Goal: Task Accomplishment & Management: Complete application form

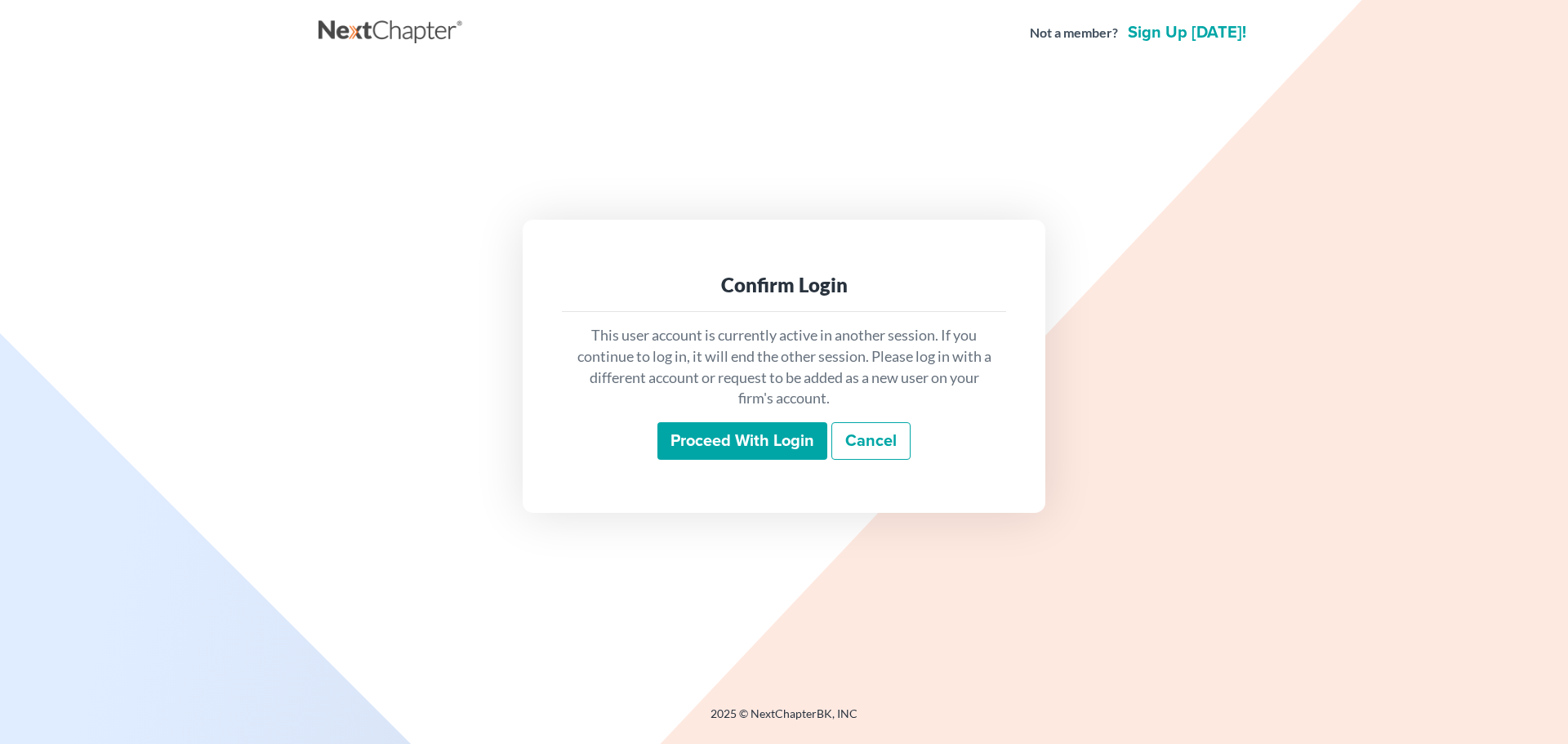
click at [755, 442] on input "Proceed with login" at bounding box center [743, 441] width 170 height 38
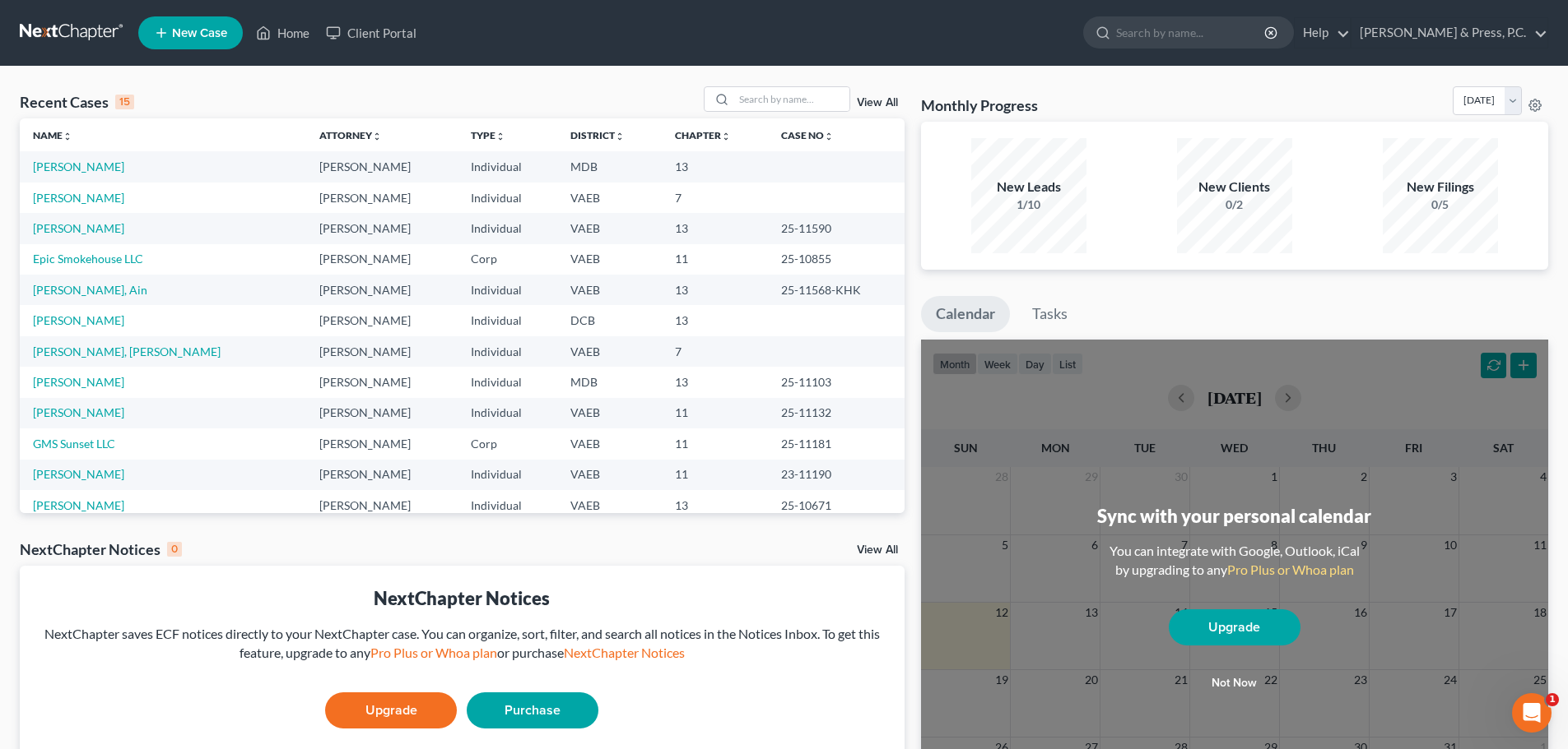
click at [190, 35] on span "New Case" at bounding box center [199, 33] width 55 height 13
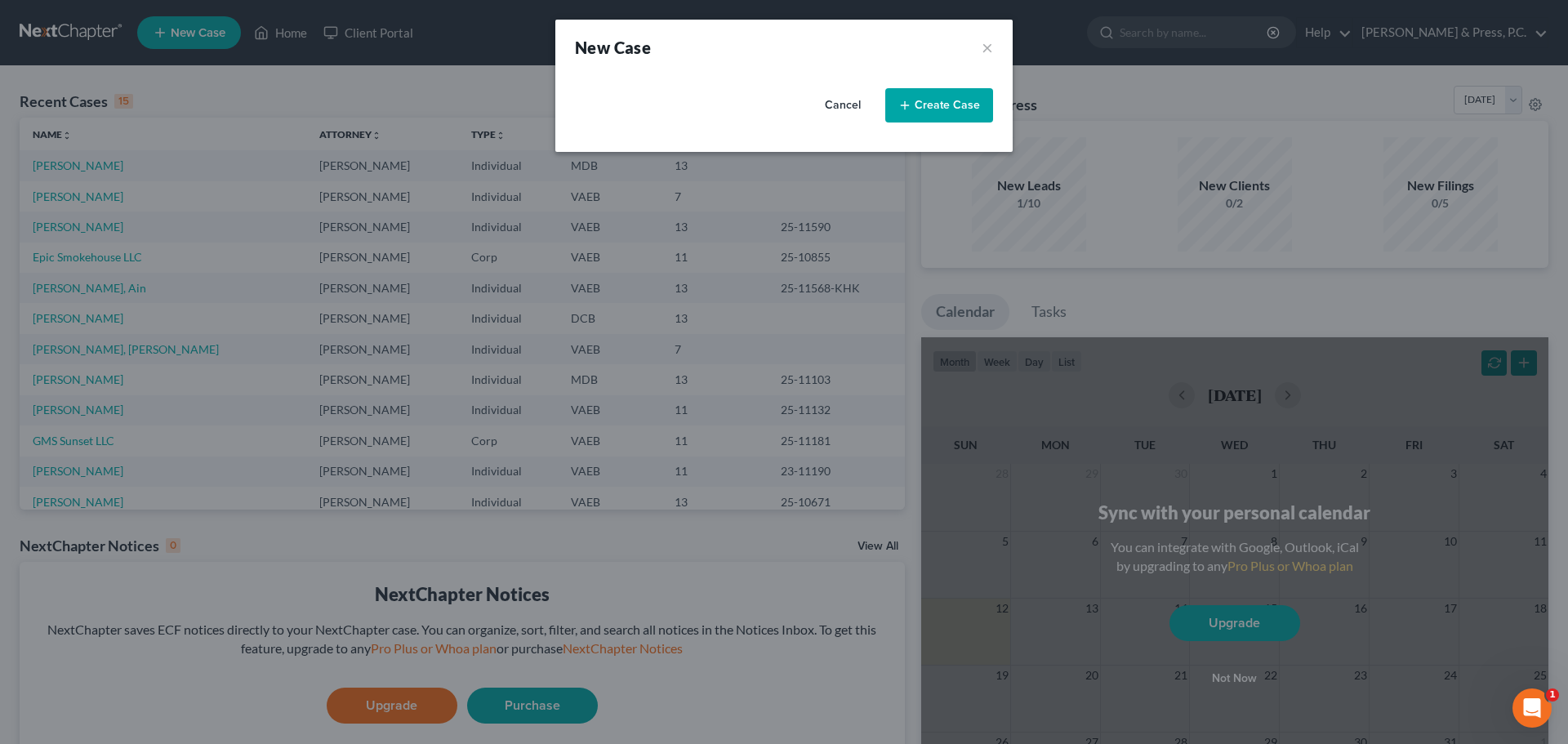
select select "83"
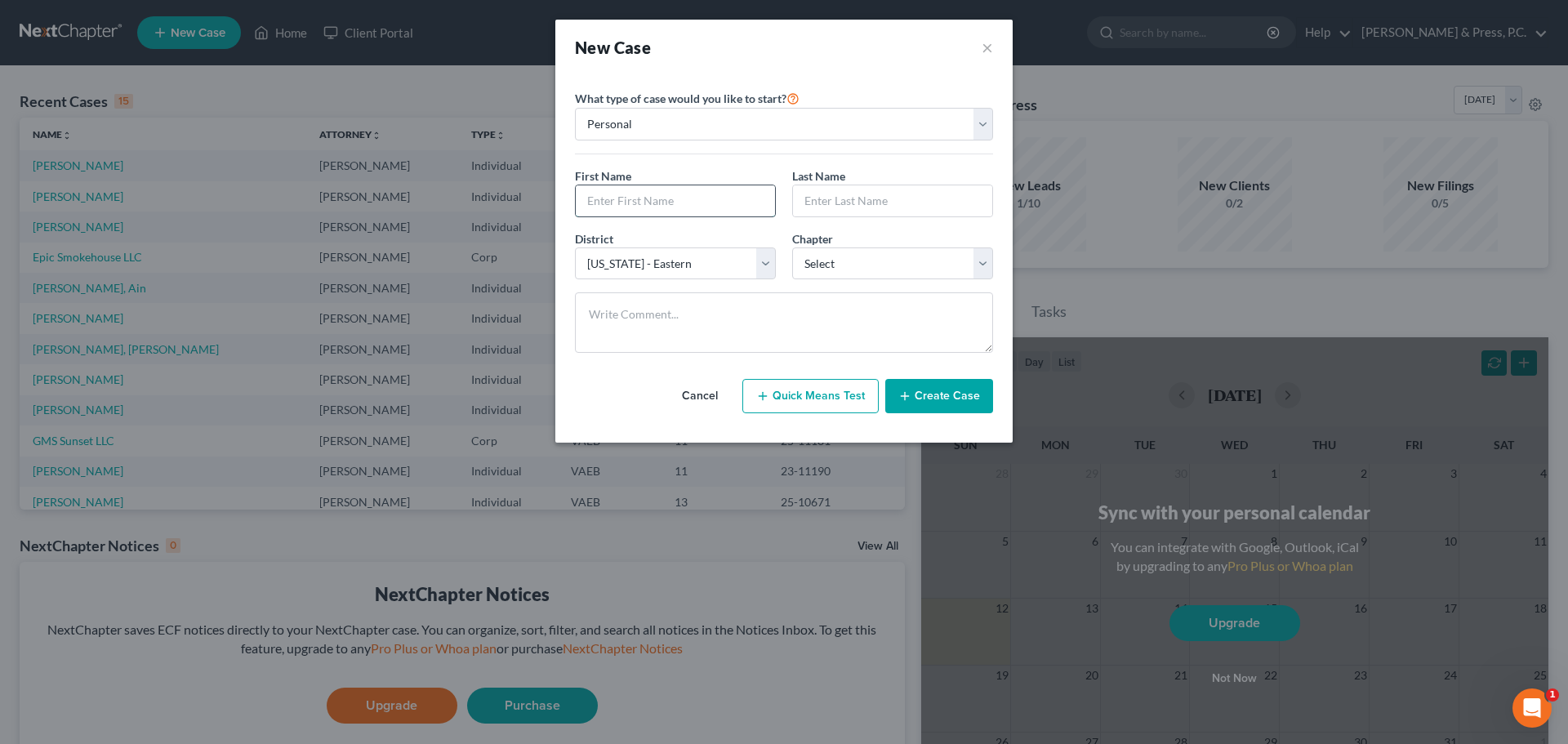
click at [659, 201] on input "text" at bounding box center [676, 201] width 199 height 31
type input "[PERSON_NAME]"
click at [672, 270] on select "Select [US_STATE] - [GEOGRAPHIC_DATA] [US_STATE] - [GEOGRAPHIC_DATA][US_STATE] …" at bounding box center [676, 264] width 201 height 32
select select "14"
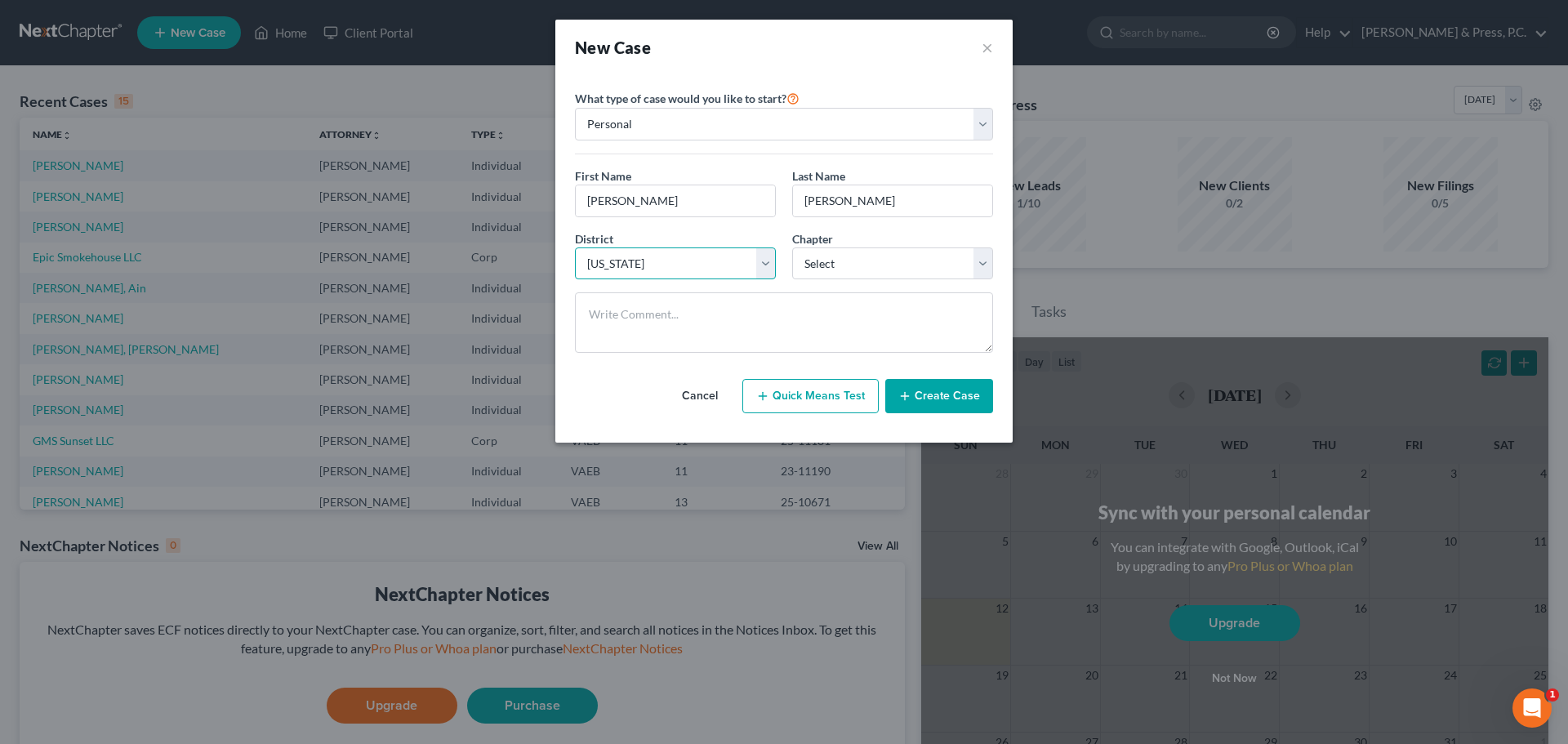
click at [575, 247] on select "Select [US_STATE] - [GEOGRAPHIC_DATA] [US_STATE] - [GEOGRAPHIC_DATA][US_STATE] …" at bounding box center [676, 264] width 201 height 32
click at [838, 265] on select "Select 7 11 12 13" at bounding box center [892, 264] width 201 height 32
select select "3"
click at [792, 247] on select "Select 7 11 12 13" at bounding box center [892, 264] width 201 height 32
click at [951, 389] on button "Create Case" at bounding box center [939, 396] width 108 height 34
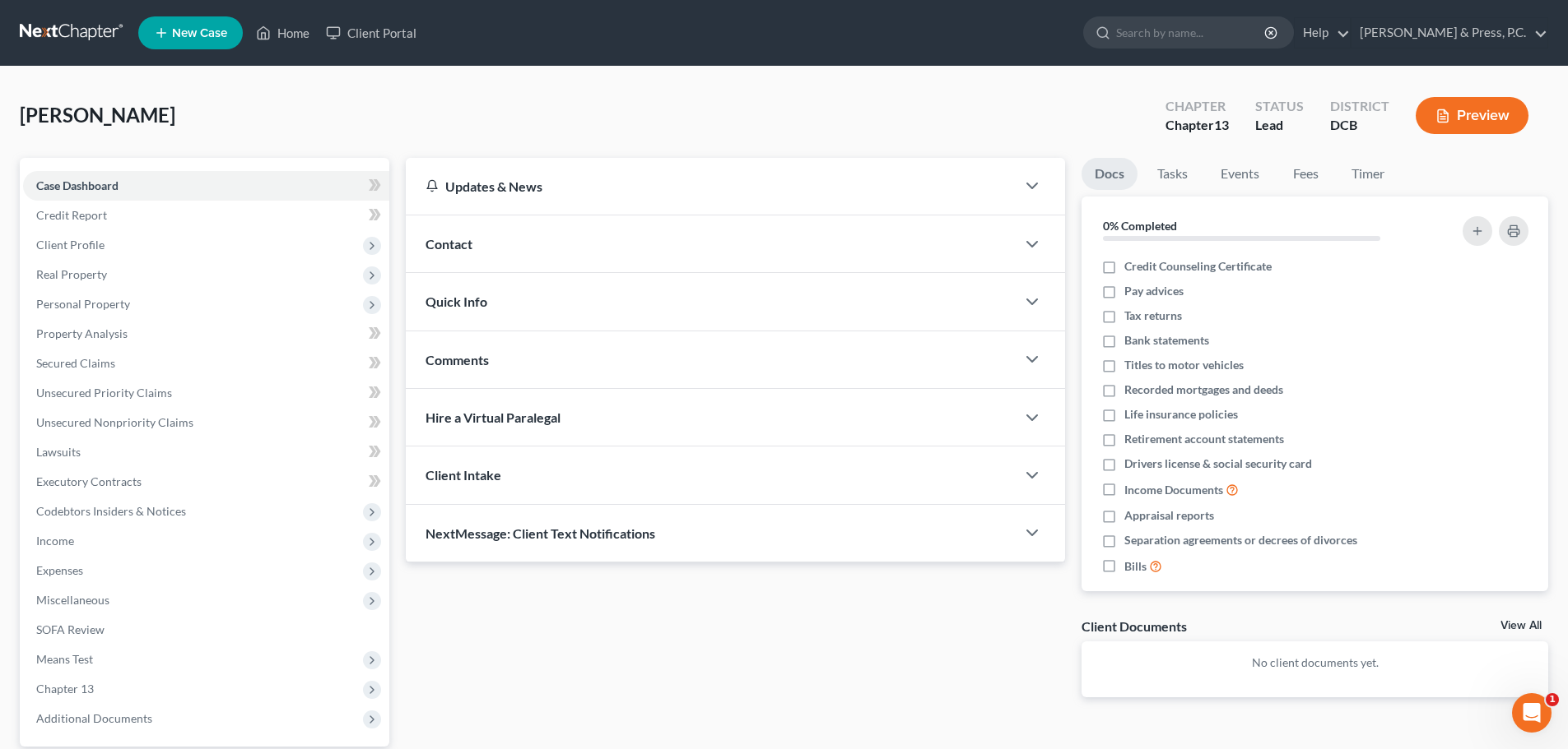
click at [524, 103] on div "[PERSON_NAME] Upgraded Chapter Chapter 13 Status Lead District DCB Preview" at bounding box center [784, 122] width 1528 height 71
click at [70, 252] on span "Client Profile" at bounding box center [207, 245] width 366 height 30
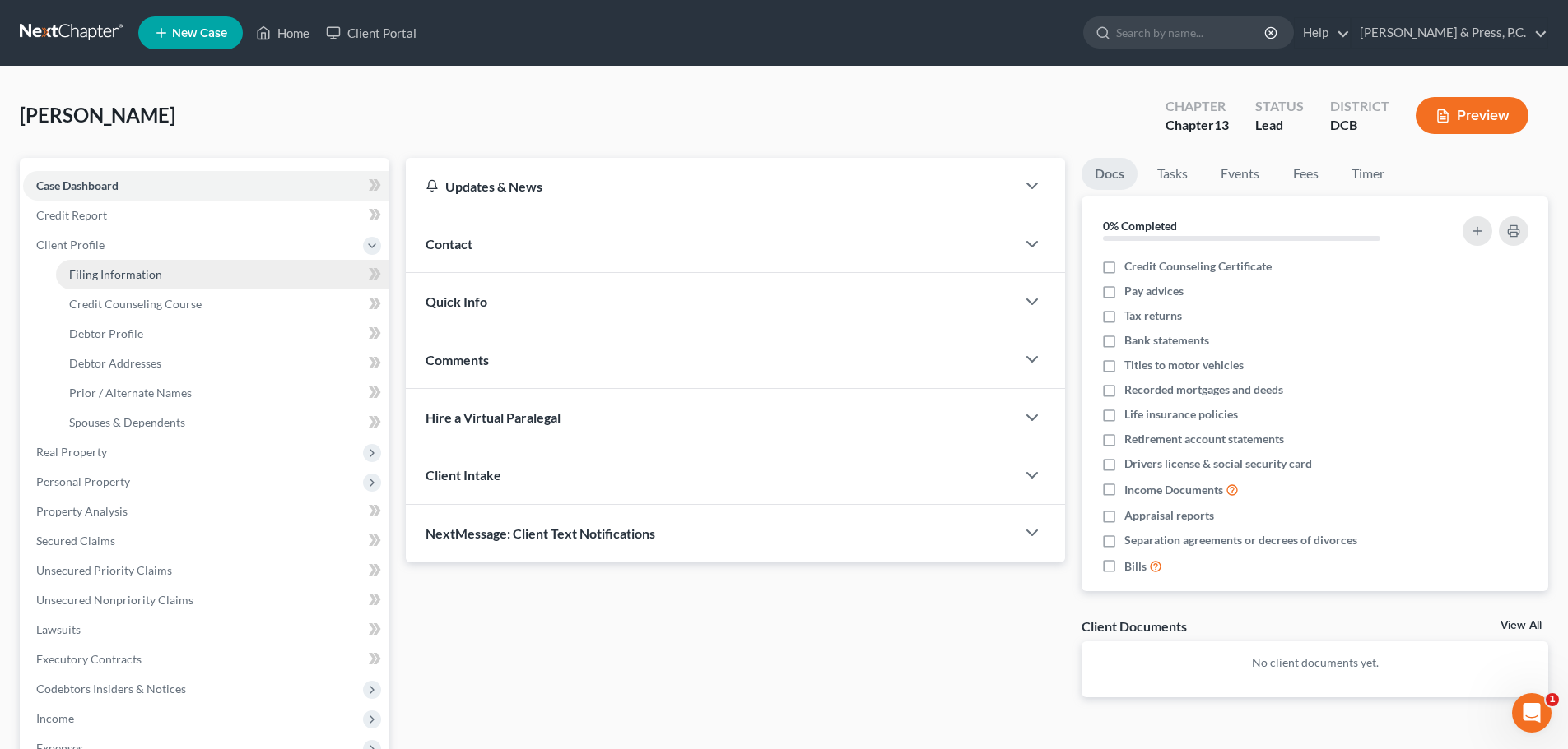
click at [116, 274] on span "Filing Information" at bounding box center [116, 273] width 93 height 14
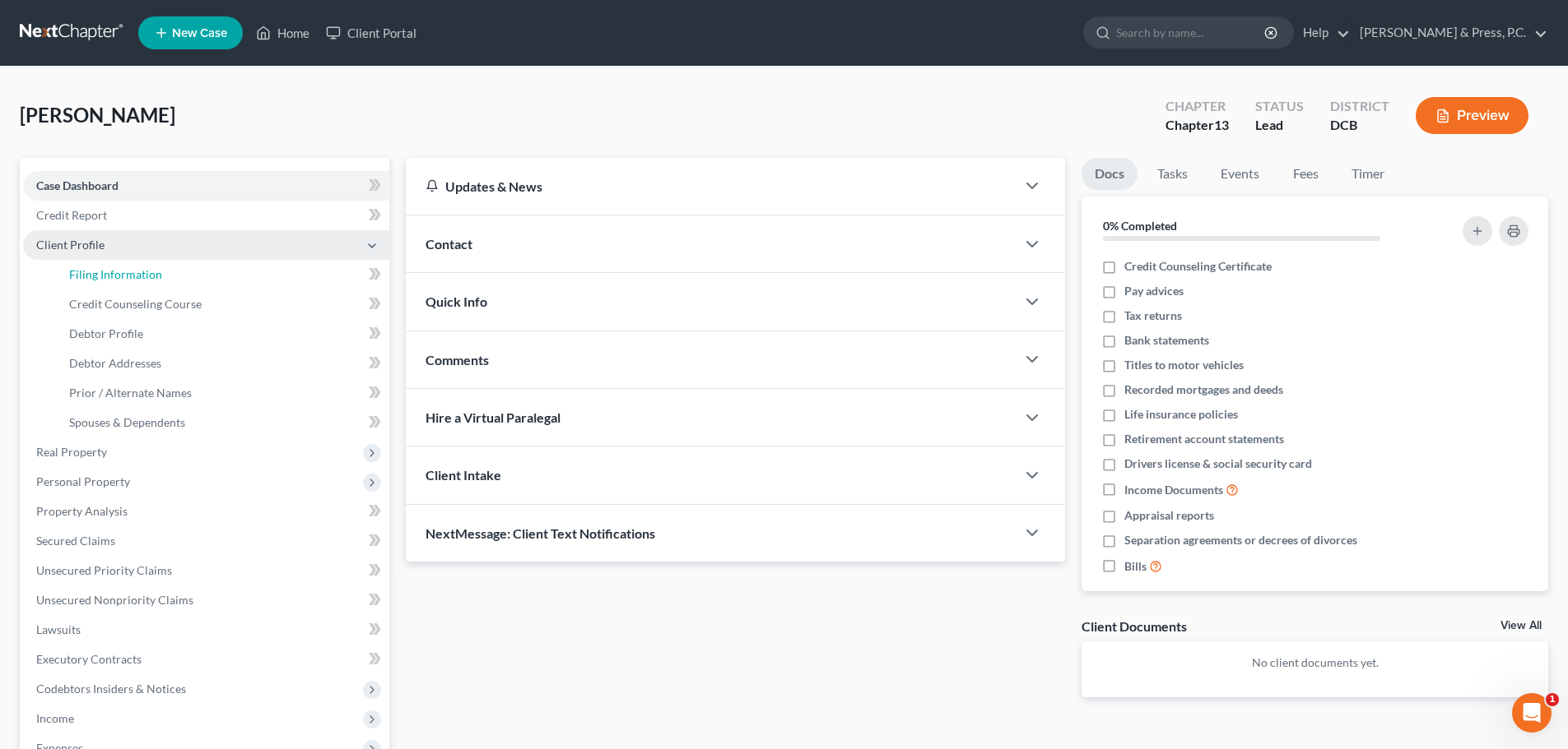
select select "1"
select select "0"
select select "3"
select select "14"
select select "0"
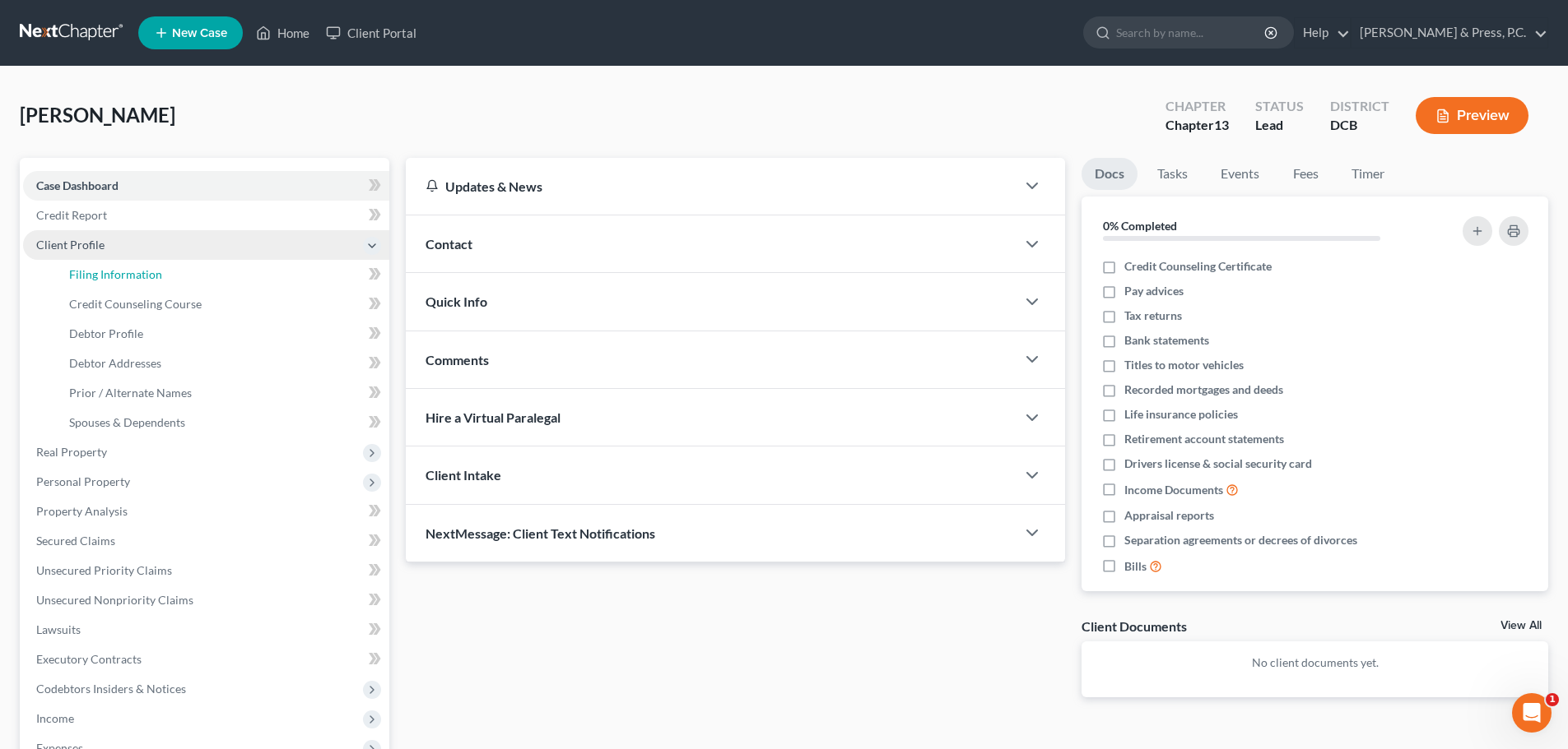
select select "8"
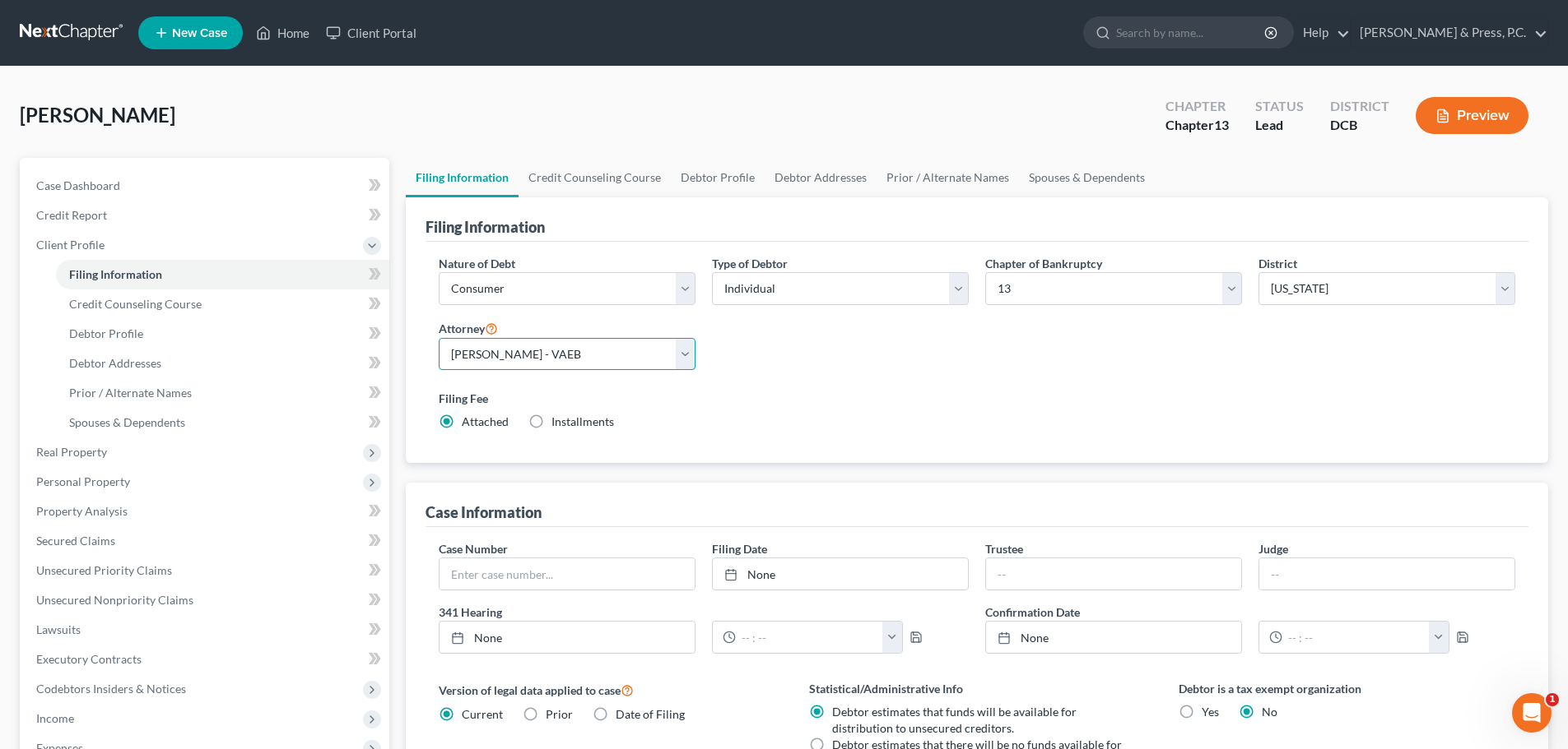
click at [549, 355] on select "Select [PERSON_NAME] - VAEB [PERSON_NAME] - DCB [PERSON_NAME] - VAEB [PERSON_NA…" at bounding box center [567, 355] width 256 height 32
select select "1"
click at [439, 338] on select "Select [PERSON_NAME] - VAEB [PERSON_NAME] - DCB [PERSON_NAME] - VAEB [PERSON_NA…" at bounding box center [567, 355] width 256 height 32
click at [954, 400] on label "Filing Fee" at bounding box center [977, 398] width 1076 height 17
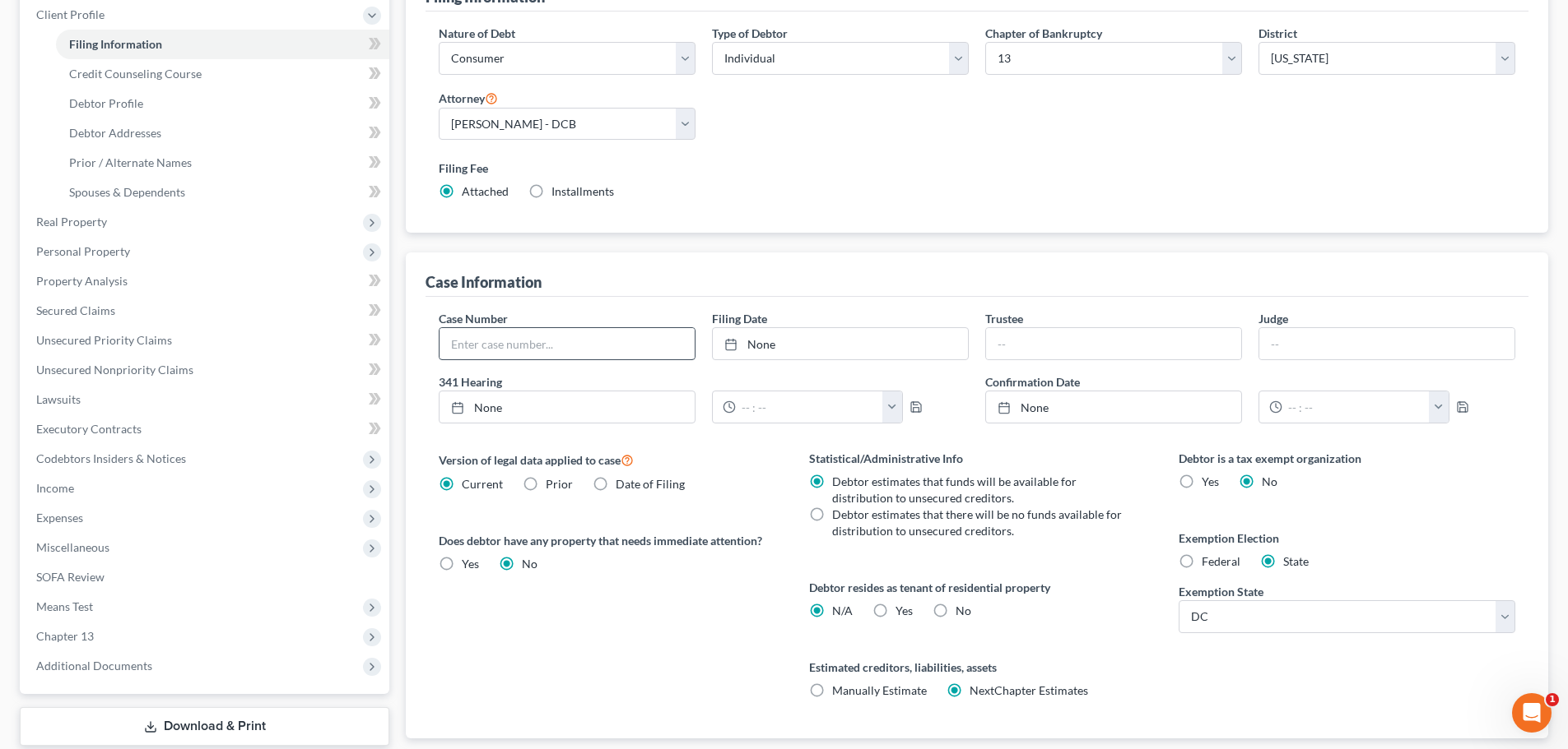
scroll to position [246, 0]
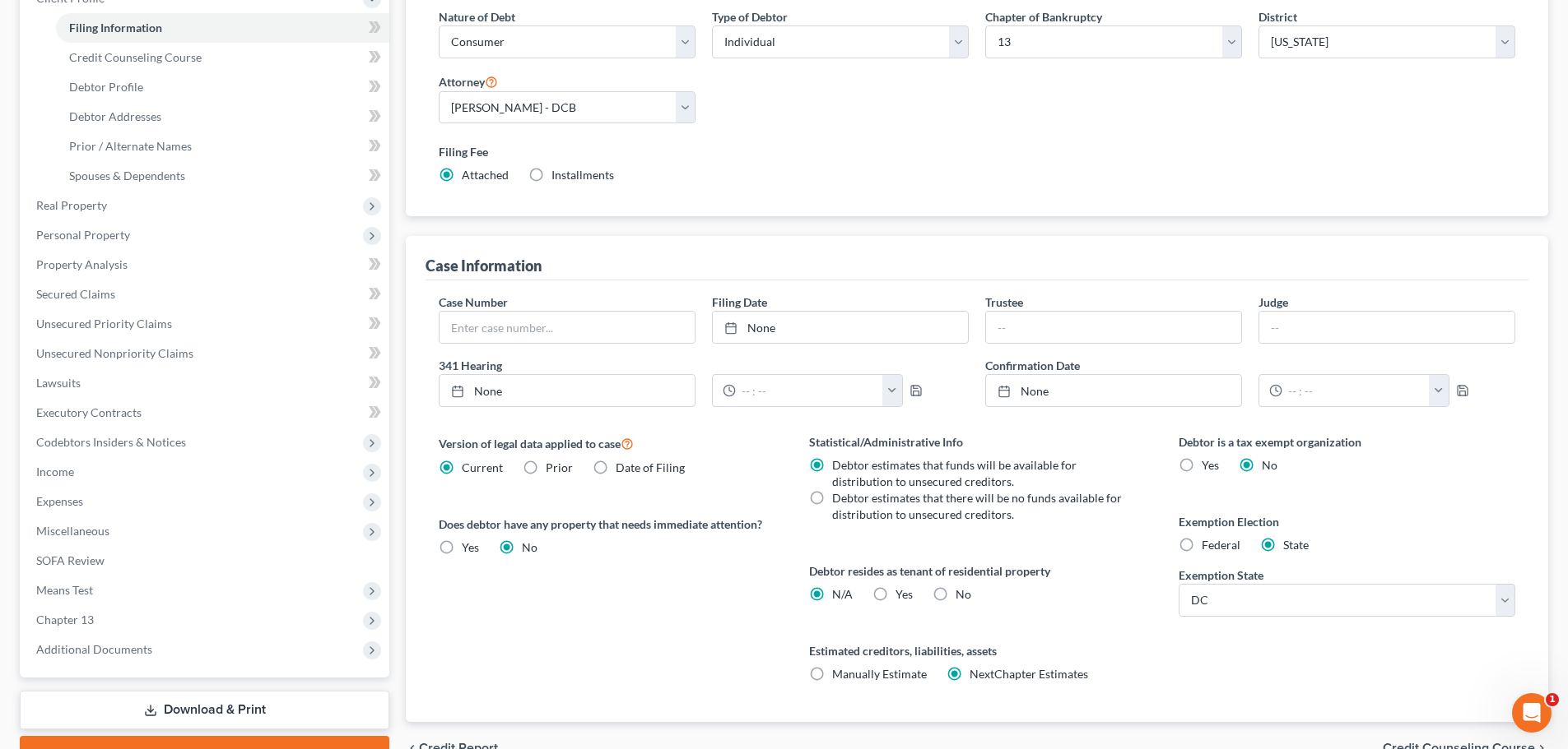
click at [895, 593] on label "Yes Yes" at bounding box center [904, 595] width 17 height 16
click at [902, 593] on input "Yes Yes" at bounding box center [907, 592] width 11 height 11
radio input "true"
radio input "false"
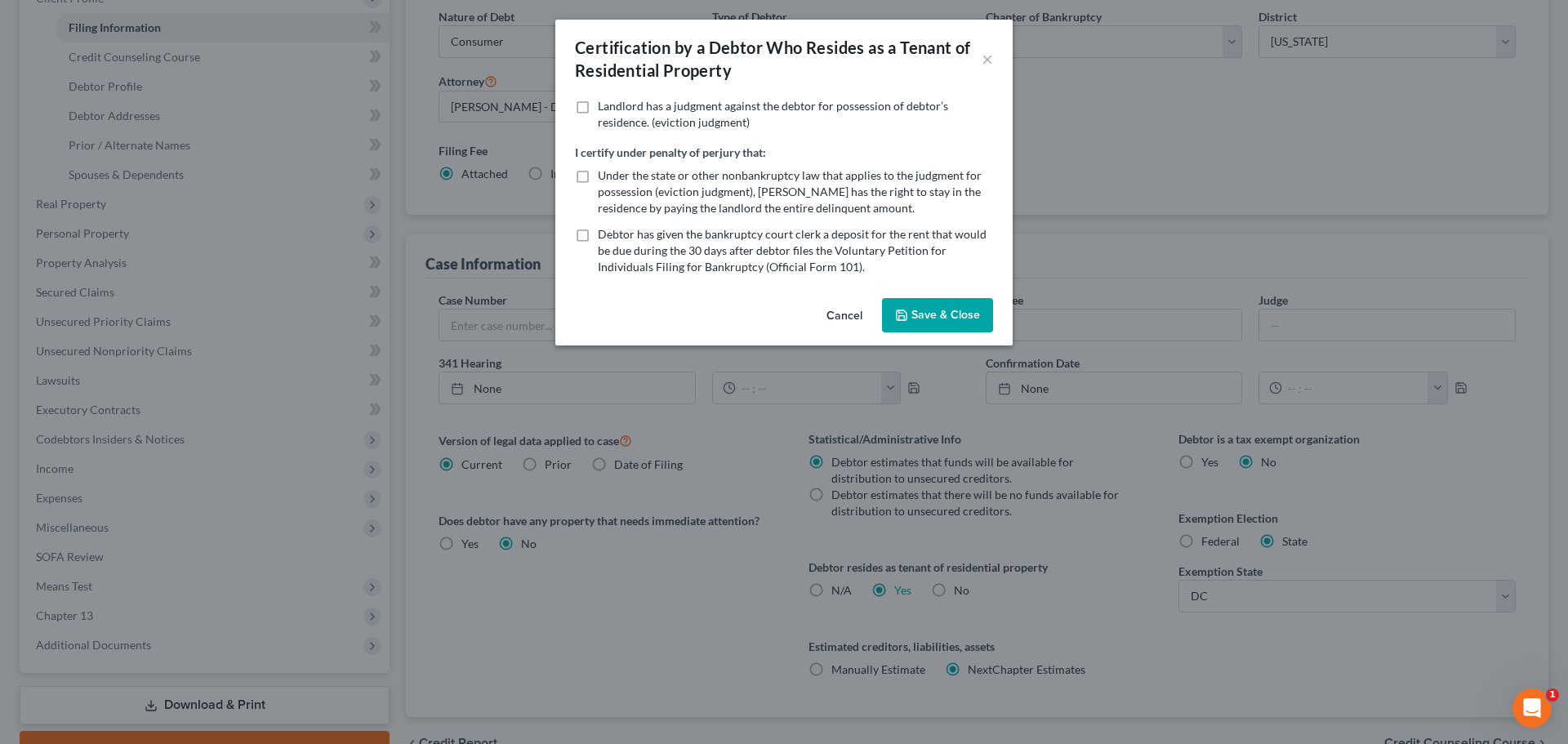
click at [966, 307] on button "Save & Close" at bounding box center [938, 316] width 111 height 34
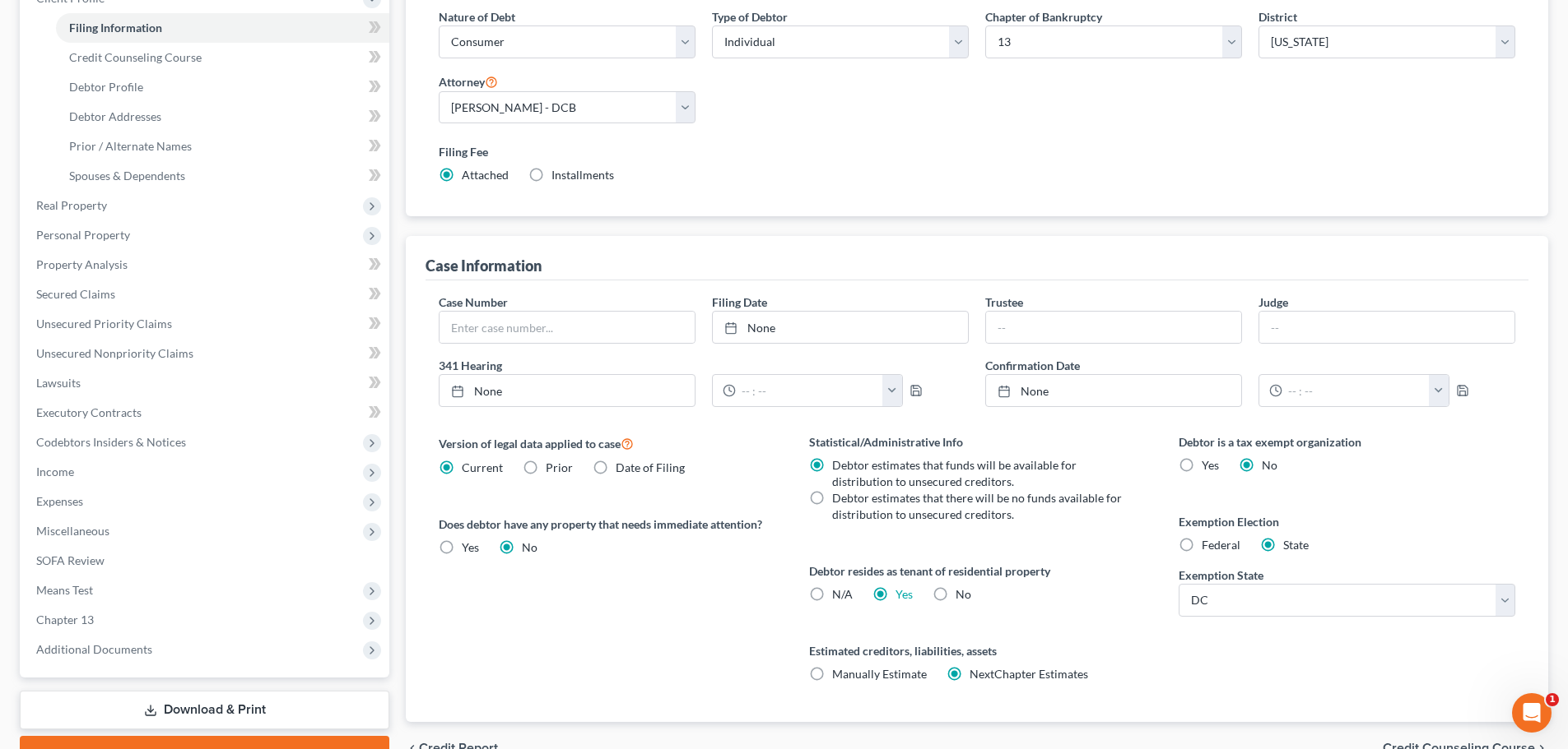
click at [832, 676] on label "Manually Estimate Manually Estimate" at bounding box center [879, 674] width 95 height 16
click at [839, 676] on input "Manually Estimate Manually Estimate" at bounding box center [844, 671] width 11 height 11
radio input "true"
radio input "false"
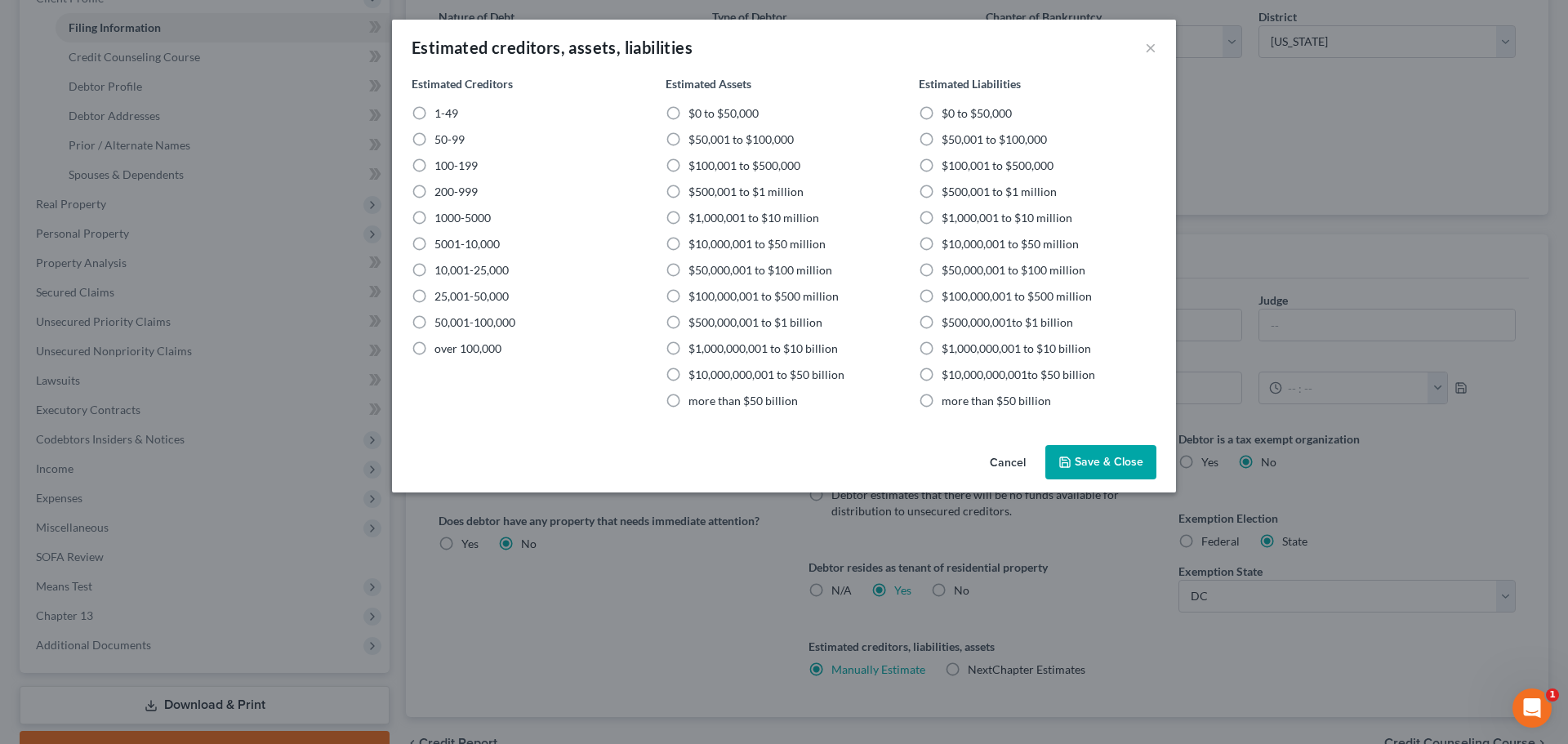
click at [435, 111] on label "1-49" at bounding box center [446, 114] width 23 height 16
click at [441, 111] on input "1-49" at bounding box center [446, 111] width 11 height 11
radio input "true"
click at [1025, 461] on button "Cancel" at bounding box center [1007, 463] width 62 height 32
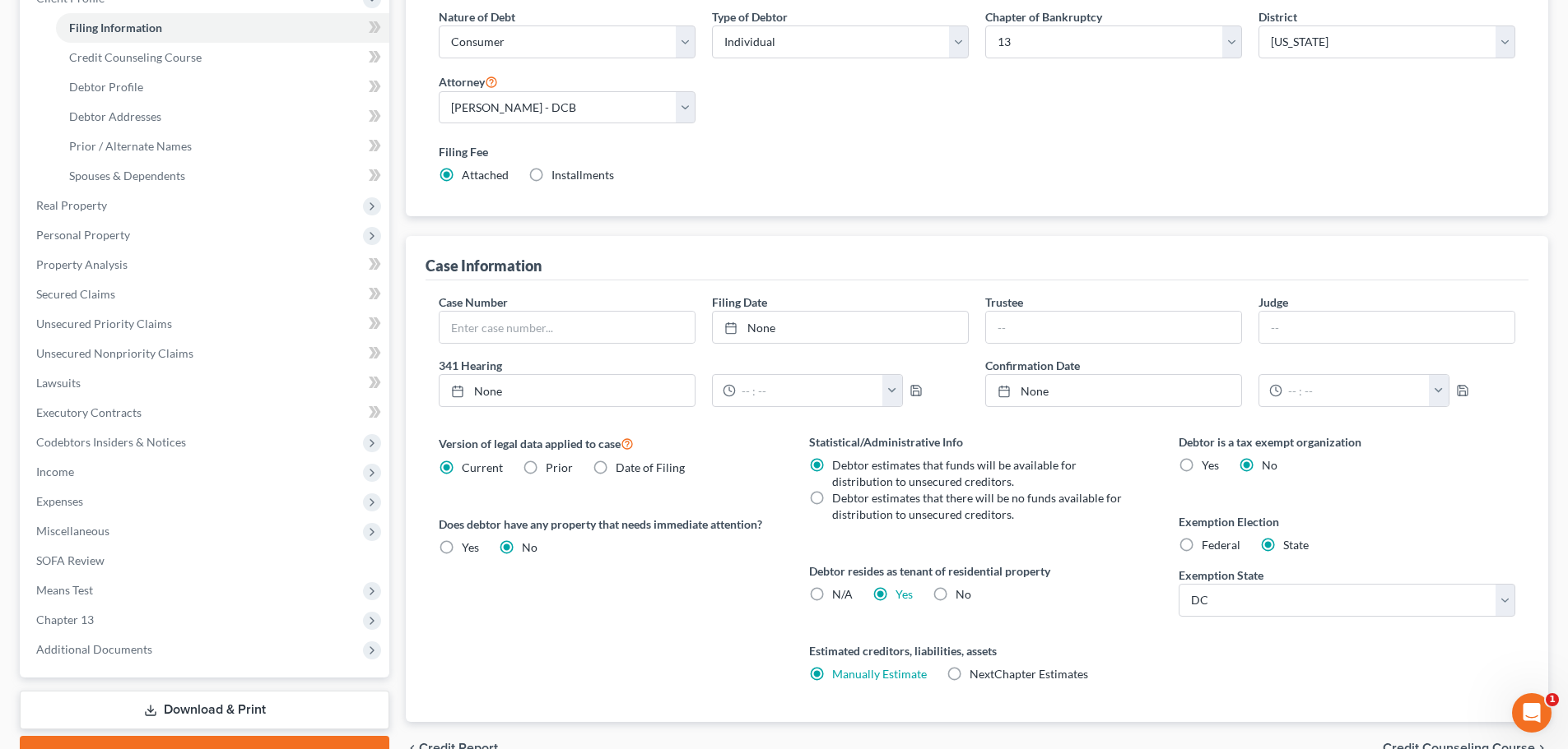
drag, startPoint x: 1096, startPoint y: 587, endPoint x: 1092, endPoint y: 576, distance: 11.7
click at [1095, 585] on div "Debtor resides as tenant of residential property N/A Yes Yes No" at bounding box center [977, 583] width 337 height 41
click at [1202, 548] on label "Federal" at bounding box center [1220, 545] width 39 height 16
click at [1208, 548] on input "Federal" at bounding box center [1213, 542] width 11 height 11
radio input "true"
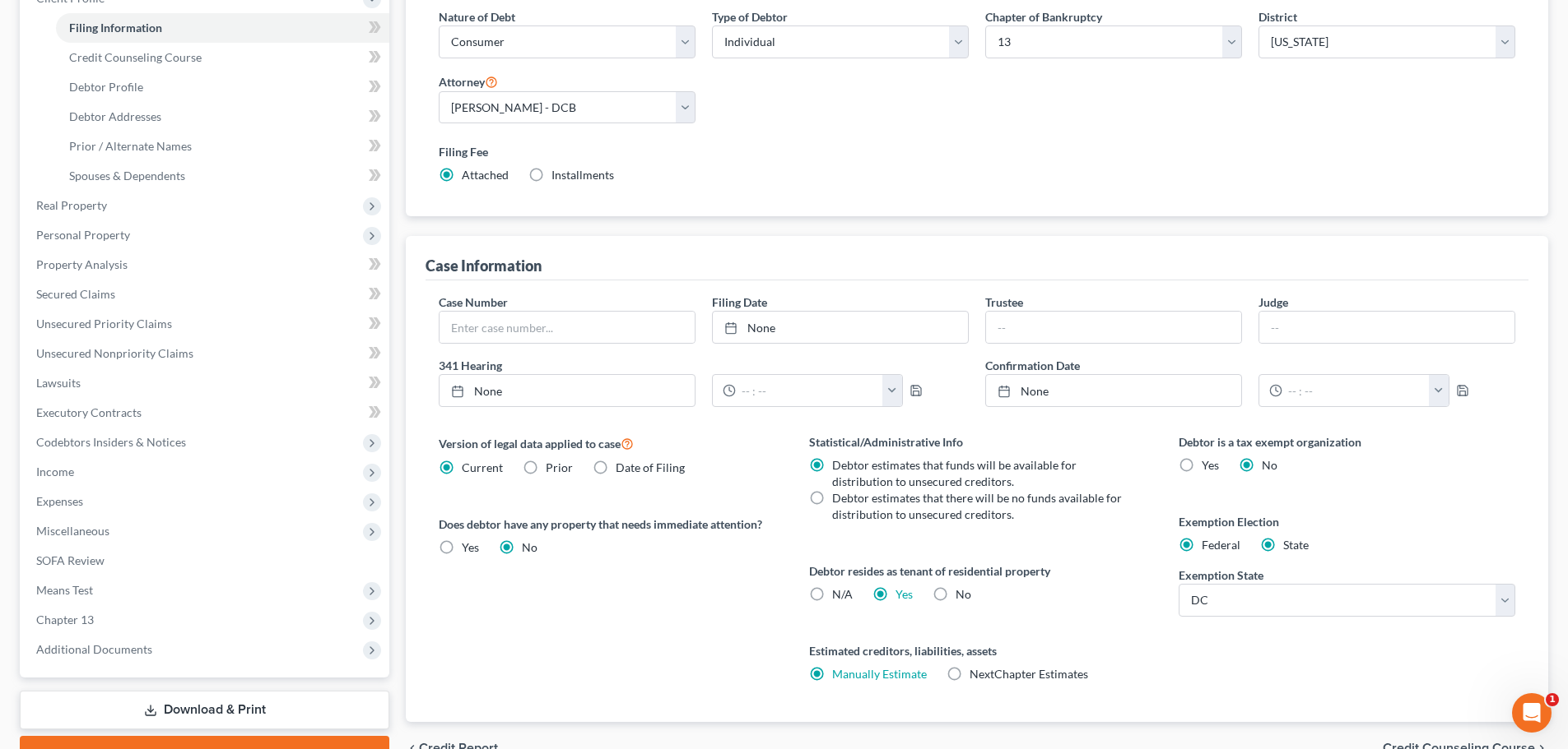
radio input "false"
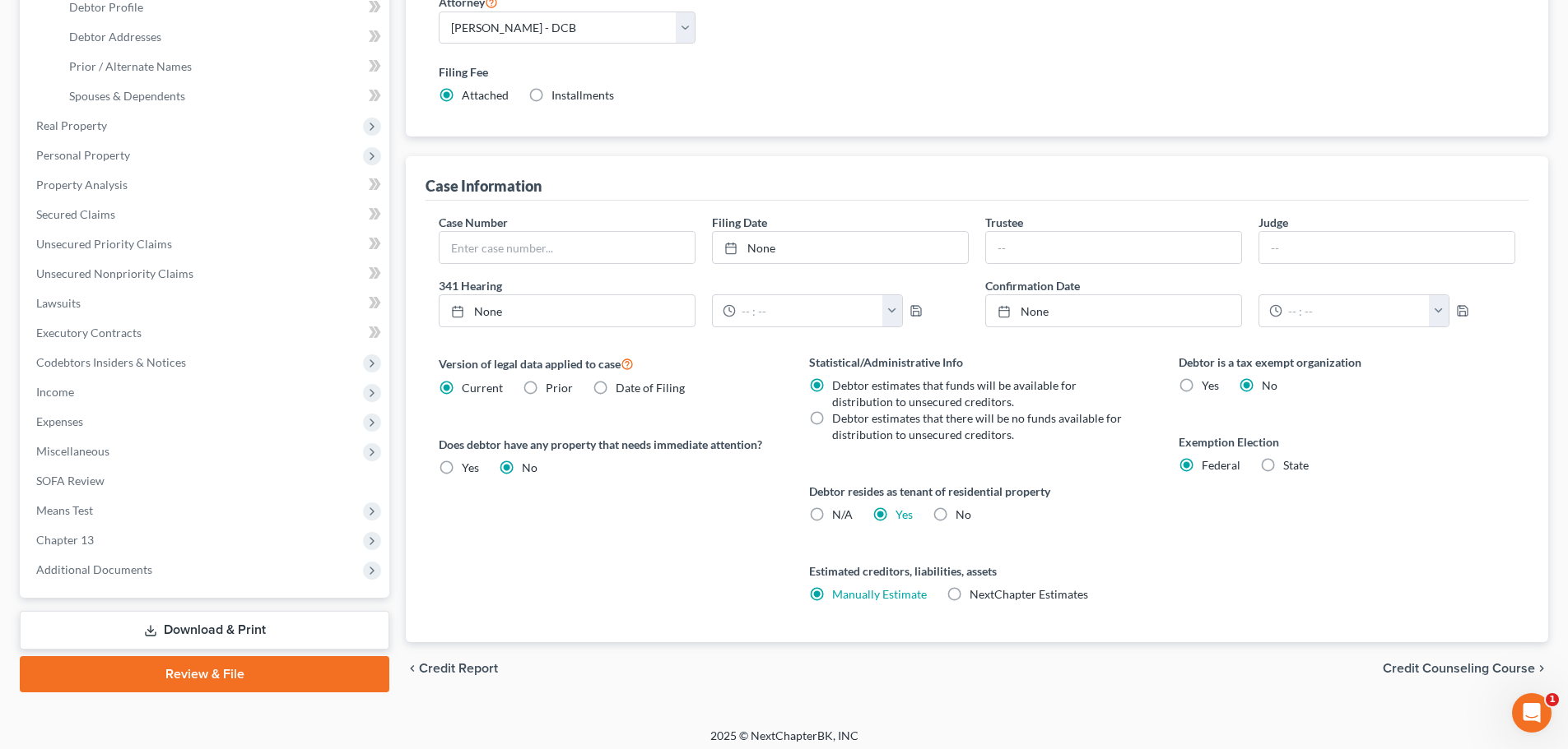
scroll to position [335, 0]
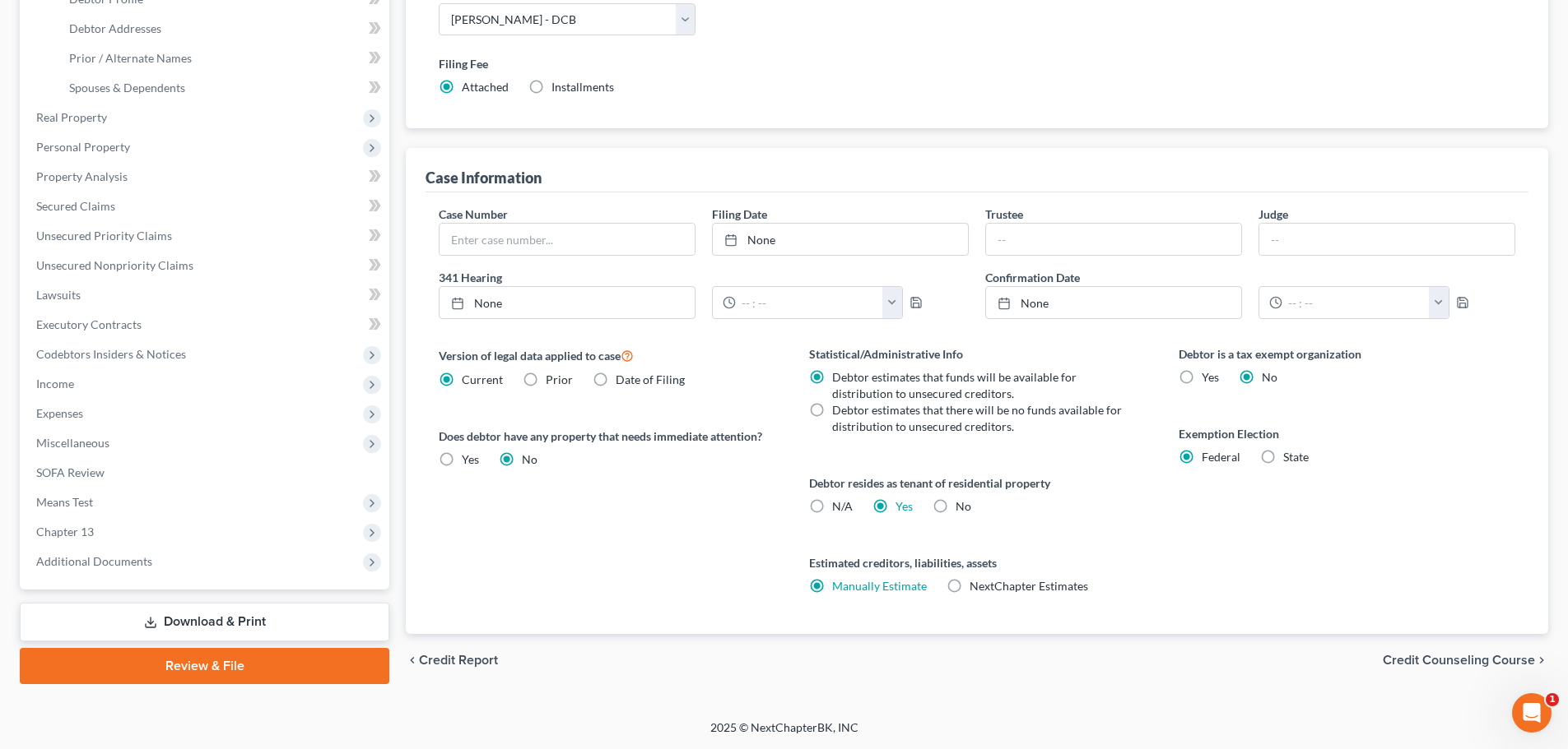
click at [1433, 660] on span "Credit Counseling Course" at bounding box center [1458, 661] width 153 height 14
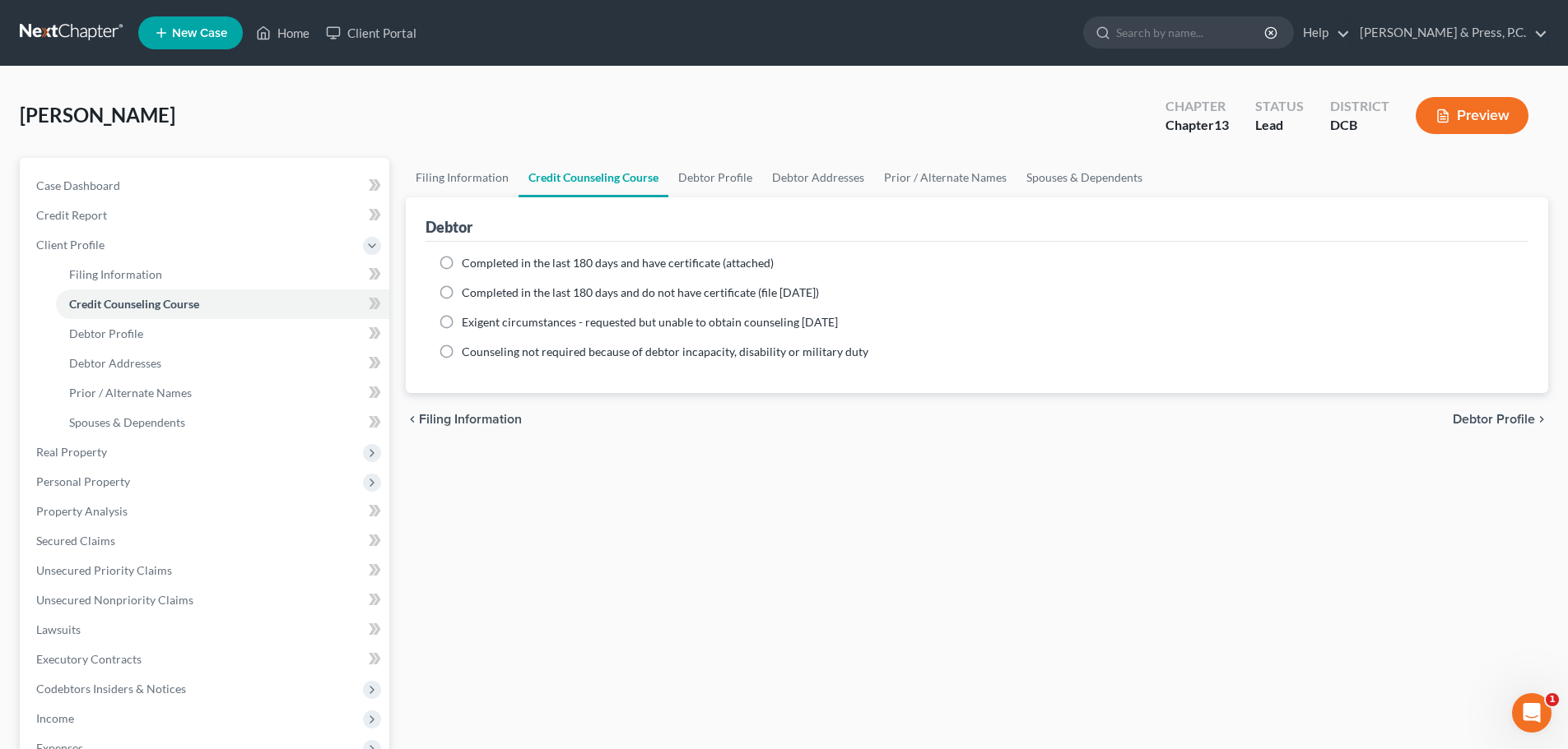
click at [1507, 426] on span "Debtor Profile" at bounding box center [1493, 420] width 82 height 14
select select "0"
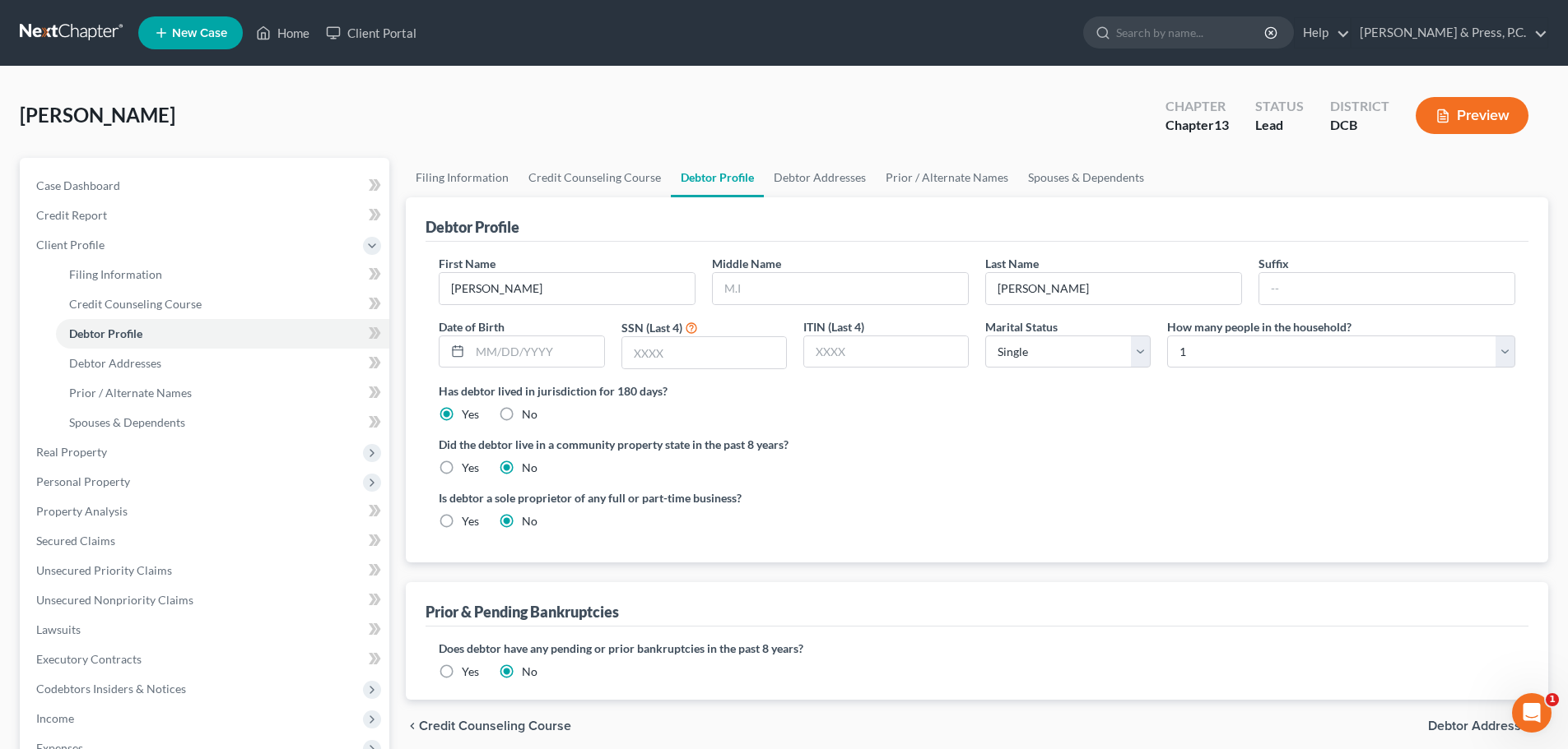
click at [706, 334] on div "SSN (Last 4)" at bounding box center [703, 344] width 181 height 51
click at [674, 328] on label "SSN (Last 4)" at bounding box center [651, 328] width 60 height 17
click at [671, 355] on input "text" at bounding box center [703, 353] width 163 height 32
type input "8736"
click at [1034, 528] on div "Is debtor a sole proprietor of any full or part-time business? Yes No" at bounding box center [977, 515] width 1093 height 53
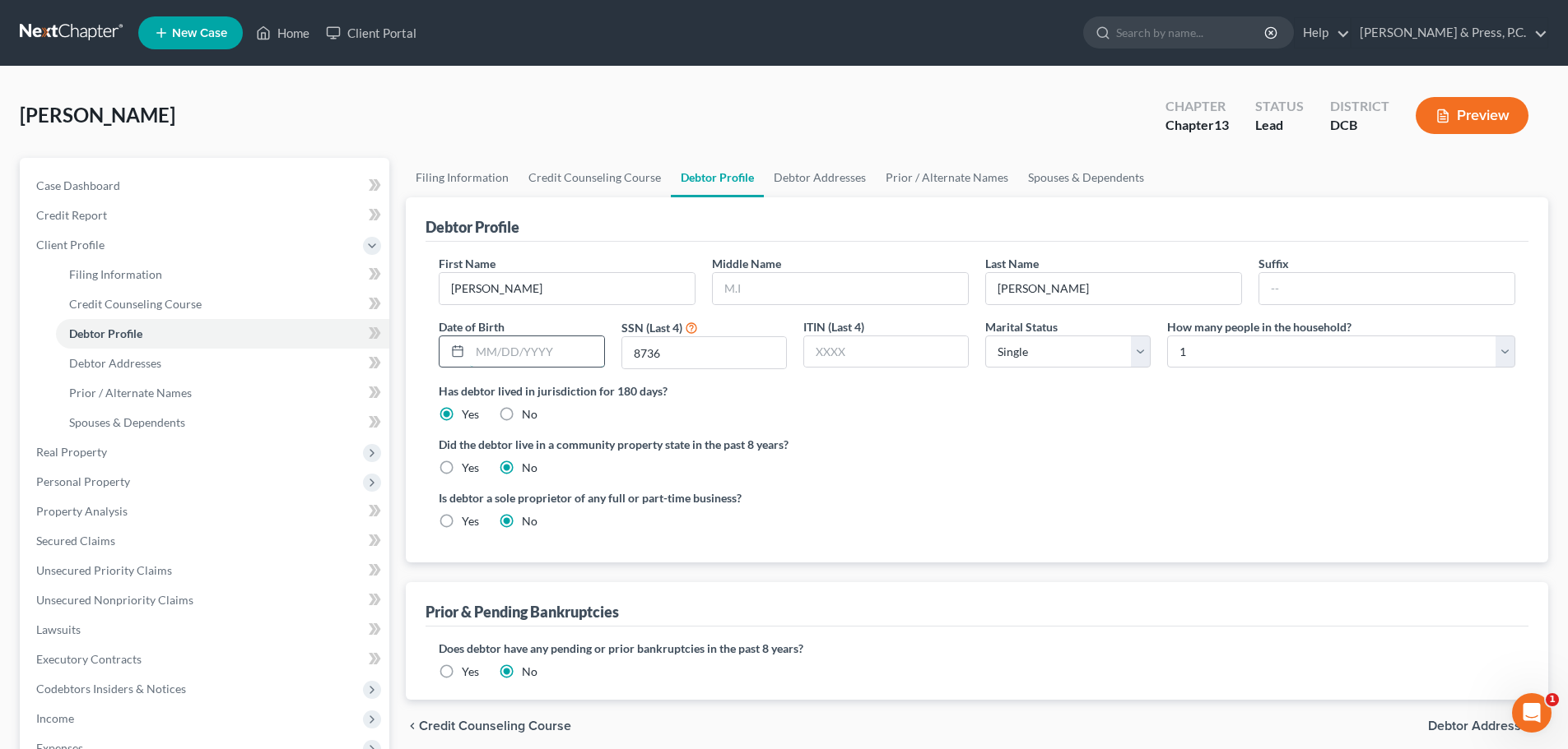
click at [540, 357] on input "text" at bounding box center [537, 352] width 134 height 32
type input "[DATE]"
click at [1056, 410] on div "Has debtor lived in jurisdiction for 180 days? Yes No Debtor must reside in jur…" at bounding box center [977, 402] width 1076 height 41
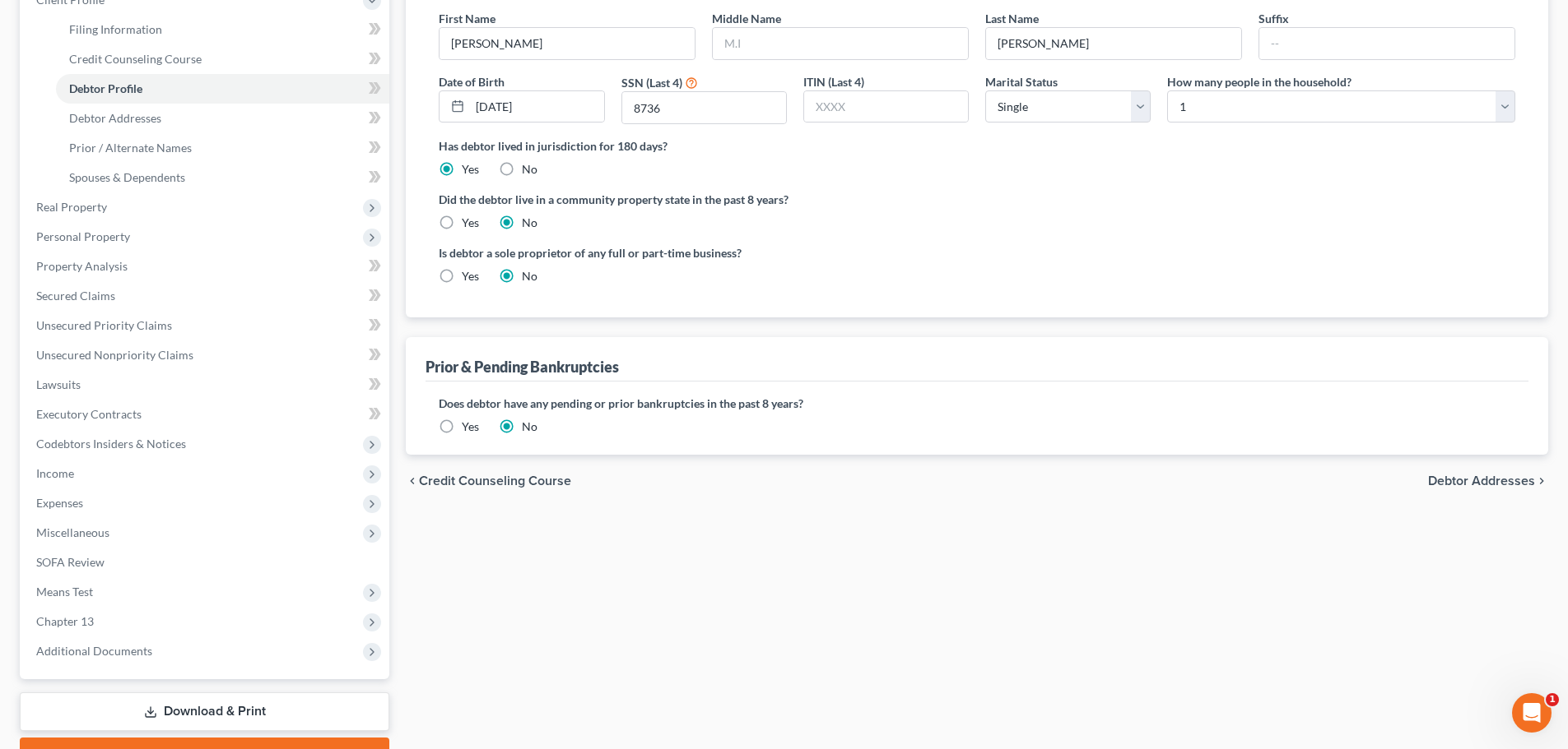
scroll to position [246, 0]
click at [1459, 475] on span "Debtor Addresses" at bounding box center [1481, 479] width 107 height 14
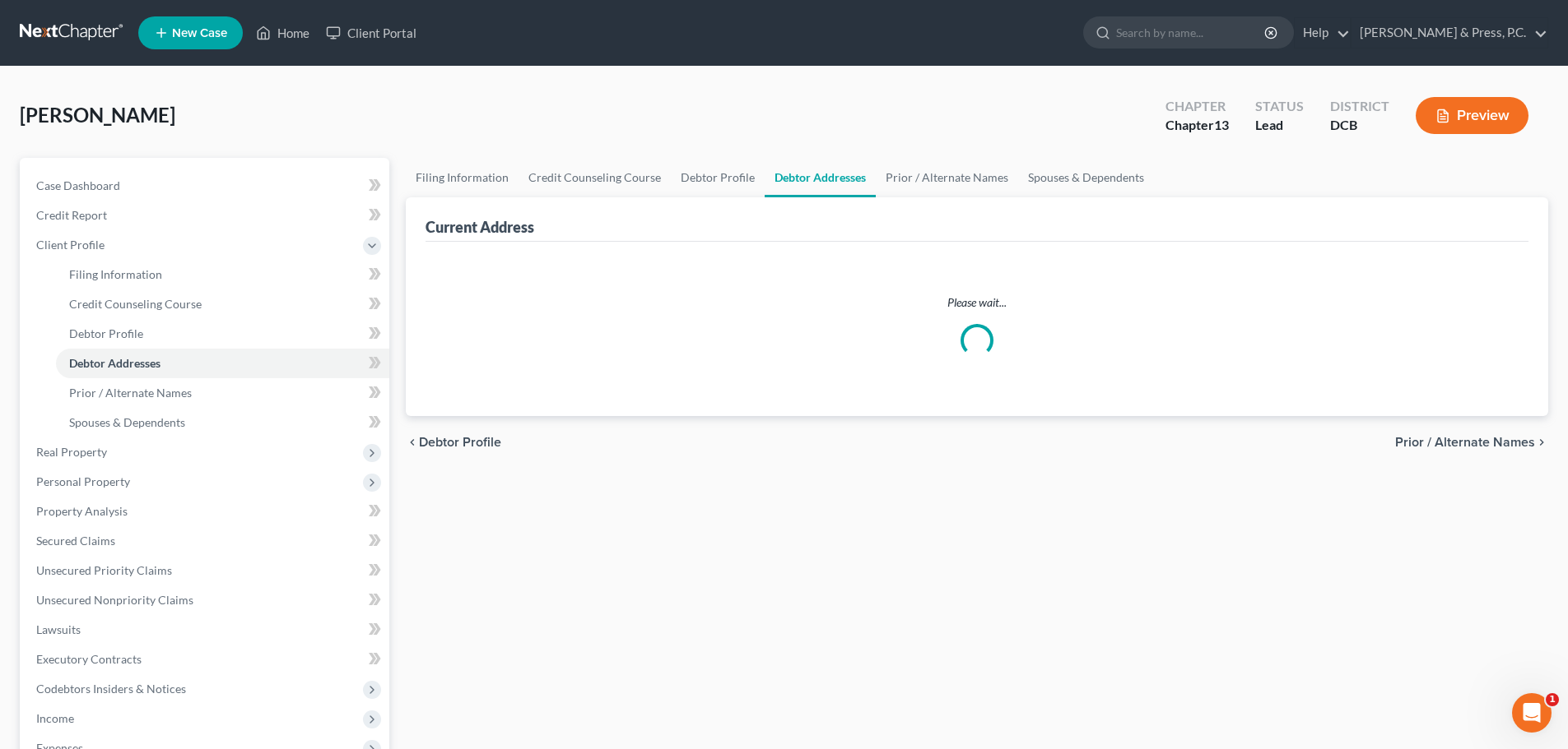
select select "0"
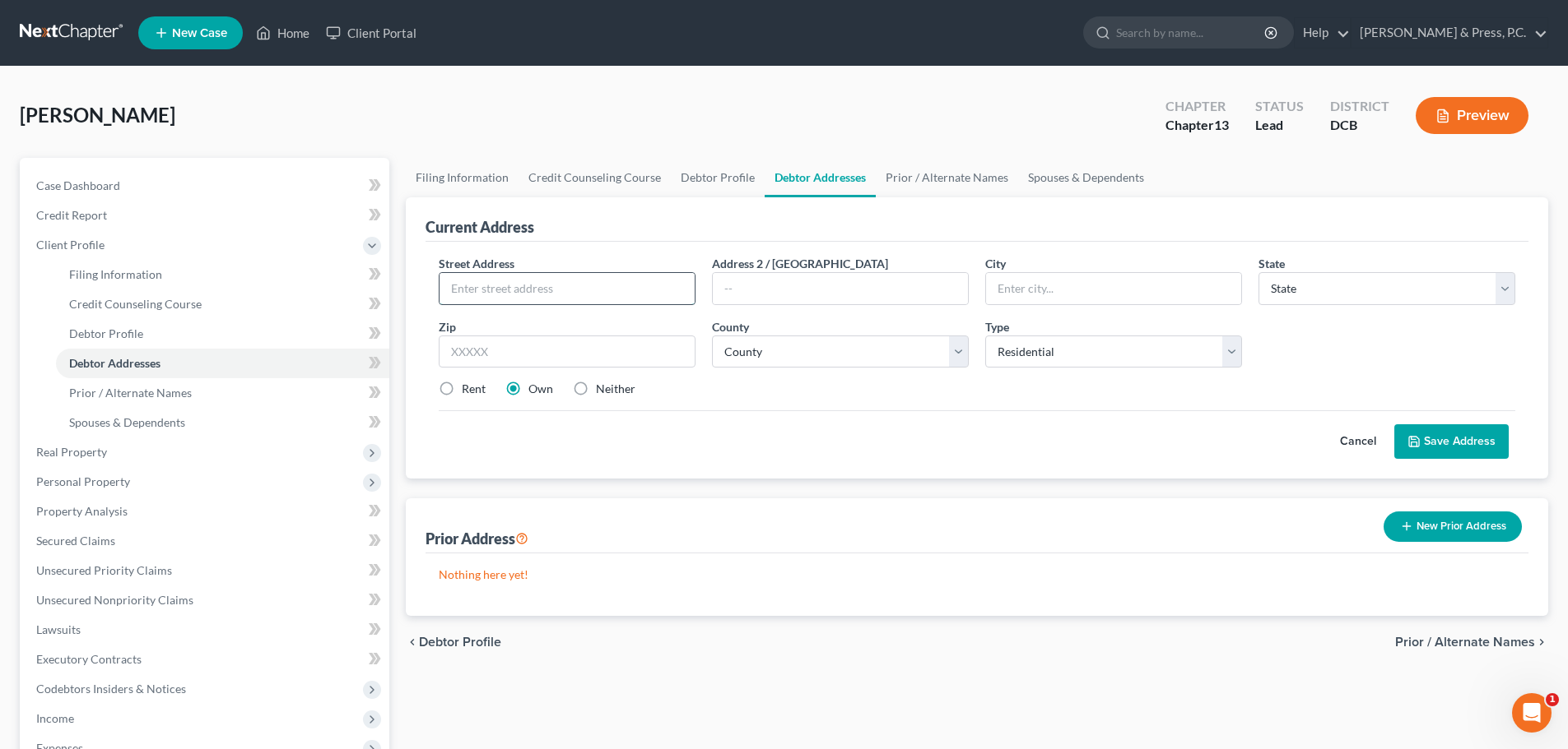
click at [486, 299] on input "text" at bounding box center [567, 289] width 255 height 32
type input "[STREET_ADDRESS][PERSON_NAME]"
click at [567, 349] on input "text" at bounding box center [567, 352] width 256 height 32
type input "20002"
click at [461, 386] on label "Rent" at bounding box center [473, 389] width 23 height 16
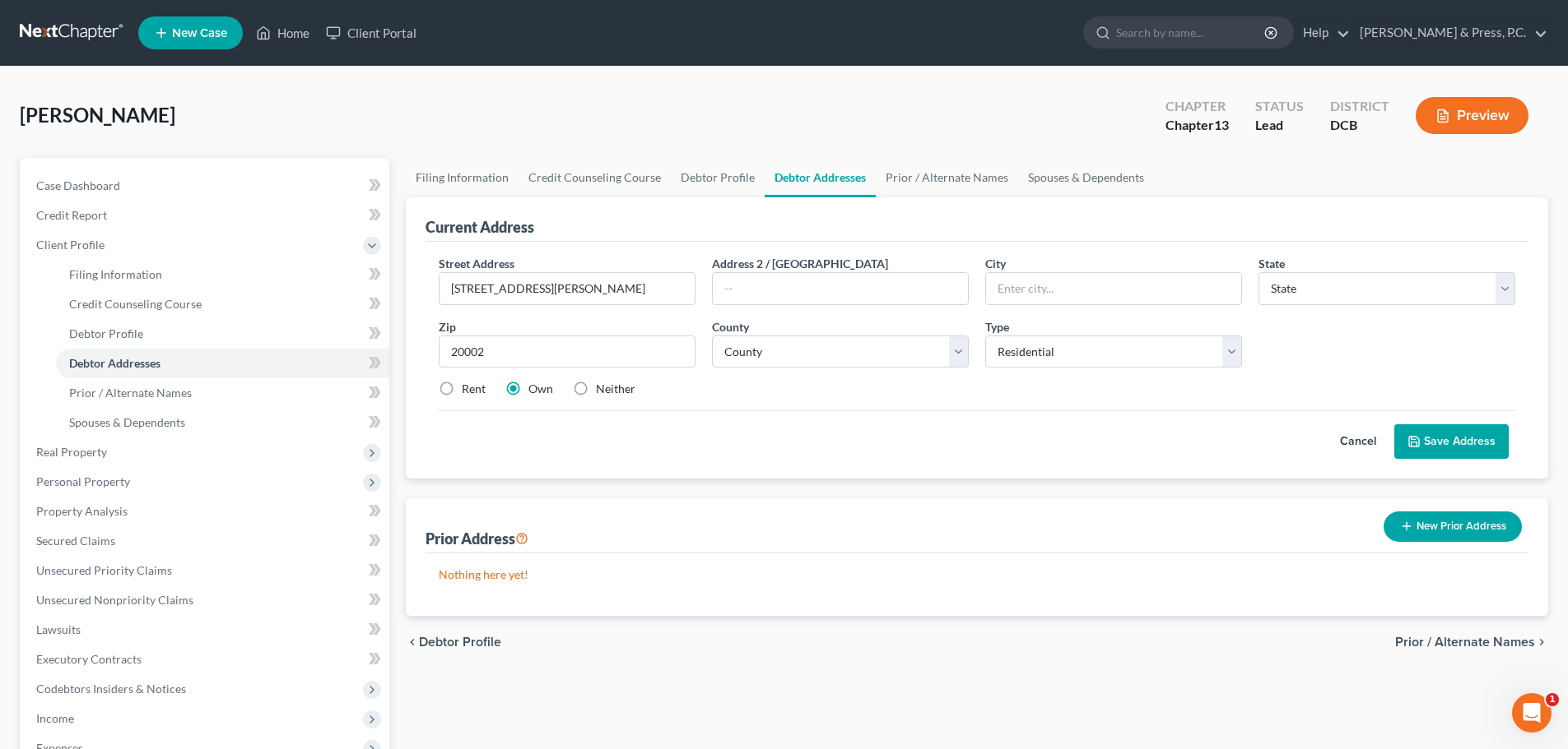
click at [469, 386] on input "Rent" at bounding box center [474, 386] width 11 height 11
radio input "true"
type input "[US_STATE]"
select select "8"
click at [900, 450] on div "Cancel Save Address" at bounding box center [977, 435] width 1076 height 49
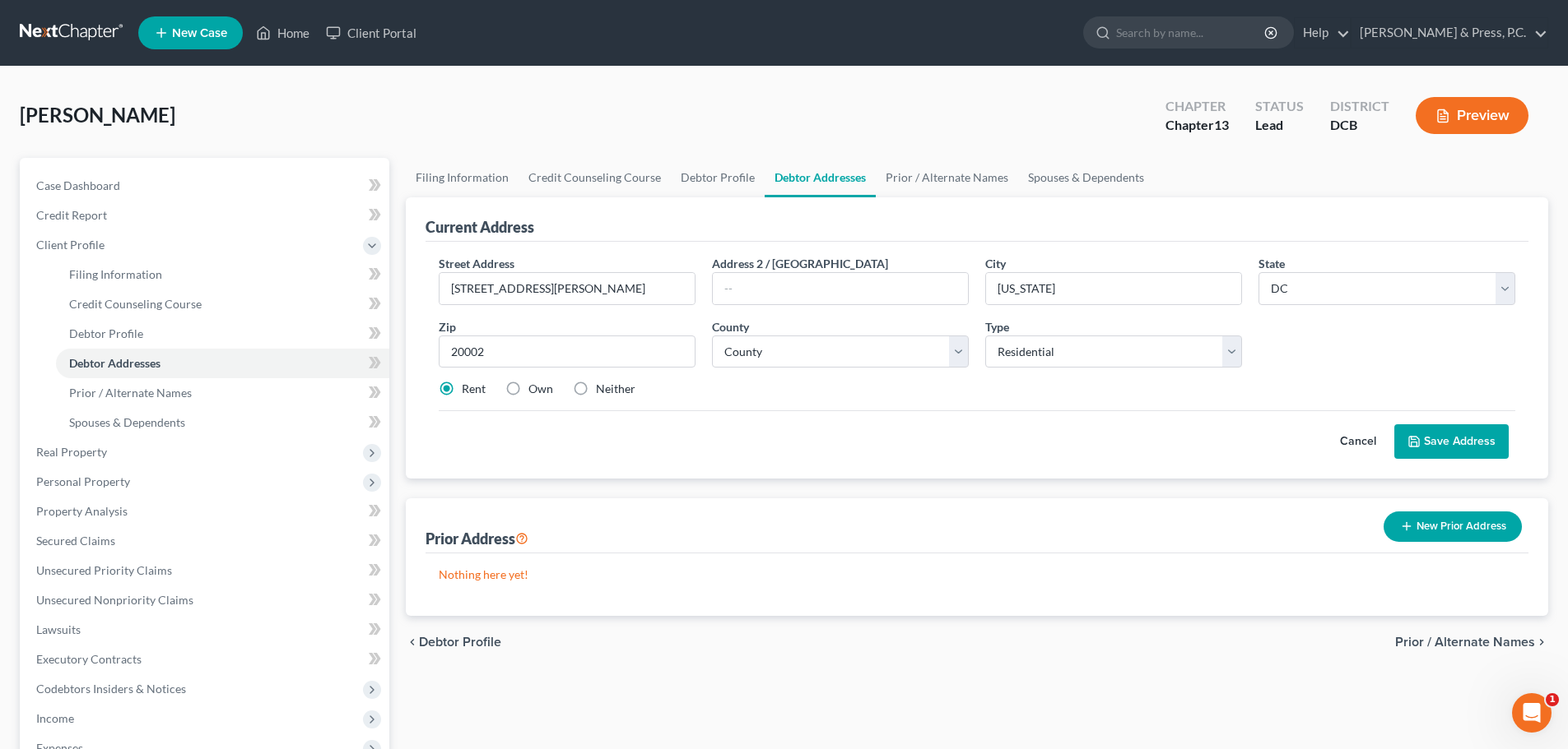
click at [1081, 447] on div "Cancel Save Address" at bounding box center [977, 435] width 1076 height 49
click at [1466, 440] on button "Save Address" at bounding box center [1451, 441] width 115 height 34
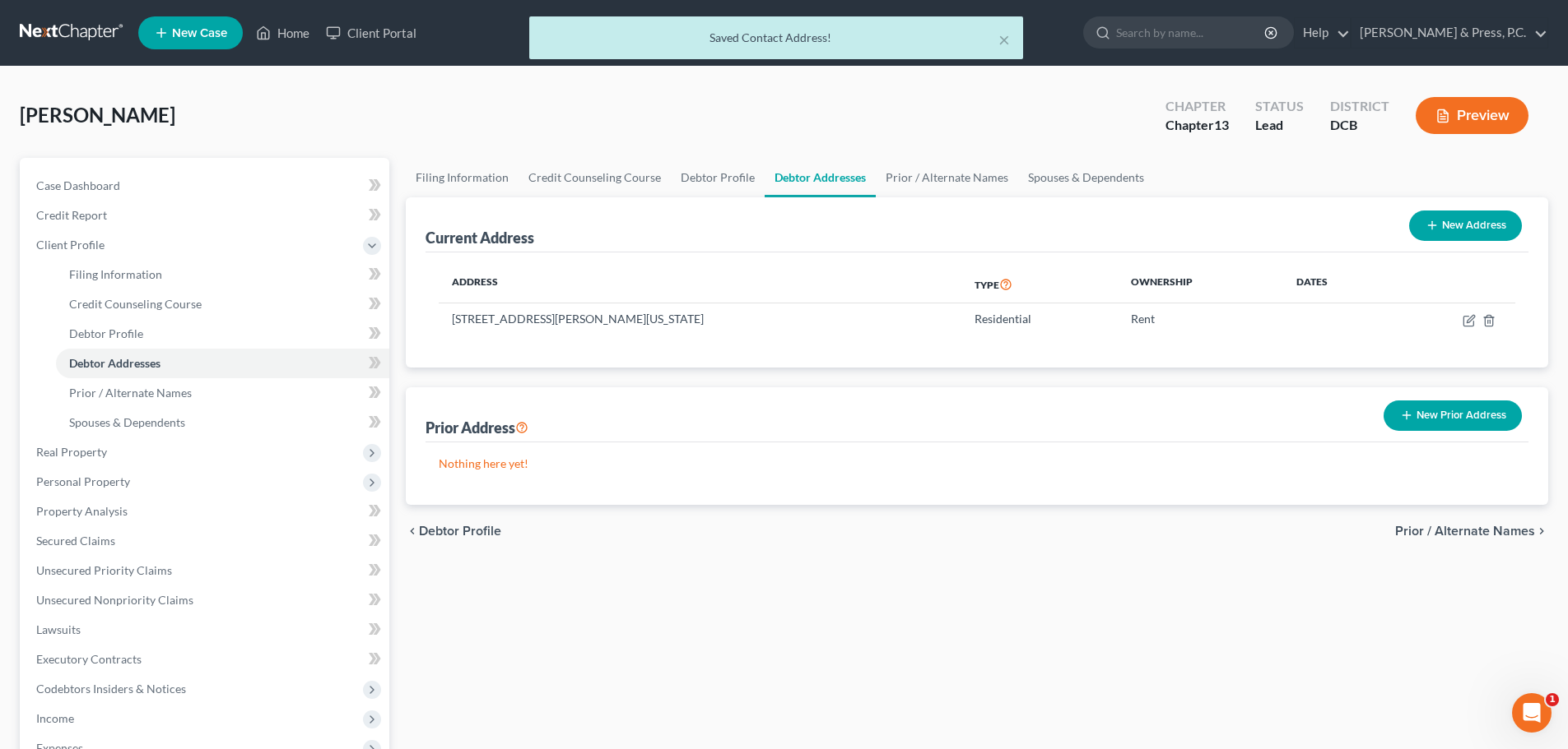
click at [1433, 405] on button "New Prior Address" at bounding box center [1452, 416] width 138 height 31
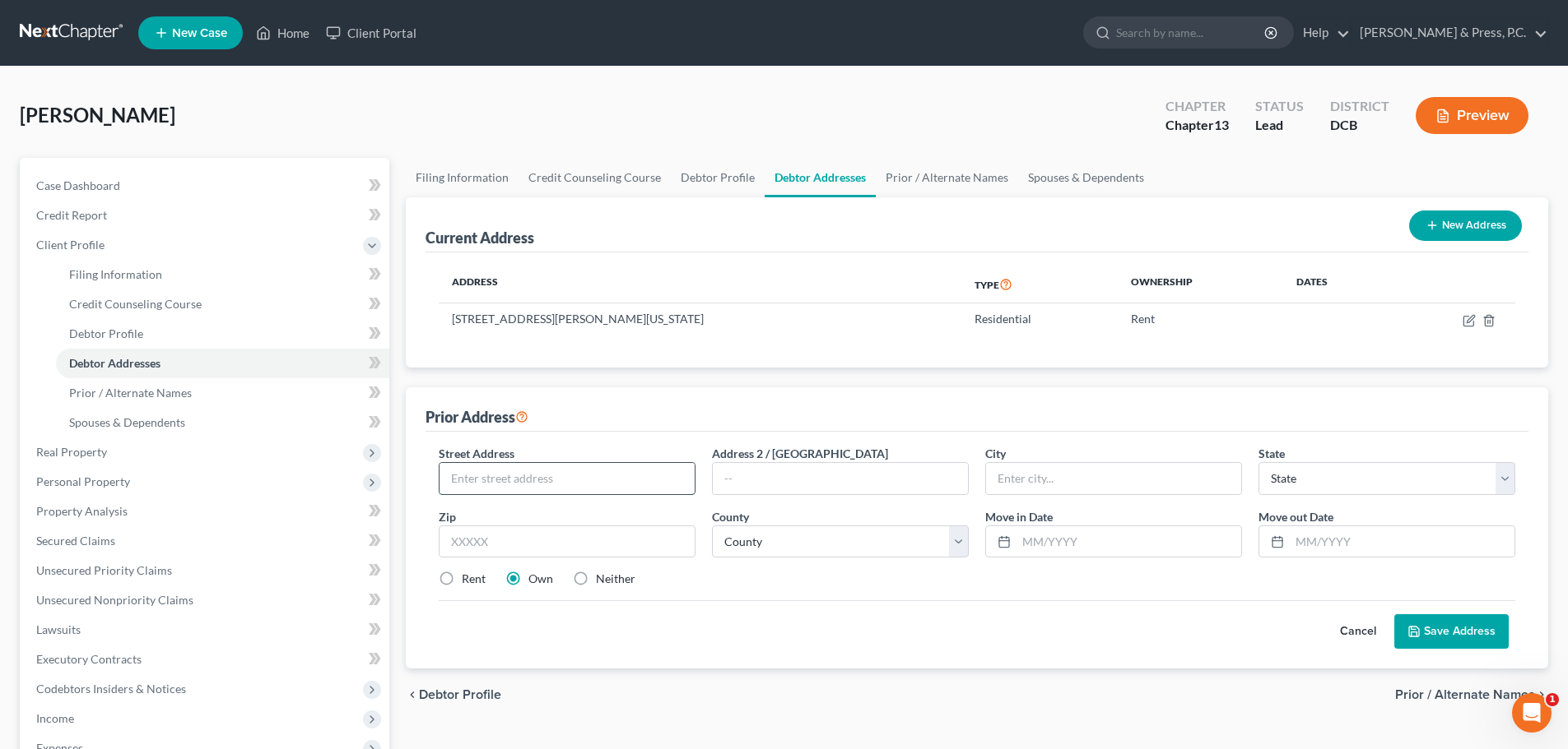
click at [589, 482] on input "text" at bounding box center [567, 478] width 255 height 32
click at [614, 482] on input "2581 [PERSON_NAME] Sr" at bounding box center [567, 478] width 255 height 32
click at [610, 475] on input "[STREET_ADDRESS][PERSON_NAME]" at bounding box center [567, 478] width 255 height 32
type input "[STREET_ADDRESS][PERSON_NAME]"
click at [456, 549] on input "text" at bounding box center [567, 542] width 256 height 32
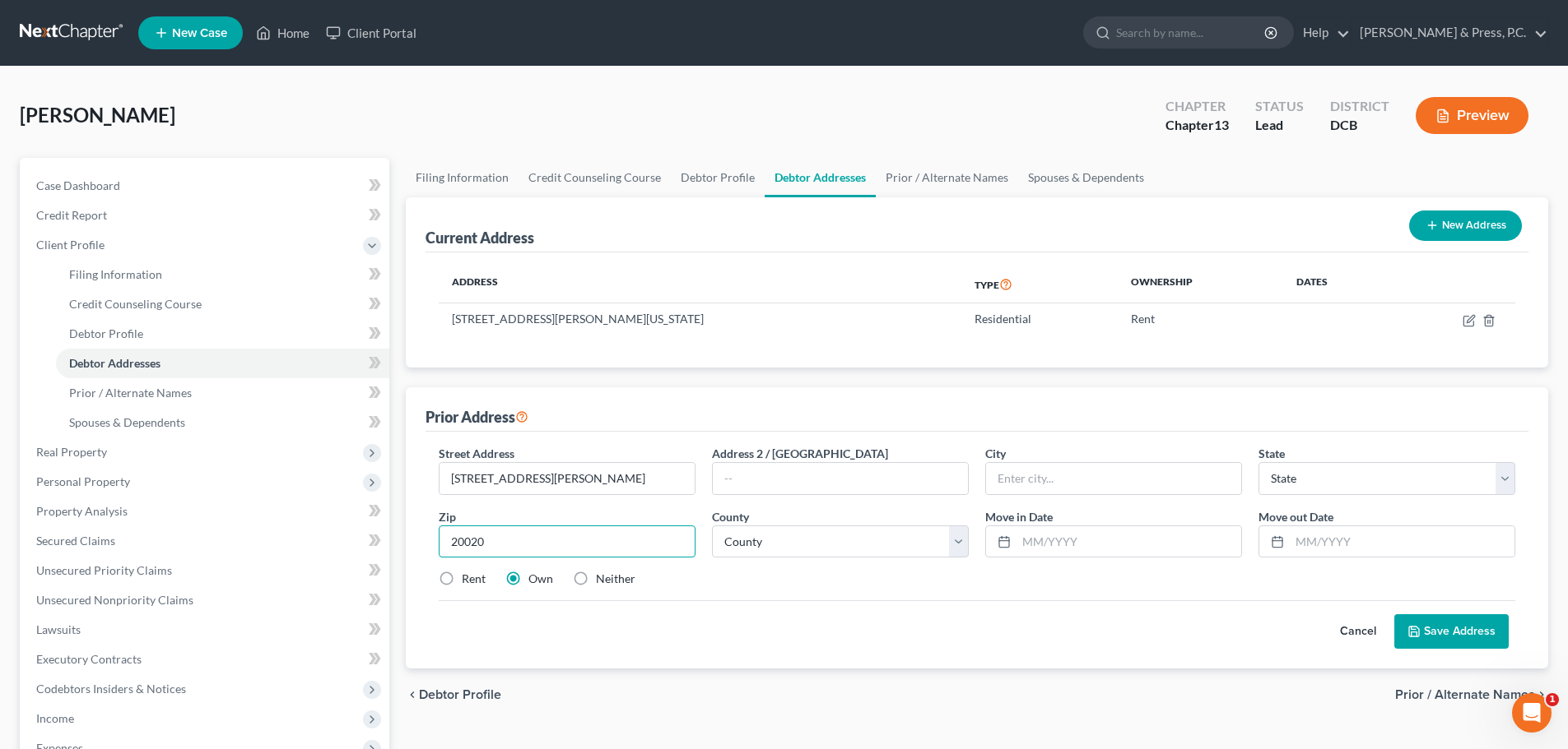
type input "20020"
type input "[US_STATE]"
select select "8"
click at [910, 677] on div "chevron_left Debtor Profile Prior / Alternate Names chevron_right" at bounding box center [976, 695] width 1142 height 52
click at [1031, 533] on input "text" at bounding box center [1128, 541] width 225 height 32
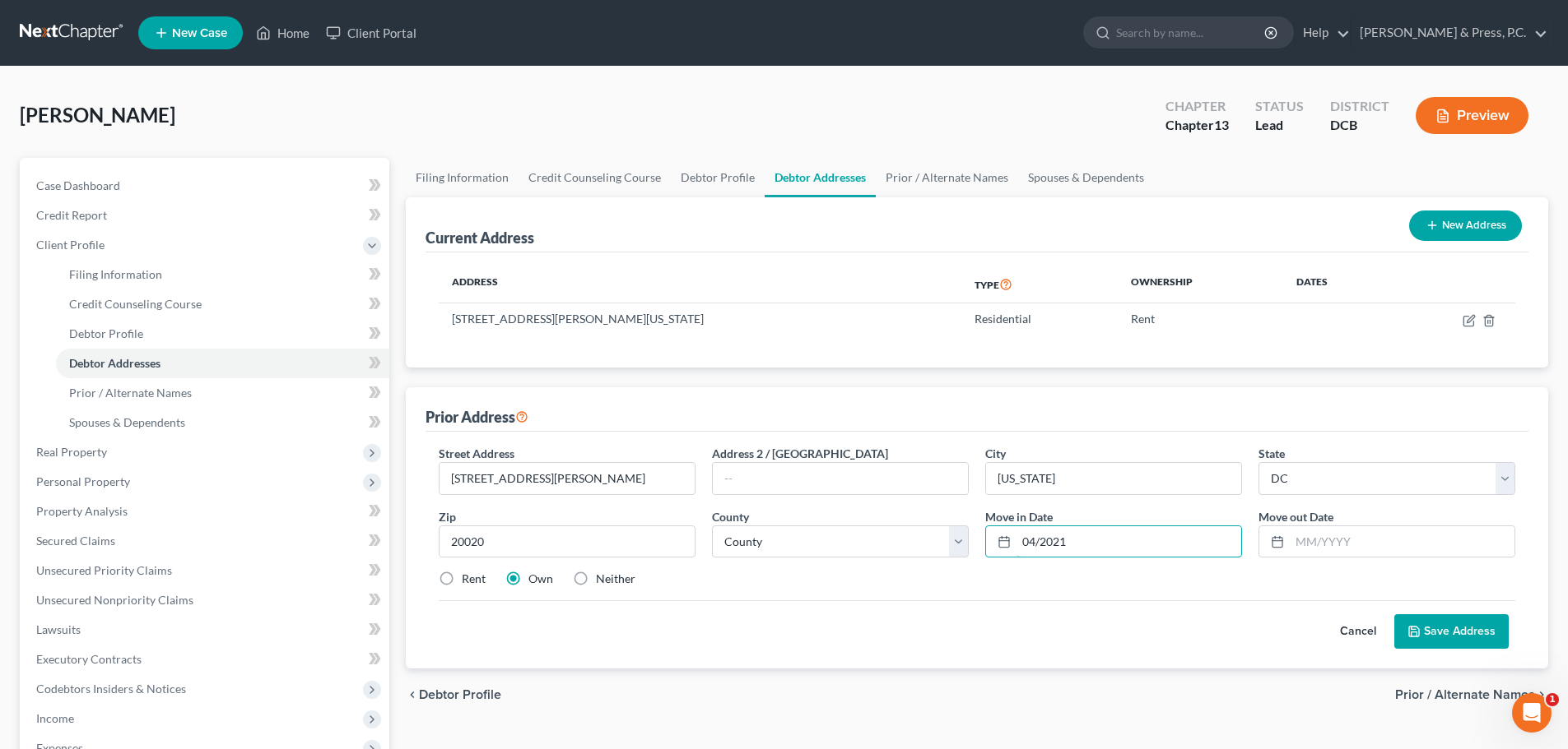
type input "04/2021"
click at [1317, 536] on input "06/025" at bounding box center [1401, 541] width 225 height 32
click at [1313, 544] on input "06/025" at bounding box center [1401, 541] width 225 height 32
type input "06/2025"
click at [461, 576] on label "Rent" at bounding box center [473, 579] width 23 height 16
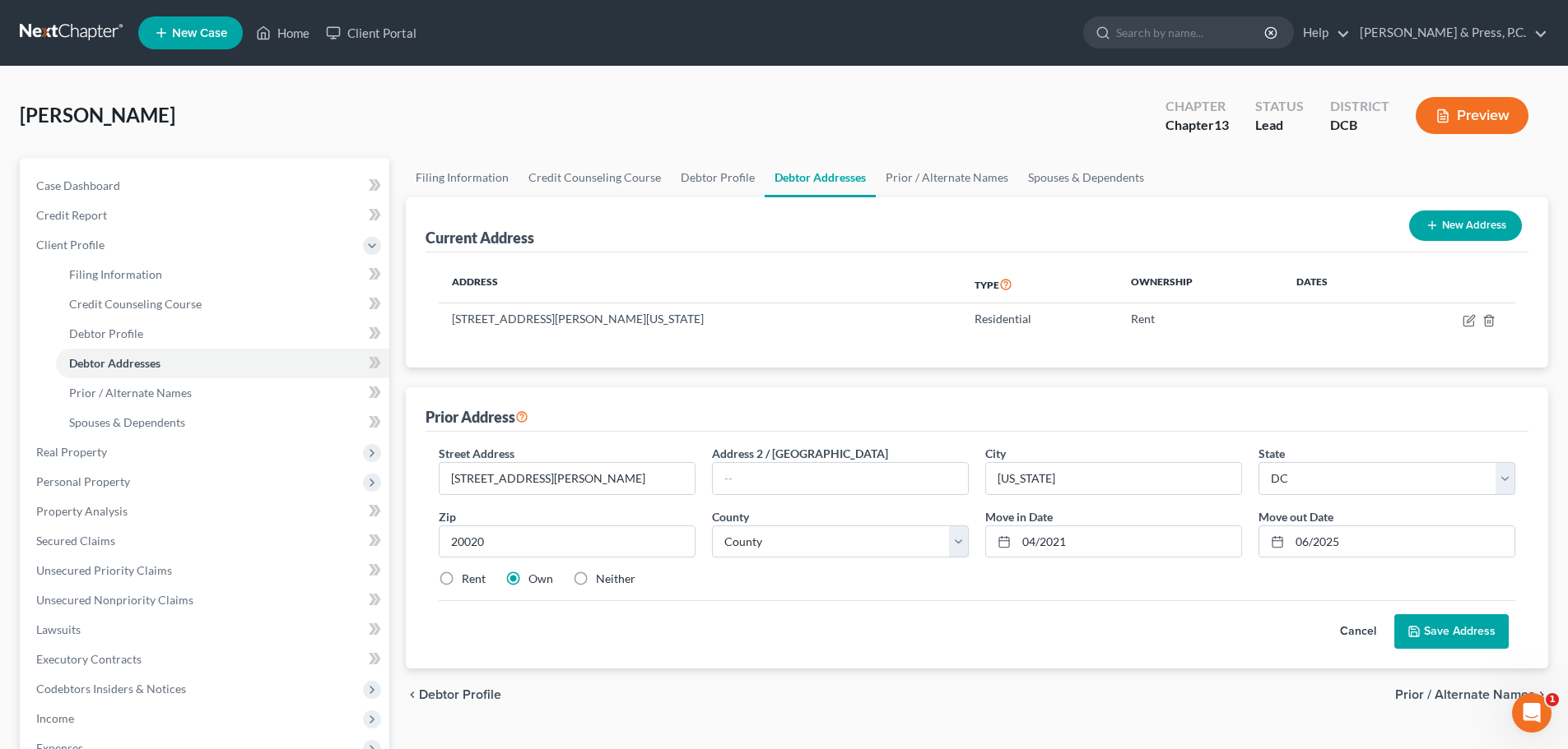
click at [469, 576] on input "Rent" at bounding box center [474, 577] width 11 height 11
radio input "true"
click at [1445, 630] on button "Save Address" at bounding box center [1451, 632] width 115 height 34
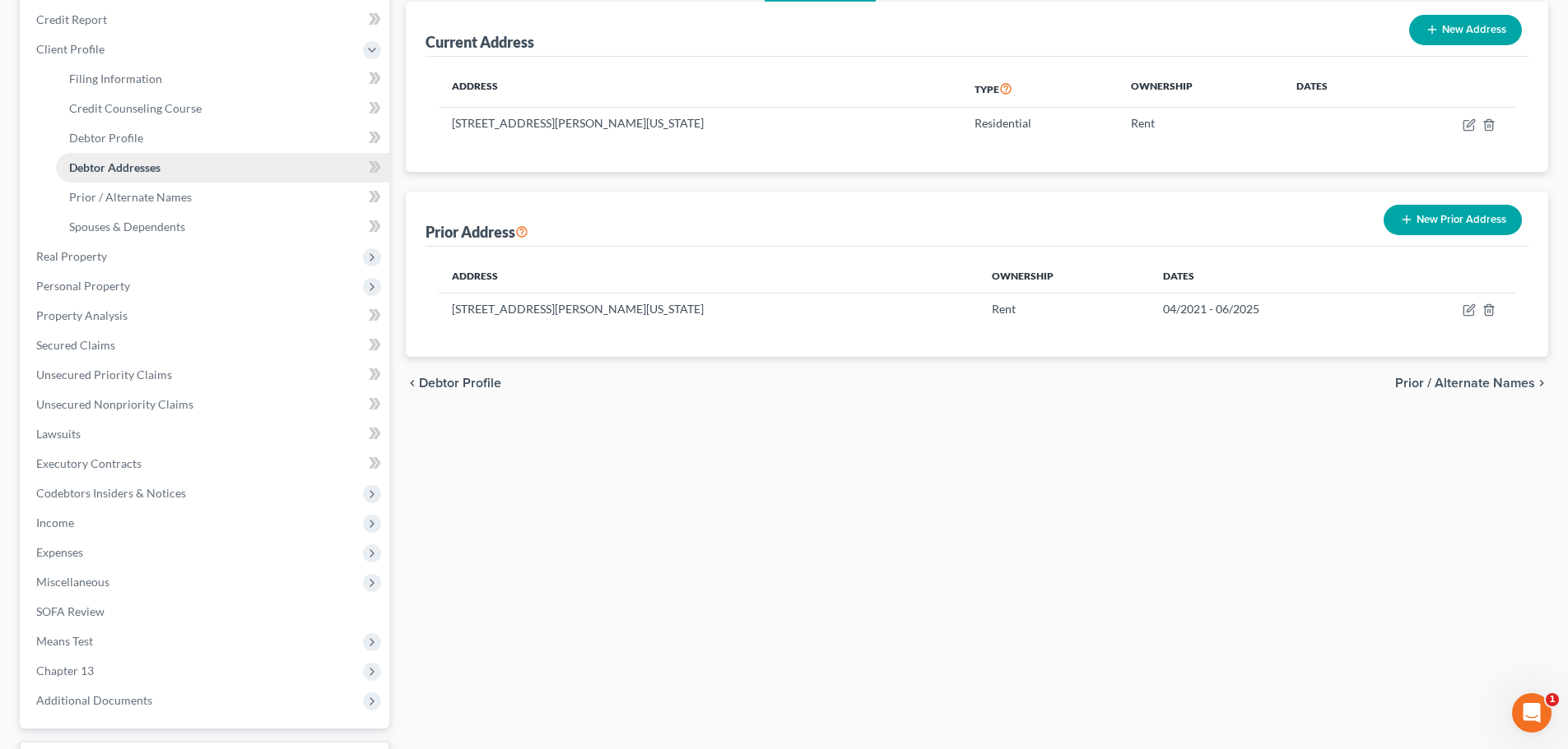
scroll to position [332, 0]
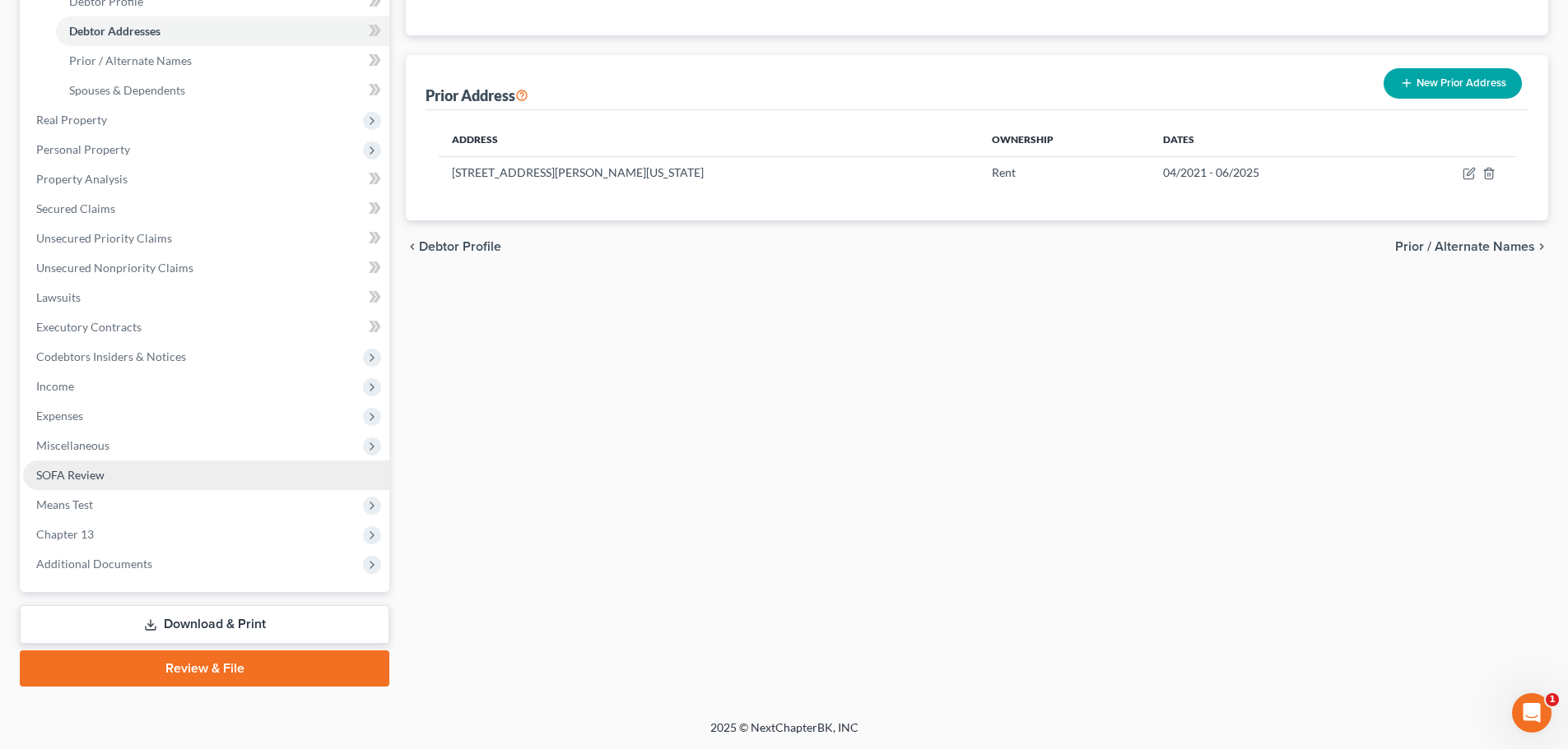
click at [78, 479] on span "SOFA Review" at bounding box center [70, 475] width 69 height 14
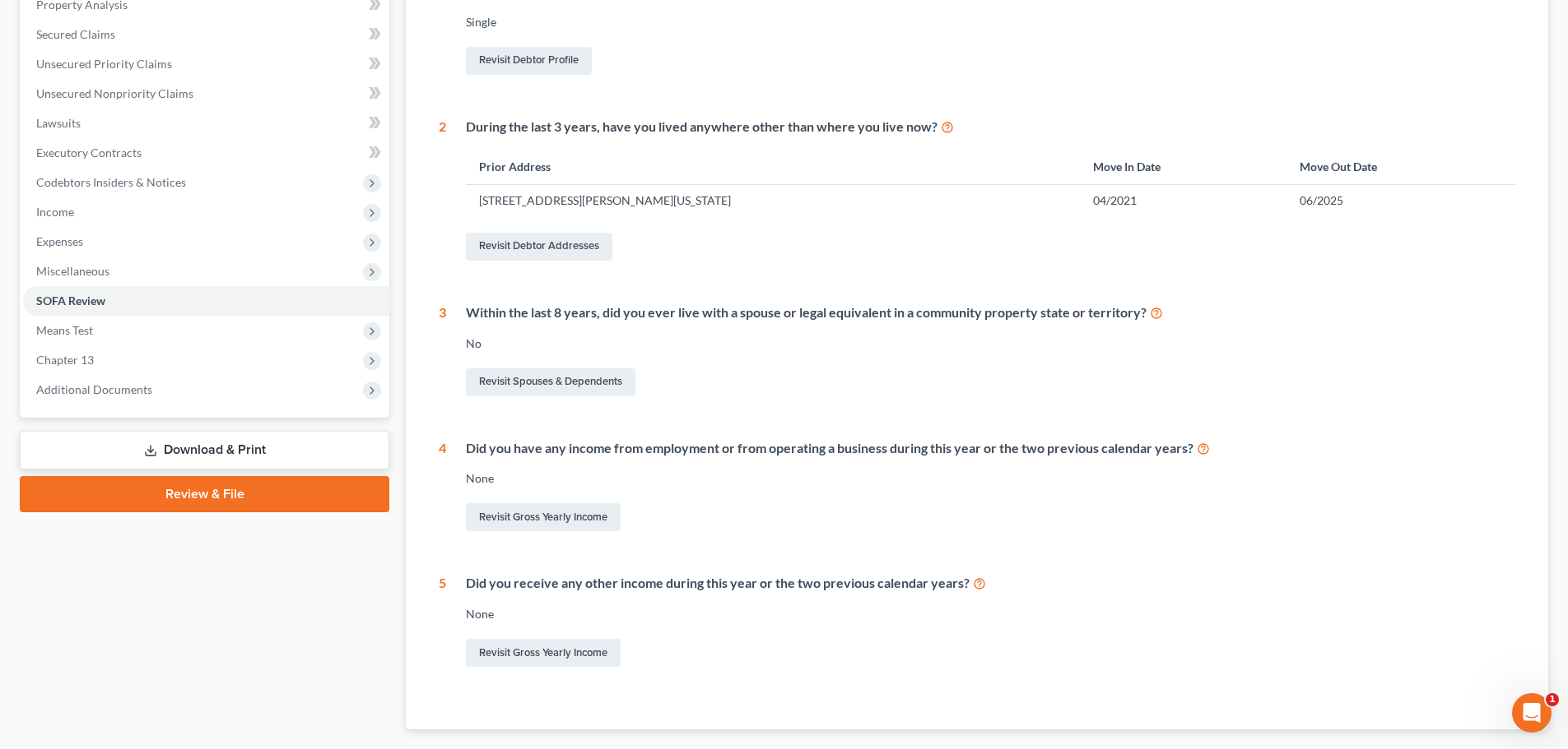
scroll to position [411, 0]
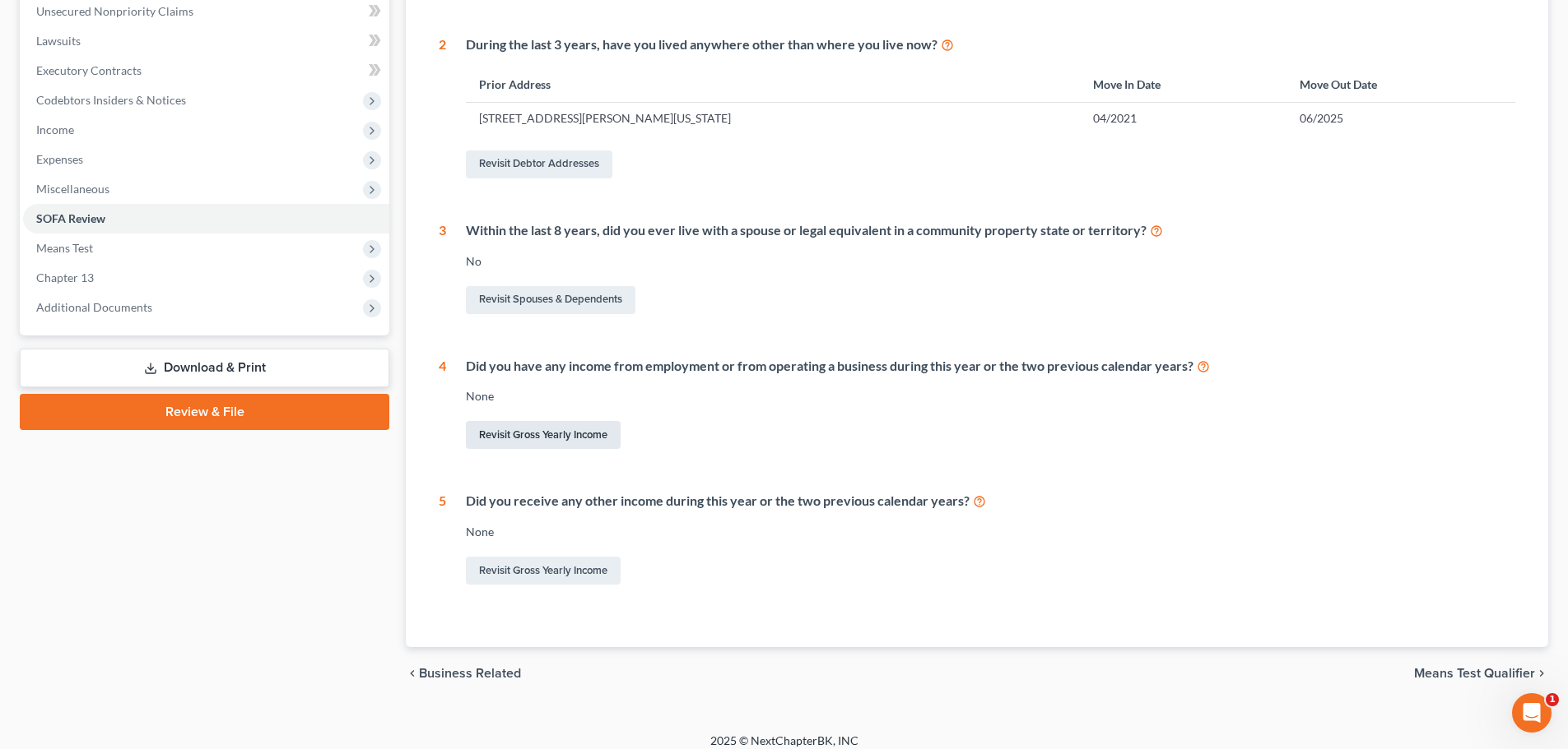
click at [591, 431] on link "Revisit Gross Yearly Income" at bounding box center [543, 435] width 154 height 28
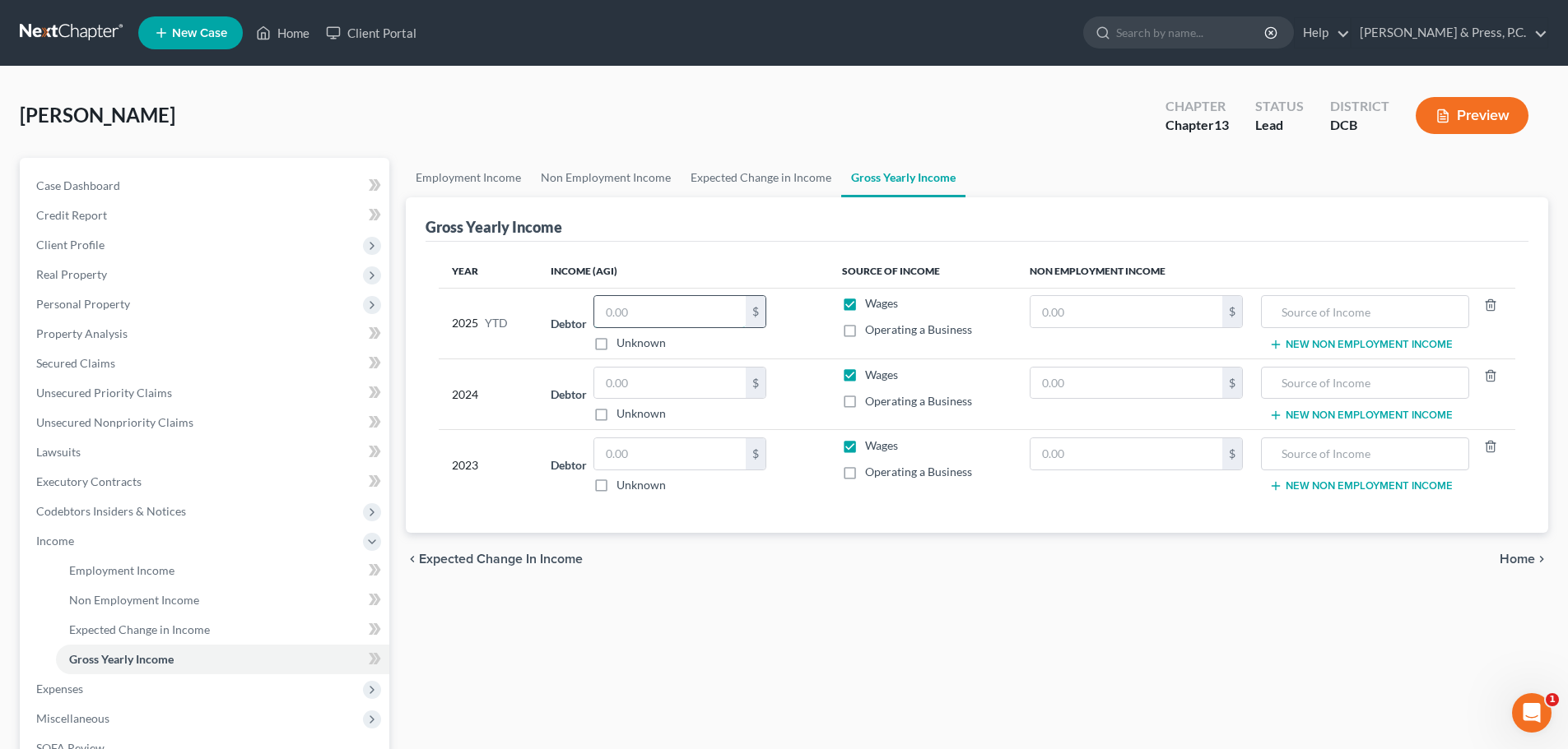
click at [645, 312] on input "text" at bounding box center [670, 311] width 152 height 32
type input "59,918"
click at [675, 383] on input "text" at bounding box center [670, 383] width 152 height 32
type input "130,306"
click at [671, 448] on input "text" at bounding box center [670, 454] width 152 height 32
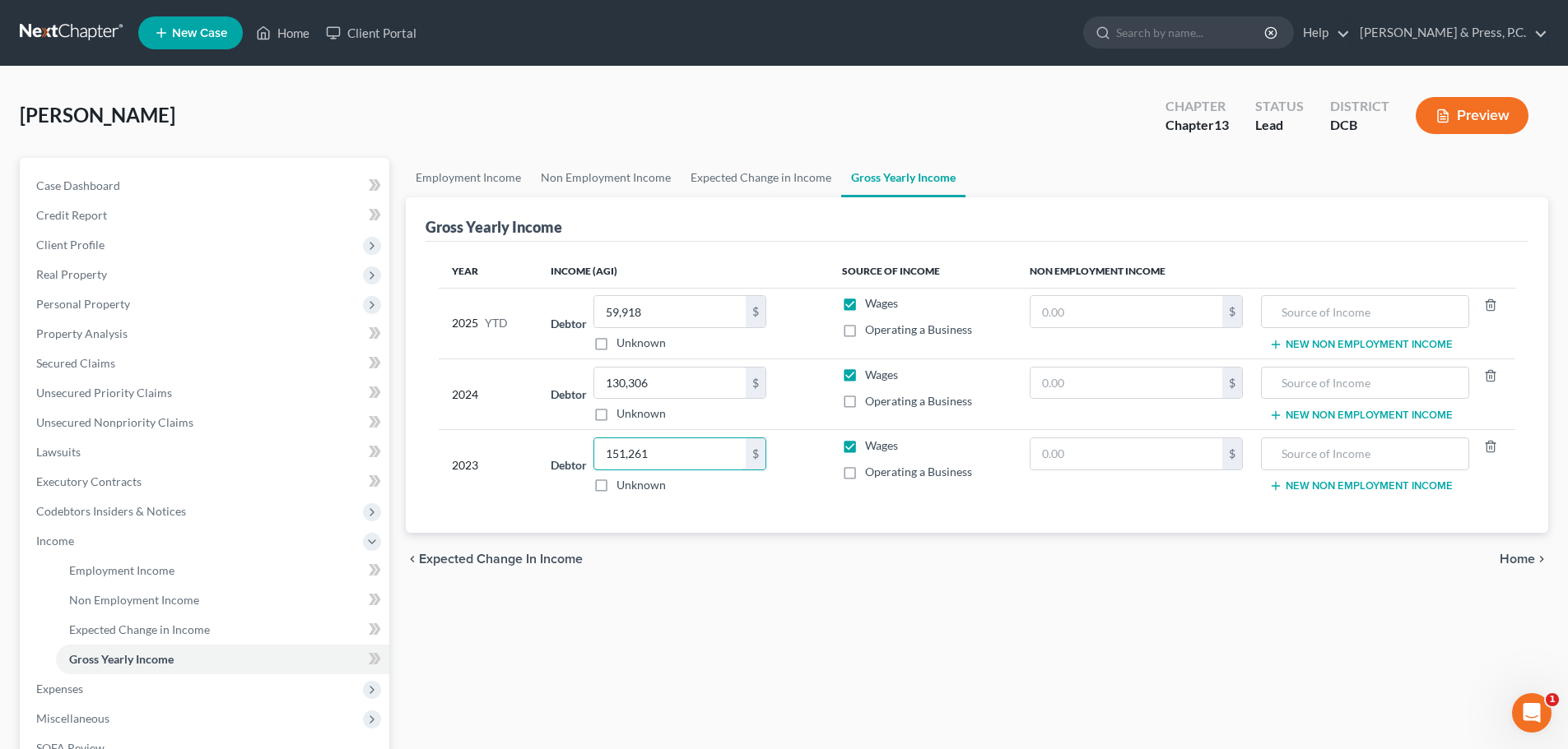
type input "151,261"
click at [770, 633] on div "Employment Income Non Employment Income Expected Change in Income Gross Yearly …" at bounding box center [977, 559] width 1159 height 802
click at [1528, 553] on span "Home" at bounding box center [1517, 559] width 35 height 14
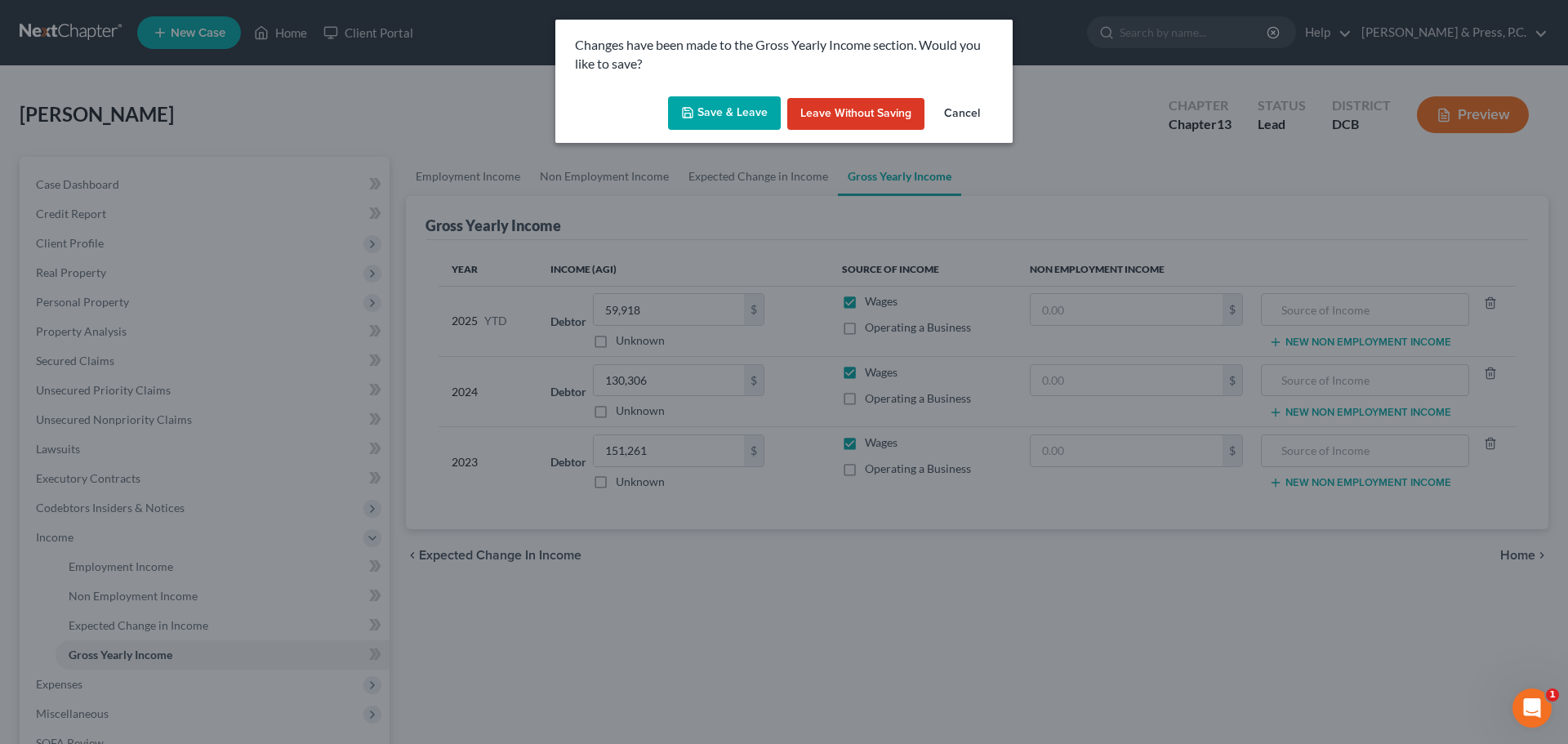
click at [735, 113] on button "Save & Leave" at bounding box center [725, 114] width 113 height 34
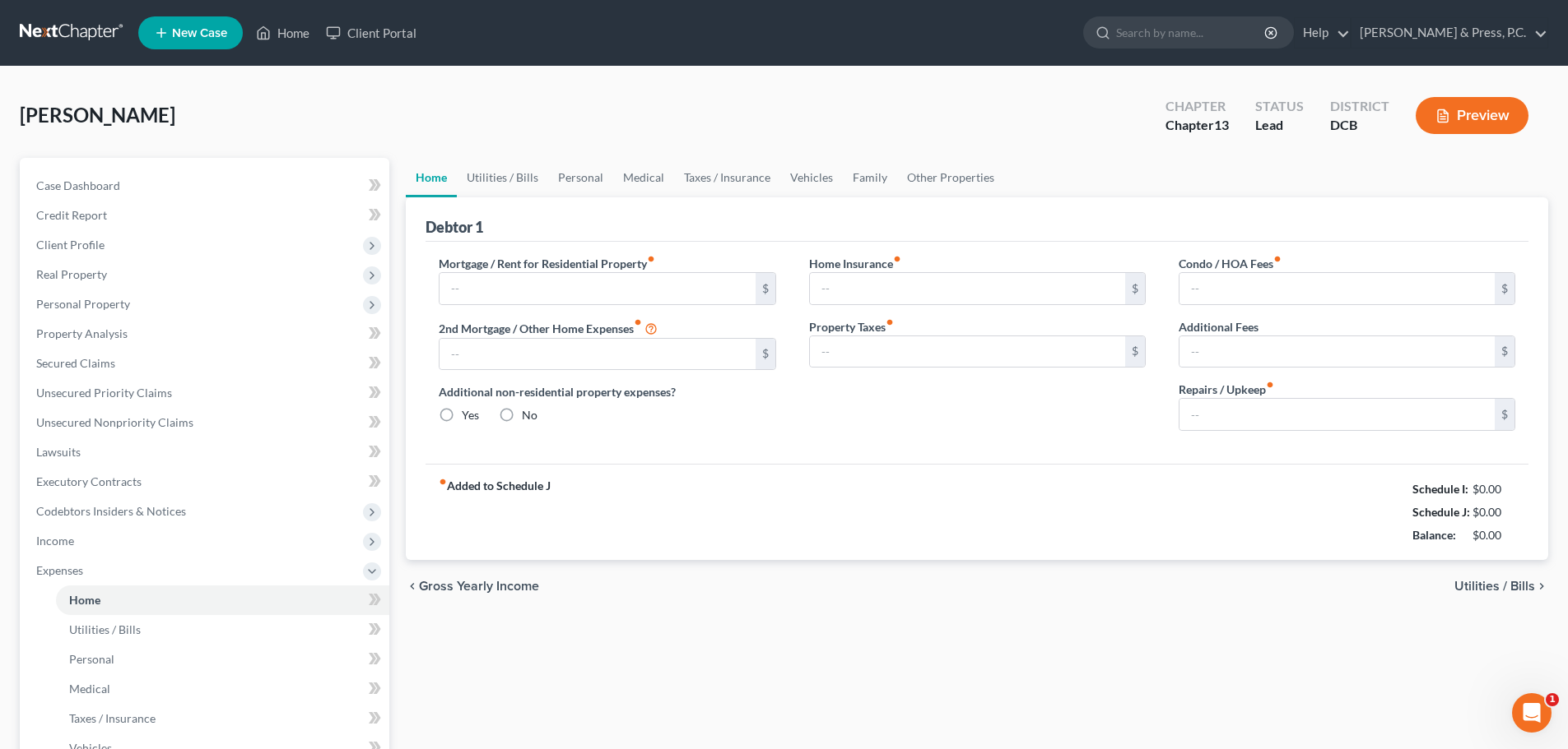
type input "0.00"
radio input "true"
type input "0.00"
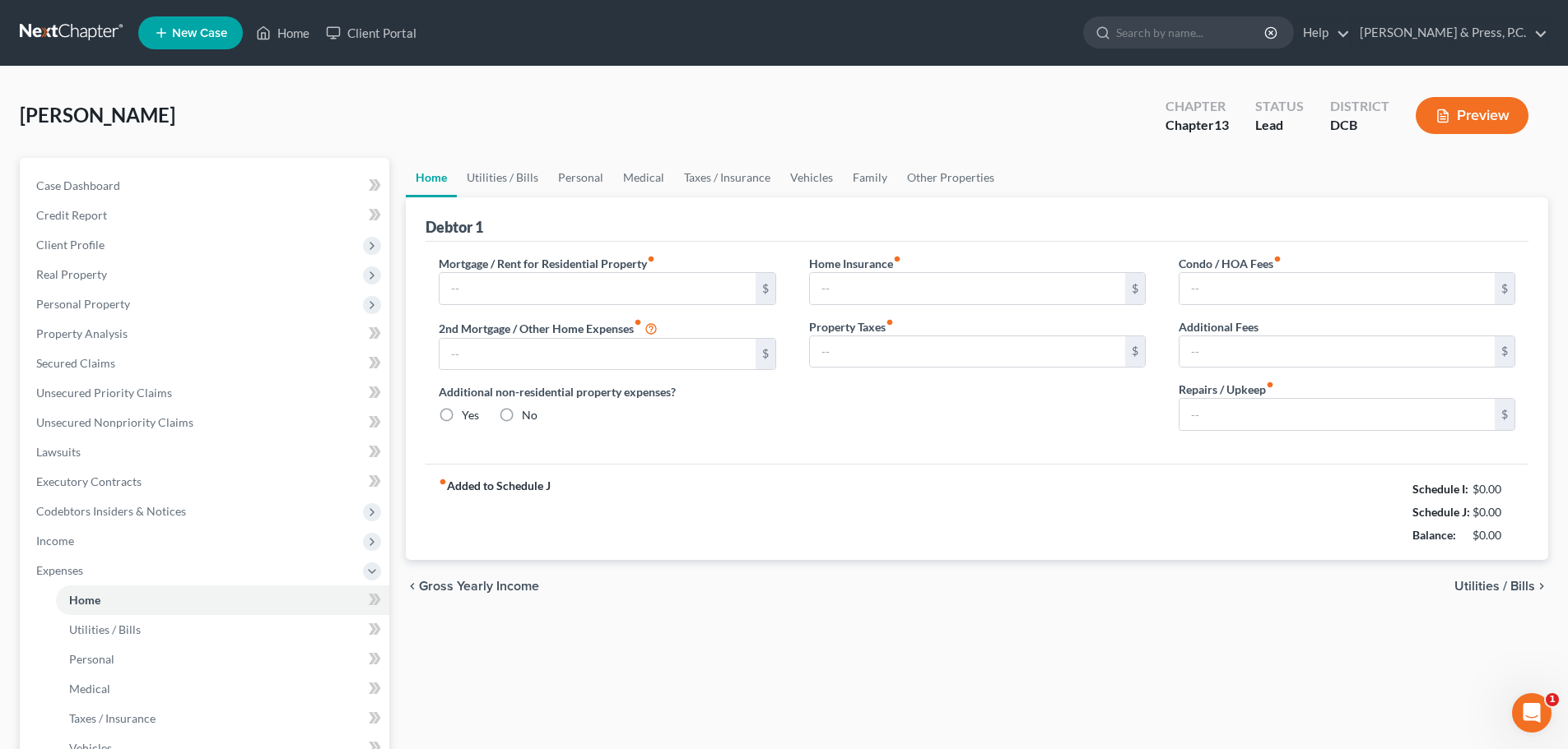
type input "0.00"
click at [75, 365] on span "Secured Claims" at bounding box center [76, 363] width 79 height 14
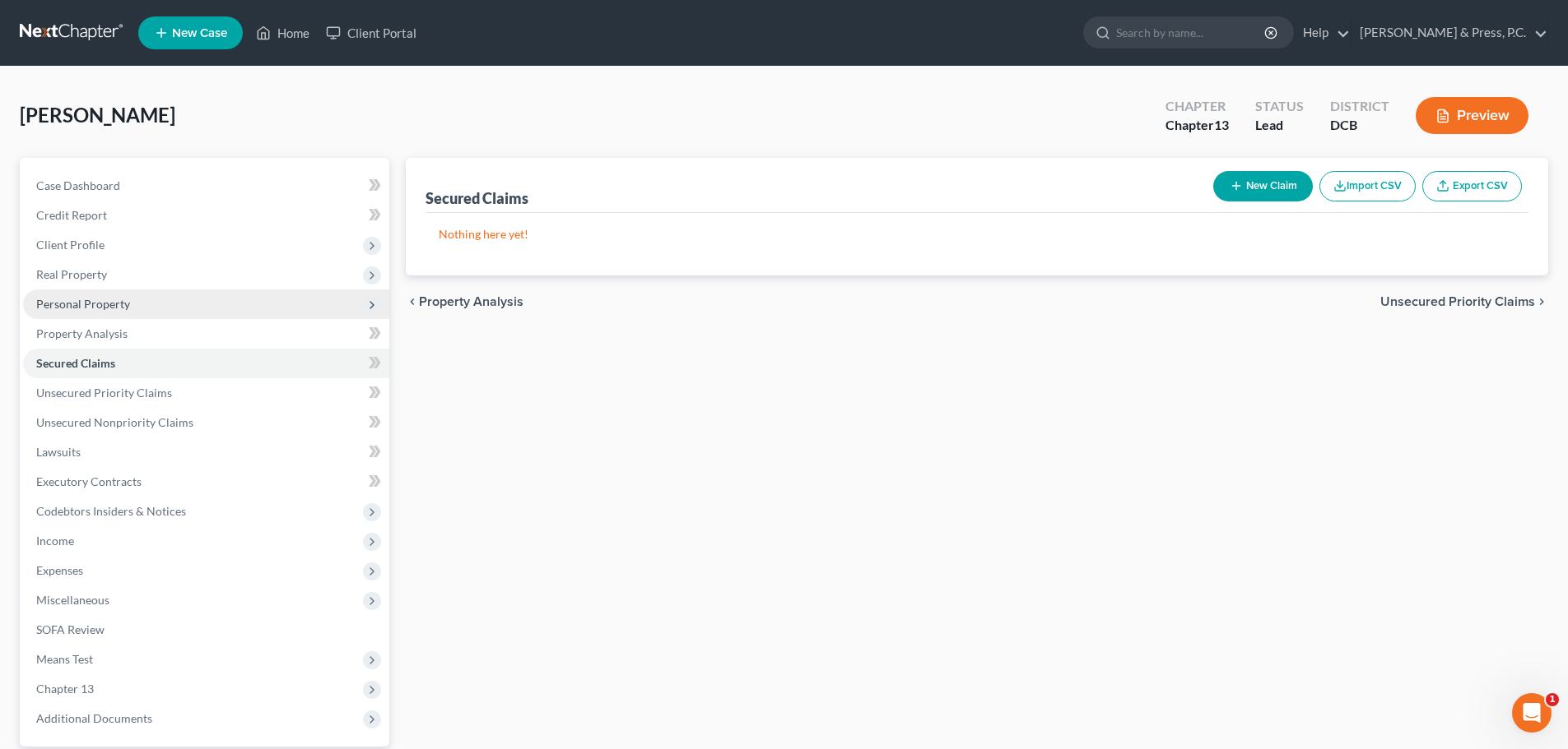
click at [97, 310] on span "Personal Property" at bounding box center [83, 303] width 94 height 14
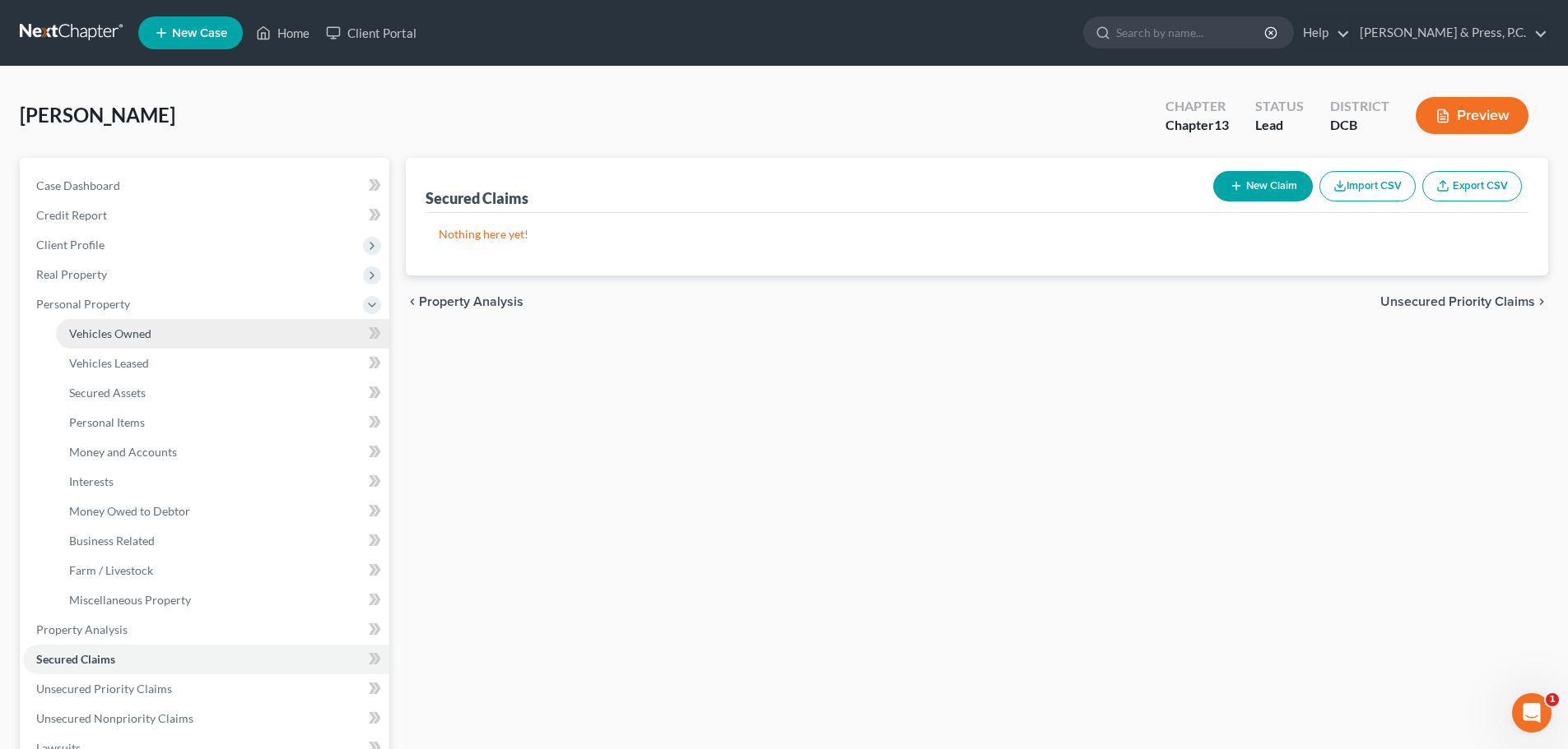
click at [127, 338] on span "Vehicles Owned" at bounding box center [110, 333] width 82 height 14
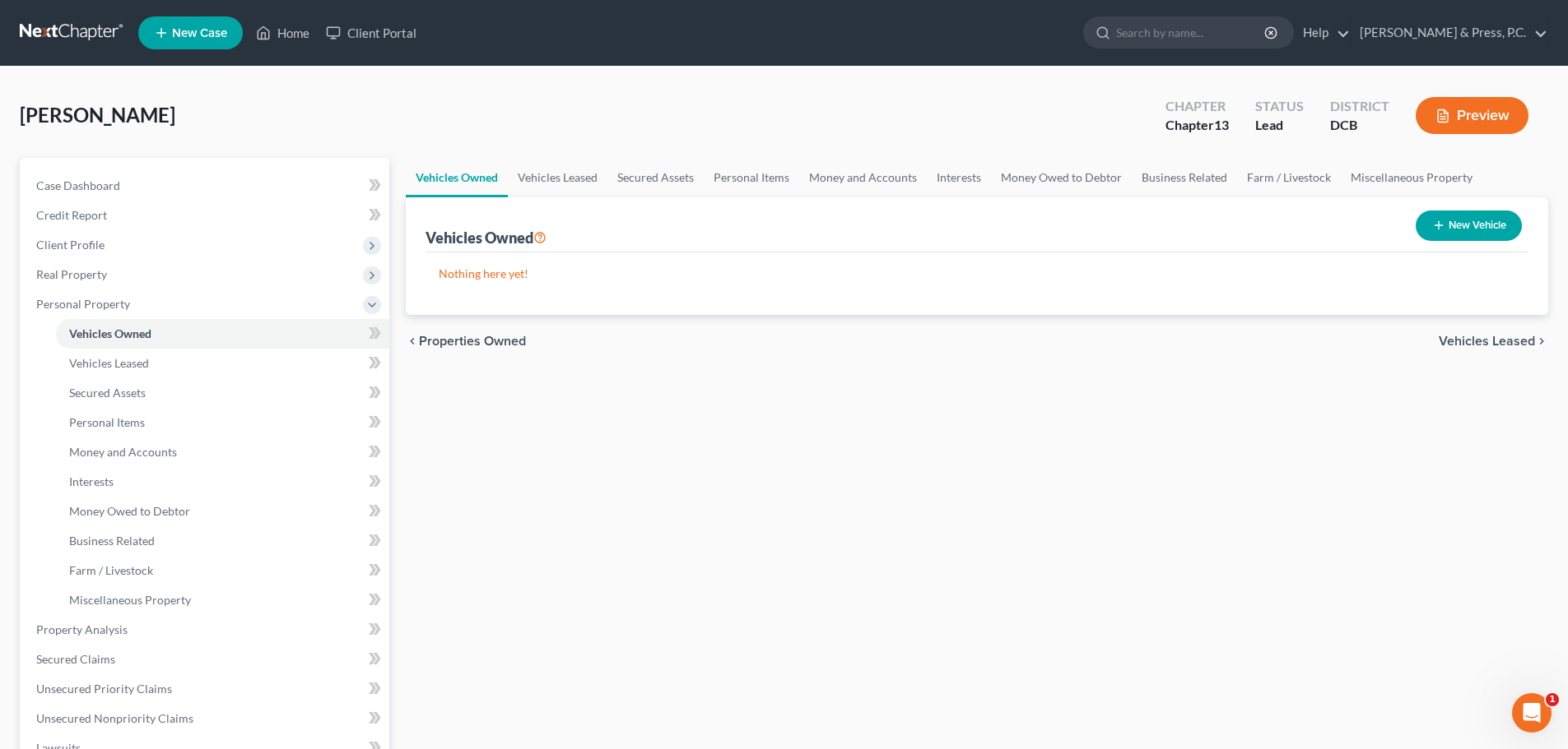
click at [1461, 228] on button "New Vehicle" at bounding box center [1469, 226] width 107 height 31
select select "0"
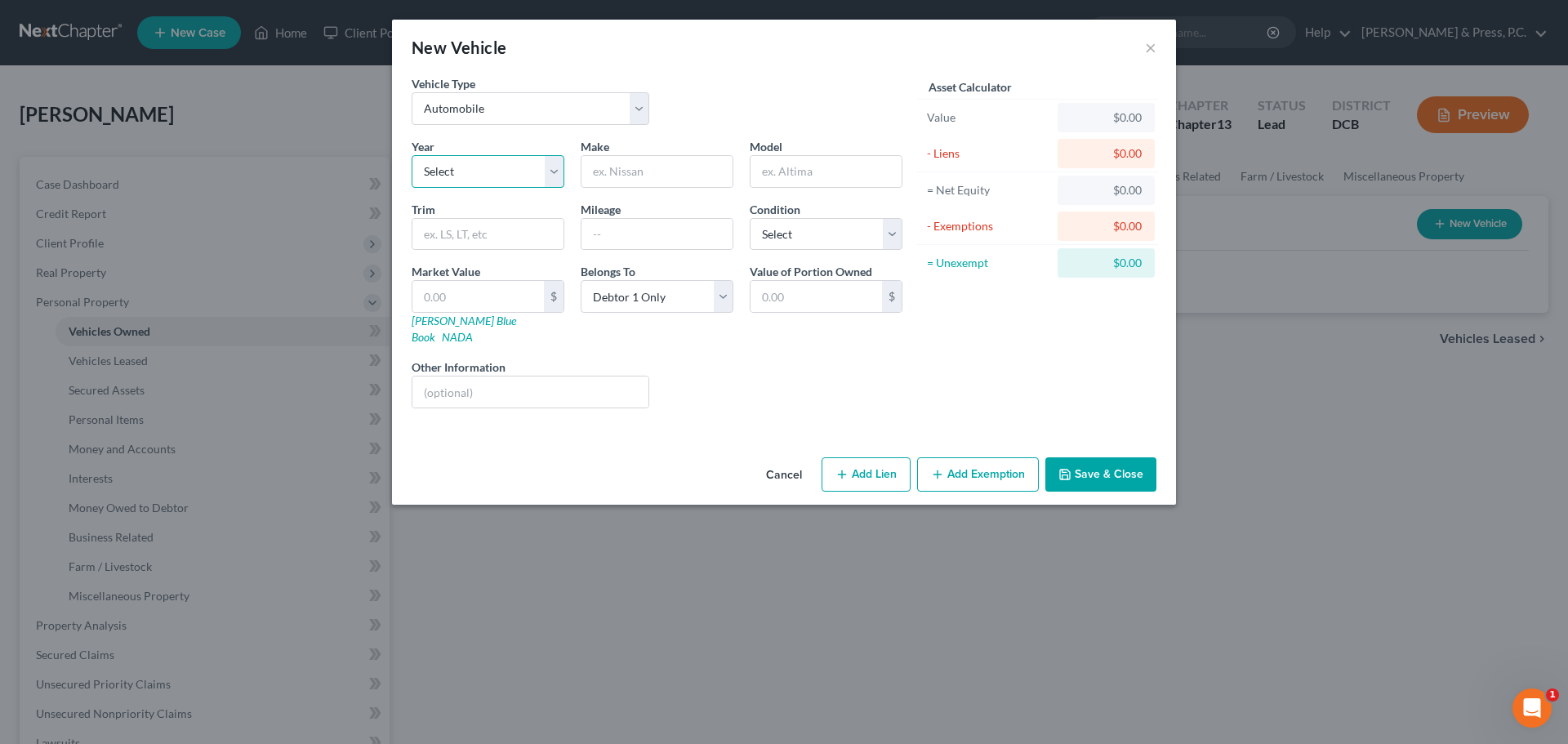
click at [446, 179] on select "Select 2026 2025 2024 2023 2022 2021 2020 2019 2018 2017 2016 2015 2014 2013 20…" at bounding box center [487, 171] width 152 height 32
select select "6"
click at [411, 155] on select "Select 2026 2025 2024 2023 2022 2021 2020 2019 2018 2017 2016 2015 2014 2013 20…" at bounding box center [487, 171] width 152 height 32
click at [631, 169] on input "text" at bounding box center [657, 171] width 151 height 31
type input "Jeep"
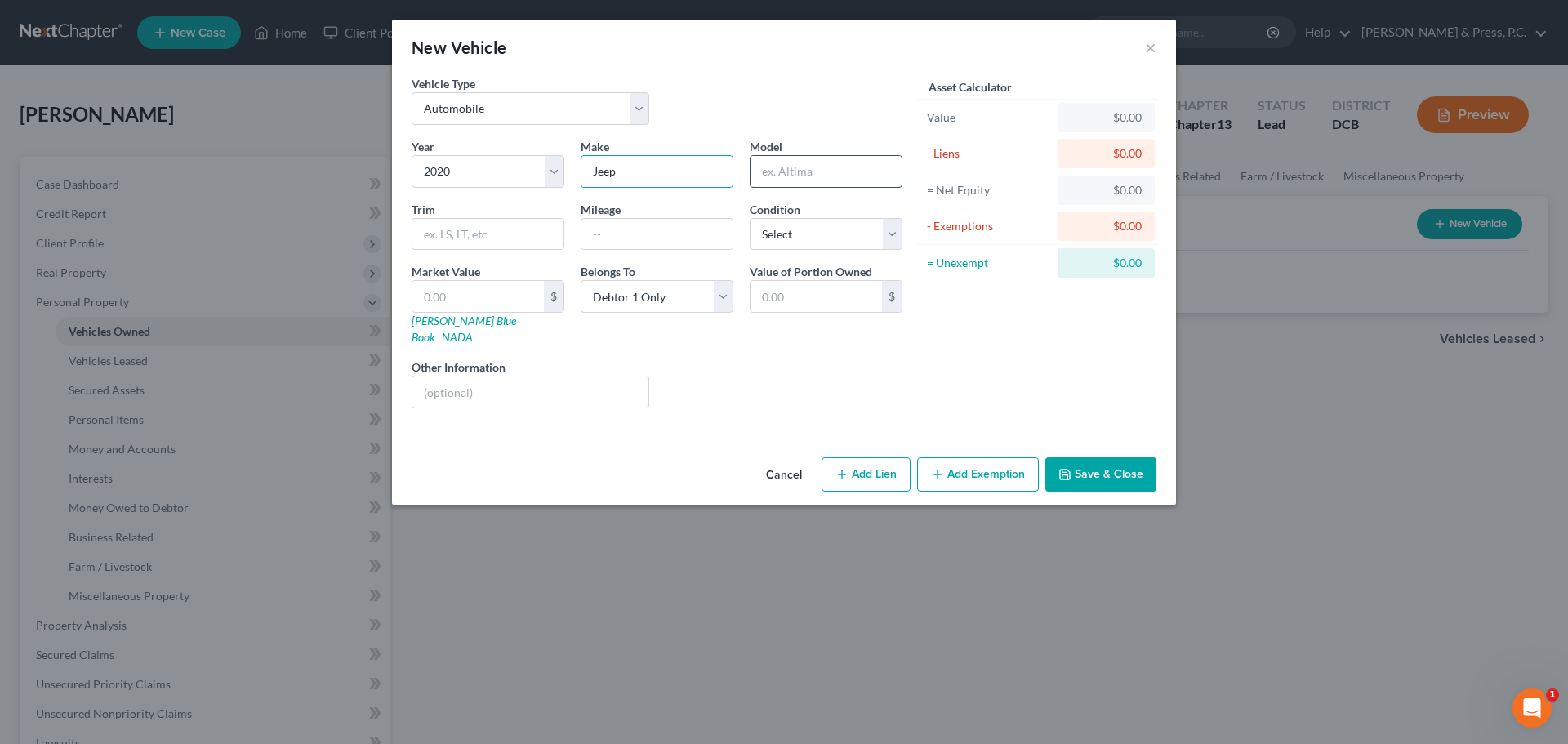
click at [832, 160] on input "text" at bounding box center [826, 171] width 151 height 31
type input "Grand cherokee"
click at [638, 234] on input "text" at bounding box center [657, 234] width 151 height 31
type input "50000"
click at [796, 229] on select "Select Excellent Very Good Good Fair Poor" at bounding box center [826, 234] width 152 height 32
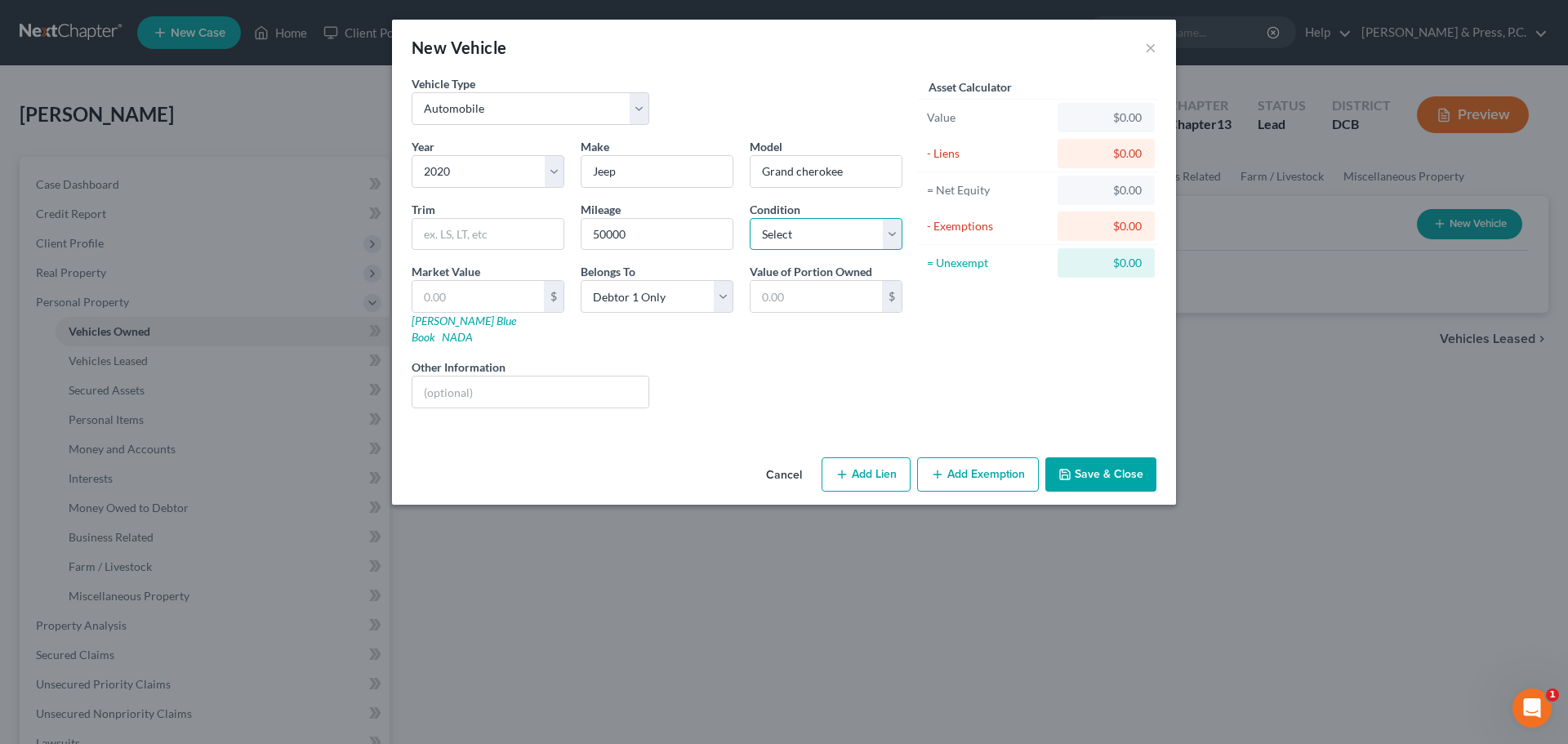
select select "2"
click at [750, 218] on select "Select Excellent Very Good Good Fair Poor" at bounding box center [826, 234] width 152 height 32
click at [757, 385] on div "Liens Select" at bounding box center [785, 384] width 254 height 50
click at [513, 305] on input "text" at bounding box center [478, 297] width 132 height 31
type input "2"
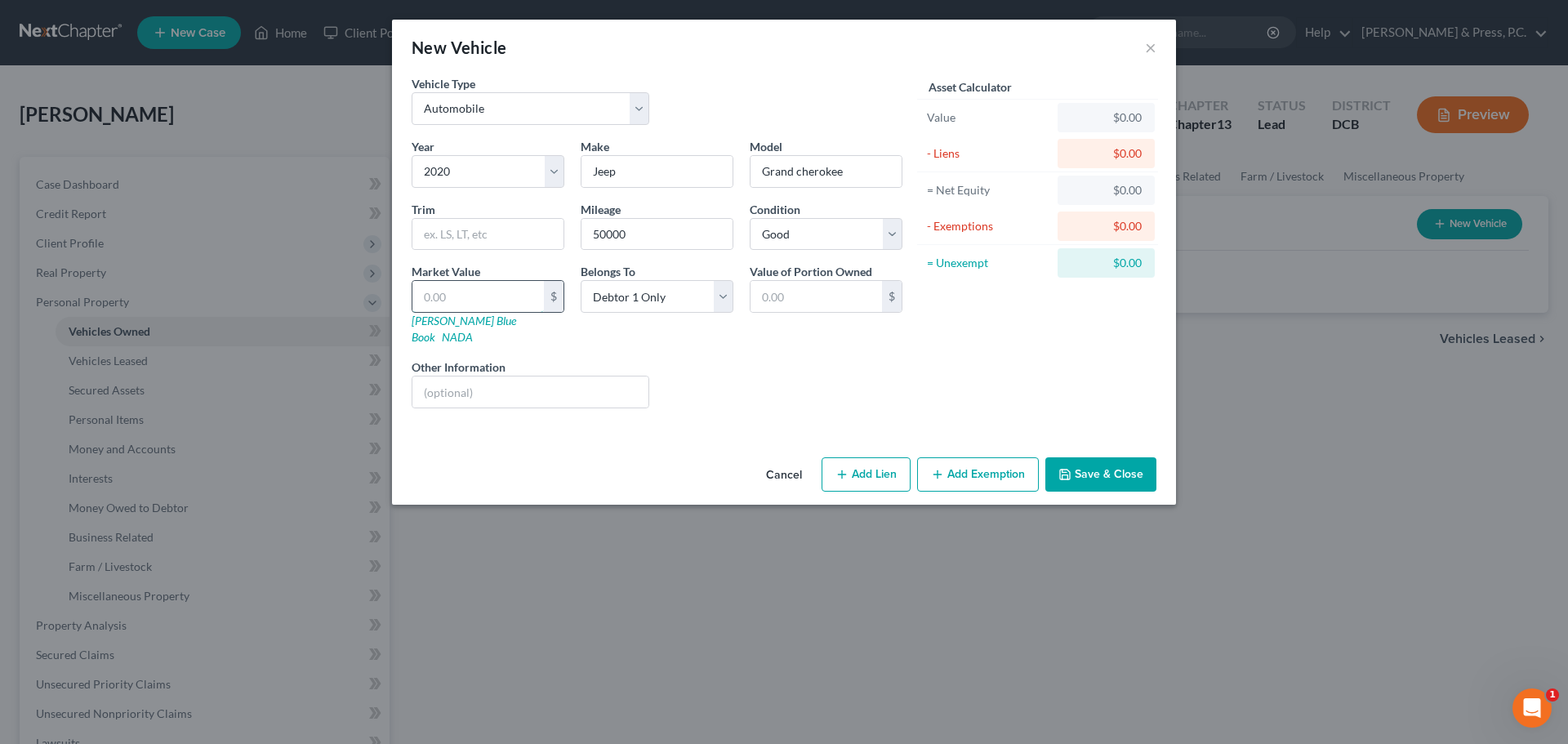
type input "2.00"
type input "21"
type input "21.00"
type input "212"
type input "212.00"
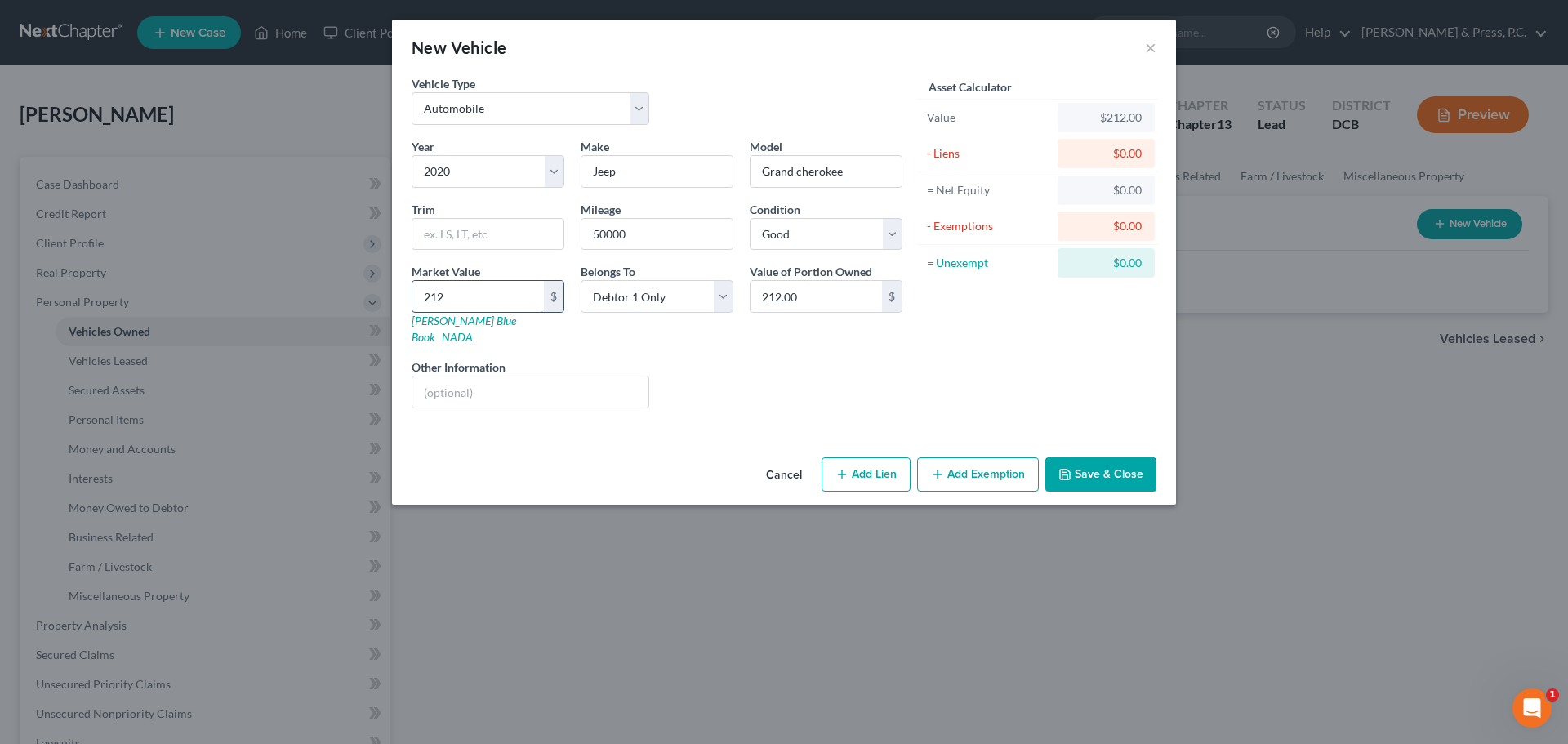
type input "2125"
type input "2,125.00"
type input "2,1254"
type input "21,254.00"
type input "21,254"
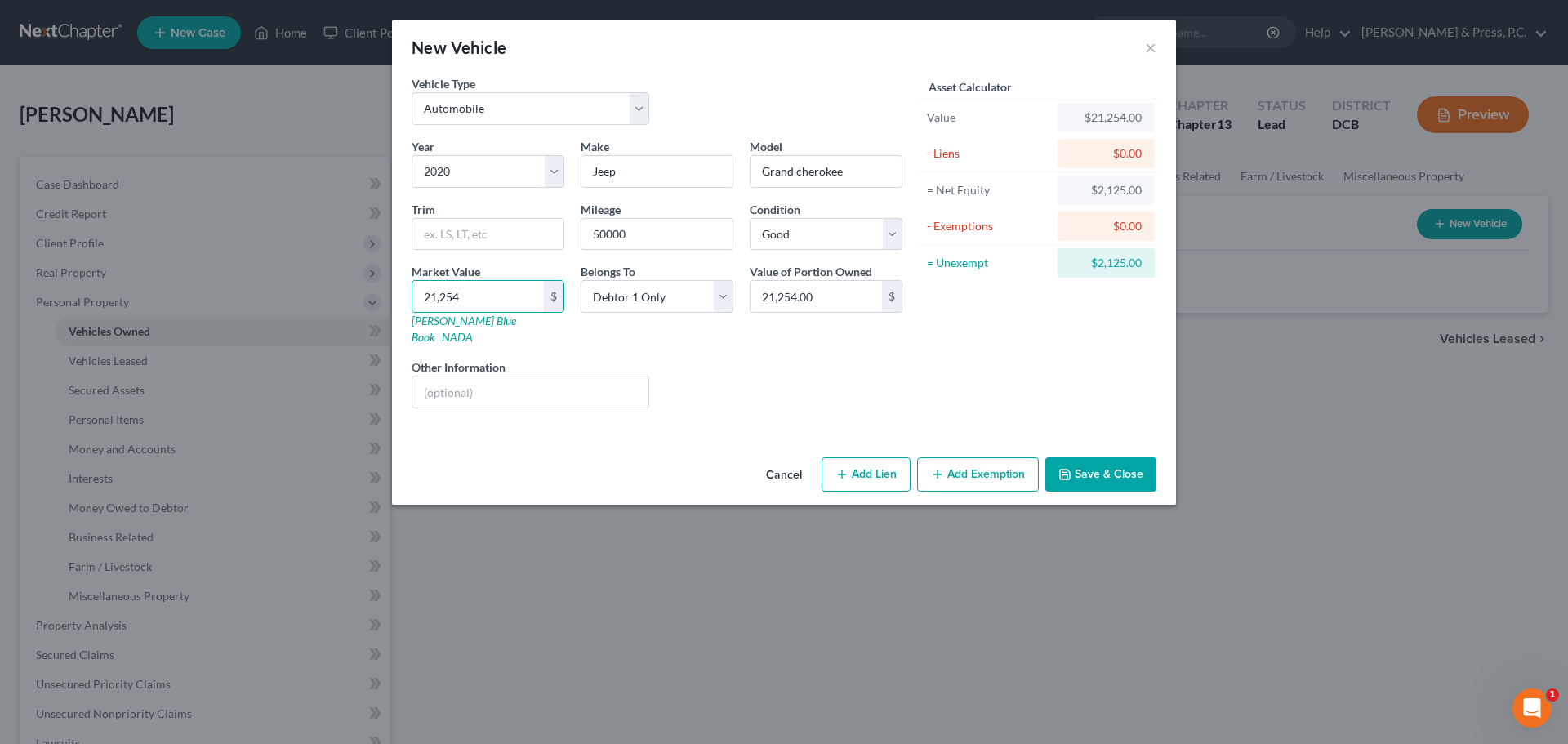
click at [754, 337] on div "Year Select 2026 2025 2024 2023 2022 2021 2020 2019 2018 2017 2016 2015 2014 20…" at bounding box center [657, 280] width 507 height 283
click at [870, 465] on button "Add Lien" at bounding box center [866, 474] width 89 height 34
select select "0"
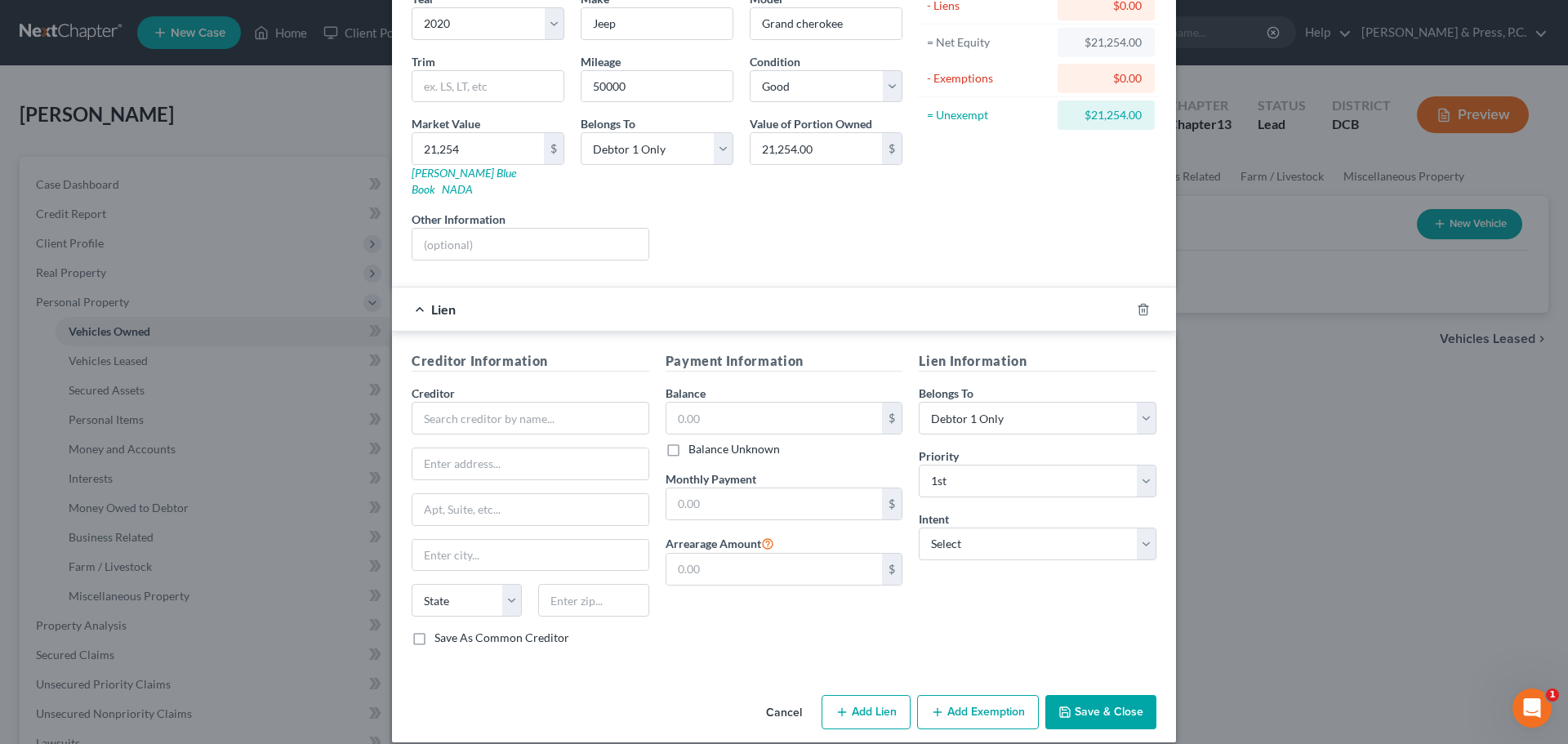
scroll to position [150, 0]
click at [474, 401] on input "text" at bounding box center [530, 417] width 237 height 32
type input "Chrysler Capital"
paste input "P.O. Box 961275"
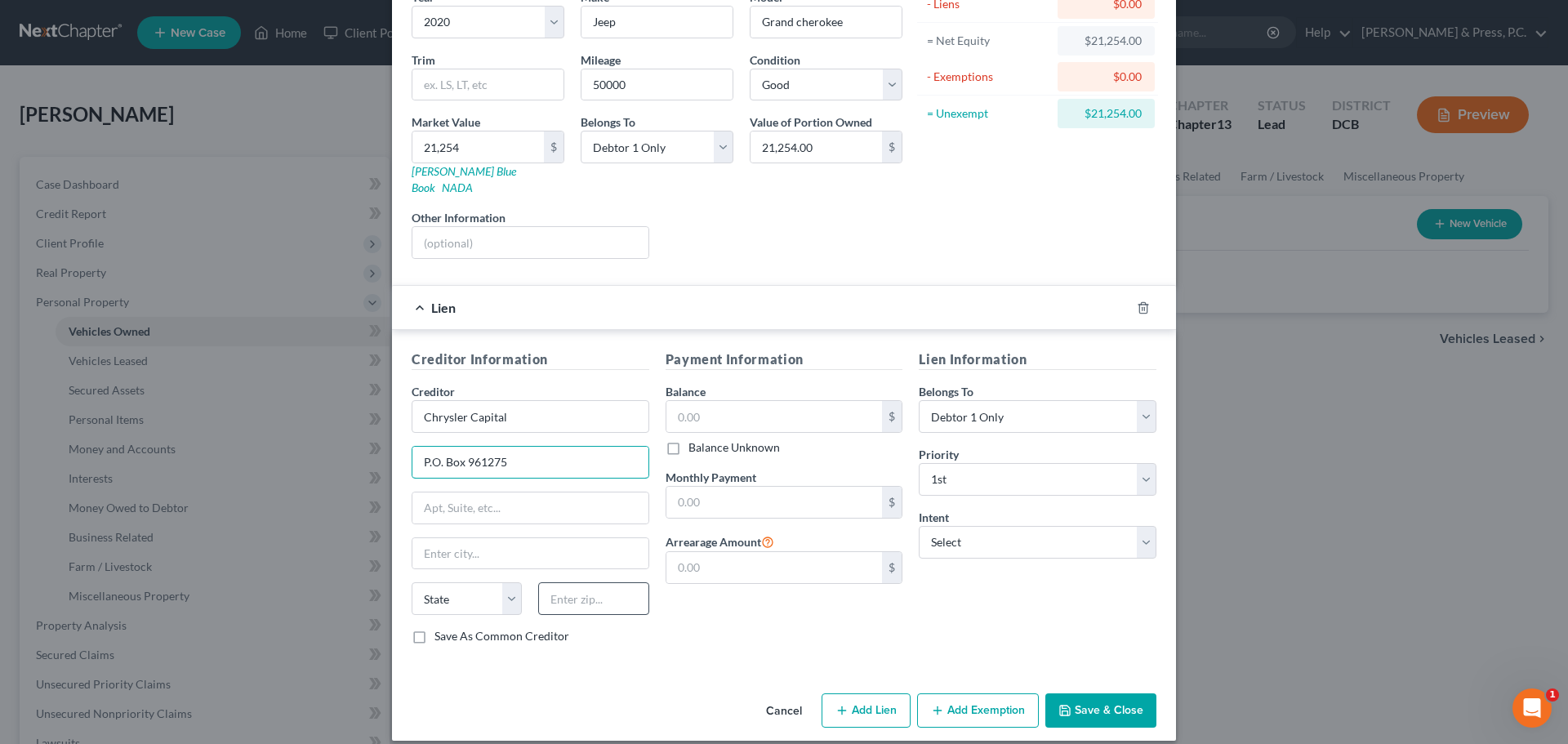
type input "P.O. Box 961275"
click at [623, 583] on input "text" at bounding box center [593, 599] width 110 height 32
type input "76161"
type input "[GEOGRAPHIC_DATA]"
select select "45"
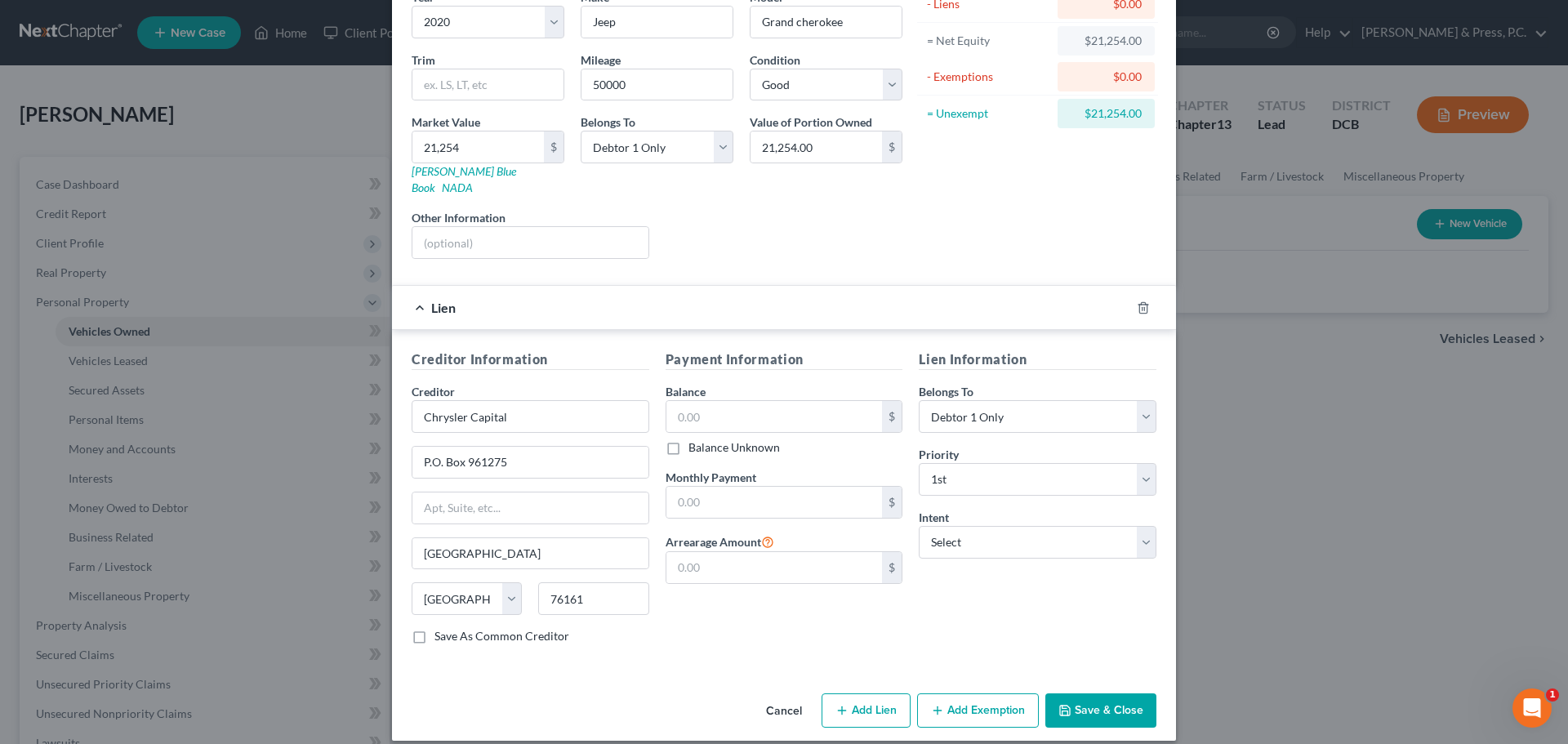
click at [435, 628] on label "Save As Common Creditor" at bounding box center [502, 636] width 134 height 16
click at [441, 628] on input "Save As Common Creditor" at bounding box center [446, 634] width 11 height 11
checkbox input "true"
click at [759, 402] on input "text" at bounding box center [775, 417] width 217 height 31
type input "29,596"
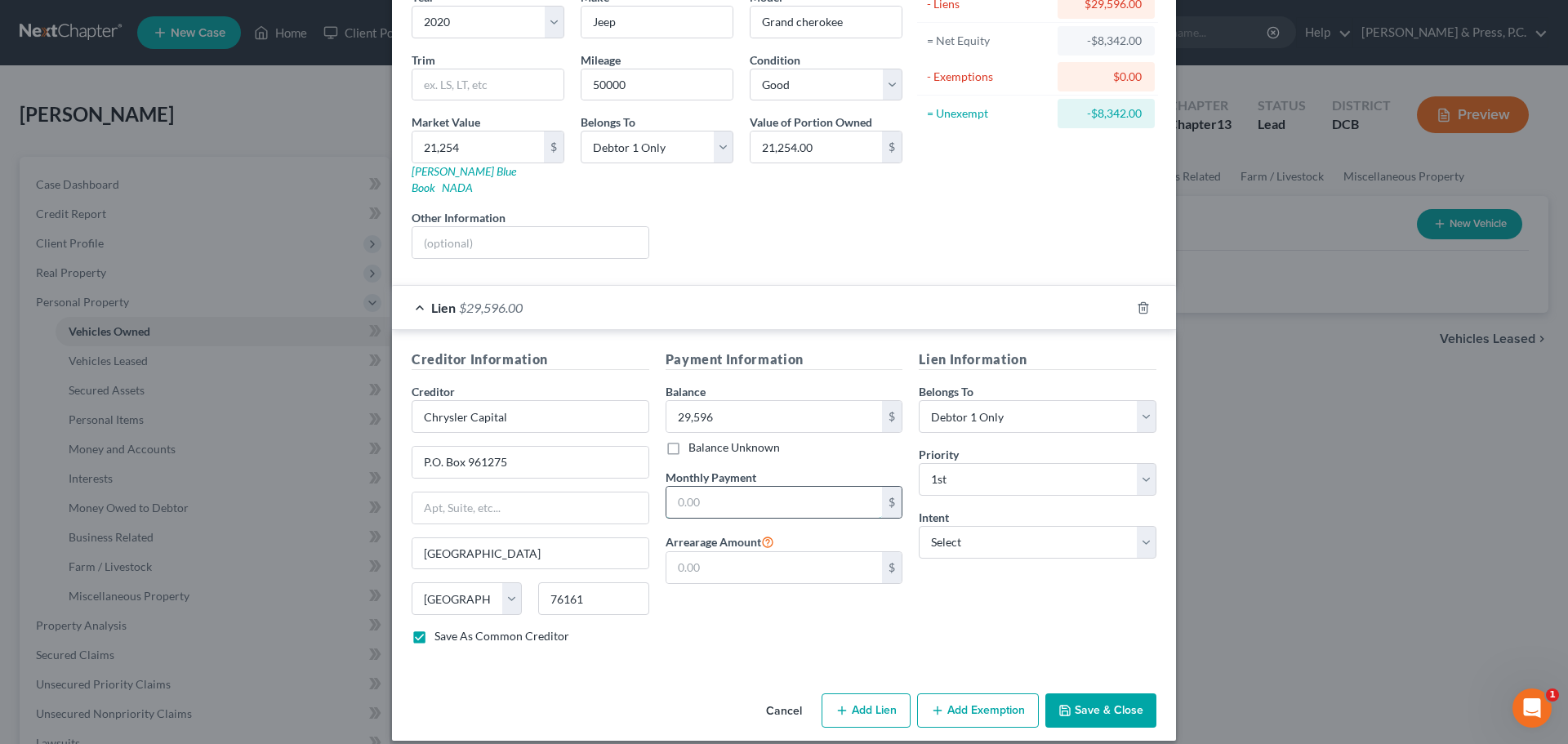
click at [699, 496] on input "text" at bounding box center [775, 502] width 217 height 31
type input "682"
click at [731, 558] on input "text" at bounding box center [775, 567] width 217 height 31
type input "2,151"
click at [919, 640] on div "Lien Information Belongs To * Select Debtor 1 Only Debtor 2 Only Debtor 1 And D…" at bounding box center [1038, 504] width 254 height 308
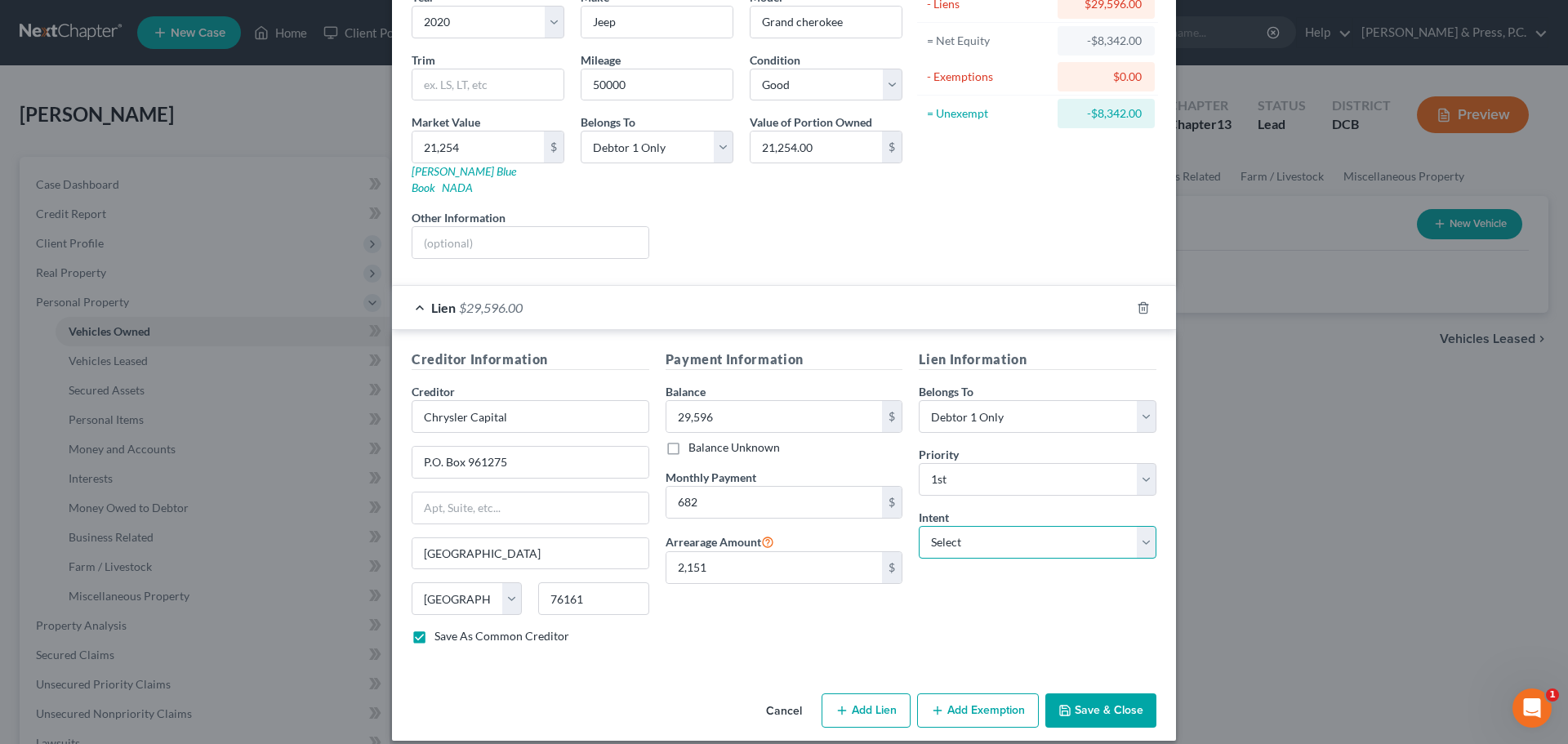
click at [948, 532] on select "Select Surrender Redeem Reaffirm Avoid Other" at bounding box center [1038, 542] width 237 height 32
select select "4"
click at [919, 526] on select "Select Surrender Redeem Reaffirm Avoid Other" at bounding box center [1038, 542] width 237 height 32
click at [820, 627] on div "Payment Information Balance 29,596.00 $ Balance Unknown Balance Undetermined 29…" at bounding box center [785, 504] width 254 height 308
click at [956, 591] on input "text" at bounding box center [1038, 605] width 237 height 32
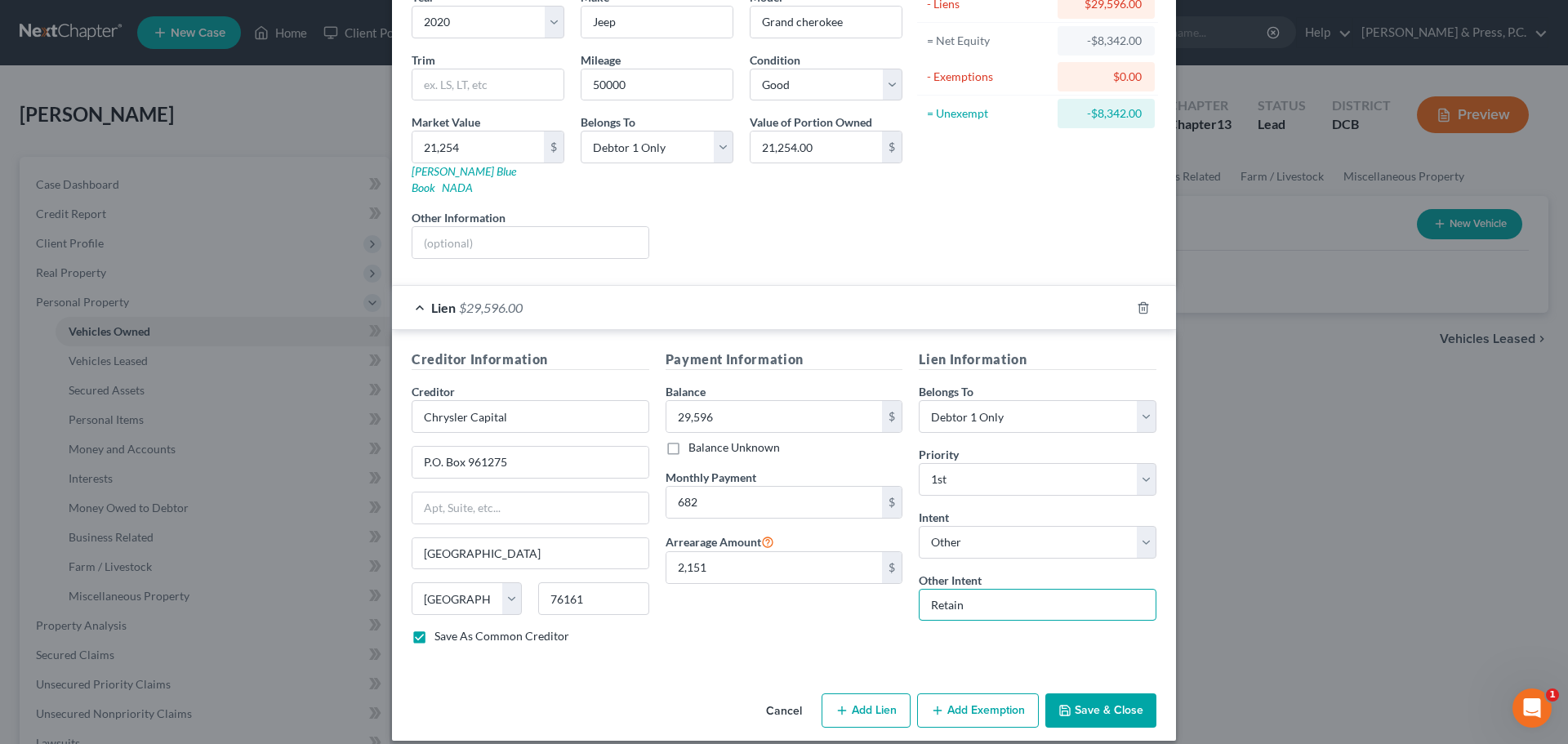
type input "Retain"
drag, startPoint x: 791, startPoint y: 626, endPoint x: 810, endPoint y: 621, distance: 19.6
click at [790, 626] on div "Payment Information Balance 29,596.00 $ Balance Unknown Balance Undetermined 29…" at bounding box center [785, 504] width 254 height 308
click at [767, 611] on div "Payment Information Balance 29,596.00 $ Balance Unknown Balance Undetermined 29…" at bounding box center [785, 504] width 254 height 308
click at [1014, 696] on button "Add Exemption" at bounding box center [978, 711] width 122 height 34
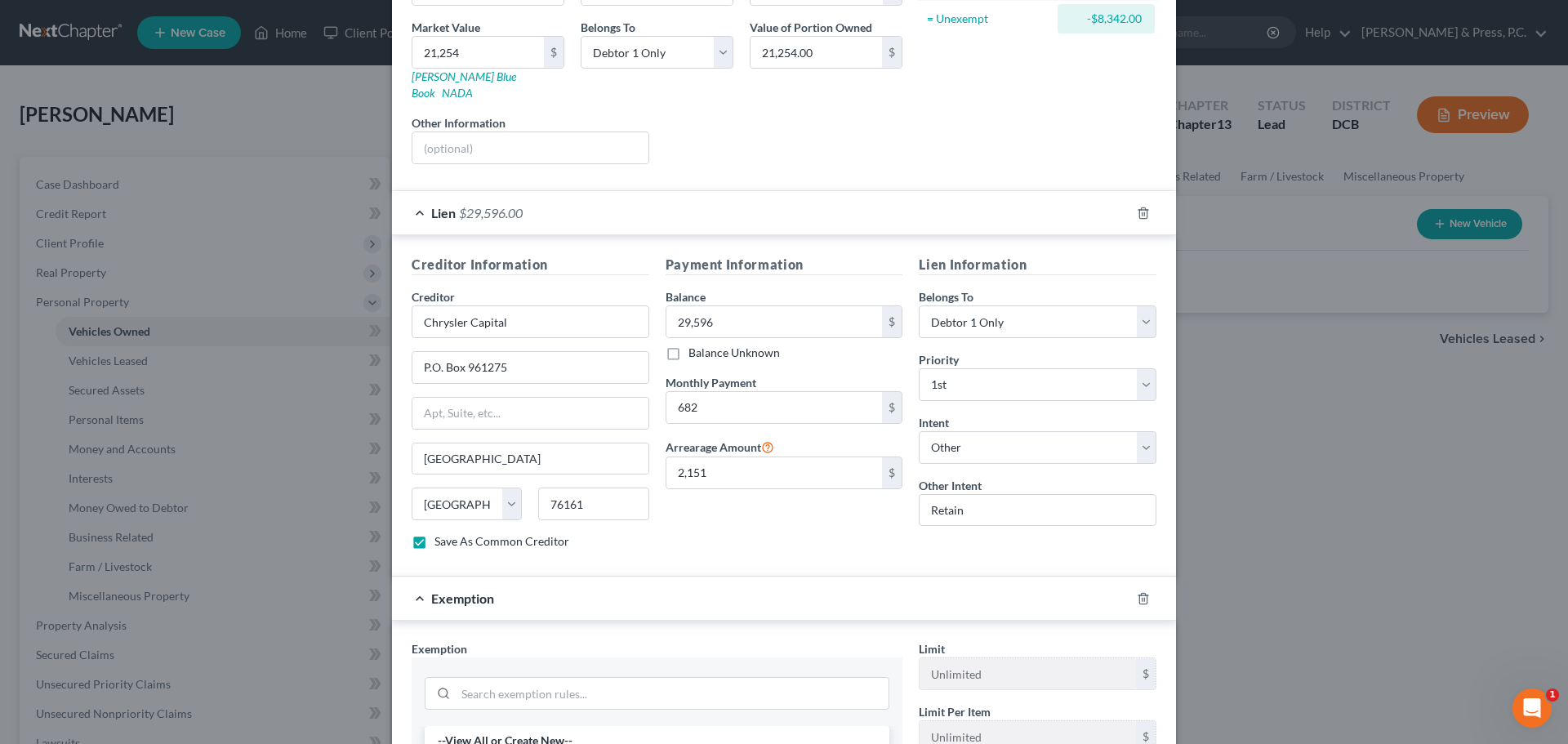
scroll to position [588, 0]
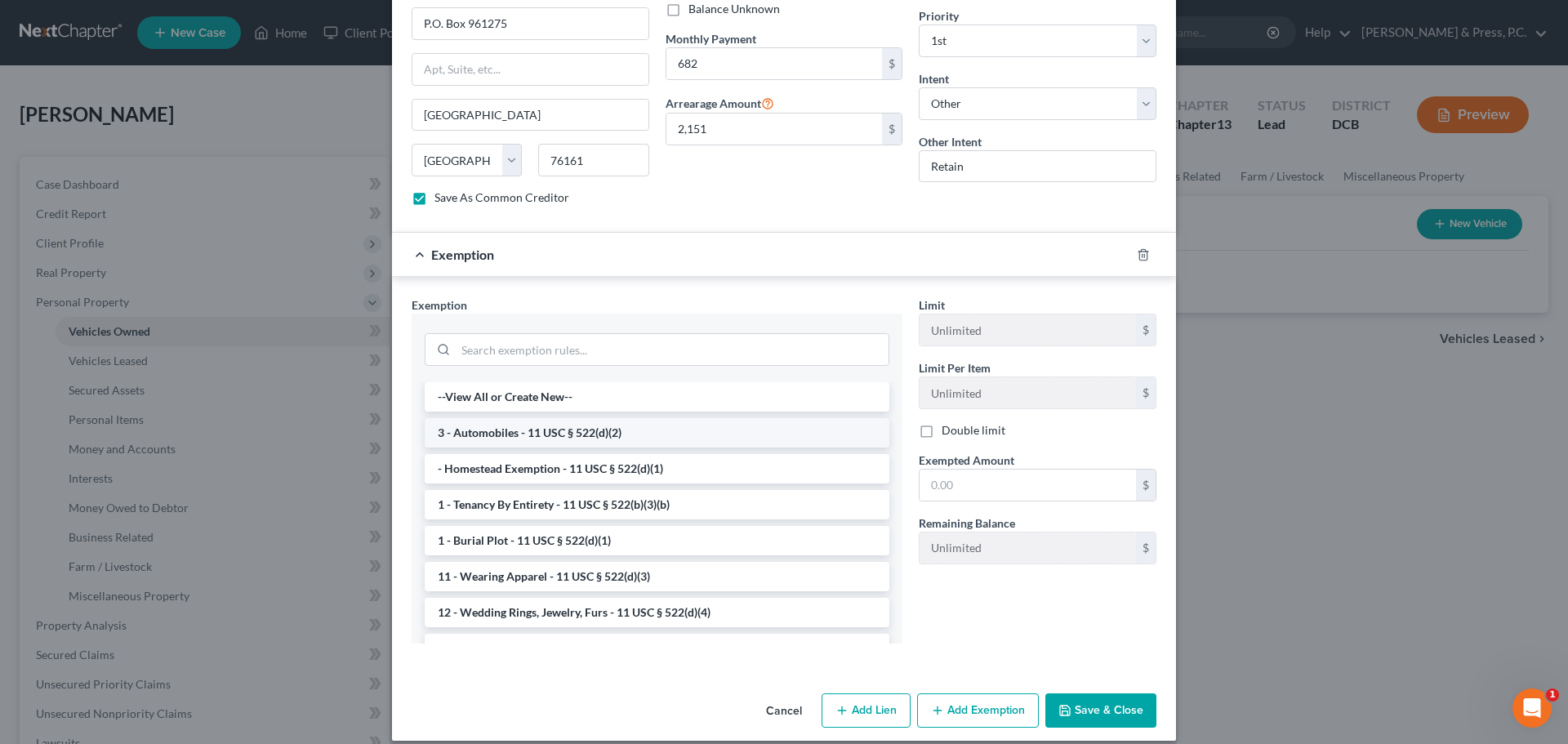
click at [513, 419] on li "3 - Automobiles - 11 USC § 522(d)(2)" at bounding box center [657, 433] width 465 height 30
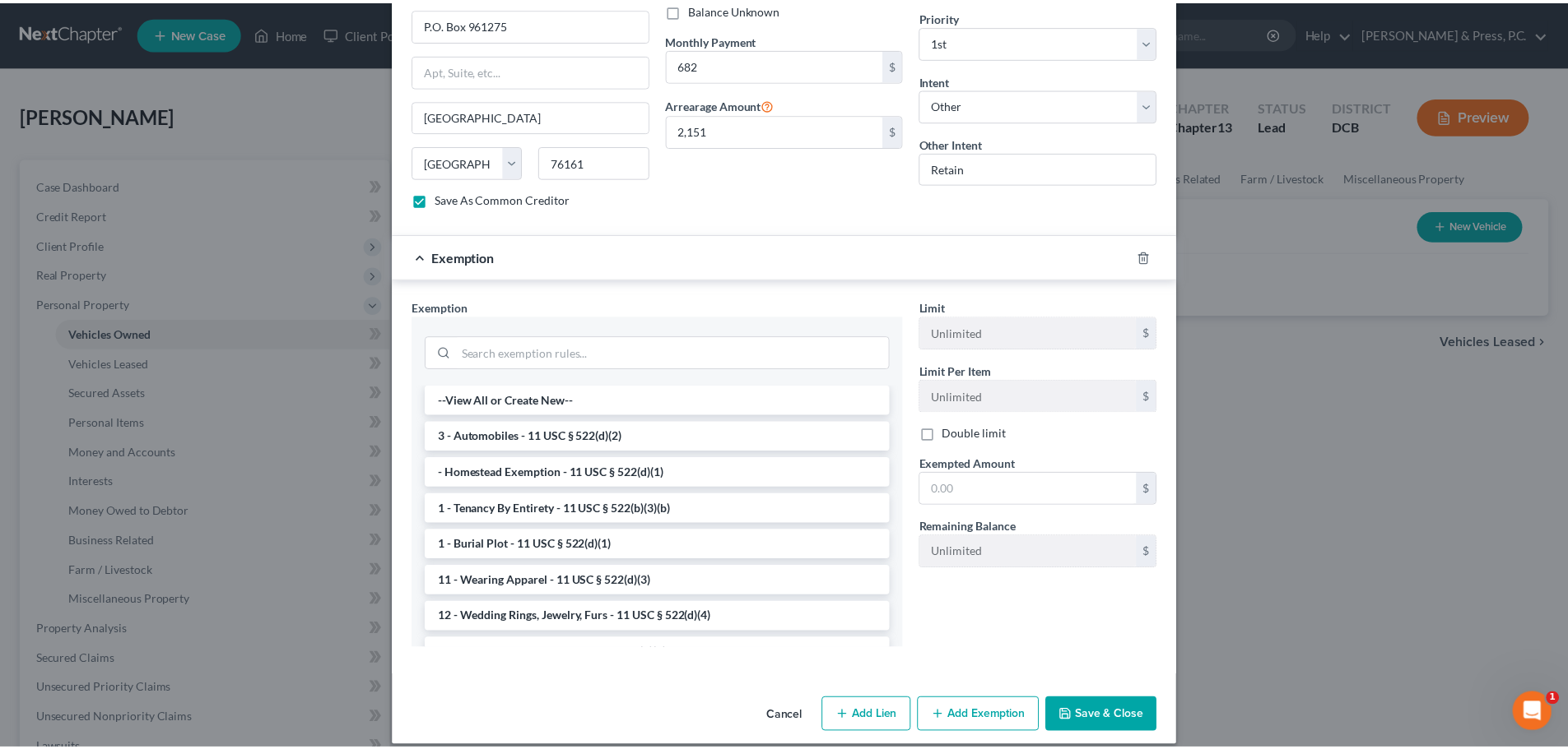
scroll to position [512, 0]
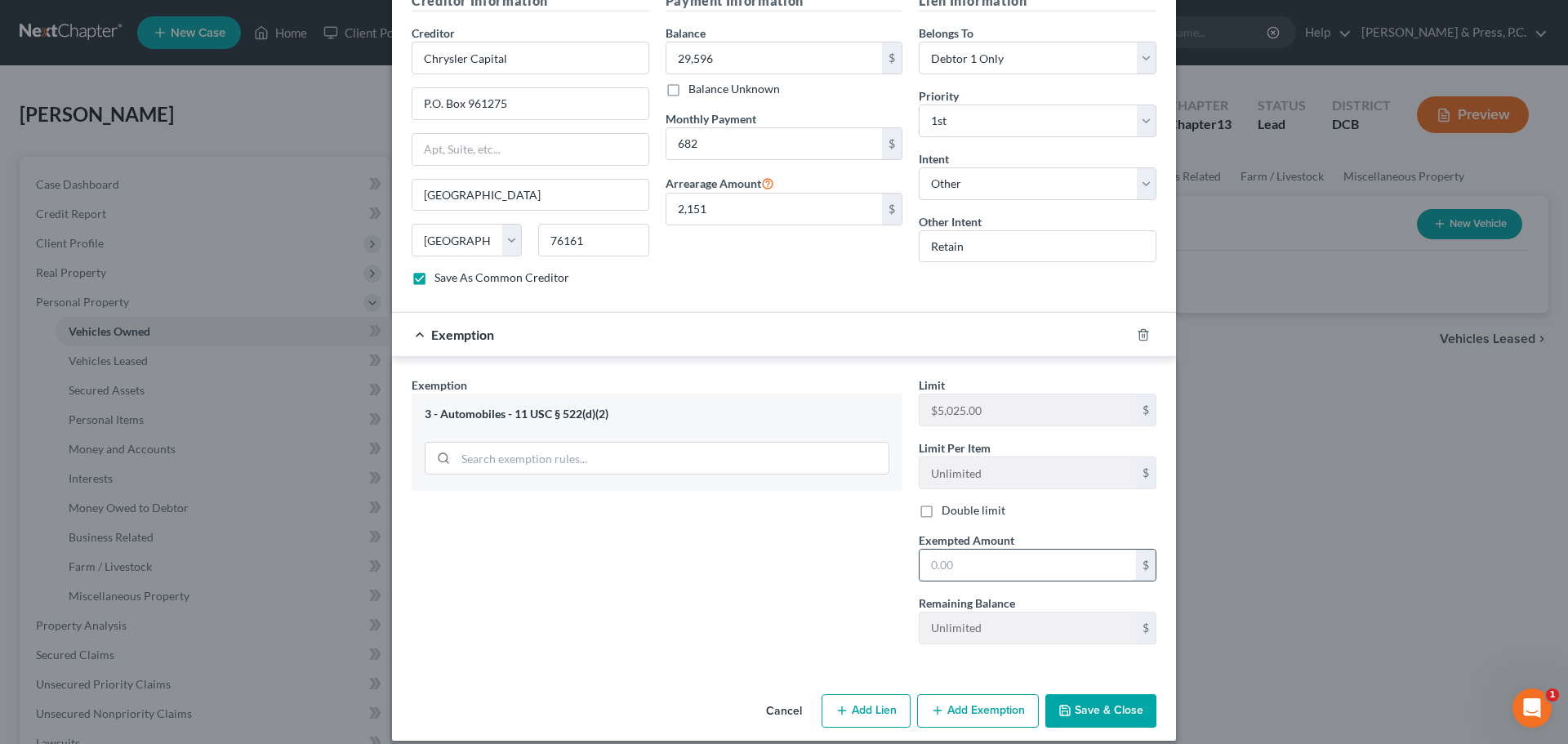
click at [946, 551] on input "text" at bounding box center [1028, 566] width 217 height 31
type input "1.00"
click at [404, 530] on div "Exemption Set must be selected for CA. Exemption * 3 - Automobiles - 11 USC § 5…" at bounding box center [657, 516] width 507 height 281
click at [1085, 703] on button "Save & Close" at bounding box center [1101, 712] width 111 height 34
checkbox input "false"
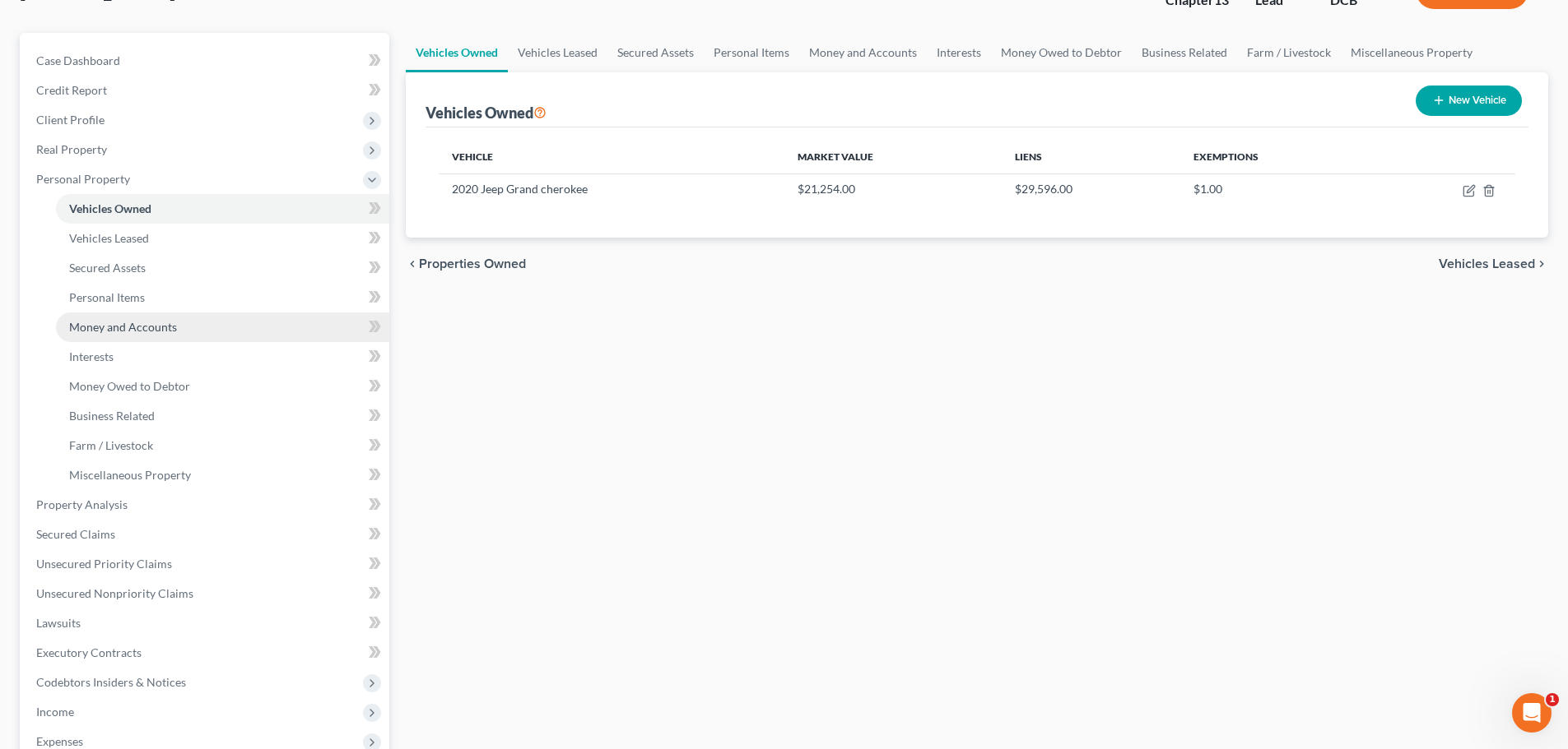
scroll to position [329, 0]
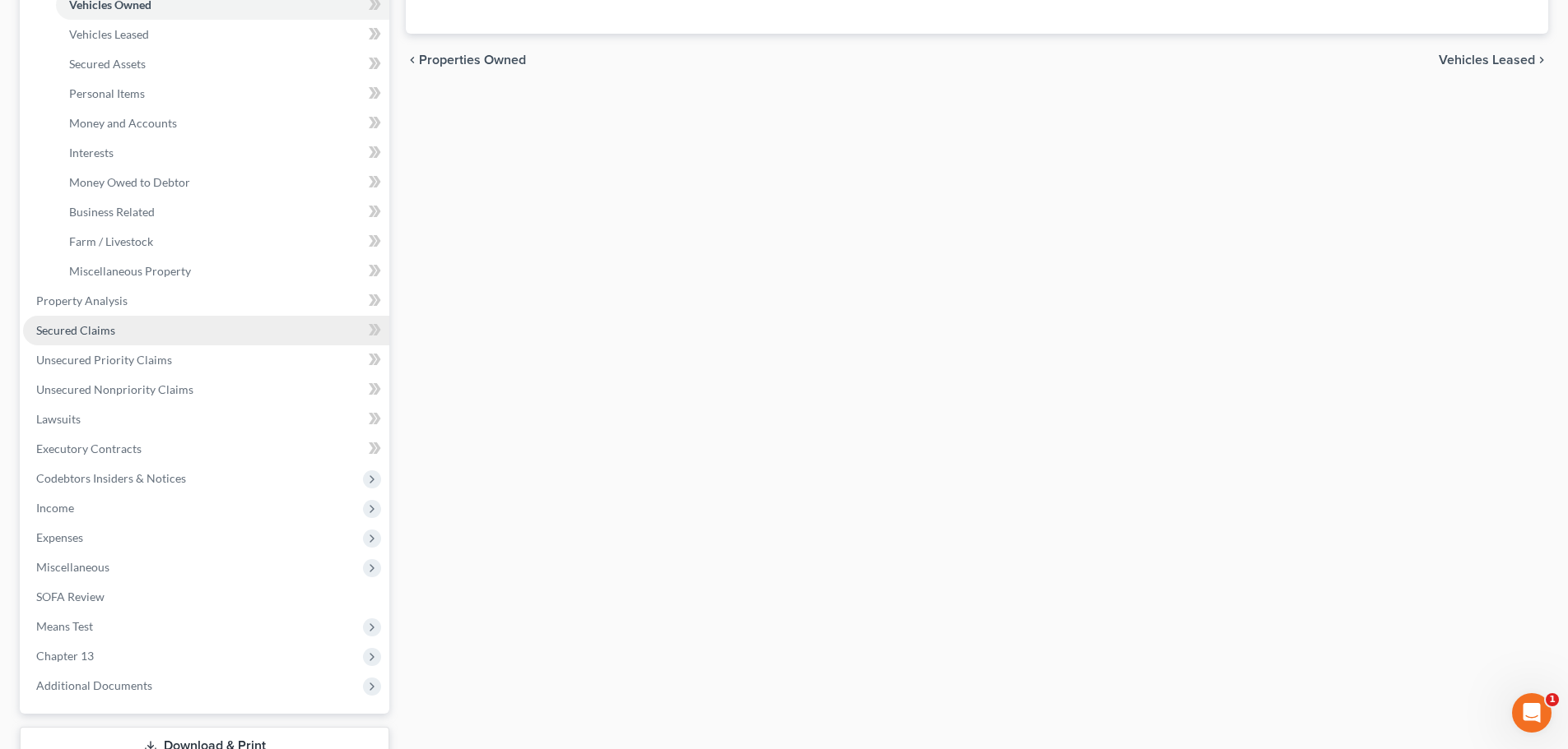
click at [88, 323] on span "Secured Claims" at bounding box center [76, 329] width 79 height 14
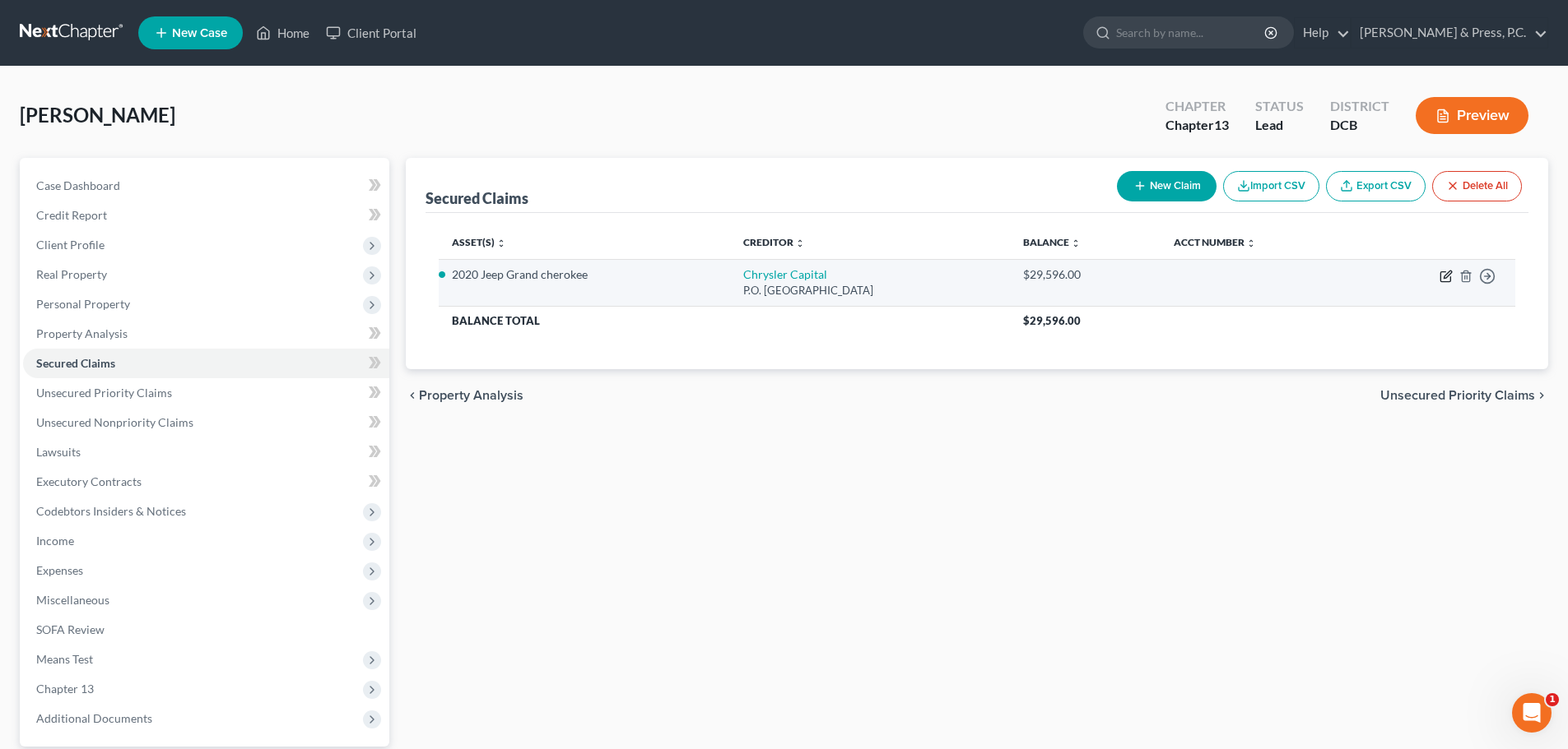
click at [1443, 273] on icon "button" at bounding box center [1444, 277] width 10 height 10
select select "45"
select select "4"
select select "0"
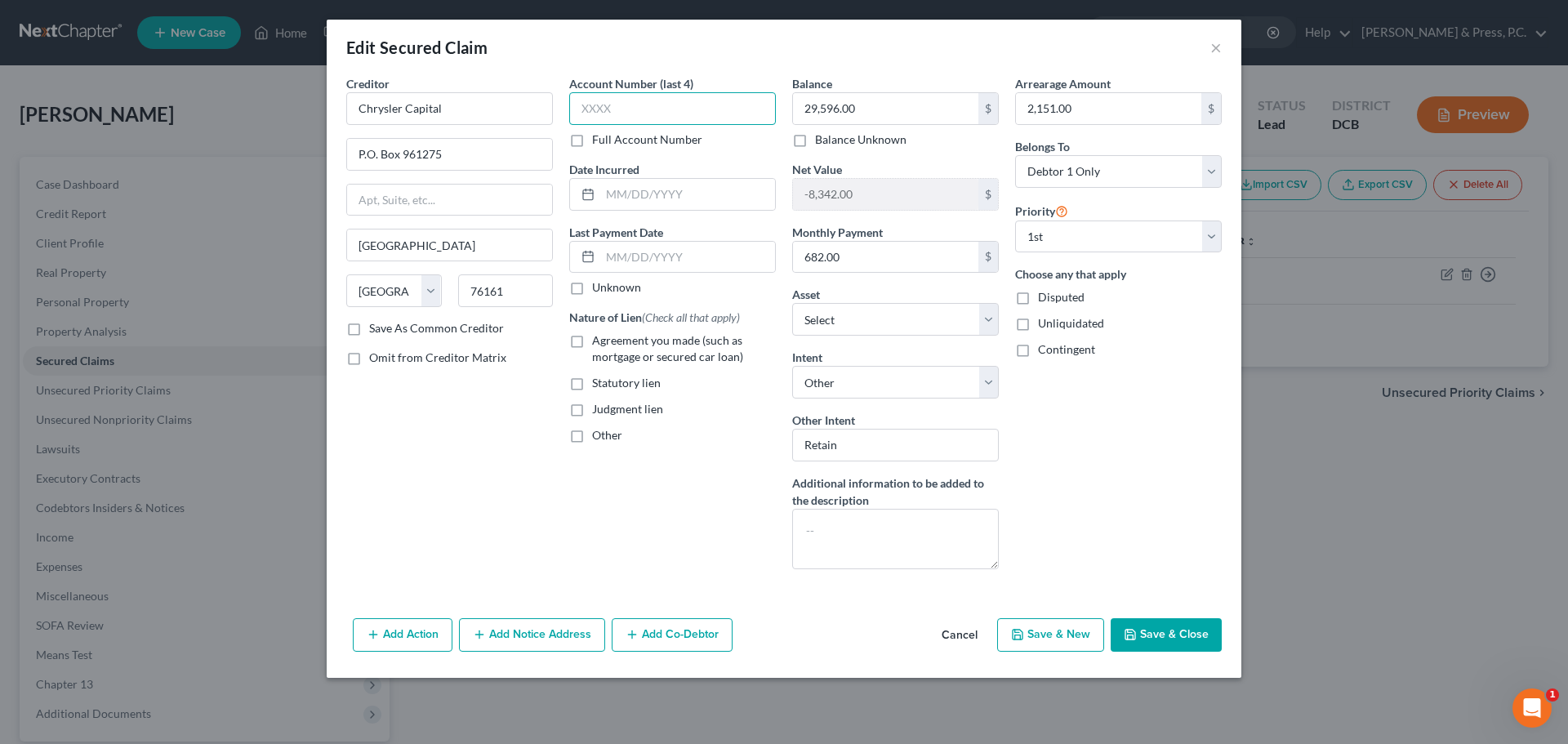
click at [657, 101] on input "text" at bounding box center [672, 108] width 207 height 32
type input "5831"
click at [629, 254] on input "text" at bounding box center [687, 257] width 175 height 31
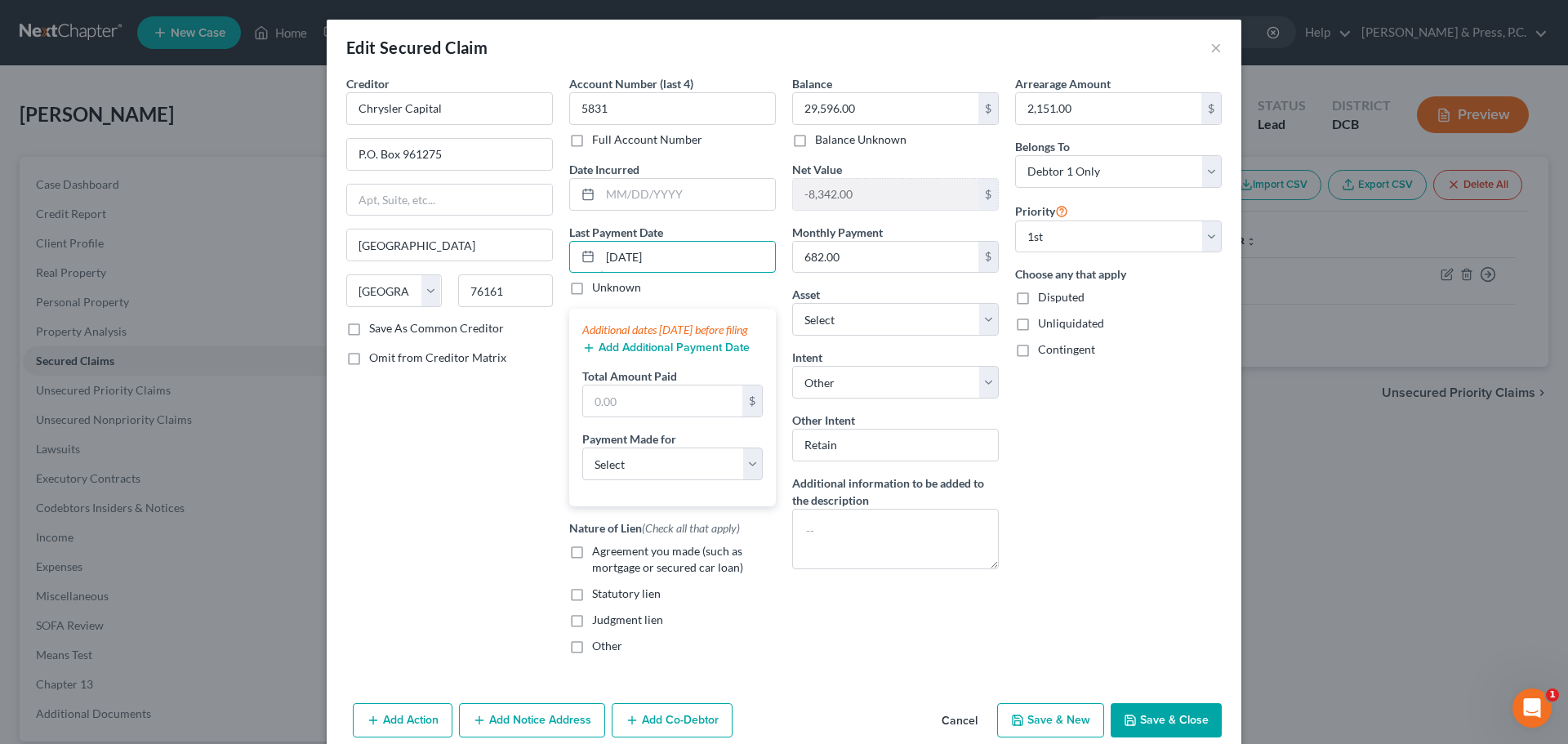
type input "[DATE]"
click at [625, 355] on button "Add Additional Payment Date" at bounding box center [666, 348] width 168 height 13
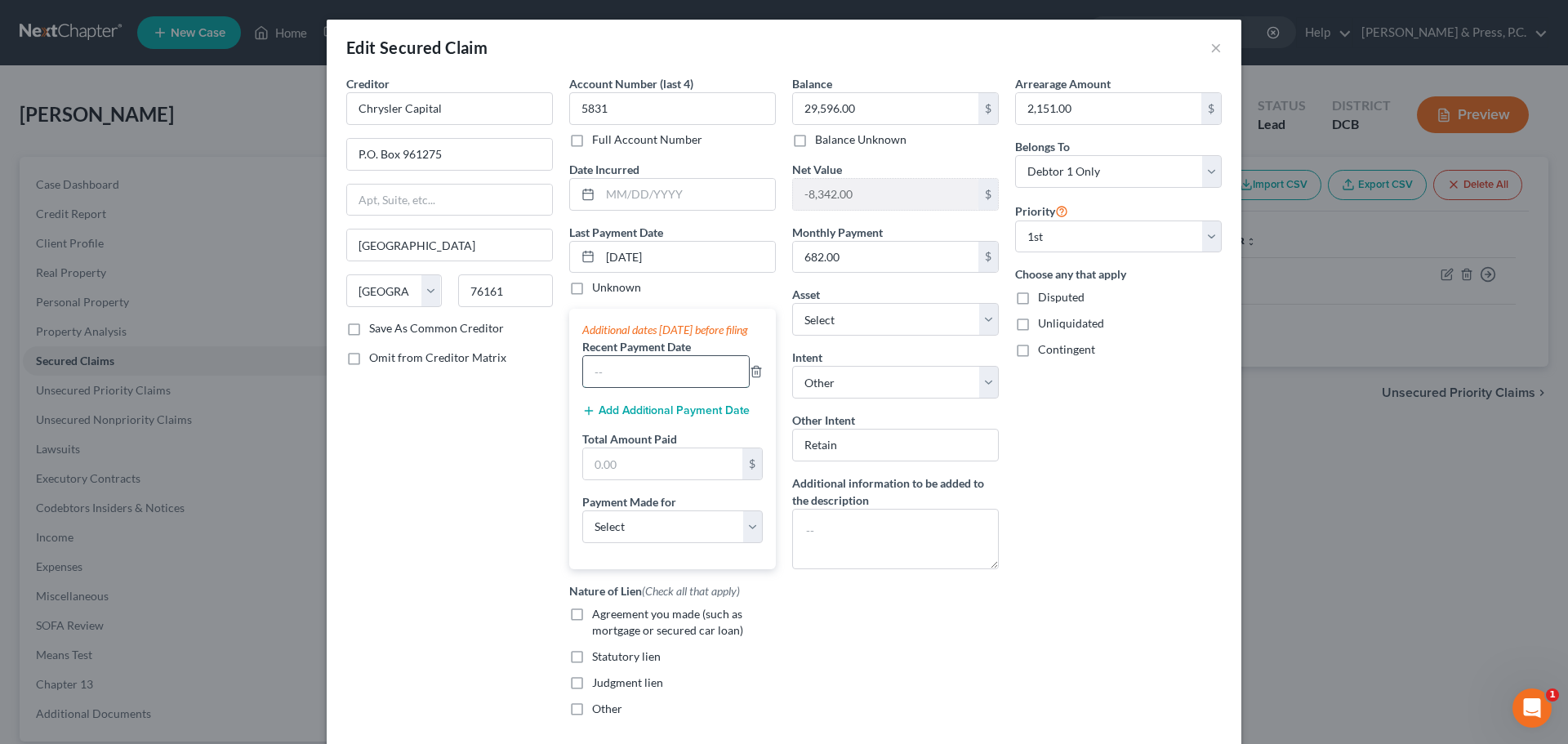
click at [620, 374] on input "text" at bounding box center [666, 371] width 166 height 31
type input "[DATE]"
click at [660, 480] on input "text" at bounding box center [663, 463] width 159 height 31
type input "3"
type input "1,310.86"
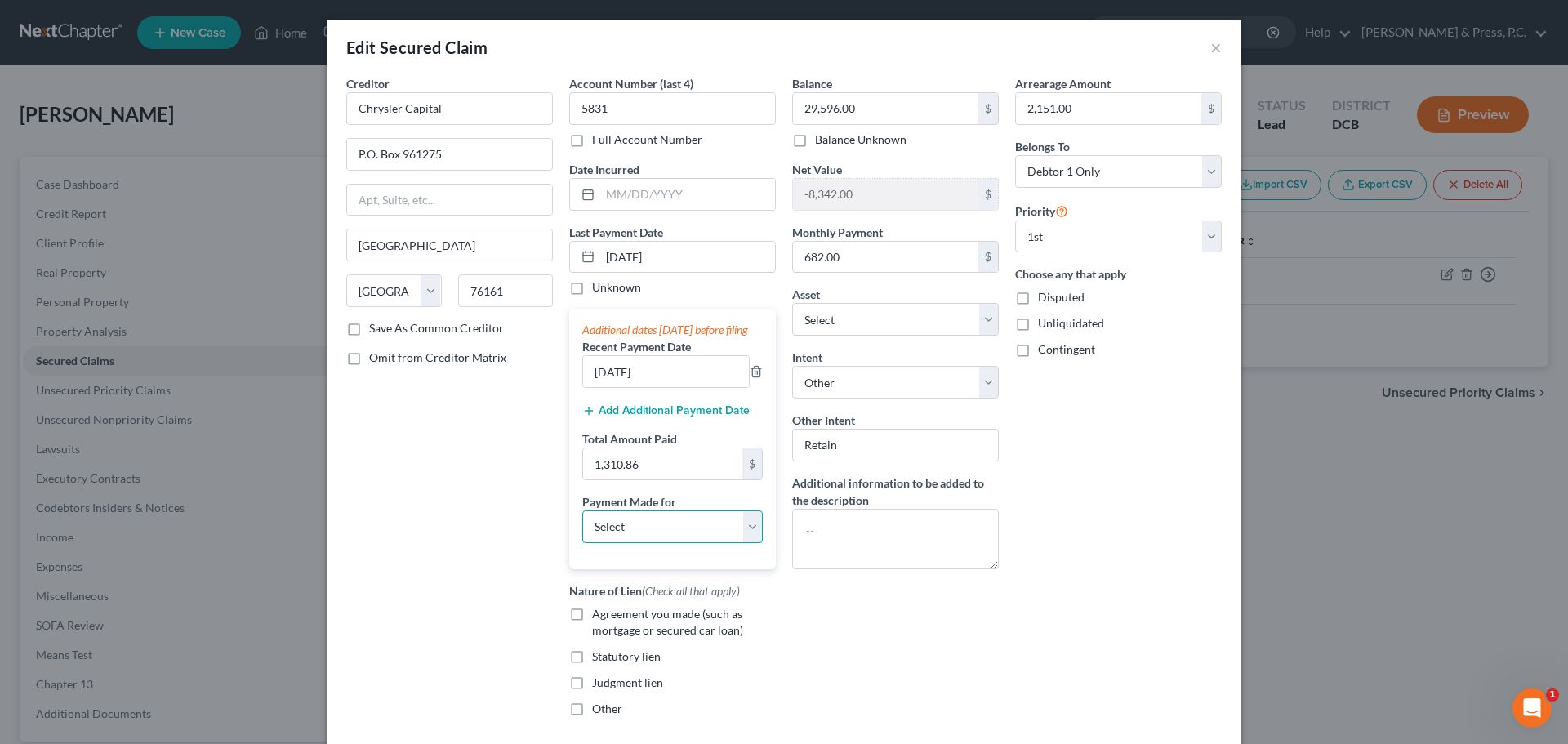
click at [641, 543] on select "Select Car Credit Card Loan Repayment Mortgage Other Suppliers Or Vendors" at bounding box center [672, 527] width 180 height 32
select select "0"
click at [582, 526] on select "Select Car Credit Card Loan Repayment Mortgage Other Suppliers Or Vendors" at bounding box center [672, 527] width 180 height 32
click at [999, 619] on div "Balance 29,596.00 $ Balance Unknown Balance Undetermined 29,596.00 $ Balance Un…" at bounding box center [895, 402] width 223 height 655
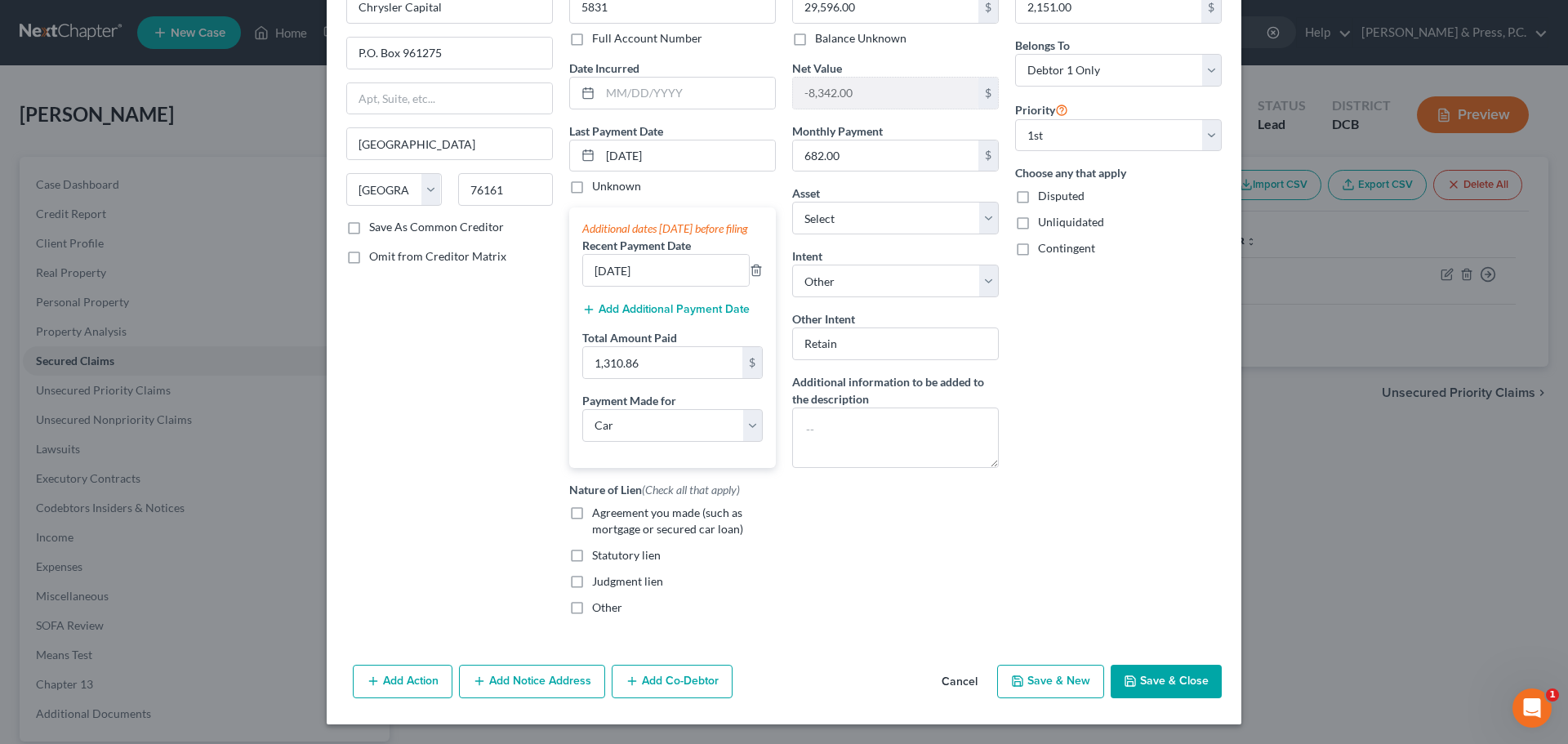
scroll to position [117, 0]
click at [592, 510] on label "Agreement you made (such as mortgage or secured car loan)" at bounding box center [684, 521] width 184 height 32
click at [599, 510] on input "Agreement you made (such as mortgage or secured car loan)" at bounding box center [604, 510] width 11 height 11
checkbox input "true"
click at [1142, 679] on button "Save & Close" at bounding box center [1167, 682] width 111 height 34
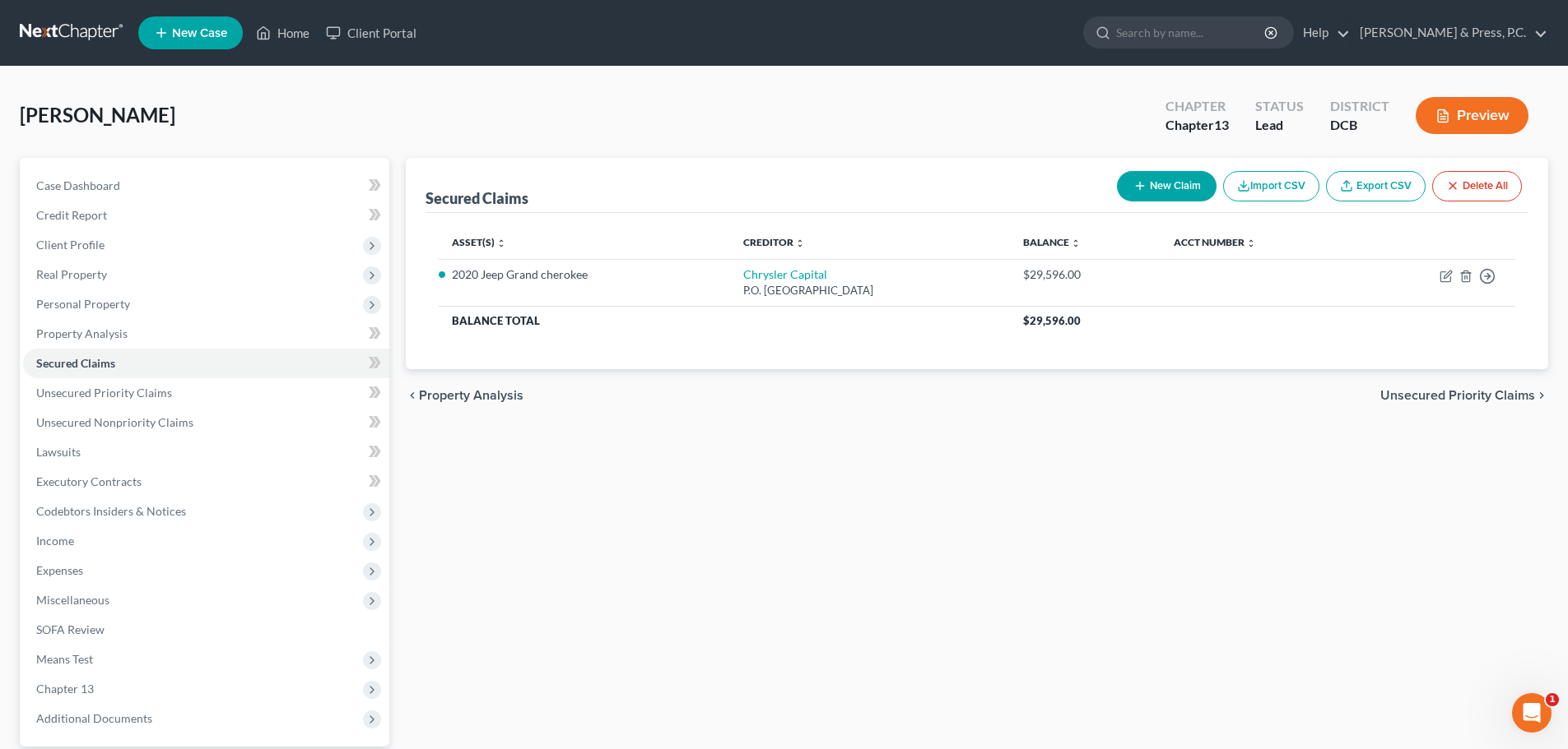
click at [1039, 652] on div "Secured Claims New Claim Import CSV Export CSV Delete All Asset(s) expand_more …" at bounding box center [977, 500] width 1159 height 684
click at [107, 315] on span "Personal Property" at bounding box center [207, 304] width 366 height 30
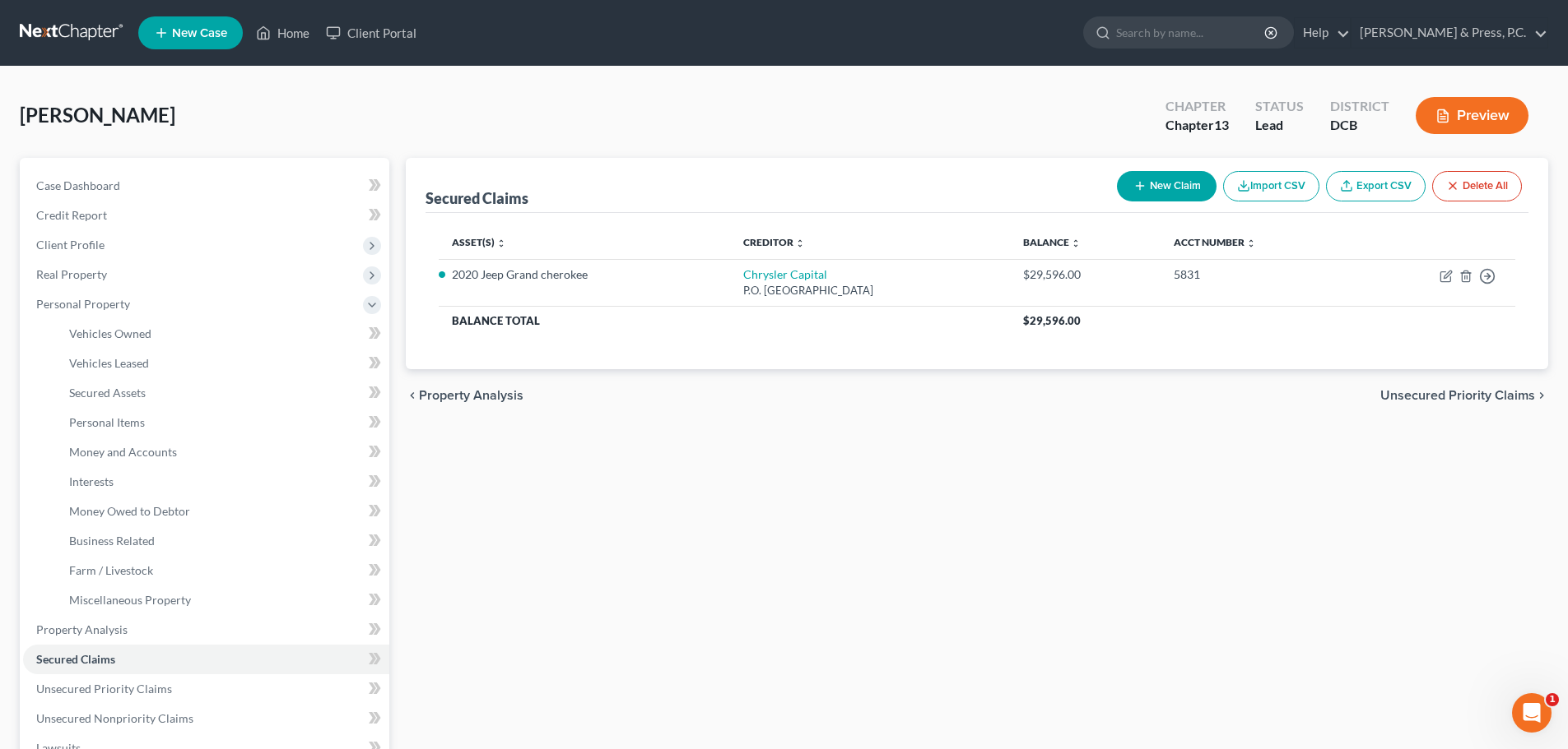
click at [1153, 188] on button "New Claim" at bounding box center [1166, 187] width 99 height 31
select select "0"
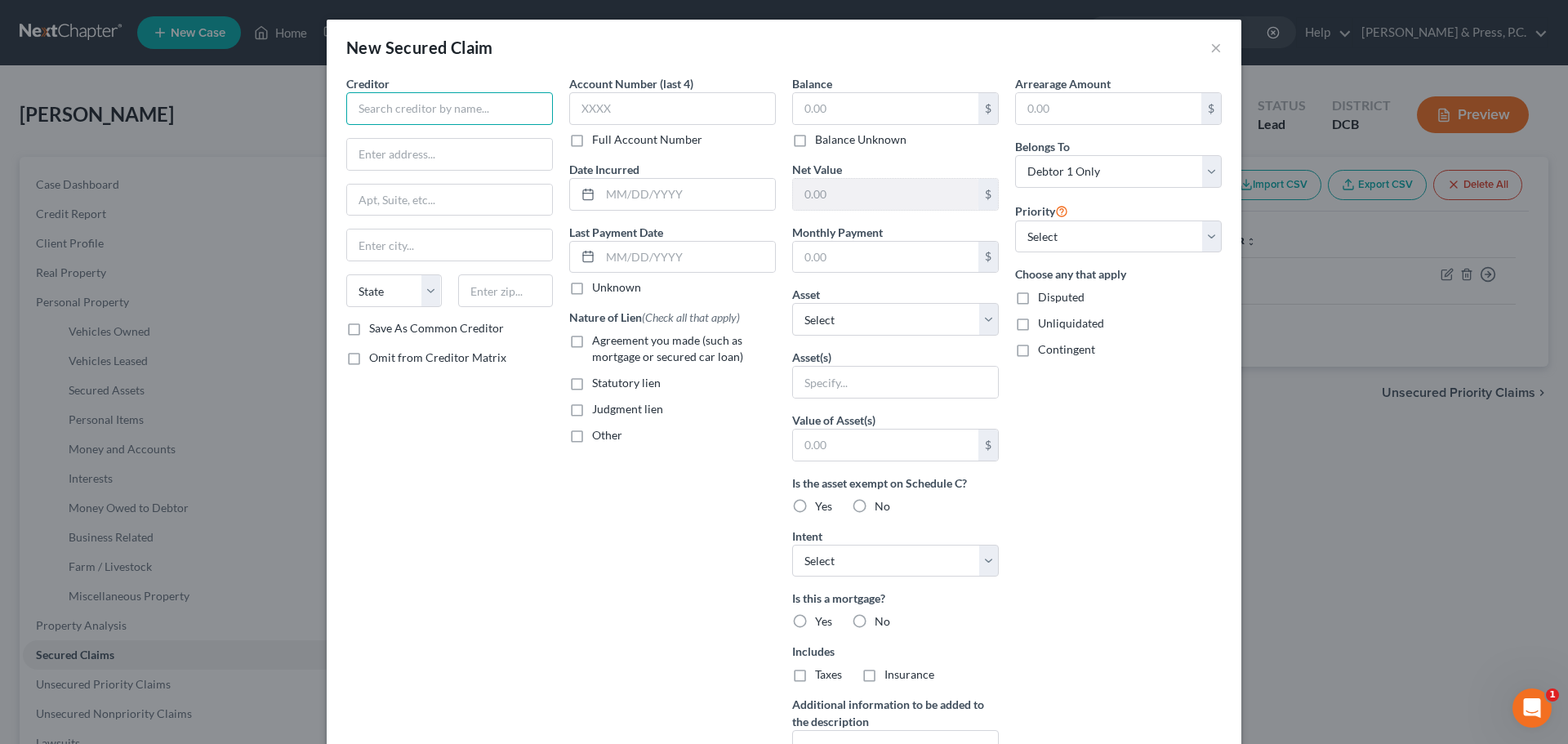
click at [427, 108] on input "text" at bounding box center [450, 108] width 207 height 32
click at [1210, 42] on button "×" at bounding box center [1216, 48] width 12 height 20
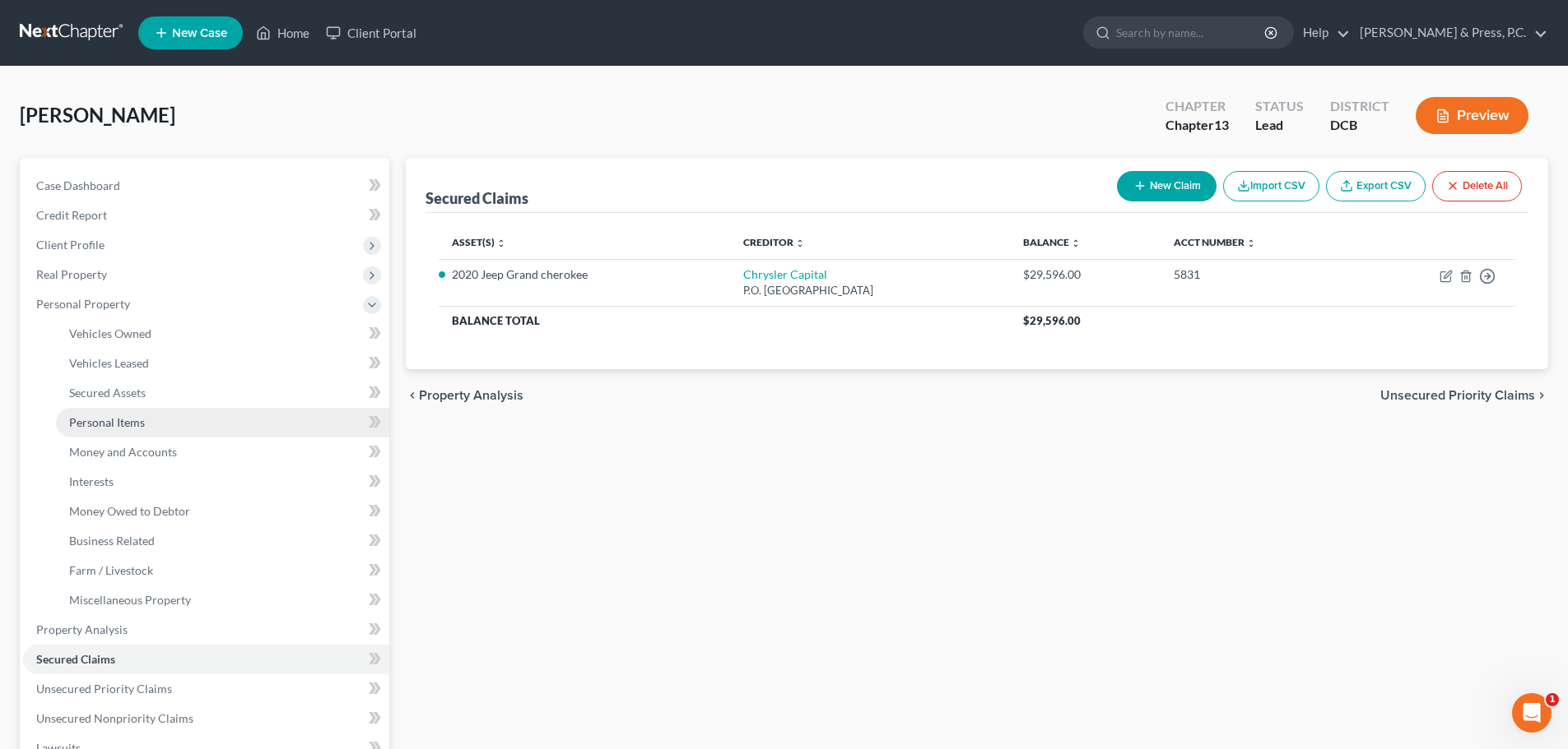
click at [135, 423] on span "Personal Items" at bounding box center [107, 421] width 76 height 14
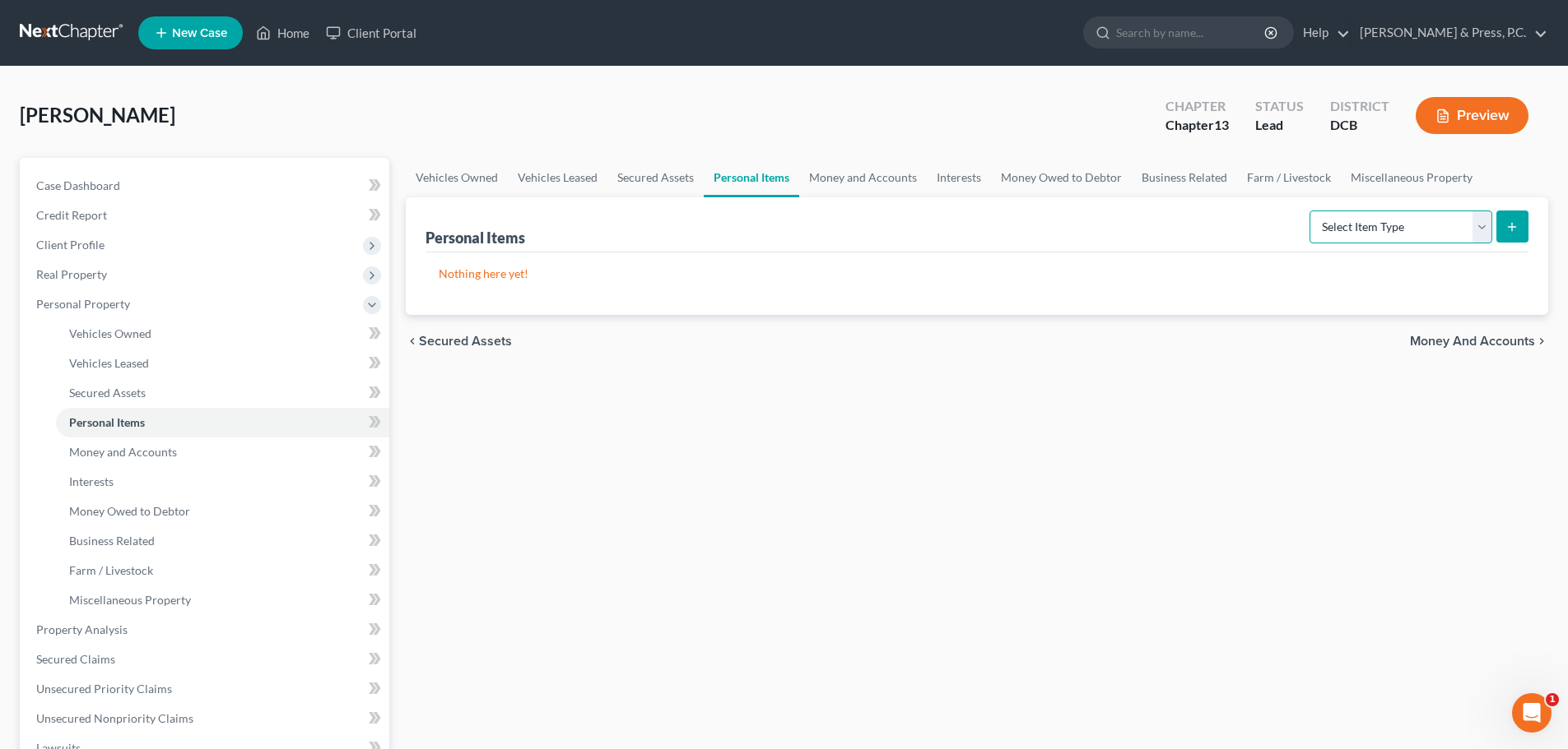
click at [1373, 235] on select "Select Item Type Clothing Collectibles Of Value Electronics Firearms Household …" at bounding box center [1400, 227] width 182 height 32
select select "household_goods"
click at [1311, 210] on select "Select Item Type Clothing Collectibles Of Value Electronics Firearms Household …" at bounding box center [1400, 227] width 182 height 32
click at [1514, 217] on button "submit" at bounding box center [1512, 227] width 32 height 32
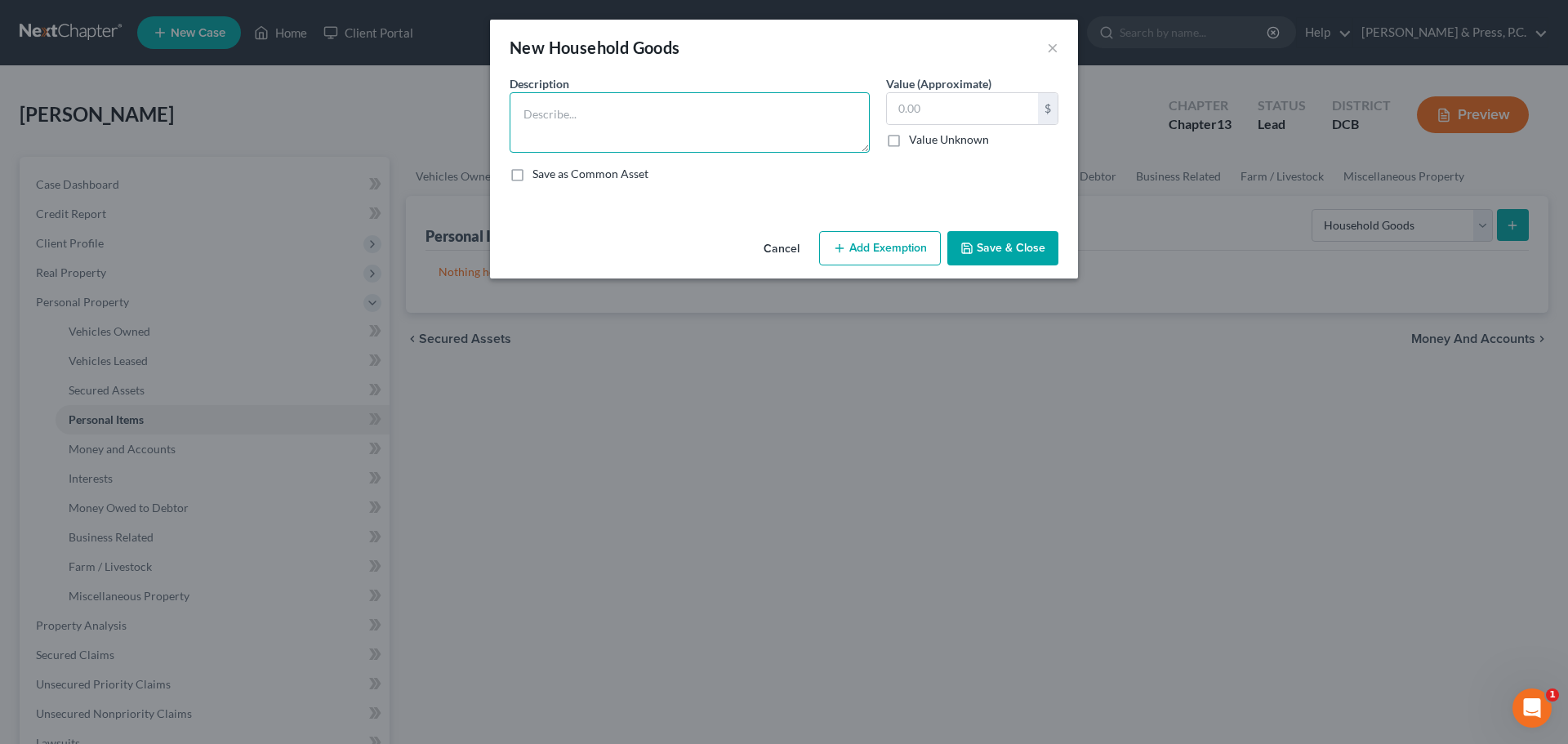
click at [568, 117] on textarea at bounding box center [690, 122] width 360 height 60
type textarea "Household goods and furnishings"
type input "385"
click at [882, 252] on button "Add Exemption" at bounding box center [880, 248] width 122 height 34
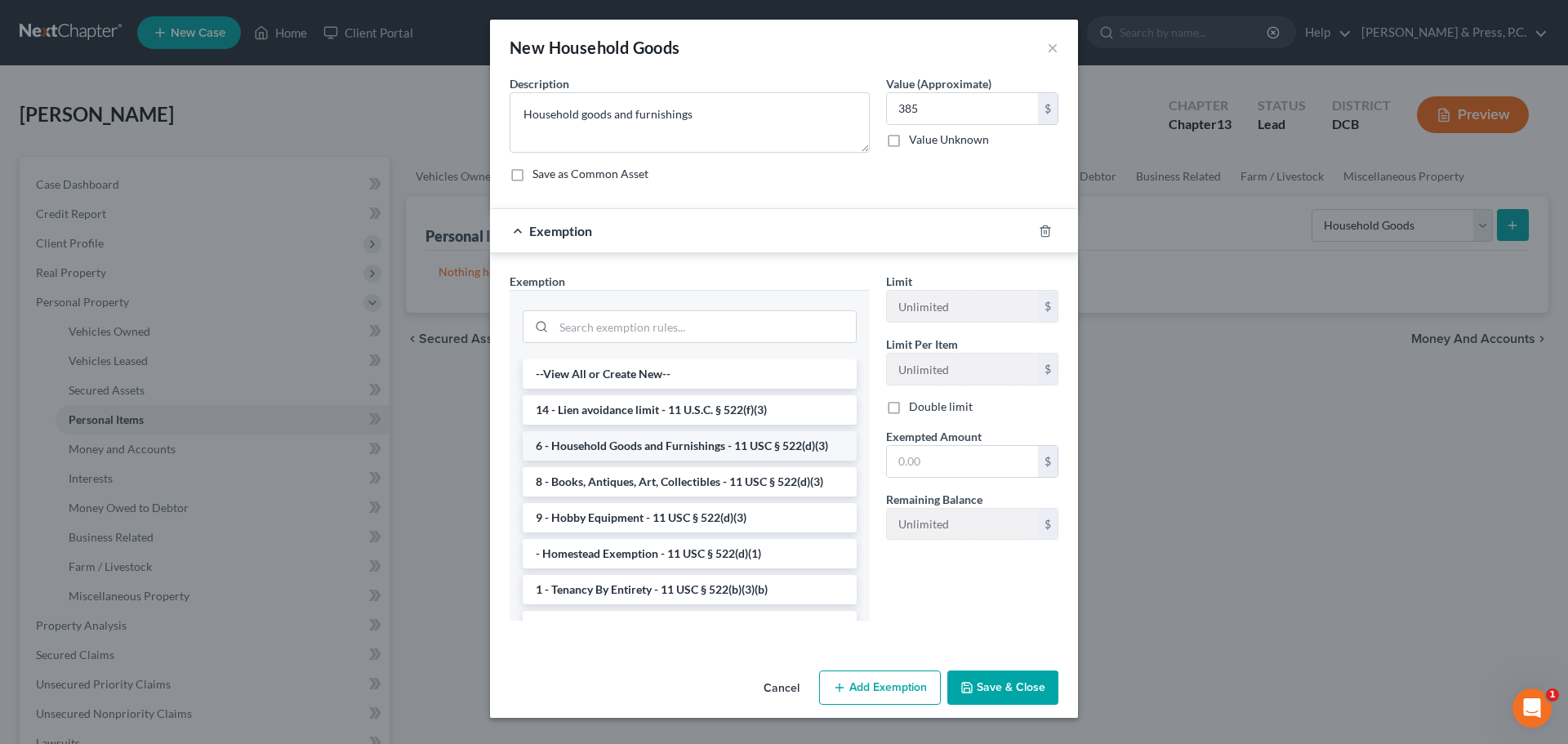
click at [643, 457] on li "6 - Household Goods and Furnishings - 11 USC § 522(d)(3)" at bounding box center [689, 446] width 334 height 30
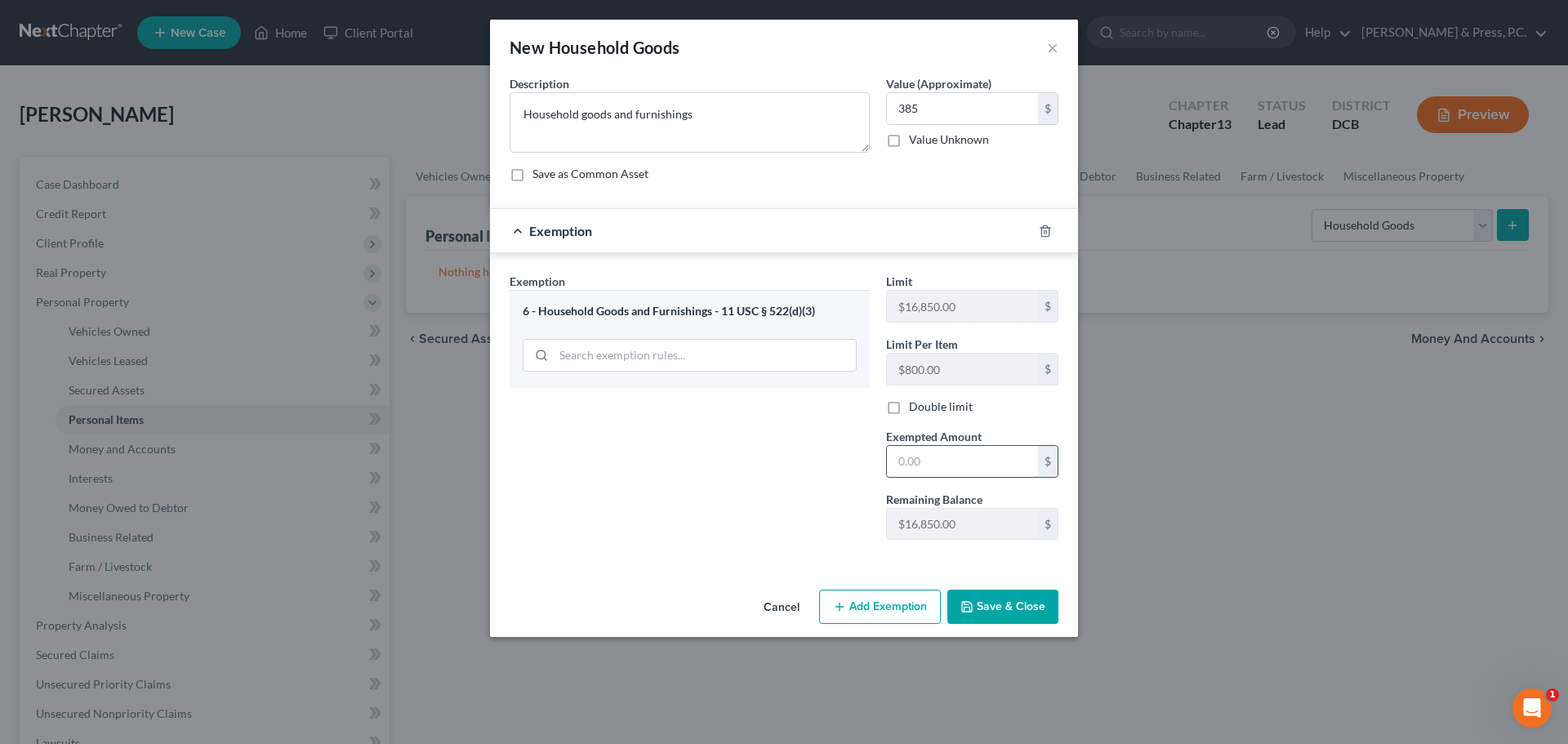
click at [931, 461] on input "text" at bounding box center [962, 462] width 151 height 31
type input "385"
click at [550, 465] on div "Exemption Set must be selected for CA. Exemption * 6 - Household Goods and Furn…" at bounding box center [690, 412] width 376 height 281
click at [1021, 609] on button "Save & Close" at bounding box center [1003, 607] width 111 height 34
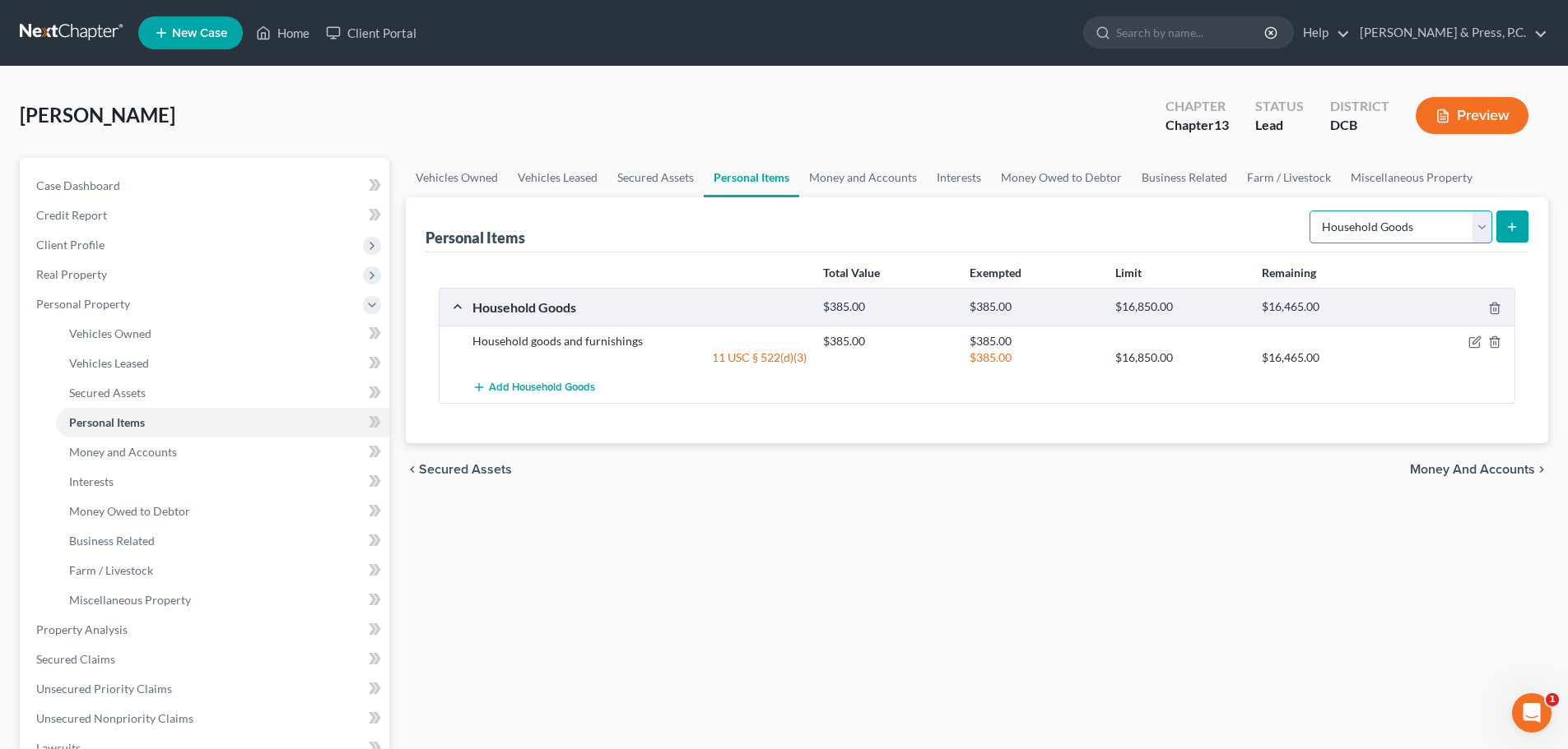
click at [1405, 217] on select "Select Item Type Clothing Collectibles Of Value Electronics Firearms Household …" at bounding box center [1400, 227] width 182 height 32
select select "electronics"
click at [1311, 210] on select "Select Item Type Clothing Collectibles Of Value Electronics Firearms Household …" at bounding box center [1400, 227] width 182 height 32
click at [1512, 224] on line "submit" at bounding box center [1512, 227] width 0 height 7
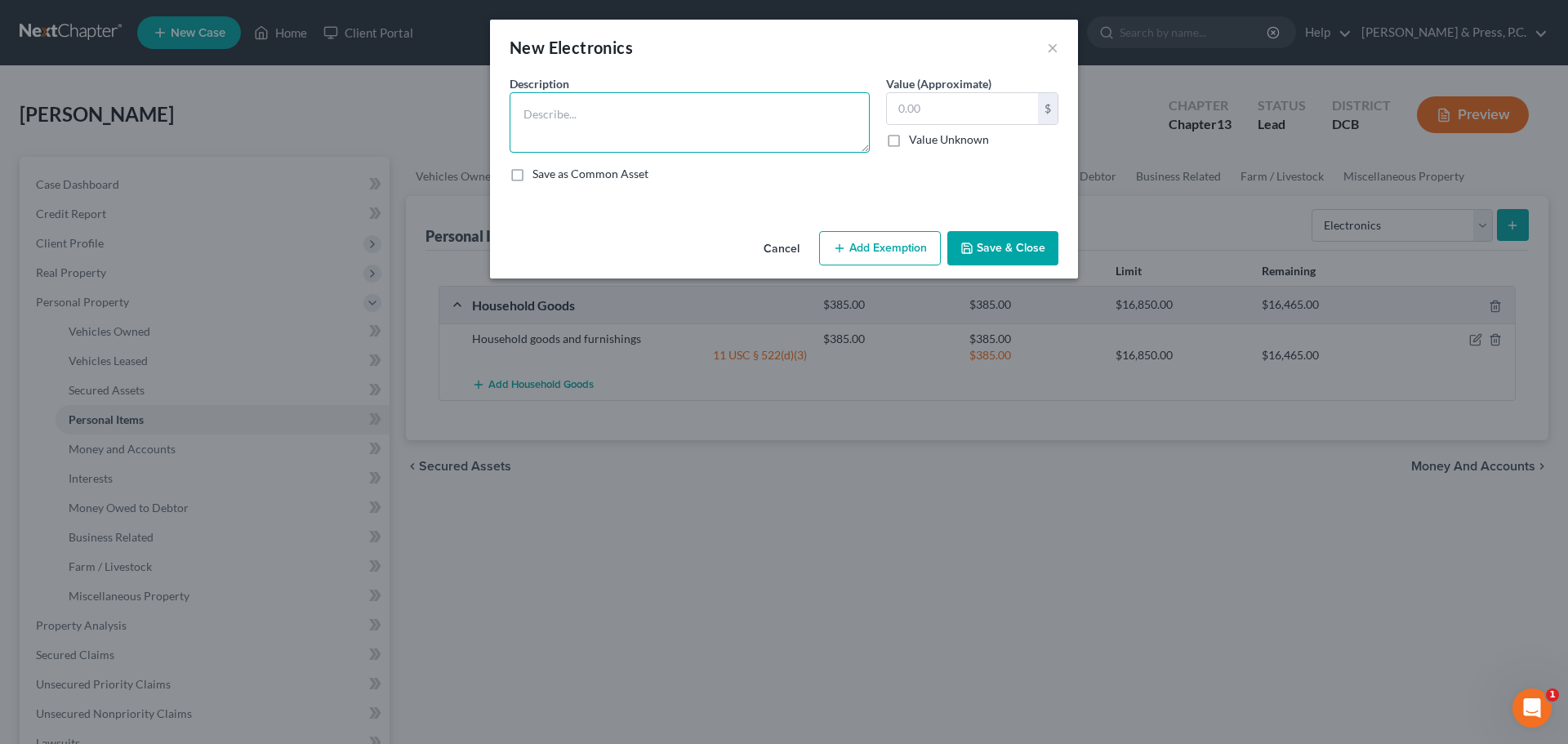
click at [637, 134] on textarea at bounding box center [690, 122] width 360 height 60
type textarea "Household electronics"
type input "2"
type input "1,500"
click at [843, 248] on line "button" at bounding box center [840, 248] width 7 height 0
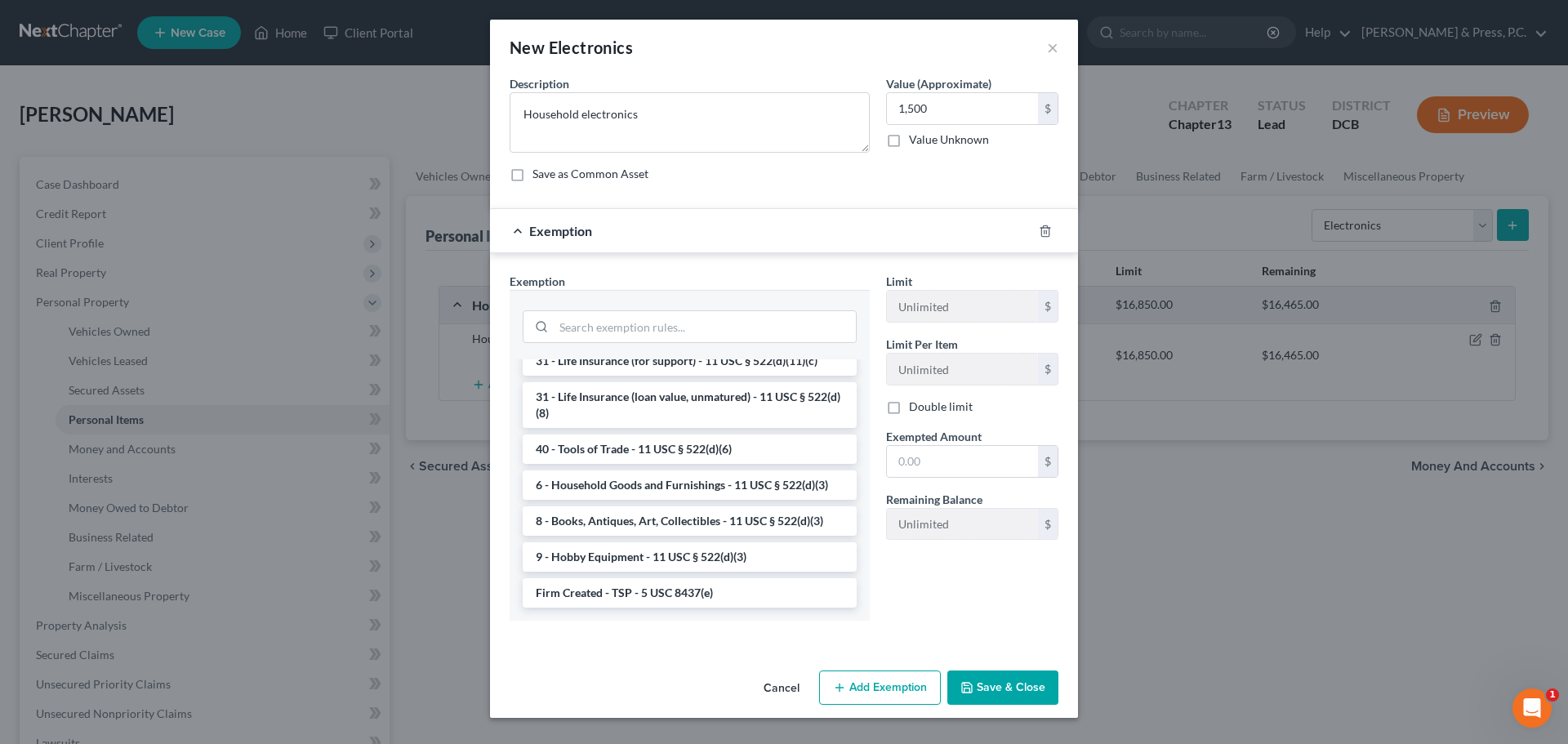
scroll to position [1350, 0]
click at [672, 481] on li "6 - Household Goods and Furnishings - 11 USC § 522(d)(3)" at bounding box center [689, 485] width 334 height 30
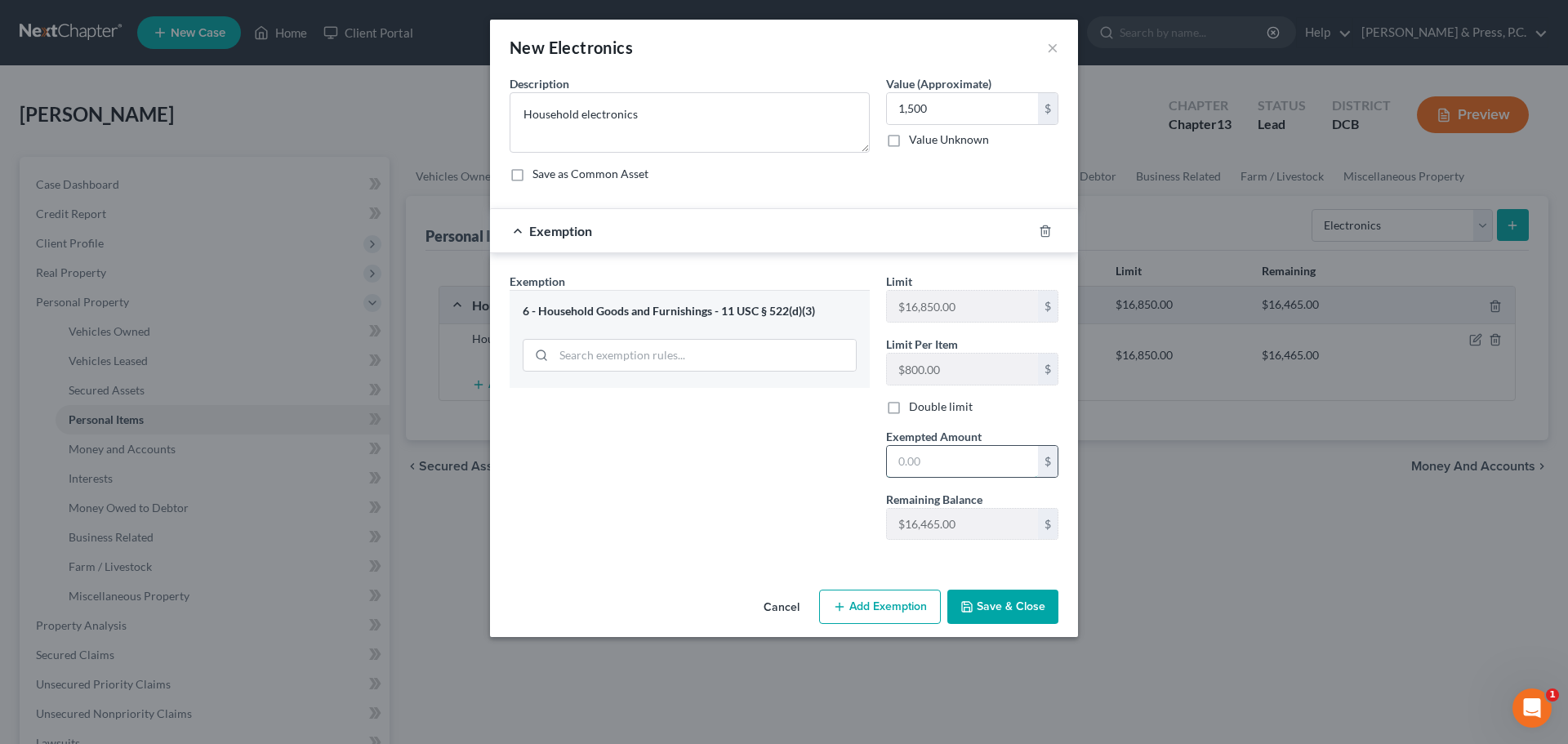
click at [906, 459] on input "text" at bounding box center [962, 462] width 151 height 31
type input "1,500"
click at [739, 472] on div "Exemption Set must be selected for CA. Exemption * 6 - Household Goods and Furn…" at bounding box center [690, 412] width 376 height 281
click at [989, 601] on button "Save & Close" at bounding box center [1003, 607] width 111 height 34
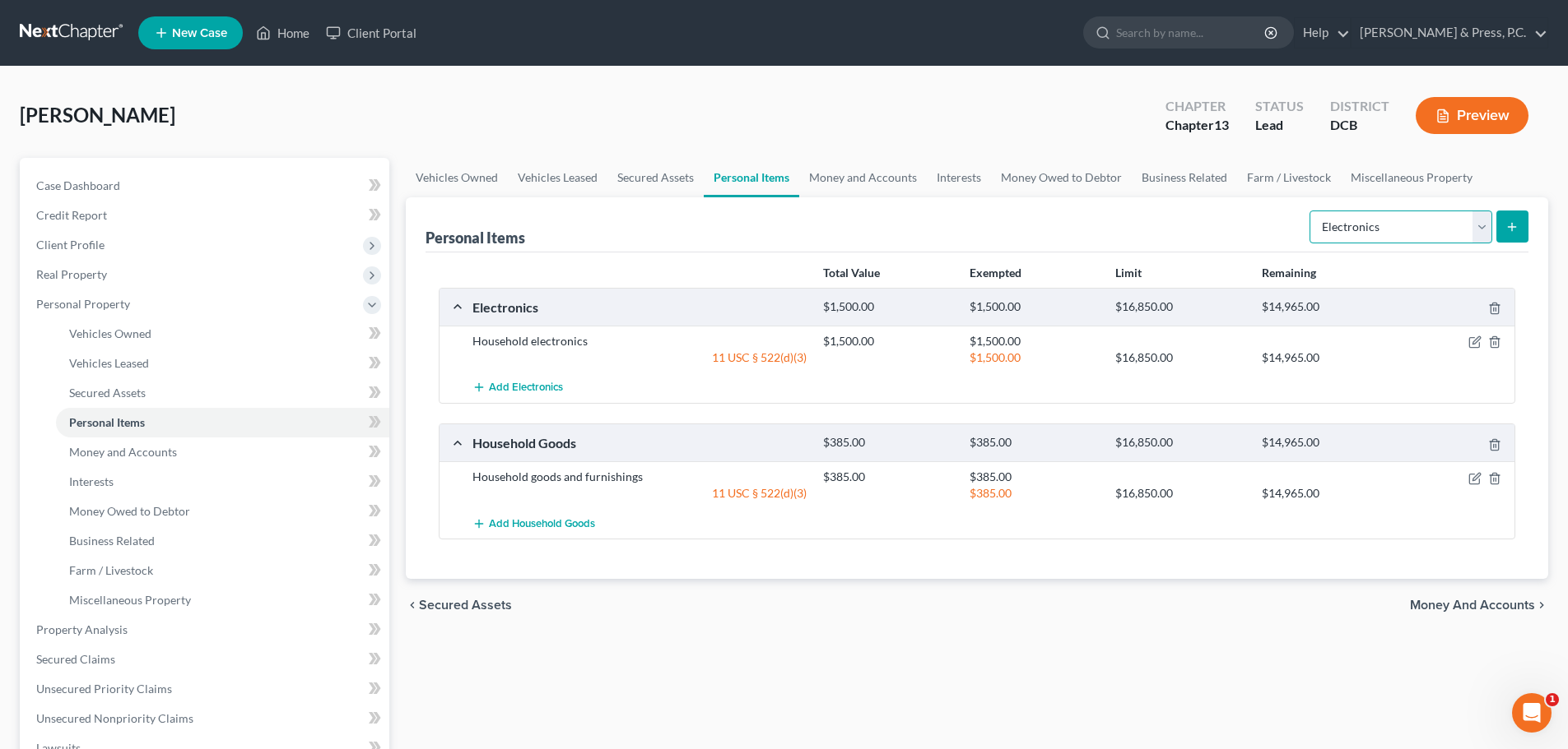
click at [1387, 230] on select "Select Item Type Clothing Collectibles Of Value Electronics Firearms Household …" at bounding box center [1400, 227] width 182 height 32
select select "sports_and_hobby_equipment"
click at [1311, 210] on select "Select Item Type Clothing Collectibles Of Value Electronics Firearms Household …" at bounding box center [1400, 227] width 182 height 32
click at [1503, 225] on button "submit" at bounding box center [1512, 227] width 32 height 32
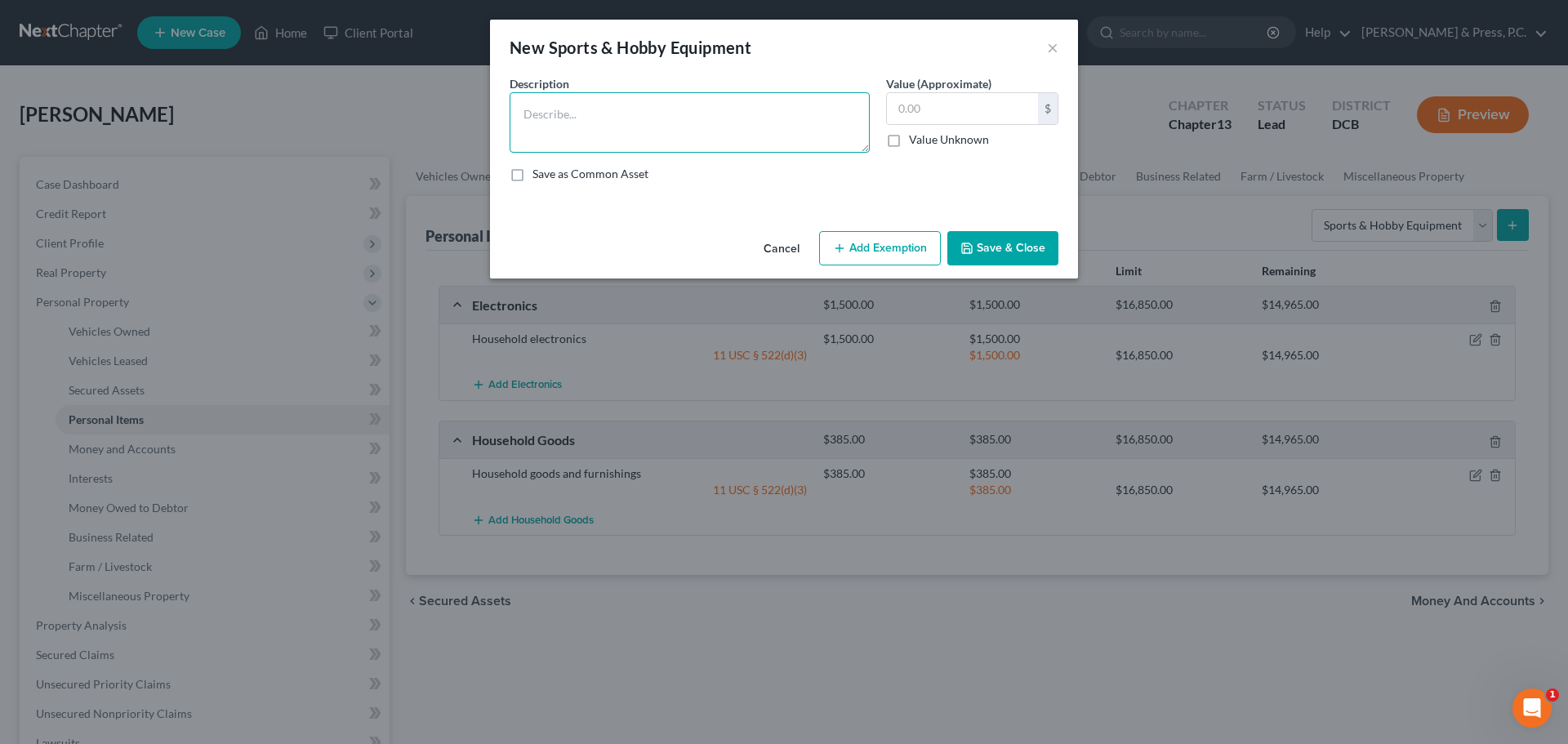
click at [659, 130] on textarea at bounding box center [690, 122] width 360 height 60
type textarea "Bike"
type input "150"
click at [860, 247] on button "Add Exemption" at bounding box center [880, 248] width 122 height 34
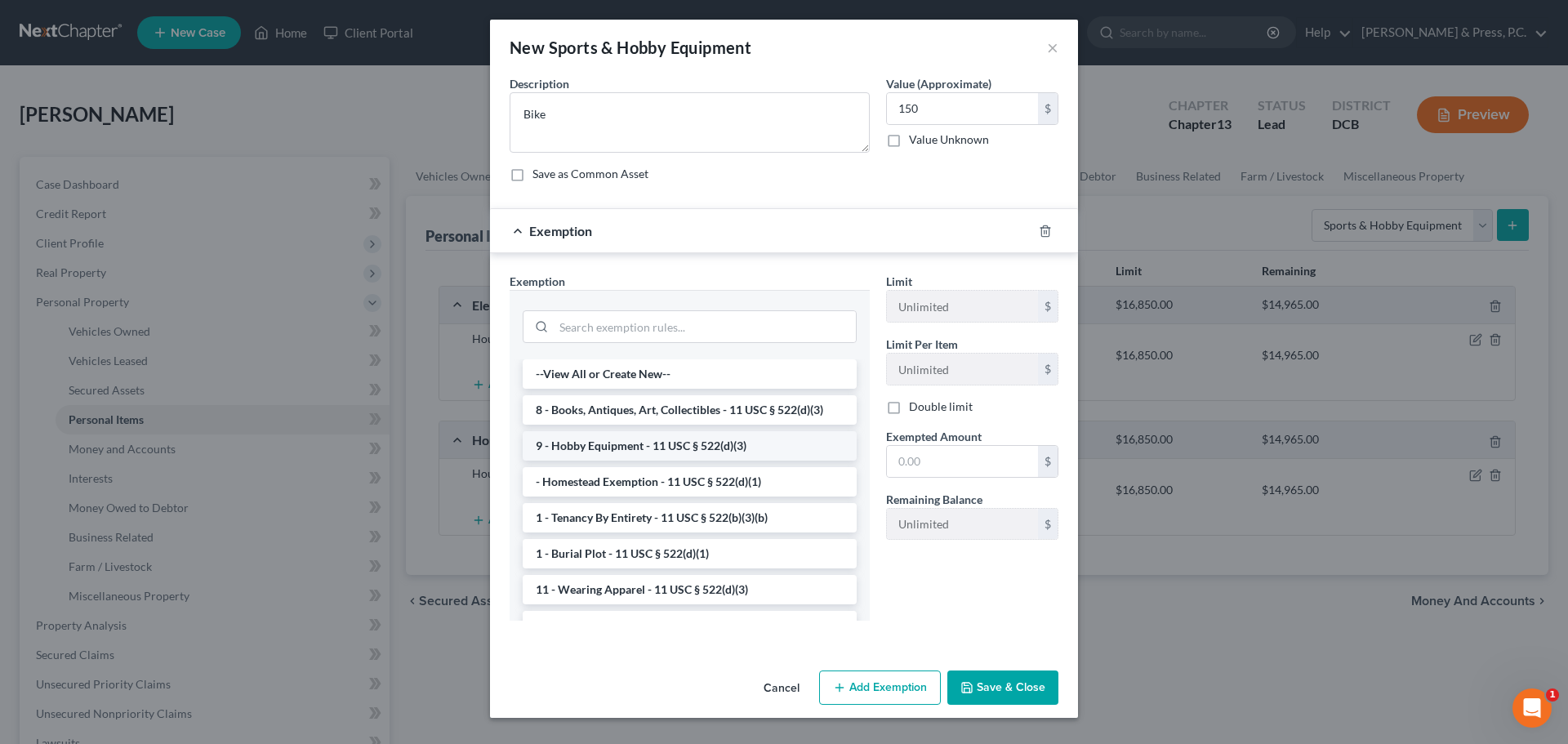
click at [679, 450] on li "9 - Hobby Equipment - 11 USC § 522(d)(3)" at bounding box center [689, 446] width 334 height 30
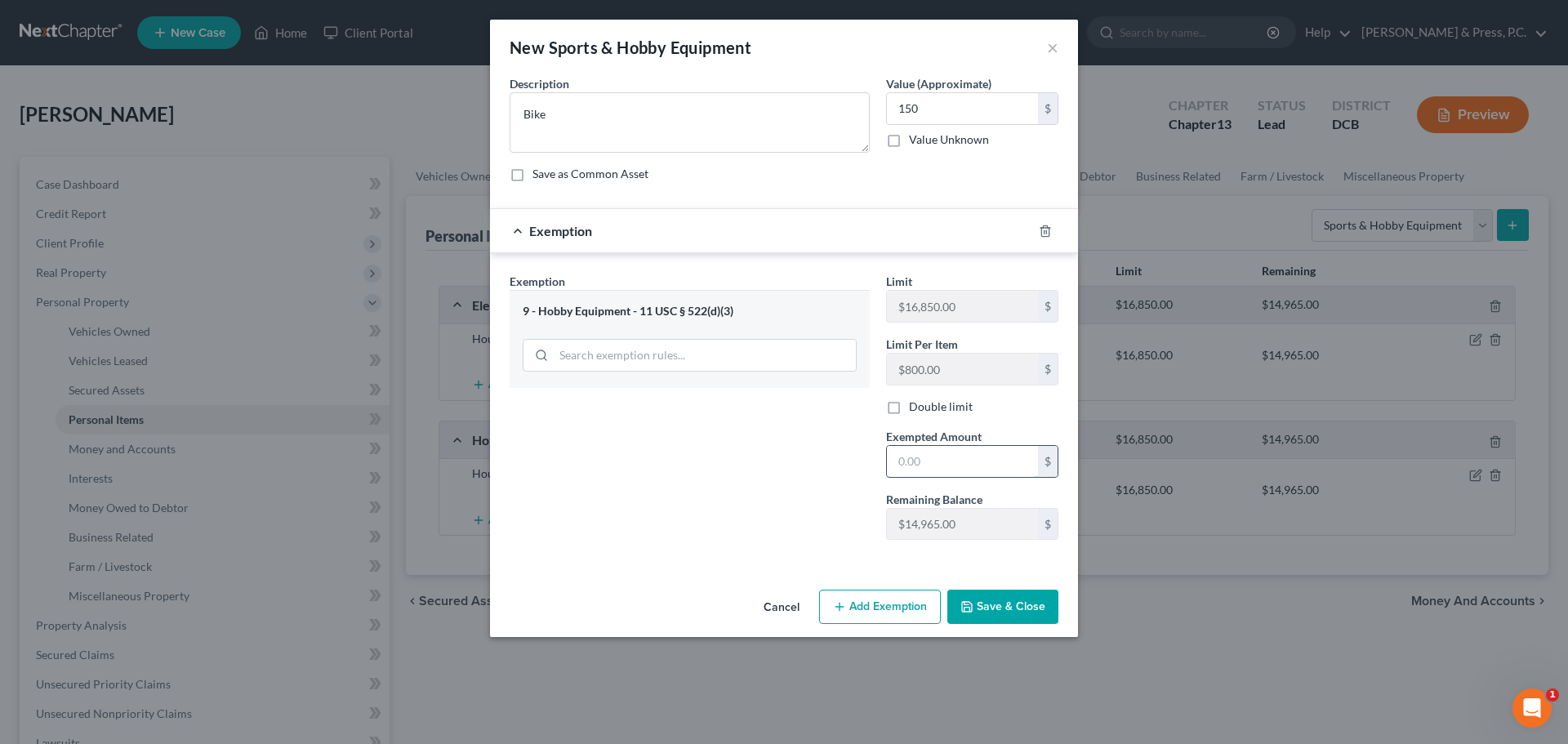
click at [928, 467] on input "text" at bounding box center [962, 462] width 151 height 31
type input "150"
click at [716, 481] on div "Exemption Set must be selected for CA. Exemption * 9 - Hobby Equipment - 11 USC…" at bounding box center [690, 412] width 376 height 281
click at [1010, 599] on button "Save & Close" at bounding box center [1003, 607] width 111 height 34
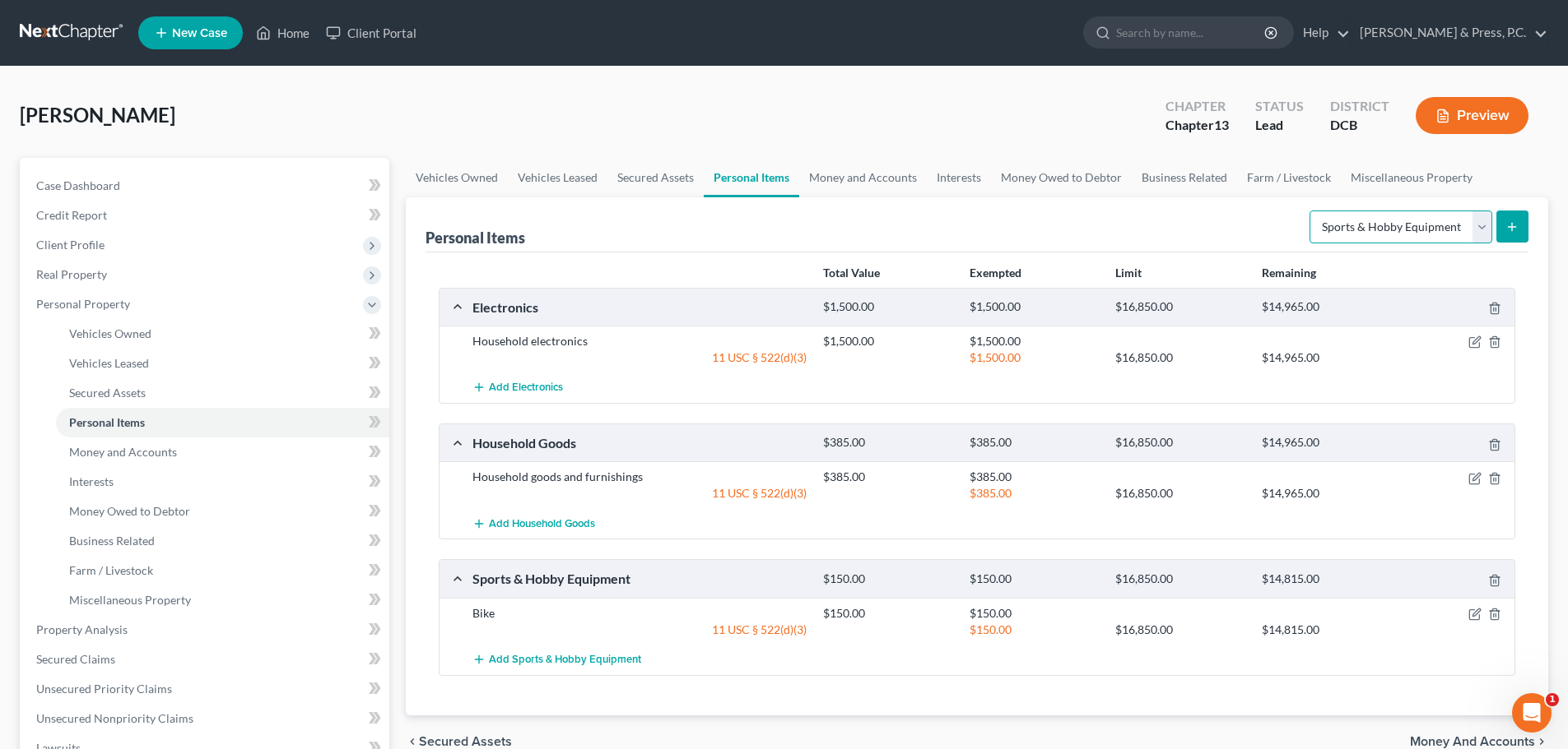
click at [1365, 218] on select "Select Item Type Clothing Collectibles Of Value Electronics Firearms Household …" at bounding box center [1400, 227] width 182 height 32
select select "jewelry"
click at [1311, 210] on select "Select Item Type Clothing Collectibles Of Value Electronics Firearms Household …" at bounding box center [1400, 227] width 182 height 32
click at [1518, 225] on icon "submit" at bounding box center [1511, 227] width 14 height 14
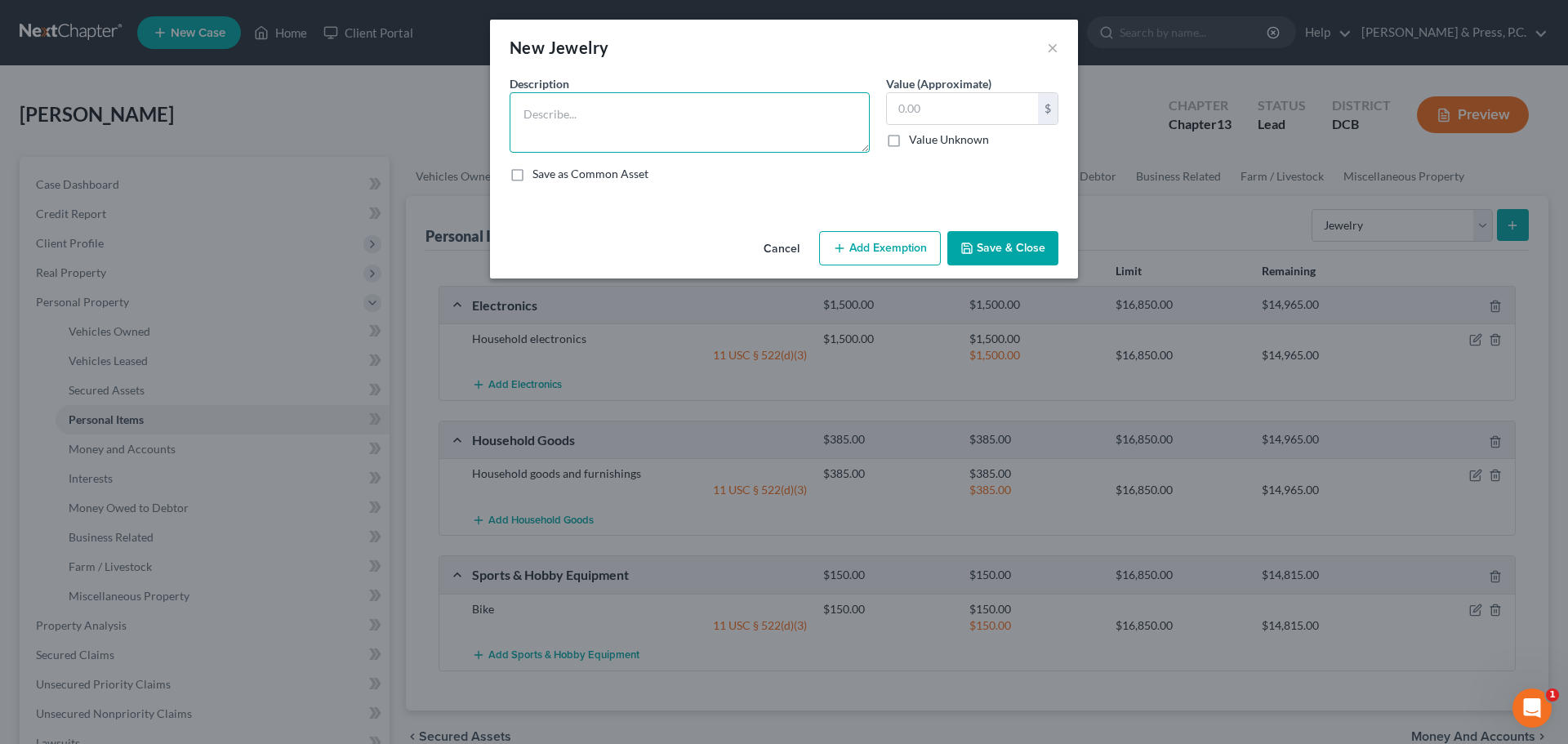
click at [618, 108] on textarea at bounding box center [690, 122] width 360 height 60
type textarea "Diamond and amethyst ring, silver; misc costume jewelry"
click at [910, 99] on input "text" at bounding box center [962, 108] width 151 height 31
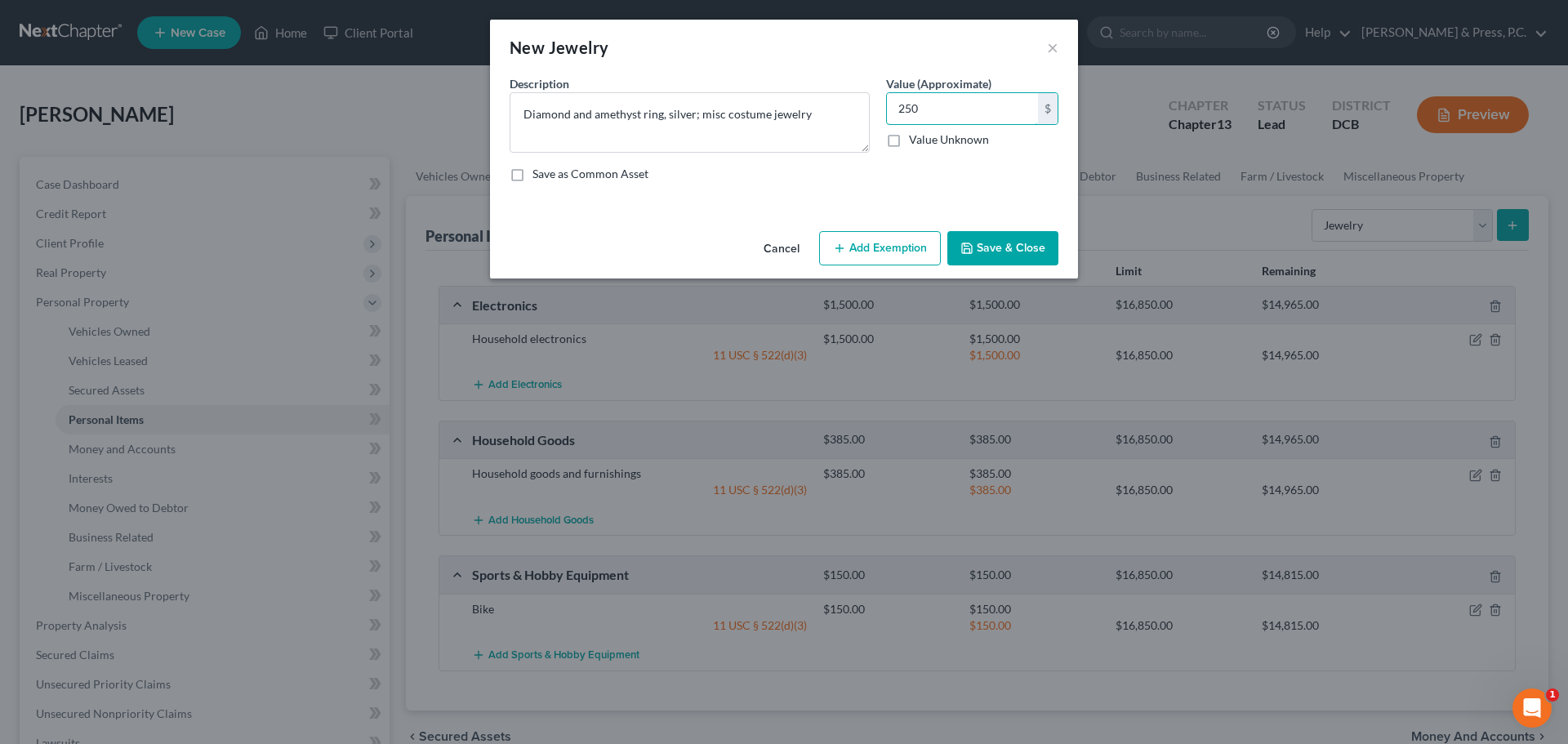
type input "250"
click at [890, 251] on button "Add Exemption" at bounding box center [880, 248] width 122 height 34
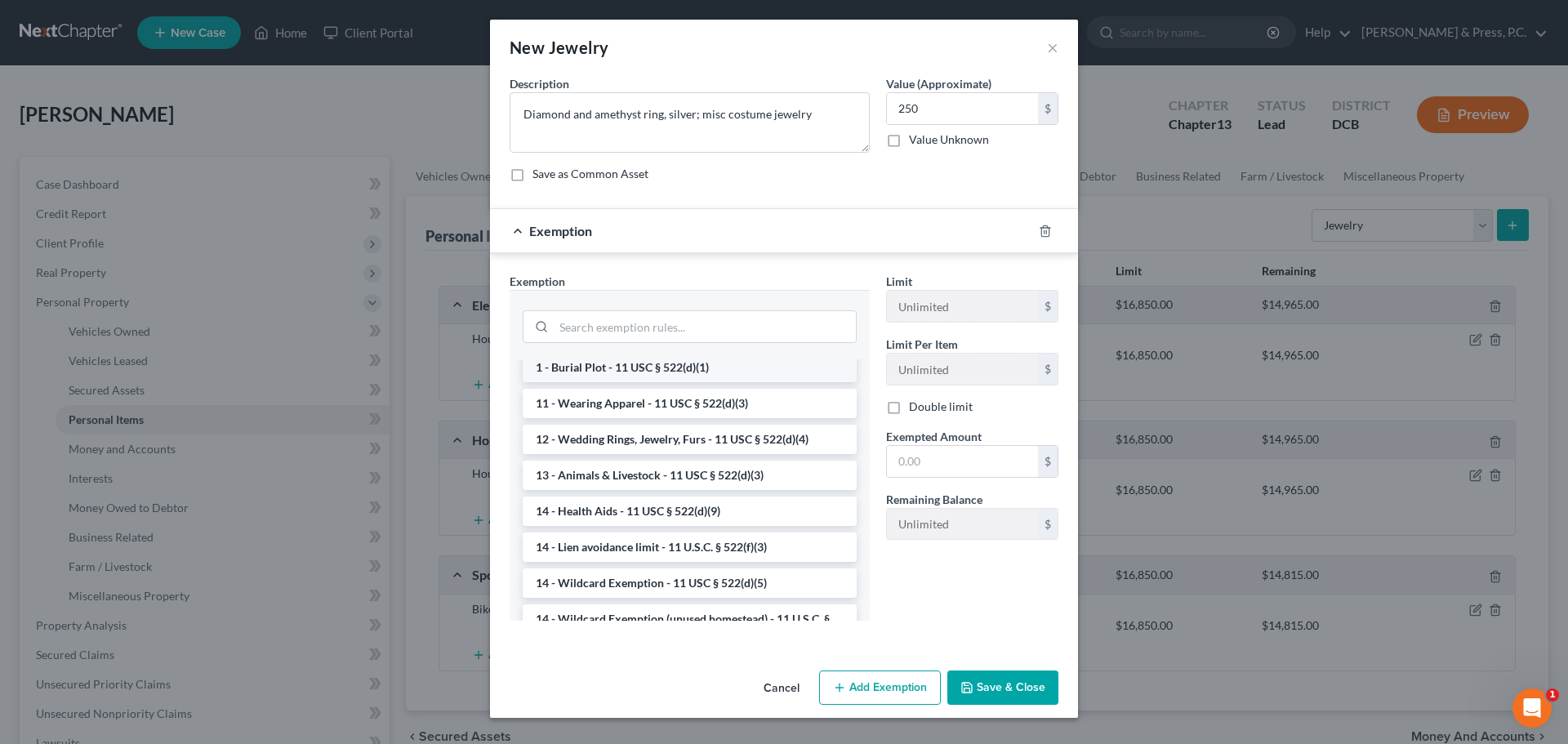
scroll to position [163, 0]
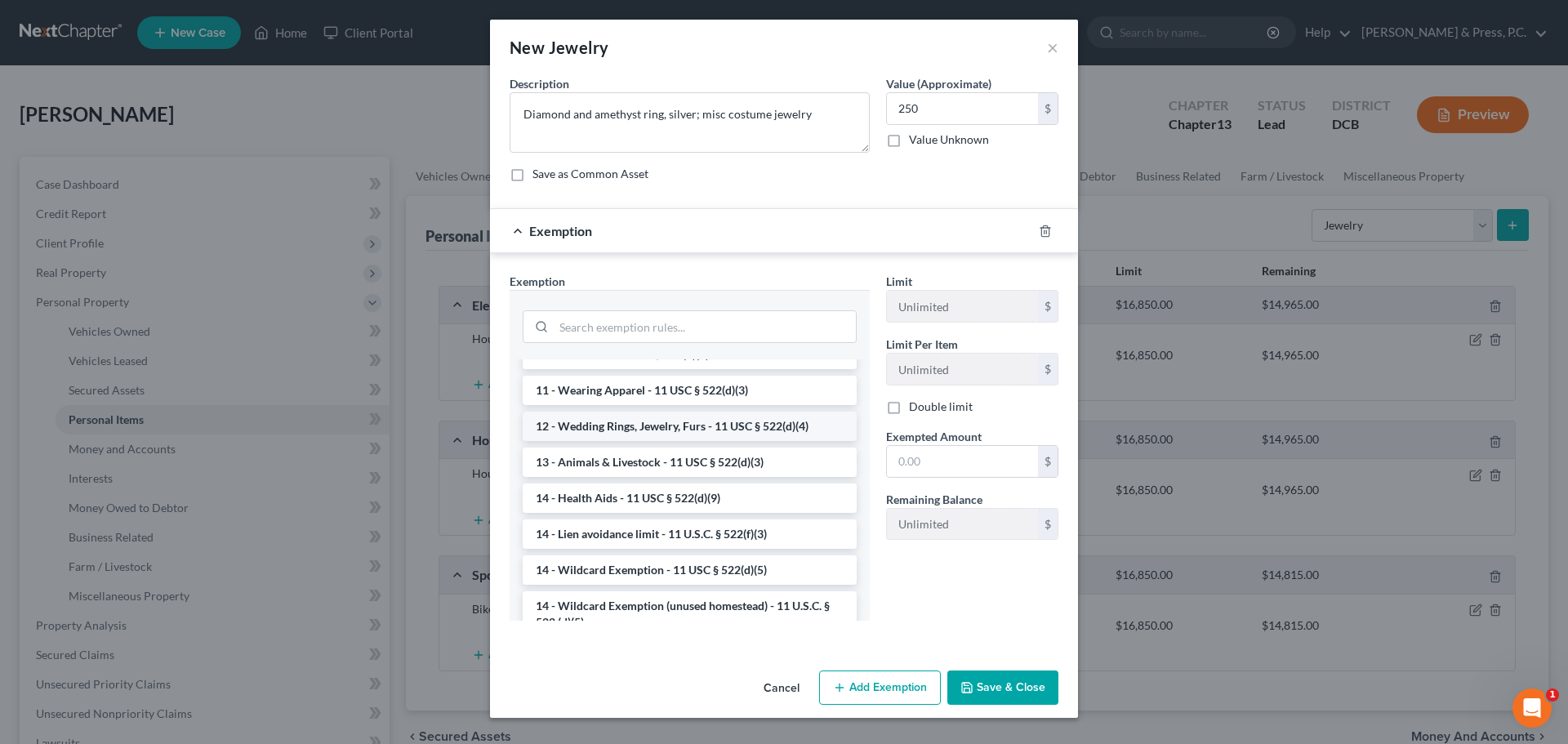
click at [696, 428] on li "12 - Wedding Rings, Jewelry, Furs - 11 USC § 522(d)(4)" at bounding box center [689, 426] width 334 height 30
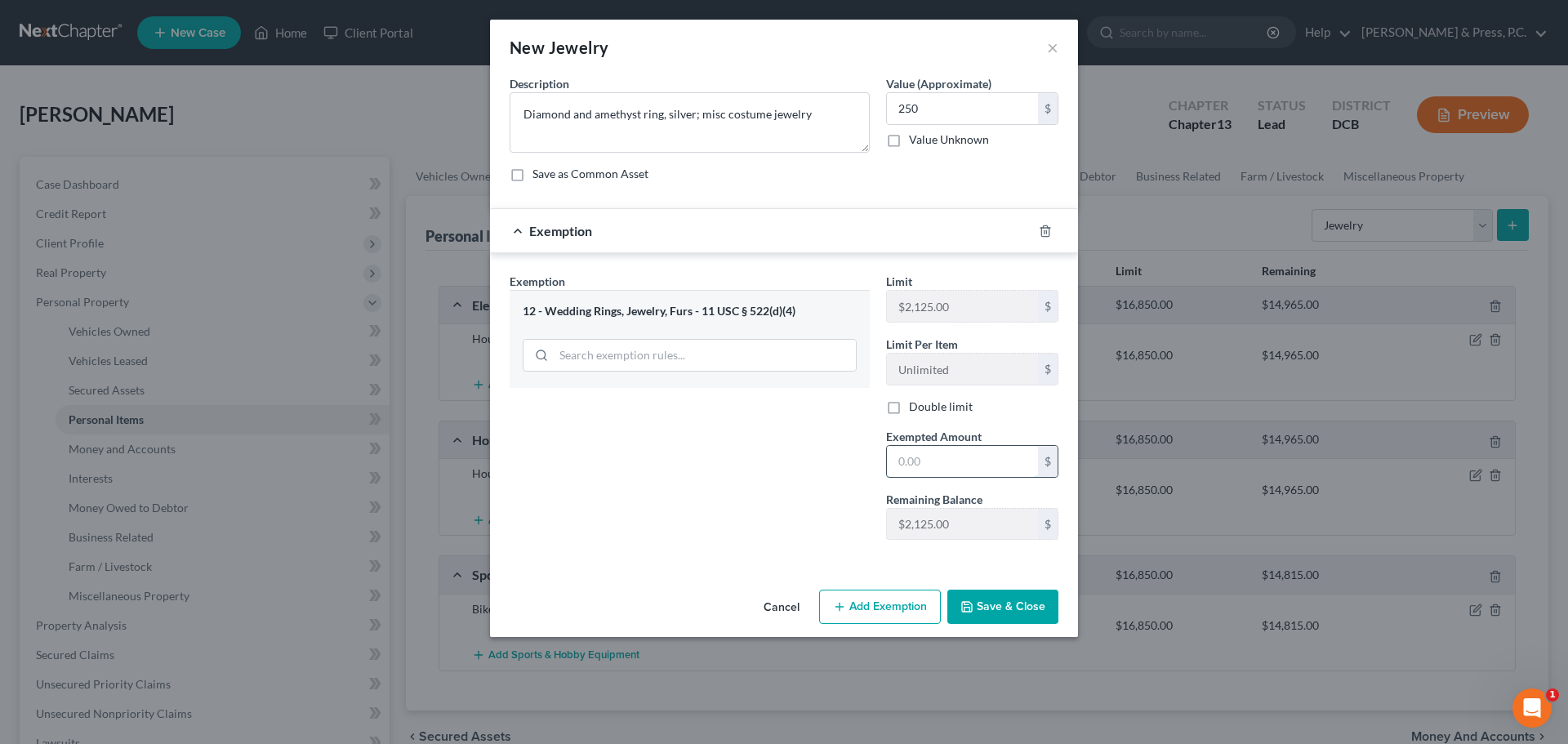
click at [946, 471] on input "text" at bounding box center [962, 462] width 151 height 31
type input "3"
type input "250"
click at [994, 595] on button "Save & Close" at bounding box center [1003, 607] width 111 height 34
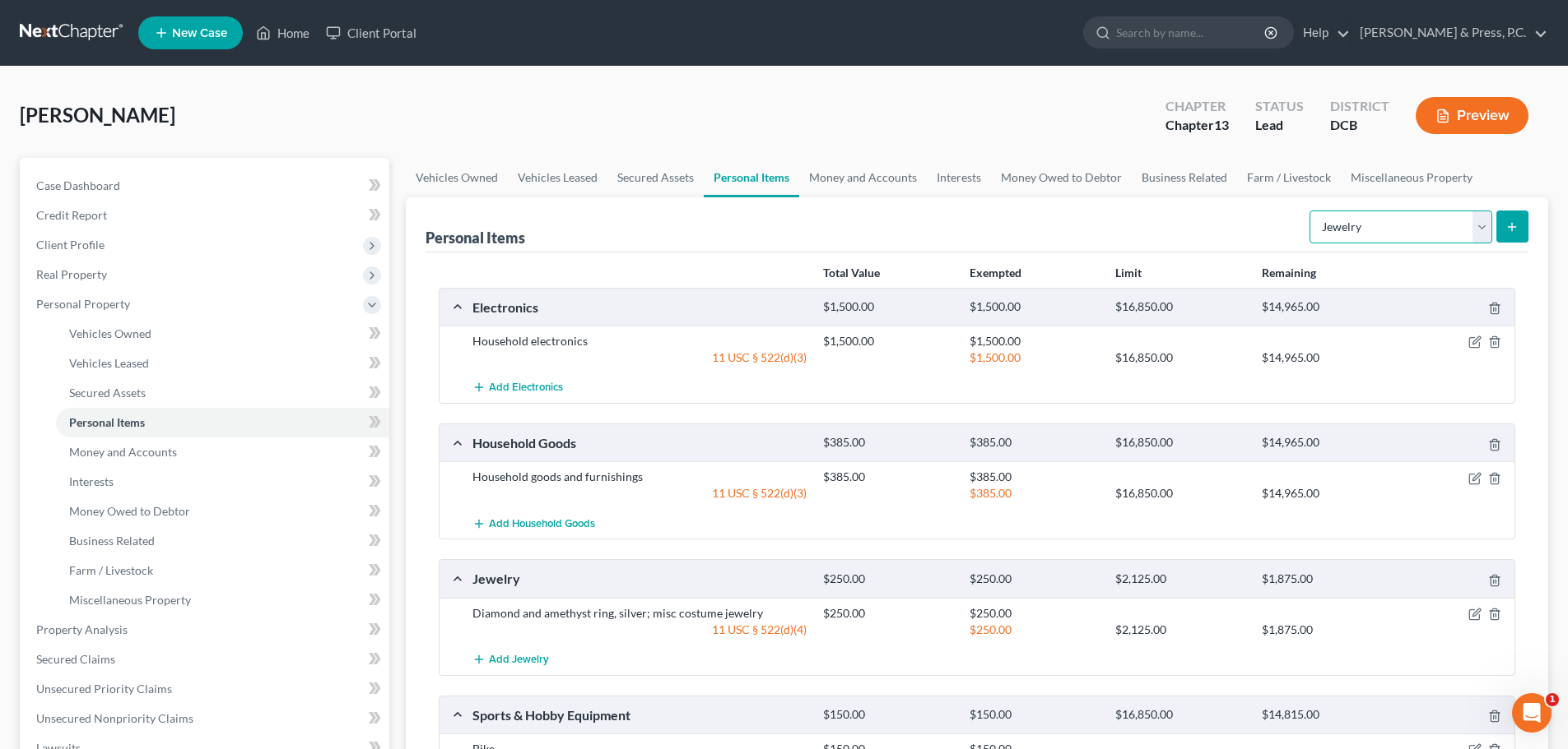
click at [1363, 233] on select "Select Item Type Clothing Collectibles Of Value Electronics Firearms Household …" at bounding box center [1400, 227] width 182 height 32
select select "clothing"
click at [1311, 210] on select "Select Item Type Clothing Collectibles Of Value Electronics Firearms Household …" at bounding box center [1400, 227] width 182 height 32
click at [1509, 227] on icon "submit" at bounding box center [1511, 227] width 14 height 14
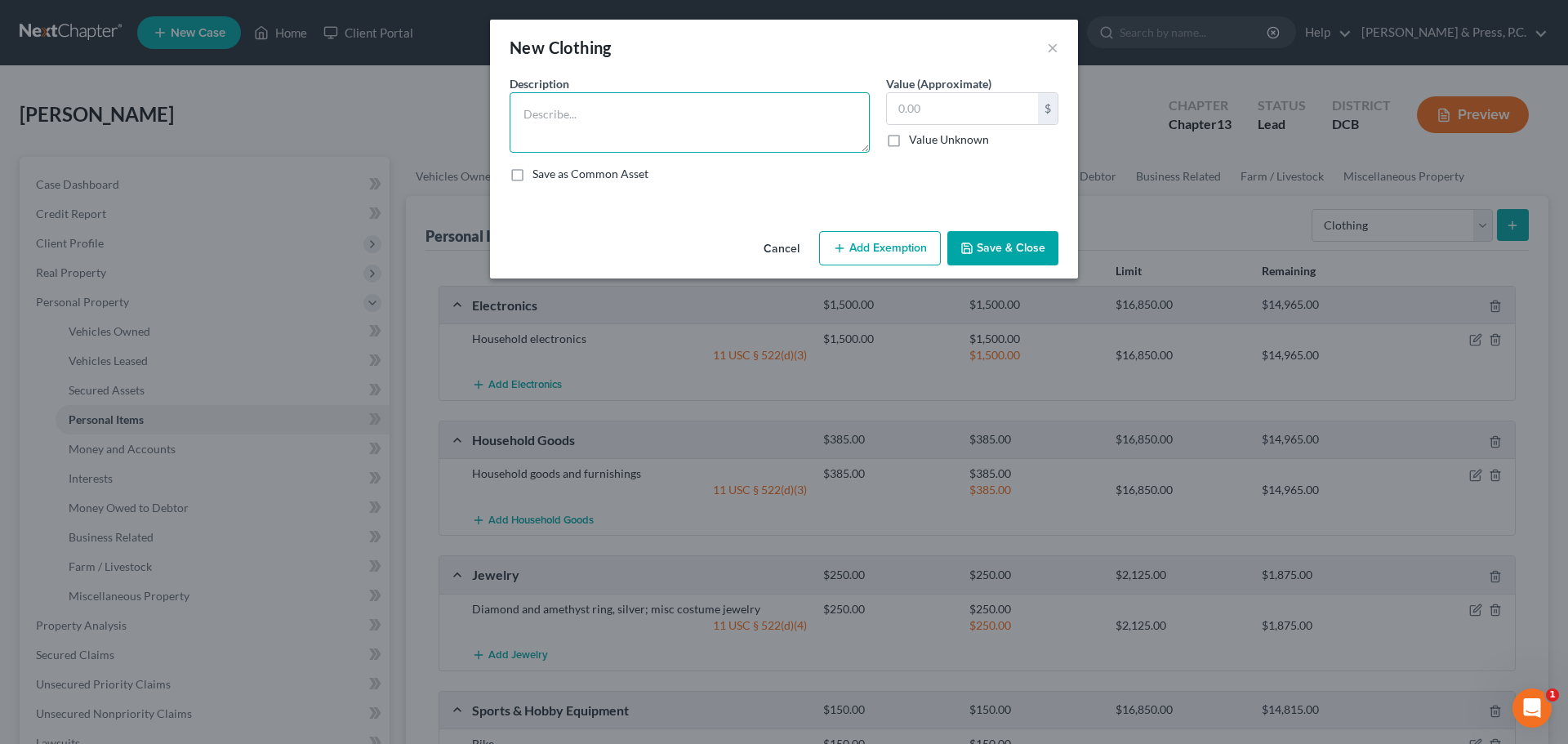
click at [706, 134] on textarea at bounding box center [690, 122] width 360 height 60
type textarea "Wearing apparel"
type input "500"
click at [863, 245] on button "Add Exemption" at bounding box center [880, 248] width 122 height 34
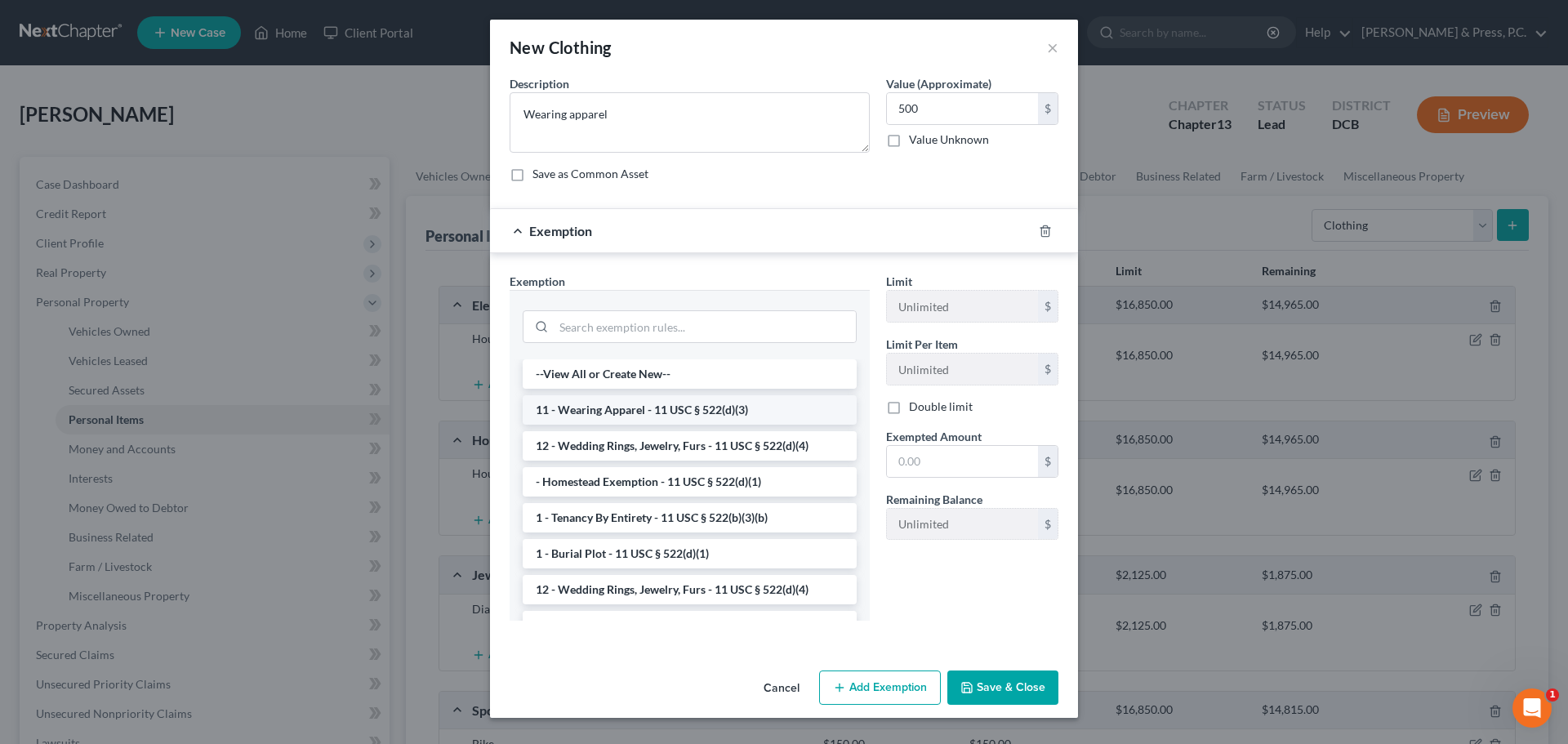
click at [620, 407] on li "11 - Wearing Apparel - 11 USC § 522(d)(3)" at bounding box center [689, 410] width 334 height 30
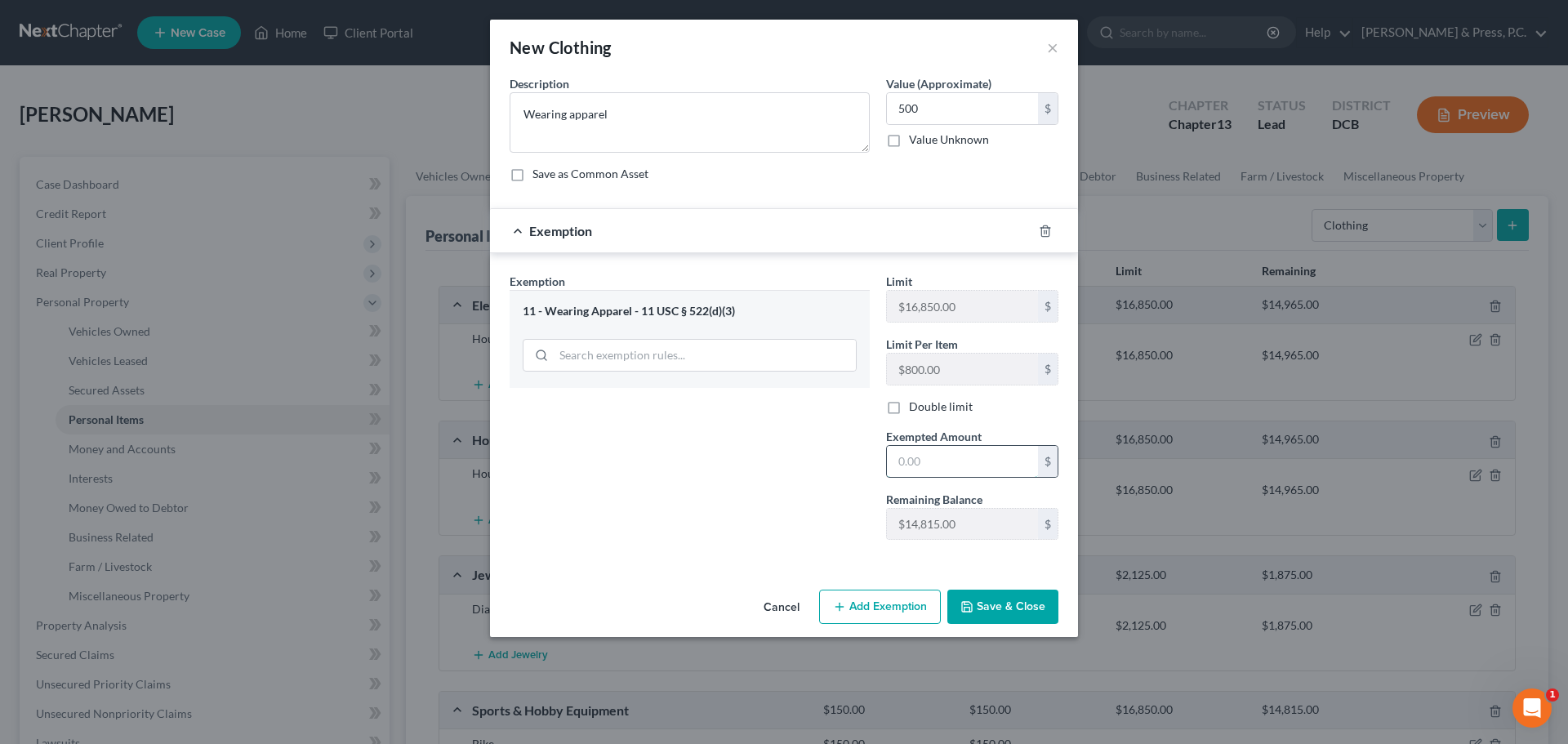
drag, startPoint x: 976, startPoint y: 467, endPoint x: 954, endPoint y: 447, distance: 29.7
click at [976, 467] on input "text" at bounding box center [962, 462] width 151 height 31
type input "4"
type input "500"
drag, startPoint x: 679, startPoint y: 562, endPoint x: 800, endPoint y: 558, distance: 121.1
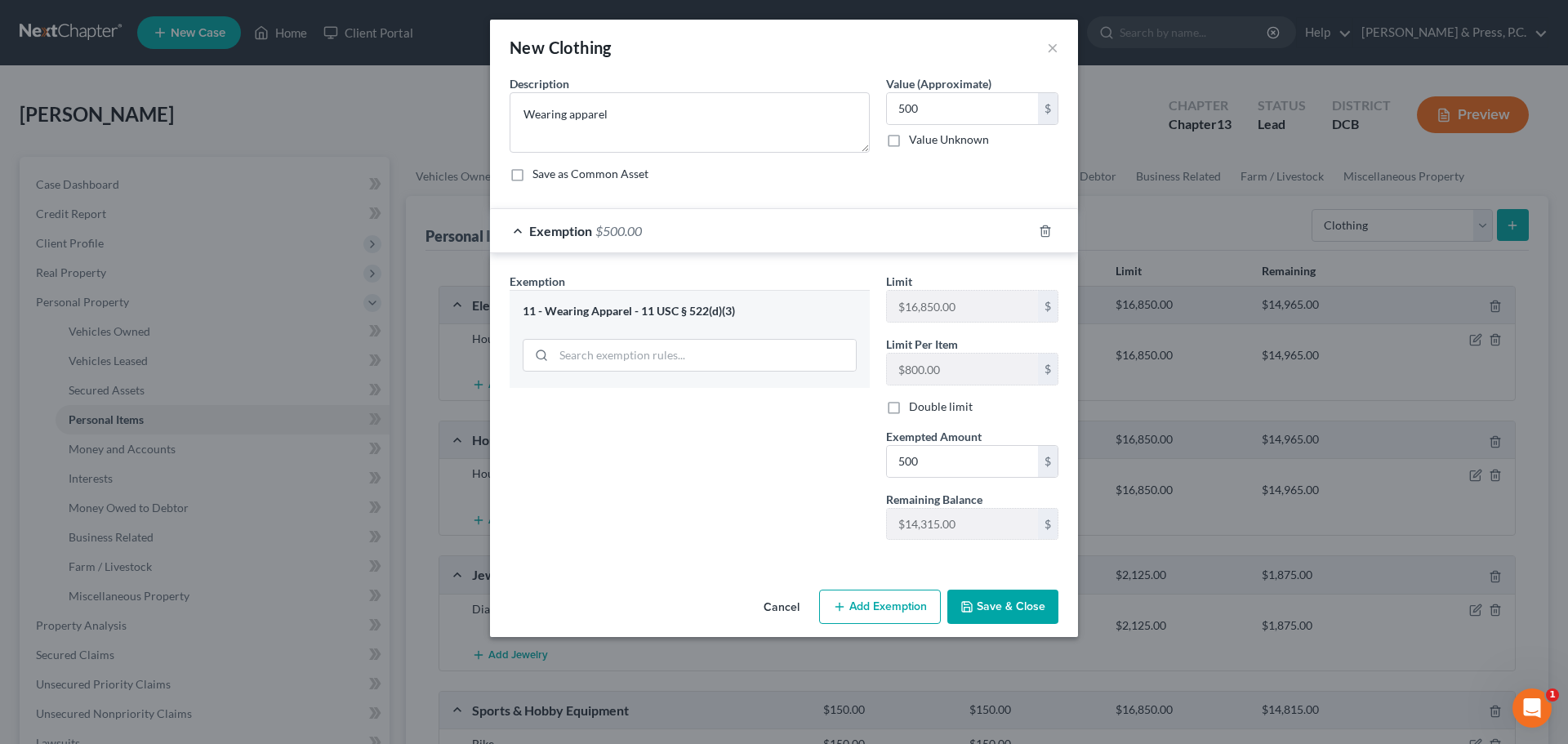
click at [679, 561] on div "Exemption Set must be selected for CA. Exemption * 11 - Wearing Apparel - 11 US…" at bounding box center [784, 411] width 588 height 314
click at [984, 605] on button "Save & Close" at bounding box center [1003, 607] width 111 height 34
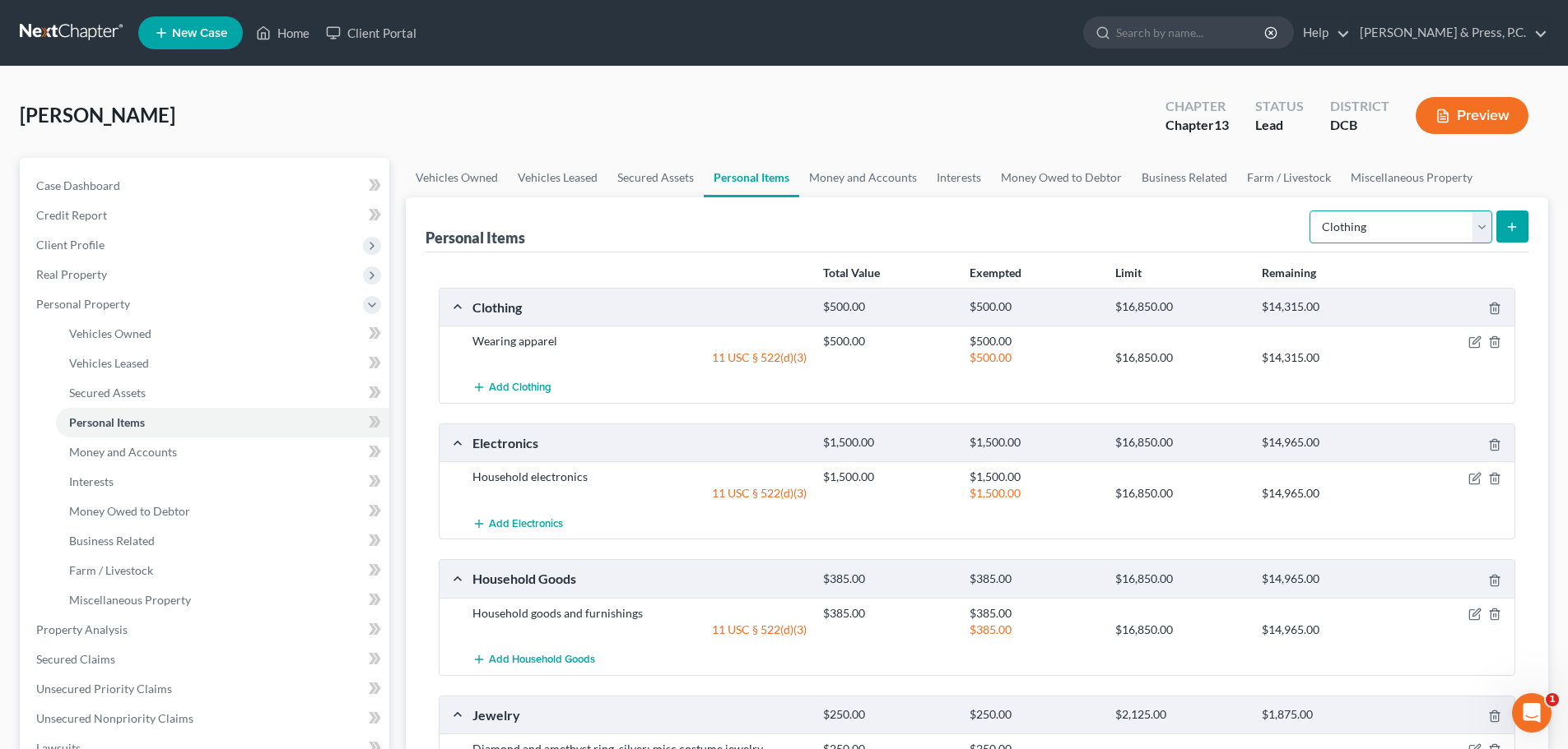
click at [1372, 218] on select "Select Item Type Clothing Collectibles Of Value Electronics Firearms Household …" at bounding box center [1400, 227] width 182 height 32
select select "pets"
click at [1311, 210] on select "Select Item Type Clothing Collectibles Of Value Electronics Firearms Household …" at bounding box center [1400, 227] width 182 height 32
click at [1521, 223] on button "submit" at bounding box center [1512, 227] width 32 height 32
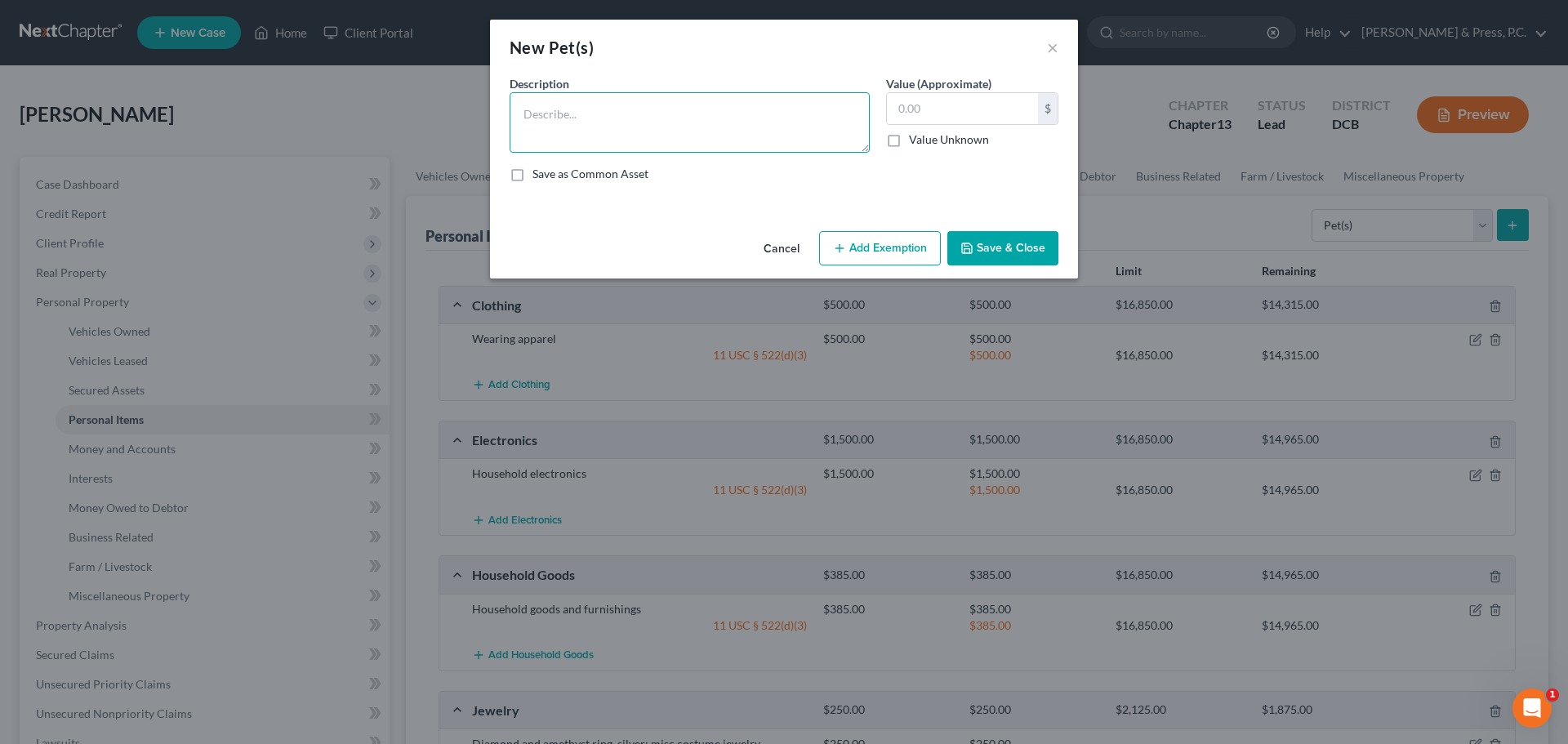
click at [667, 118] on textarea at bounding box center [690, 122] width 360 height 60
type textarea "2 dogs"
click at [909, 147] on label "Value Unknown" at bounding box center [949, 140] width 80 height 16
click at [916, 143] on input "Value Unknown" at bounding box center [921, 137] width 11 height 11
checkbox input "true"
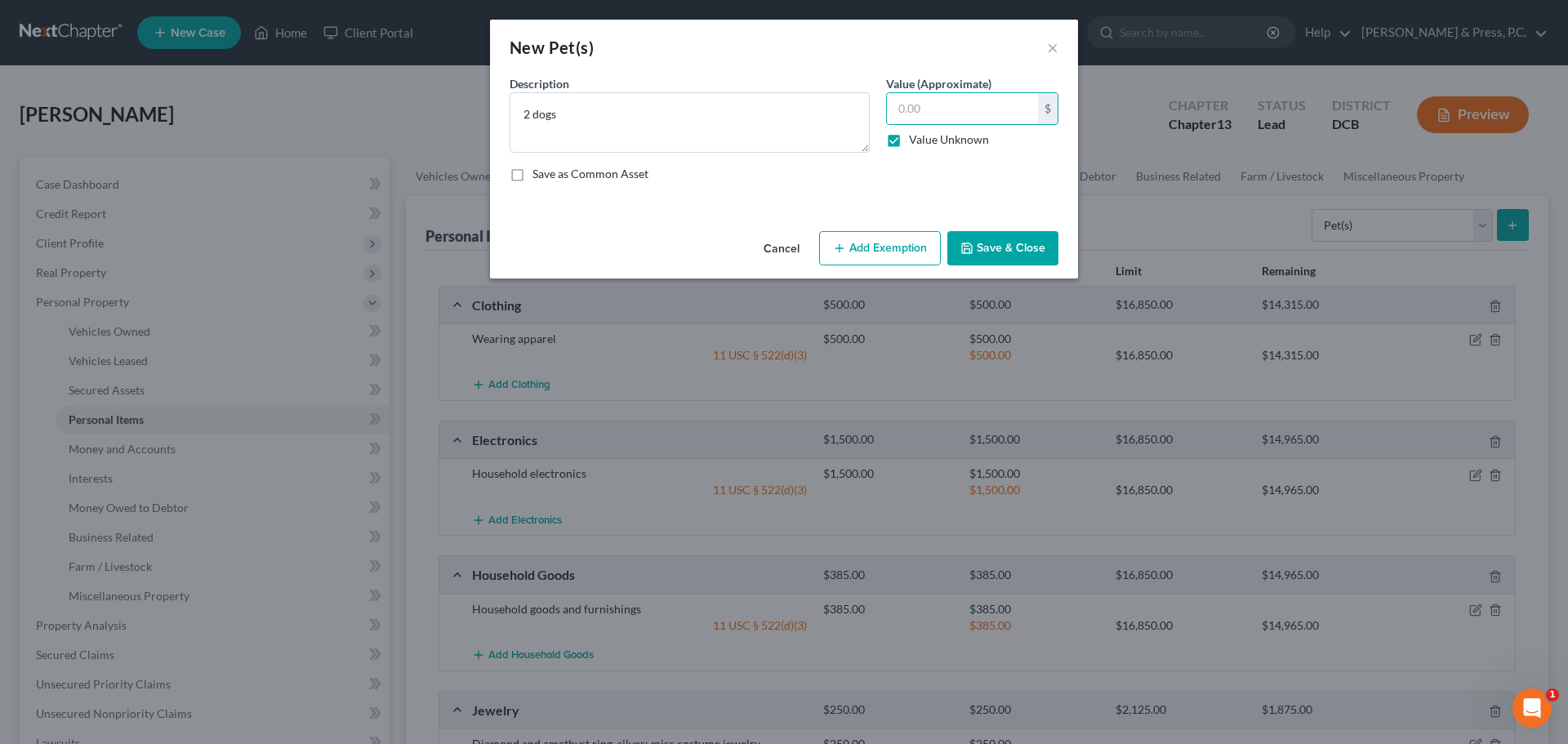
type input "0.00"
click at [879, 251] on button "Add Exemption" at bounding box center [880, 248] width 122 height 34
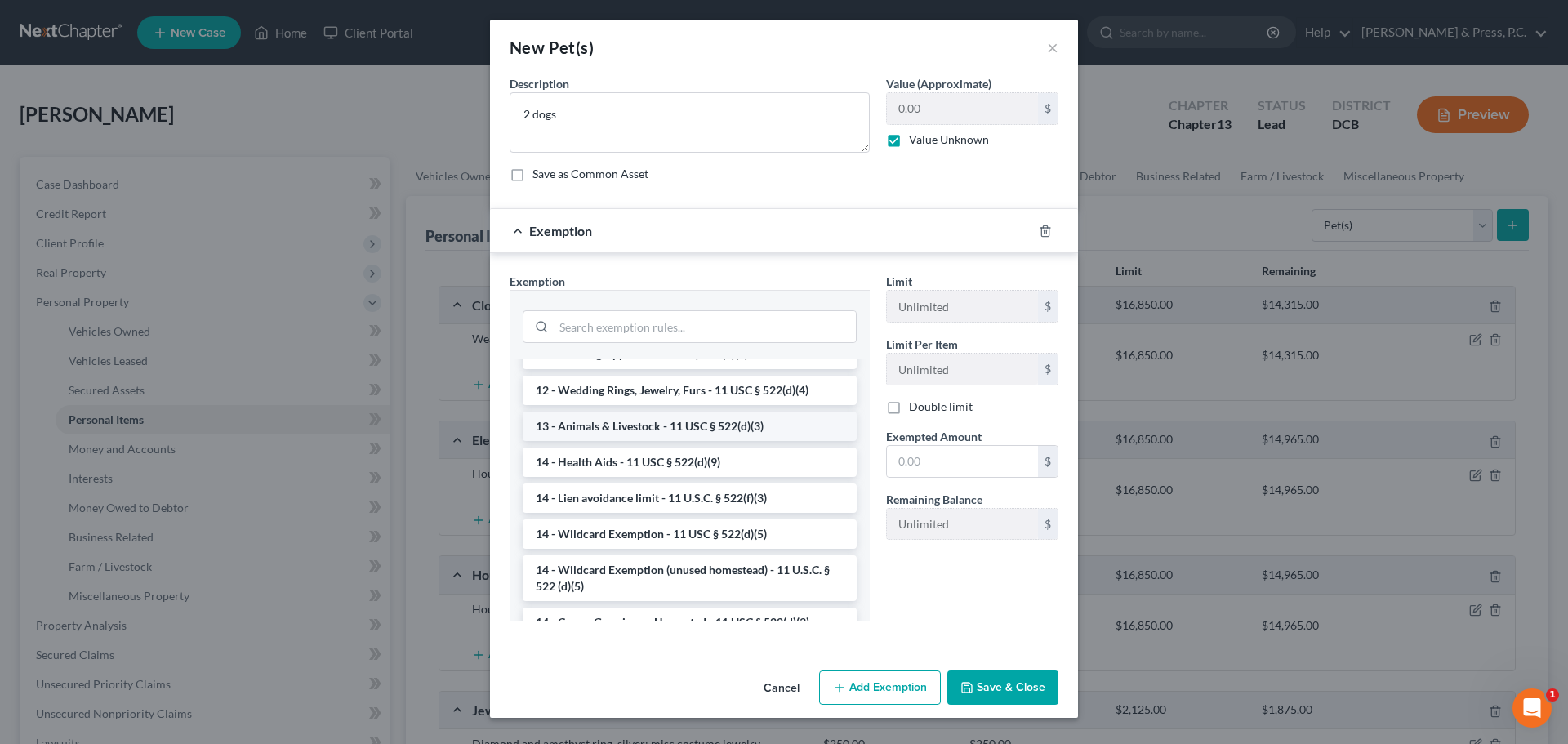
click at [646, 424] on li "13 - Animals & Livestock - 11 USC § 522(d)(3)" at bounding box center [689, 426] width 334 height 30
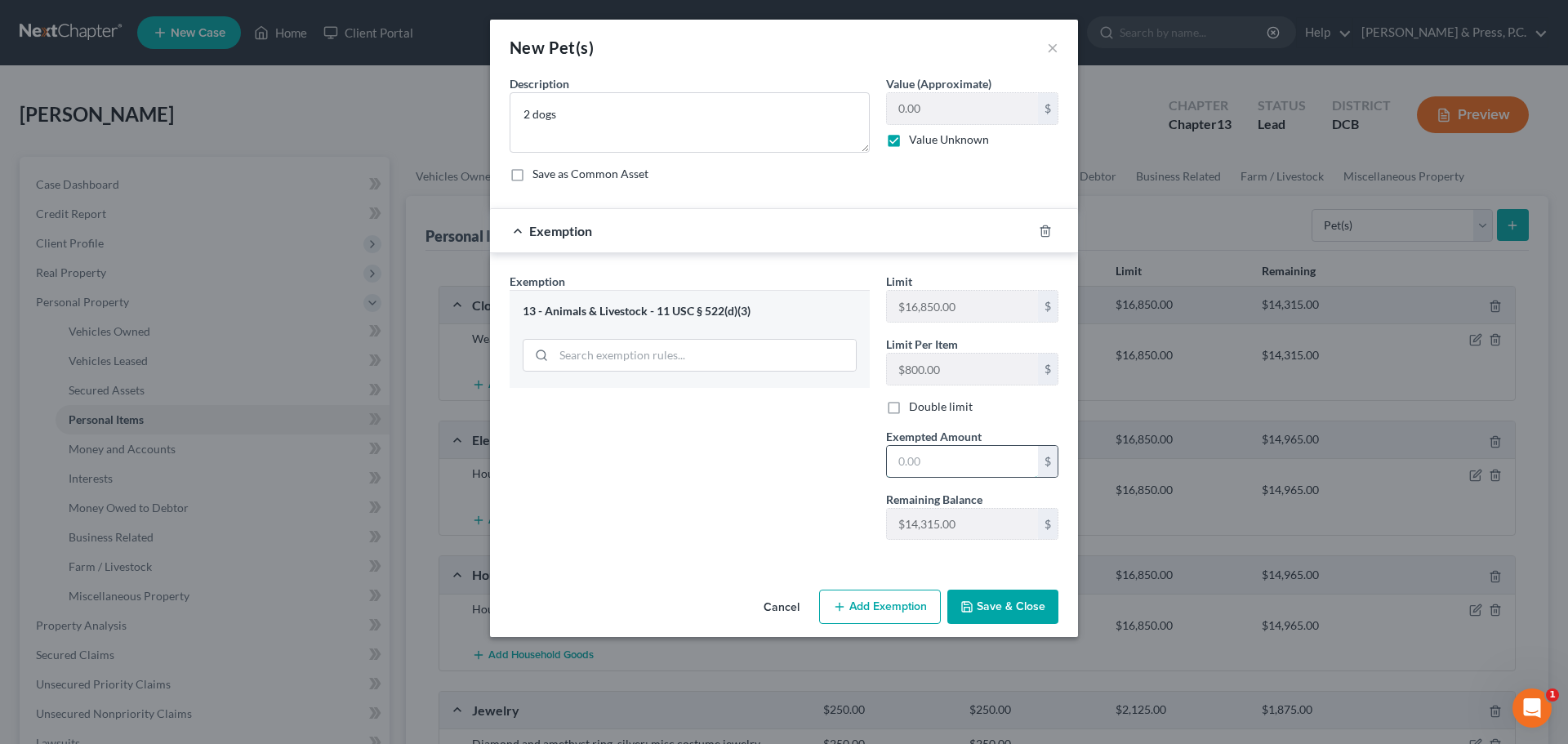
click at [947, 469] on input "text" at bounding box center [962, 462] width 151 height 31
type input "1"
type input "5,000"
drag, startPoint x: 604, startPoint y: 478, endPoint x: 868, endPoint y: 548, distance: 273.1
click at [605, 478] on div "Exemption Set must be selected for CA. Exemption * 13 - Animals & Livestock - 1…" at bounding box center [690, 412] width 376 height 281
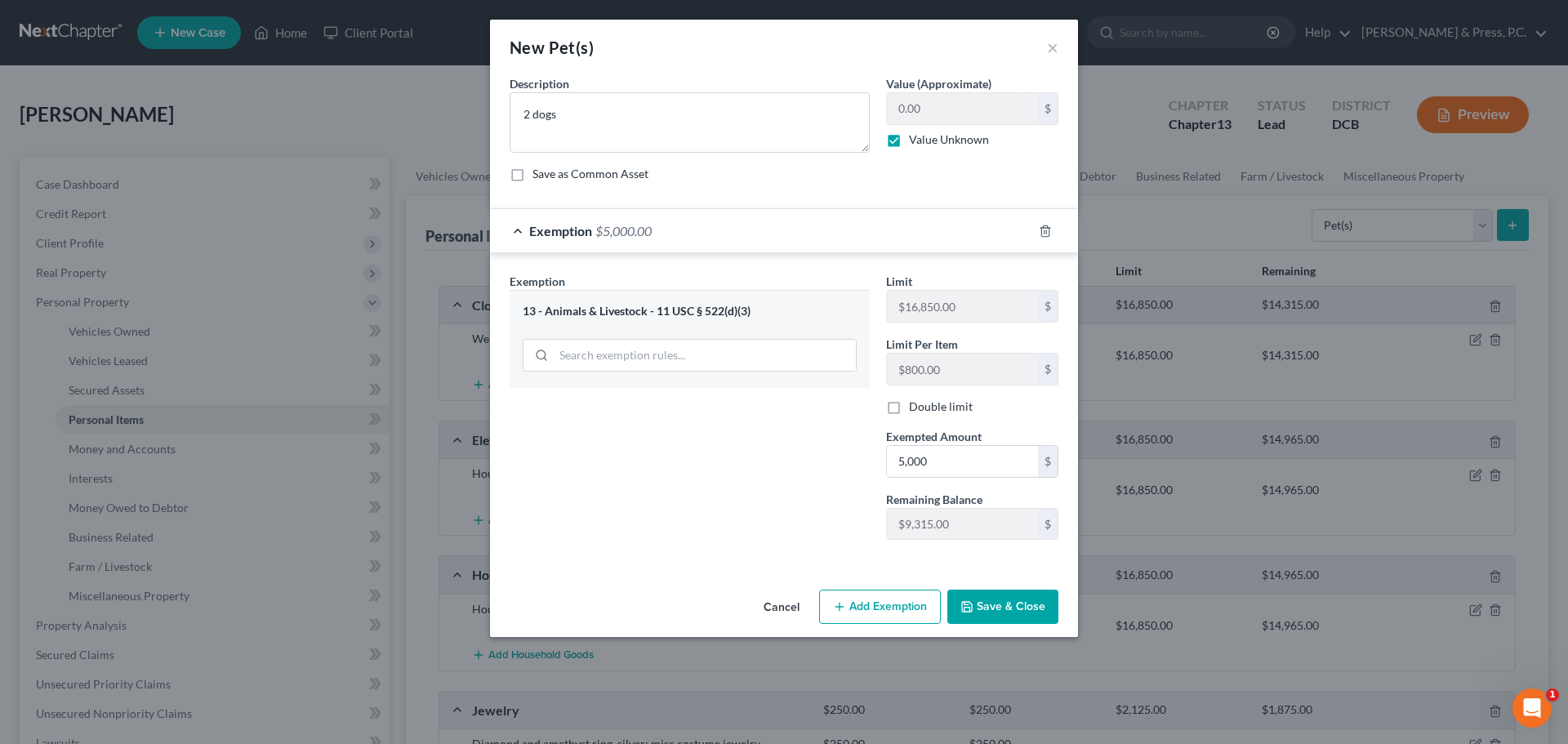
click at [1000, 604] on button "Save & Close" at bounding box center [1003, 607] width 111 height 34
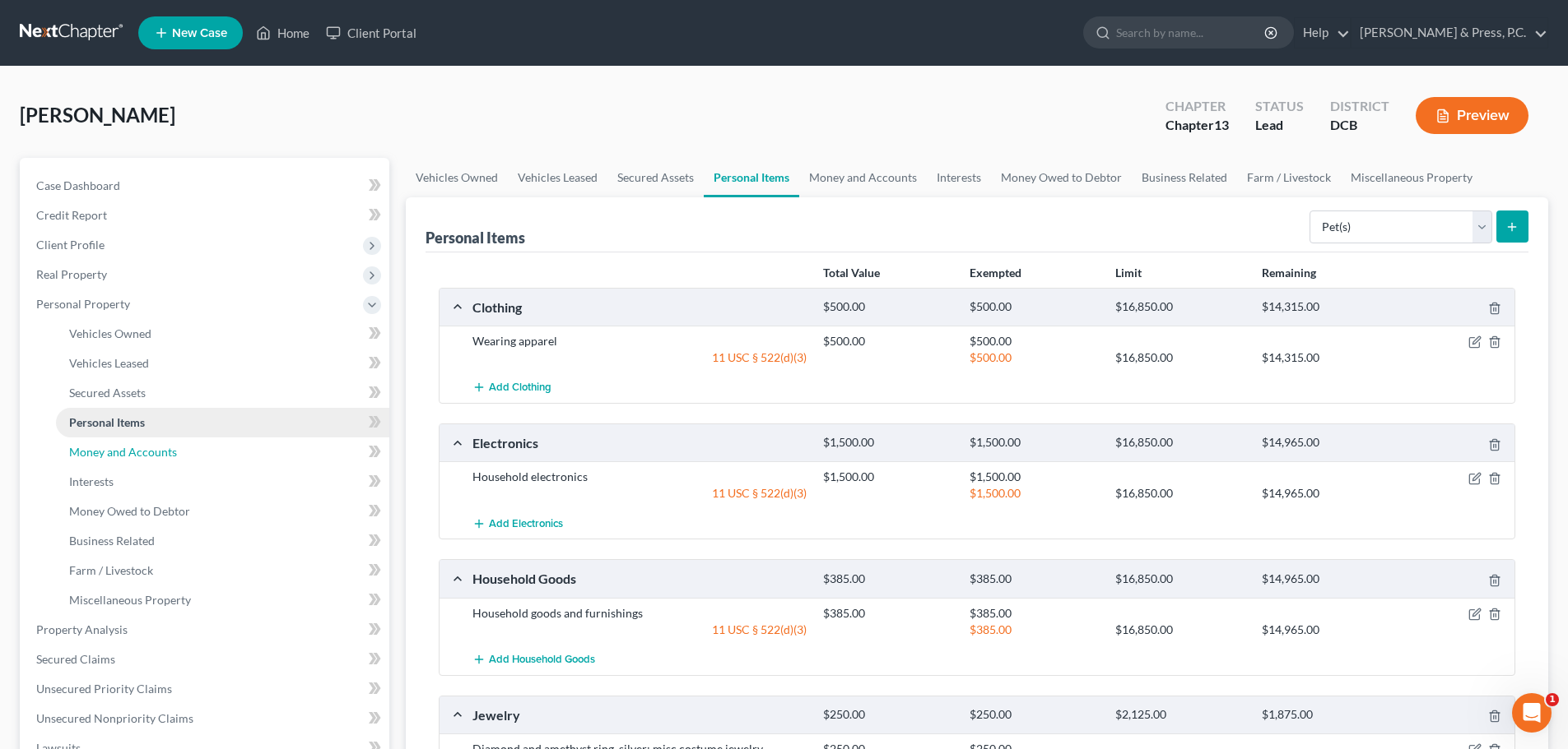
drag, startPoint x: 125, startPoint y: 459, endPoint x: 158, endPoint y: 423, distance: 48.8
click at [125, 459] on link "Money and Accounts" at bounding box center [222, 452] width 333 height 30
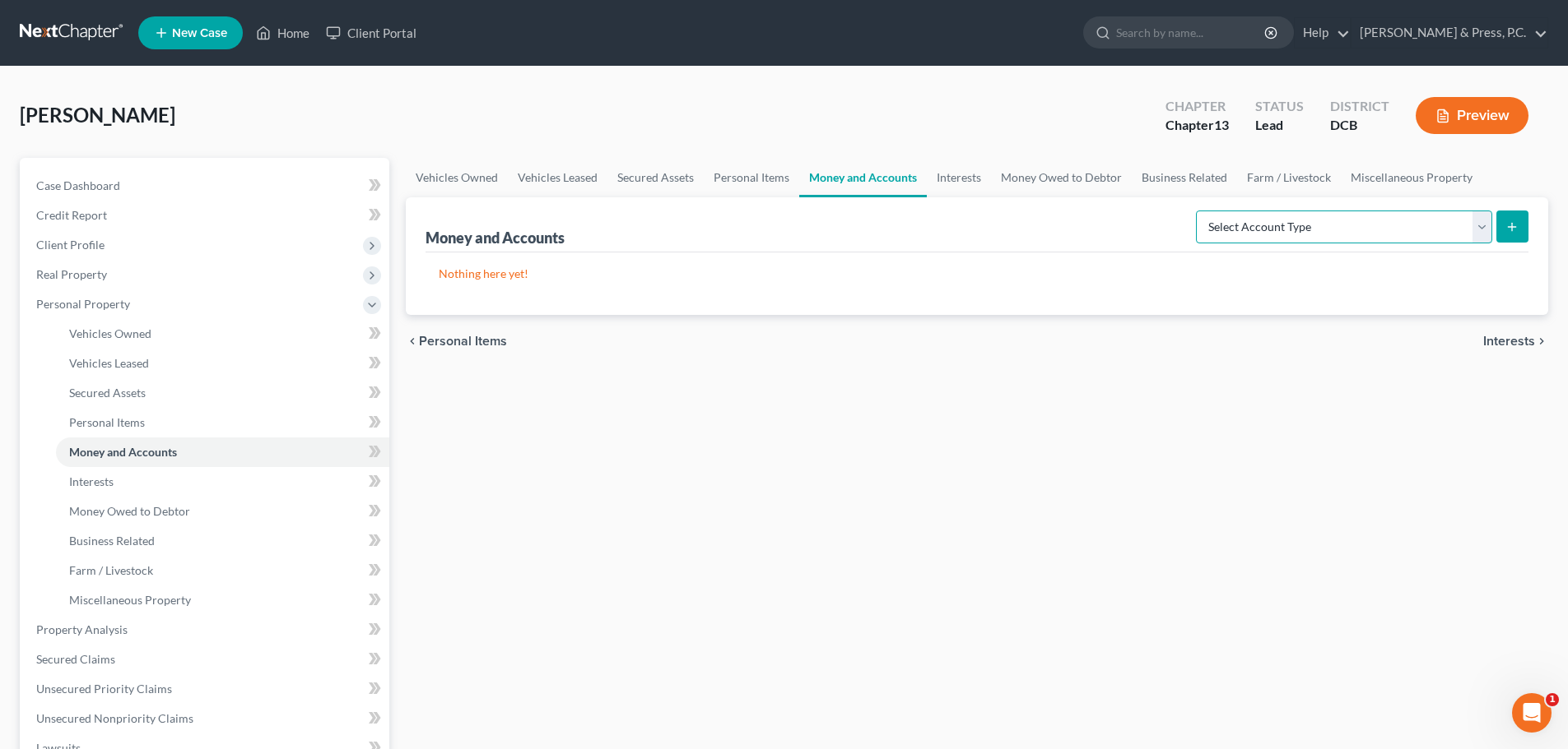
click at [1281, 219] on select "Select Account Type Brokerage Cash on Hand Certificates of Deposit Checking Acc…" at bounding box center [1344, 227] width 296 height 32
select select "cash_on_hand"
click at [1199, 210] on select "Select Account Type Brokerage Cash on Hand Certificates of Deposit Checking Acc…" at bounding box center [1344, 227] width 296 height 32
click at [1516, 229] on icon "submit" at bounding box center [1511, 227] width 14 height 14
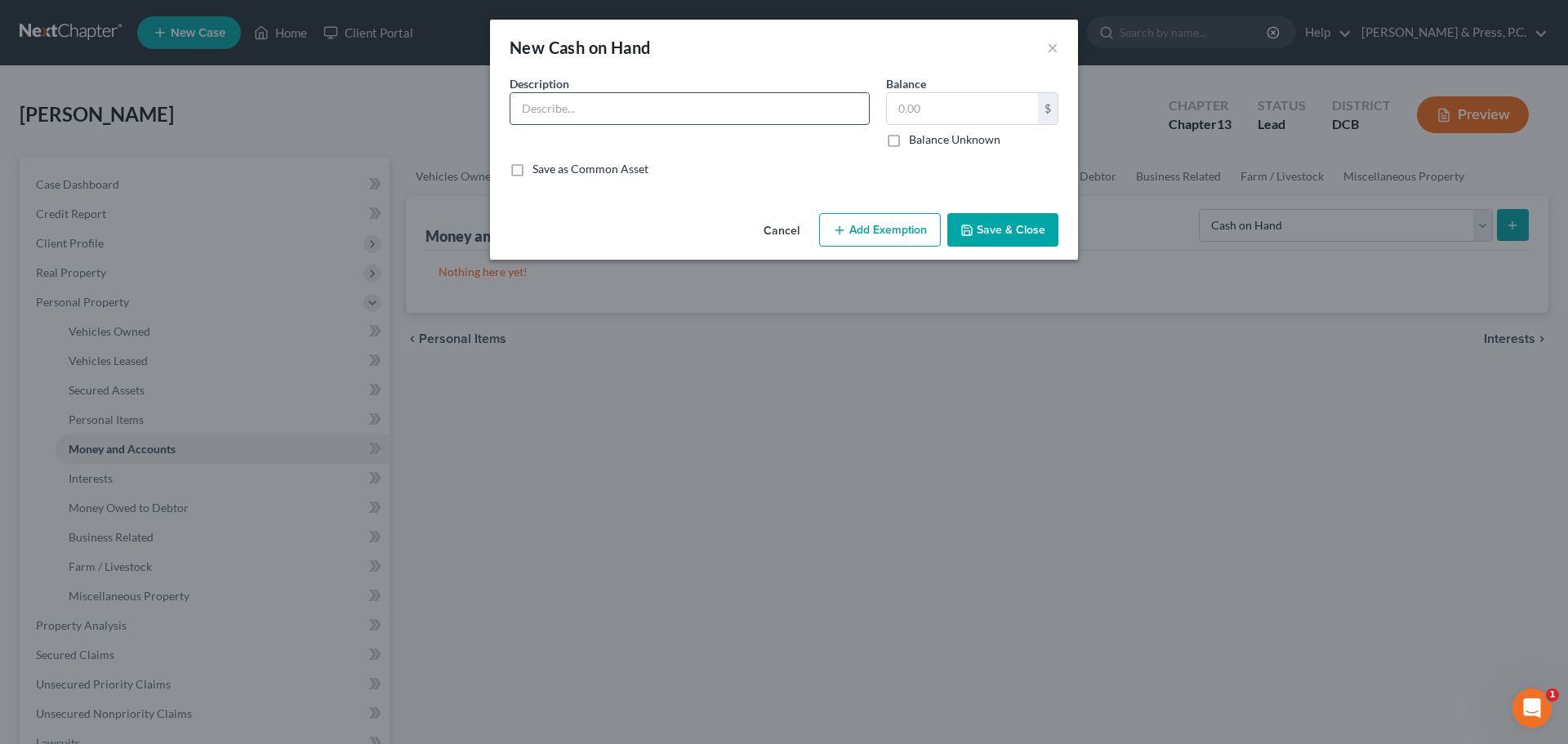
click at [573, 99] on input "text" at bounding box center [690, 108] width 358 height 31
type input "Cash"
type input "11"
click at [1003, 227] on button "Save & Close" at bounding box center [1003, 230] width 111 height 34
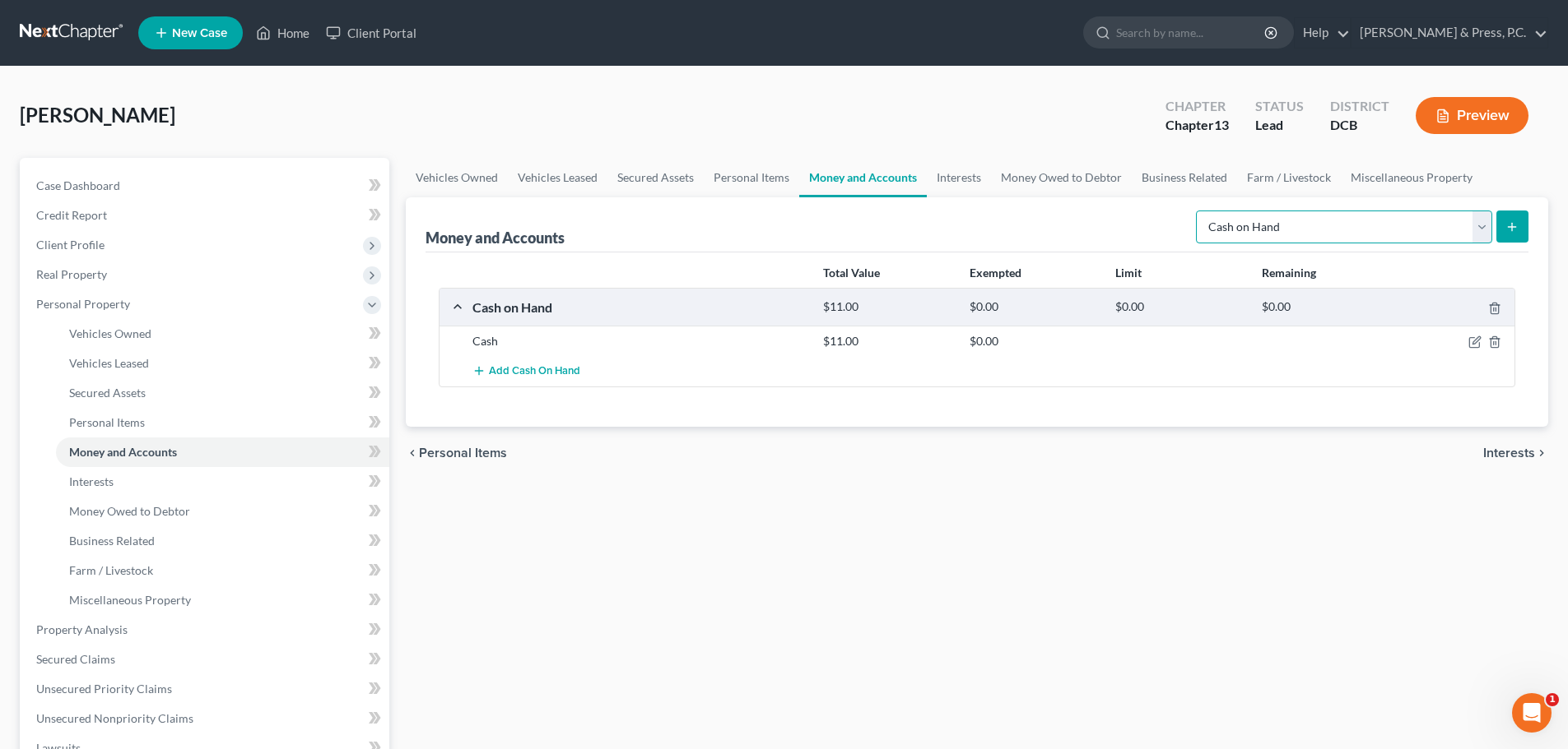
click at [1288, 228] on select "Select Account Type Brokerage Cash on Hand Certificates of Deposit Checking Acc…" at bounding box center [1344, 227] width 296 height 32
select select "checking"
click at [1199, 210] on select "Select Account Type Brokerage Cash on Hand Certificates of Deposit Checking Acc…" at bounding box center [1344, 227] width 296 height 32
click at [1512, 231] on icon "submit" at bounding box center [1511, 227] width 14 height 14
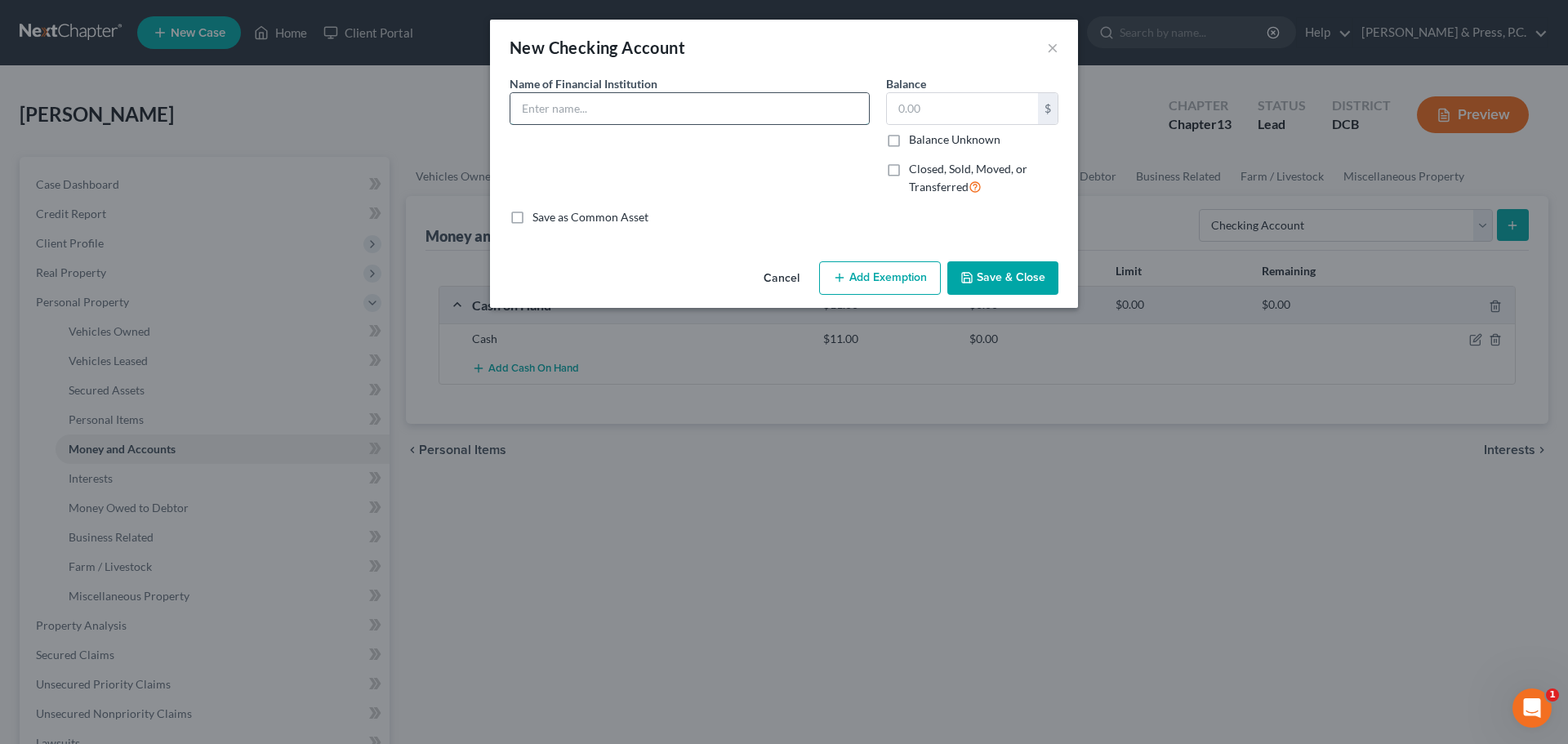
click at [615, 99] on input "text" at bounding box center [690, 108] width 358 height 31
type input "Capital One"
type input "199"
click at [864, 273] on button "Add Exemption" at bounding box center [880, 279] width 122 height 34
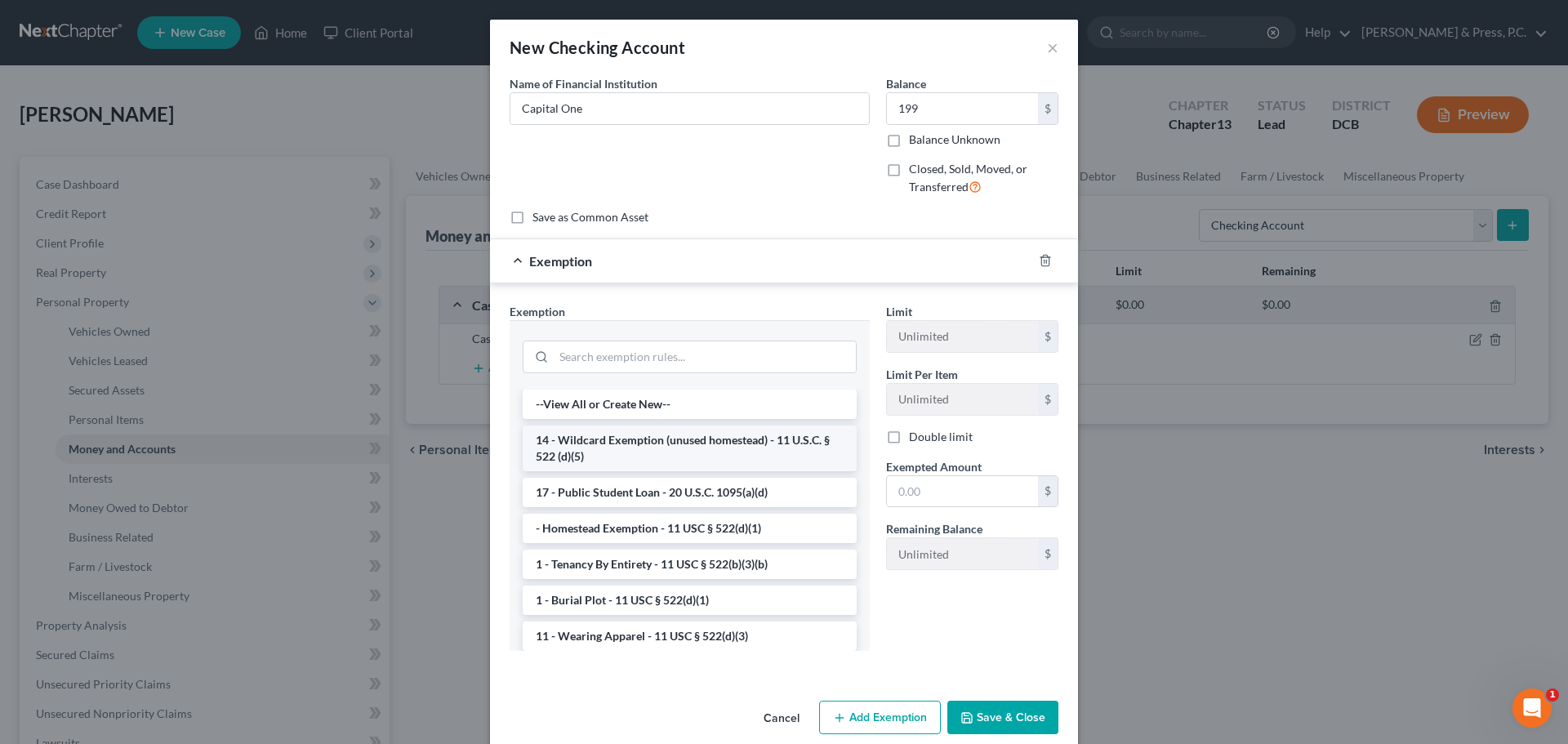
click at [679, 455] on li "14 - Wildcard Exemption (unused homestead) - 11 U.S.C. § 522 (d)(5)" at bounding box center [689, 448] width 334 height 46
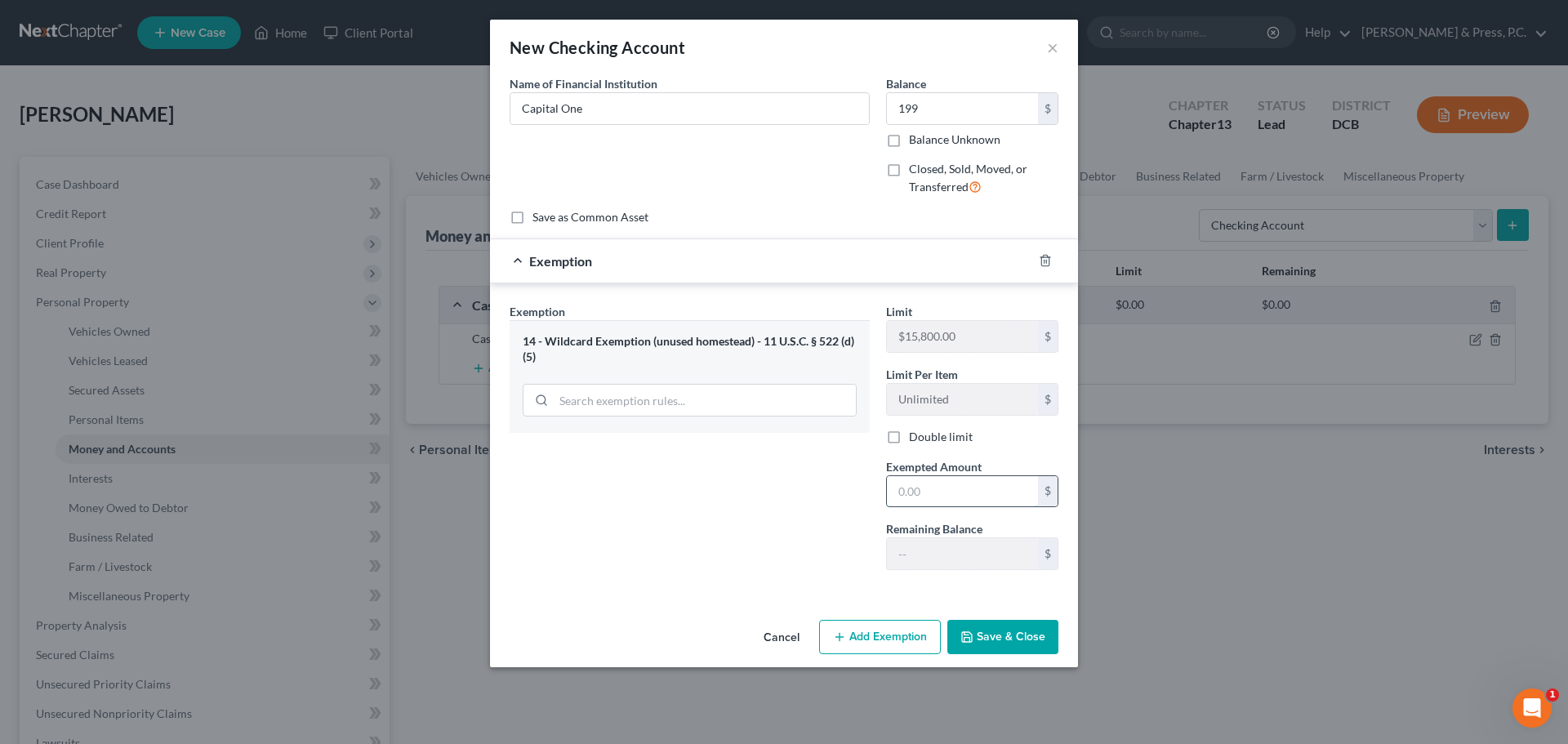
click at [929, 493] on input "text" at bounding box center [962, 491] width 151 height 31
type input "199"
click at [984, 636] on button "Save & Close" at bounding box center [1003, 637] width 111 height 34
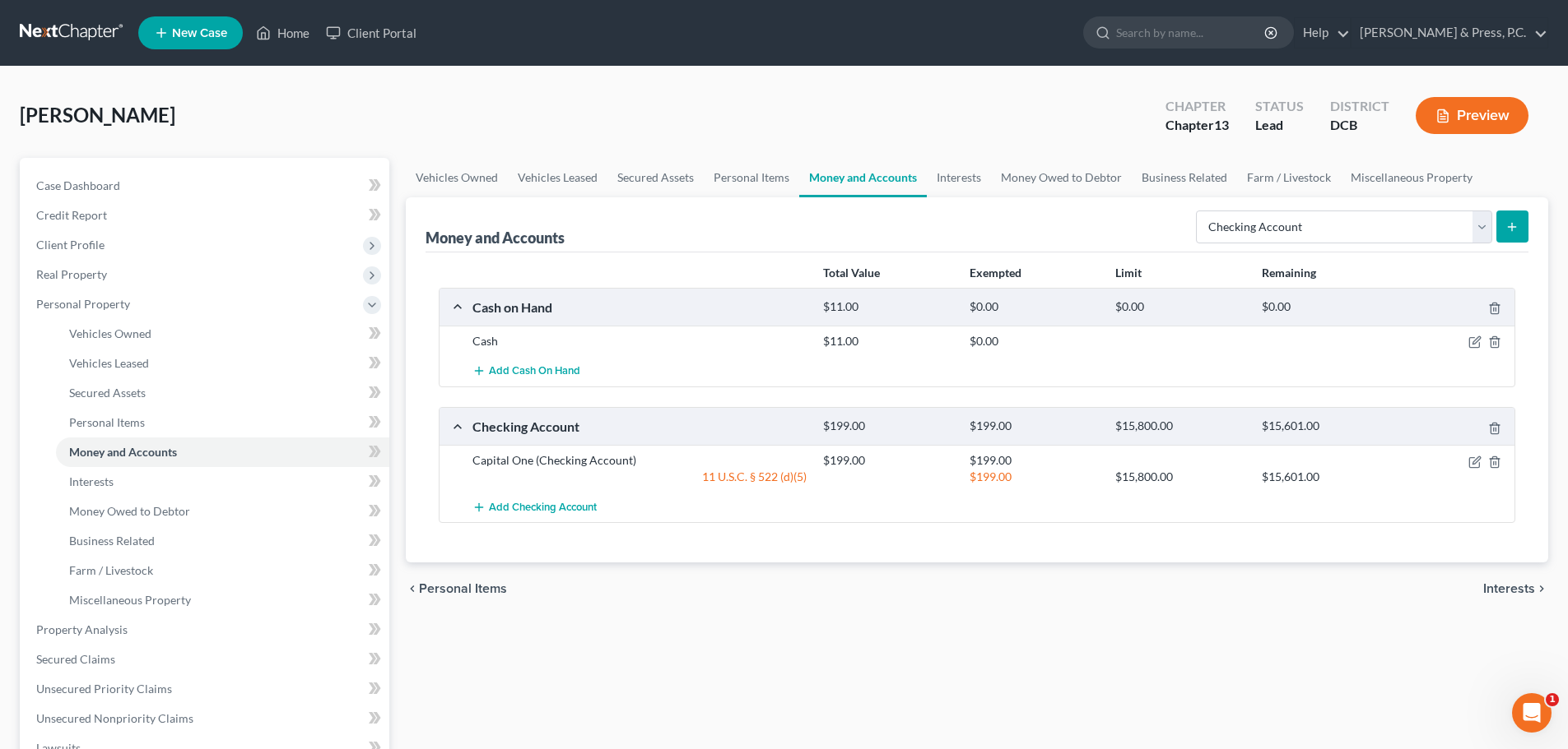
click at [1509, 227] on icon "submit" at bounding box center [1511, 227] width 14 height 14
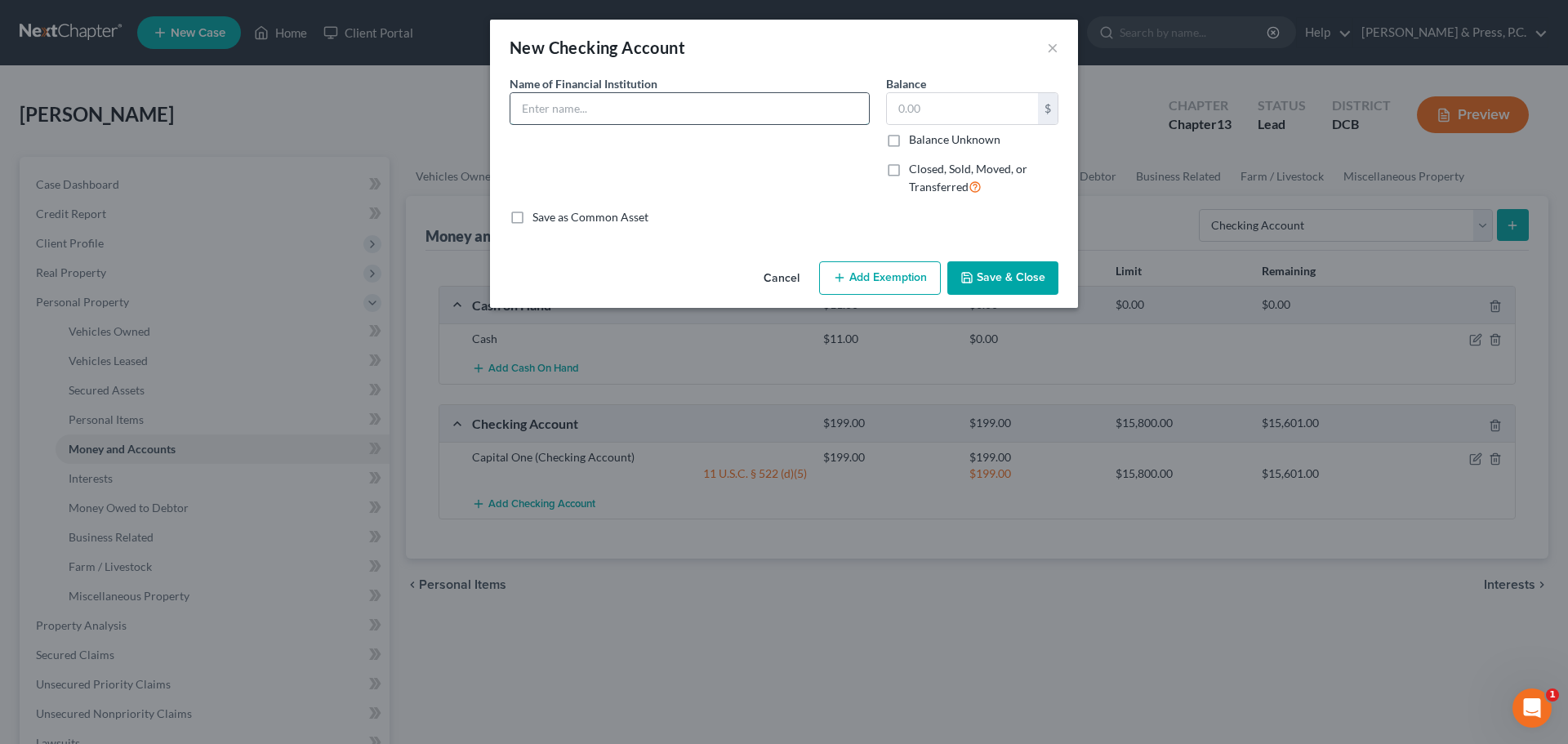
click at [676, 118] on input "text" at bounding box center [690, 108] width 358 height 31
type input "American Eagle Financial CU"
type input "200"
click at [867, 269] on button "Add Exemption" at bounding box center [880, 279] width 122 height 34
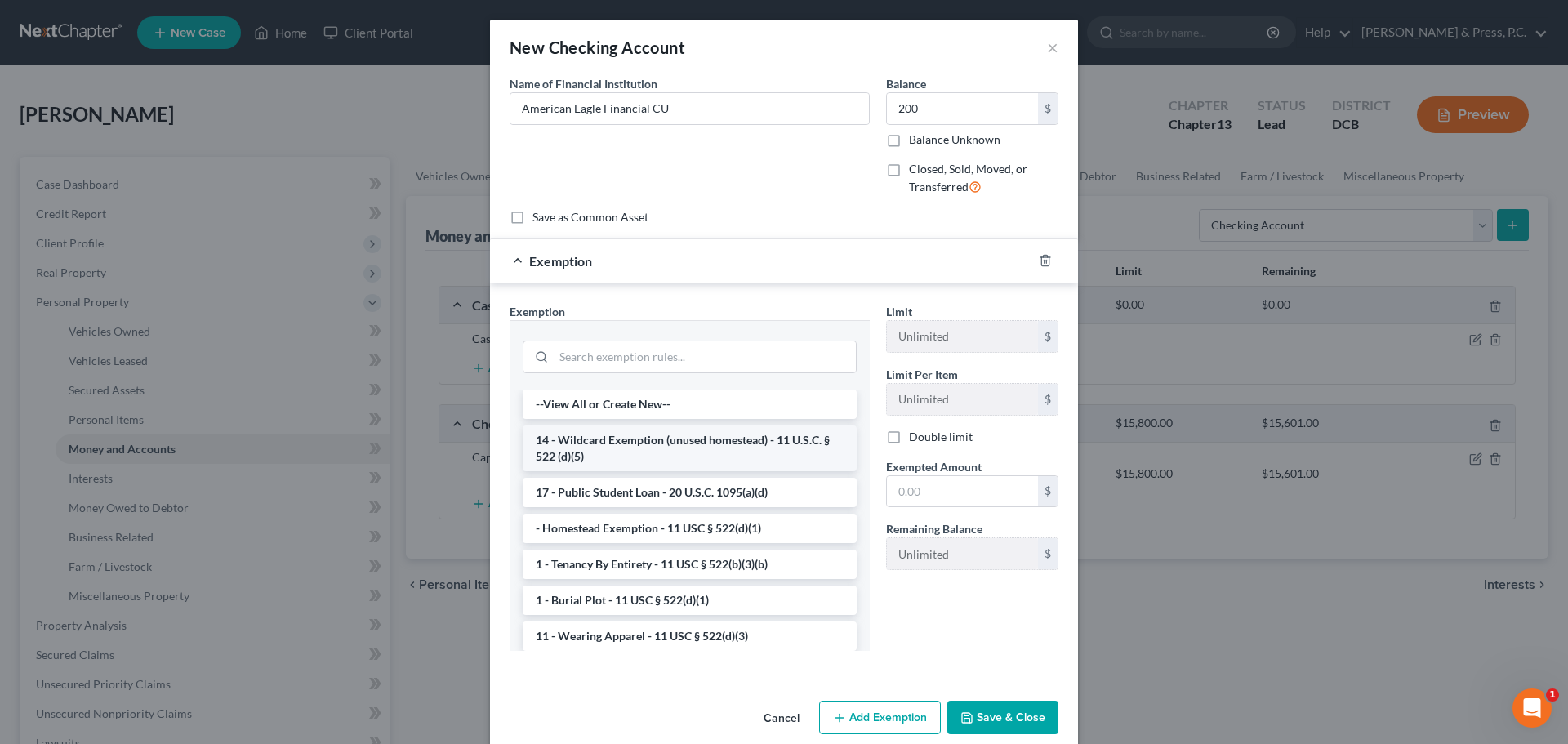
click at [640, 437] on li "14 - Wildcard Exemption (unused homestead) - 11 U.S.C. § 522 (d)(5)" at bounding box center [689, 448] width 334 height 46
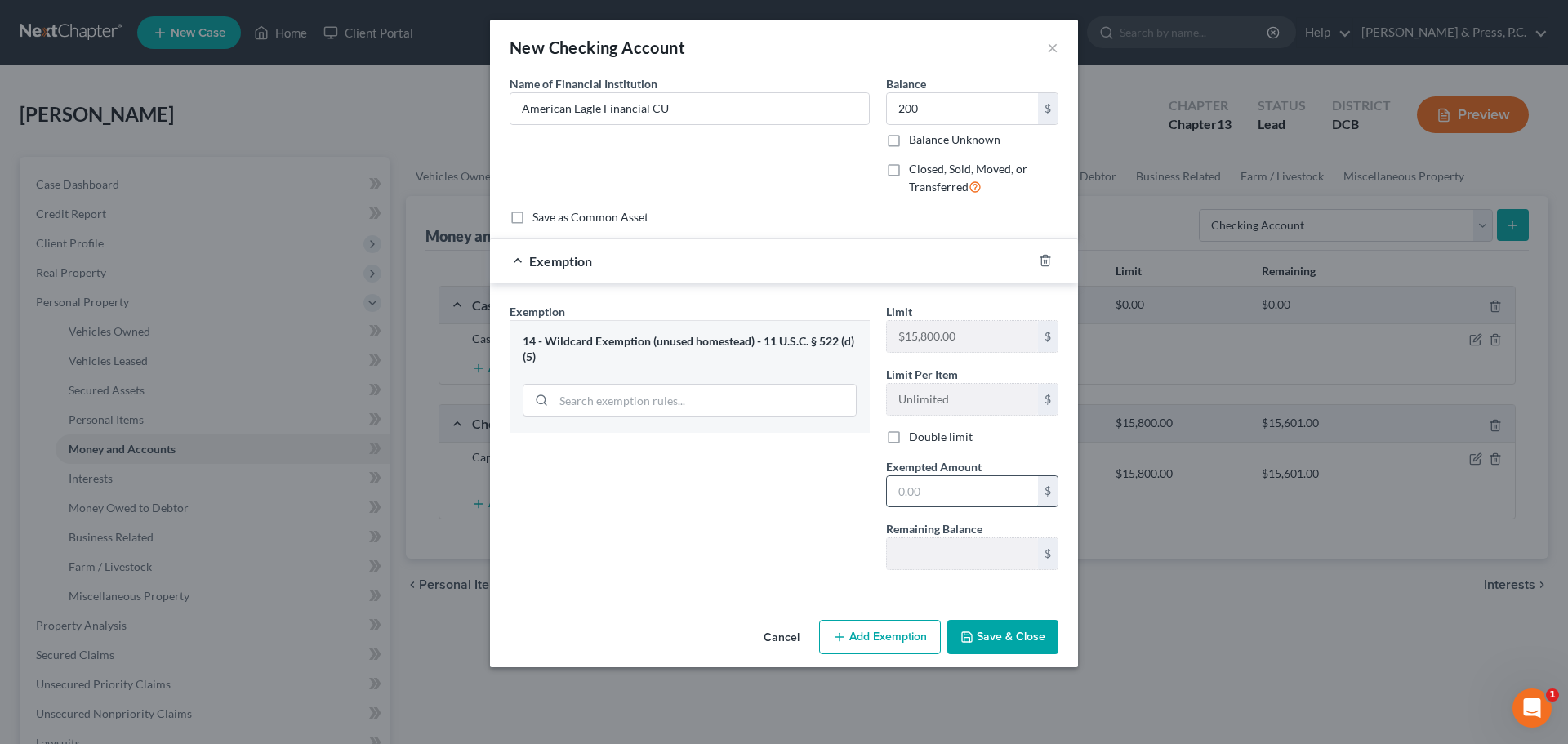
click at [941, 495] on input "text" at bounding box center [962, 491] width 151 height 31
type input "200"
click at [992, 643] on button "Save & Close" at bounding box center [1003, 637] width 111 height 34
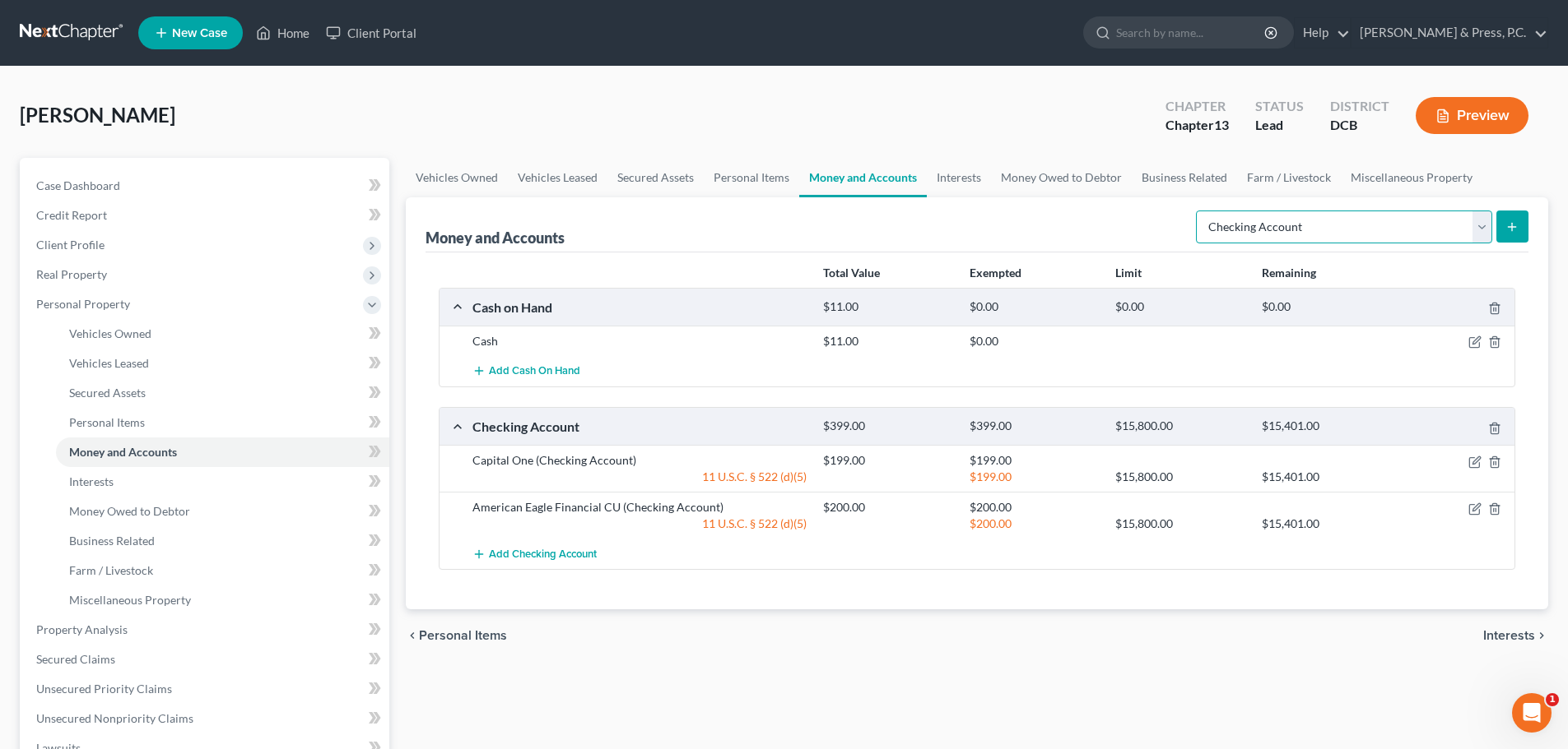
click at [1280, 237] on select "Select Account Type Brokerage Cash on Hand Certificates of Deposit Checking Acc…" at bounding box center [1344, 227] width 296 height 32
select select "savings"
click at [1199, 210] on select "Select Account Type Brokerage Cash on Hand Certificates of Deposit Checking Acc…" at bounding box center [1344, 227] width 296 height 32
click at [1511, 223] on icon "submit" at bounding box center [1511, 227] width 14 height 14
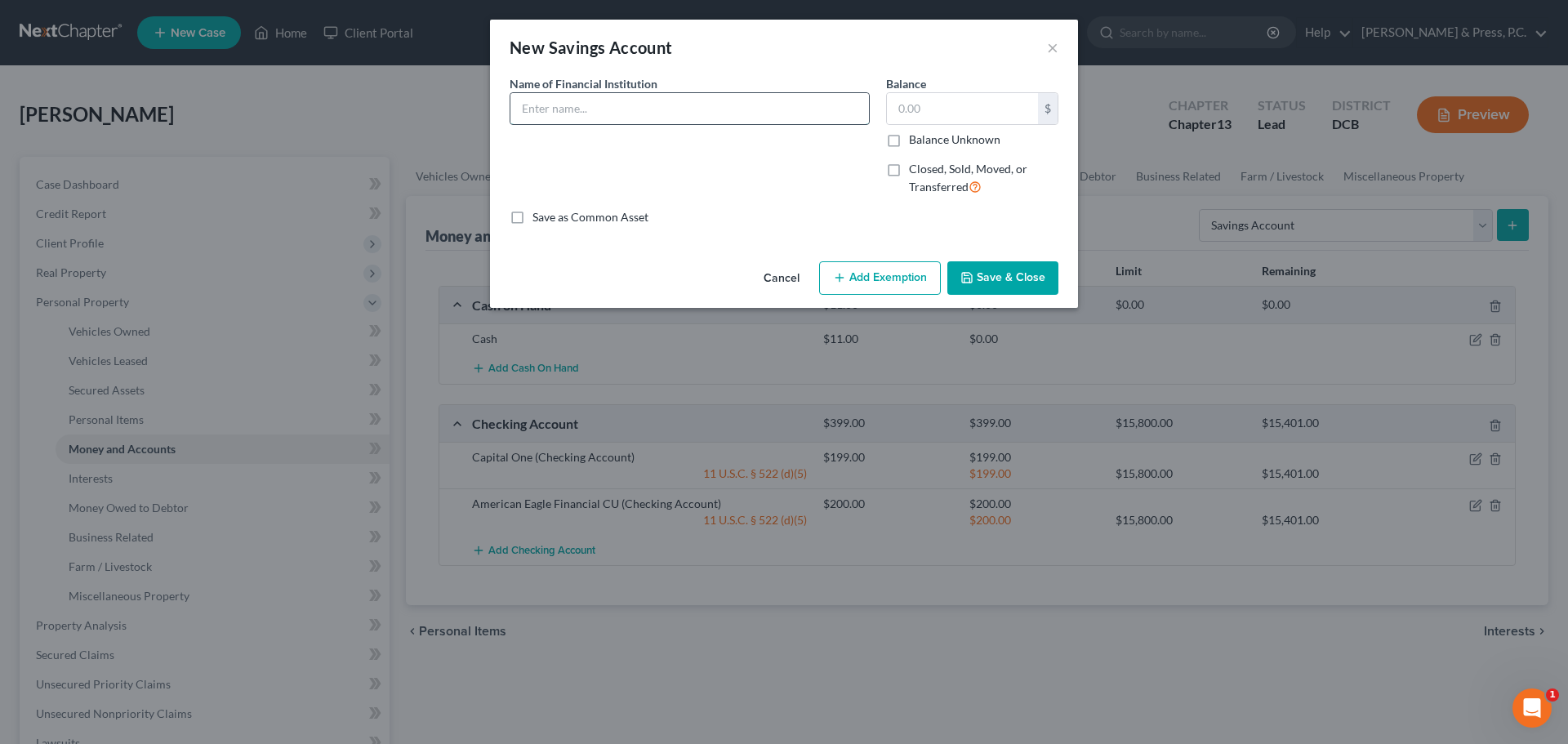
click at [650, 115] on input "text" at bounding box center [690, 108] width 358 height 31
type input "Capital One"
type input "0.01"
click at [832, 282] on button "Add Exemption" at bounding box center [880, 279] width 122 height 34
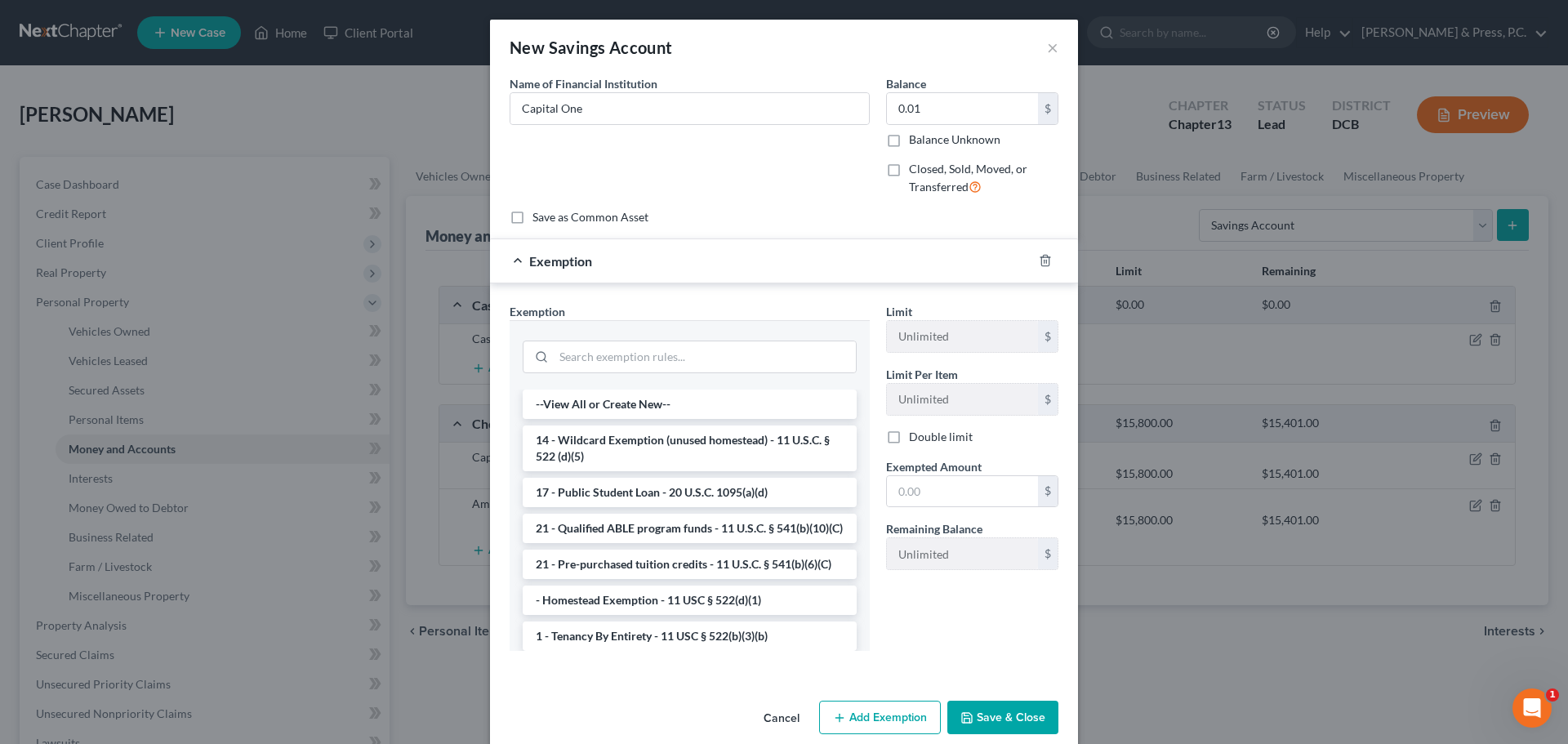
drag, startPoint x: 655, startPoint y: 439, endPoint x: 747, endPoint y: 446, distance: 92.3
click at [656, 439] on li "14 - Wildcard Exemption (unused homestead) - 11 U.S.C. § 522 (d)(5)" at bounding box center [689, 448] width 334 height 46
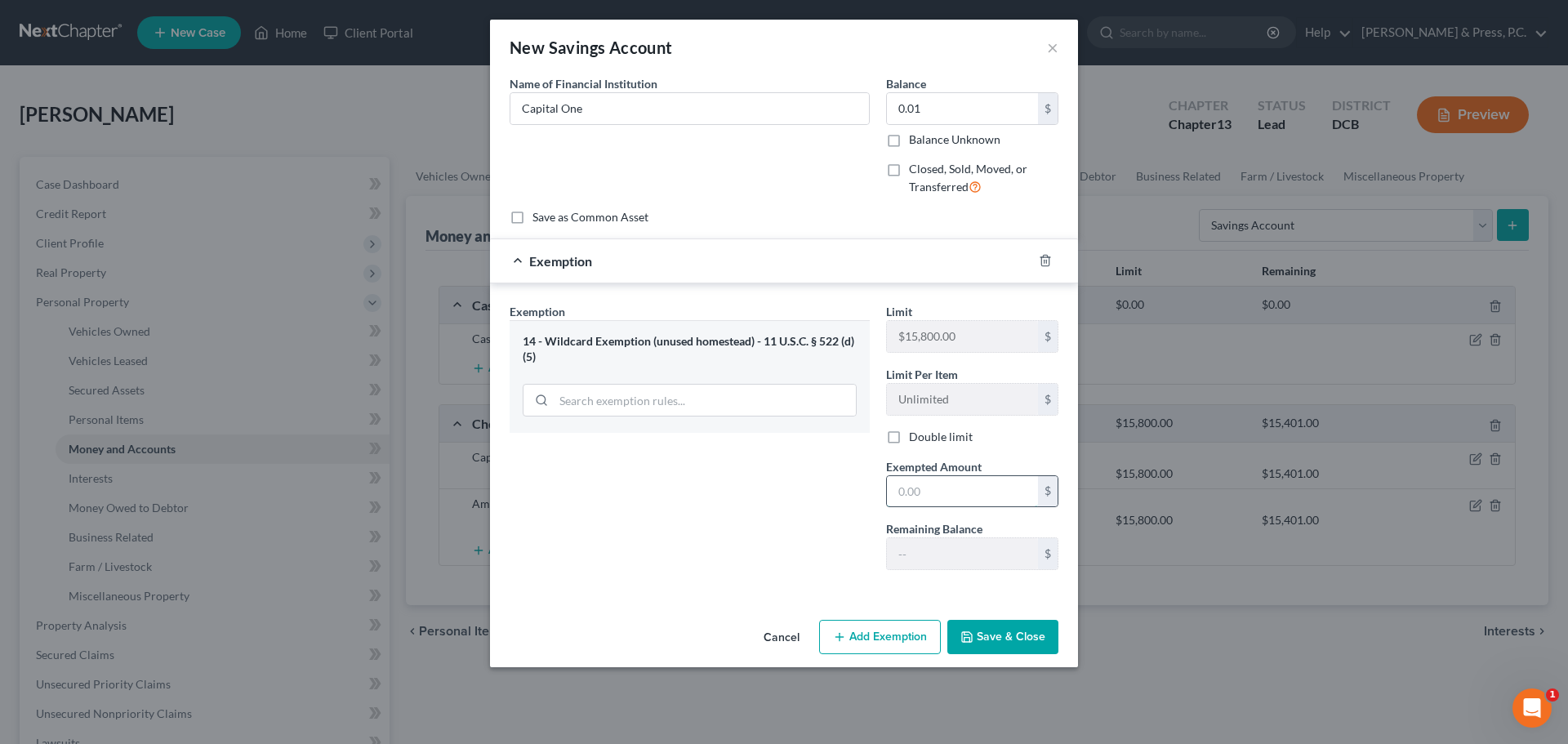
click at [975, 489] on input "text" at bounding box center [962, 491] width 151 height 31
type input "0.01"
click at [994, 633] on button "Save & Close" at bounding box center [1003, 637] width 111 height 34
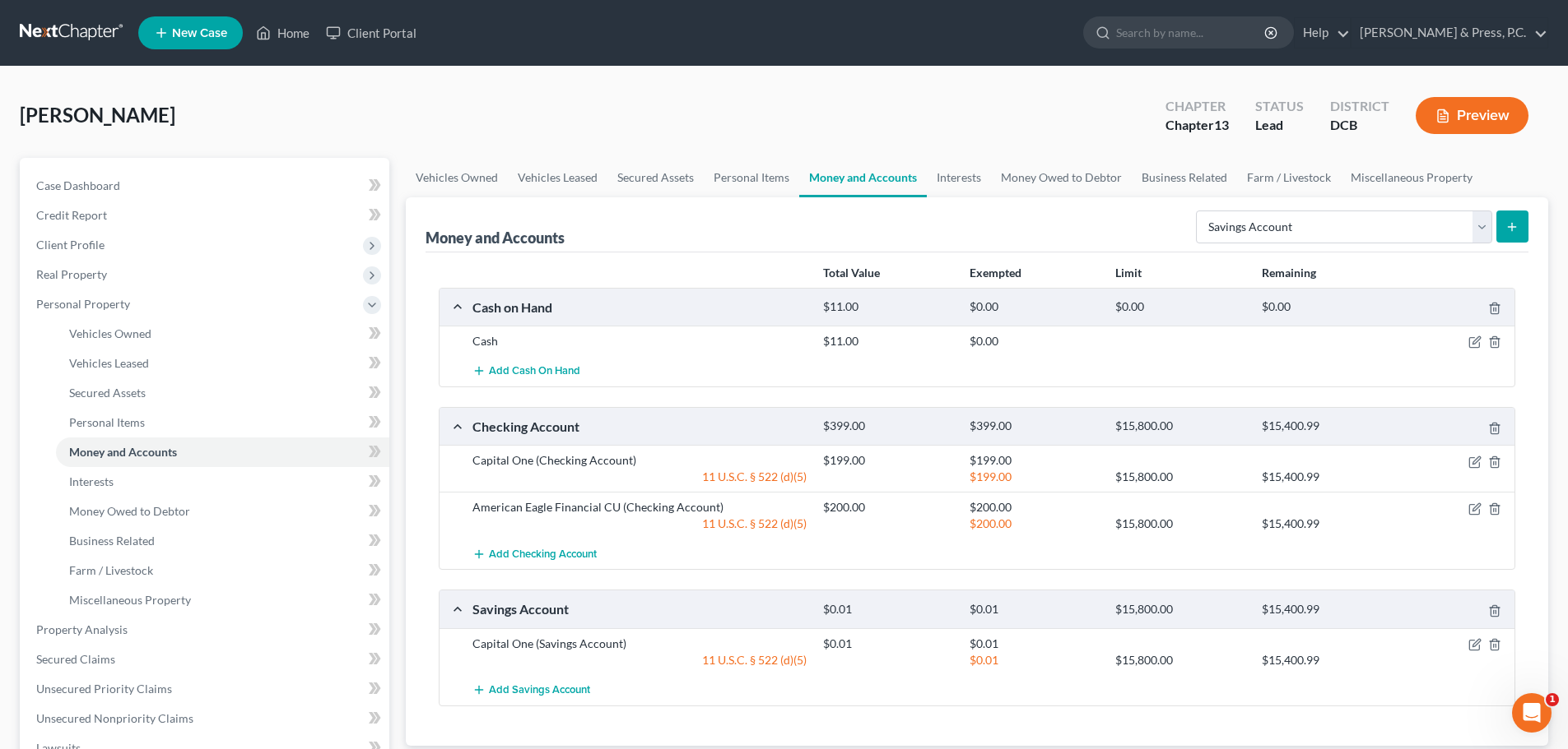
click at [1513, 229] on icon "submit" at bounding box center [1511, 227] width 14 height 14
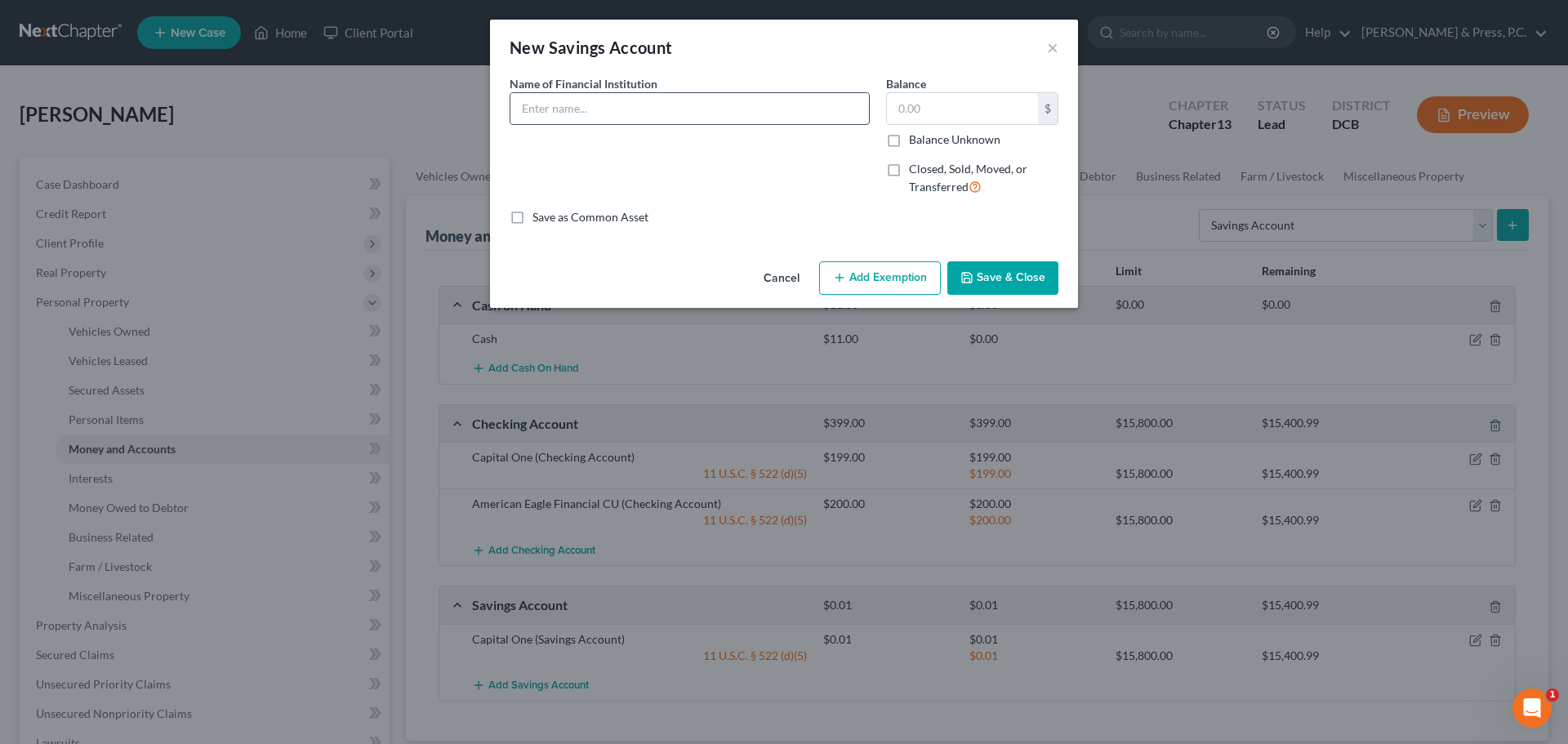
click at [627, 119] on input "text" at bounding box center [690, 108] width 358 height 31
type input "American Eagle Financial CU"
click at [959, 104] on input "text" at bounding box center [962, 108] width 151 height 31
click at [953, 122] on input "0.2" at bounding box center [962, 108] width 151 height 31
click at [946, 107] on input "0.2" at bounding box center [962, 108] width 151 height 31
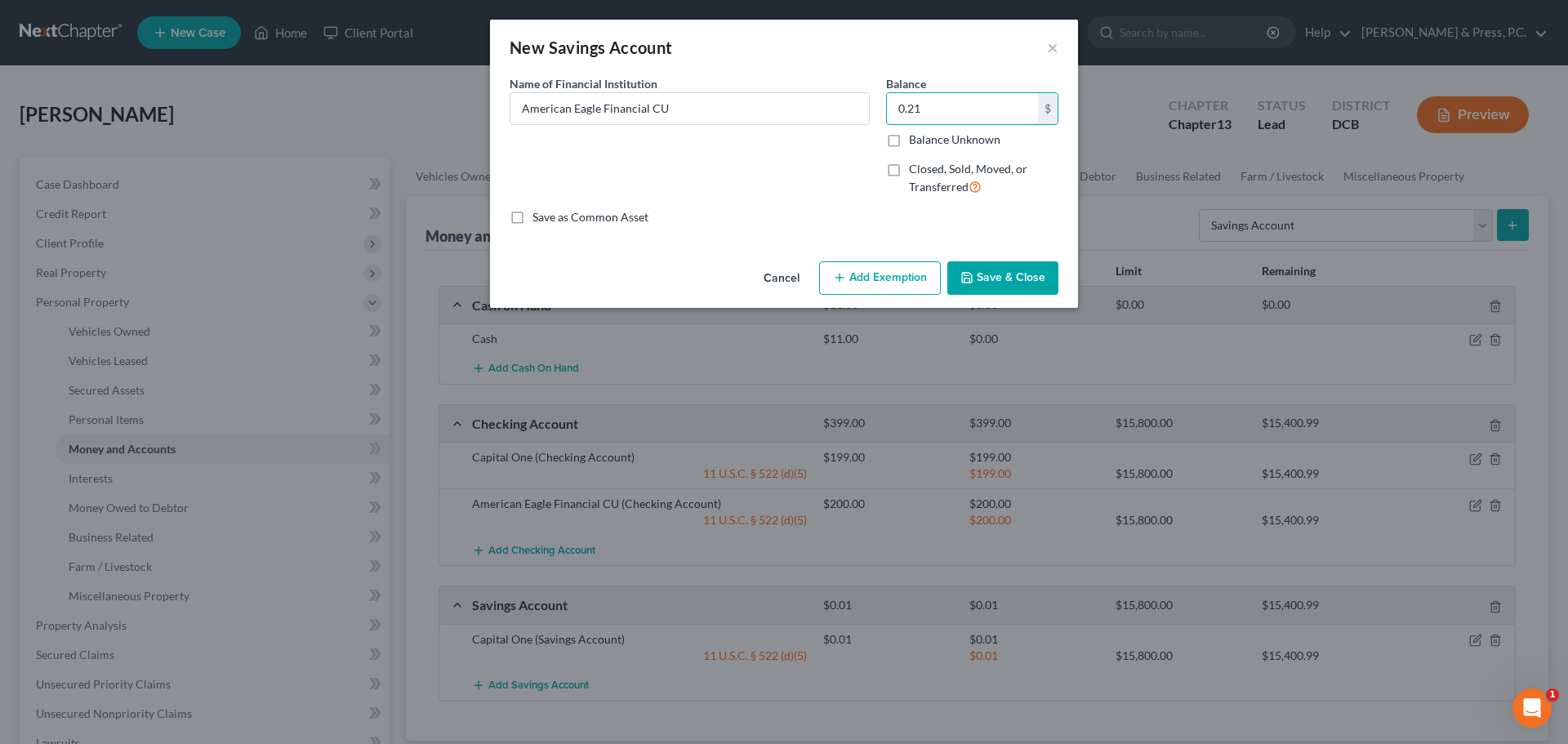
type input "0.21"
click at [857, 268] on button "Add Exemption" at bounding box center [880, 279] width 122 height 34
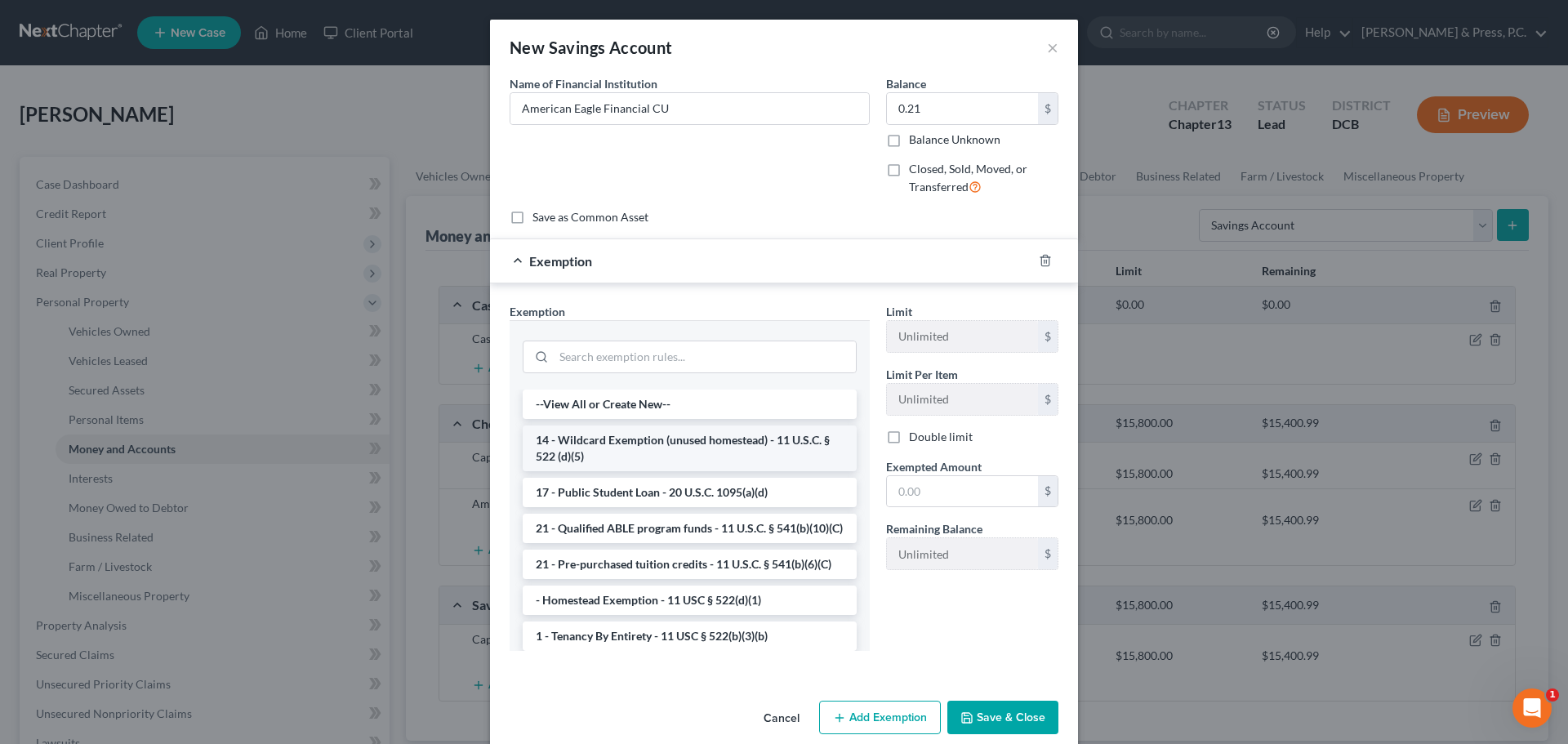
click at [604, 447] on li "14 - Wildcard Exemption (unused homestead) - 11 U.S.C. § 522 (d)(5)" at bounding box center [689, 448] width 334 height 46
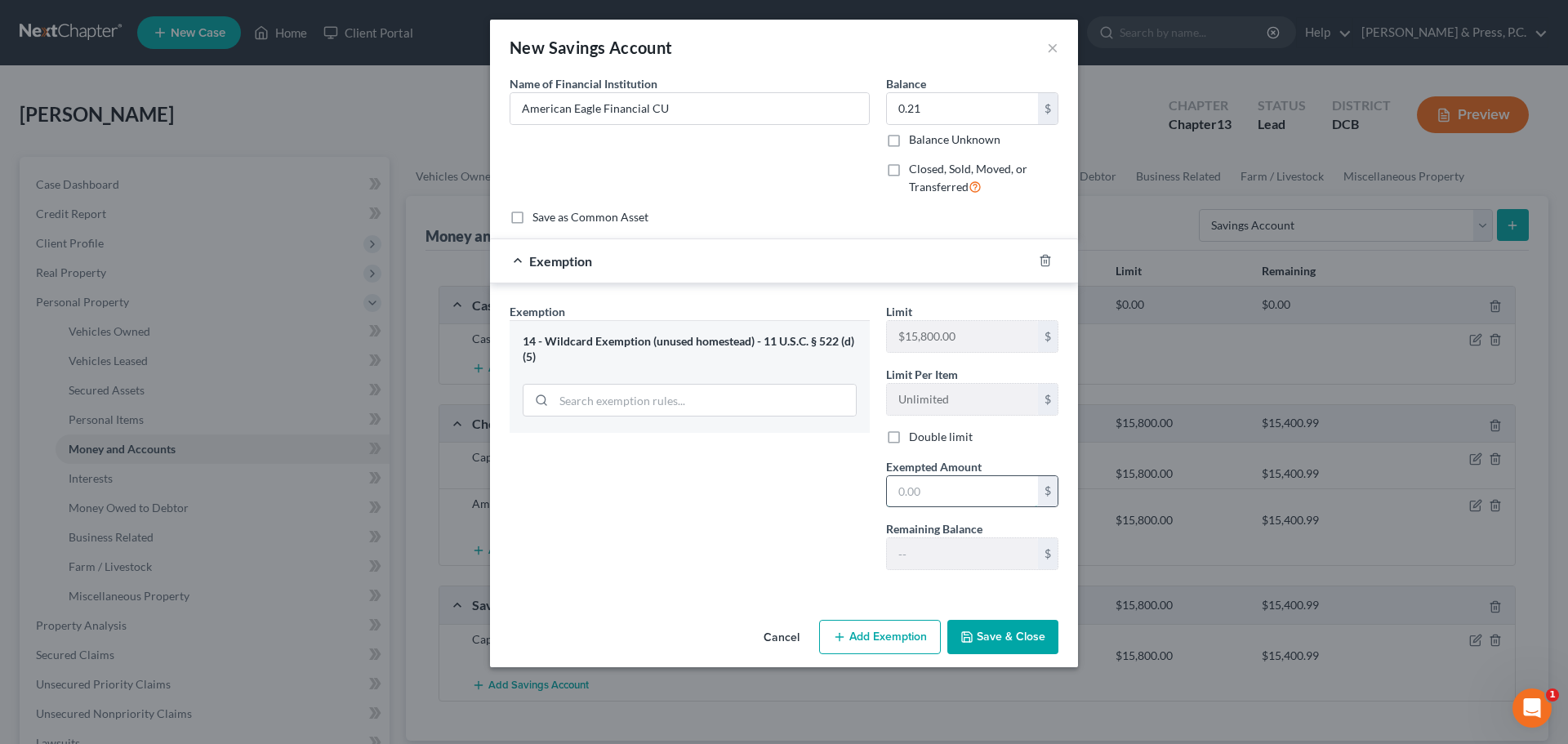
click at [998, 489] on input "text" at bounding box center [962, 491] width 151 height 31
type input "0.21"
click at [1020, 635] on button "Save & Close" at bounding box center [1003, 637] width 111 height 34
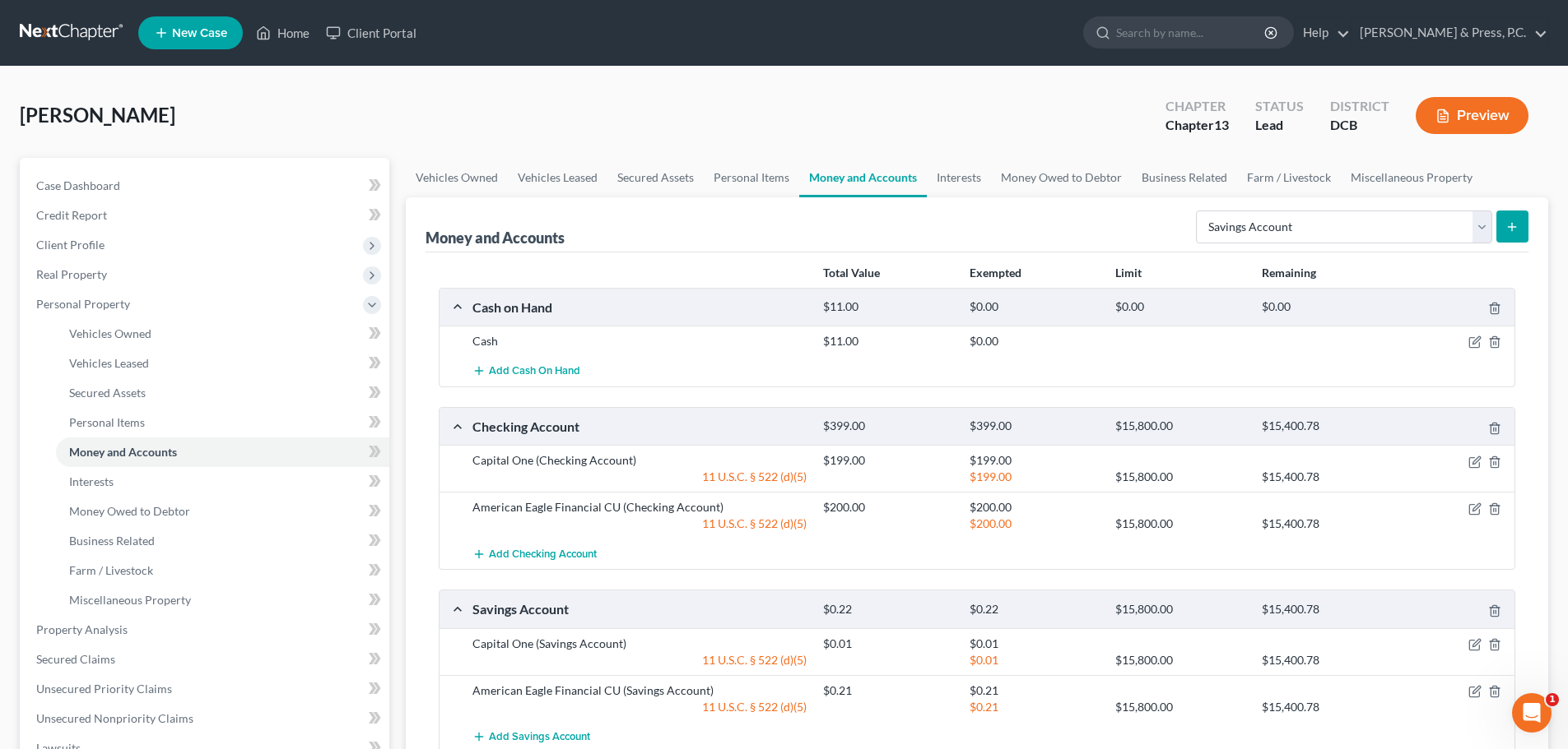
click at [1510, 226] on icon "submit" at bounding box center [1511, 227] width 14 height 14
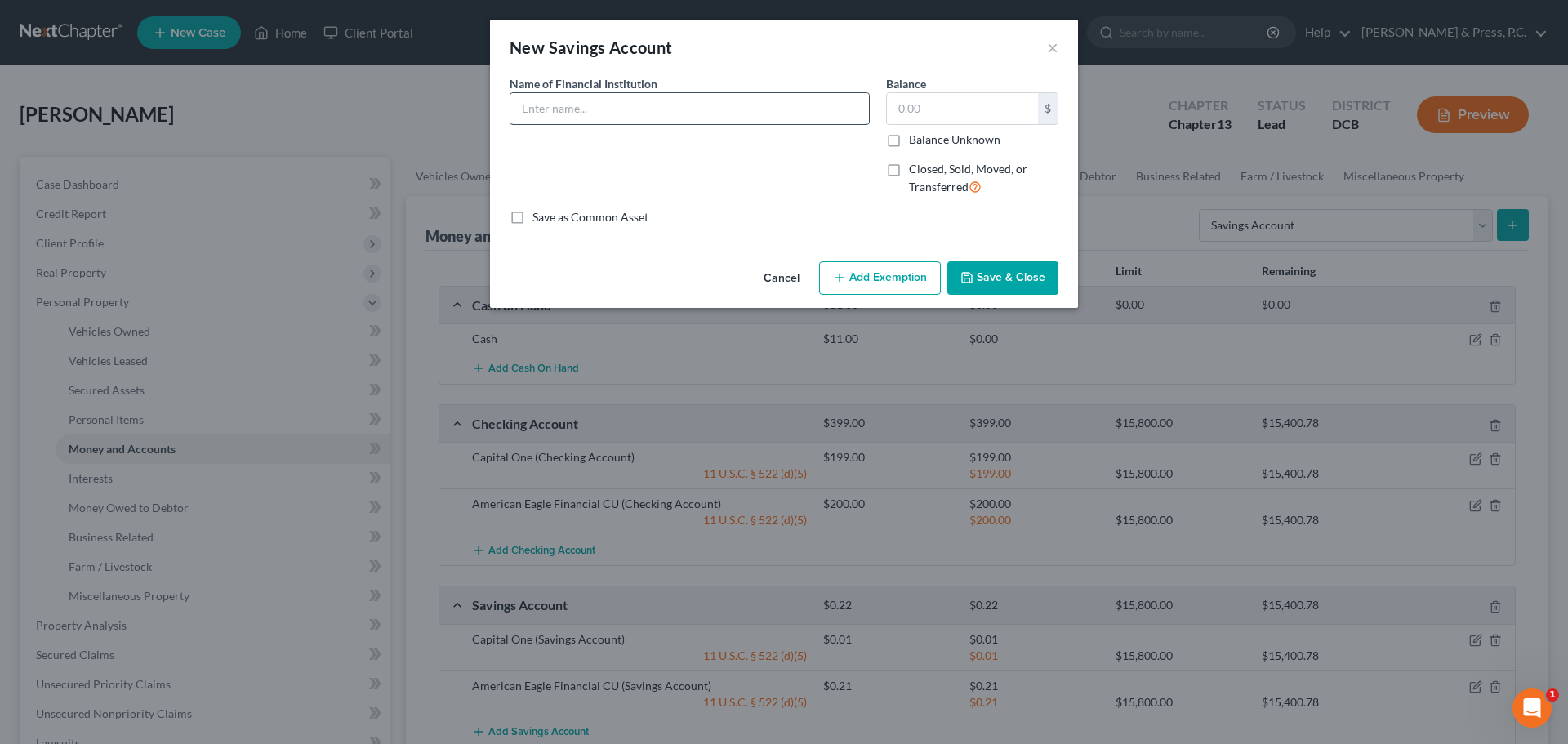
click at [628, 105] on input "text" at bounding box center [690, 108] width 358 height 31
type input "American Eagle Financial CU"
click at [932, 92] on div "Balance $ Balance Unknown Balance Undetermined $ Balance Unknown" at bounding box center [972, 111] width 172 height 73
click at [932, 111] on input "text" at bounding box center [962, 108] width 151 height 31
type input "0.08"
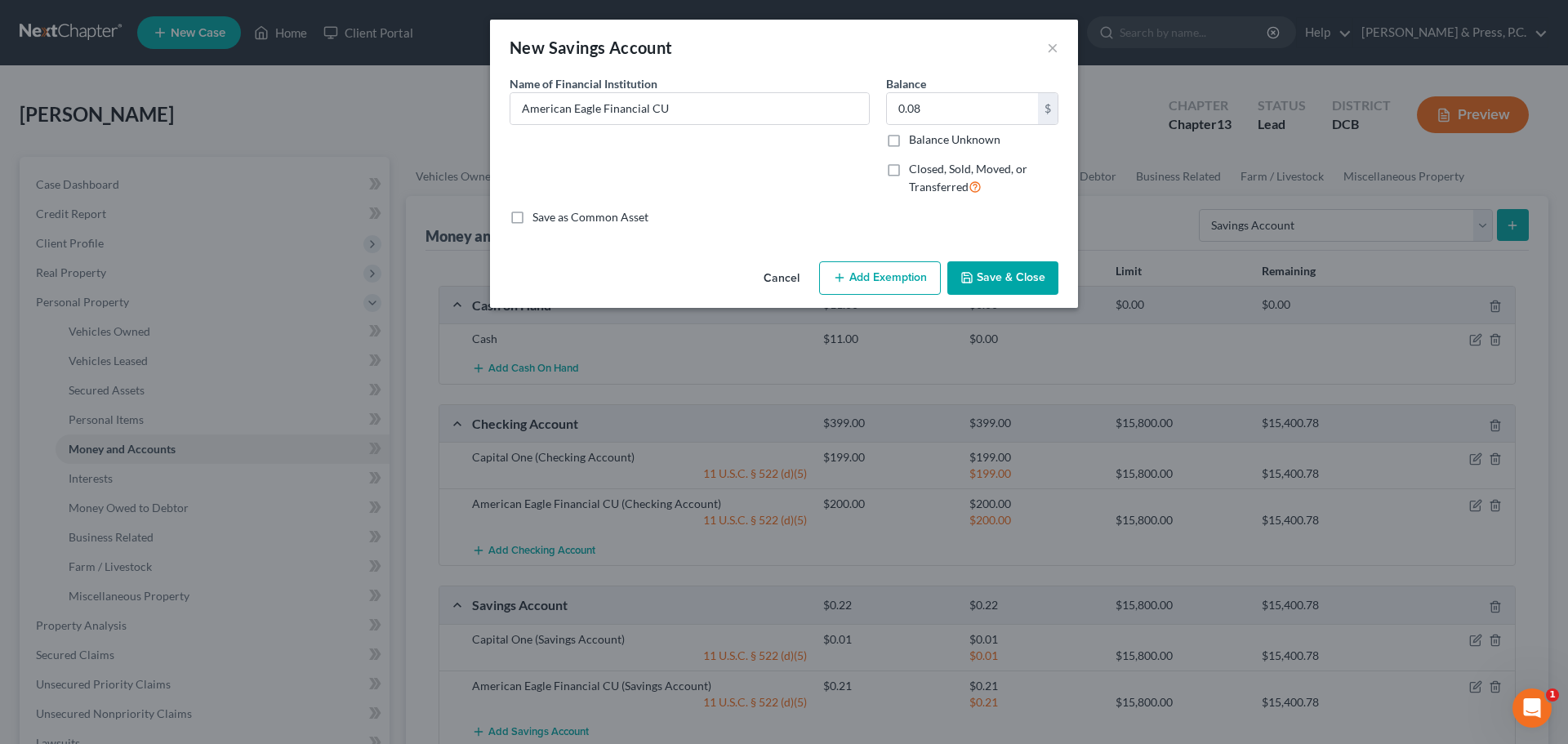
click at [907, 273] on button "Add Exemption" at bounding box center [880, 279] width 122 height 34
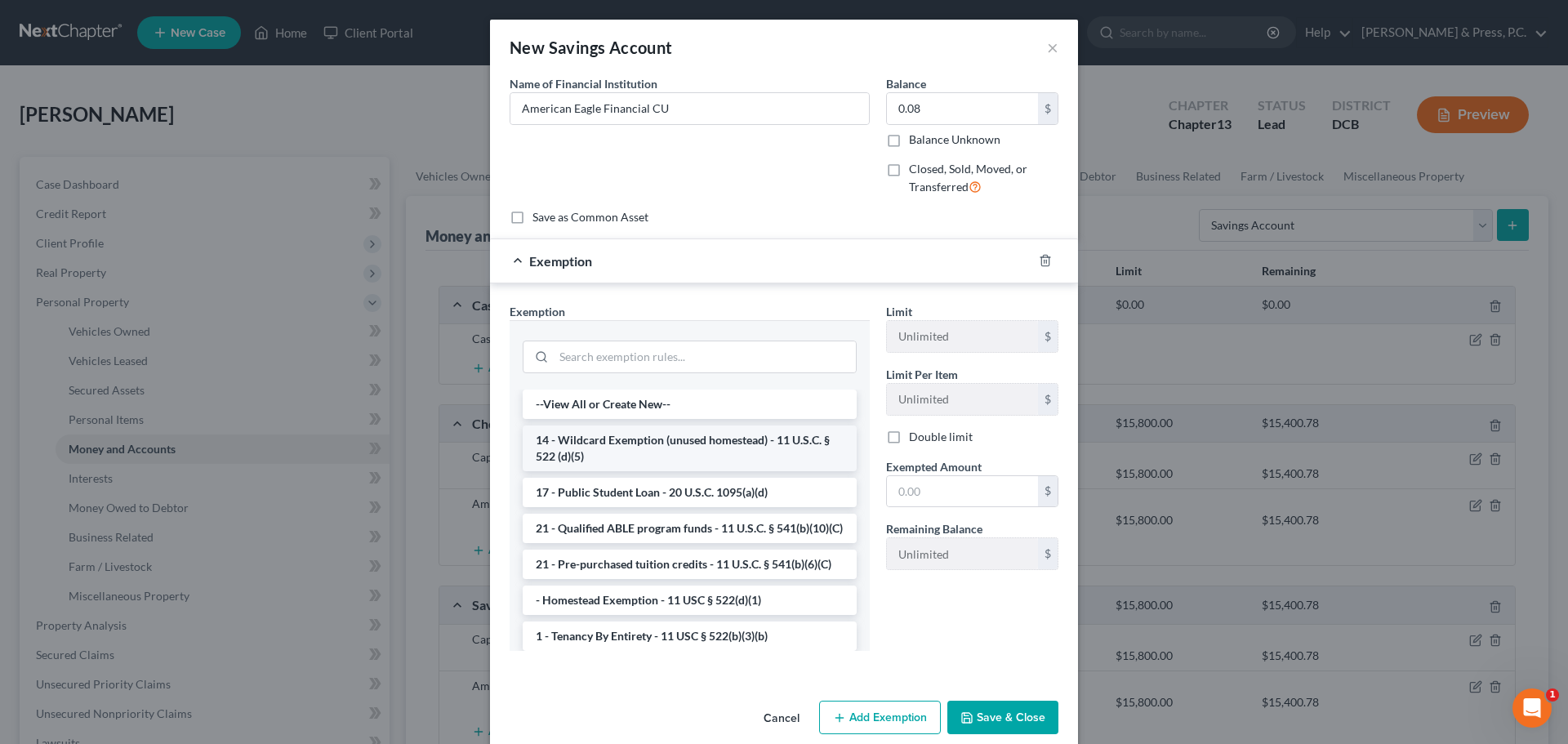
click at [631, 438] on li "14 - Wildcard Exemption (unused homestead) - 11 U.S.C. § 522 (d)(5)" at bounding box center [689, 448] width 334 height 46
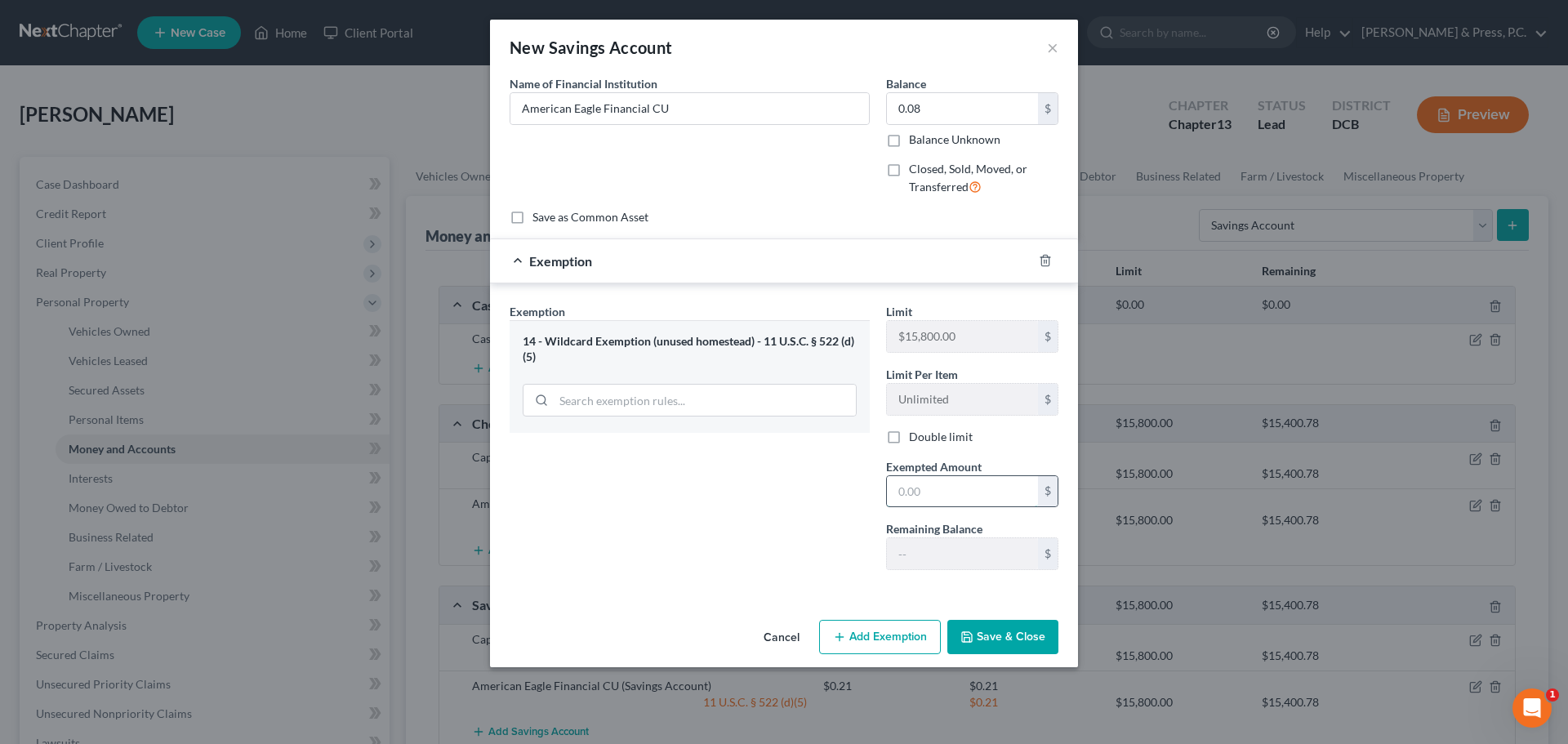
click at [937, 502] on input "text" at bounding box center [962, 491] width 151 height 31
type input "0.08"
click at [1002, 634] on button "Save & Close" at bounding box center [1003, 637] width 111 height 34
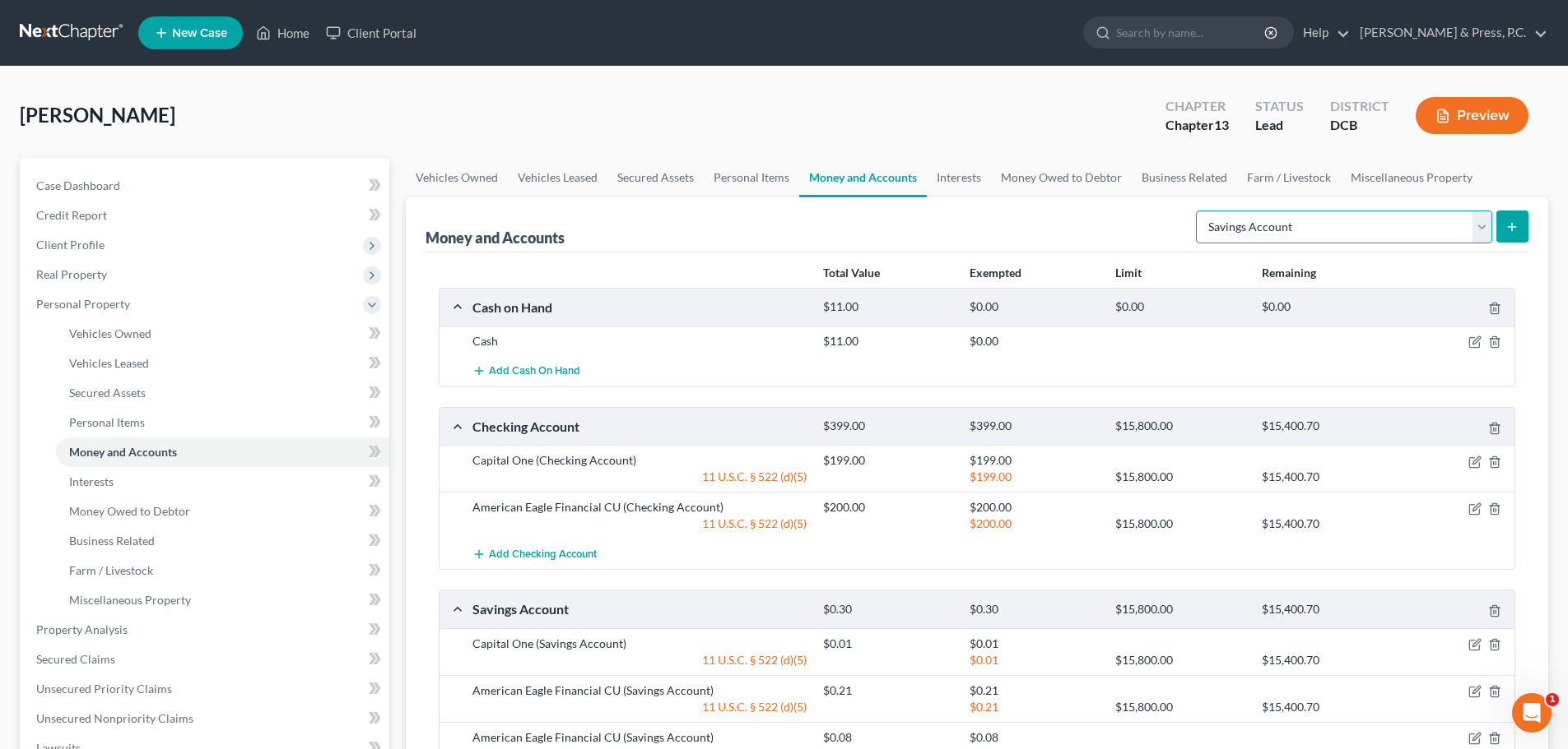
click at [1306, 227] on select "Select Account Type Brokerage Cash on Hand Certificates of Deposit Checking Acc…" at bounding box center [1344, 227] width 296 height 32
select select "checking"
click at [1199, 210] on select "Select Account Type Brokerage Cash on Hand Certificates of Deposit Checking Acc…" at bounding box center [1344, 227] width 296 height 32
click at [1506, 227] on icon "submit" at bounding box center [1511, 227] width 14 height 14
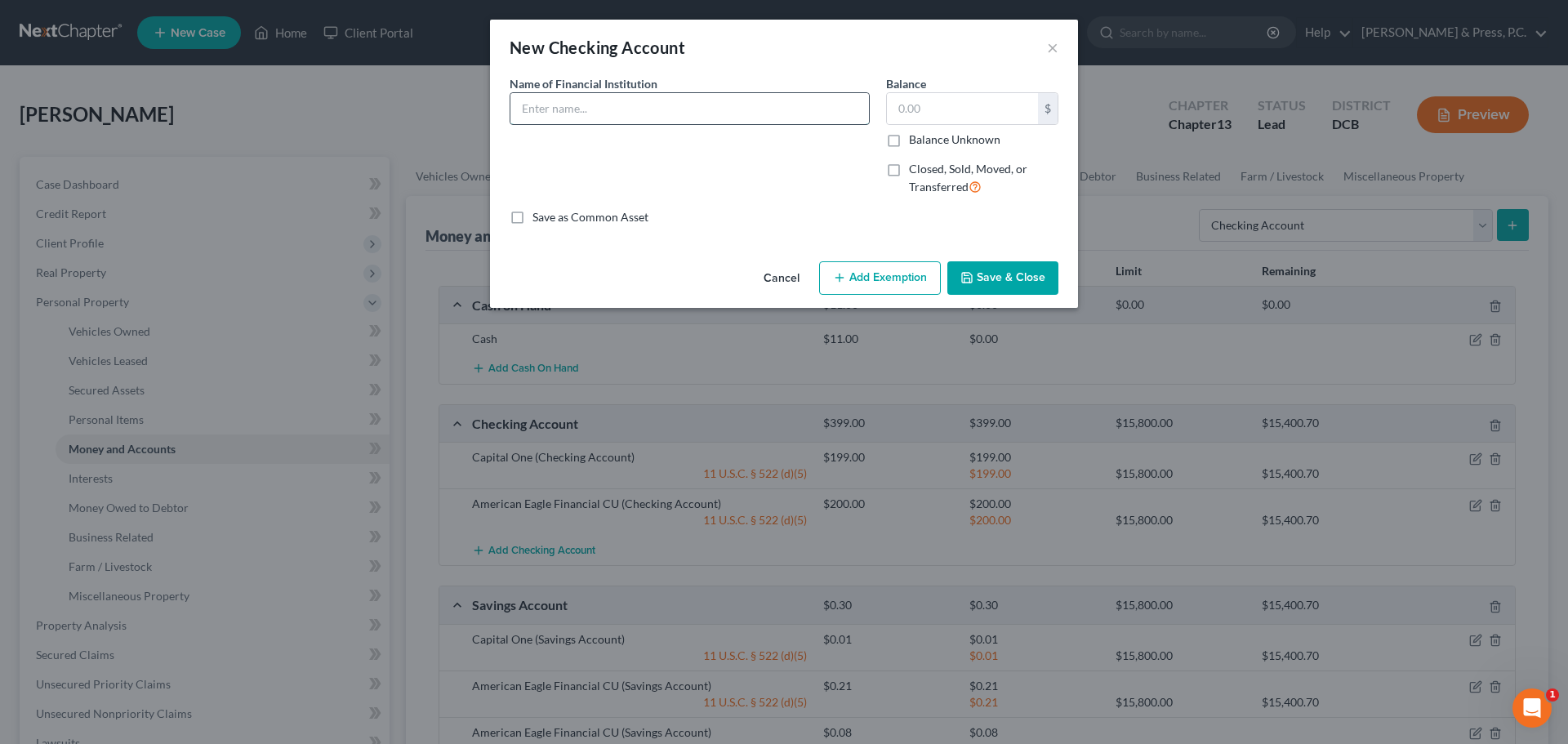
click at [718, 115] on input "text" at bounding box center [690, 108] width 358 height 31
type input "DC Teachers FCU"
type input "10"
click at [890, 275] on button "Add Exemption" at bounding box center [880, 279] width 122 height 34
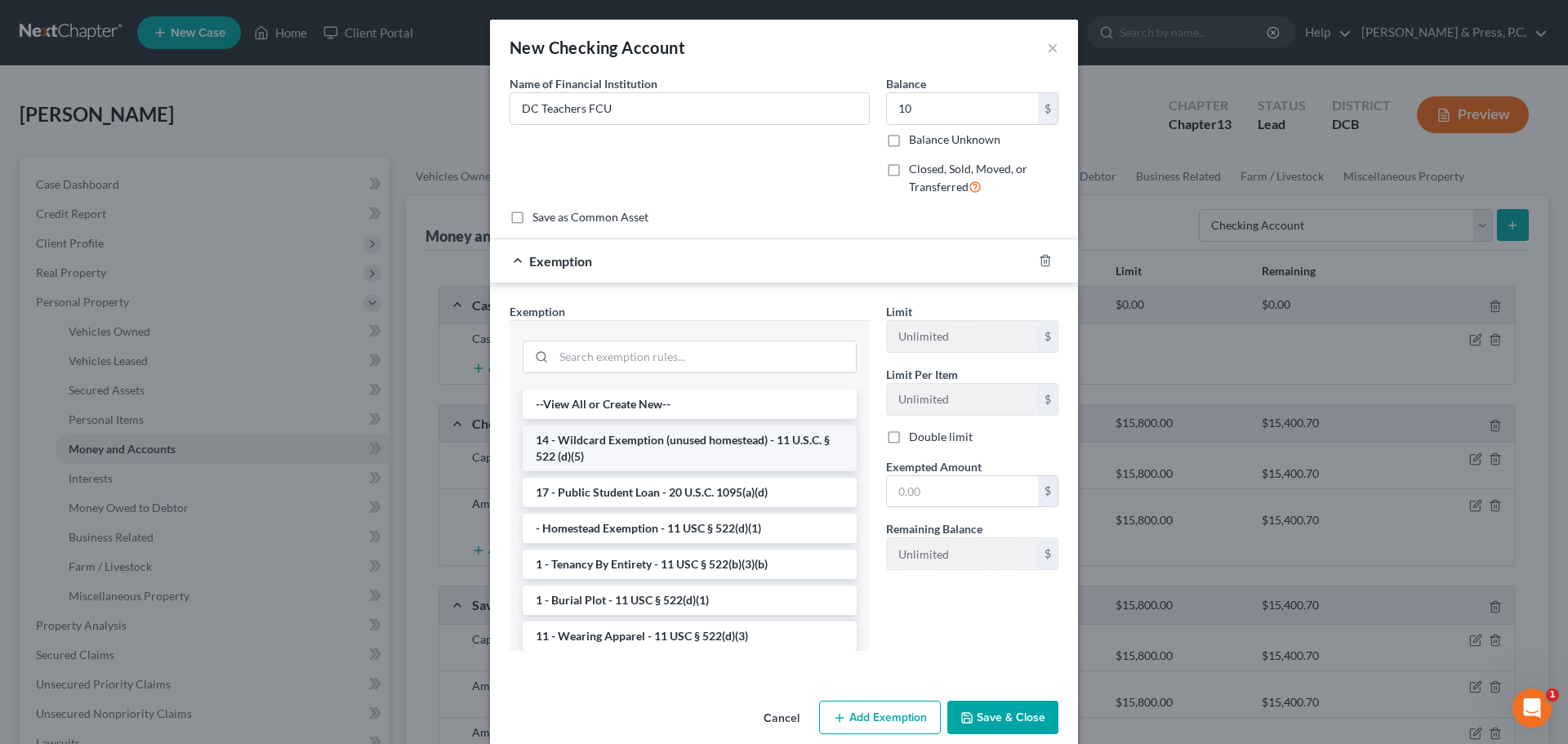
click at [682, 454] on li "14 - Wildcard Exemption (unused homestead) - 11 U.S.C. § 522 (d)(5)" at bounding box center [689, 448] width 334 height 46
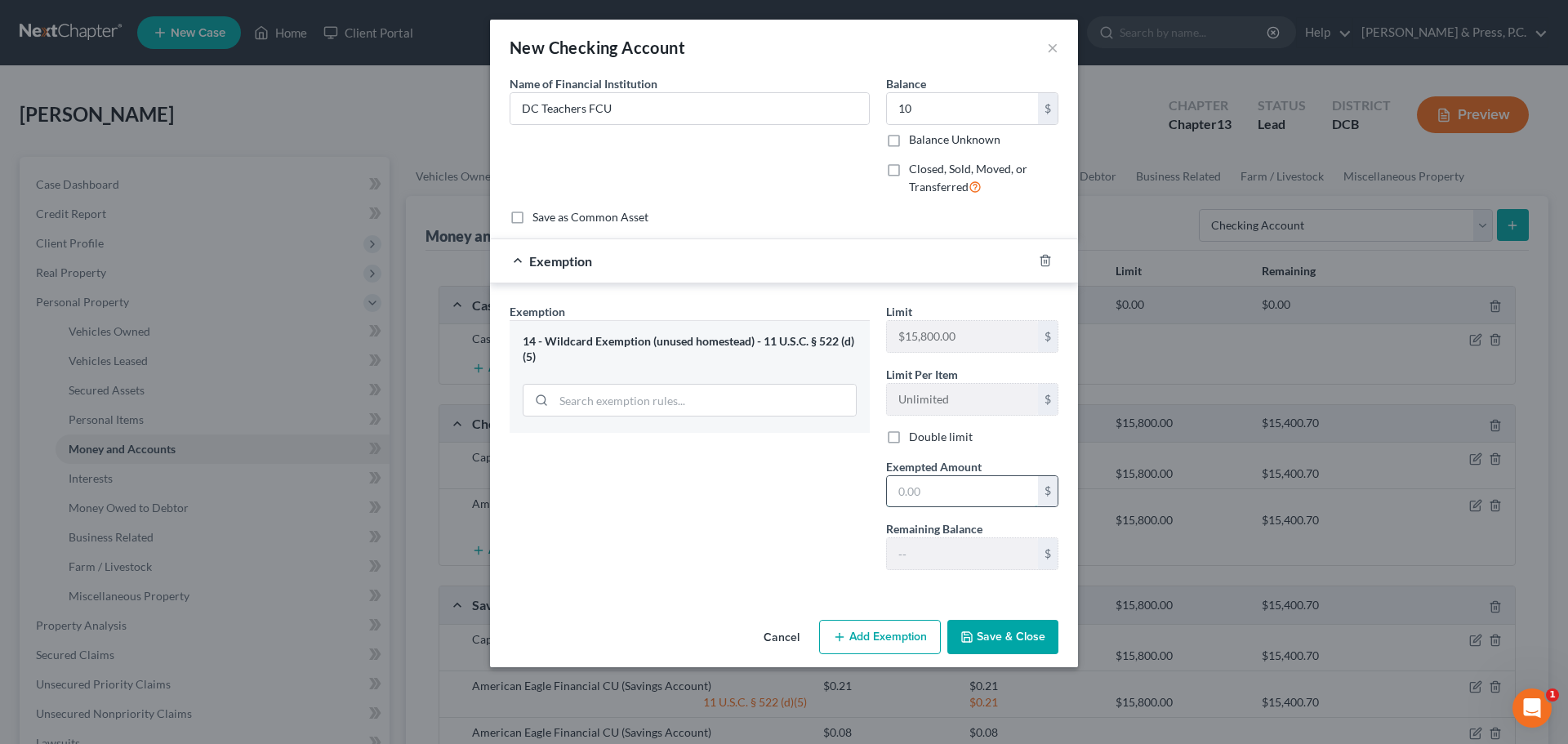
click at [913, 480] on input "text" at bounding box center [962, 491] width 151 height 31
type input "10"
click at [691, 517] on div "Exemption Set must be selected for CA. Exemption * 14 - Wildcard Exemption (unu…" at bounding box center [690, 443] width 376 height 281
click at [1033, 629] on button "Save & Close" at bounding box center [1003, 637] width 111 height 34
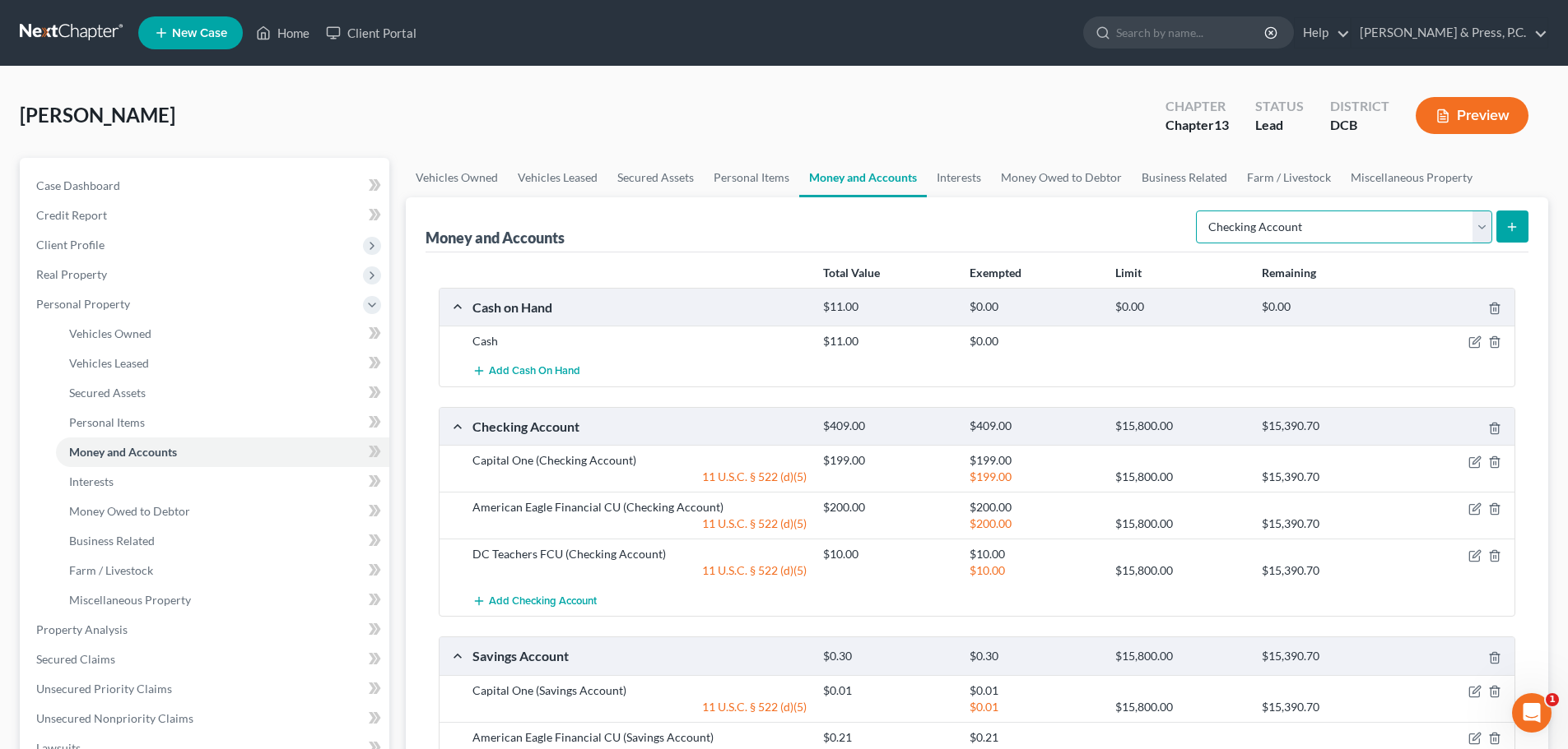
drag, startPoint x: 1299, startPoint y: 223, endPoint x: 1291, endPoint y: 234, distance: 13.6
click at [1299, 223] on select "Select Account Type Brokerage Cash on Hand Certificates of Deposit Checking Acc…" at bounding box center [1344, 227] width 296 height 32
select select "savings"
click at [1199, 210] on select "Select Account Type Brokerage Cash on Hand Certificates of Deposit Checking Acc…" at bounding box center [1344, 227] width 296 height 32
click at [1506, 227] on icon "submit" at bounding box center [1511, 227] width 14 height 14
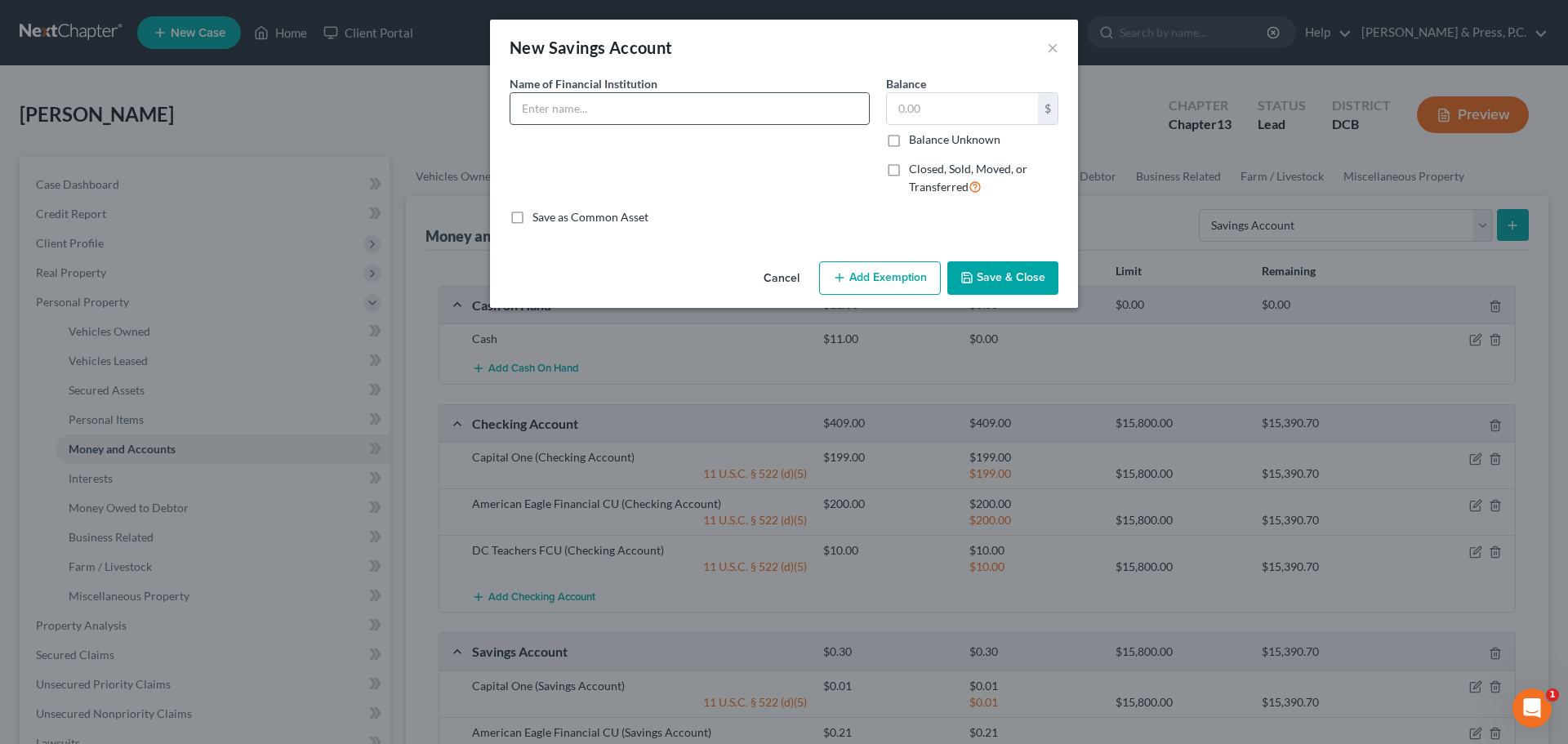
click at [658, 116] on input "text" at bounding box center [690, 108] width 358 height 31
type input "DC Teachers FCU"
click at [909, 96] on input "text" at bounding box center [962, 108] width 151 height 31
type input "10"
click at [874, 286] on button "Add Exemption" at bounding box center [880, 279] width 122 height 34
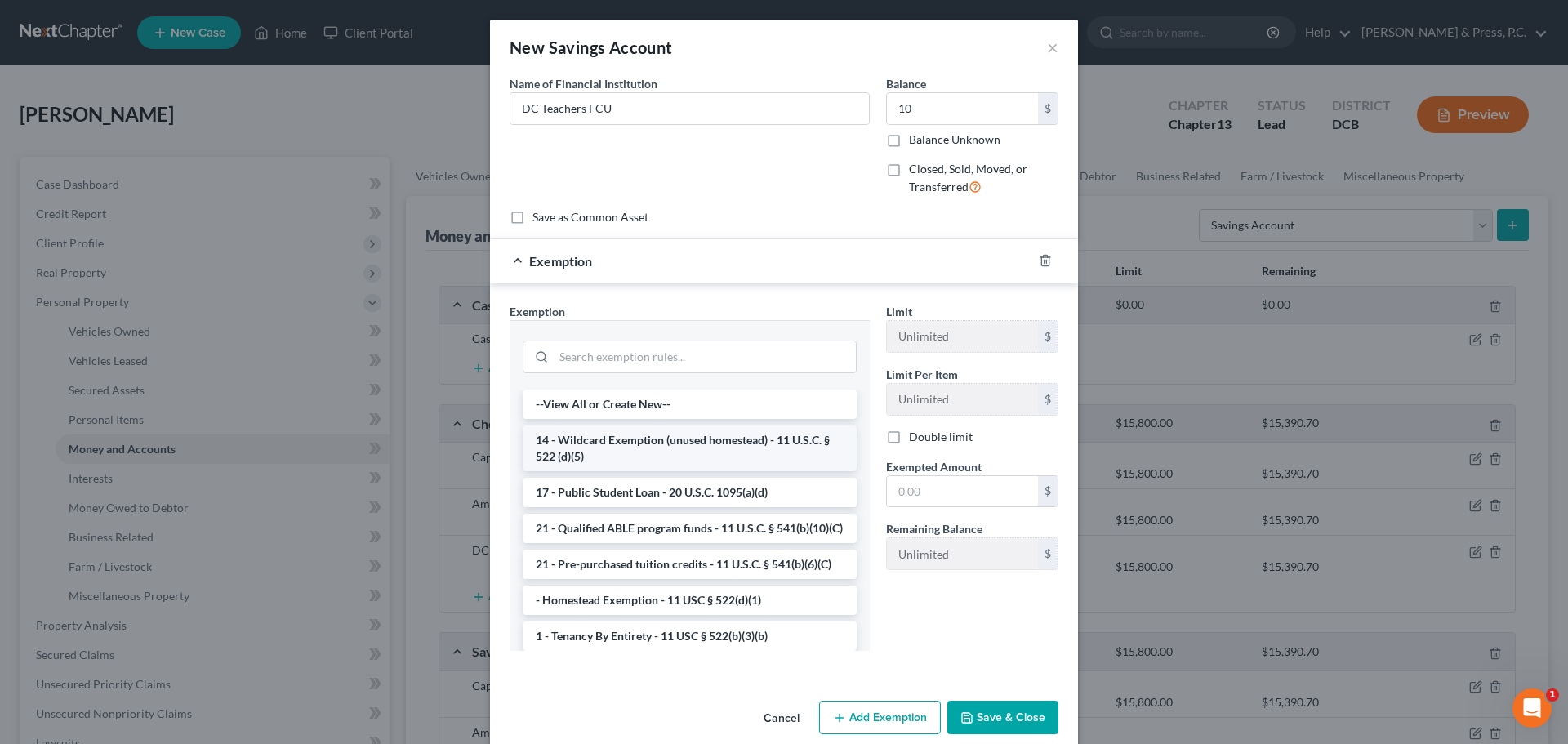
click at [684, 439] on li "14 - Wildcard Exemption (unused homestead) - 11 U.S.C. § 522 (d)(5)" at bounding box center [689, 448] width 334 height 46
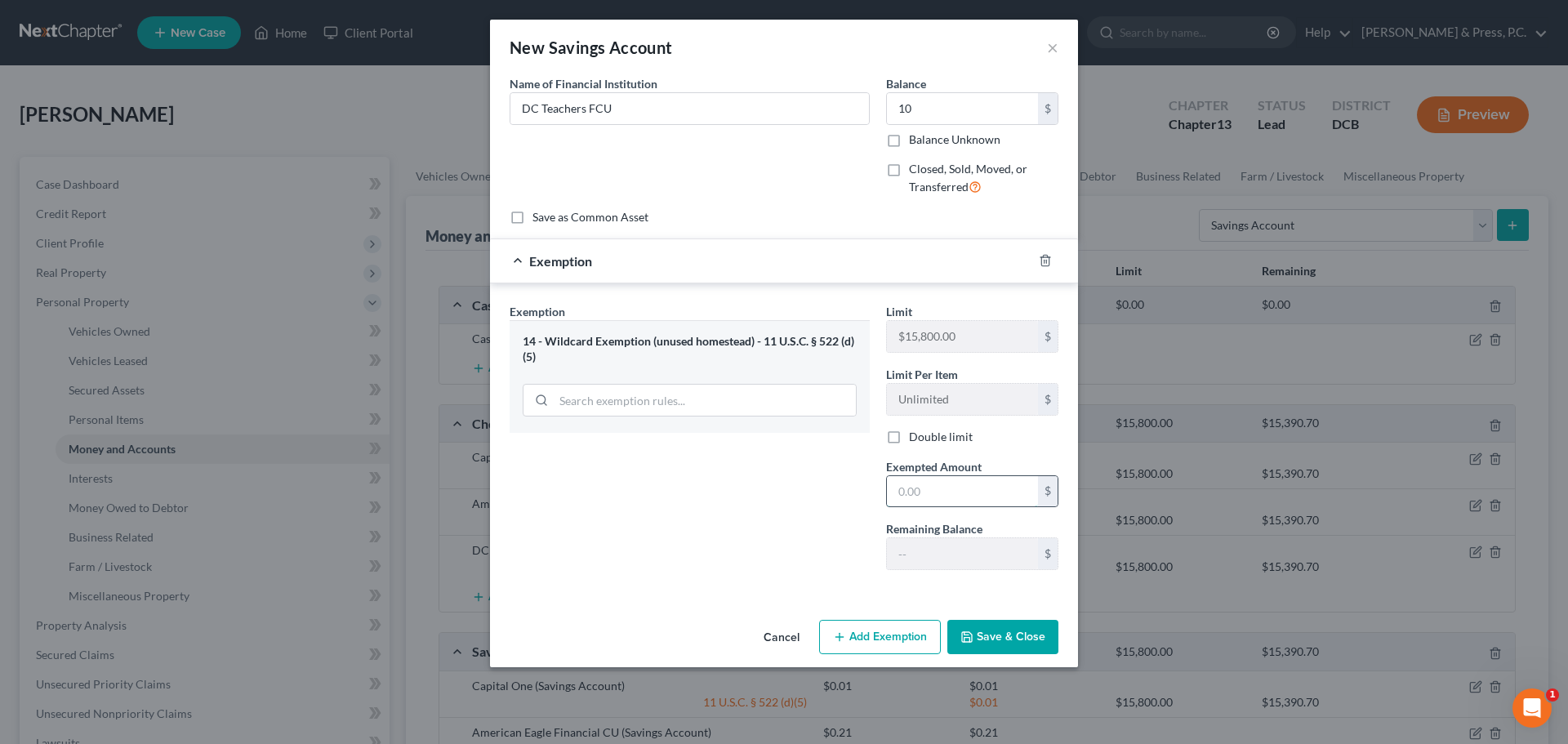
click at [989, 495] on input "text" at bounding box center [962, 491] width 151 height 31
type input "10"
click at [506, 509] on div "Exemption Set must be selected for CA. Exemption * 14 - Wildcard Exemption (unu…" at bounding box center [784, 440] width 588 height 314
click at [1017, 633] on button "Save & Close" at bounding box center [1003, 637] width 111 height 34
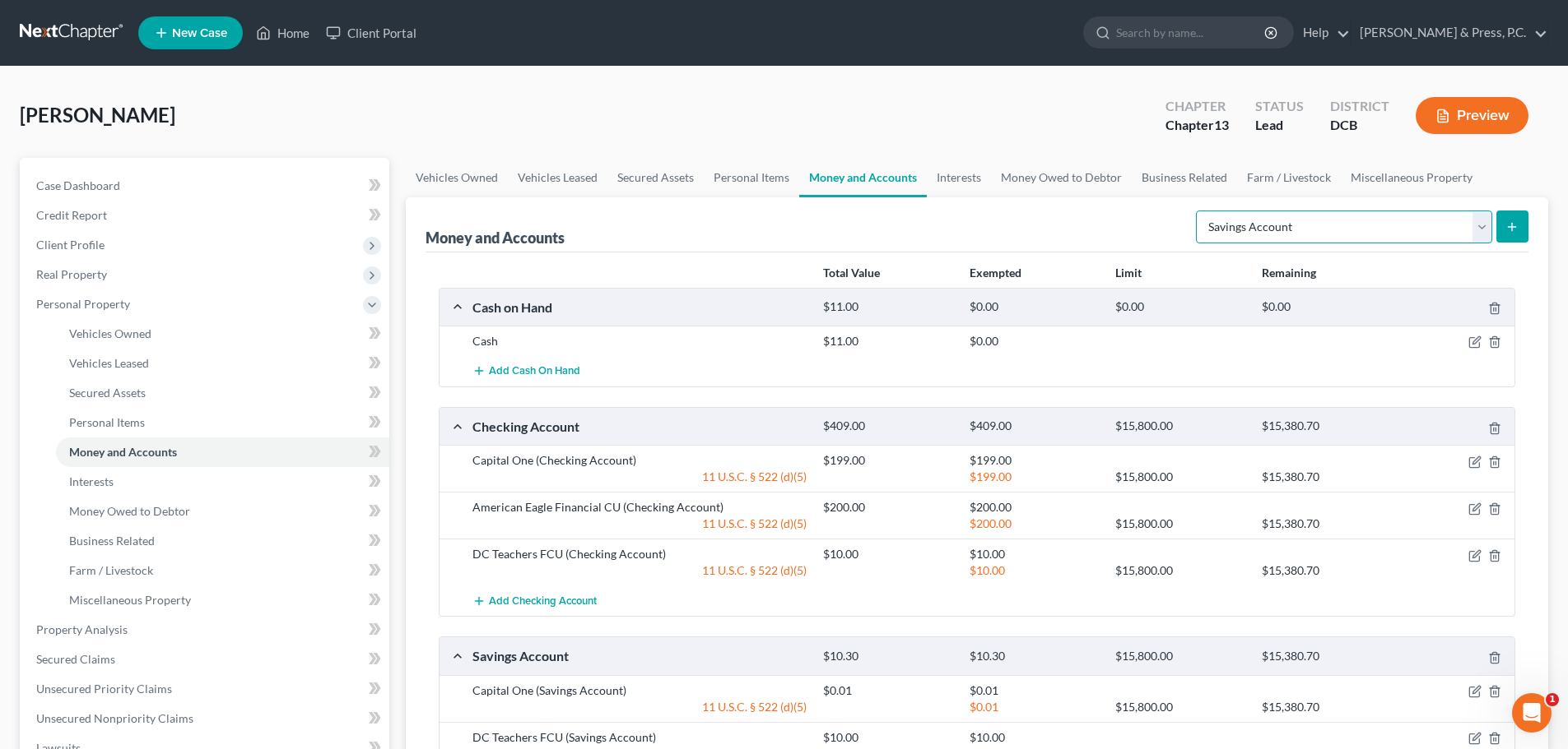
click at [1311, 238] on select "Select Account Type Brokerage Cash on Hand Certificates of Deposit Checking Acc…" at bounding box center [1344, 227] width 296 height 32
click at [183, 485] on link "Interests" at bounding box center [222, 482] width 333 height 30
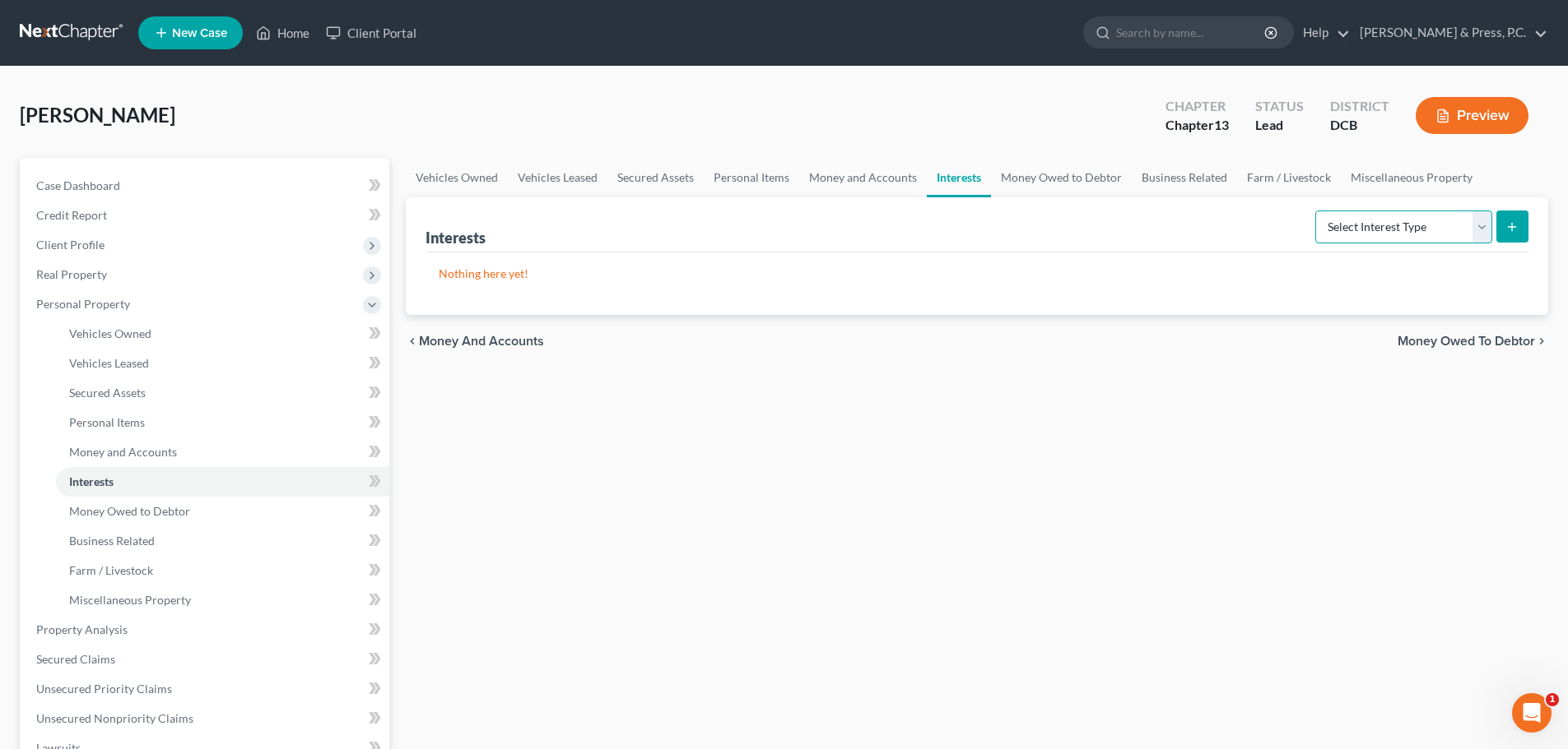
click at [1348, 229] on select "Select Interest Type 401K Annuity Bond Education IRA Government Bond Government…" at bounding box center [1404, 227] width 177 height 32
select select "401k"
click at [1317, 210] on select "Select Interest Type 401K Annuity Bond Education IRA Government Bond Government…" at bounding box center [1404, 227] width 177 height 32
click at [1522, 228] on button "submit" at bounding box center [1512, 227] width 32 height 32
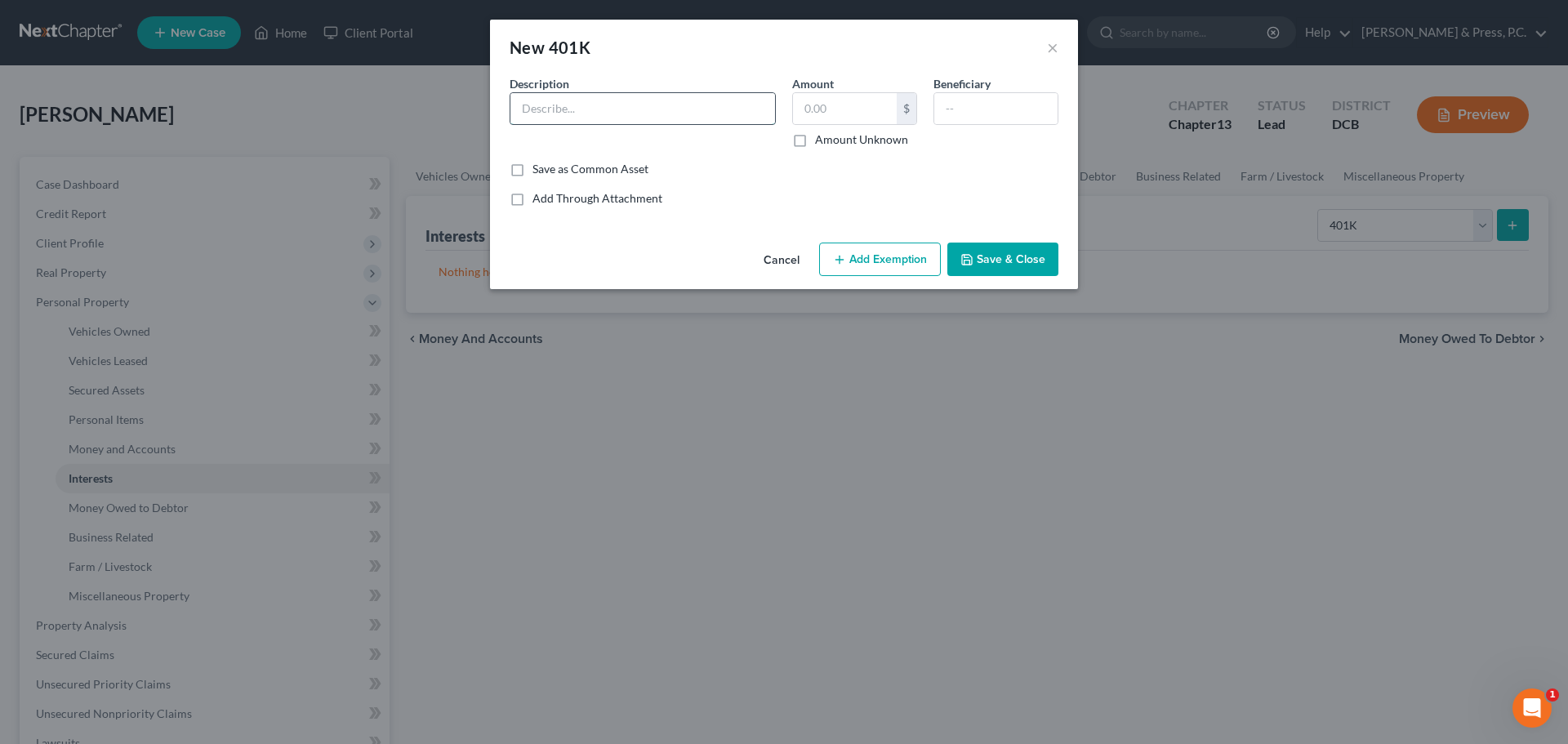
click at [611, 113] on input "text" at bounding box center [642, 108] width 264 height 31
type input "403b DC Teachers"
click at [815, 147] on label "Amount Unknown" at bounding box center [862, 140] width 93 height 16
click at [822, 143] on input "Amount Unknown" at bounding box center [827, 137] width 11 height 11
checkbox input "true"
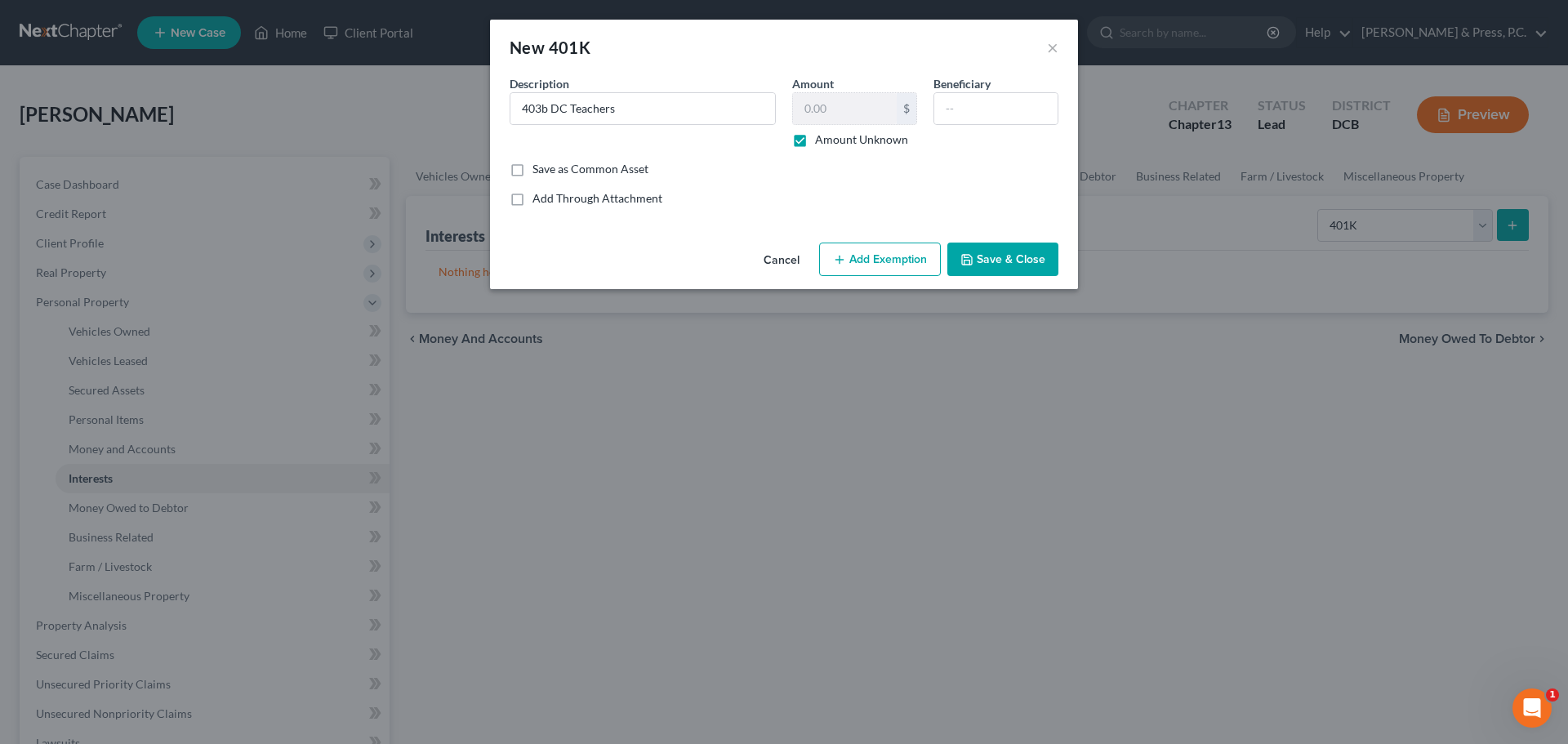
click at [1024, 251] on button "Save & Close" at bounding box center [1003, 260] width 111 height 34
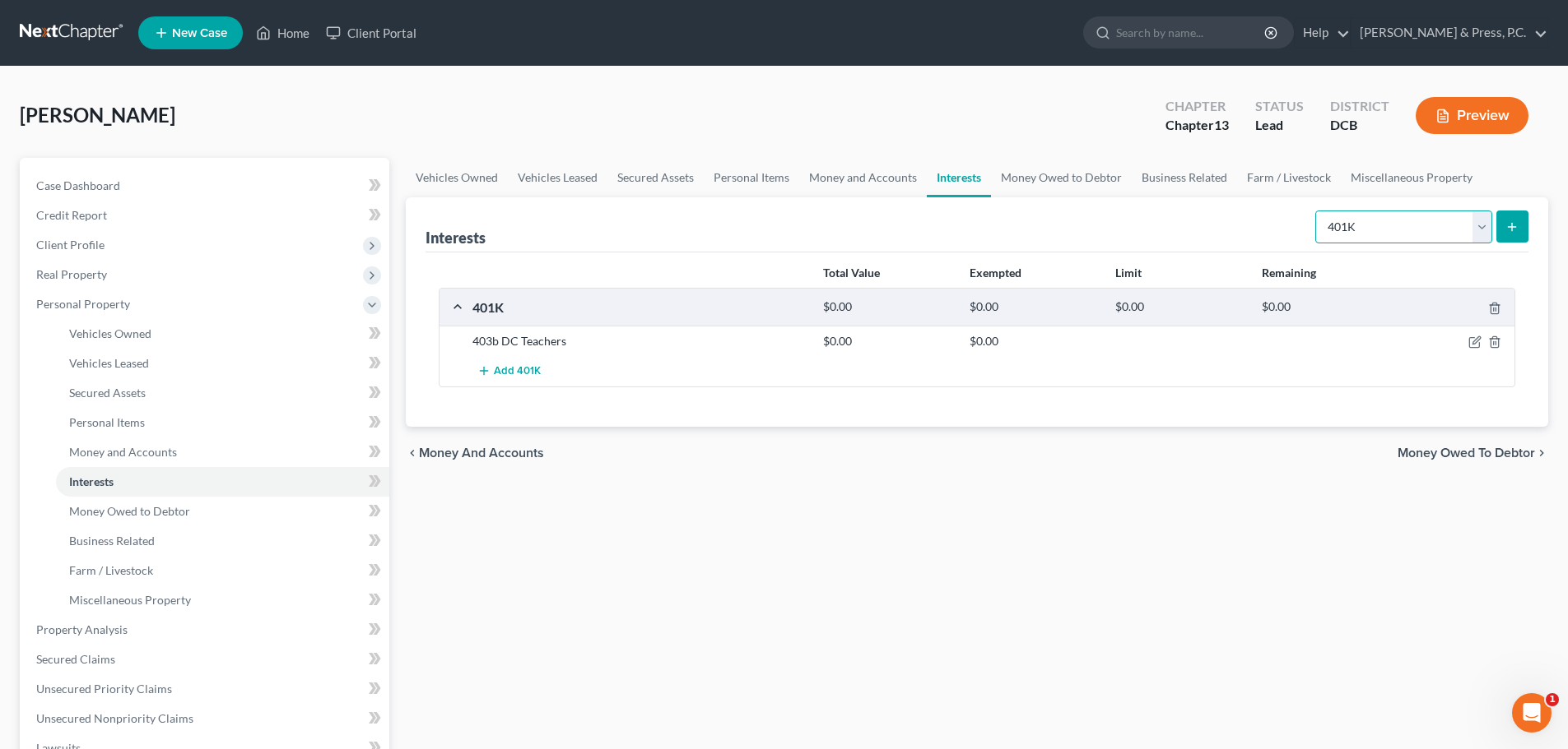
click at [1432, 227] on select "Select Interest Type 401K Annuity Bond Education IRA Government Bond Government…" at bounding box center [1404, 227] width 177 height 32
drag, startPoint x: 1081, startPoint y: 633, endPoint x: 1029, endPoint y: 606, distance: 58.6
click at [1104, 615] on div "Vehicles Owned Vehicles Leased Secured Assets Personal Items Money and Accounts…" at bounding box center [977, 648] width 1159 height 980
click at [141, 460] on link "Money and Accounts" at bounding box center [222, 452] width 333 height 30
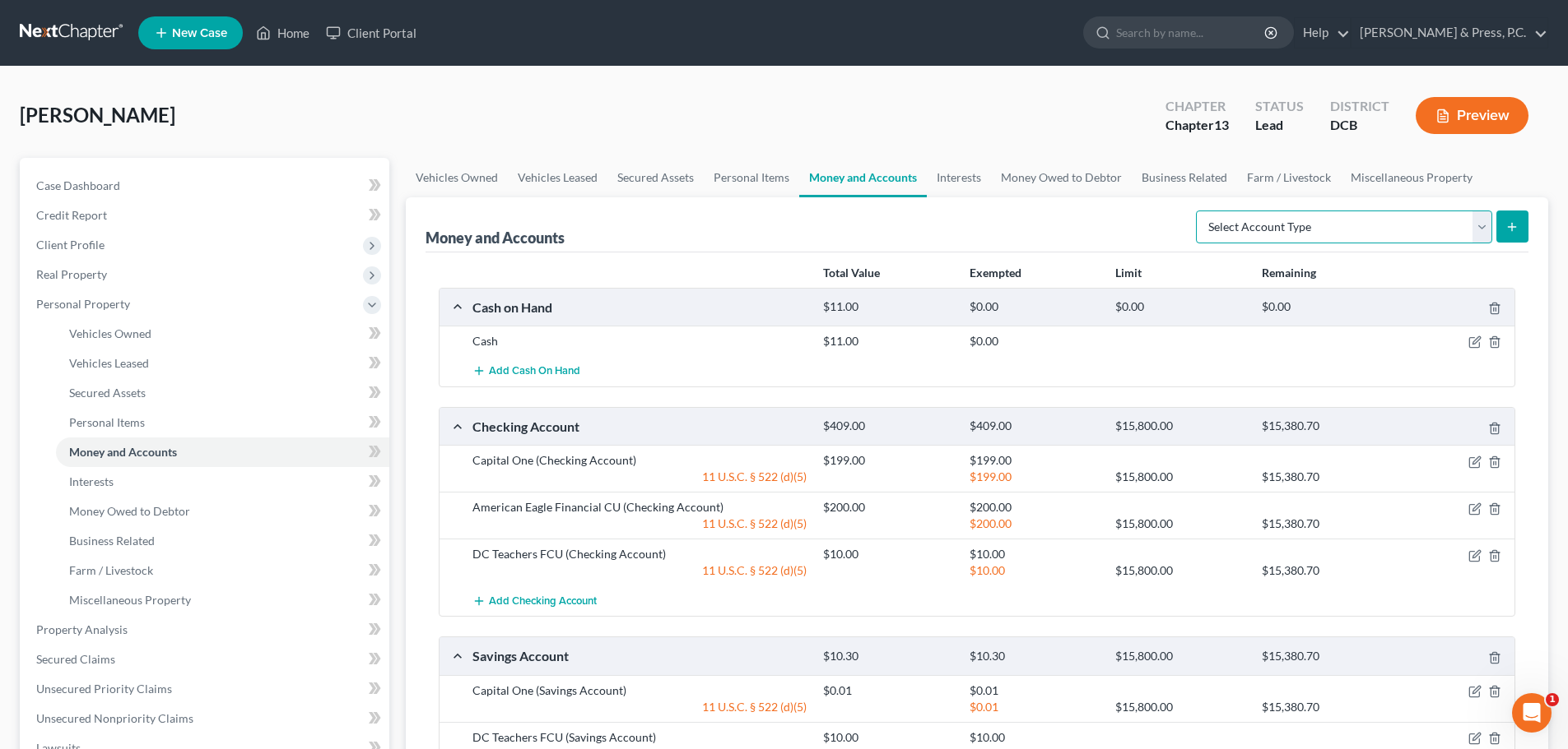
click at [1374, 231] on select "Select Account Type Brokerage Cash on Hand Certificates of Deposit Checking Acc…" at bounding box center [1344, 227] width 296 height 32
select select "security_deposits"
click at [1199, 210] on select "Select Account Type Brokerage Cash on Hand Certificates of Deposit Checking Acc…" at bounding box center [1344, 227] width 296 height 32
click at [1505, 228] on icon "submit" at bounding box center [1511, 227] width 14 height 14
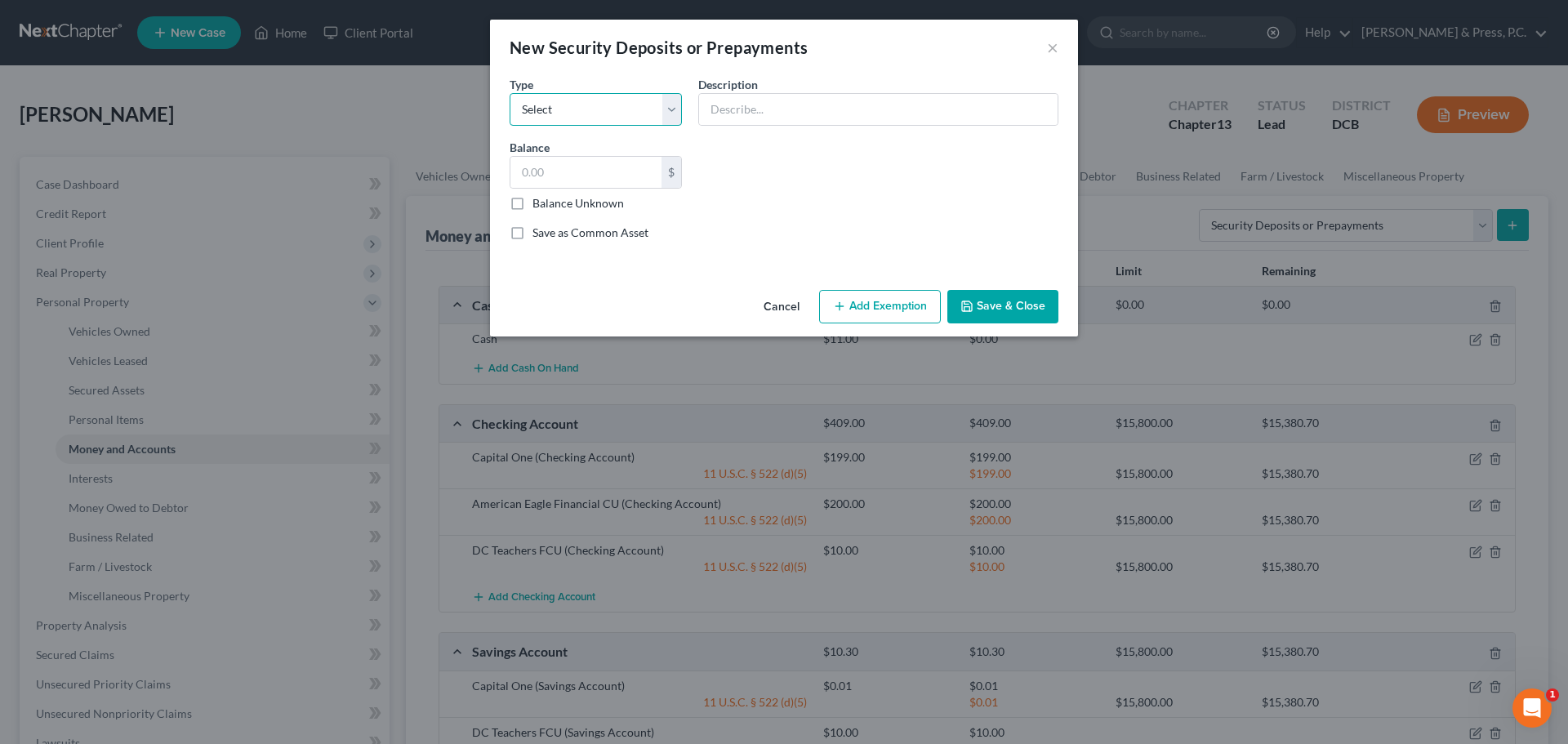
click at [609, 116] on select "Select Electric Gas Heating Oil Security Deposit On Rental Unit Prepaid Rent Te…" at bounding box center [596, 109] width 172 height 32
select select "3"
click at [510, 93] on select "Select Electric Gas Heating Oil Security Deposit On Rental Unit Prepaid Rent Te…" at bounding box center [596, 109] width 172 height 32
click at [735, 110] on input "text" at bounding box center [878, 109] width 358 height 31
type input "Security Deposit with Landlord"
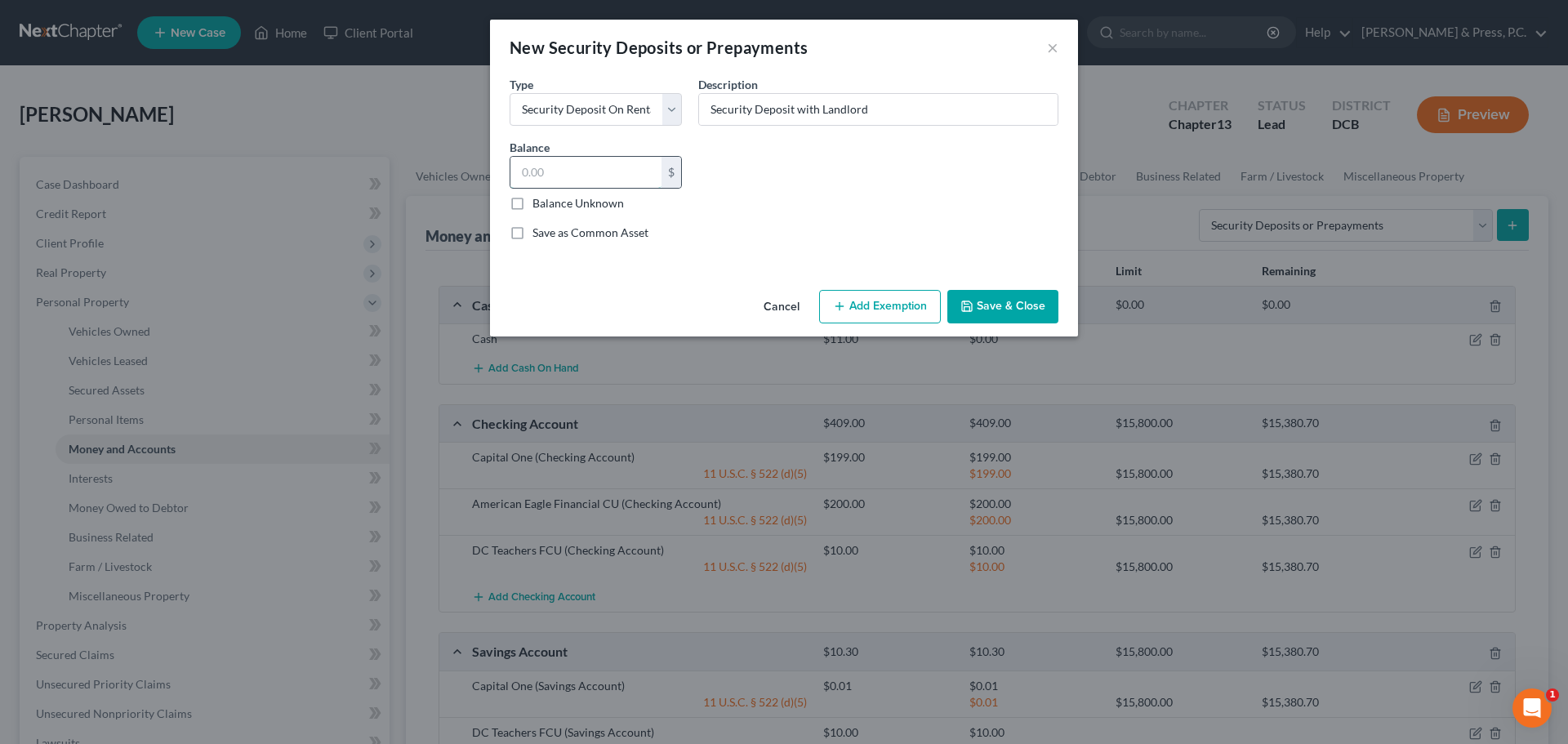
drag, startPoint x: 572, startPoint y: 174, endPoint x: 575, endPoint y: 166, distance: 8.5
click at [573, 172] on input "text" at bounding box center [586, 172] width 151 height 31
type input "2,100"
click at [866, 305] on button "Add Exemption" at bounding box center [880, 307] width 122 height 34
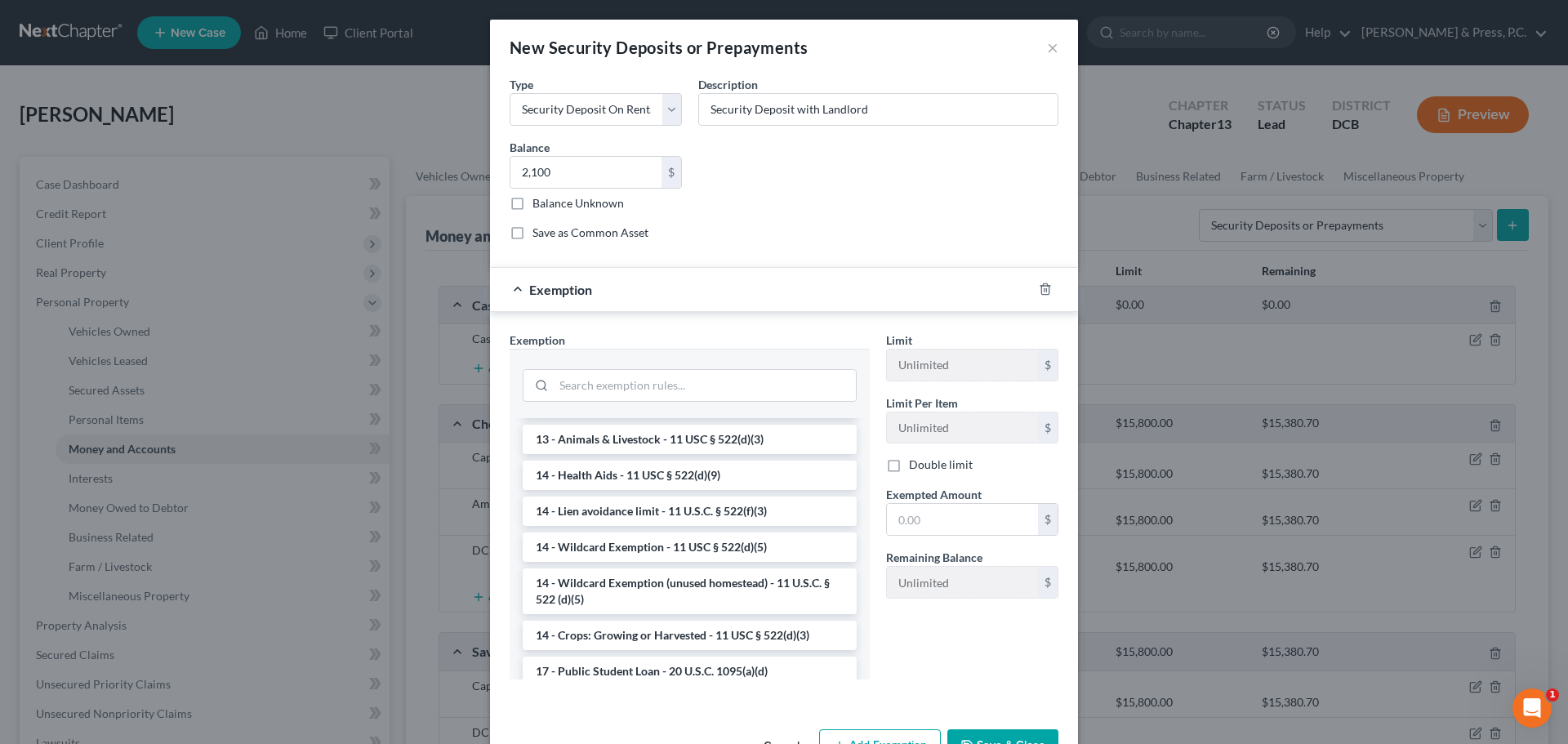
scroll to position [245, 0]
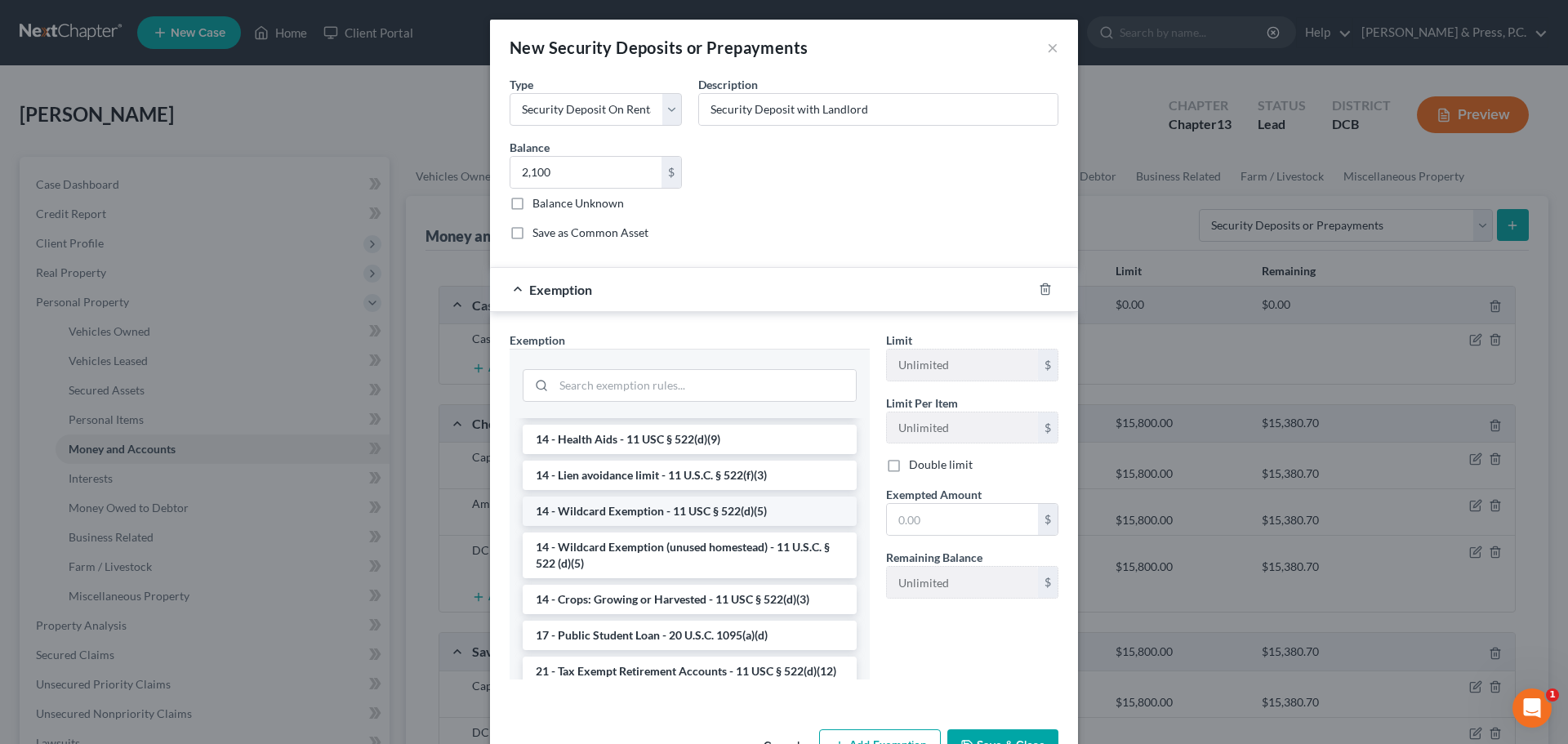
click at [719, 506] on li "14 - Wildcard Exemption - 11 USC § 522(d)(5)" at bounding box center [689, 511] width 334 height 30
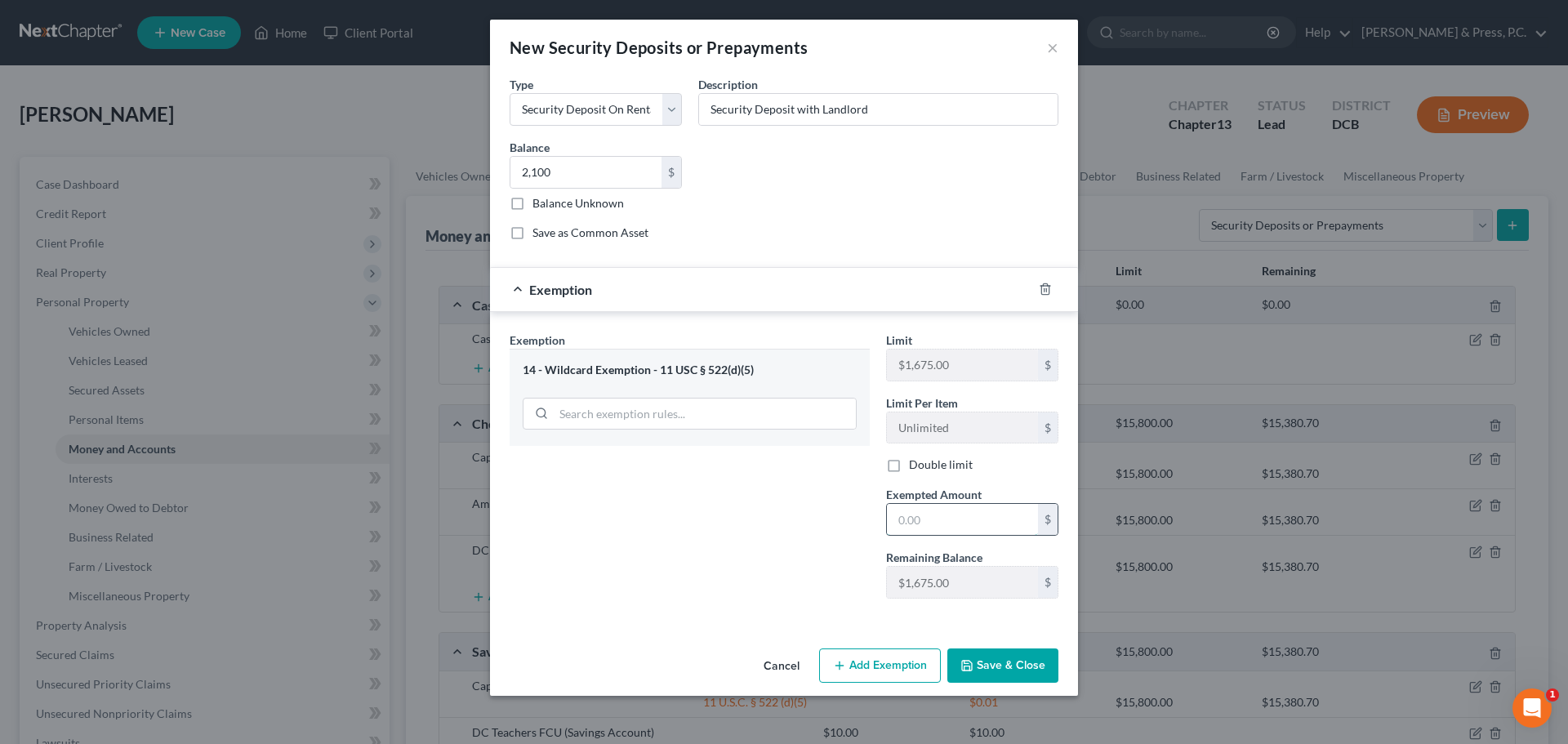
click at [935, 523] on input "text" at bounding box center [962, 519] width 151 height 31
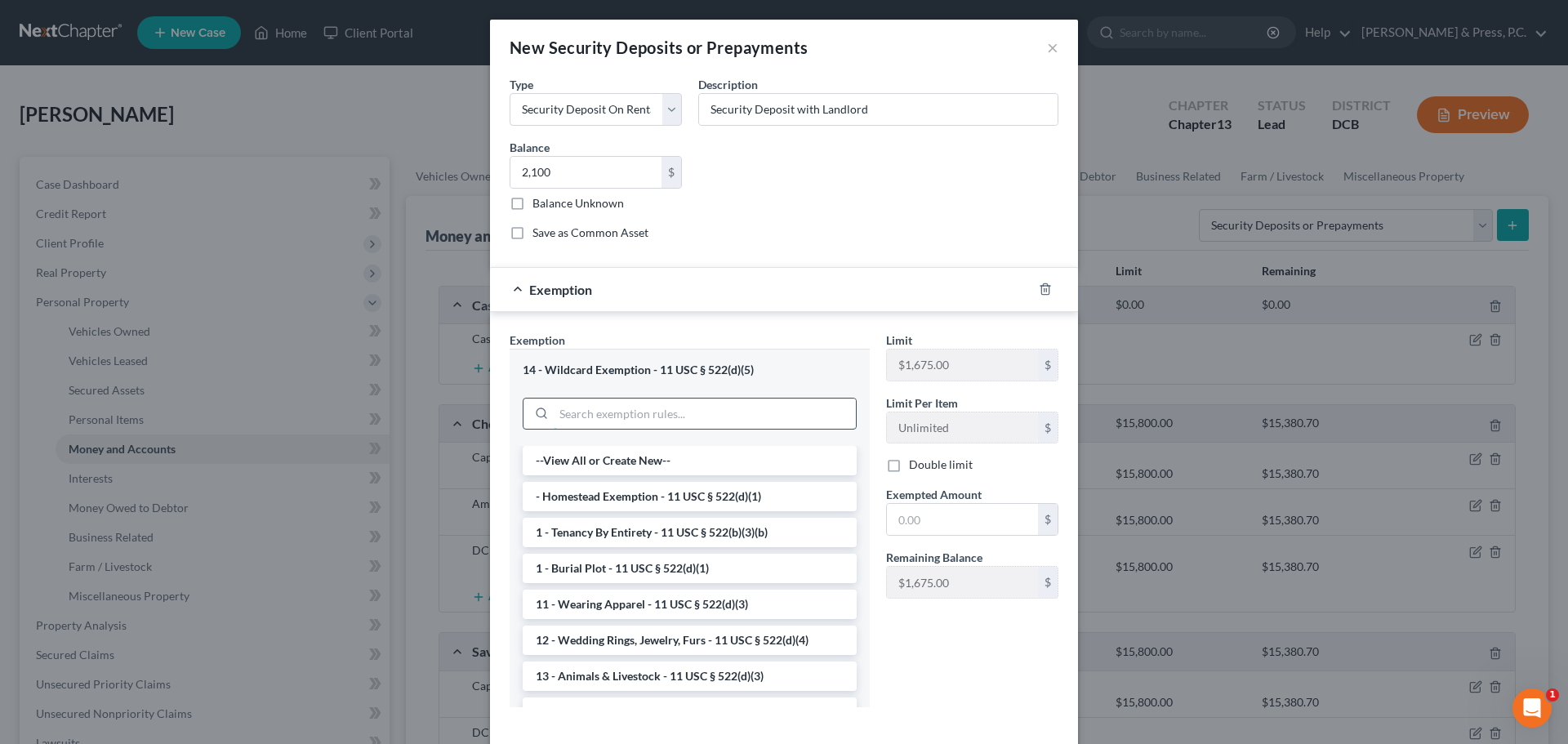
click at [604, 411] on input "search" at bounding box center [704, 414] width 302 height 31
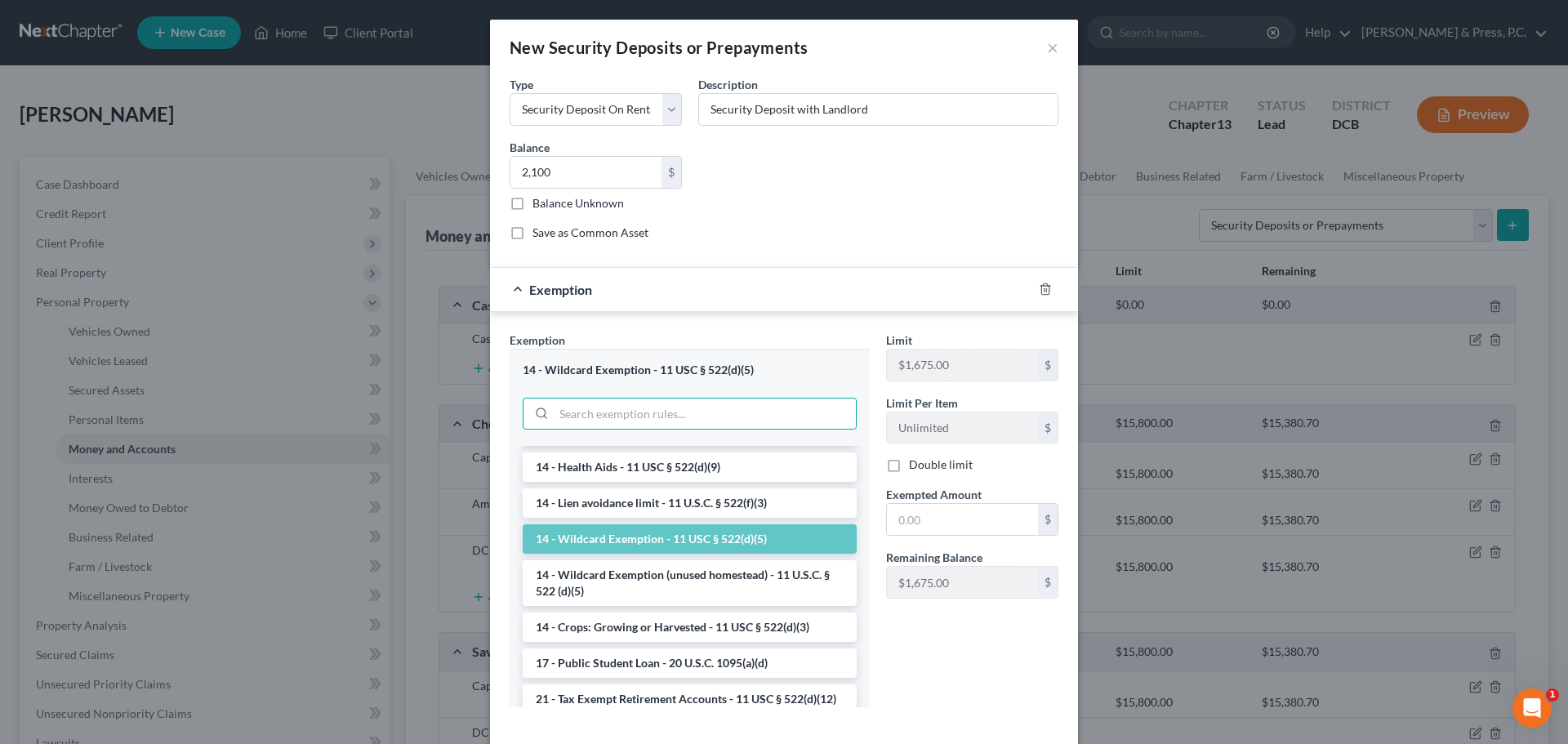
click at [593, 564] on li "14 - Wildcard Exemption (unused homestead) - 11 U.S.C. § 522 (d)(5)" at bounding box center [689, 583] width 334 height 46
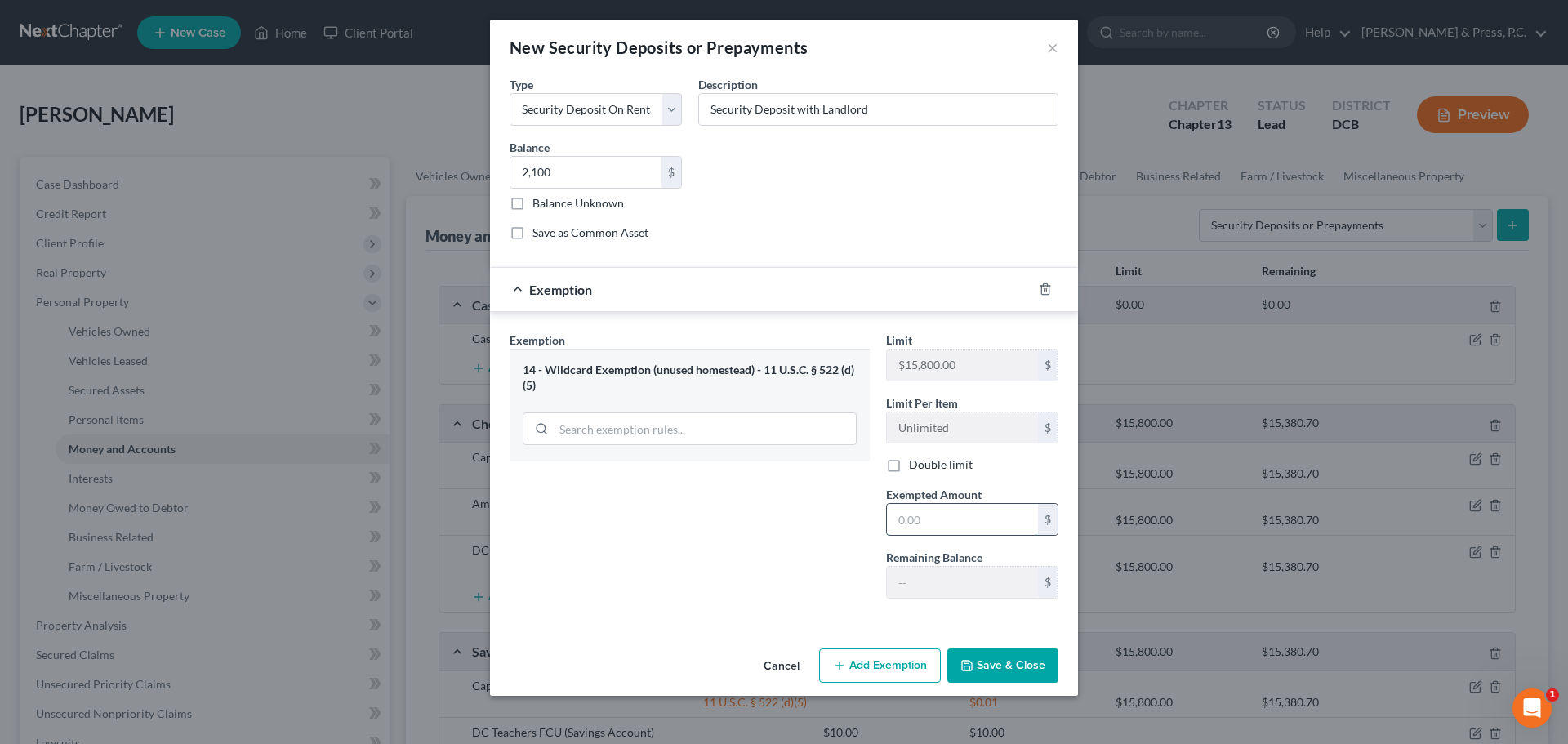
click at [935, 522] on input "text" at bounding box center [962, 519] width 151 height 31
type input "2,100"
click at [710, 543] on div "Exemption Set must be selected for CA. Exemption * 14 - Wildcard Exemption (unu…" at bounding box center [690, 471] width 376 height 281
click at [1047, 670] on button "Save & Close" at bounding box center [1003, 666] width 111 height 34
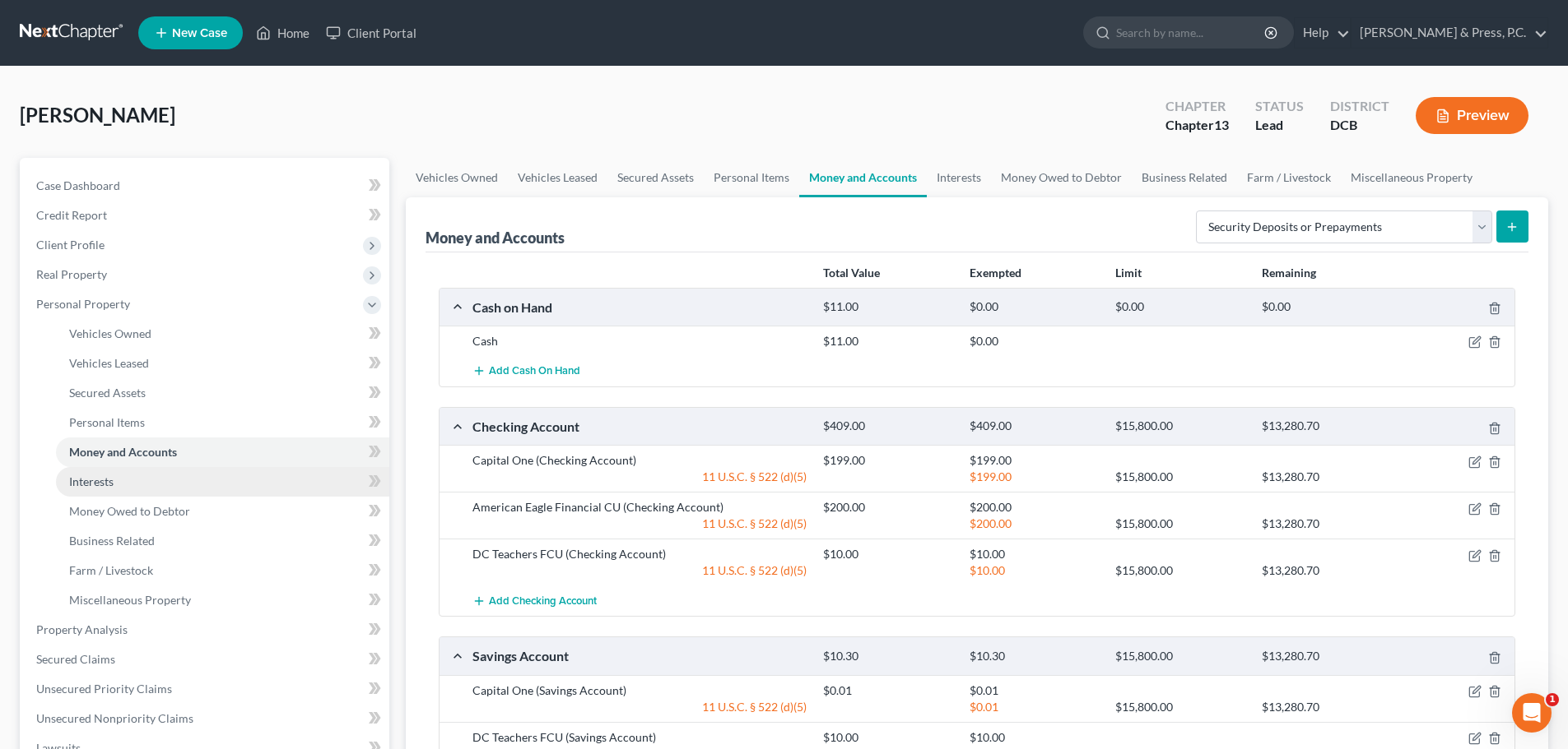
click at [114, 485] on span "Interests" at bounding box center [91, 481] width 44 height 14
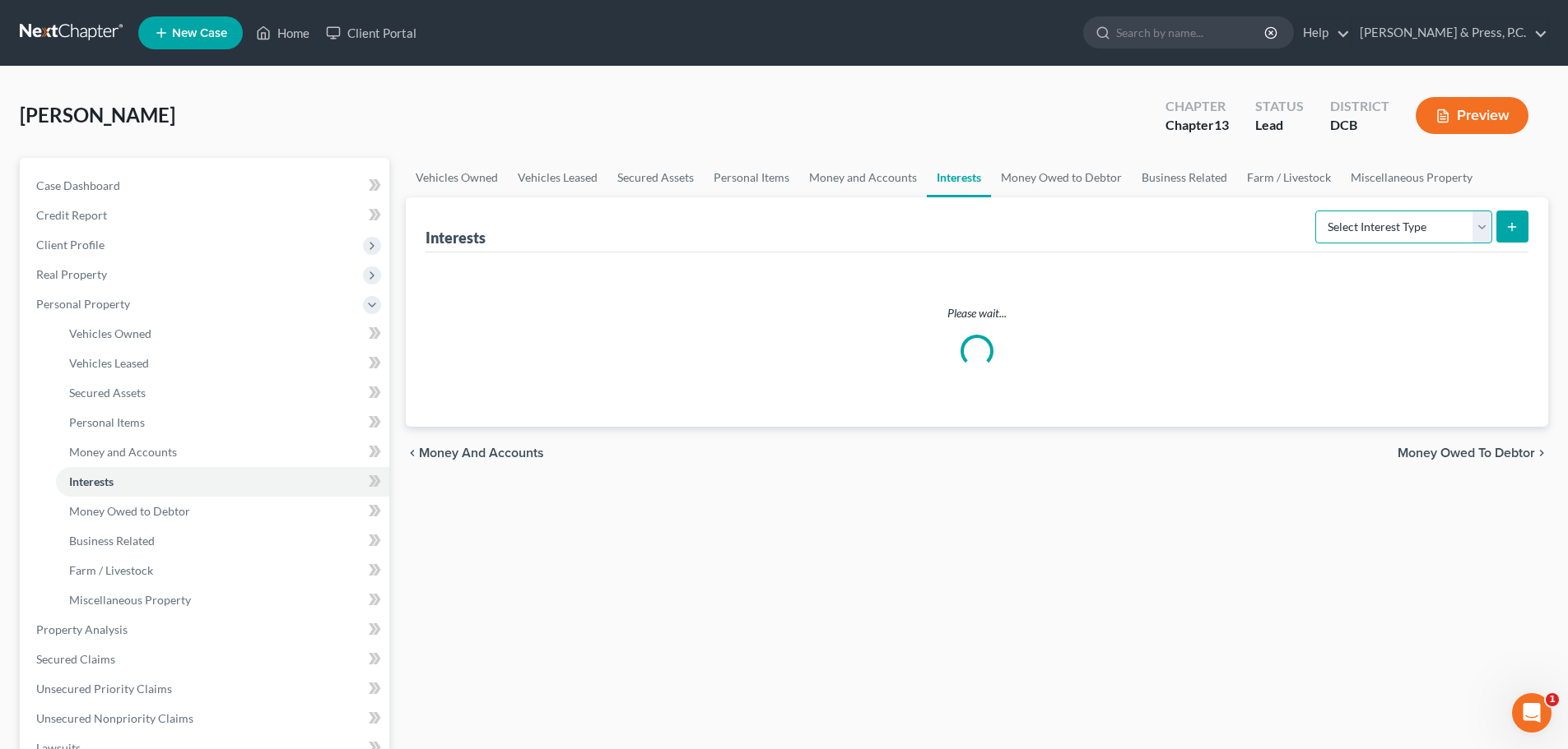
click at [1400, 228] on select "Select Interest Type 401K Annuity Bond Education IRA Government Bond Government…" at bounding box center [1404, 227] width 177 height 32
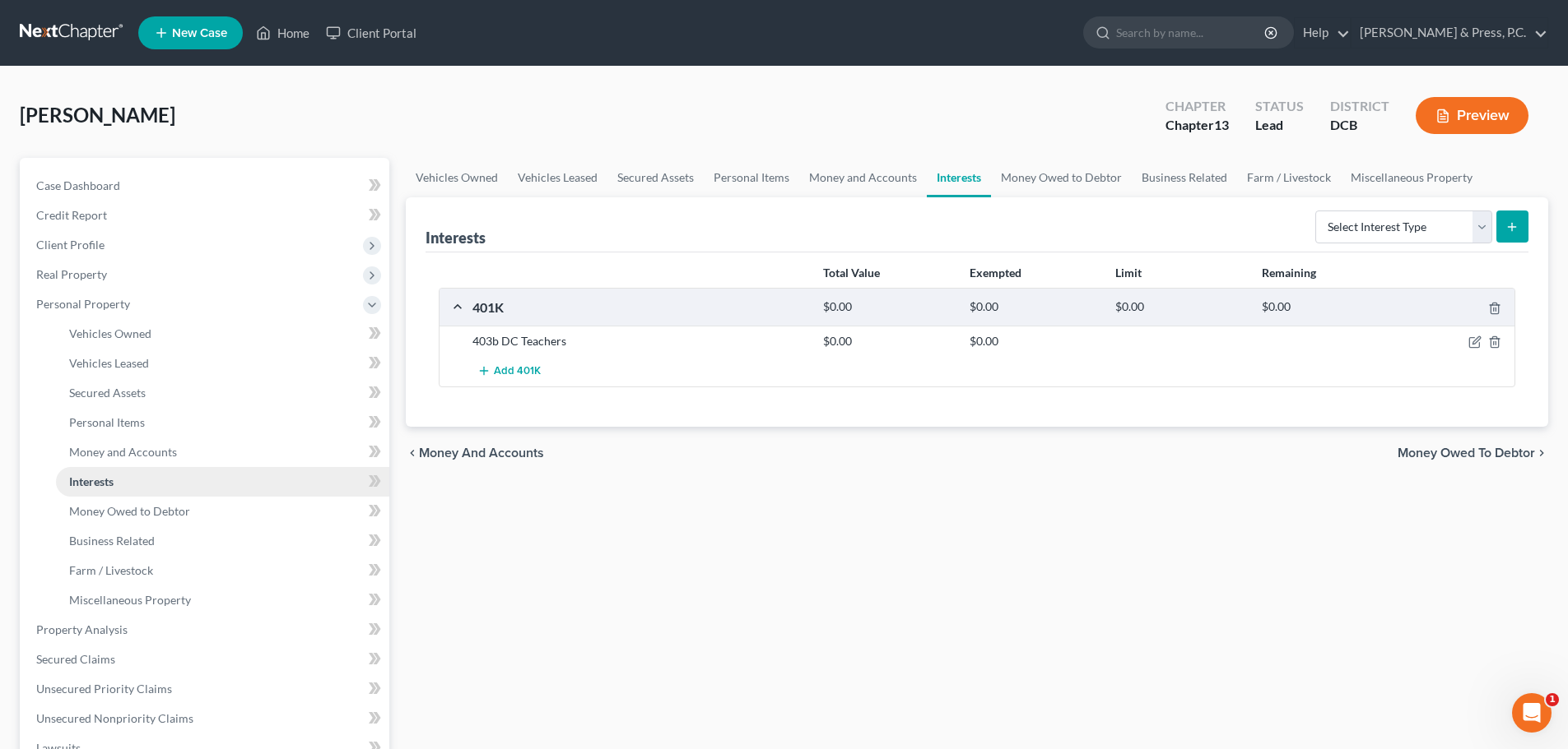
click at [144, 487] on link "Interests" at bounding box center [222, 482] width 333 height 30
click at [1396, 239] on select "Select Interest Type 401K Annuity Bond Education IRA Government Bond Government…" at bounding box center [1404, 227] width 177 height 32
click at [1205, 656] on div "Vehicles Owned Vehicles Leased Secured Assets Personal Items Money and Accounts…" at bounding box center [977, 648] width 1159 height 980
click at [161, 451] on span "Money and Accounts" at bounding box center [123, 451] width 107 height 14
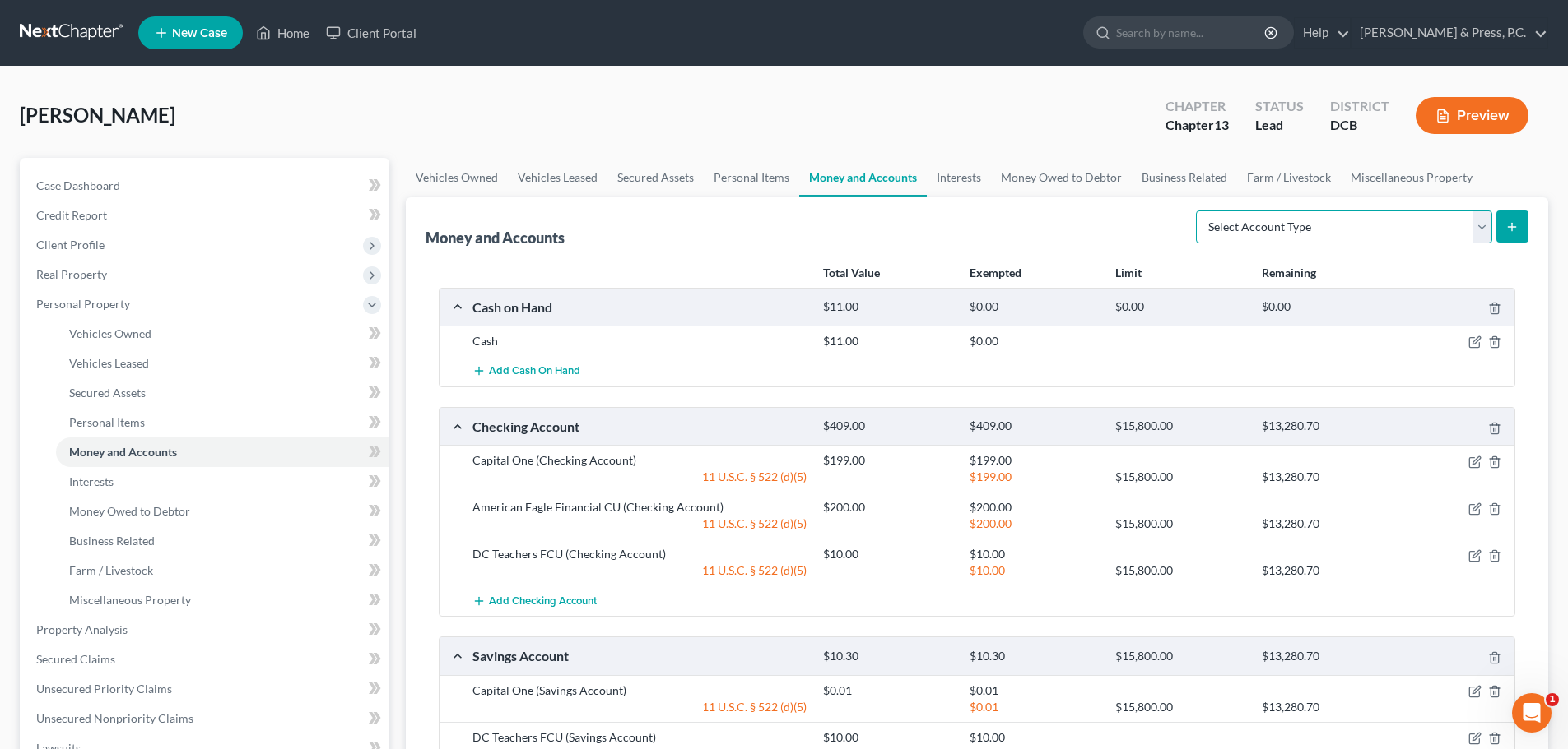
click at [1295, 237] on select "Select Account Type Brokerage Cash on Hand Certificates of Deposit Checking Acc…" at bounding box center [1344, 227] width 296 height 32
click at [169, 504] on link "Money Owed to Debtor" at bounding box center [222, 512] width 333 height 30
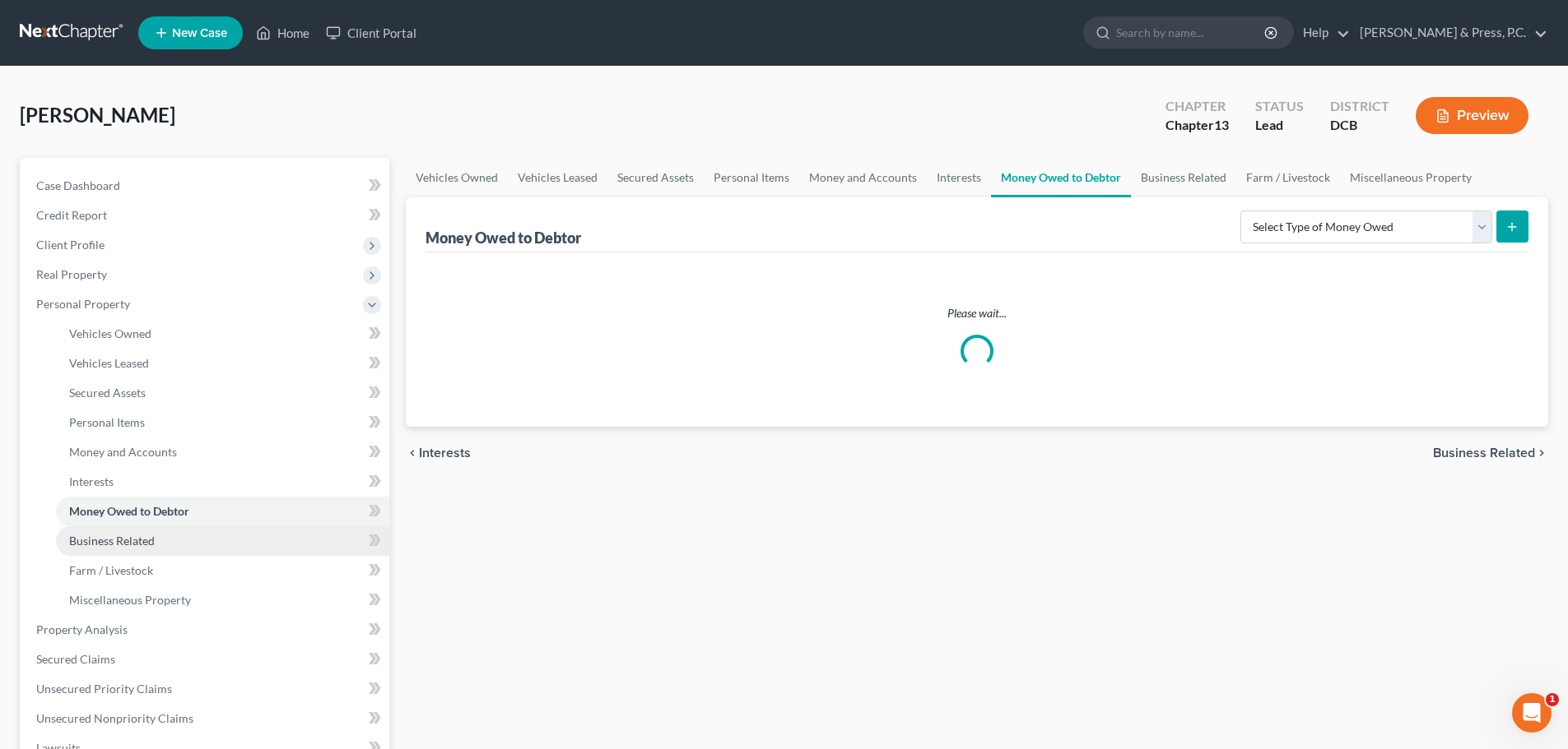
click at [153, 532] on link "Business Related" at bounding box center [222, 541] width 333 height 30
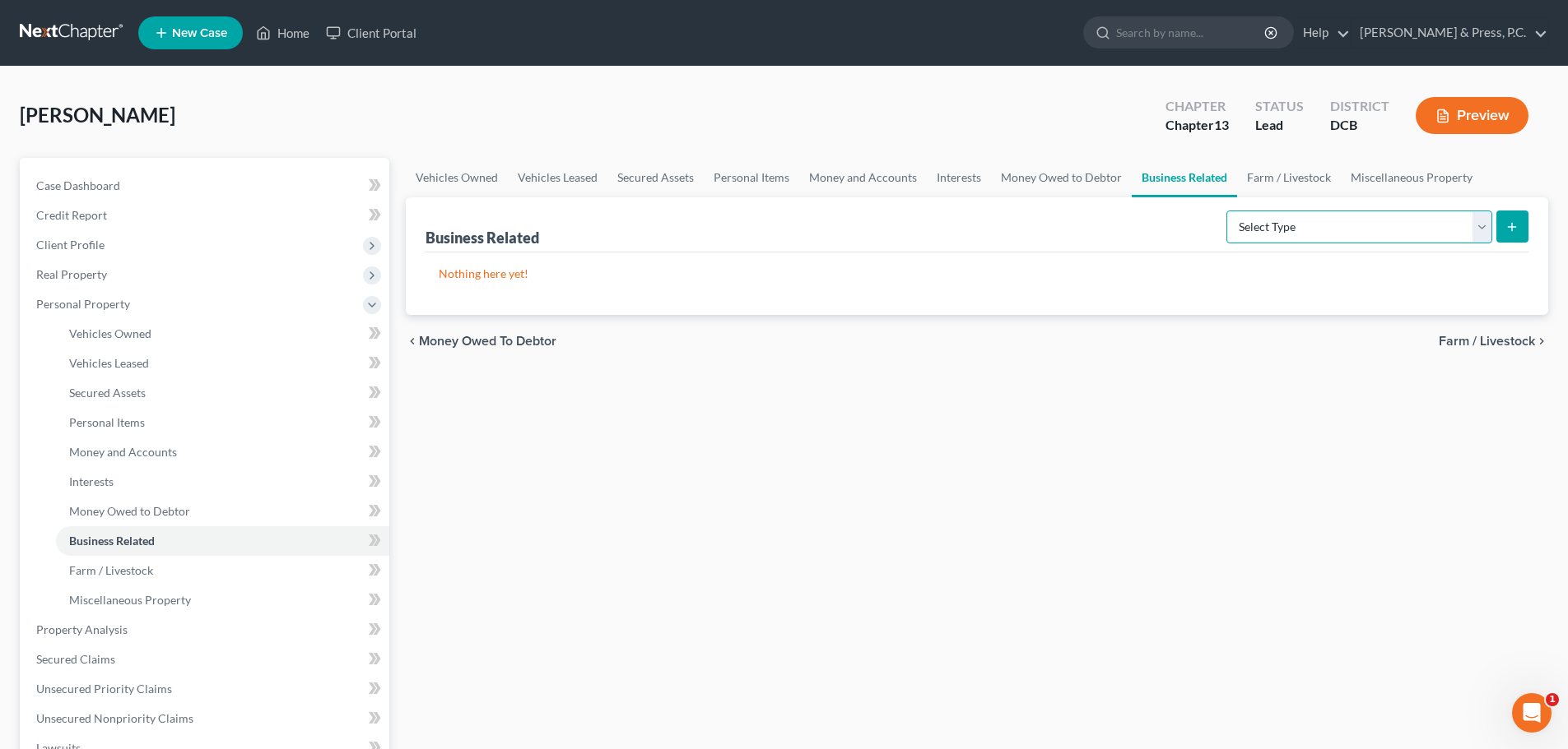
click at [1305, 232] on select "Select Type Customer Lists Franchises Inventory Licenses Machinery Office Equip…" at bounding box center [1359, 227] width 265 height 32
select select "license"
click at [1227, 210] on select "Select Type Customer Lists Franchises Inventory Licenses Machinery Office Equip…" at bounding box center [1359, 227] width 265 height 32
click at [1520, 221] on button "submit" at bounding box center [1512, 227] width 32 height 32
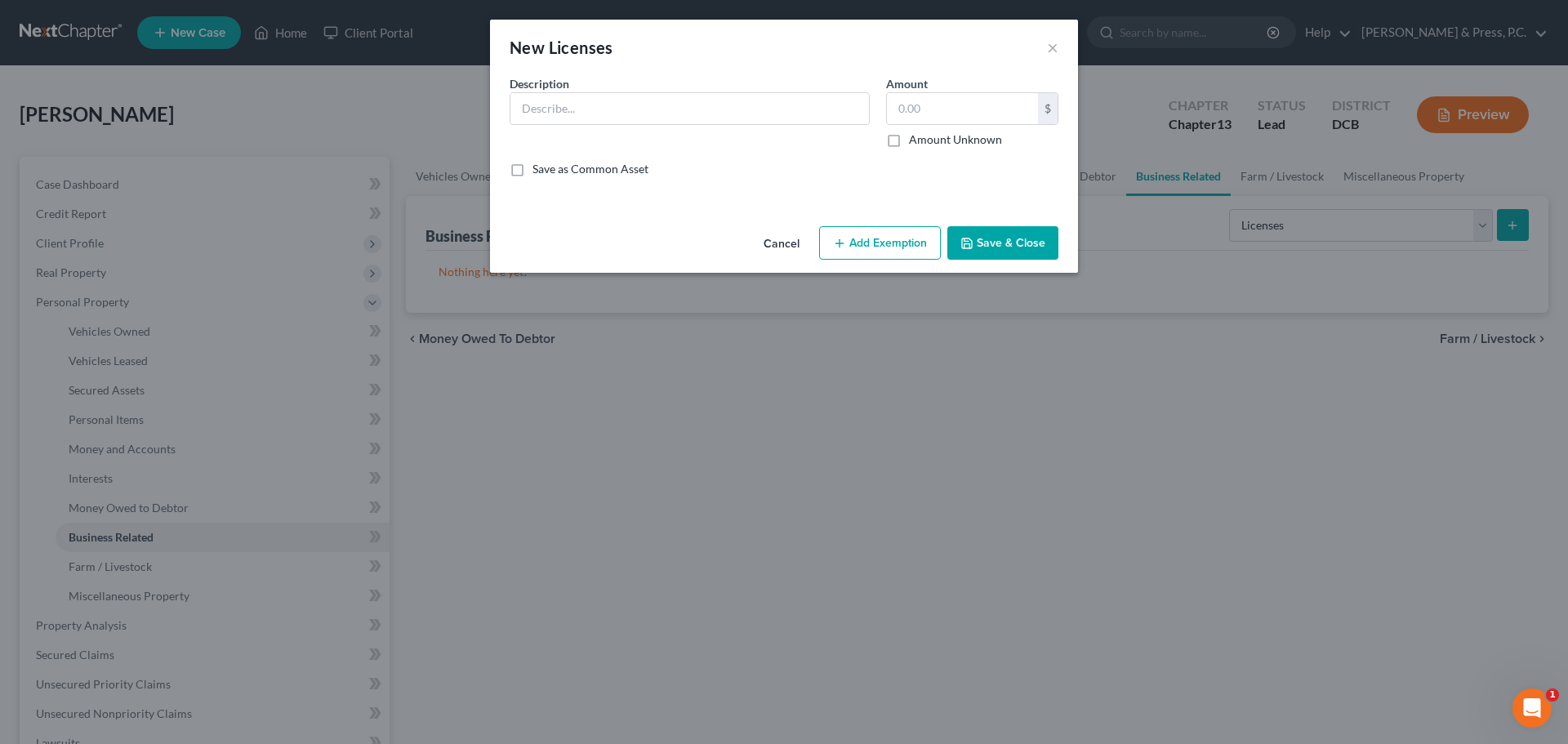
click at [574, 88] on div "Description *" at bounding box center [690, 111] width 376 height 73
click at [577, 96] on input "text" at bounding box center [690, 108] width 358 height 31
type input "Teaching license"
click at [948, 119] on input "text" at bounding box center [962, 108] width 151 height 31
type input "0"
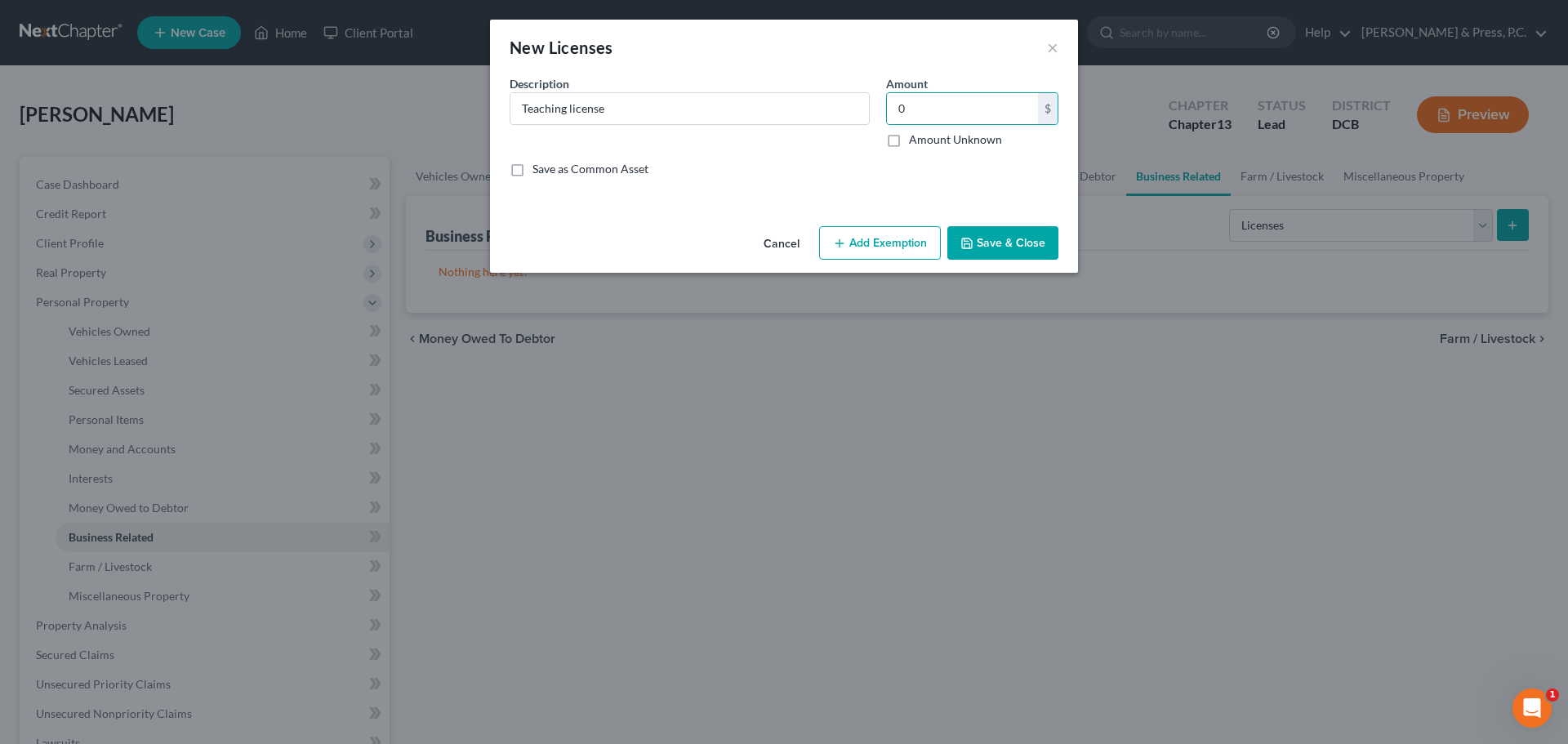
click at [1002, 227] on button "Save & Close" at bounding box center [1003, 244] width 111 height 34
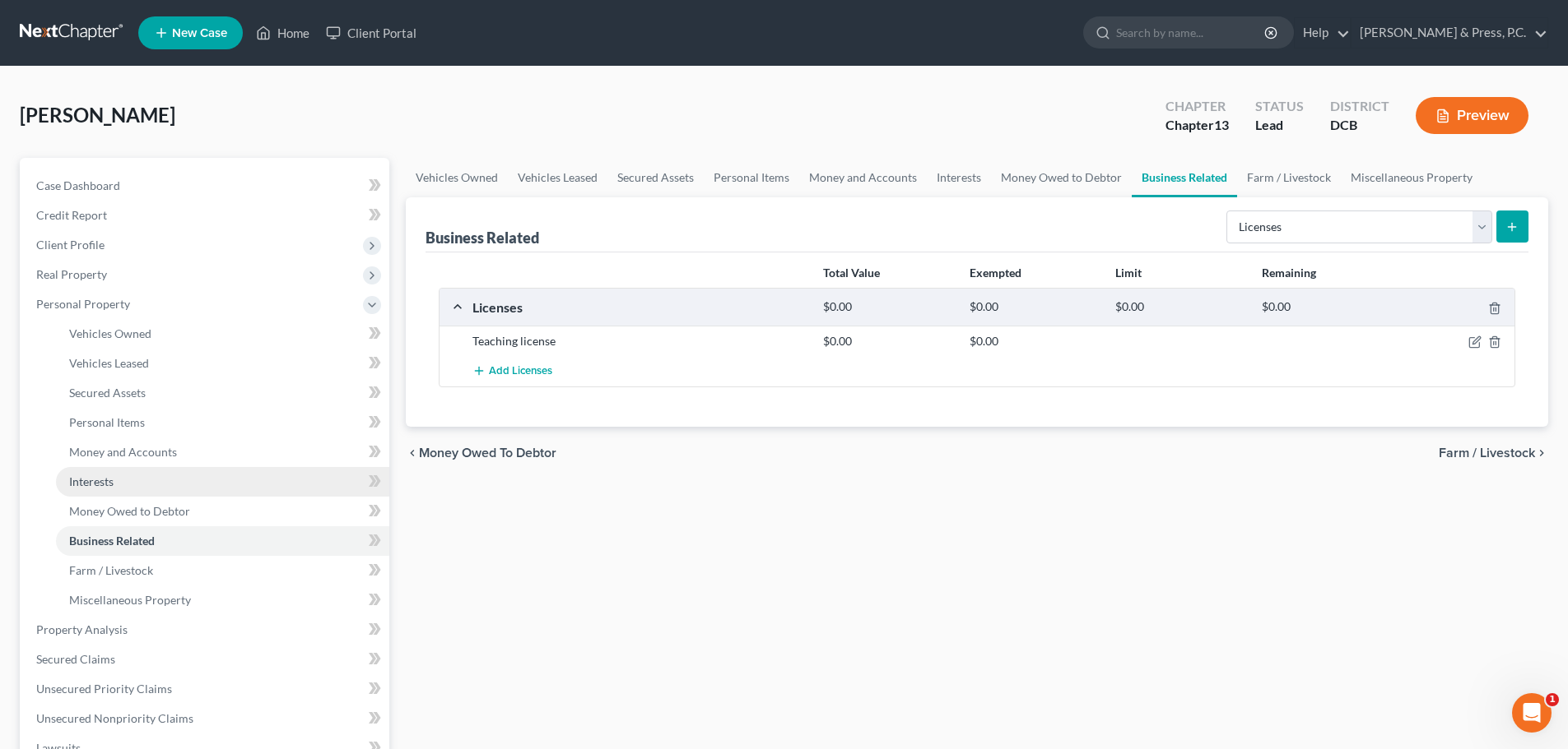
click at [129, 475] on link "Interests" at bounding box center [222, 482] width 333 height 30
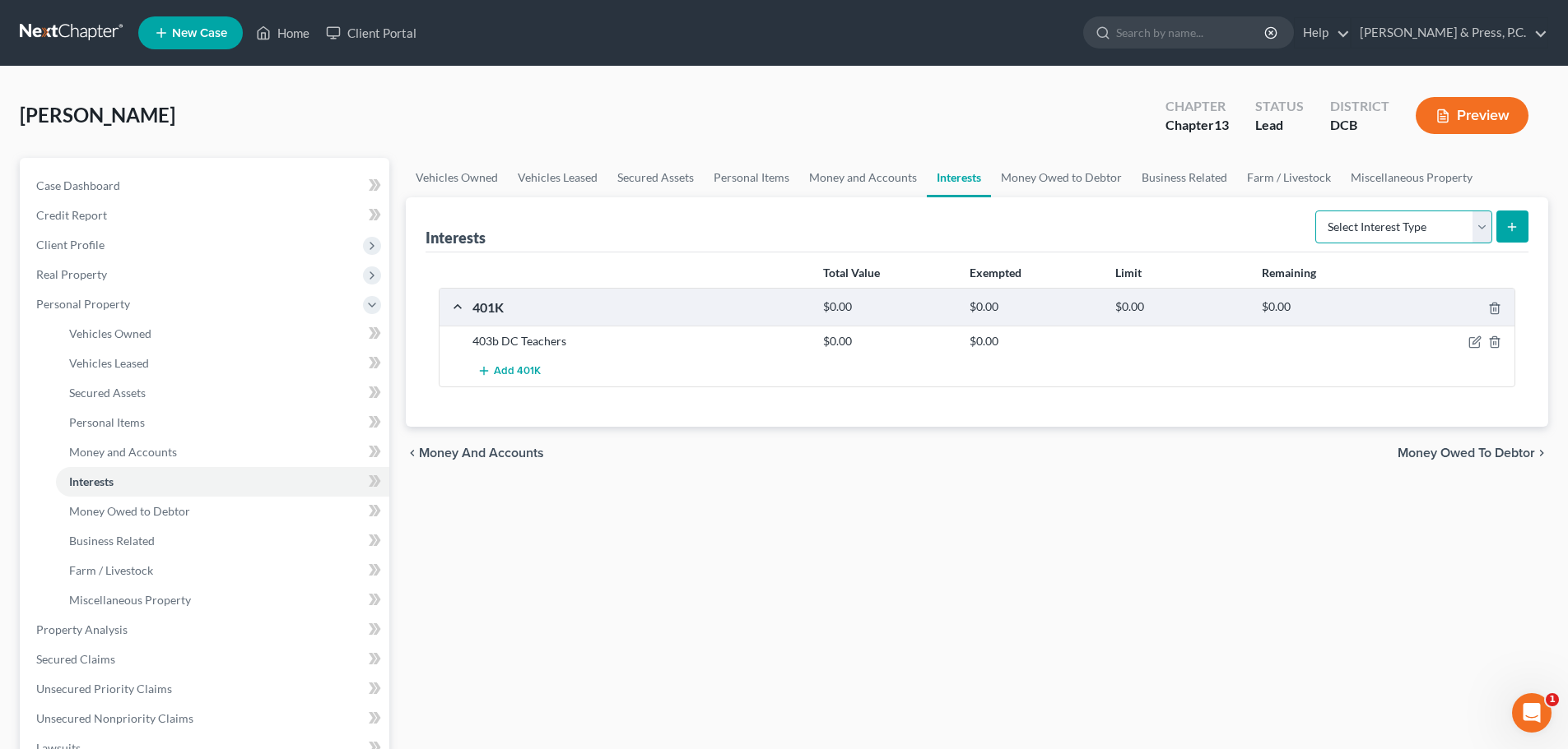
click at [1366, 237] on select "Select Interest Type 401K Annuity Bond Education IRA Government Bond Government…" at bounding box center [1404, 227] width 177 height 32
click at [1317, 210] on select "Select Interest Type 401K Annuity Bond Education IRA Government Bond Government…" at bounding box center [1404, 227] width 177 height 32
click at [1381, 238] on select "Select Interest Type 401K Annuity Bond Education IRA Government Bond Government…" at bounding box center [1404, 227] width 177 height 32
select select "whole_life_insurance"
click at [1317, 210] on select "Select Interest Type 401K Annuity Bond Education IRA Government Bond Government…" at bounding box center [1404, 227] width 177 height 32
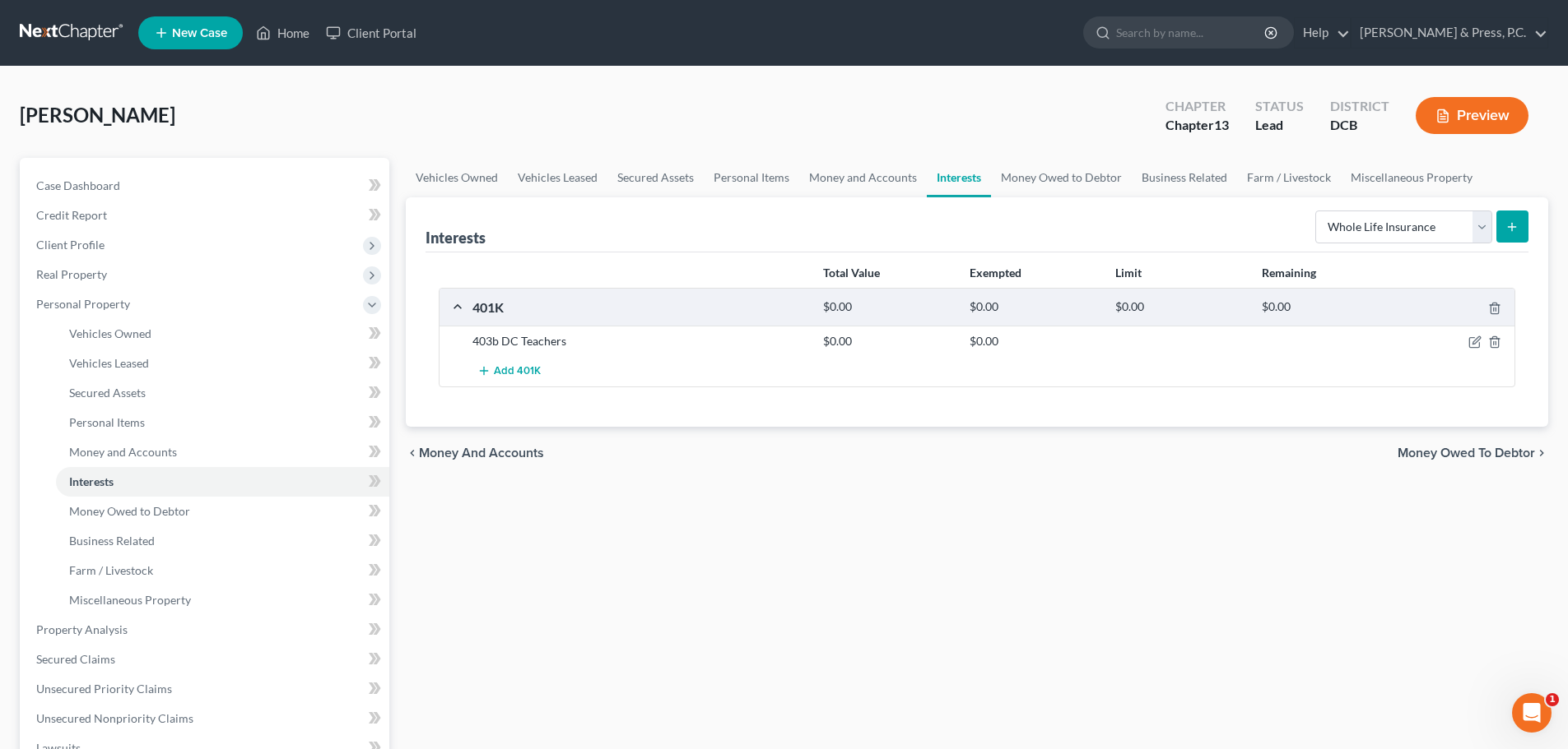
click at [1508, 235] on button "submit" at bounding box center [1512, 227] width 32 height 32
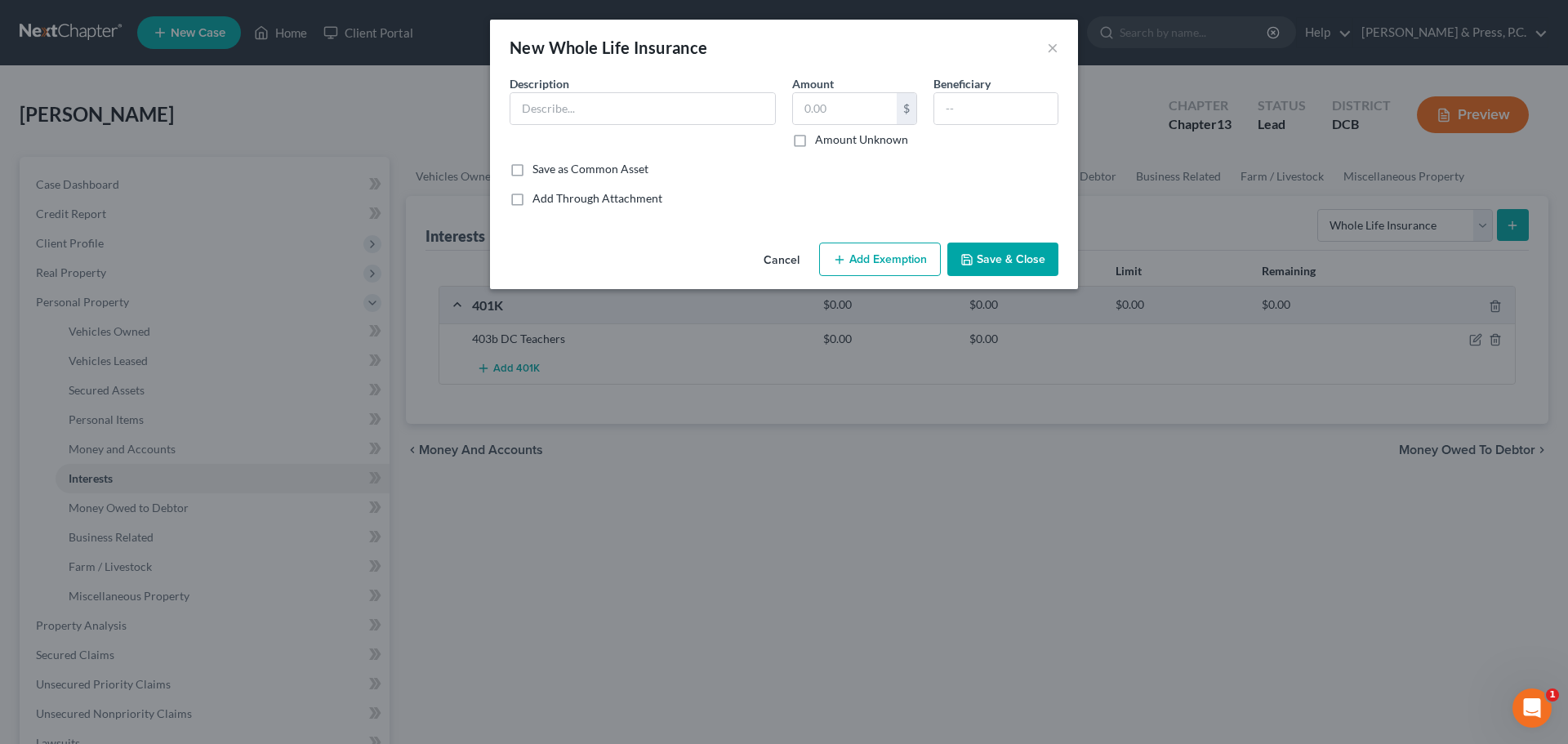
click at [654, 91] on div "Description *" at bounding box center [642, 111] width 282 height 73
click at [642, 108] on input "text" at bounding box center [642, 108] width 264 height 31
type input "The Standard"
type input "2"
type input "123,000"
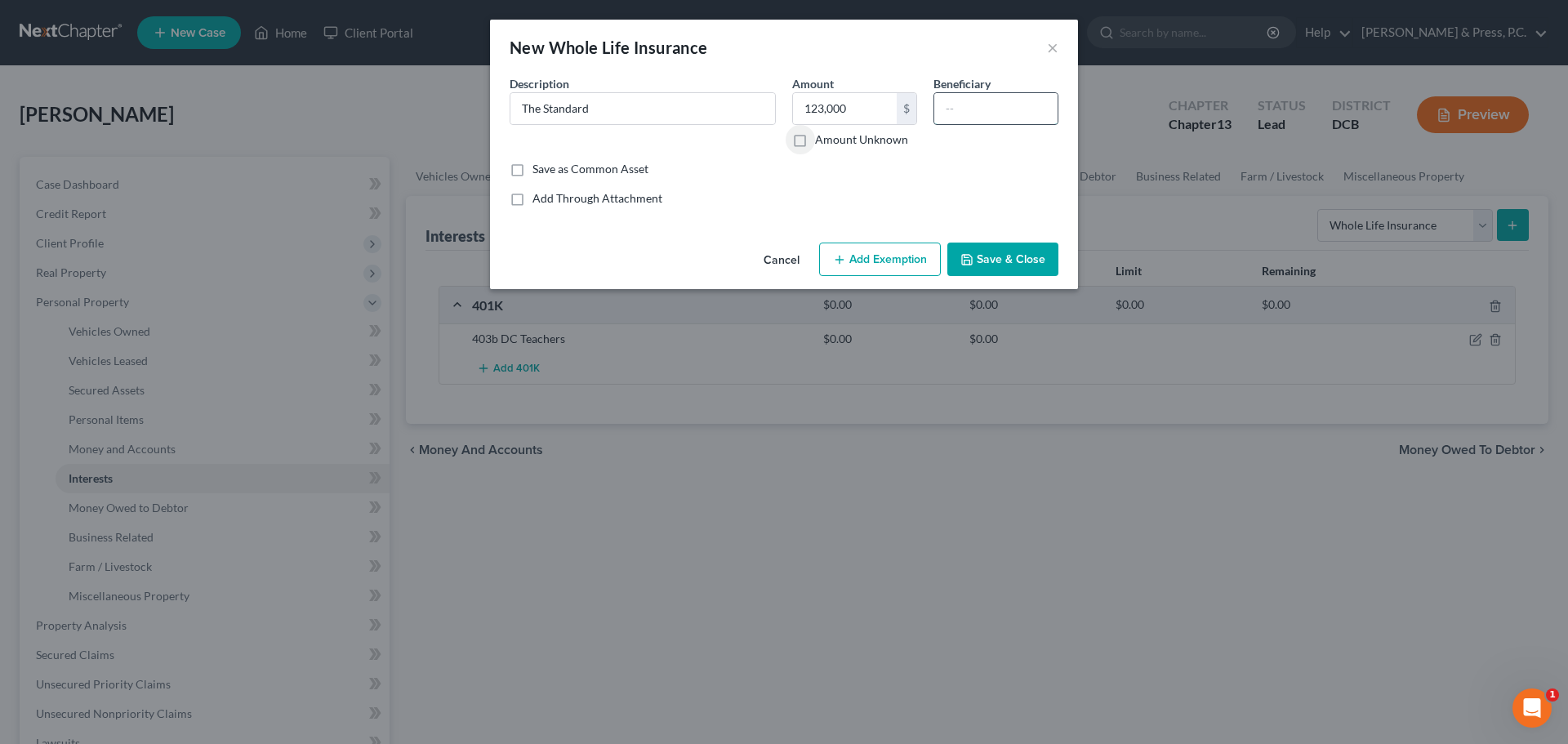
click at [975, 108] on input "text" at bounding box center [996, 108] width 124 height 31
type input "???"
click at [986, 265] on button "Save & Close" at bounding box center [1003, 260] width 111 height 34
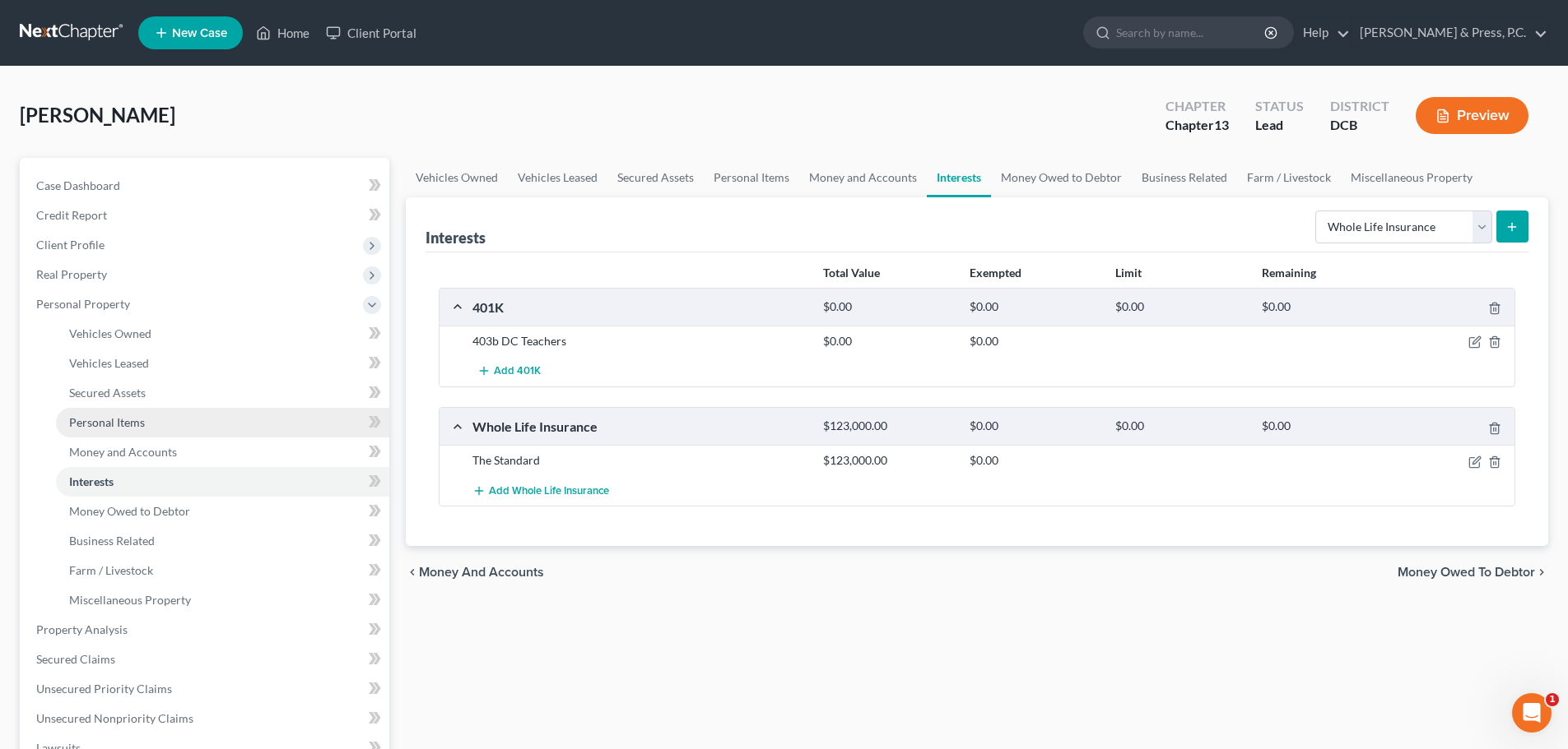
click at [215, 416] on link "Personal Items" at bounding box center [222, 422] width 333 height 30
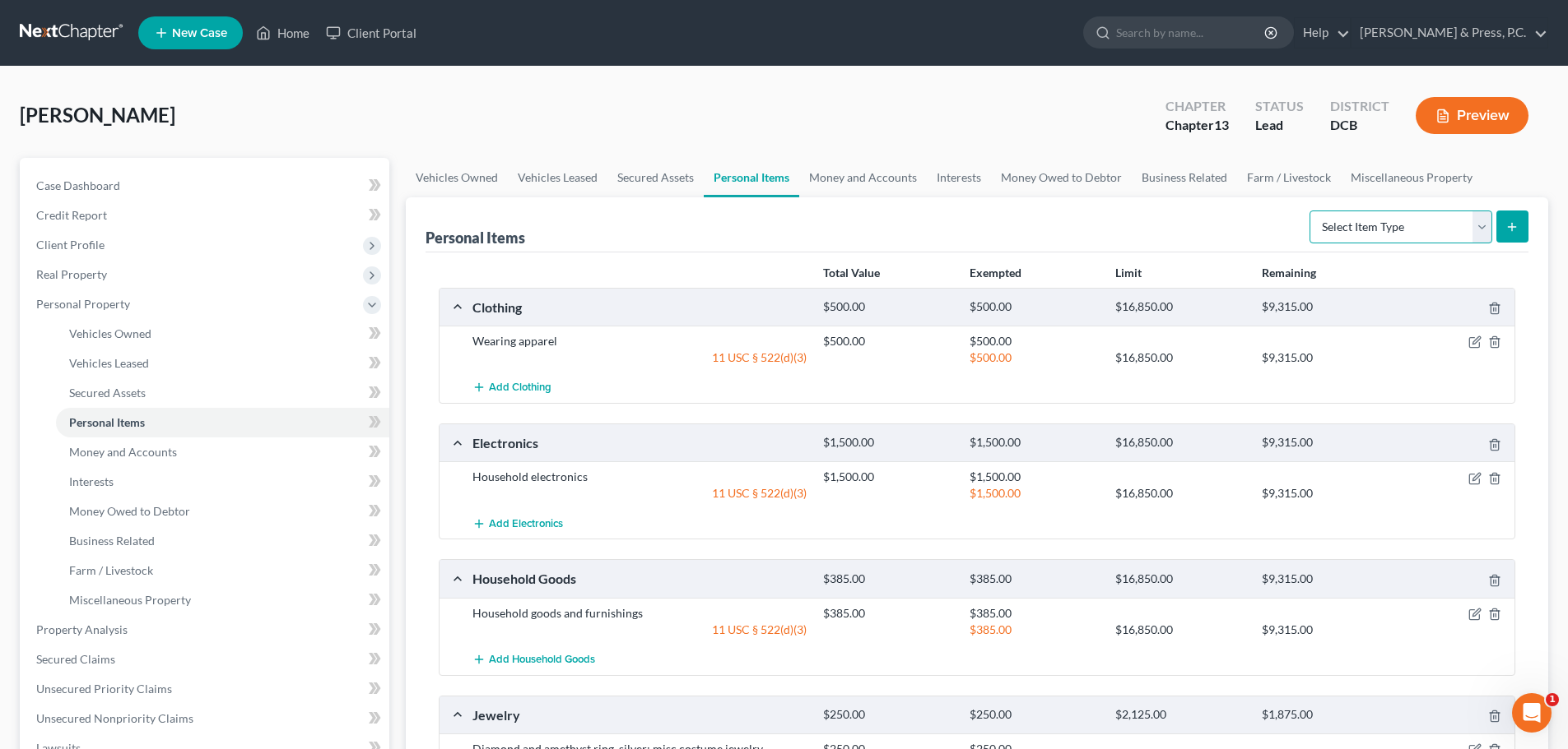
click at [1382, 235] on select "Select Item Type Clothing Collectibles Of Value Electronics Firearms Household …" at bounding box center [1400, 227] width 182 height 32
select select "other"
click at [1311, 210] on select "Select Item Type Clothing Collectibles Of Value Electronics Firearms Household …" at bounding box center [1400, 227] width 182 height 32
click at [1516, 222] on icon "submit" at bounding box center [1511, 227] width 14 height 14
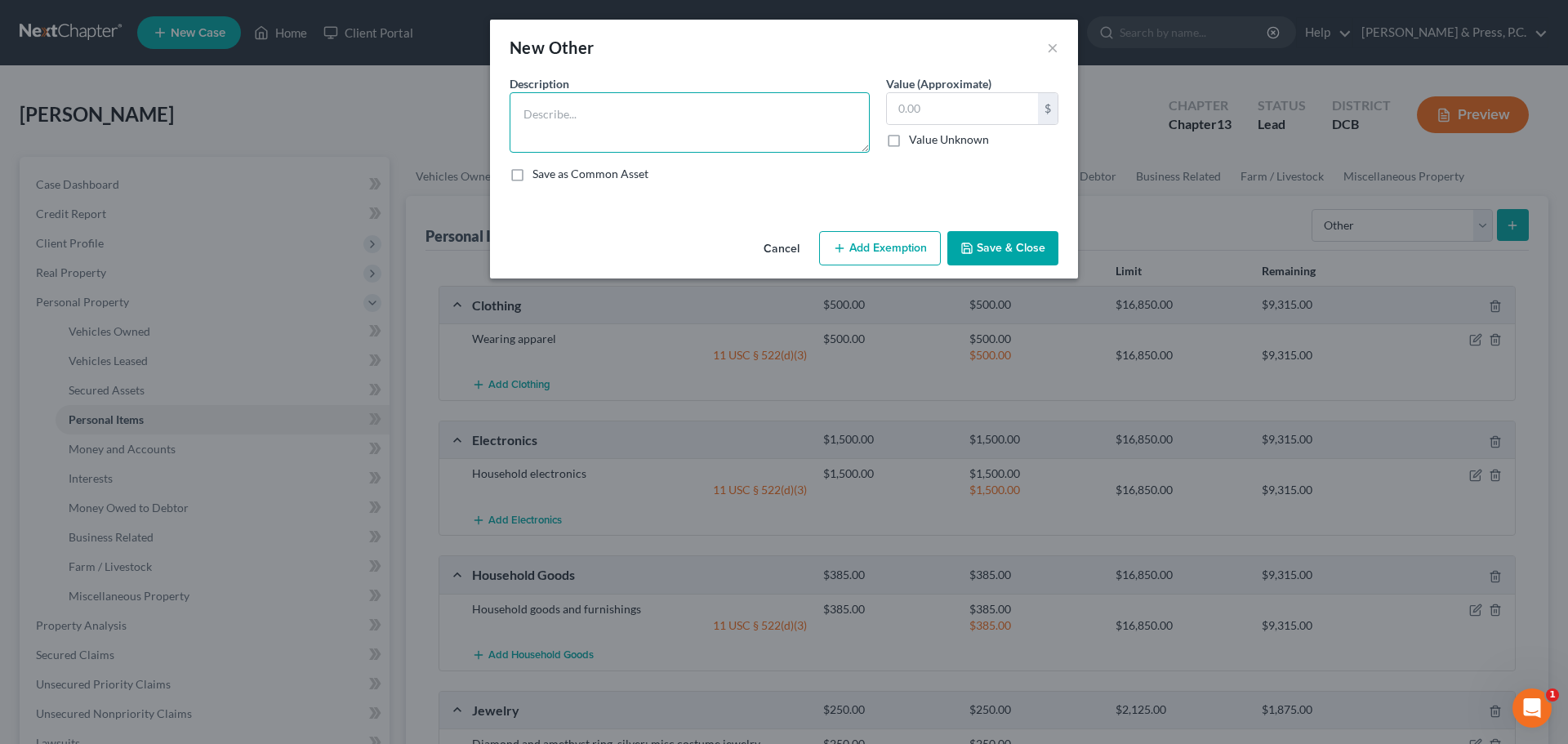
click at [530, 132] on textarea at bounding box center [690, 122] width 360 height 60
type textarea "Laminator"
click at [928, 114] on input "text" at bounding box center [962, 108] width 151 height 31
type input "50"
click at [900, 262] on button "Add Exemption" at bounding box center [880, 248] width 122 height 34
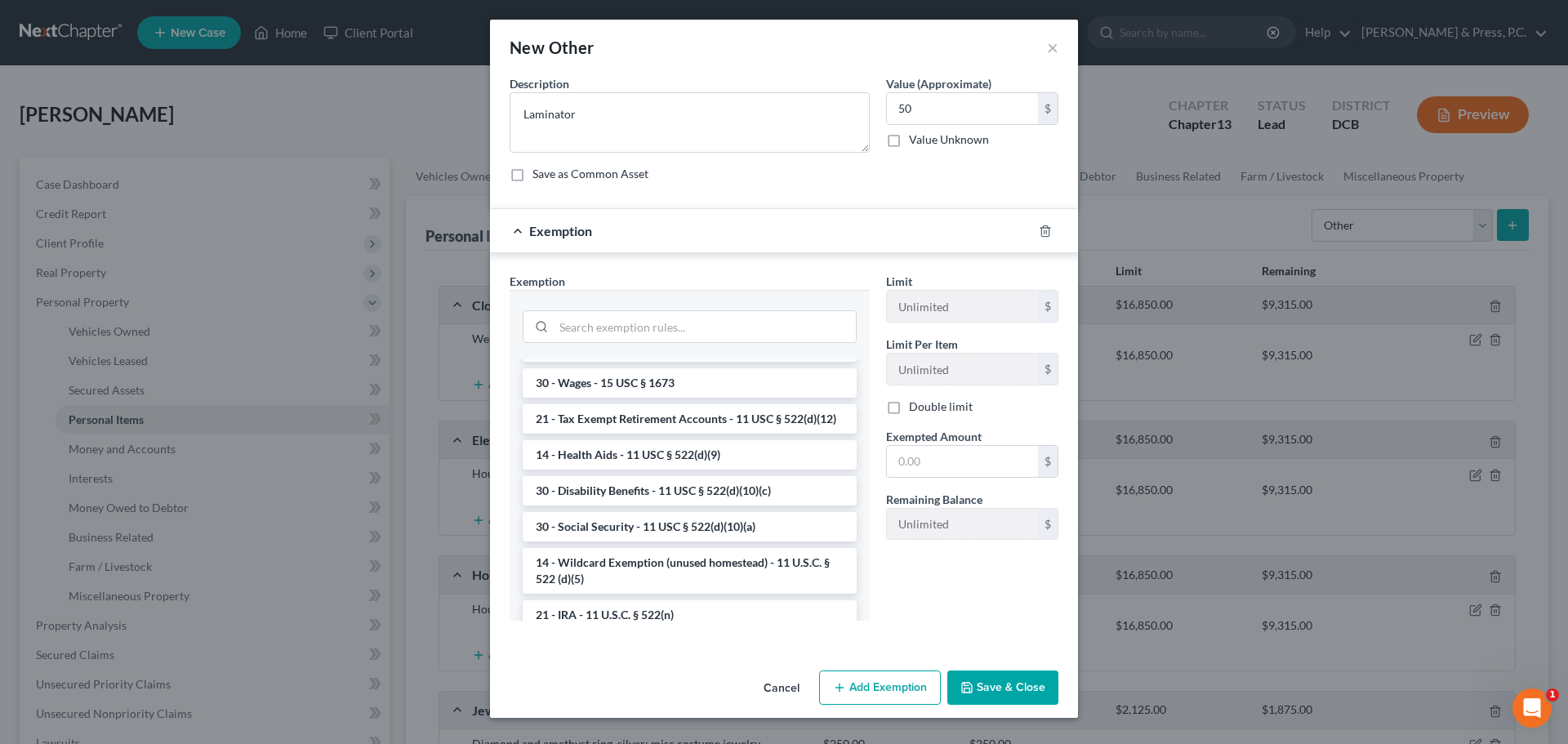
scroll to position [778, 0]
click at [689, 330] on input "search" at bounding box center [704, 326] width 302 height 31
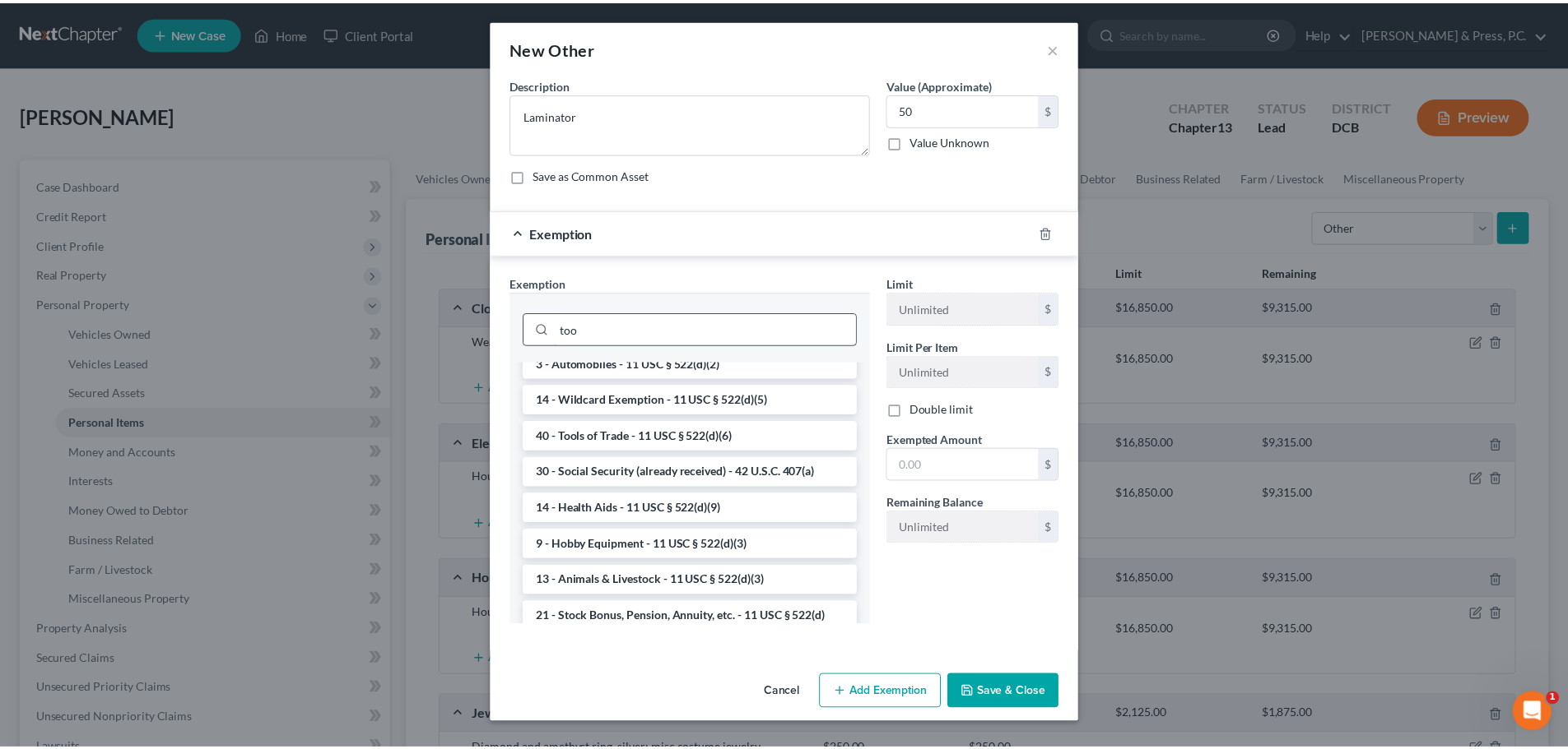
scroll to position [0, 0]
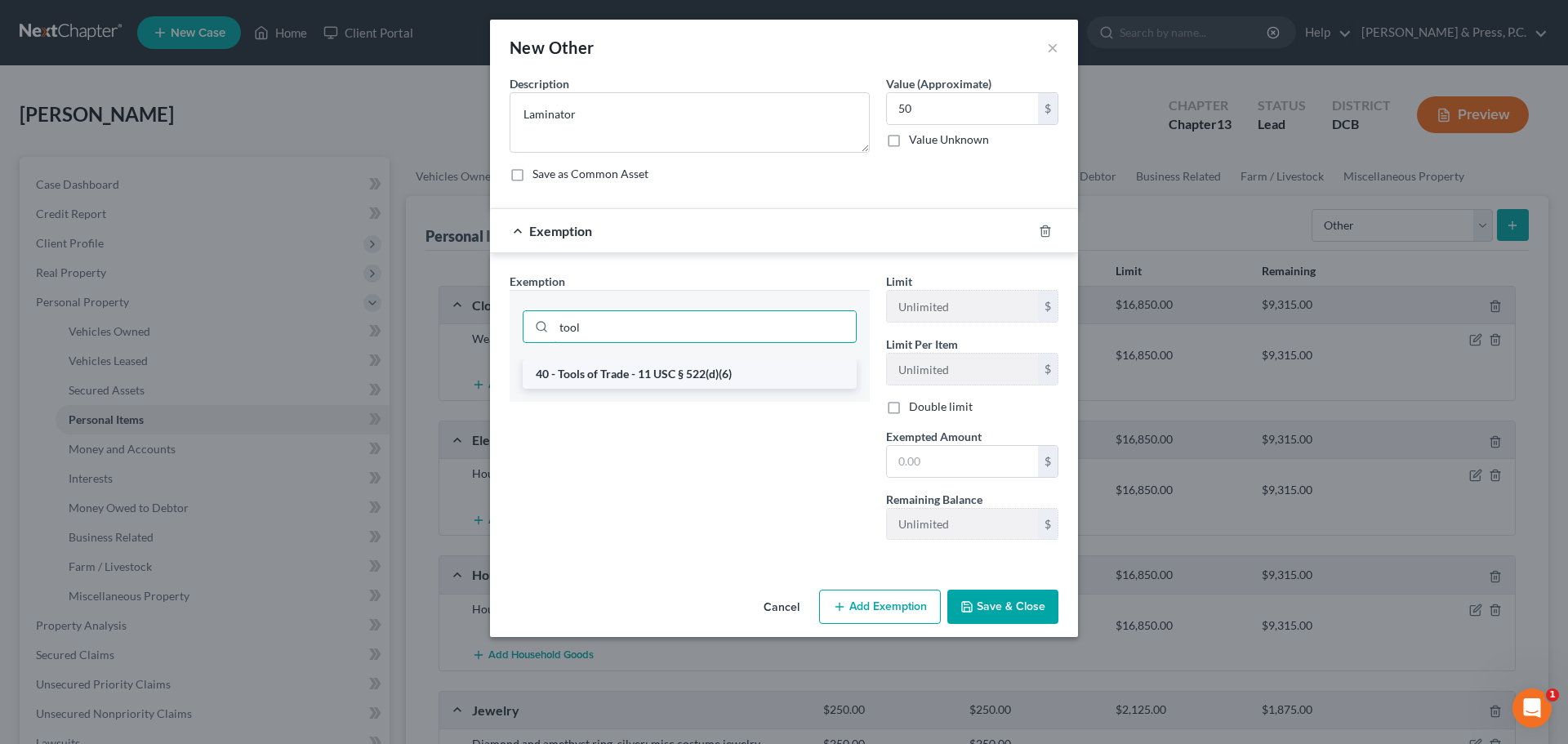
type input "tool"
click at [633, 377] on li "40 - Tools of Trade - 11 USC § 522(d)(6)" at bounding box center [689, 374] width 334 height 30
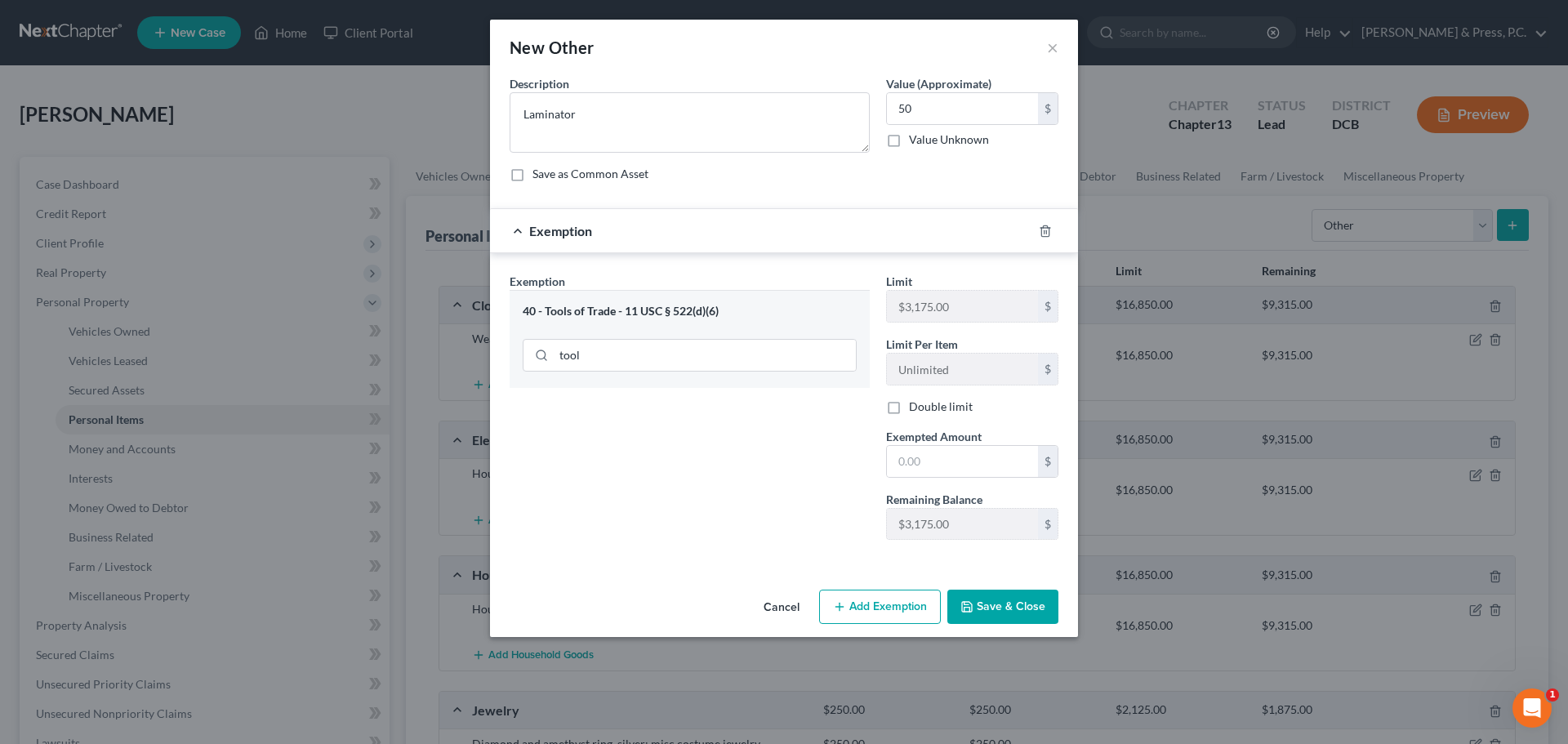
drag, startPoint x: 926, startPoint y: 442, endPoint x: 935, endPoint y: 446, distance: 9.8
click at [926, 443] on span "Exempted Amount" at bounding box center [934, 437] width 96 height 13
click at [958, 453] on input "text" at bounding box center [962, 462] width 151 height 31
type input "50"
click at [974, 603] on icon "button" at bounding box center [967, 607] width 13 height 13
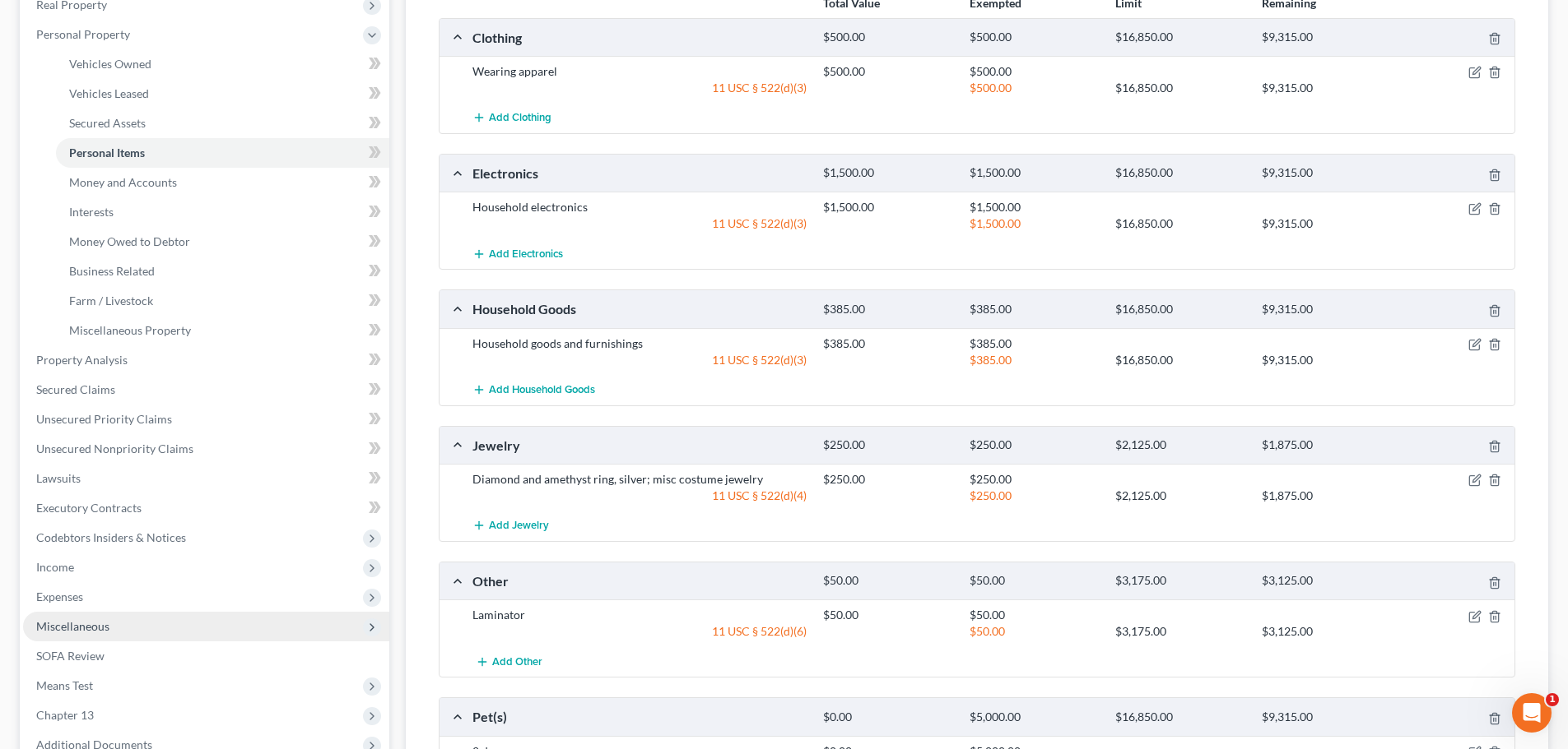
scroll to position [411, 0]
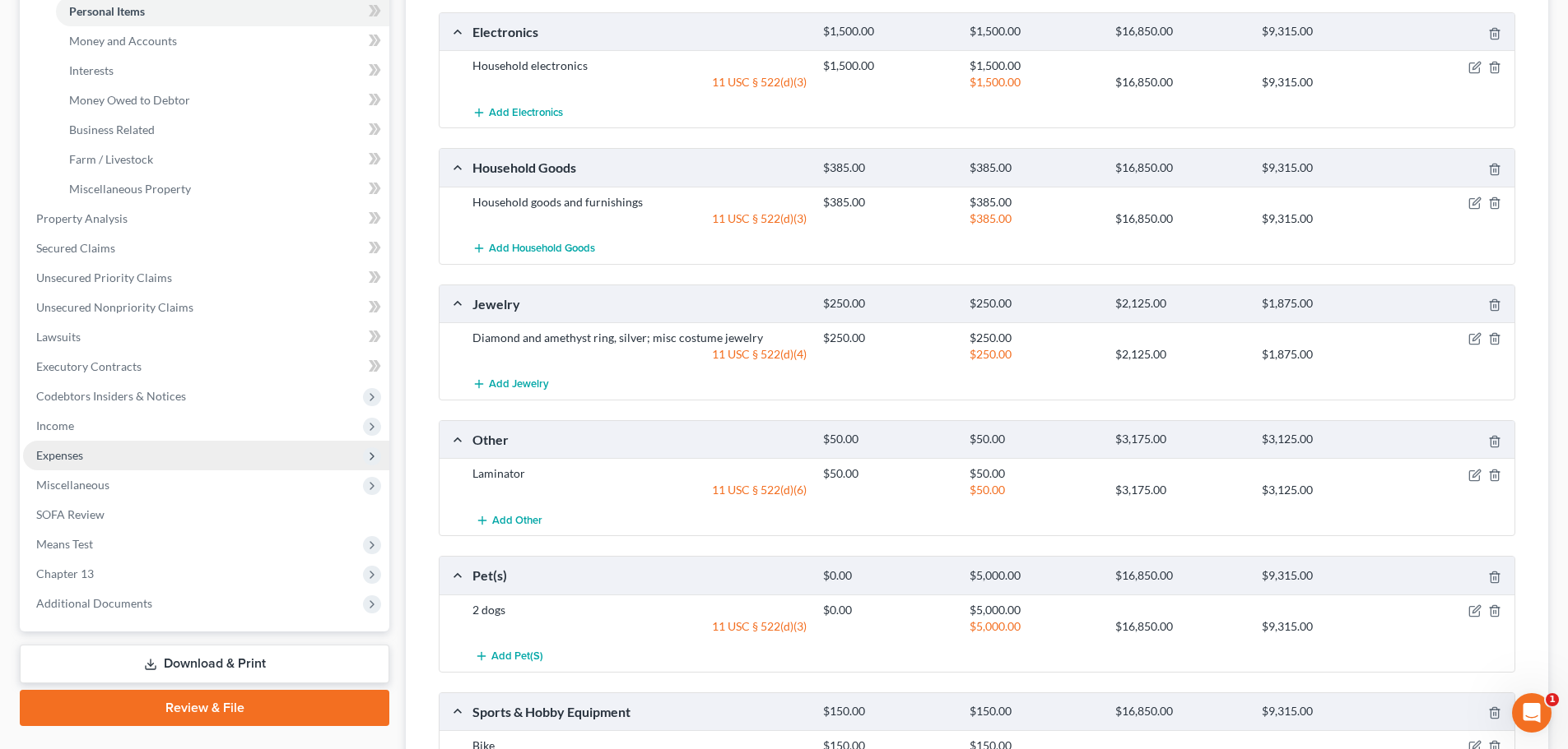
click at [75, 457] on span "Expenses" at bounding box center [60, 455] width 47 height 14
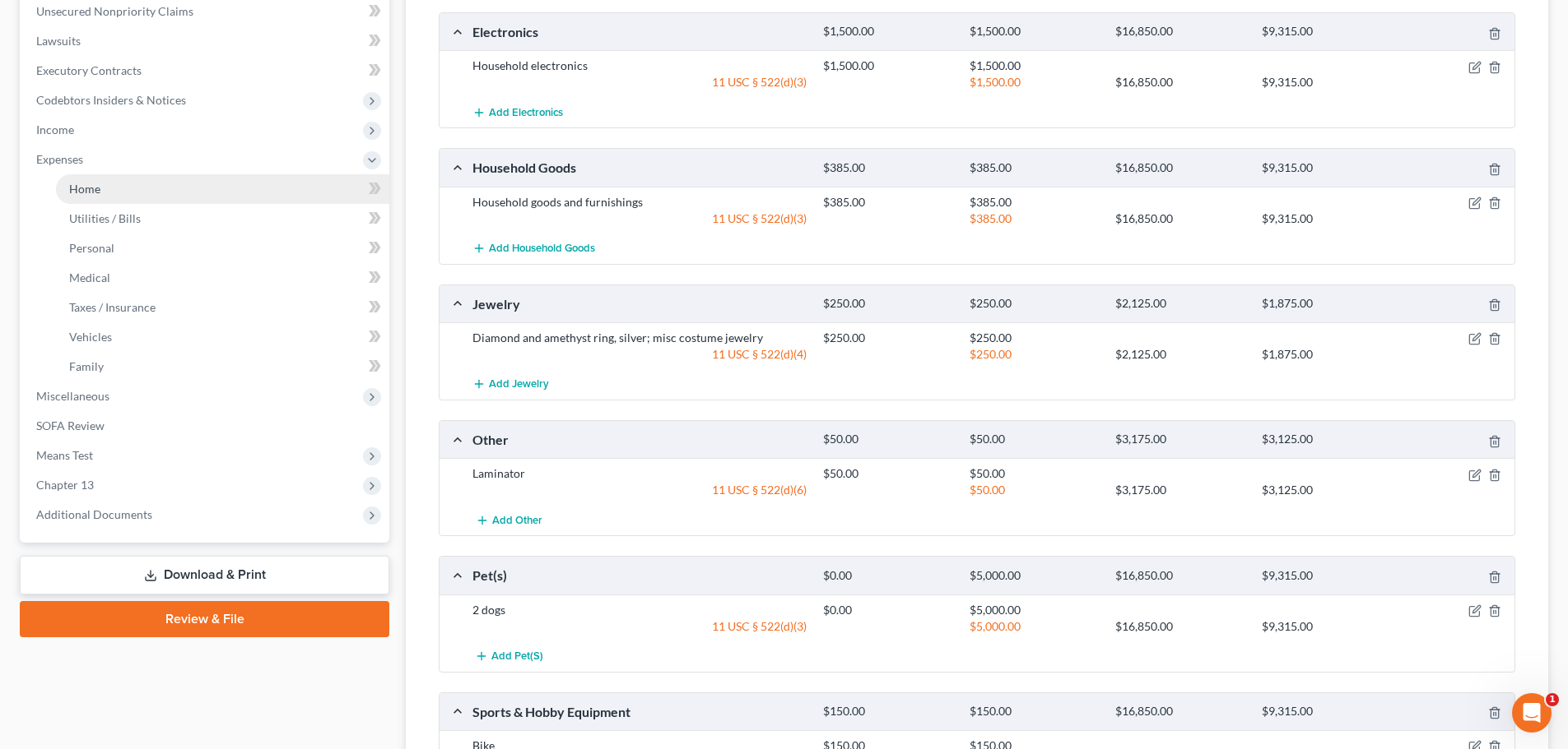
click at [107, 194] on link "Home" at bounding box center [222, 189] width 333 height 30
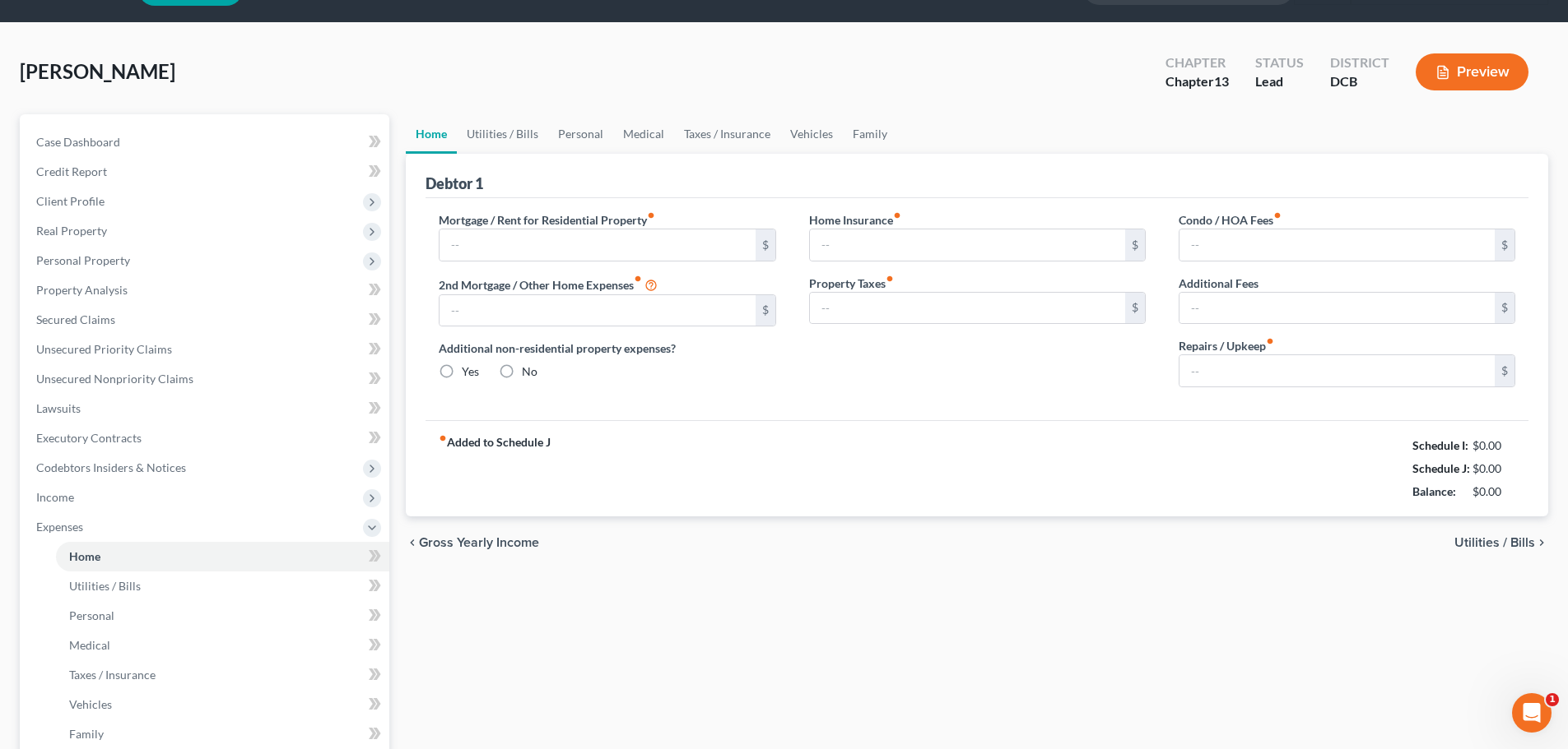
type input "0.00"
radio input "true"
type input "0.00"
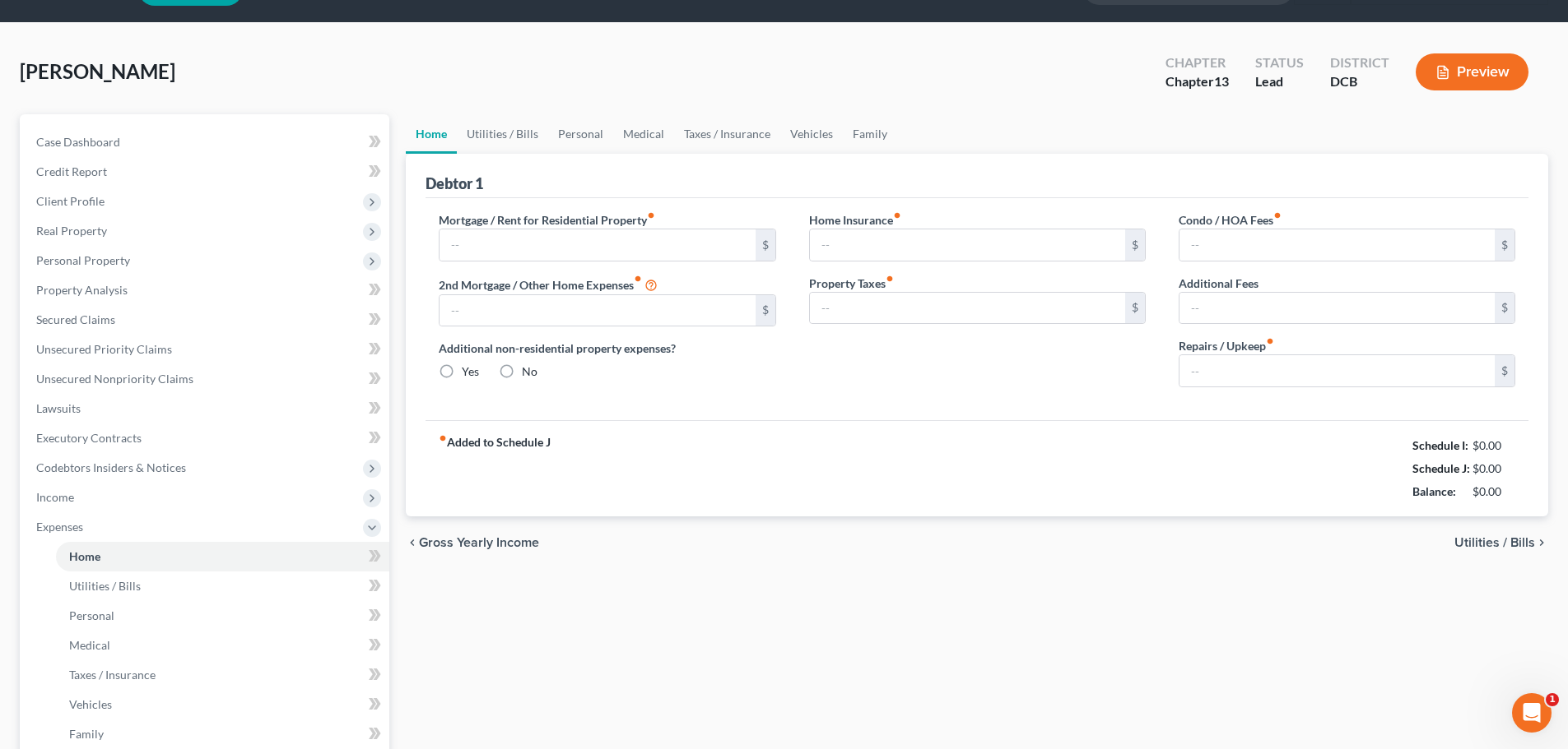
type input "0.00"
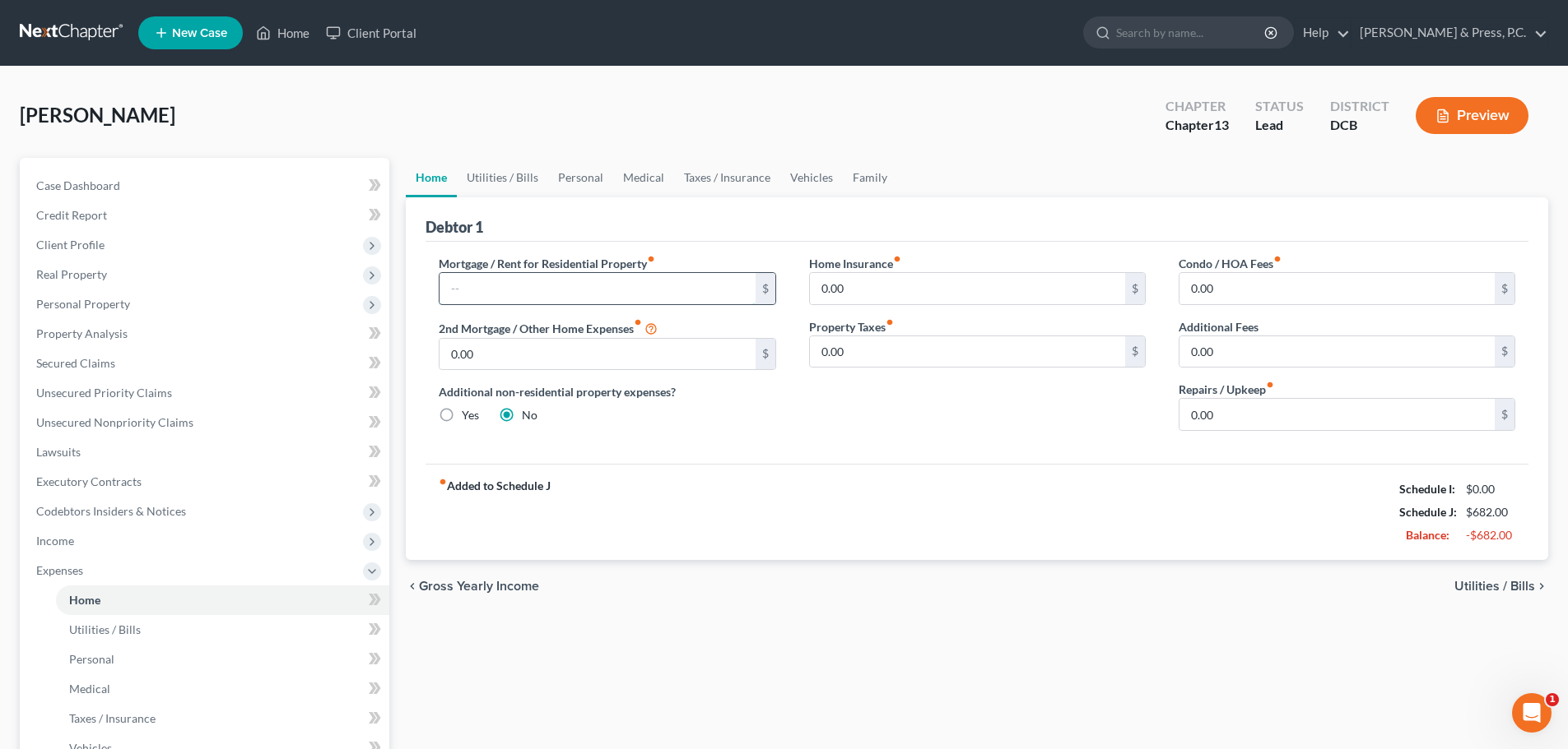
drag, startPoint x: 504, startPoint y: 297, endPoint x: 505, endPoint y: 289, distance: 8.1
click at [503, 297] on input "text" at bounding box center [597, 289] width 315 height 32
type input "2,100"
drag, startPoint x: 1253, startPoint y: 387, endPoint x: 1255, endPoint y: 411, distance: 24.1
click at [1253, 398] on div "Repairs / Upkeep fiber_manual_record 0.00 $" at bounding box center [1346, 406] width 337 height 51
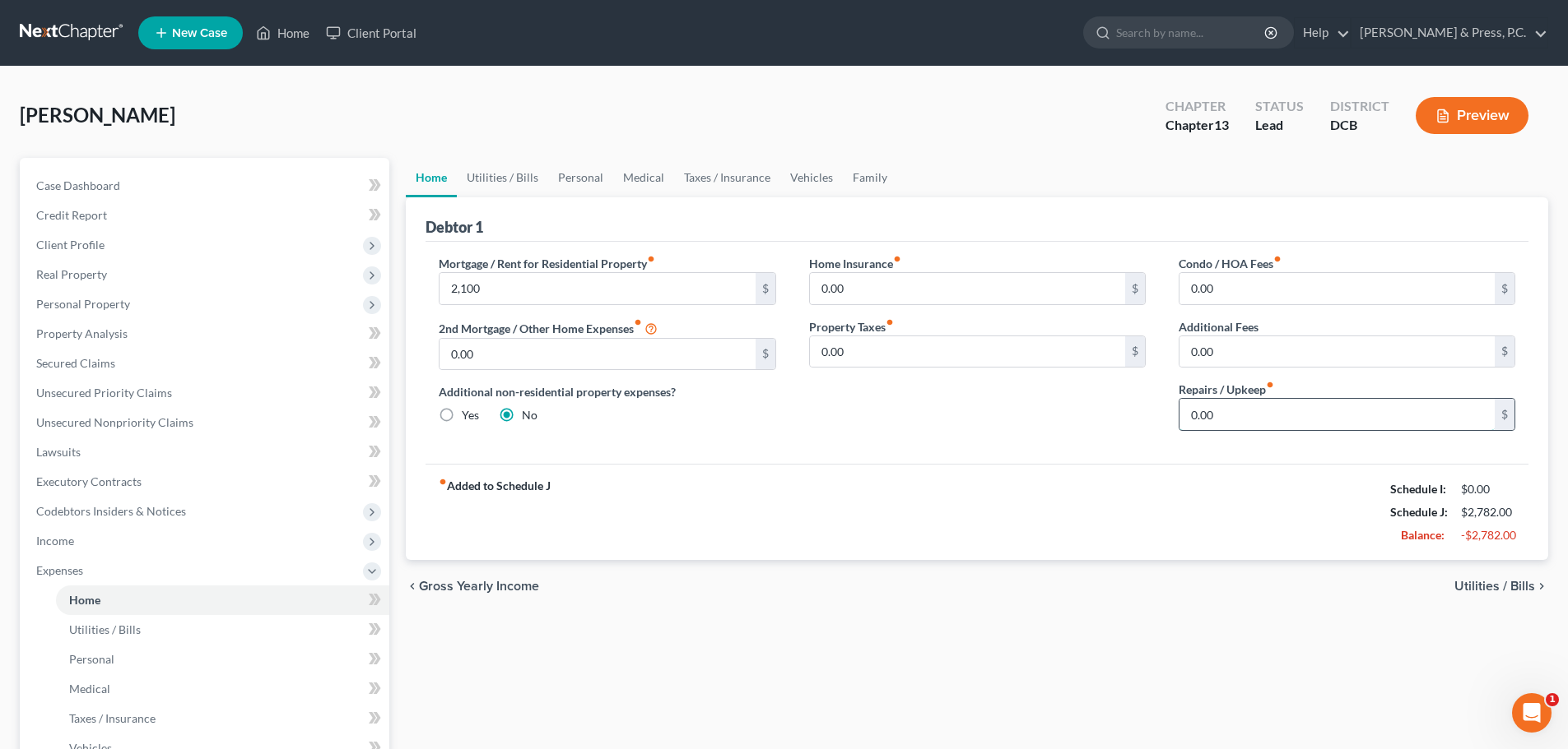
click at [1255, 411] on input "0.00" at bounding box center [1336, 414] width 315 height 32
type input "50"
drag, startPoint x: 1104, startPoint y: 479, endPoint x: 1096, endPoint y: 421, distance: 58.5
click at [1104, 479] on div "fiber_manual_record Added to Schedule J Schedule I: $0.00 Schedule J: $2,832.00…" at bounding box center [977, 512] width 1103 height 97
click at [1495, 590] on span "Utilities / Bills" at bounding box center [1494, 587] width 80 height 14
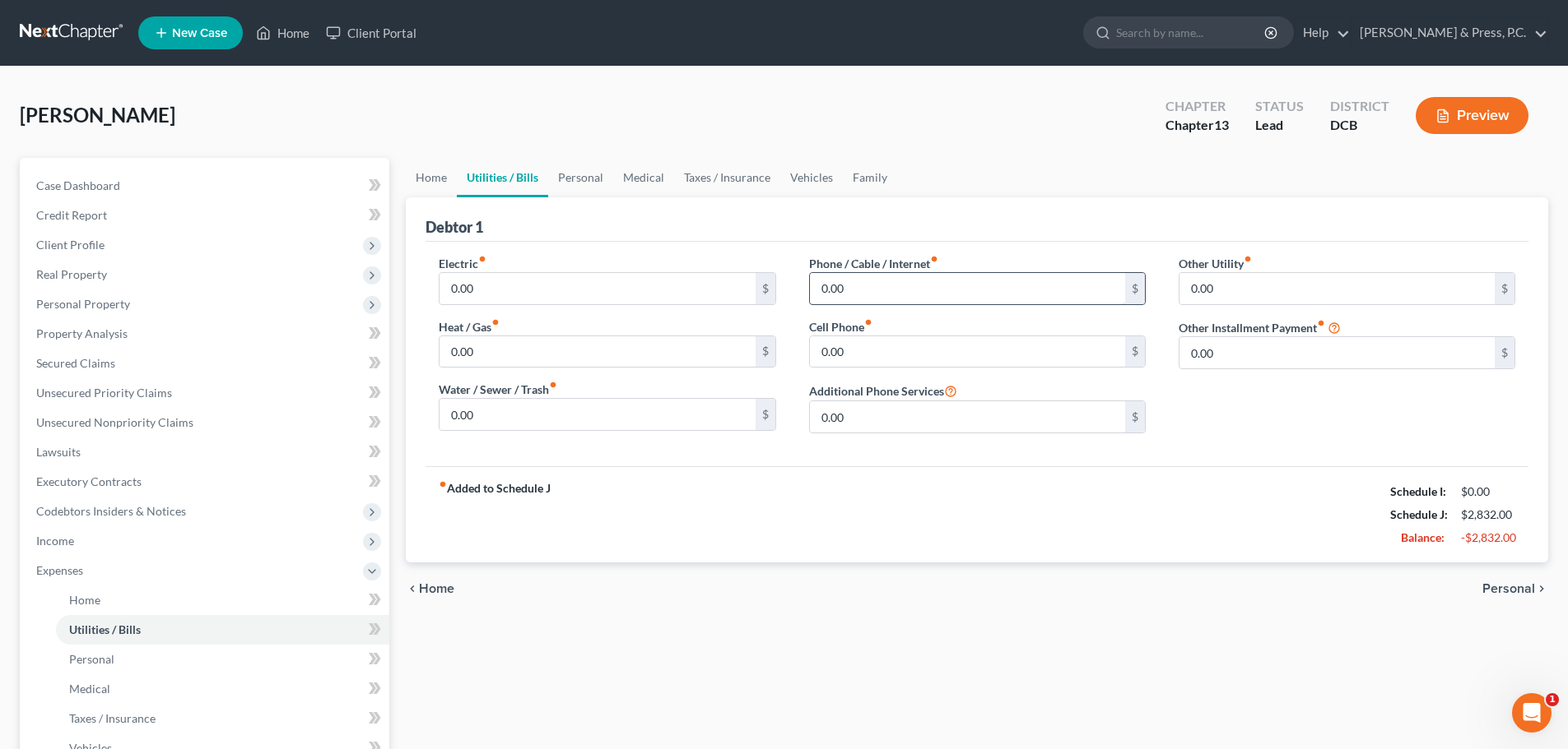
click at [852, 293] on input "0.00" at bounding box center [967, 289] width 315 height 32
type input "278"
click at [877, 528] on div "fiber_manual_record Added to Schedule J Schedule I: $0.00 Schedule J: $3,110.00…" at bounding box center [977, 514] width 1103 height 97
click at [1508, 591] on span "Personal" at bounding box center [1508, 588] width 52 height 14
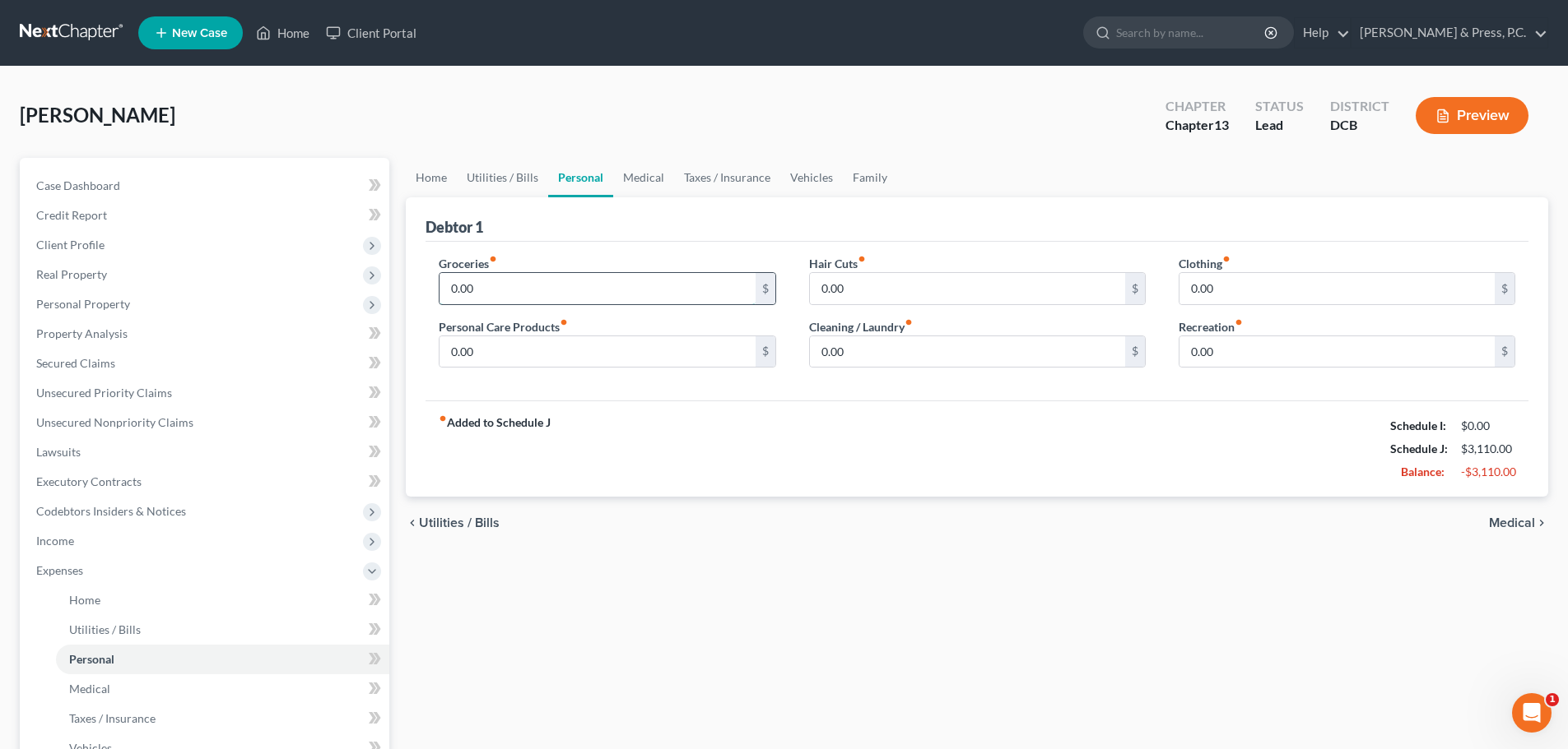
click at [540, 290] on input "0.00" at bounding box center [597, 289] width 315 height 32
type input "300"
drag, startPoint x: 693, startPoint y: 482, endPoint x: 669, endPoint y: 470, distance: 26.8
click at [692, 480] on div "fiber_manual_record Added to Schedule J Schedule I: $0.00 Schedule J: $3,410.00…" at bounding box center [977, 448] width 1103 height 97
click at [1229, 291] on input "0.00" at bounding box center [1336, 289] width 315 height 32
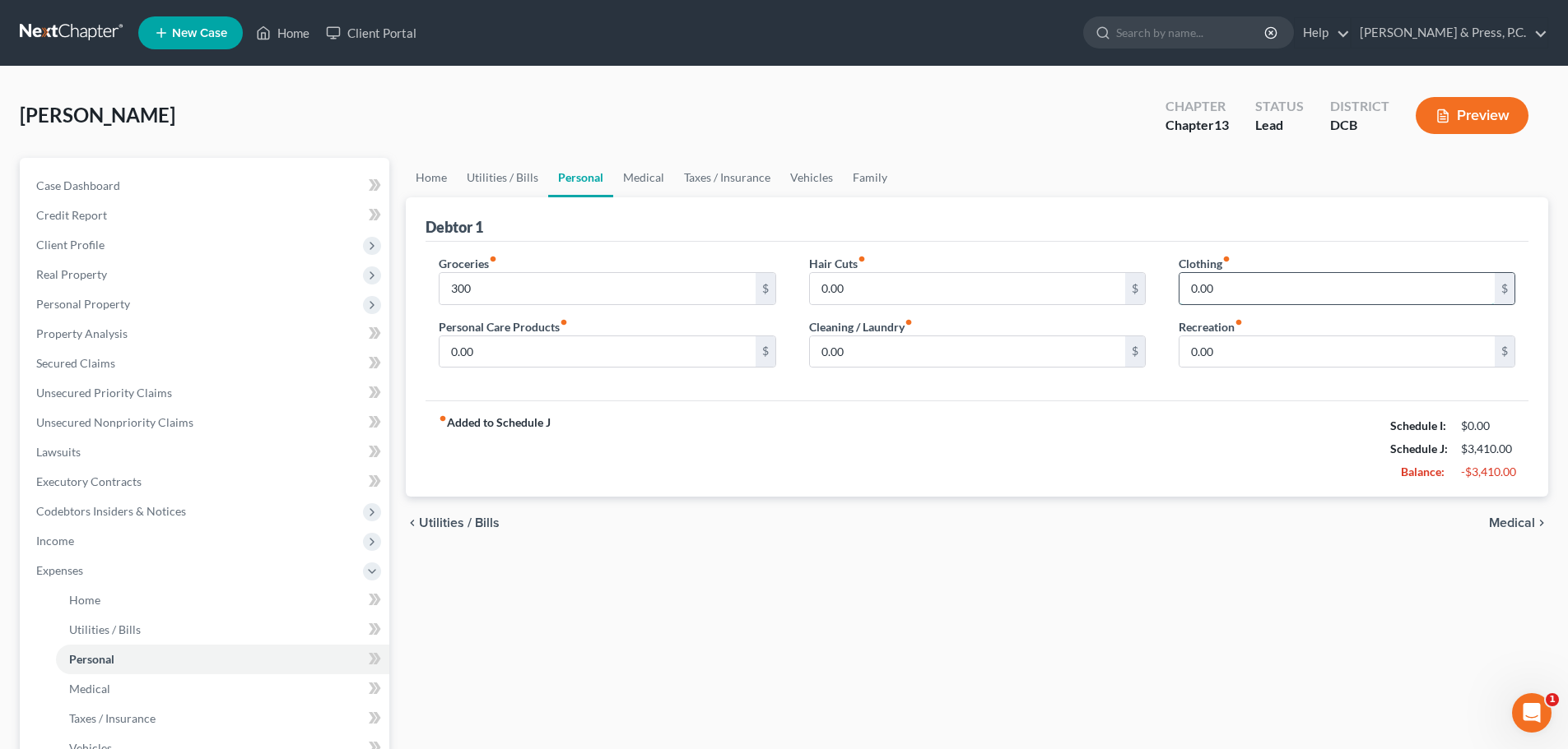
click at [1229, 291] on input "0.00" at bounding box center [1336, 289] width 315 height 32
type input "200"
click at [961, 433] on div "fiber_manual_record Added to Schedule J Schedule I: $0.00 Schedule J: $3,610.00…" at bounding box center [977, 448] width 1103 height 97
click at [579, 352] on input "0.00" at bounding box center [597, 352] width 315 height 32
type input "250"
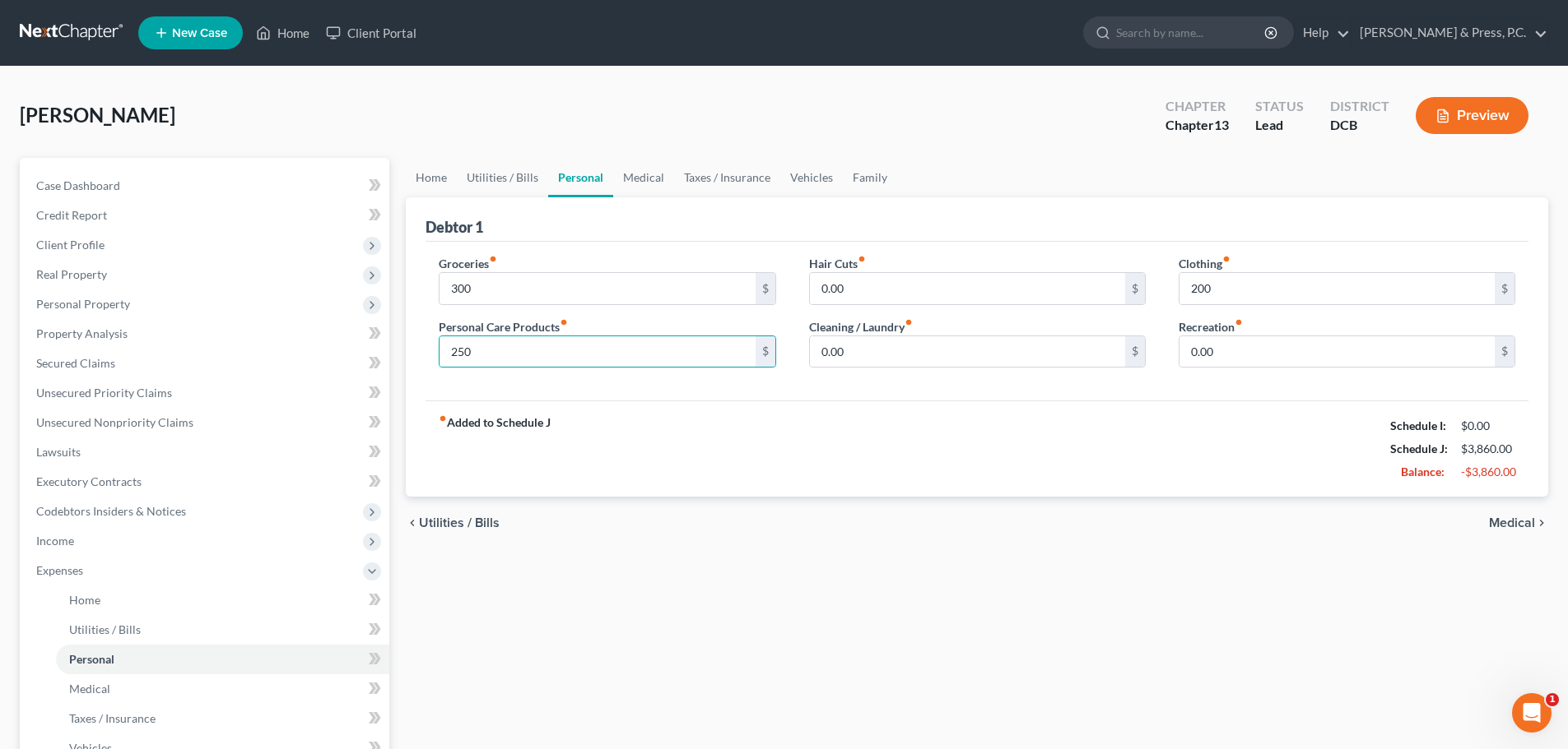
click at [730, 446] on div "fiber_manual_record Added to Schedule J Schedule I: $0.00 Schedule J: $3,860.00…" at bounding box center [977, 448] width 1103 height 97
click at [496, 358] on input "250" at bounding box center [597, 352] width 315 height 32
paste input "25"
type input "250"
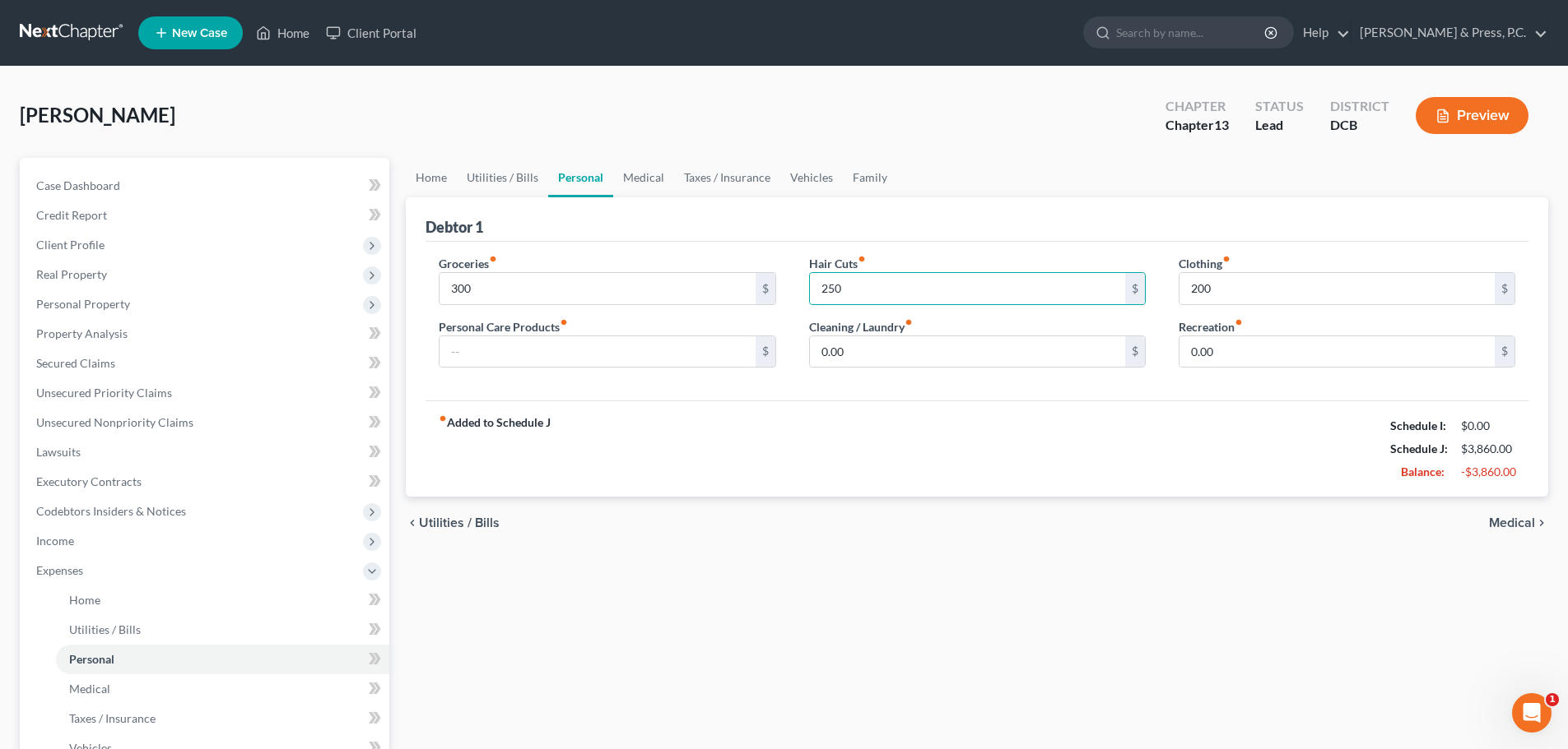
click at [850, 451] on div "fiber_manual_record Added to Schedule J Schedule I: $0.00 Schedule J: $3,860.00…" at bounding box center [977, 448] width 1103 height 97
click at [1501, 519] on span "Medical" at bounding box center [1511, 522] width 46 height 14
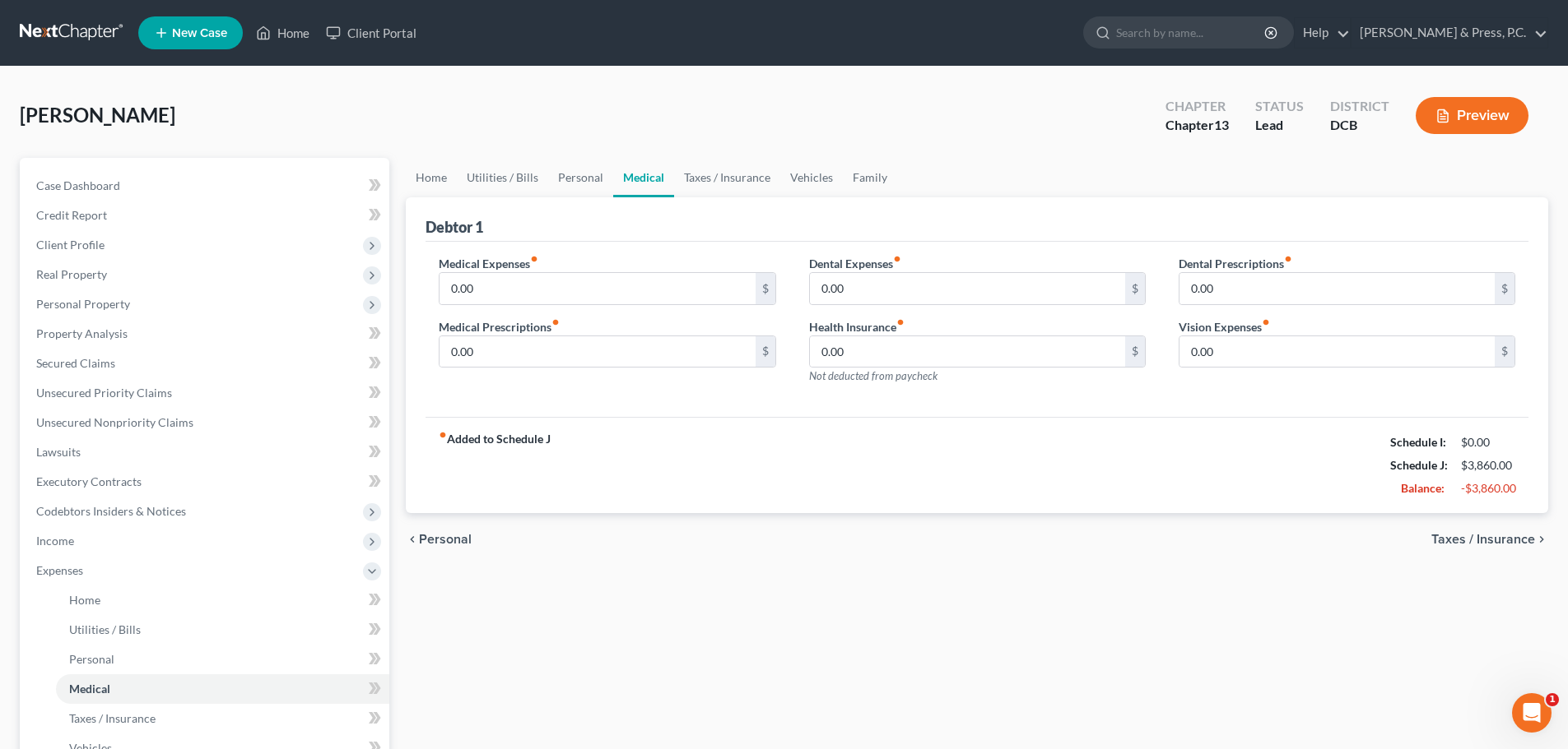
click at [1481, 529] on div "chevron_left Personal Taxes / Insurance chevron_right" at bounding box center [976, 540] width 1142 height 52
click at [1490, 545] on span "Taxes / Insurance" at bounding box center [1482, 540] width 104 height 14
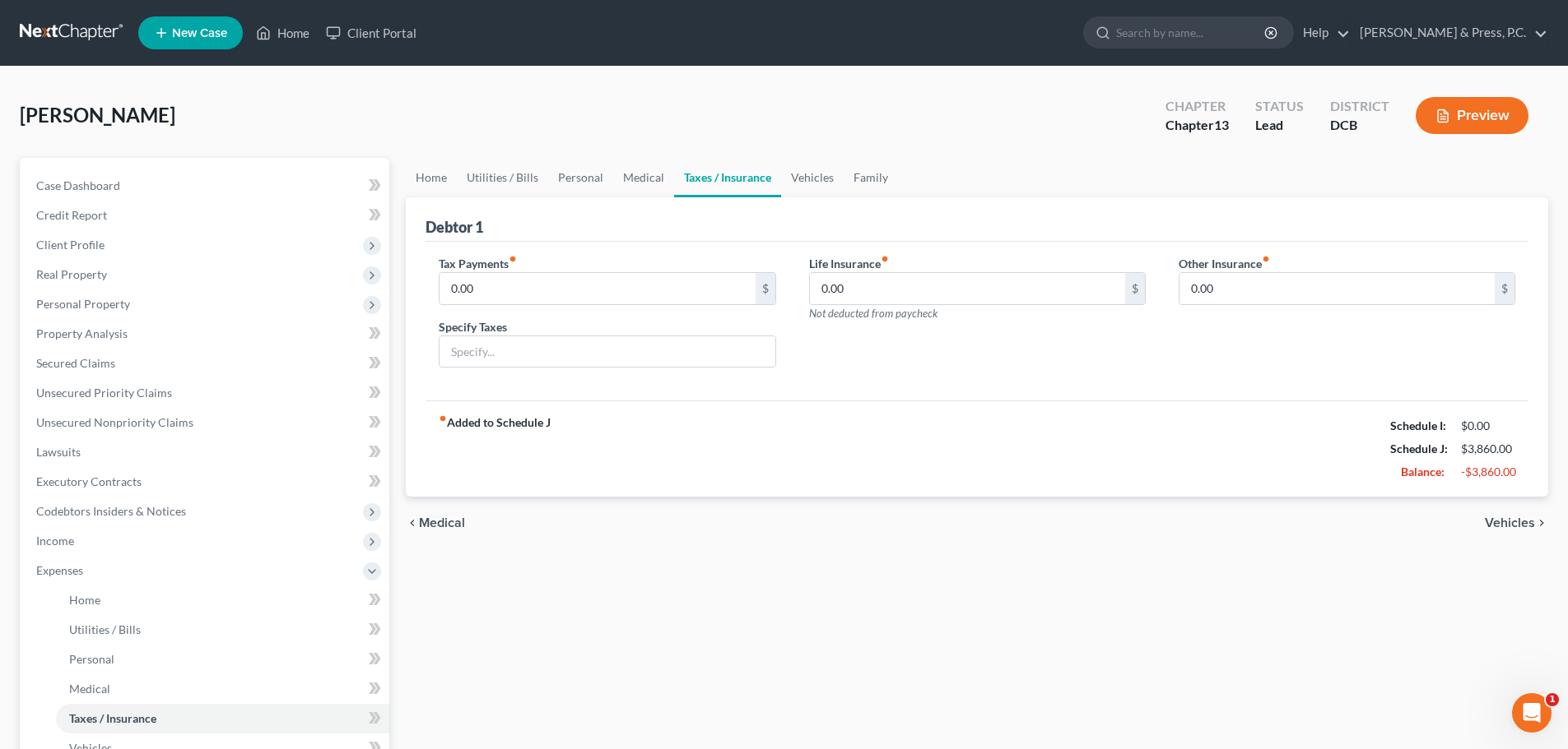
click at [1520, 525] on span "Vehicles" at bounding box center [1510, 522] width 51 height 14
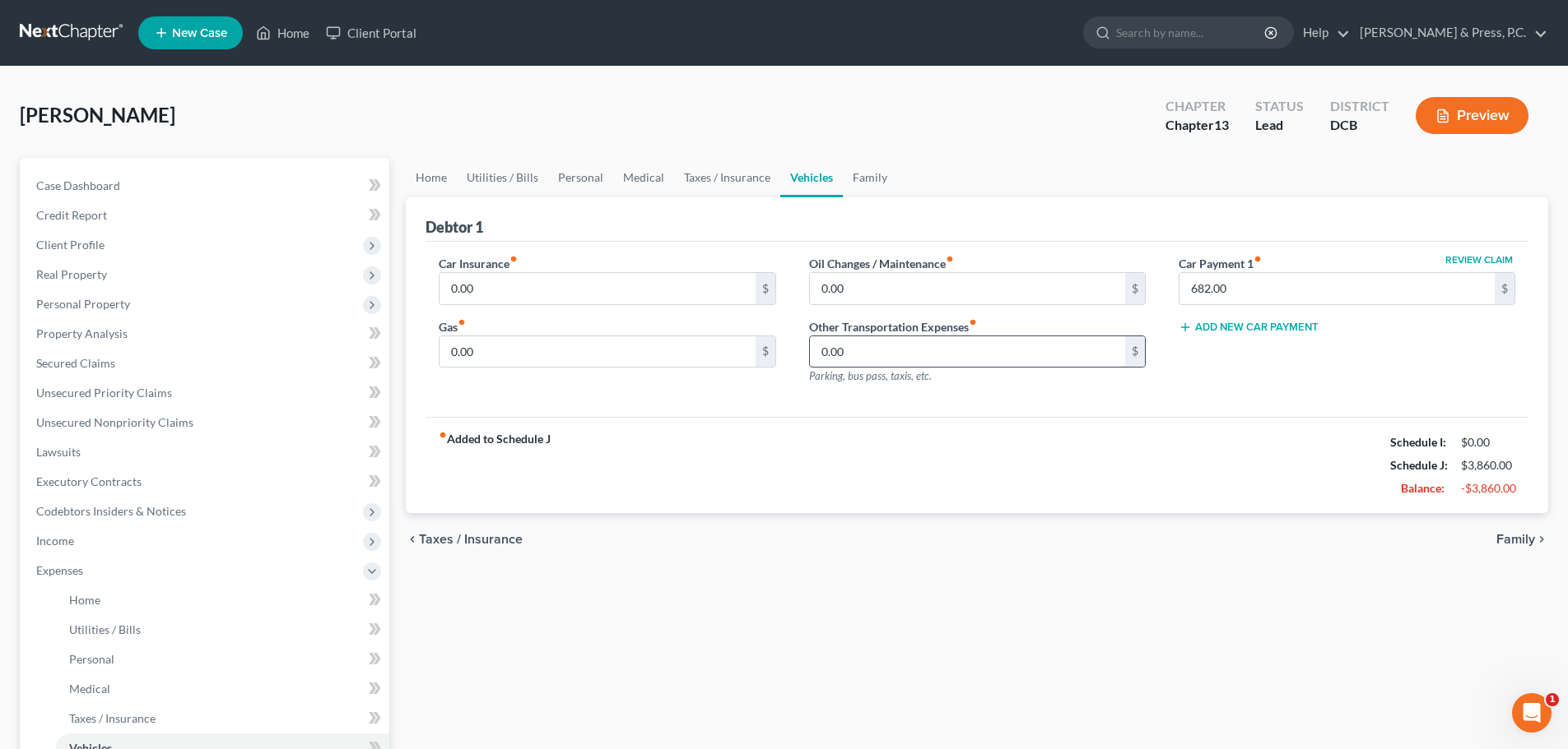
click at [859, 346] on input "0.00" at bounding box center [967, 352] width 315 height 32
type input "140"
drag, startPoint x: 906, startPoint y: 465, endPoint x: 1201, endPoint y: 497, distance: 296.7
click at [907, 465] on div "fiber_manual_record Added to Schedule J Schedule I: $0.00 Schedule J: $4,000.00…" at bounding box center [977, 465] width 1103 height 97
click at [1526, 536] on span "Family" at bounding box center [1515, 540] width 39 height 14
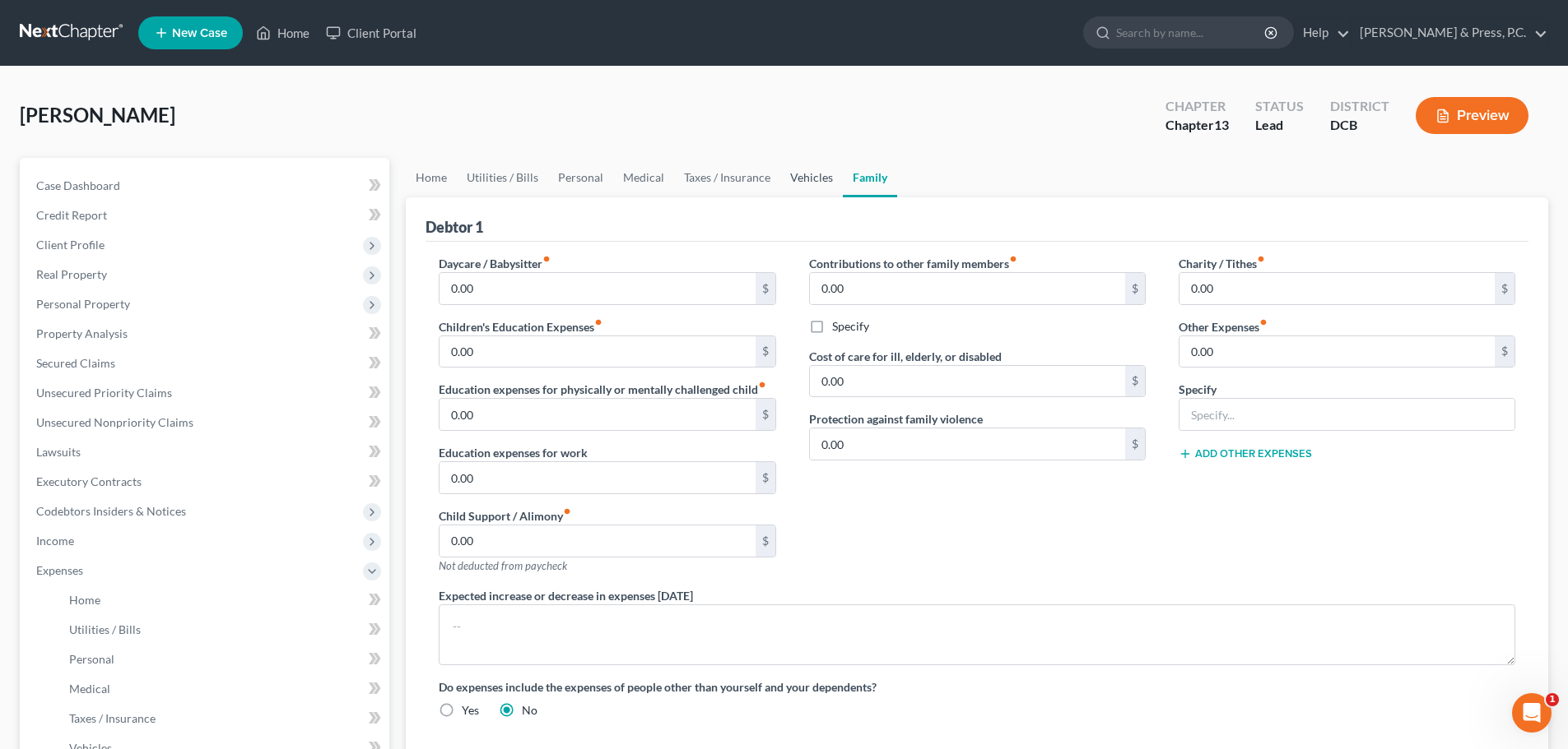
click at [793, 182] on link "Vehicles" at bounding box center [811, 178] width 62 height 40
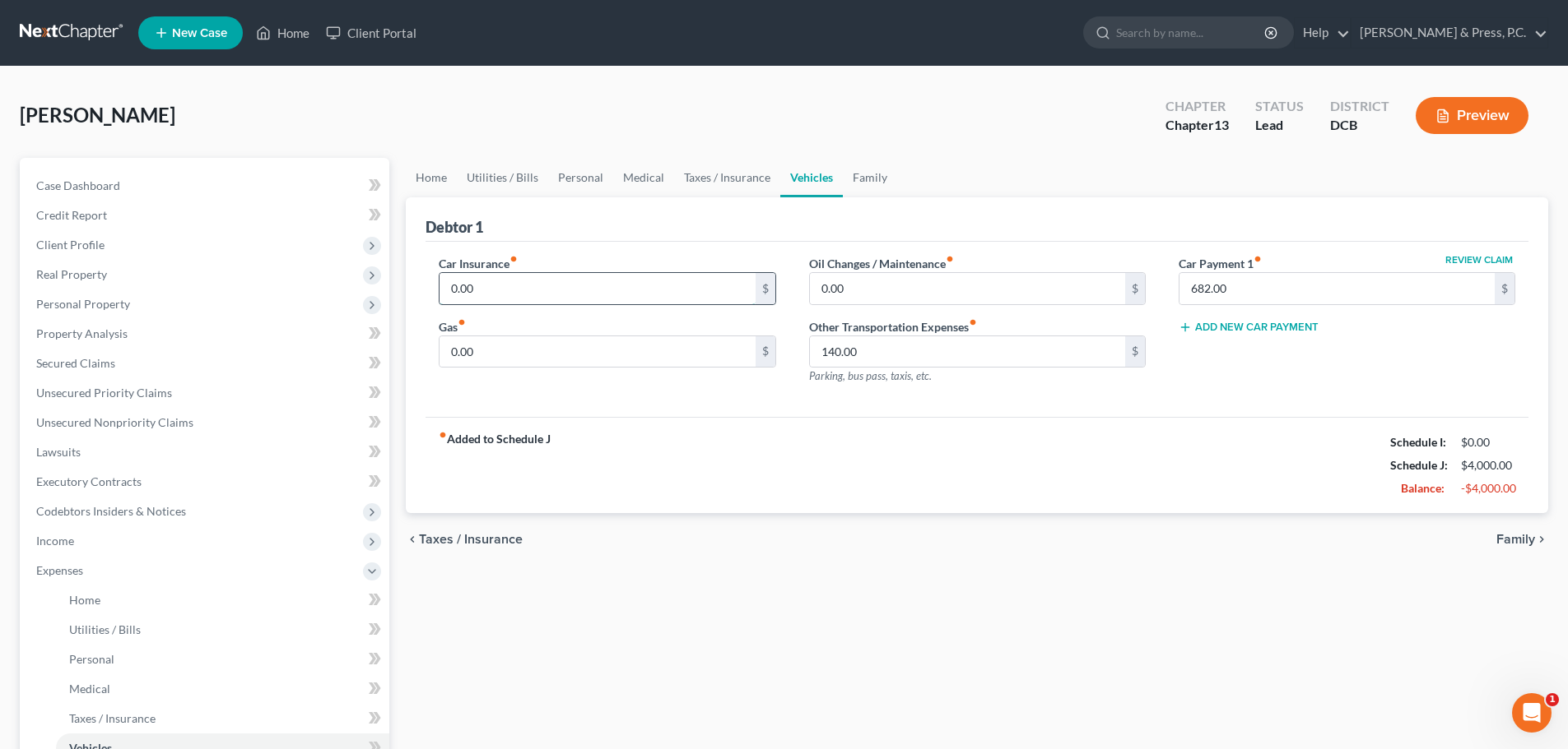
click at [579, 274] on input "0.00" at bounding box center [597, 289] width 315 height 32
type input "528"
click at [927, 436] on div "fiber_manual_record Added to Schedule J Schedule I: $0.00 Schedule J: $4,528.00…" at bounding box center [977, 465] width 1103 height 97
click at [566, 176] on link "Personal" at bounding box center [580, 178] width 65 height 40
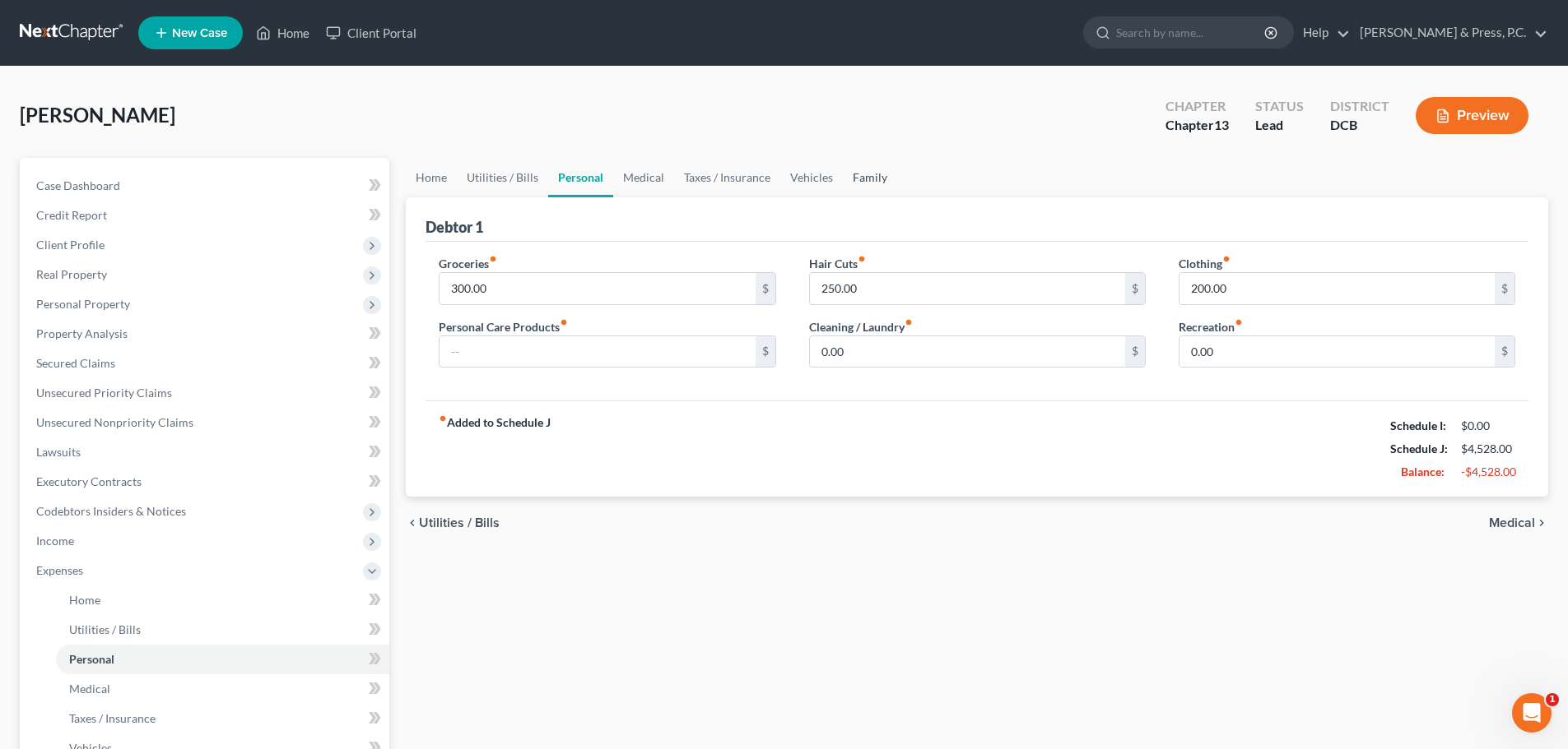
click at [848, 173] on link "Family" at bounding box center [869, 178] width 54 height 40
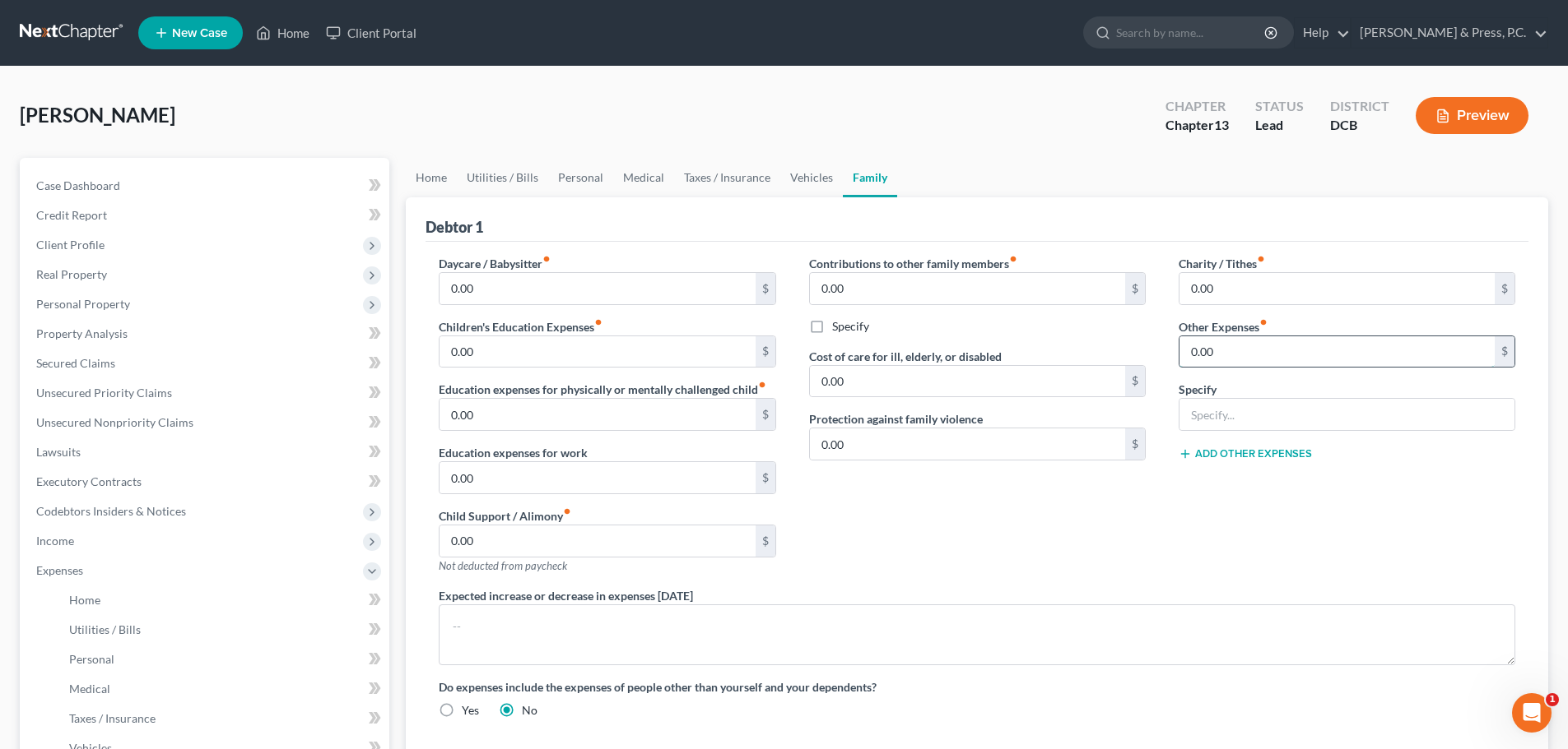
click at [1224, 360] on input "0.00" at bounding box center [1336, 352] width 315 height 32
type input "161"
type input "Acima Leasing"
click at [1203, 500] on div "Charity / Tithes fiber_manual_record 0.00 $ Other Expenses fiber_manual_record …" at bounding box center [1346, 421] width 369 height 332
click at [1252, 459] on button "Add Other Expenses" at bounding box center [1245, 454] width 134 height 14
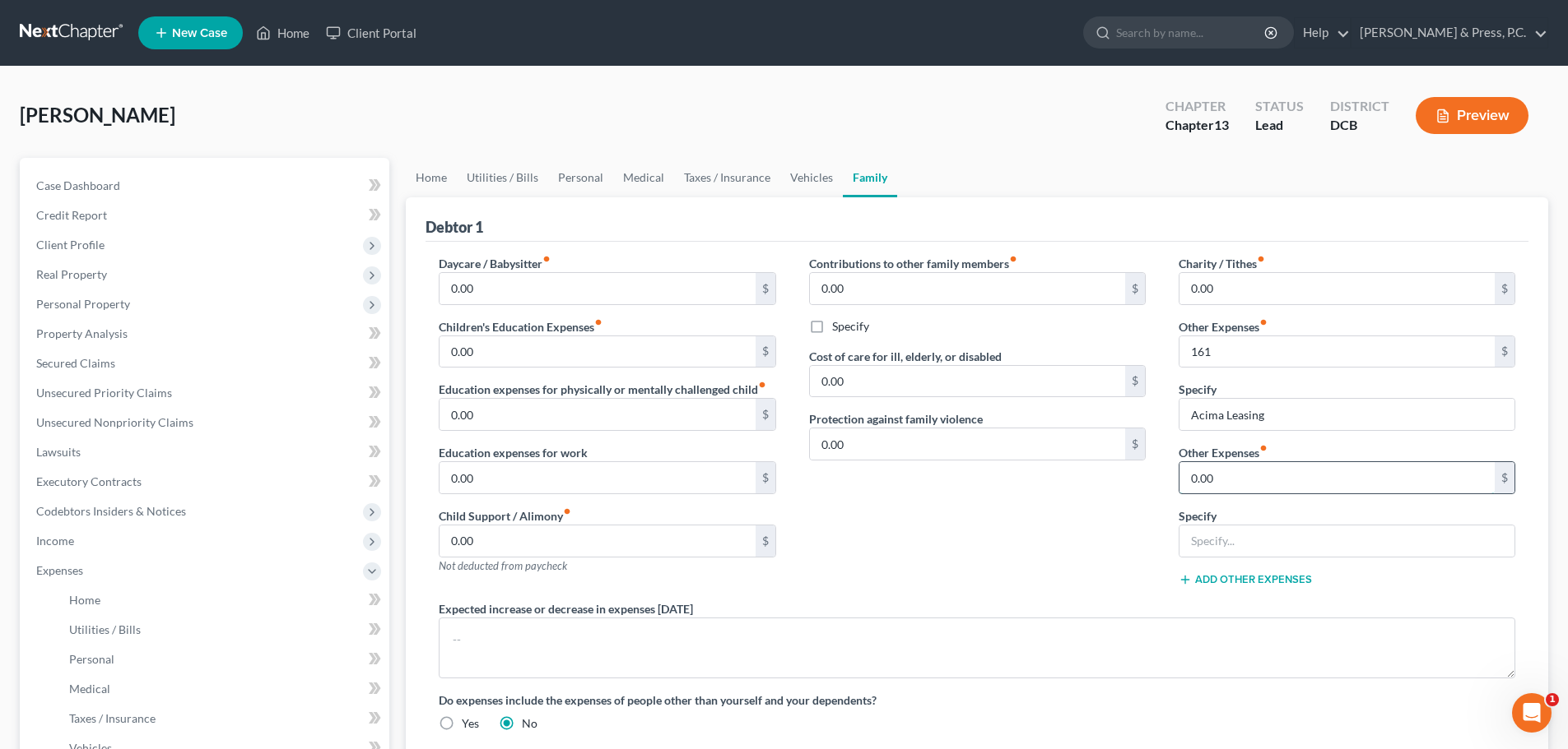
click at [1209, 469] on input "0.00" at bounding box center [1336, 477] width 315 height 32
type input "100"
type input "Pet care"
click at [1225, 576] on button "Add Other Expenses" at bounding box center [1245, 579] width 134 height 14
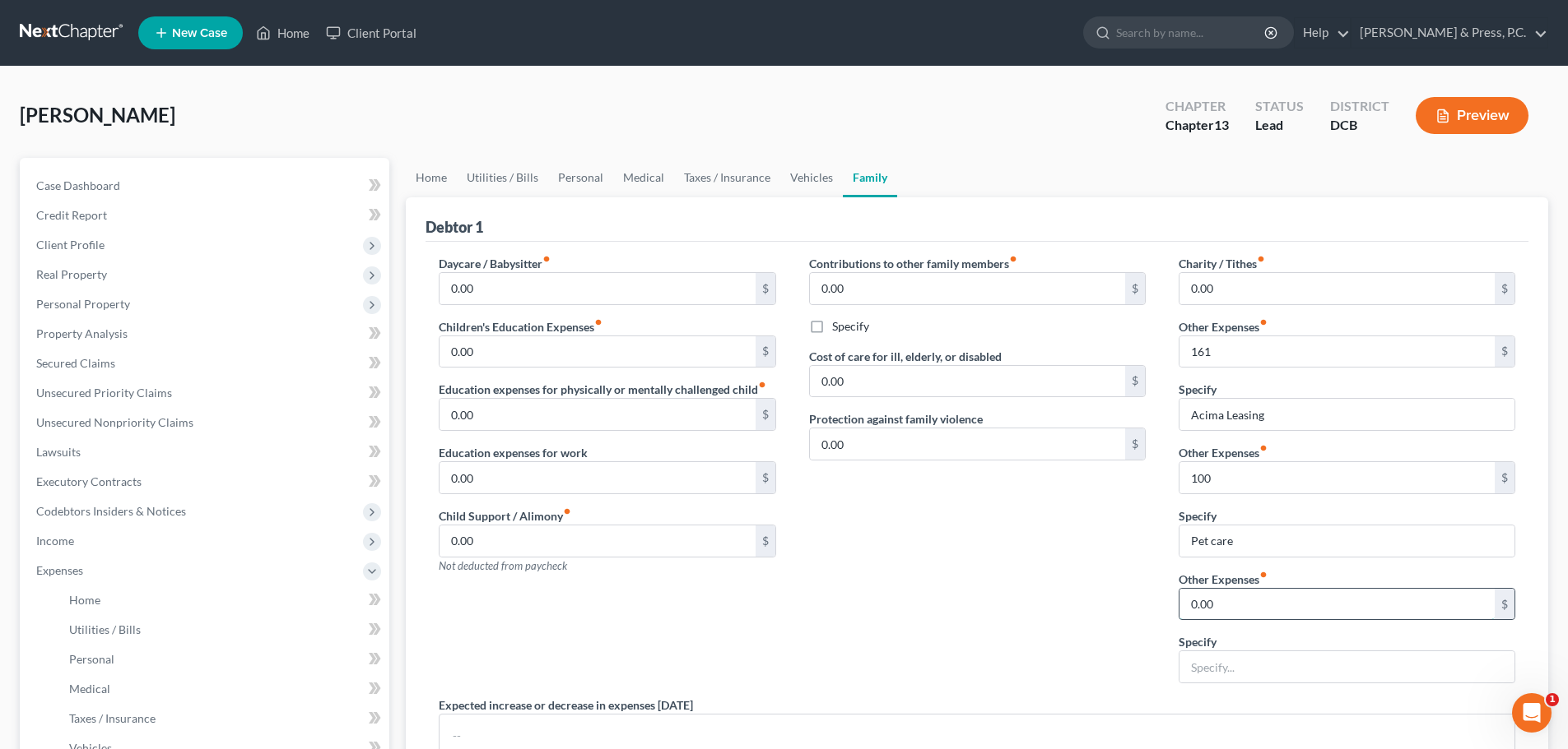
click at [1218, 601] on input "0.00" at bounding box center [1336, 605] width 315 height 32
type input "150"
type input "Tobacco"
click at [985, 577] on div "Contributions to other family members fiber_manual_record 0.00 $ Specify Cost o…" at bounding box center [977, 476] width 369 height 442
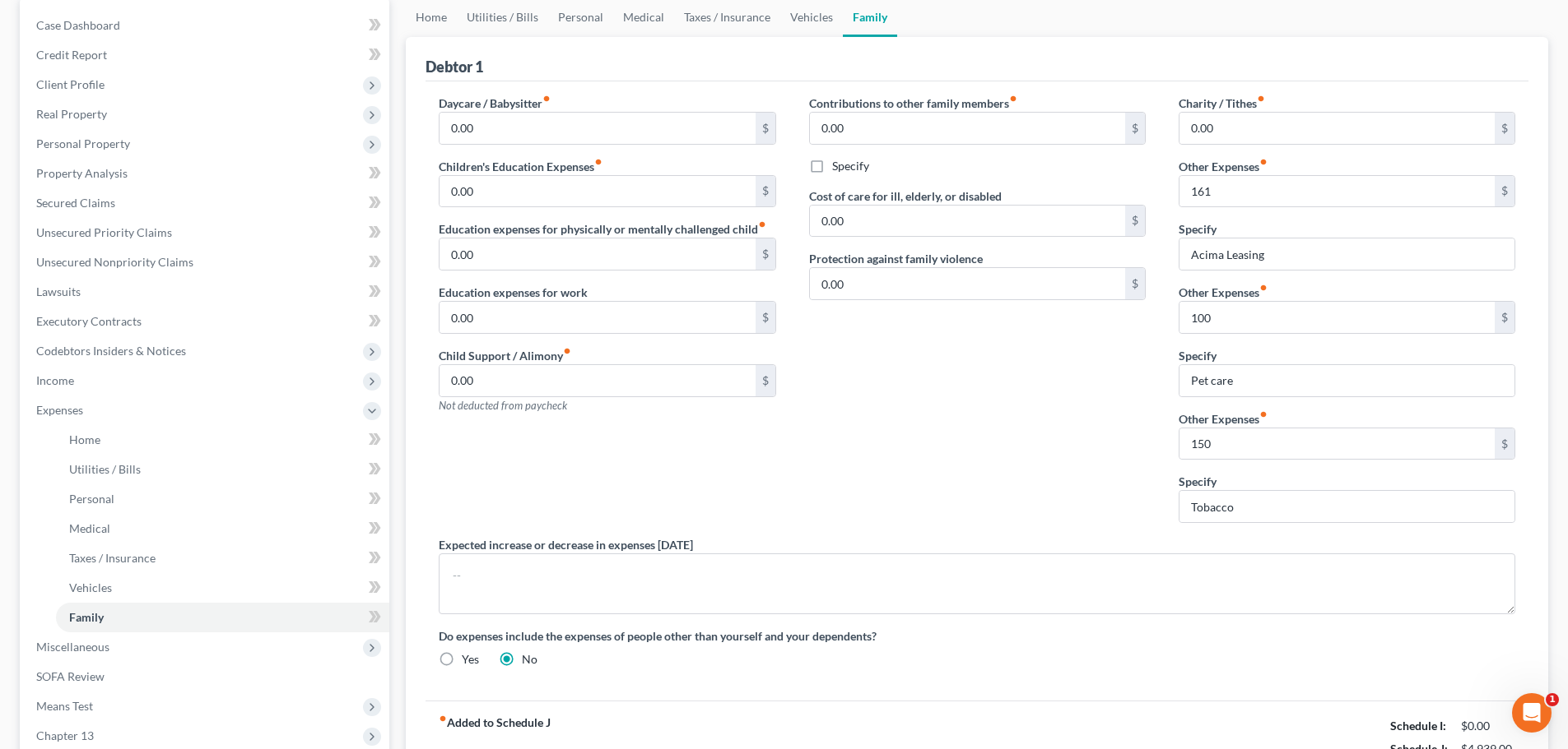
scroll to position [362, 0]
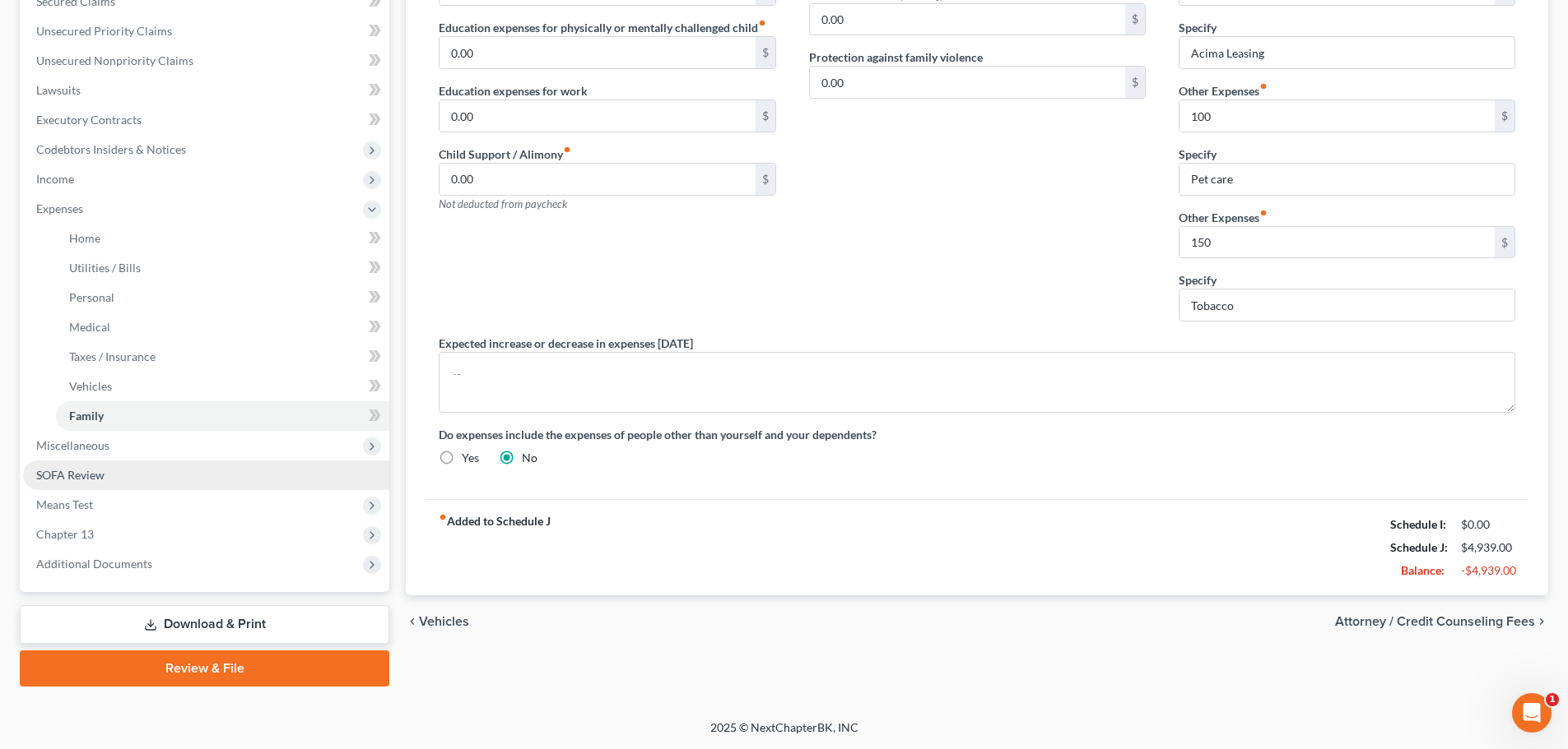
click at [105, 478] on link "SOFA Review" at bounding box center [207, 475] width 366 height 30
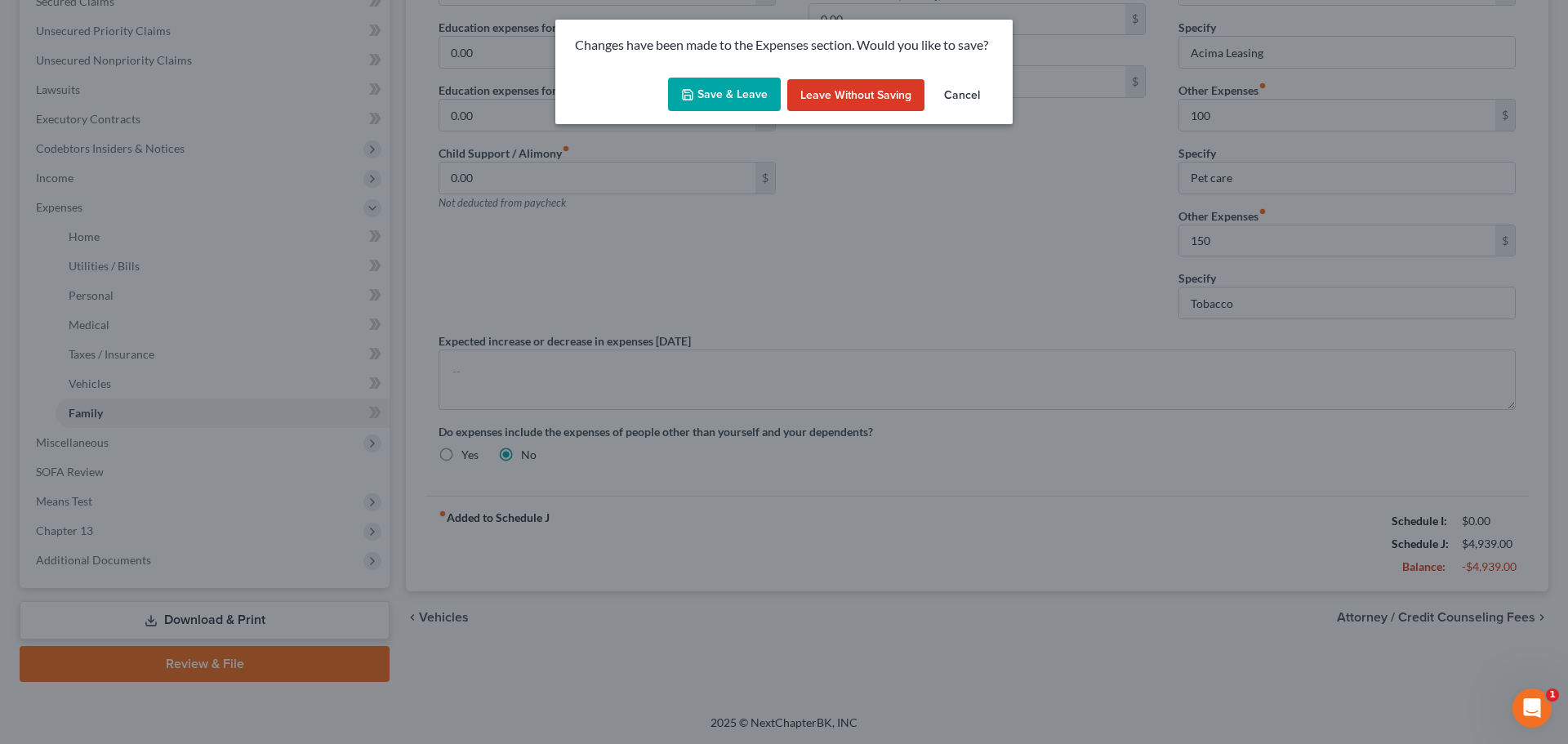
click at [722, 100] on button "Save & Leave" at bounding box center [725, 95] width 113 height 34
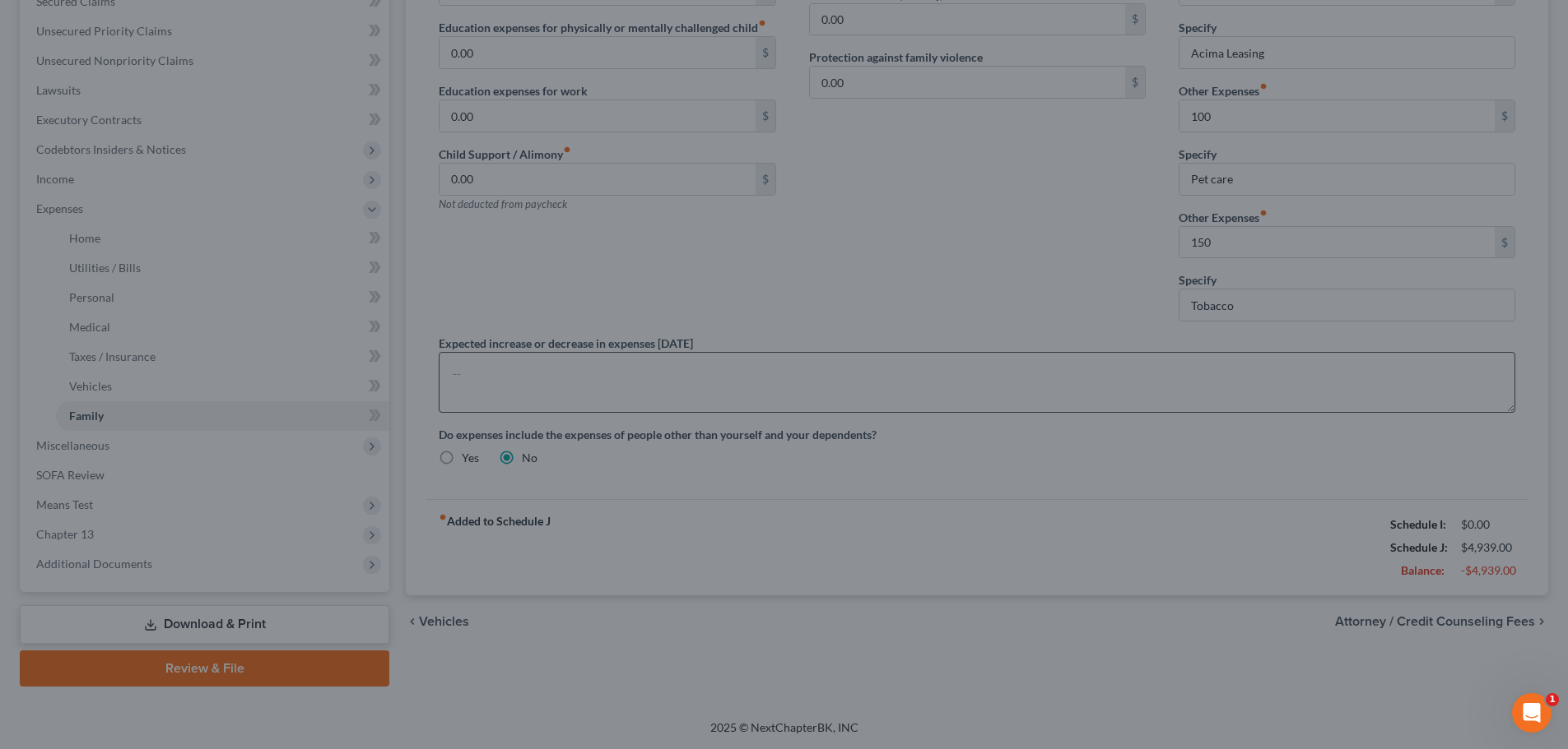
type input "161.00"
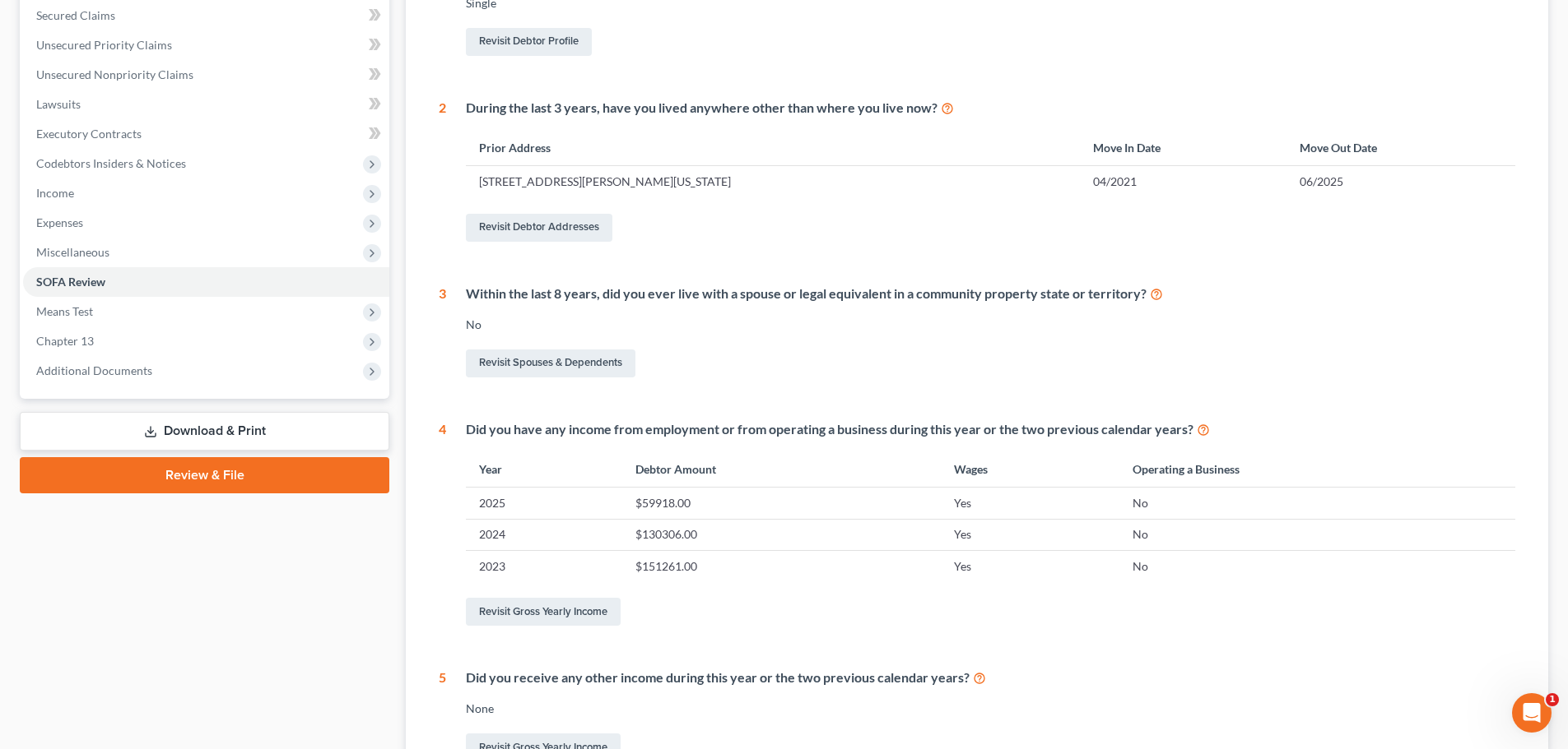
scroll to position [164, 0]
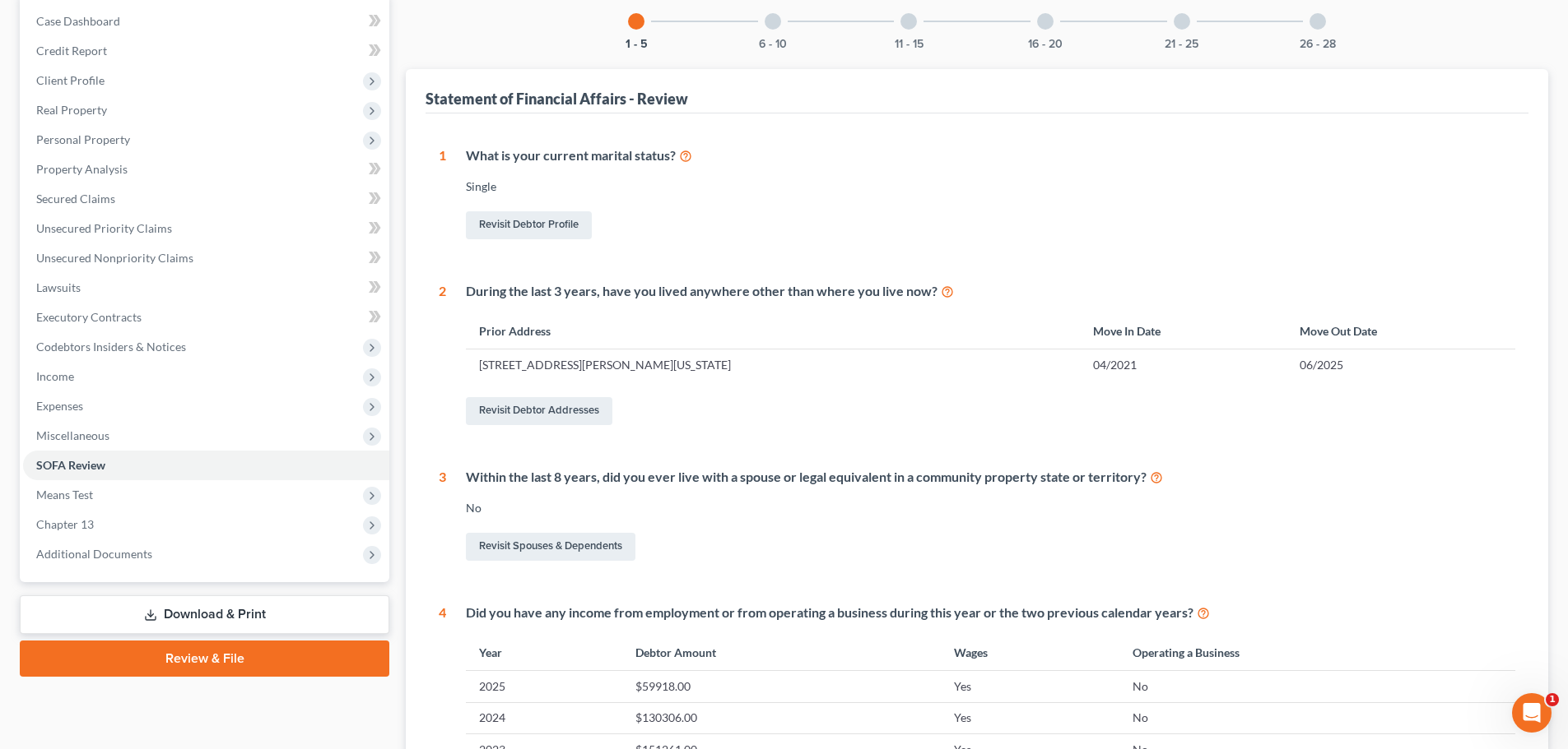
click at [772, 24] on div at bounding box center [773, 22] width 16 height 16
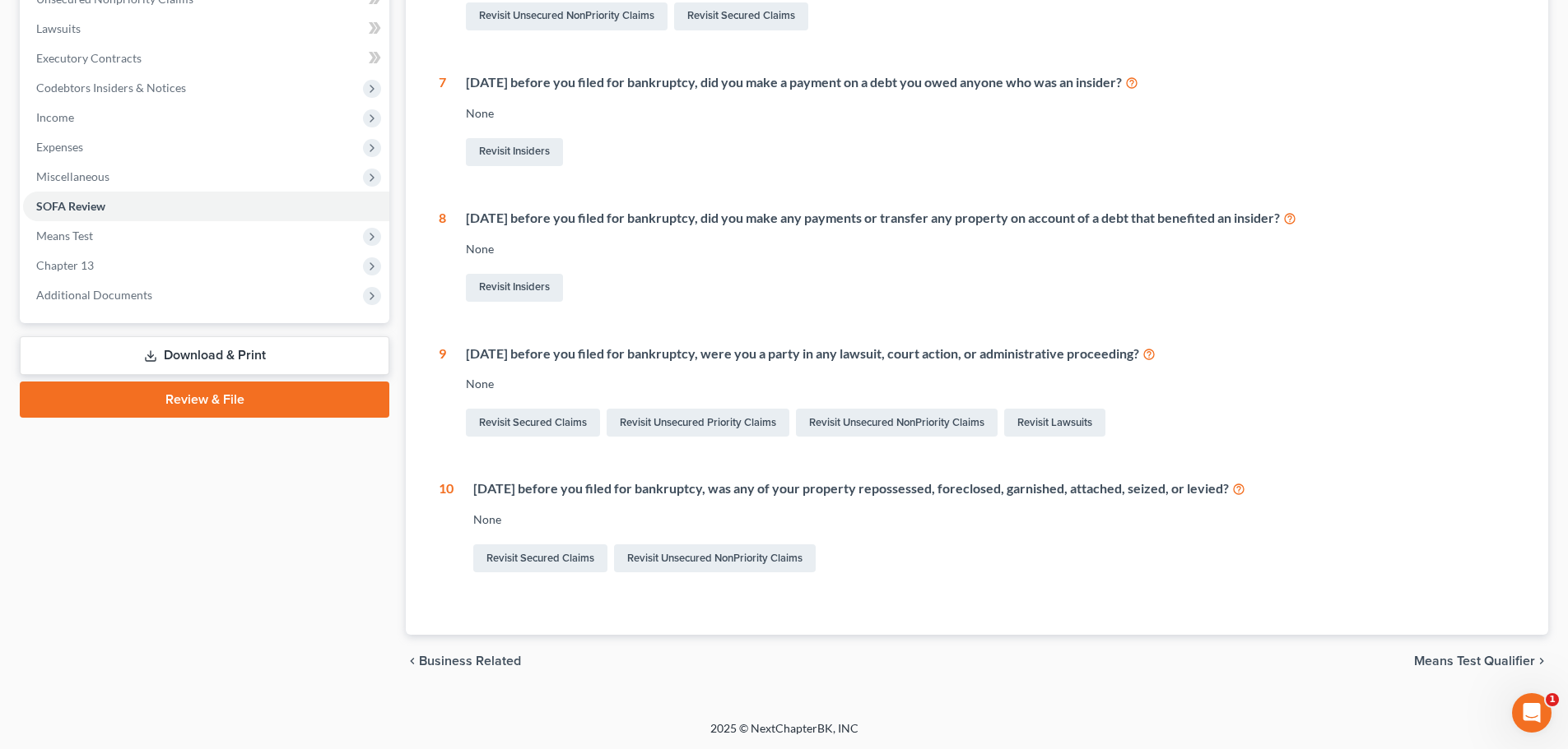
scroll to position [424, 0]
click at [1061, 425] on link "Revisit Lawsuits" at bounding box center [1054, 421] width 101 height 28
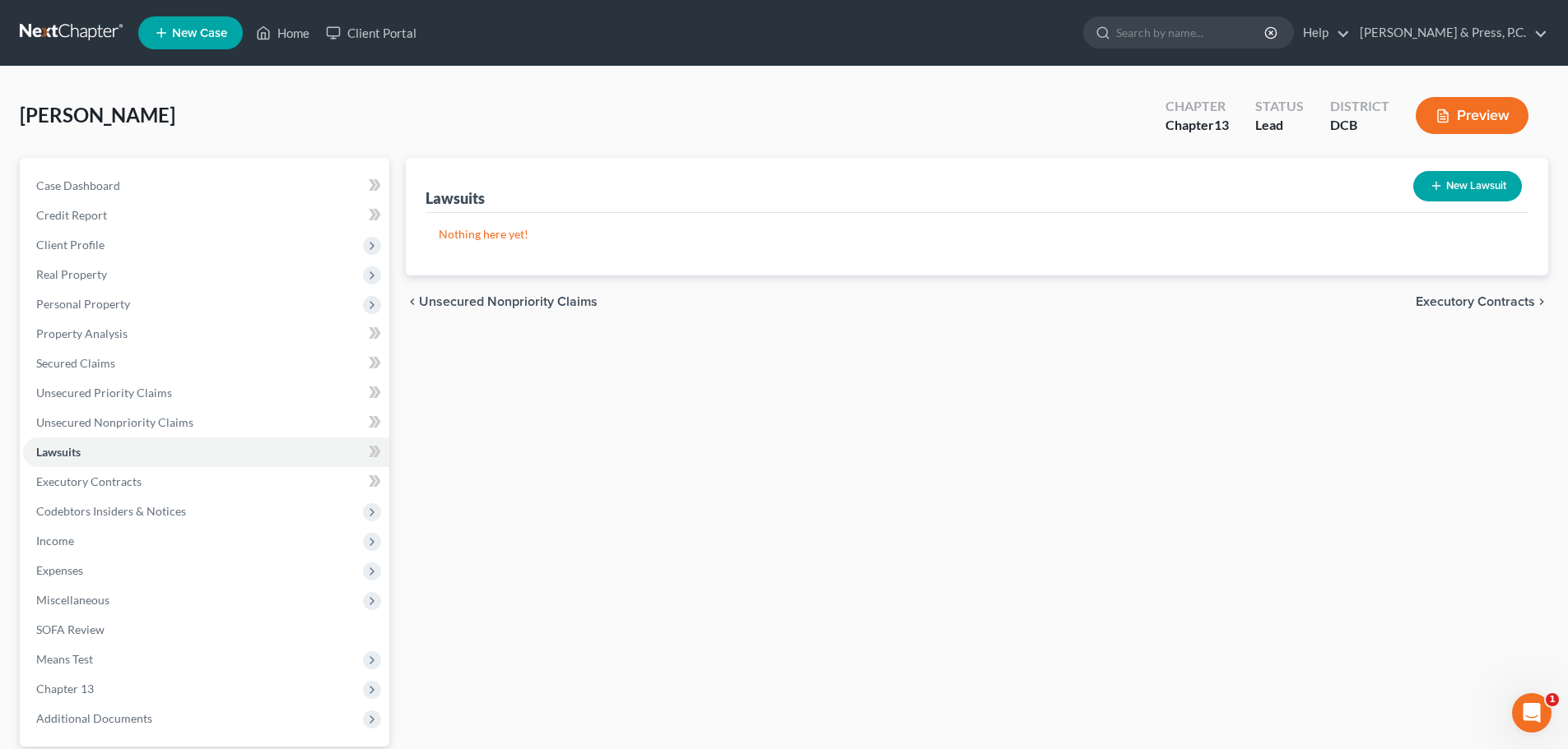
click at [1455, 185] on button "New Lawsuit" at bounding box center [1467, 187] width 108 height 31
select select "0"
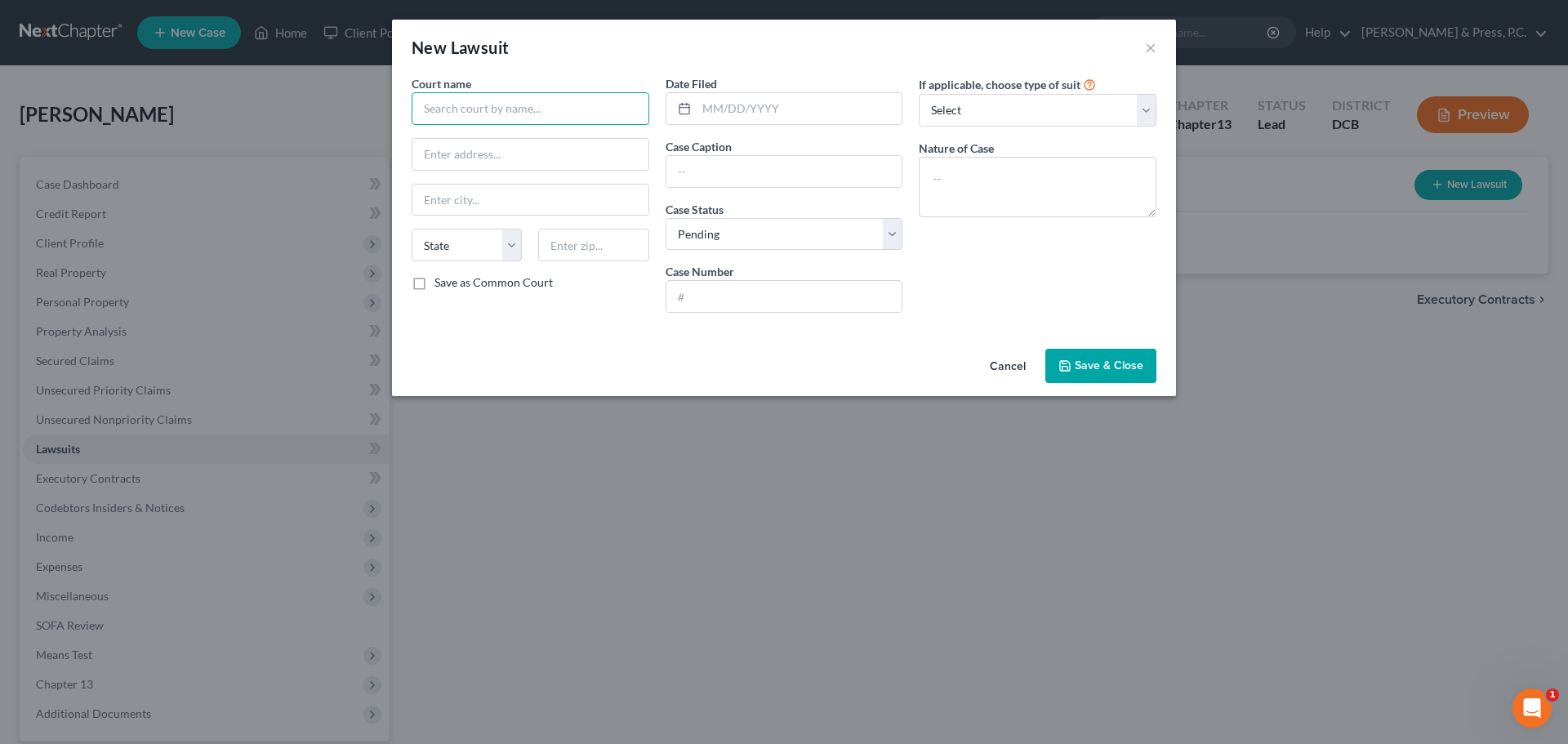
click at [524, 114] on input "text" at bounding box center [530, 108] width 237 height 32
type input "DC Superior Court"
click at [757, 175] on input "text" at bounding box center [784, 171] width 236 height 31
type input "Edgewood Mgt [PERSON_NAME]"
click at [725, 229] on select "Select Pending On Appeal Concluded" at bounding box center [784, 234] width 237 height 32
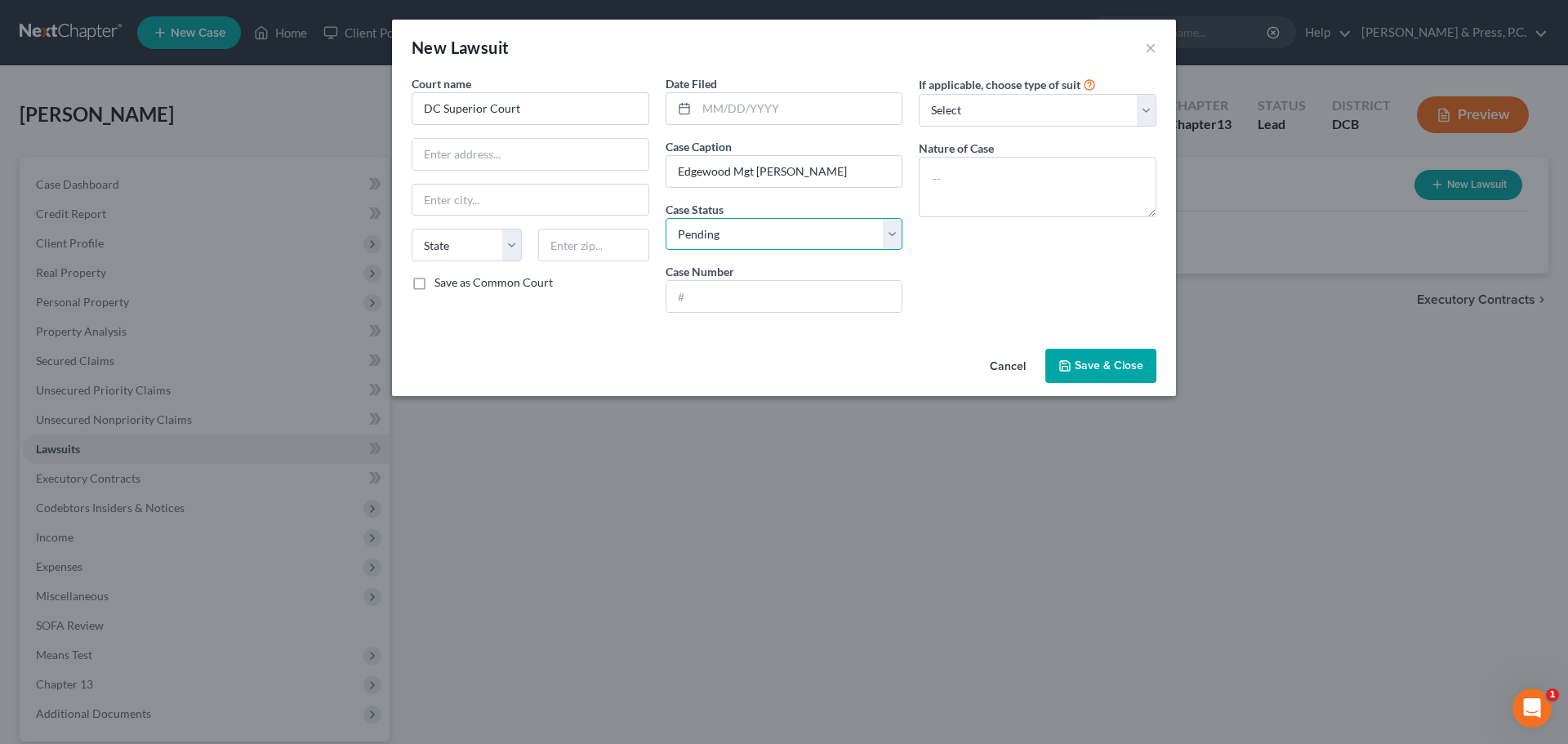
select select "2"
click at [666, 218] on select "Select Pending On Appeal Concluded" at bounding box center [784, 234] width 237 height 32
drag, startPoint x: 695, startPoint y: 343, endPoint x: 740, endPoint y: 349, distance: 45.4
click at [696, 345] on div "Cancel Save & Close" at bounding box center [784, 369] width 784 height 54
paste input "2024-LTB-000832"
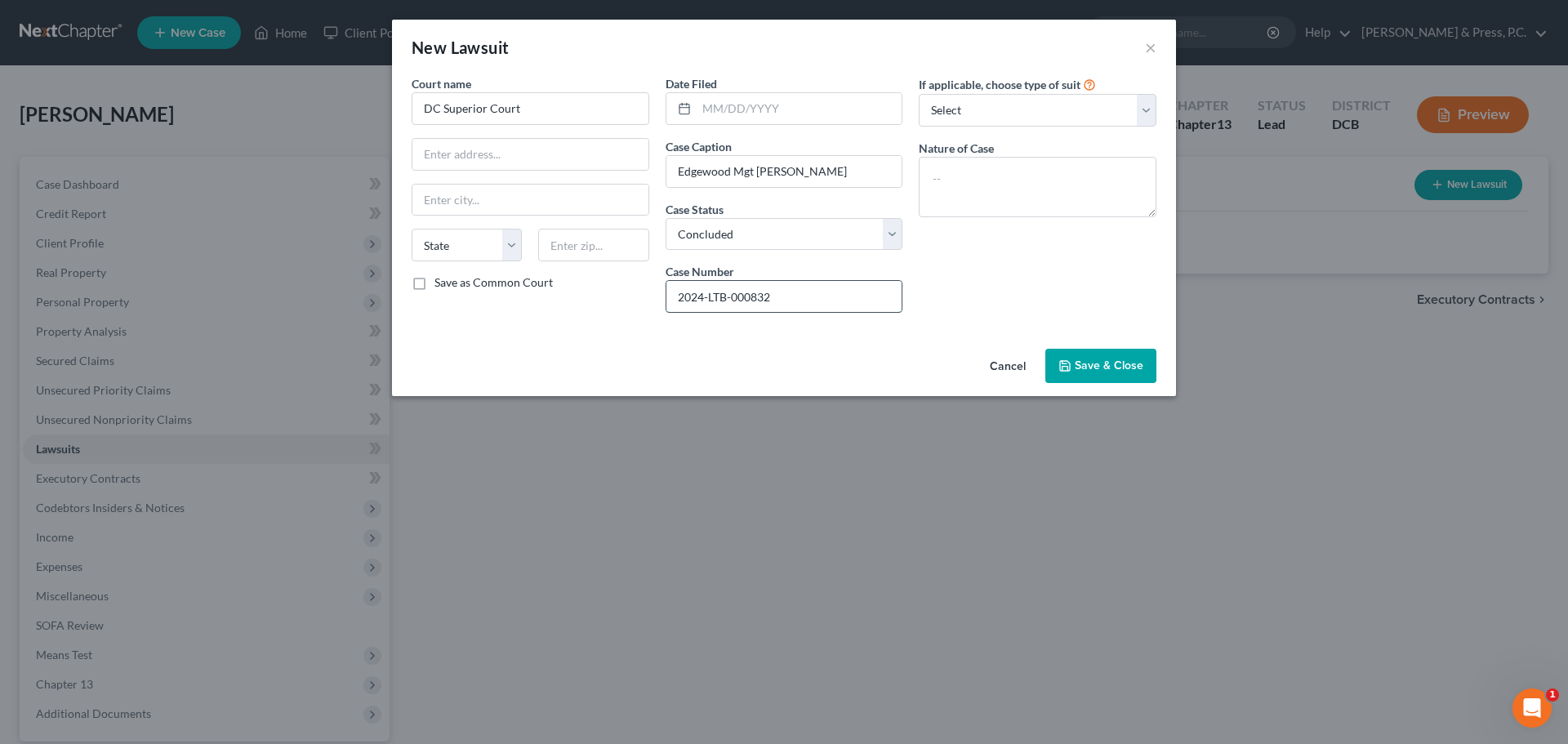
click at [761, 294] on input "2024-LTB-000832" at bounding box center [784, 297] width 236 height 31
type input "2024-LTB-007180"
click at [964, 293] on div "If applicable, choose type of suit Select Repossession Garnishment Foreclosure …" at bounding box center [1038, 201] width 254 height 251
click at [980, 189] on textarea at bounding box center [1038, 186] width 237 height 60
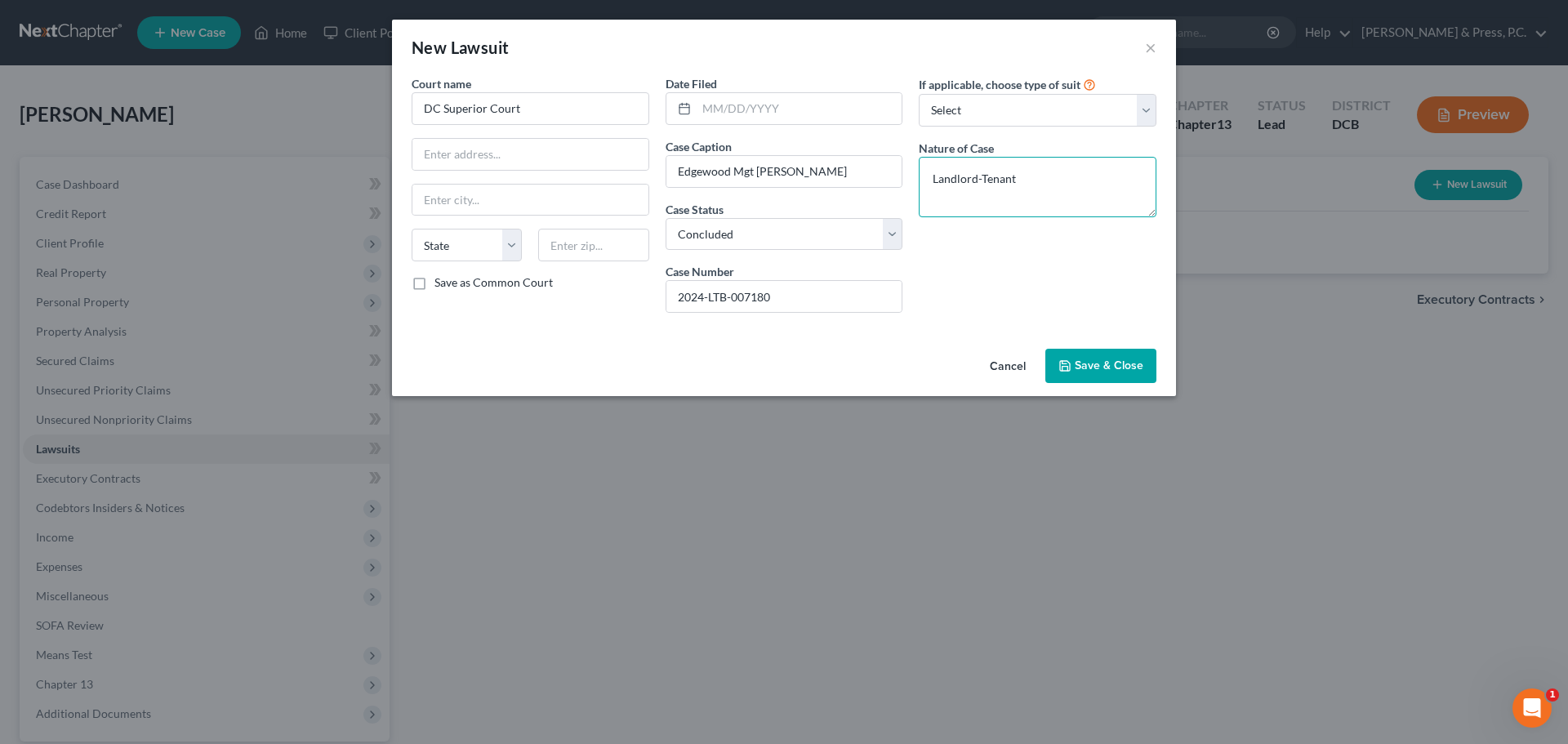
type textarea "Landlord-Tenant"
click at [1076, 365] on span "Save & Close" at bounding box center [1109, 365] width 69 height 13
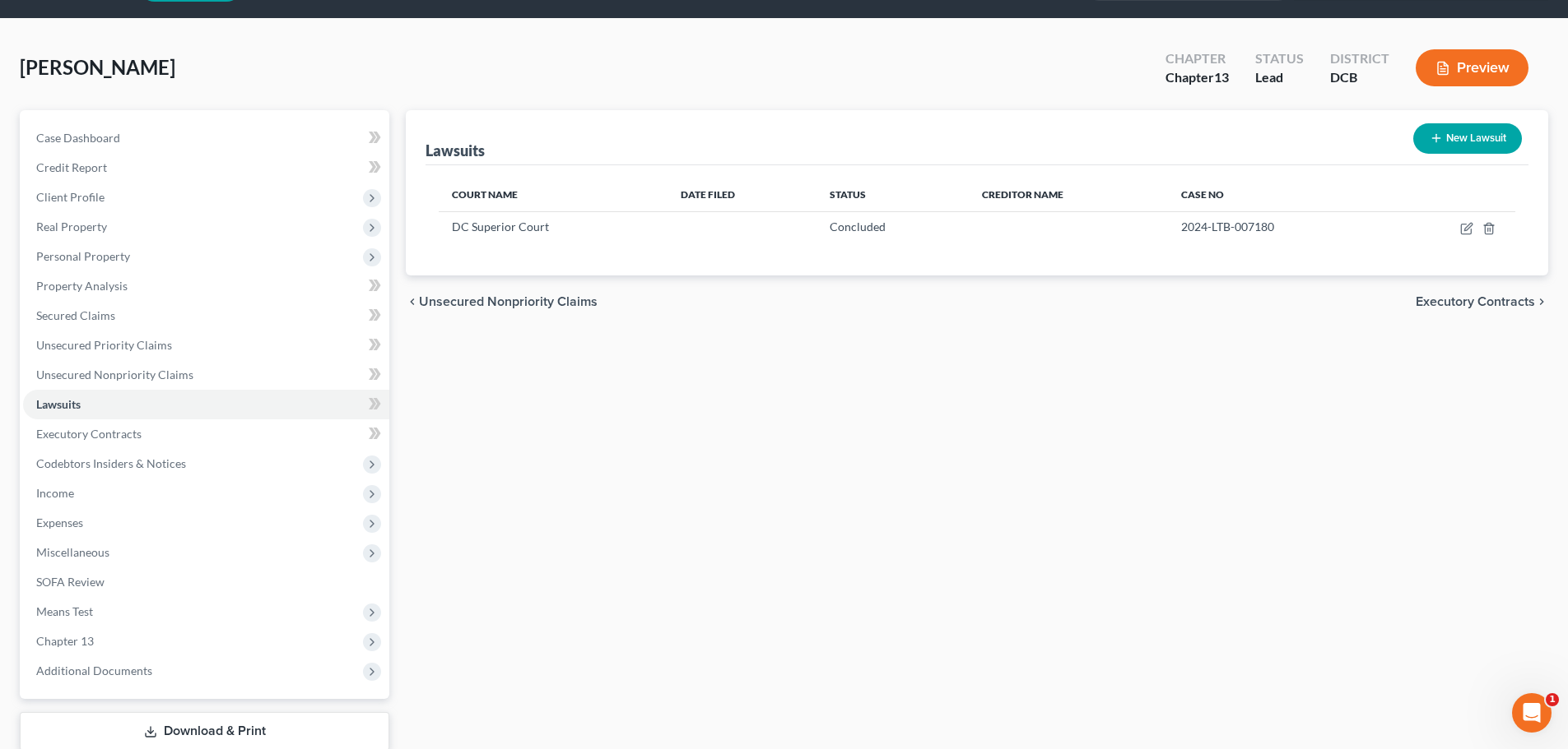
scroll to position [154, 0]
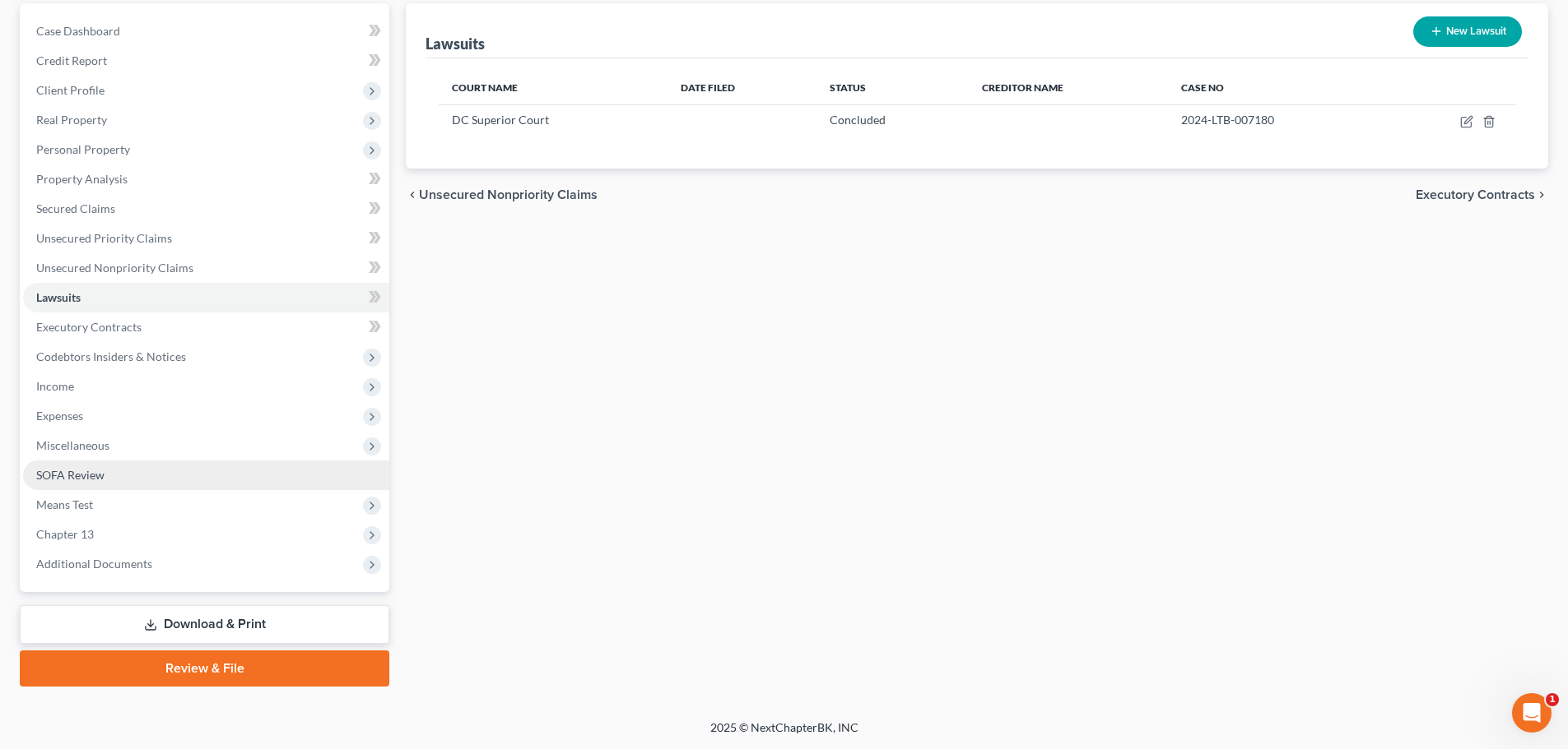
click at [98, 483] on link "SOFA Review" at bounding box center [207, 475] width 366 height 30
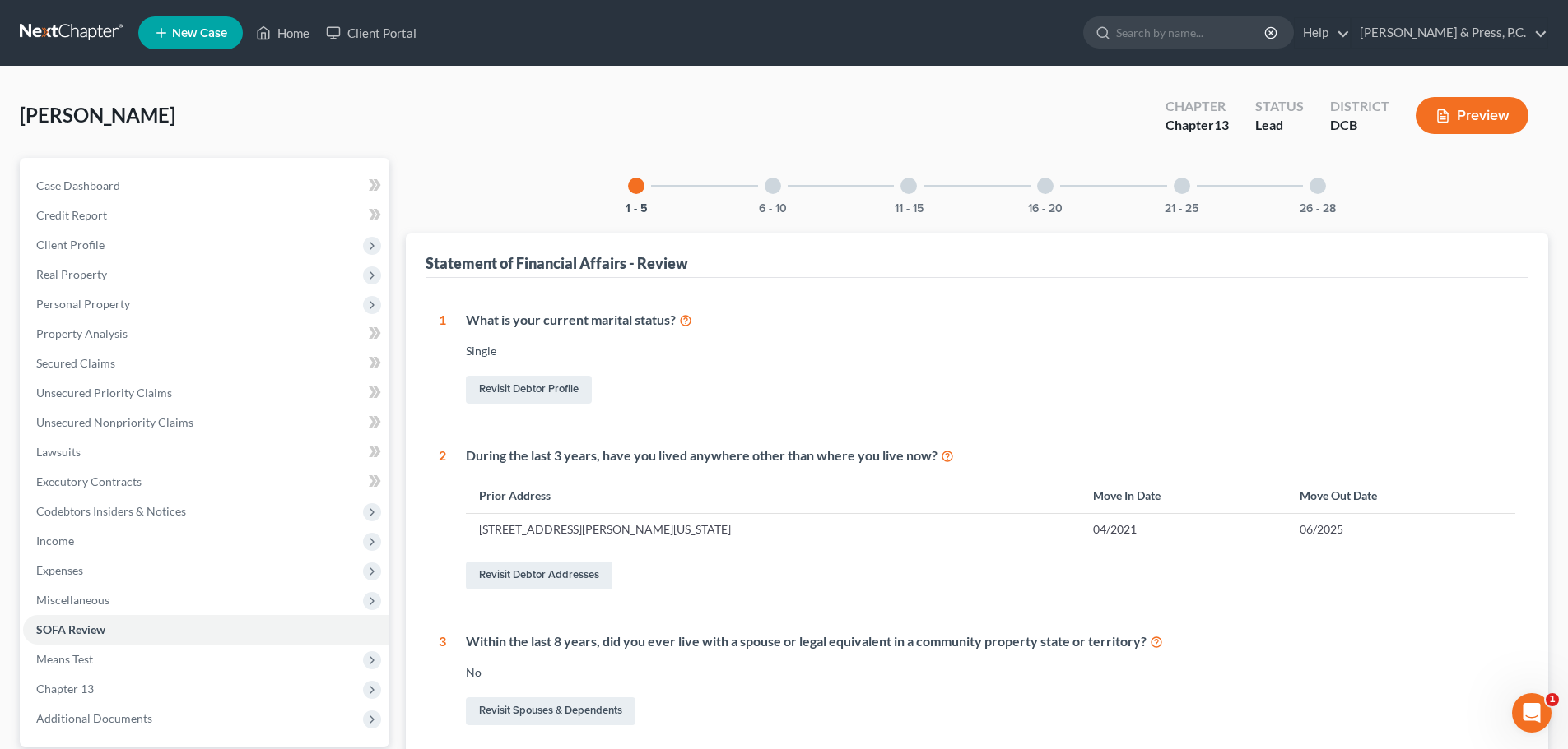
click at [905, 188] on div at bounding box center [908, 186] width 16 height 16
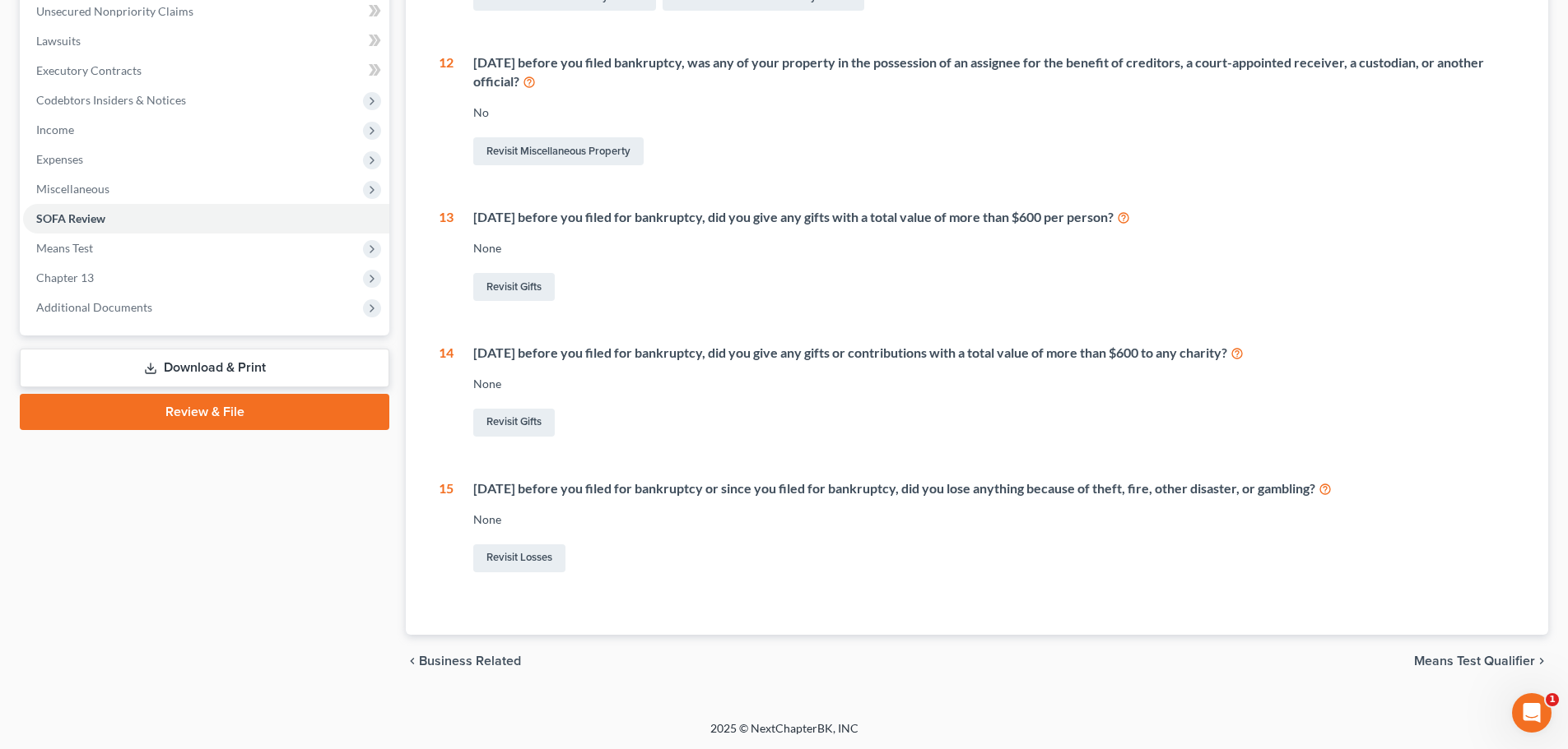
scroll to position [412, 0]
drag, startPoint x: 1448, startPoint y: 655, endPoint x: 1452, endPoint y: 663, distance: 8.9
click at [1454, 664] on span "Means Test Qualifier" at bounding box center [1474, 661] width 121 height 14
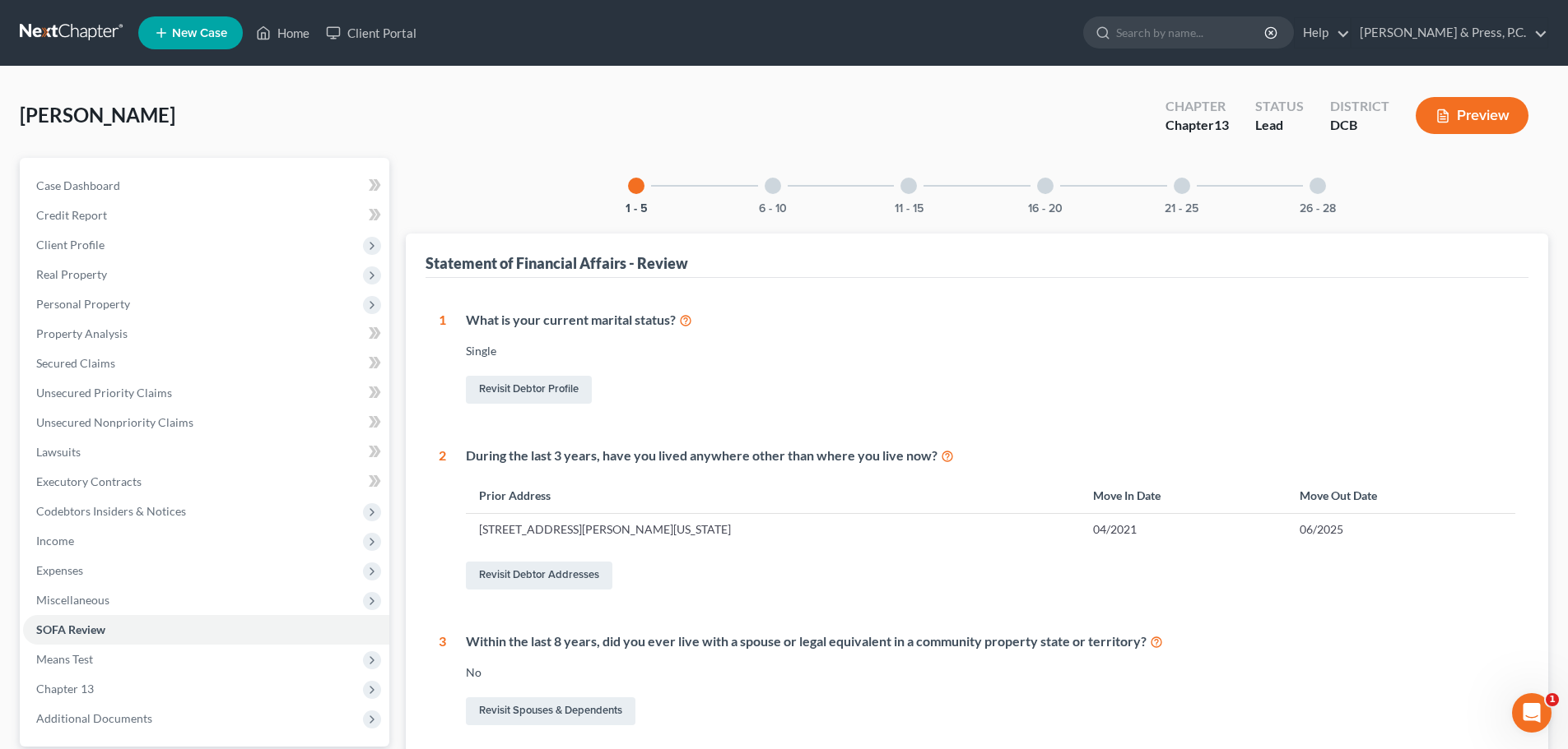
click at [900, 199] on div "11 - 15" at bounding box center [908, 186] width 56 height 56
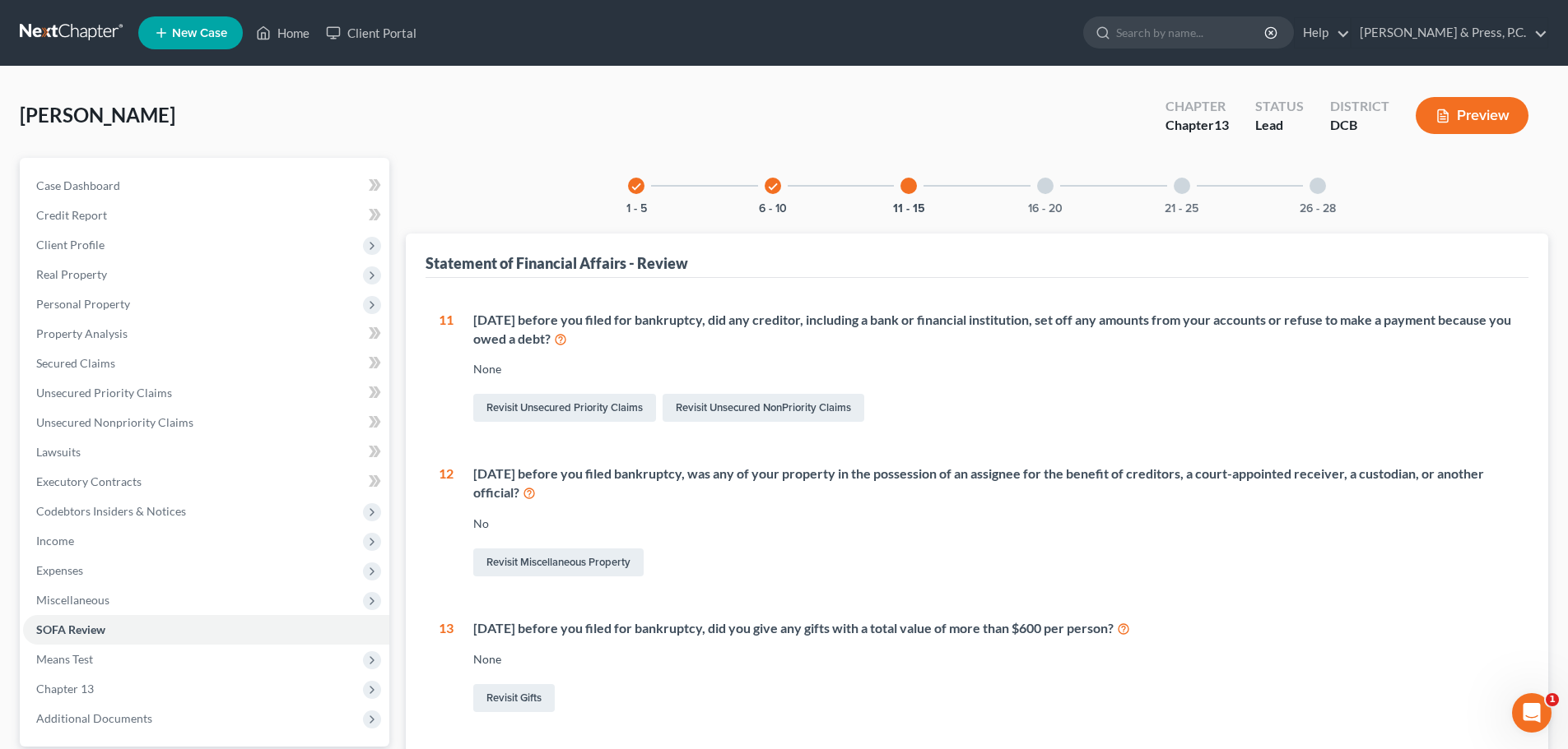
click at [1023, 190] on div "16 - 20" at bounding box center [1045, 186] width 56 height 56
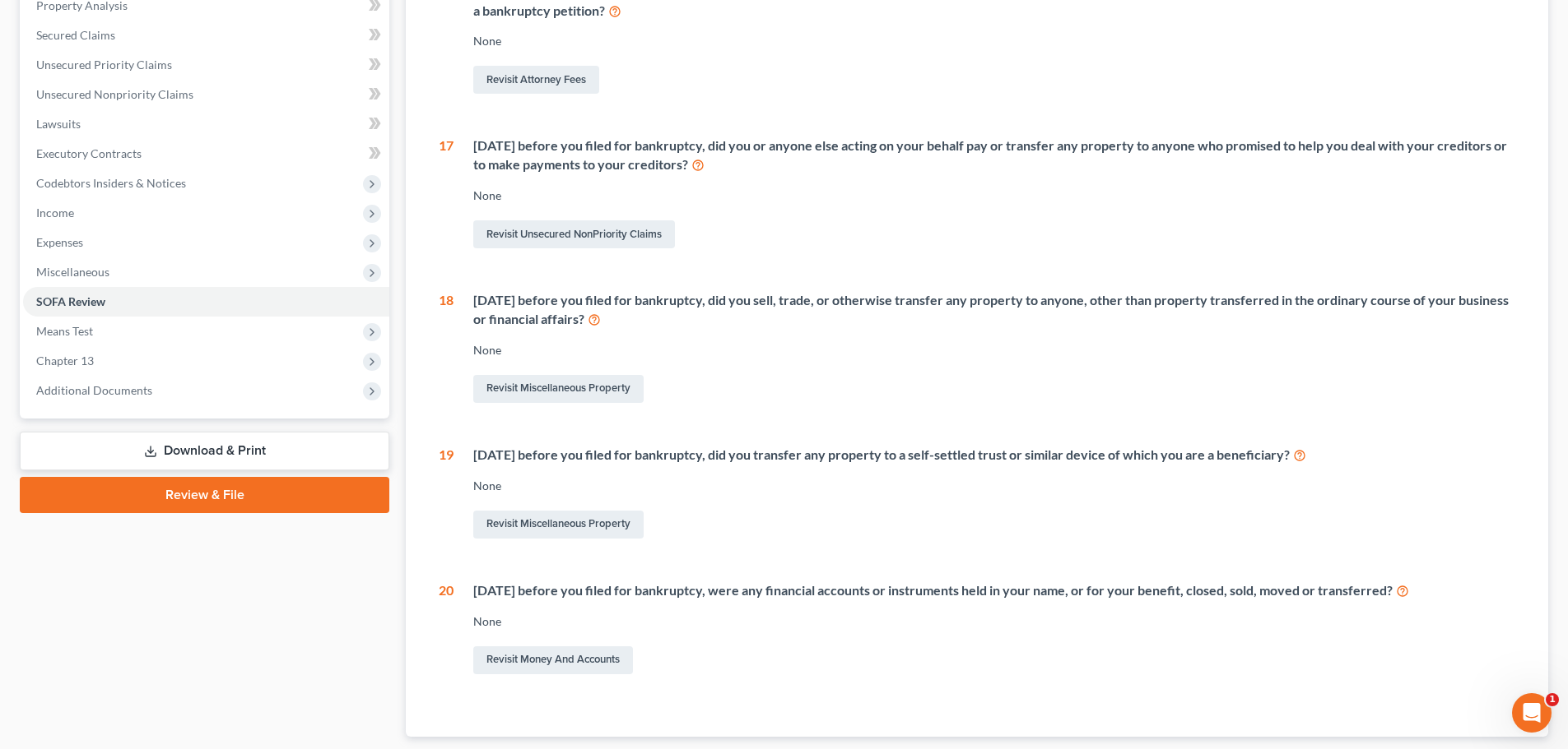
scroll to position [329, 0]
click at [575, 391] on link "Revisit Miscellaneous Property" at bounding box center [558, 388] width 171 height 28
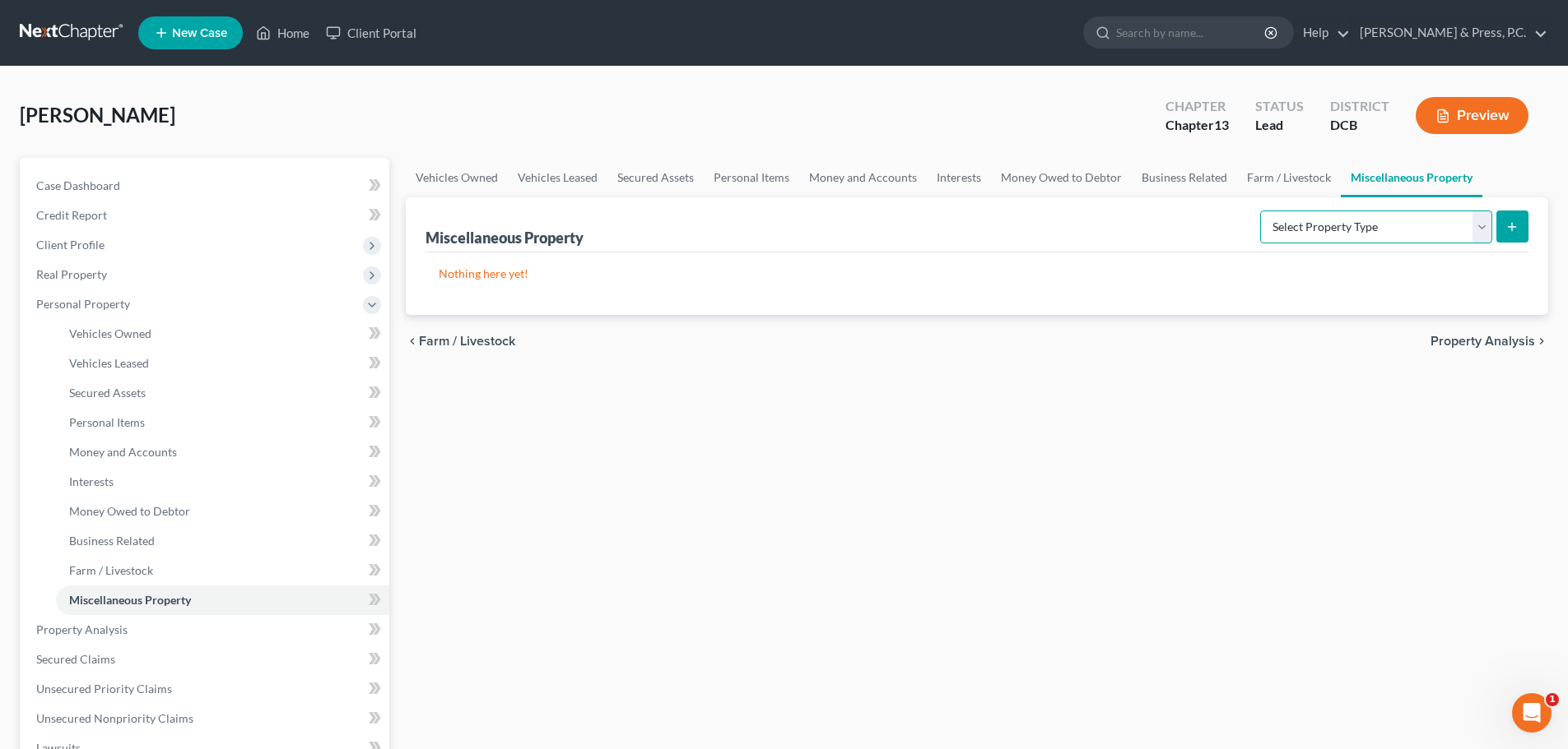
click at [1289, 234] on select "Select Property Type Assigned for Creditor Benefit [DATE] Holding for Another N…" at bounding box center [1376, 227] width 232 height 32
click at [1260, 210] on select "Select Property Type Assigned for Creditor Benefit [DATE] Holding for Another N…" at bounding box center [1376, 227] width 232 height 32
click at [1504, 219] on button "submit" at bounding box center [1512, 227] width 32 height 32
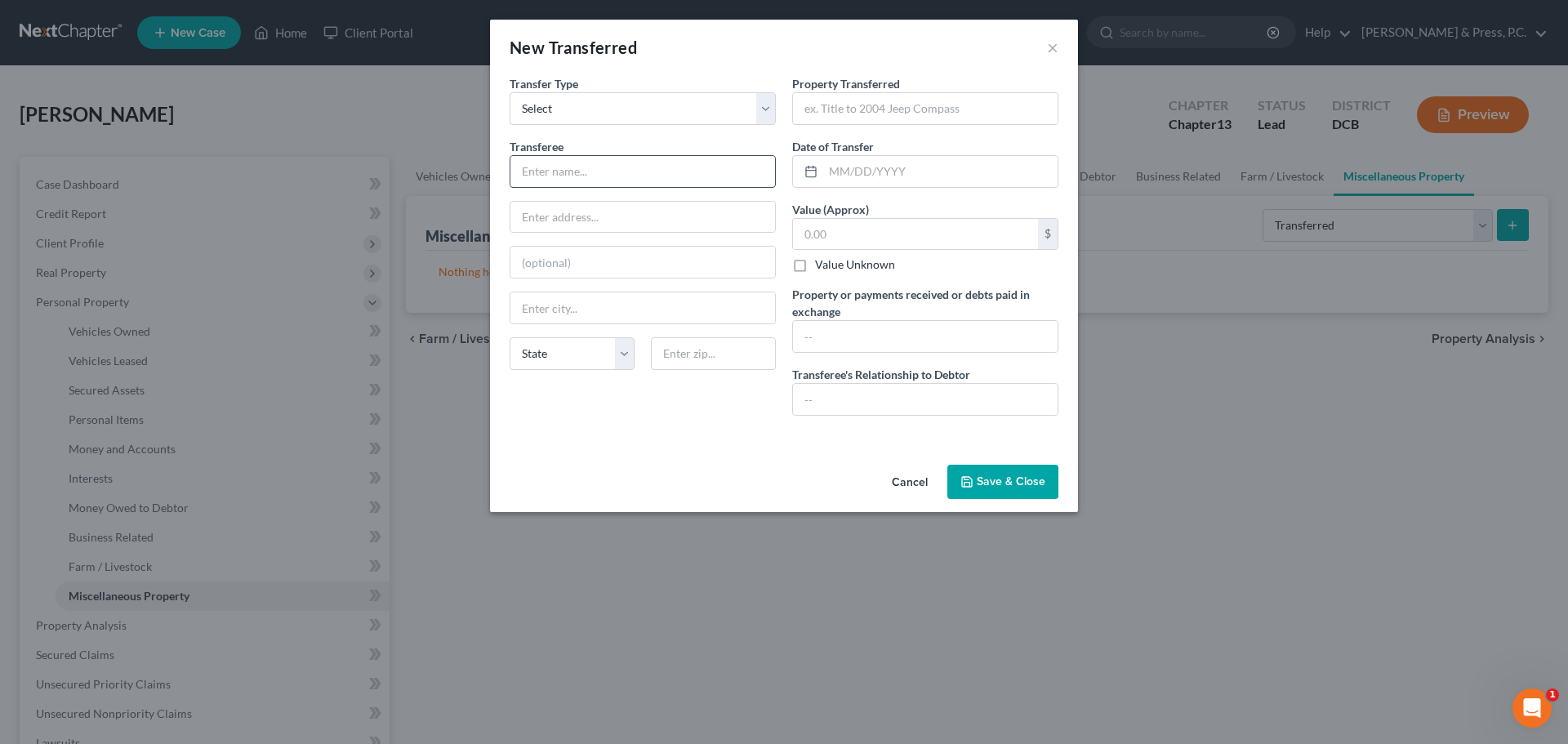
click at [589, 172] on input "text" at bounding box center [642, 171] width 264 height 31
click at [922, 109] on input "text" at bounding box center [925, 108] width 264 height 31
click at [717, 438] on div "An exemption set must first be selected from the Filing Information section. Tr…" at bounding box center [784, 267] width 588 height 384
click at [986, 487] on button "Save & Close" at bounding box center [1003, 482] width 111 height 34
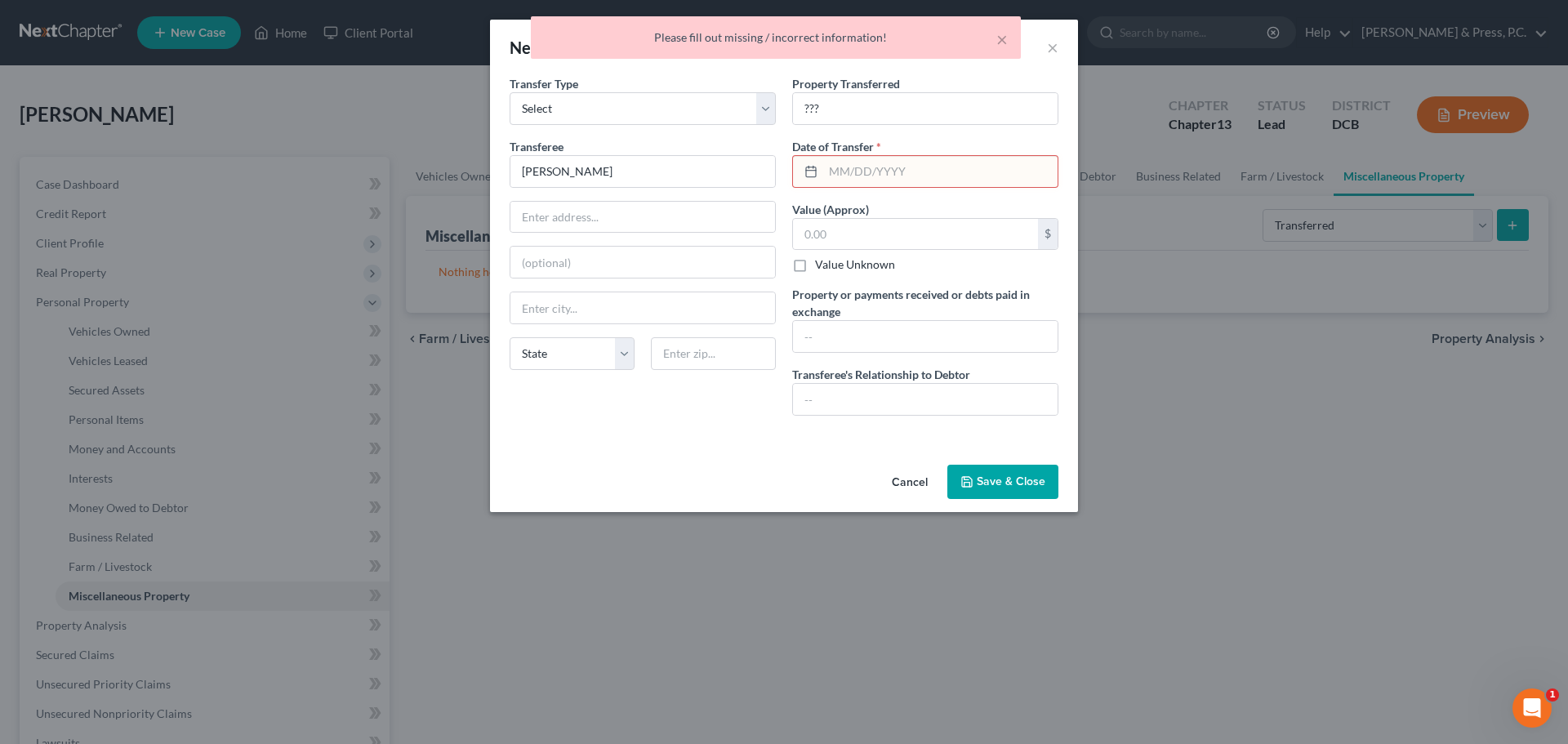
click at [851, 169] on input "text" at bounding box center [941, 171] width 235 height 31
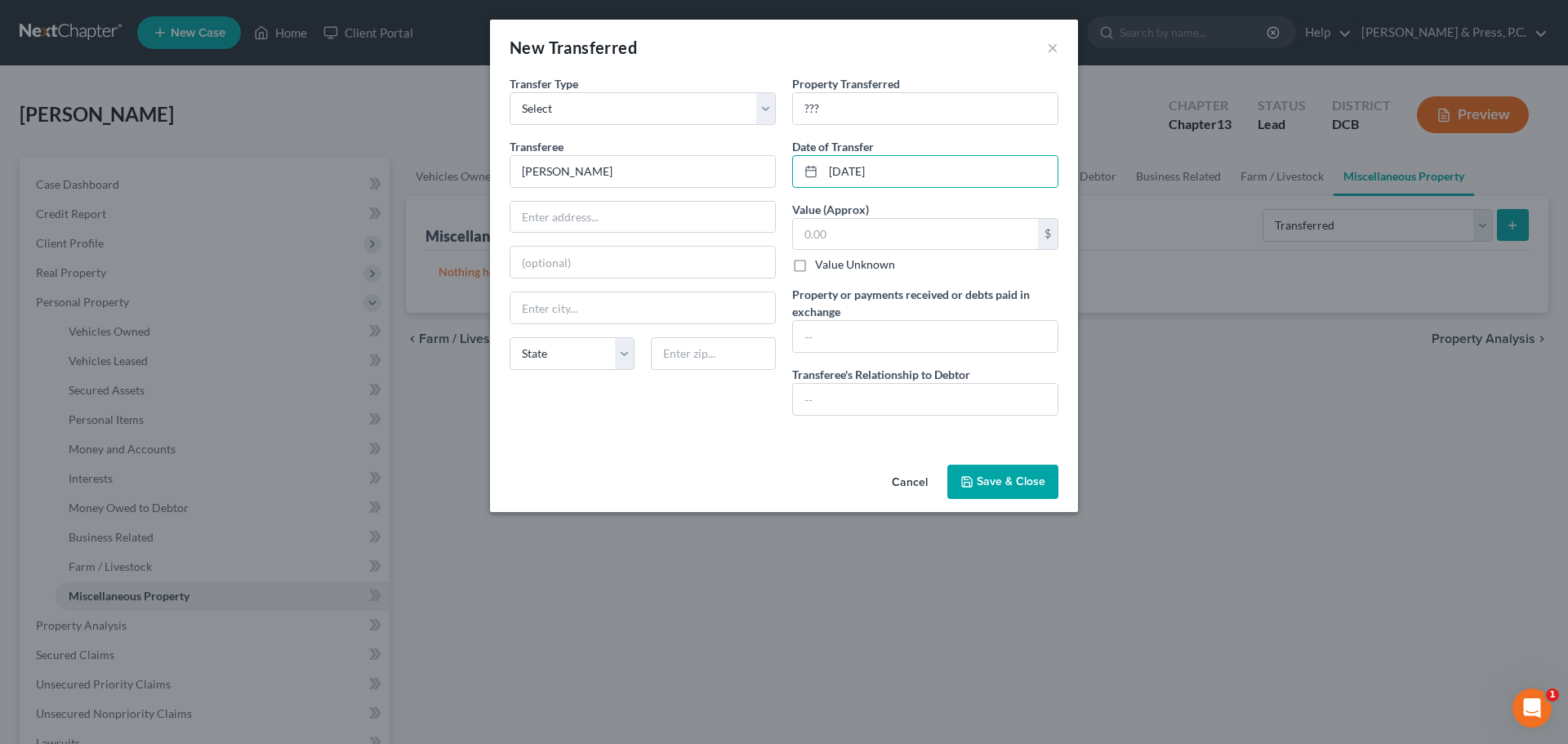
click at [996, 482] on button "Save & Close" at bounding box center [1003, 482] width 111 height 34
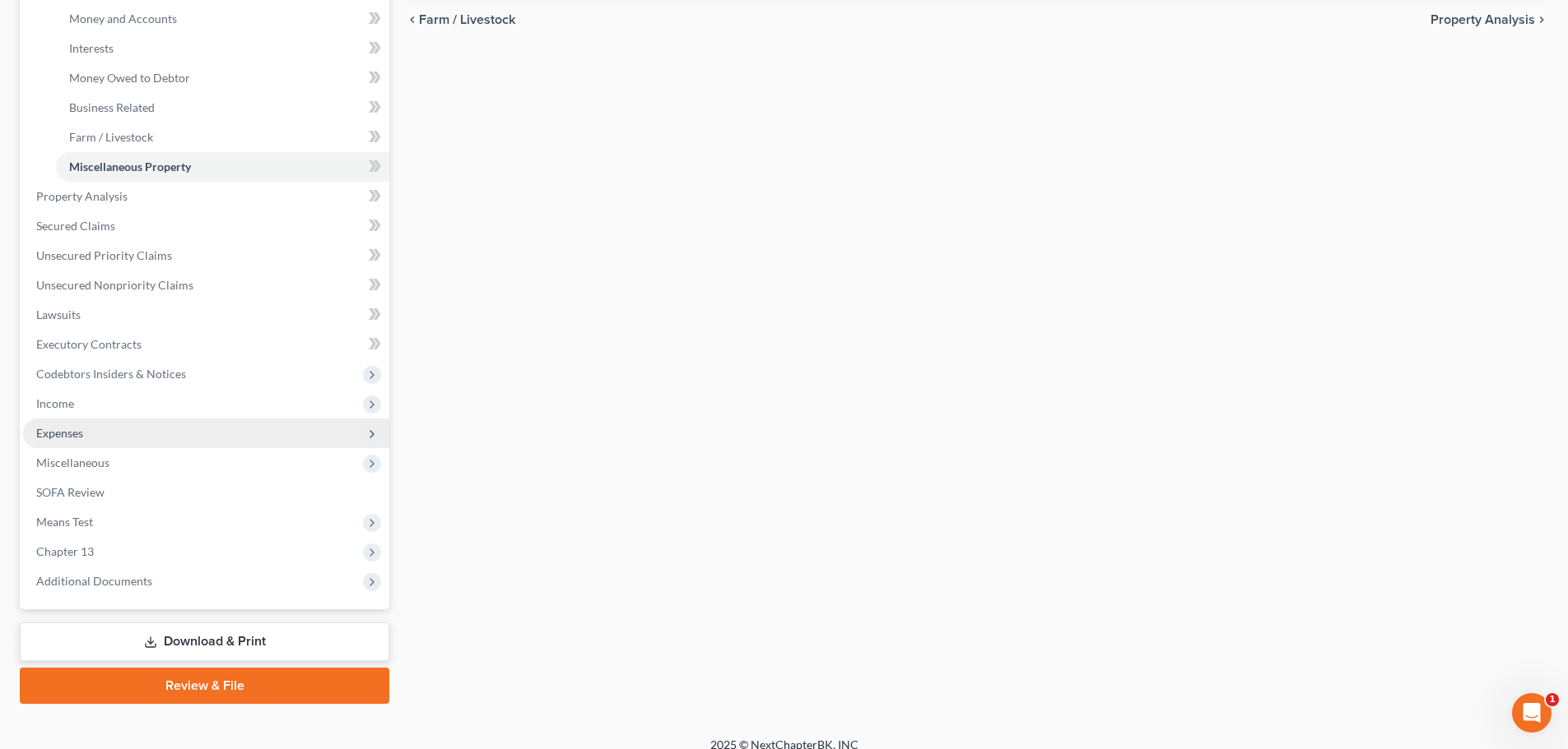
scroll to position [451, 0]
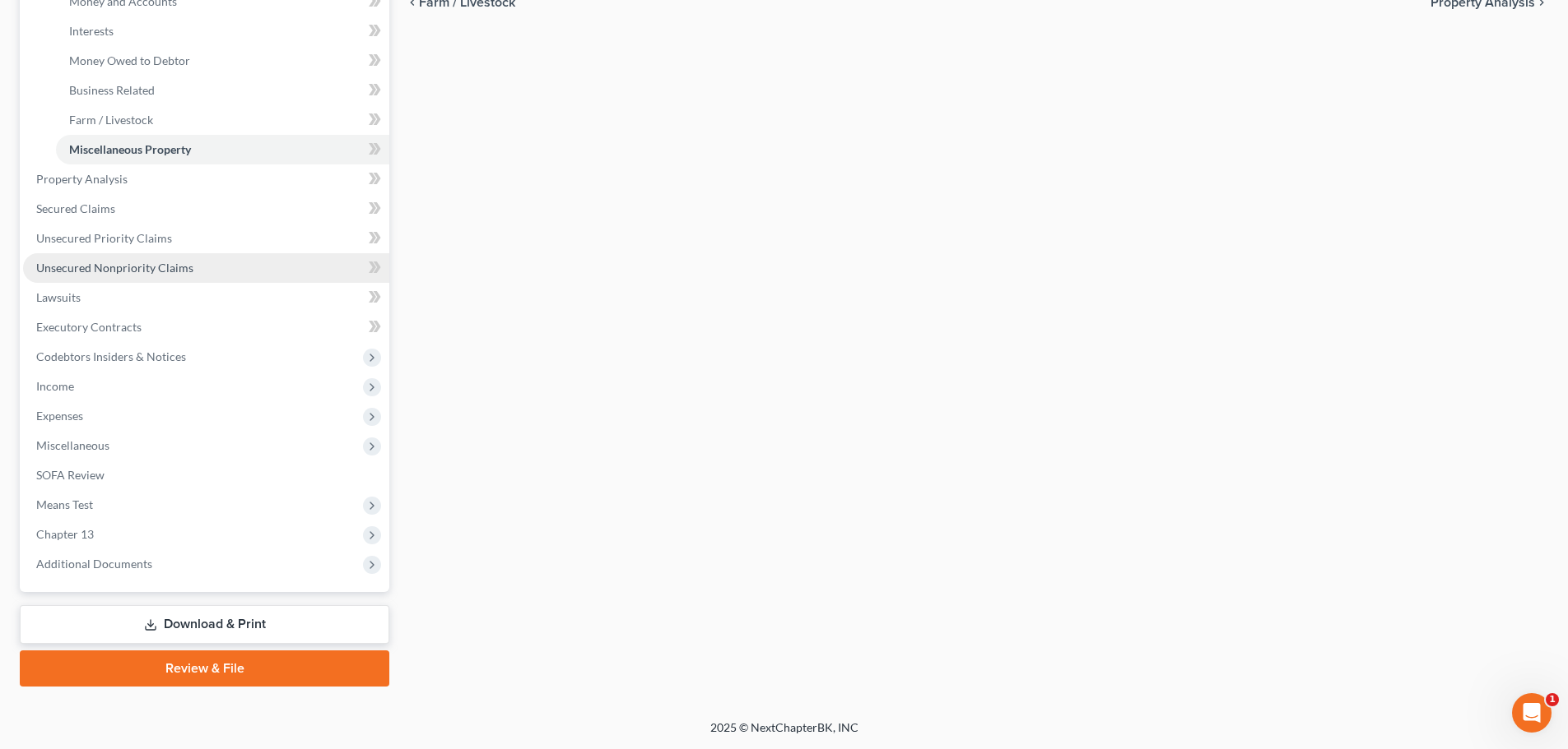
click at [153, 271] on span "Unsecured Nonpriority Claims" at bounding box center [115, 267] width 157 height 14
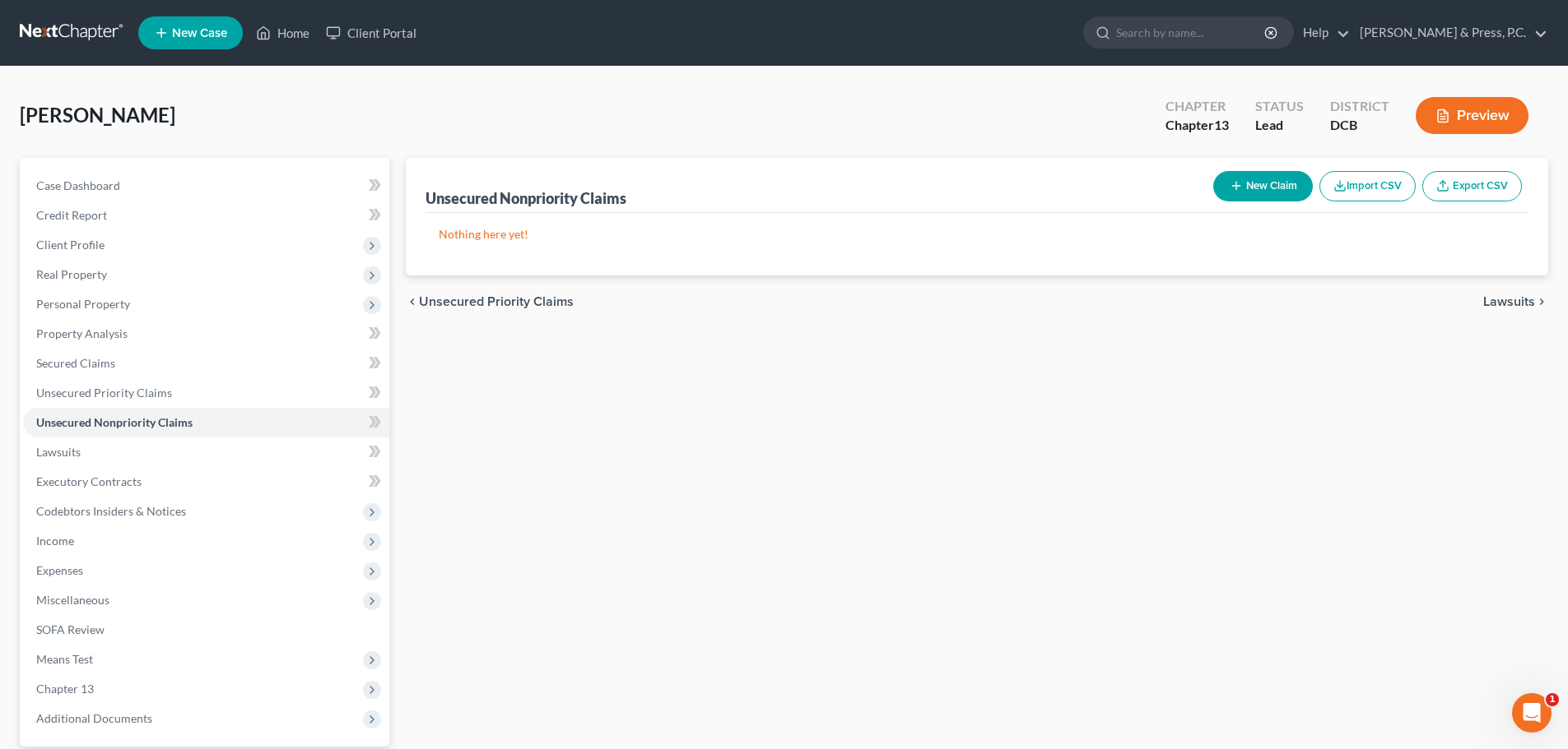
click at [1268, 190] on button "New Claim" at bounding box center [1263, 187] width 99 height 31
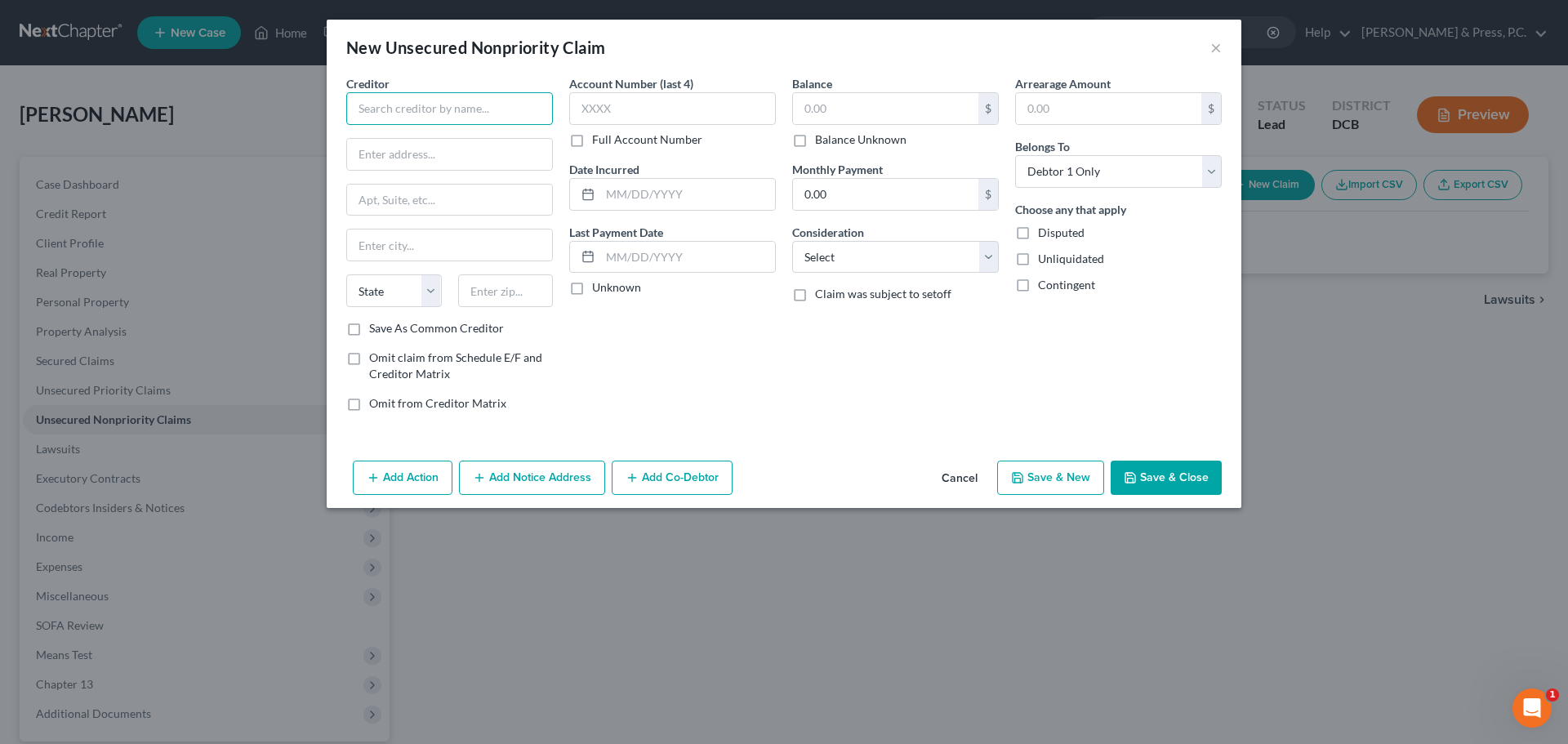
click at [437, 119] on input "text" at bounding box center [450, 108] width 207 height 32
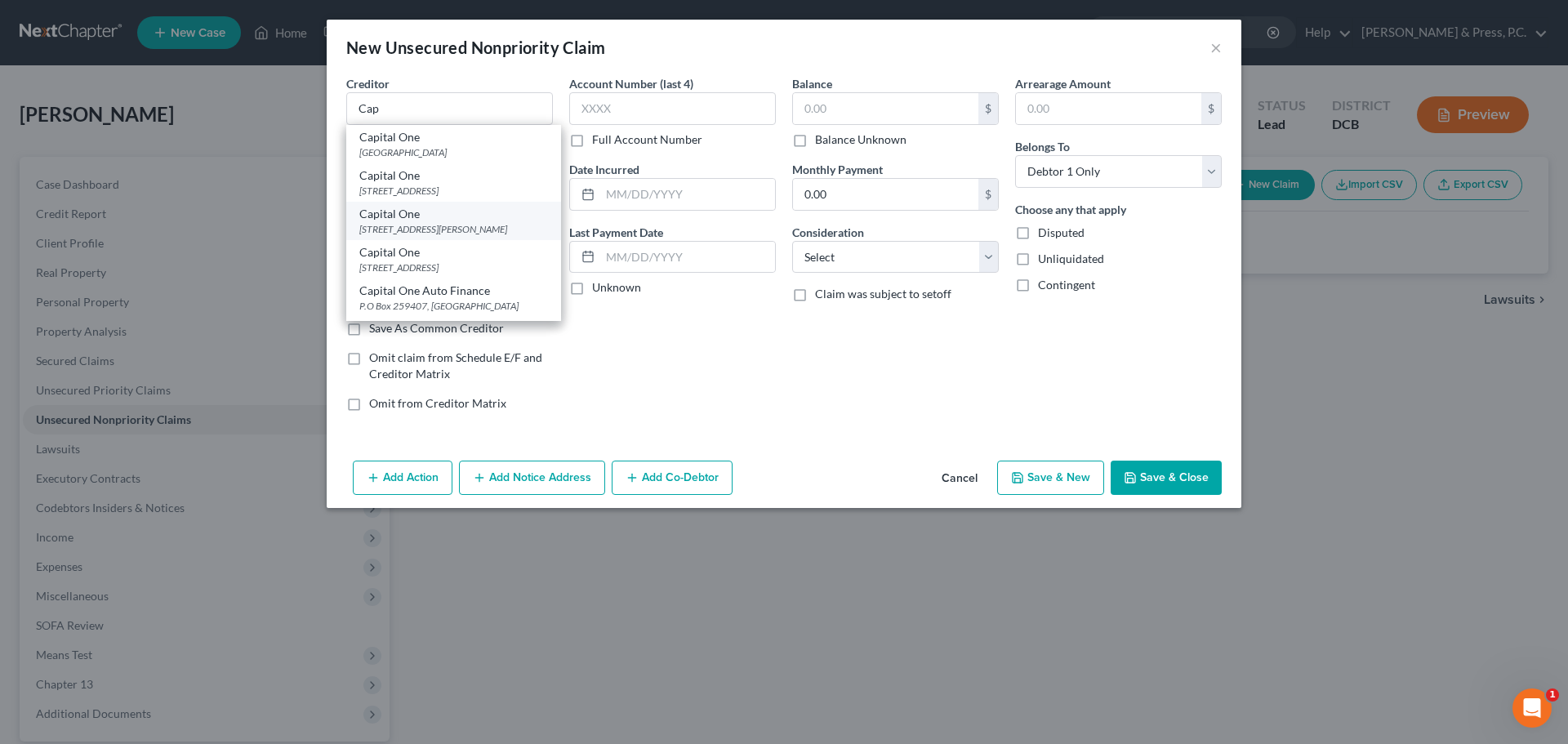
click at [465, 219] on div "Capital One" at bounding box center [453, 214] width 189 height 16
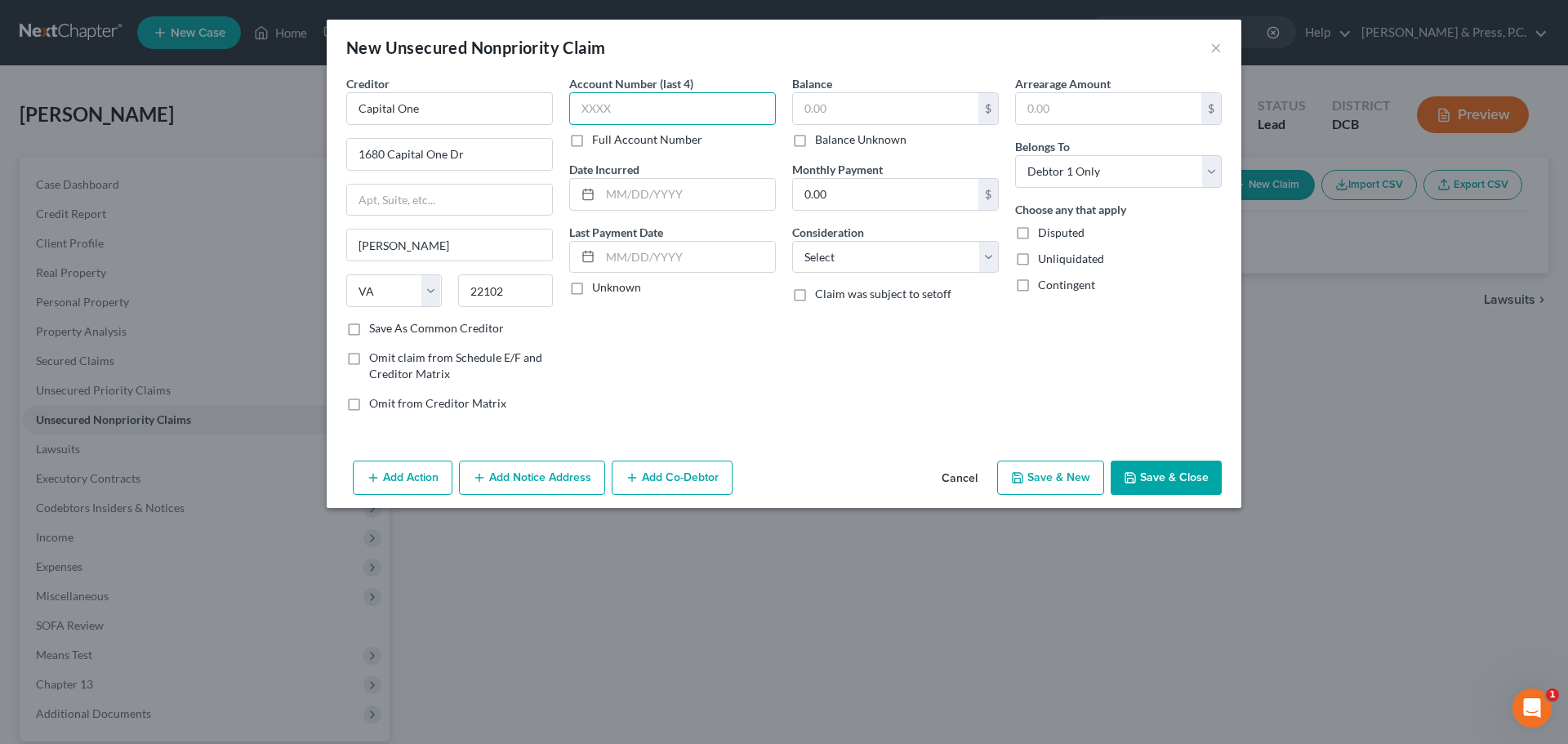
click at [666, 107] on input "text" at bounding box center [672, 108] width 207 height 32
click at [845, 410] on div "Balance $ Balance Unknown Balance Undetermined $ Balance Unknown Monthly Paymen…" at bounding box center [895, 250] width 223 height 350
click at [864, 111] on input "text" at bounding box center [885, 108] width 185 height 31
click at [805, 359] on div "Balance 1,223.17 $ Balance Unknown Balance Undetermined 1,223.17 $ Balance Unkn…" at bounding box center [895, 250] width 223 height 350
click at [835, 251] on select "Select Cable / Satellite Services Collection Agency Credit Card Debt Debt Couns…" at bounding box center [895, 257] width 207 height 32
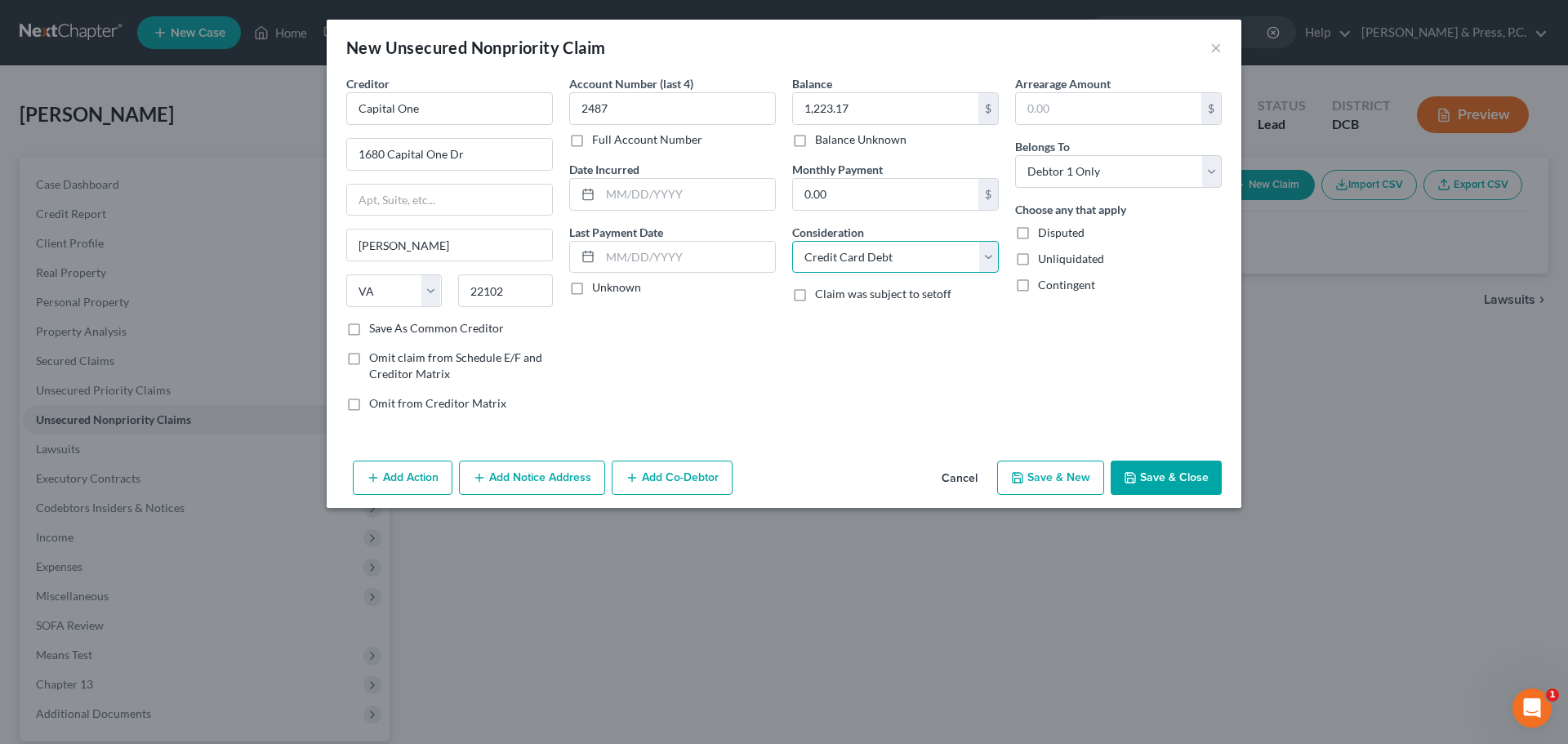
click at [792, 241] on select "Select Cable / Satellite Services Collection Agency Credit Card Debt Debt Couns…" at bounding box center [895, 257] width 207 height 32
click at [782, 372] on div "Account Number (last 4) 2487 Full Account Number Date Incurred Last Payment Dat…" at bounding box center [672, 250] width 223 height 350
click at [1156, 469] on button "Save & Close" at bounding box center [1167, 478] width 111 height 34
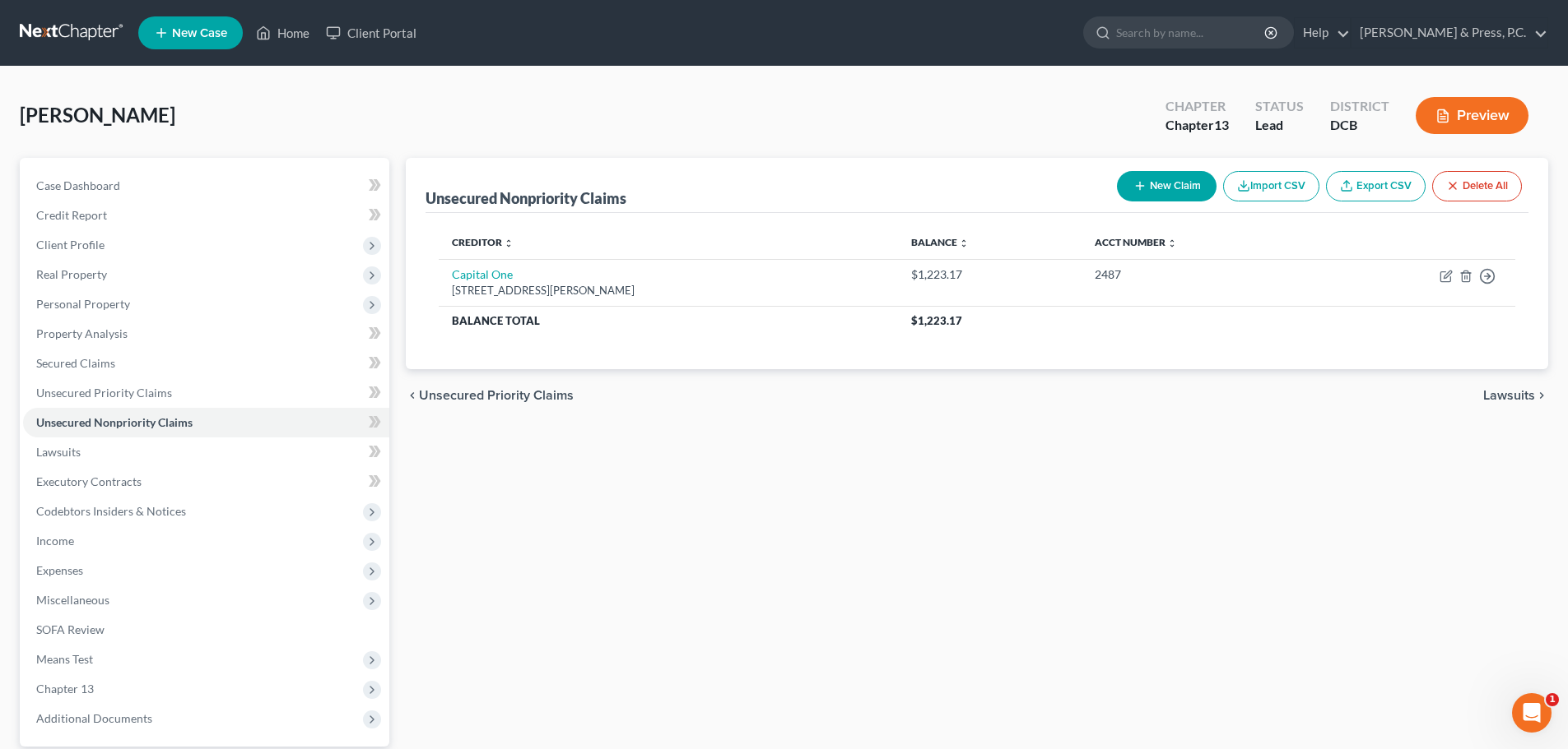
click at [1187, 190] on button "New Claim" at bounding box center [1166, 187] width 99 height 31
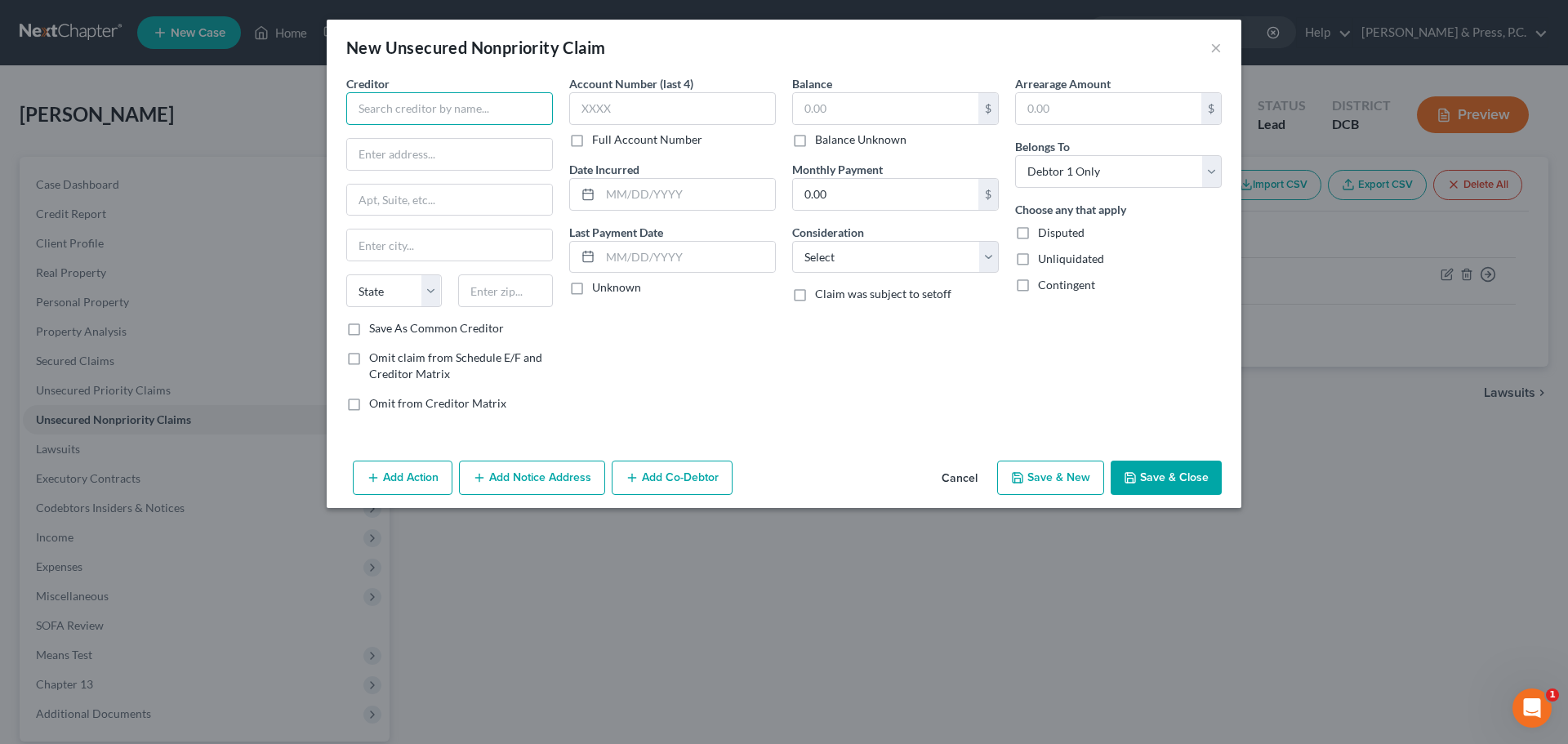
click at [487, 112] on input "text" at bounding box center [450, 108] width 207 height 32
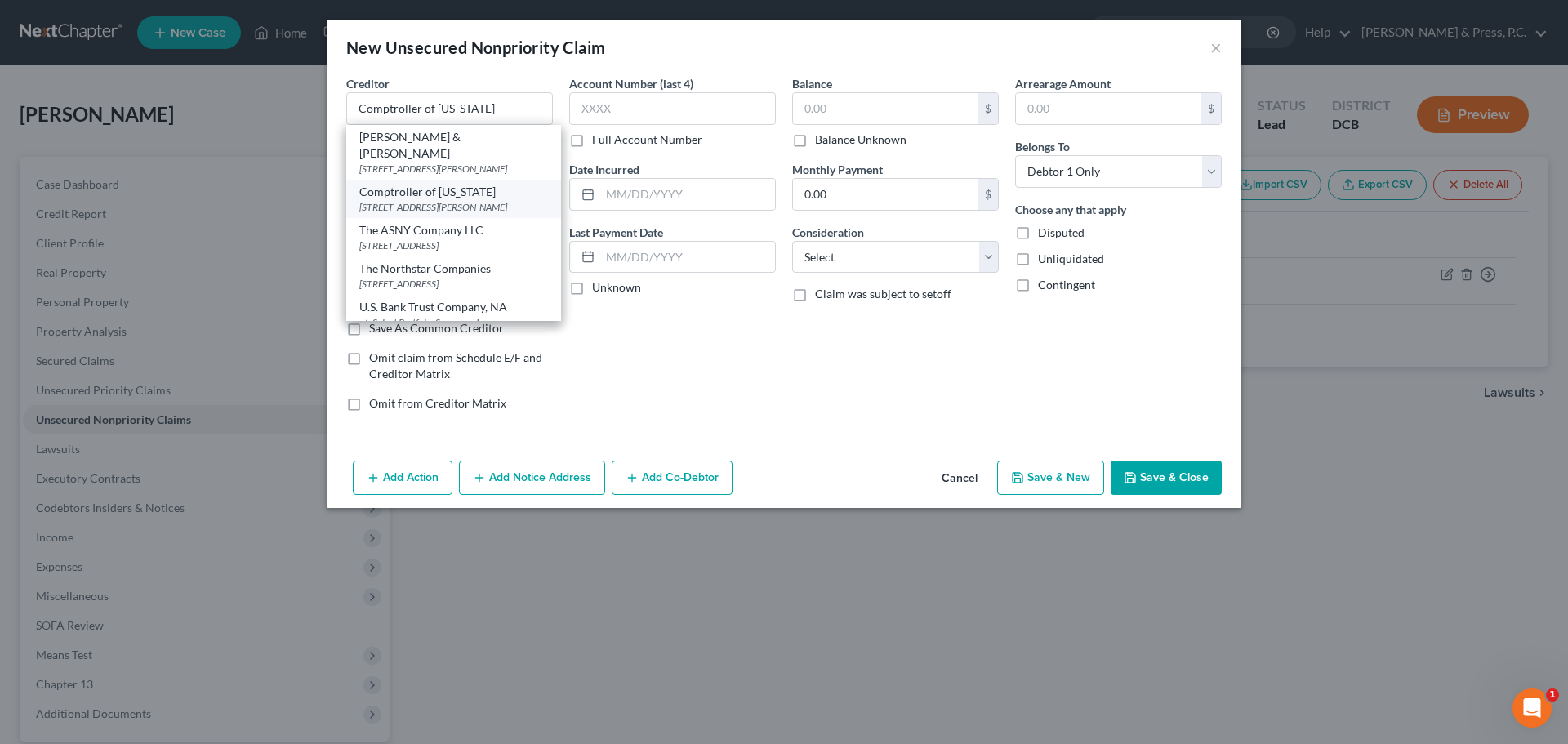
click at [416, 195] on div "Comptroller of [US_STATE]" at bounding box center [453, 192] width 189 height 16
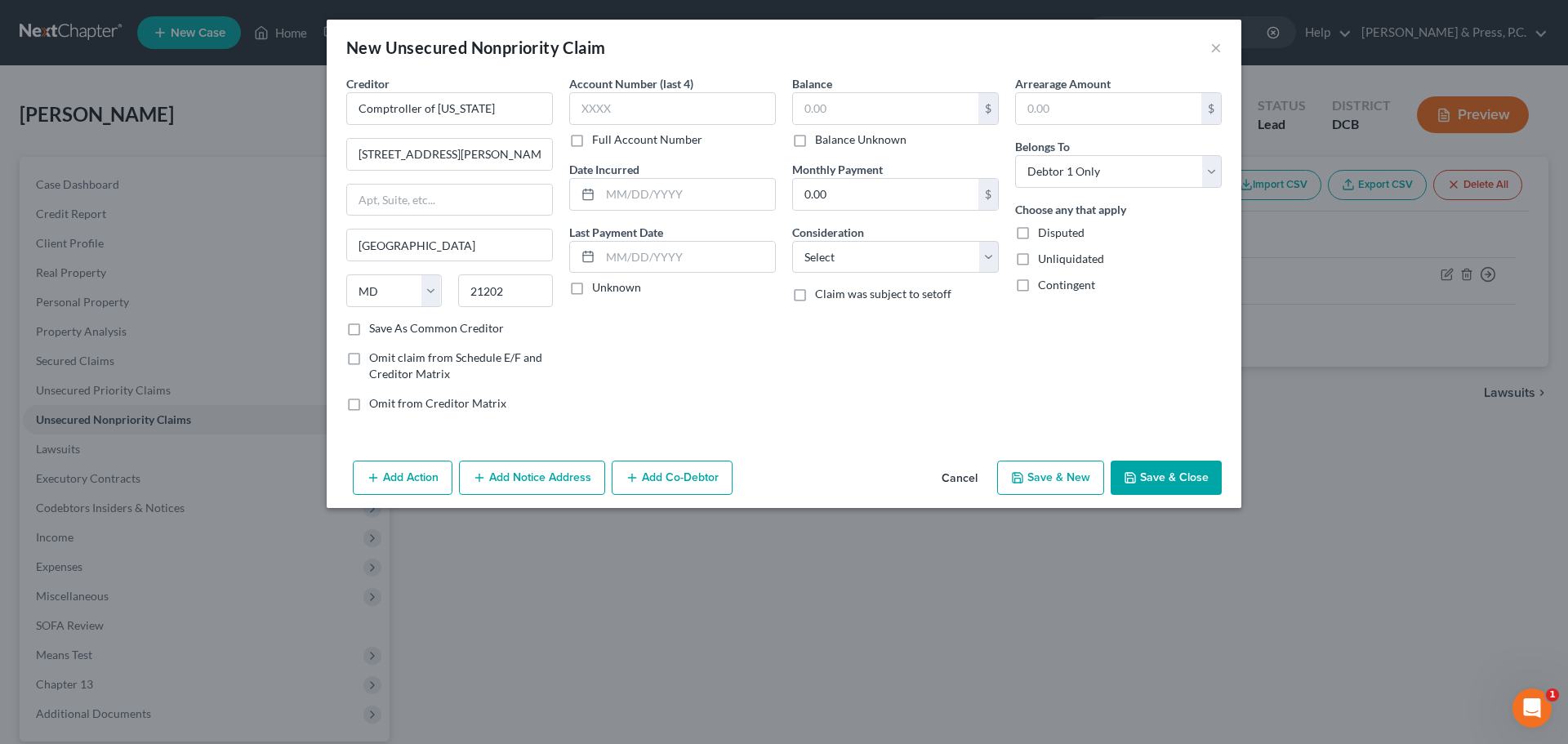
click at [716, 370] on div "Account Number (last 4) Full Account Number Date Incurred Last Payment Date Unk…" at bounding box center [672, 250] width 223 height 350
click at [1068, 97] on input "text" at bounding box center [1108, 108] width 185 height 31
click at [822, 337] on div "Balance $ Balance Unknown Balance Undetermined $ Balance Unknown Monthly Paymen…" at bounding box center [895, 250] width 223 height 350
click at [794, 363] on div "Balance $ Balance Unknown Balance Undetermined $ Balance Unknown Monthly Paymen…" at bounding box center [895, 250] width 223 height 350
click at [870, 245] on select "Select Cable / Satellite Services Collection Agency Credit Card Debt Debt Couns…" at bounding box center [895, 257] width 207 height 32
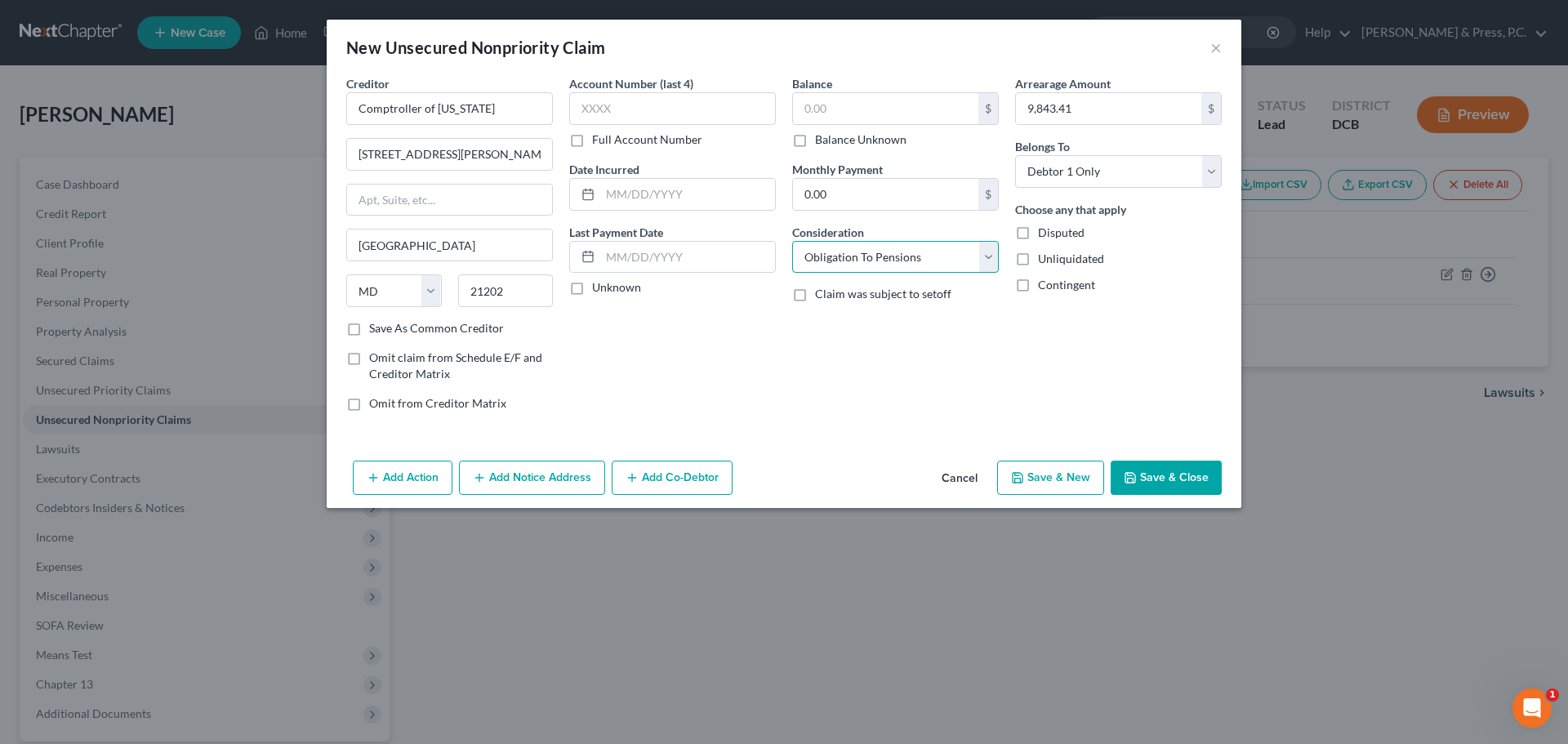
click at [792, 241] on select "Select Cable / Satellite Services Collection Agency Credit Card Debt Debt Couns…" at bounding box center [895, 257] width 207 height 32
click at [892, 258] on select "Select Cable / Satellite Services Collection Agency Credit Card Debt Debt Couns…" at bounding box center [895, 257] width 207 height 32
click at [792, 241] on select "Select Cable / Satellite Services Collection Agency Credit Card Debt Debt Couns…" at bounding box center [895, 257] width 207 height 32
click at [908, 324] on input "text" at bounding box center [895, 319] width 205 height 31
click at [651, 373] on div "Account Number (last 4) Full Account Number Date Incurred Last Payment Date Unk…" at bounding box center [672, 250] width 223 height 350
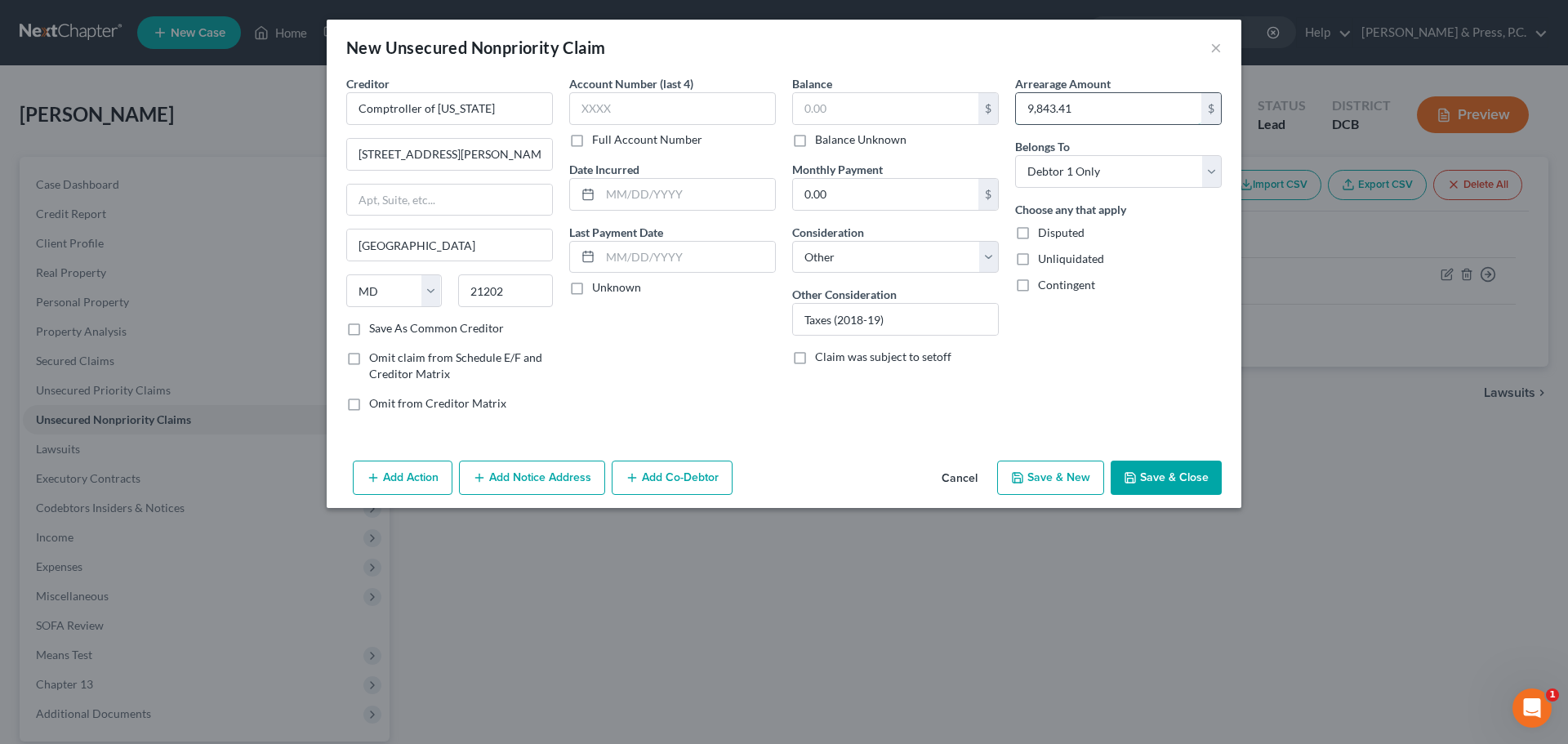
click at [1039, 113] on input "9,843.41" at bounding box center [1108, 108] width 185 height 31
paste input "9,843.41"
click at [747, 397] on div "Account Number (last 4) Full Account Number Date Incurred Last Payment Date Unk…" at bounding box center [672, 250] width 223 height 350
click at [1159, 476] on button "Save & Close" at bounding box center [1167, 478] width 111 height 34
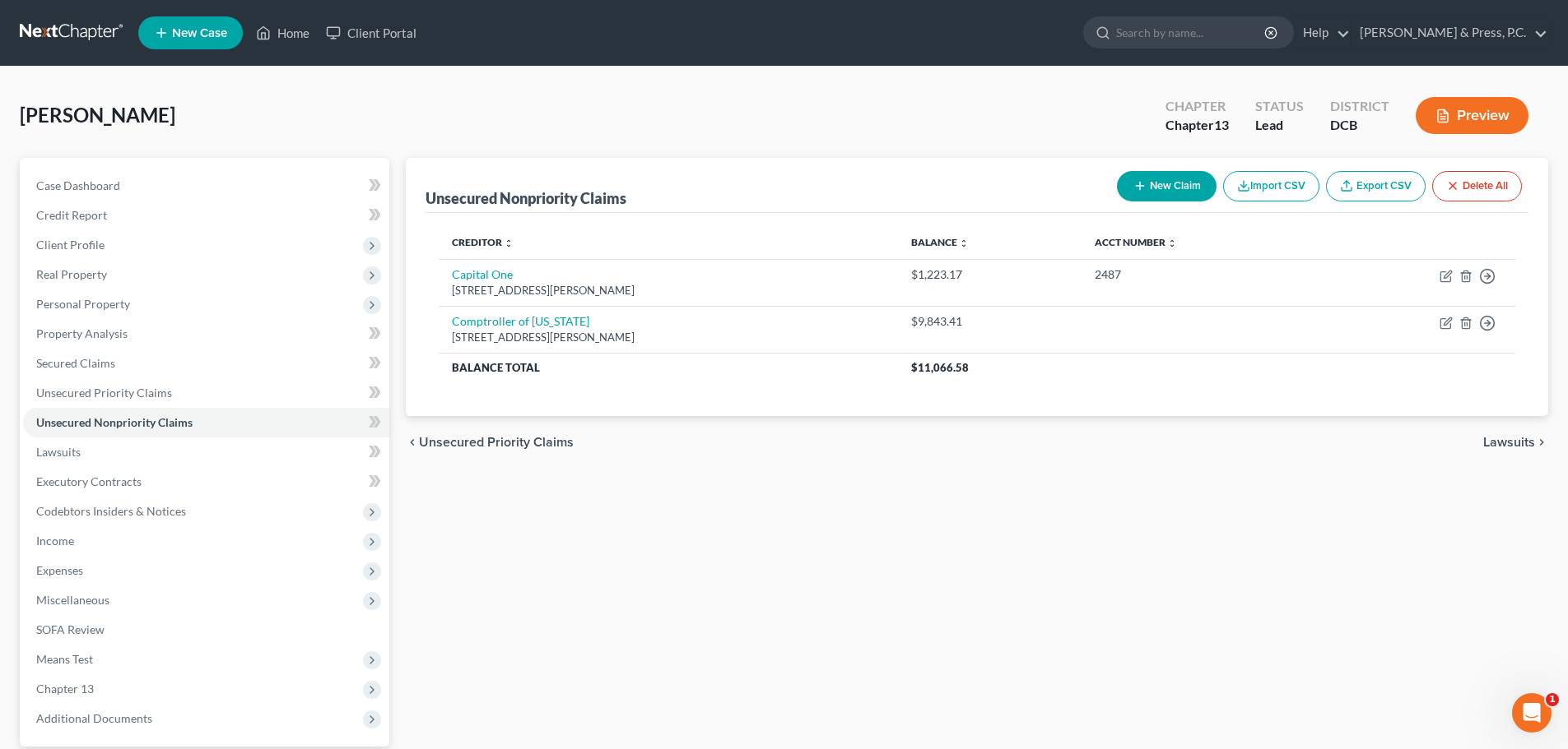
click at [1167, 194] on button "New Claim" at bounding box center [1166, 187] width 99 height 31
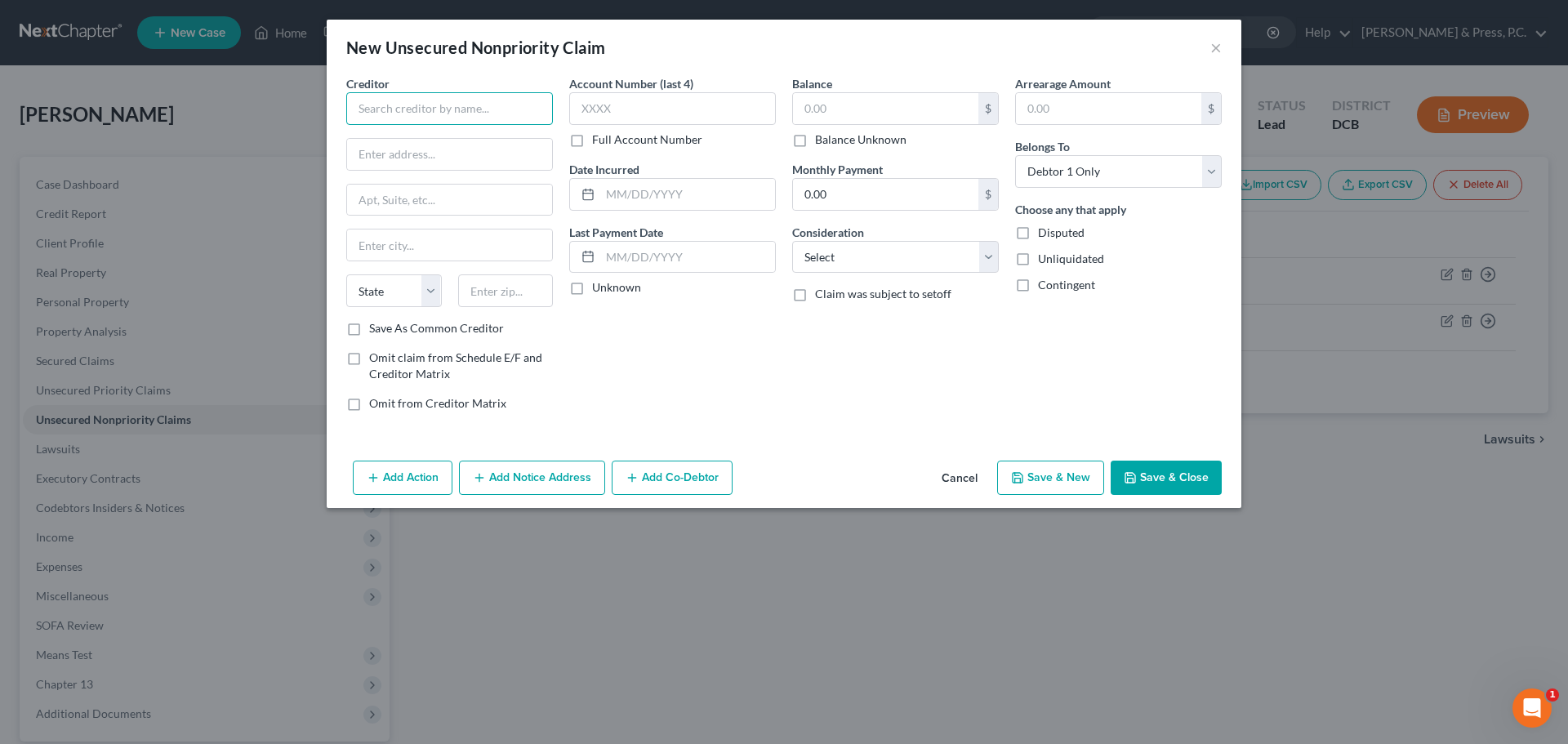
click at [480, 115] on input "text" at bounding box center [450, 108] width 207 height 32
click at [445, 149] on div "[STREET_ADDRESS][PERSON_NAME]" at bounding box center [444, 151] width 170 height 13
click at [801, 103] on input "text" at bounding box center [885, 108] width 185 height 31
click at [842, 264] on select "Select Cable / Satellite Services Collection Agency Credit Card Debt Debt Couns…" at bounding box center [895, 257] width 207 height 32
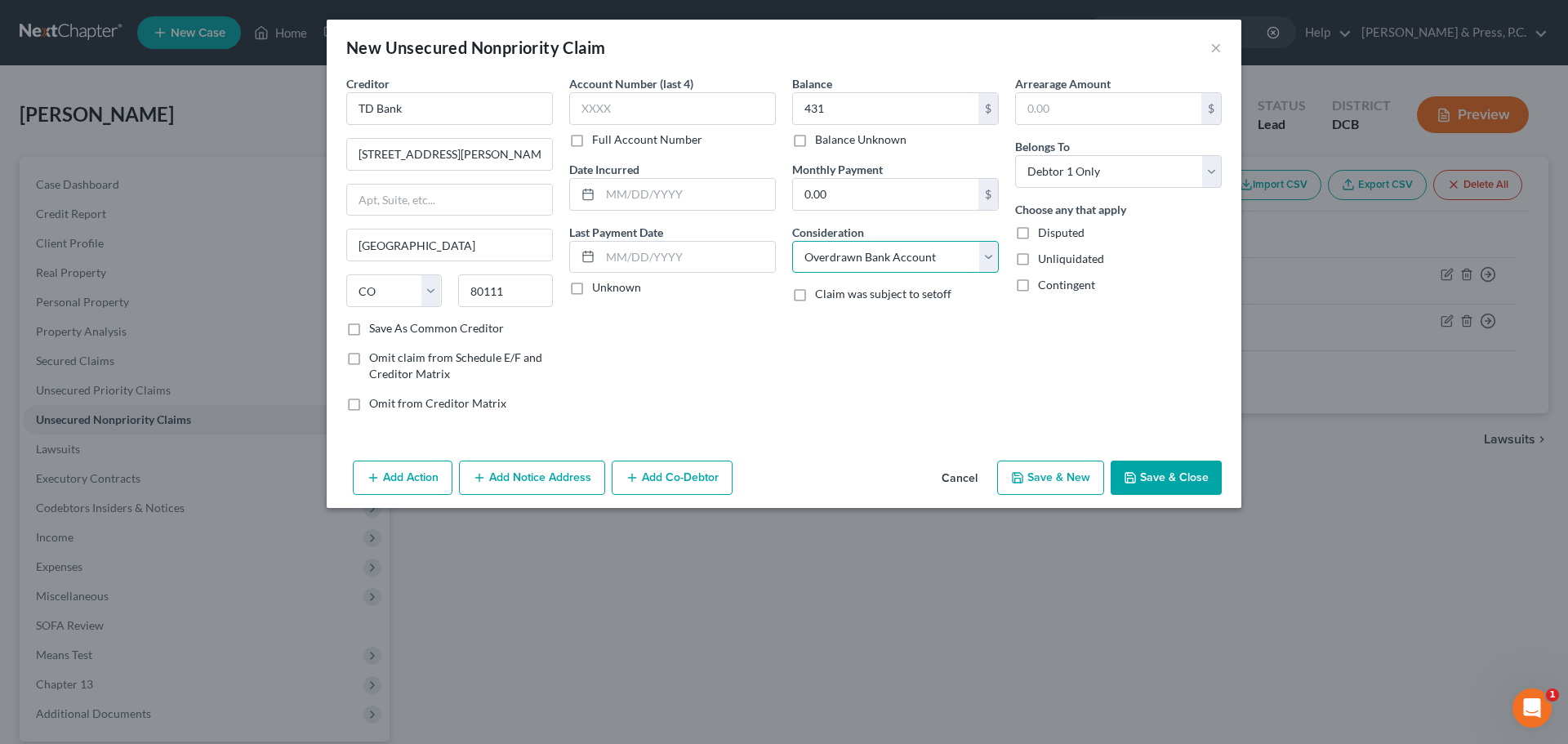
click at [792, 241] on select "Select Cable / Satellite Services Collection Agency Credit Card Debt Debt Couns…" at bounding box center [895, 257] width 207 height 32
click at [1038, 235] on label "Disputed" at bounding box center [1062, 233] width 47 height 16
click at [1045, 235] on input "Disputed" at bounding box center [1050, 230] width 11 height 11
click at [864, 411] on div "Balance 431.00 $ Balance Unknown Balance Undetermined 431 $ Balance Unknown Mon…" at bounding box center [895, 250] width 223 height 350
click at [1177, 468] on button "Save & Close" at bounding box center [1167, 478] width 111 height 34
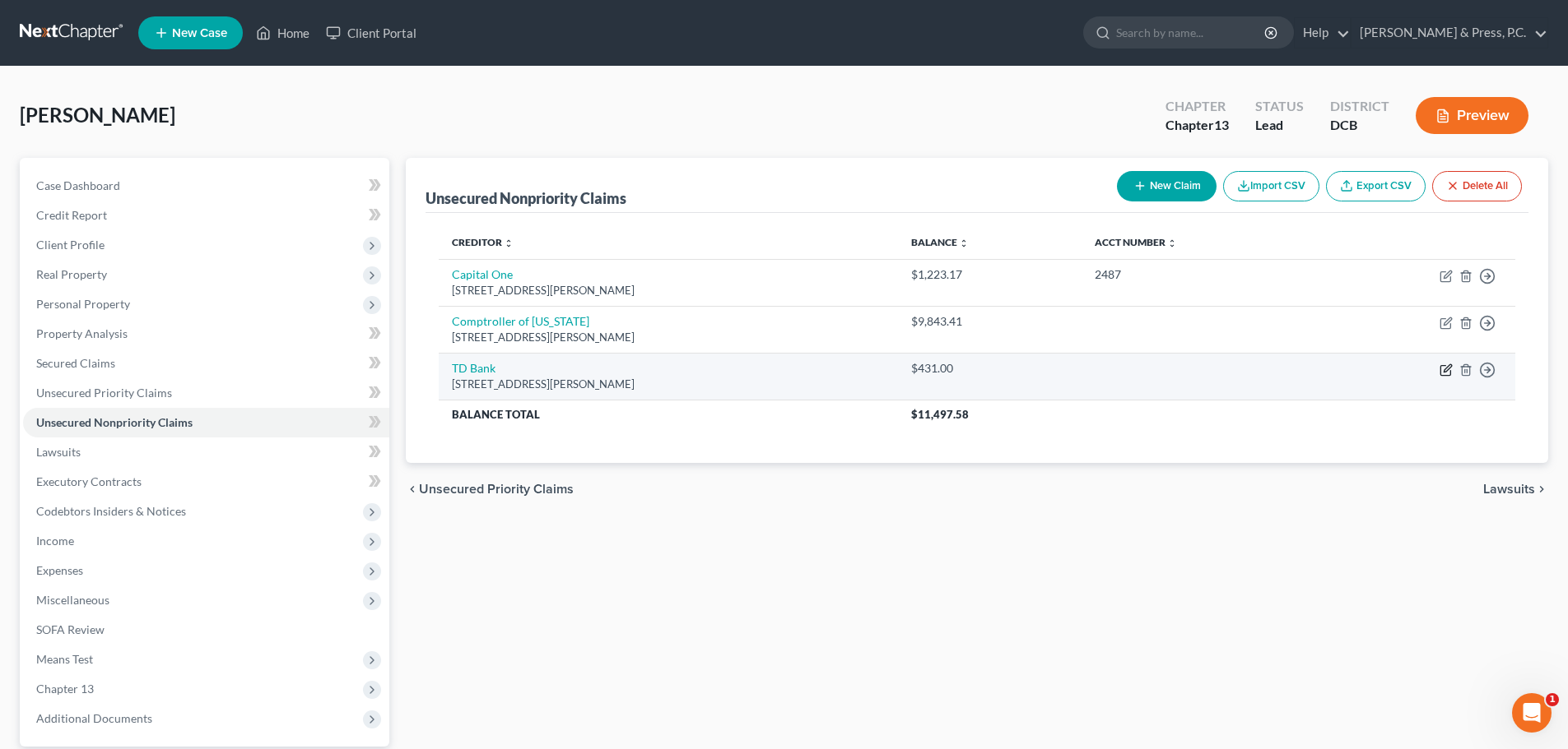
click at [1451, 367] on icon "button" at bounding box center [1447, 368] width 7 height 7
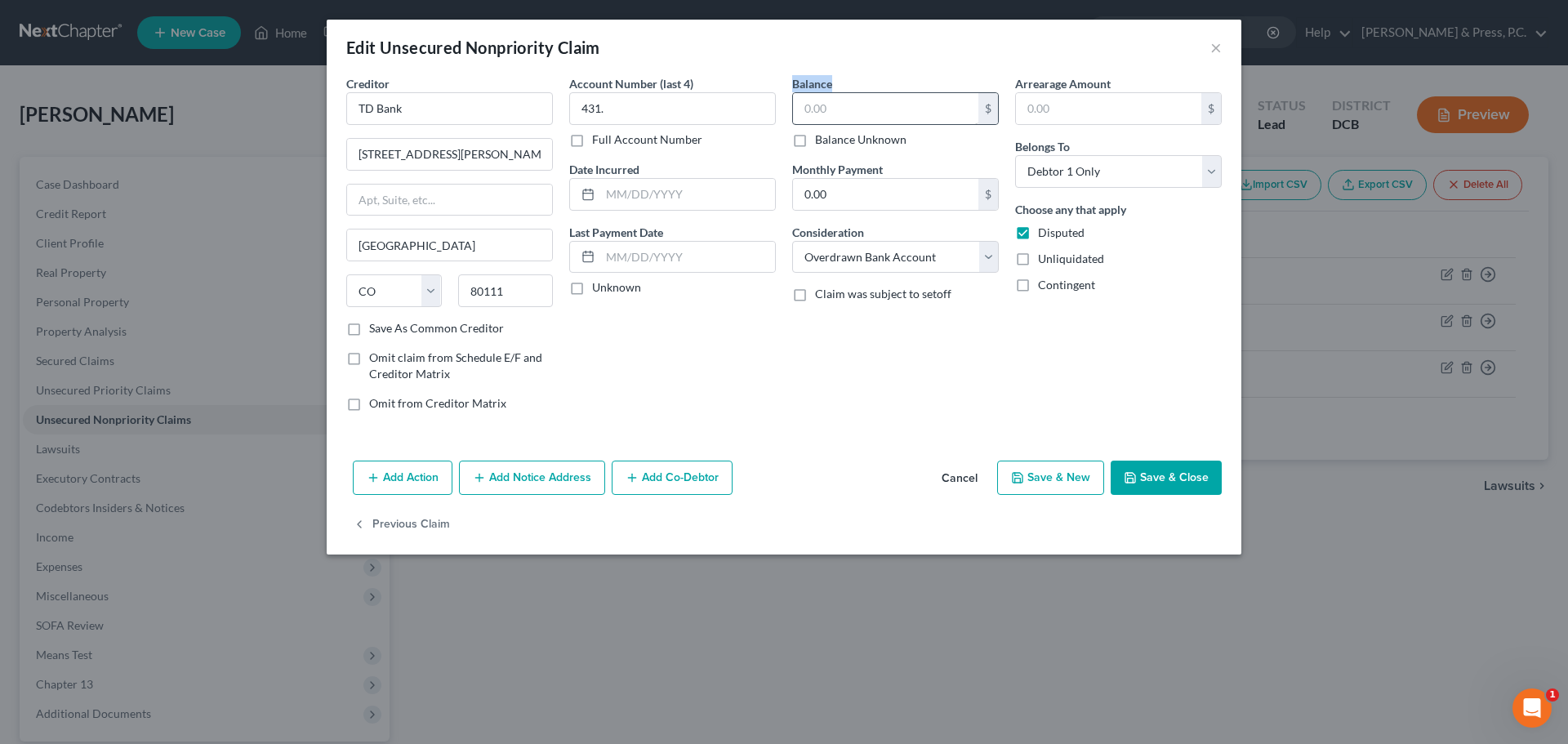
drag, startPoint x: 793, startPoint y: 91, endPoint x: 826, endPoint y: 105, distance: 35.8
click at [796, 93] on div "Balance $ Balance Unknown Balance Undetermined $ Balance Unknown" at bounding box center [895, 111] width 207 height 73
click at [827, 107] on input "text" at bounding box center [885, 108] width 185 height 31
click at [675, 119] on input "431." at bounding box center [672, 108] width 207 height 32
click at [675, 118] on input "431." at bounding box center [672, 108] width 207 height 32
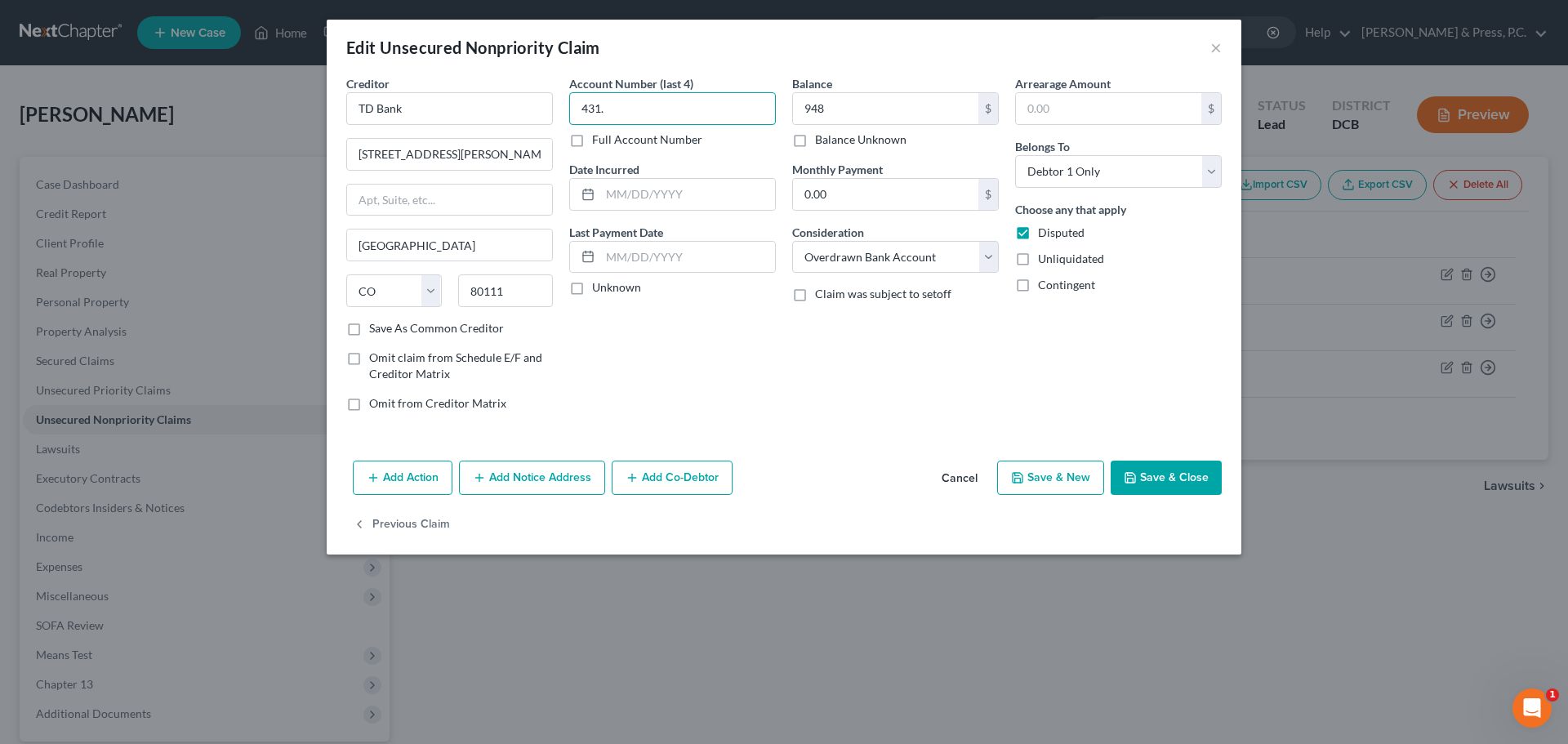
click at [674, 108] on input "431." at bounding box center [672, 108] width 207 height 32
drag, startPoint x: 674, startPoint y: 108, endPoint x: 418, endPoint y: 102, distance: 256.1
click at [427, 104] on div "Creditor * TD Bank [STREET_ADDRESS][PERSON_NAME] State [US_STATE][GEOGRAPHIC_DA…" at bounding box center [783, 250] width 892 height 350
click at [886, 348] on div "Balance 948.00 $ Balance Unknown Balance Undetermined 948 $ Balance Unknown Mon…" at bounding box center [895, 250] width 223 height 350
click at [1118, 474] on button "Save & Close" at bounding box center [1167, 478] width 111 height 34
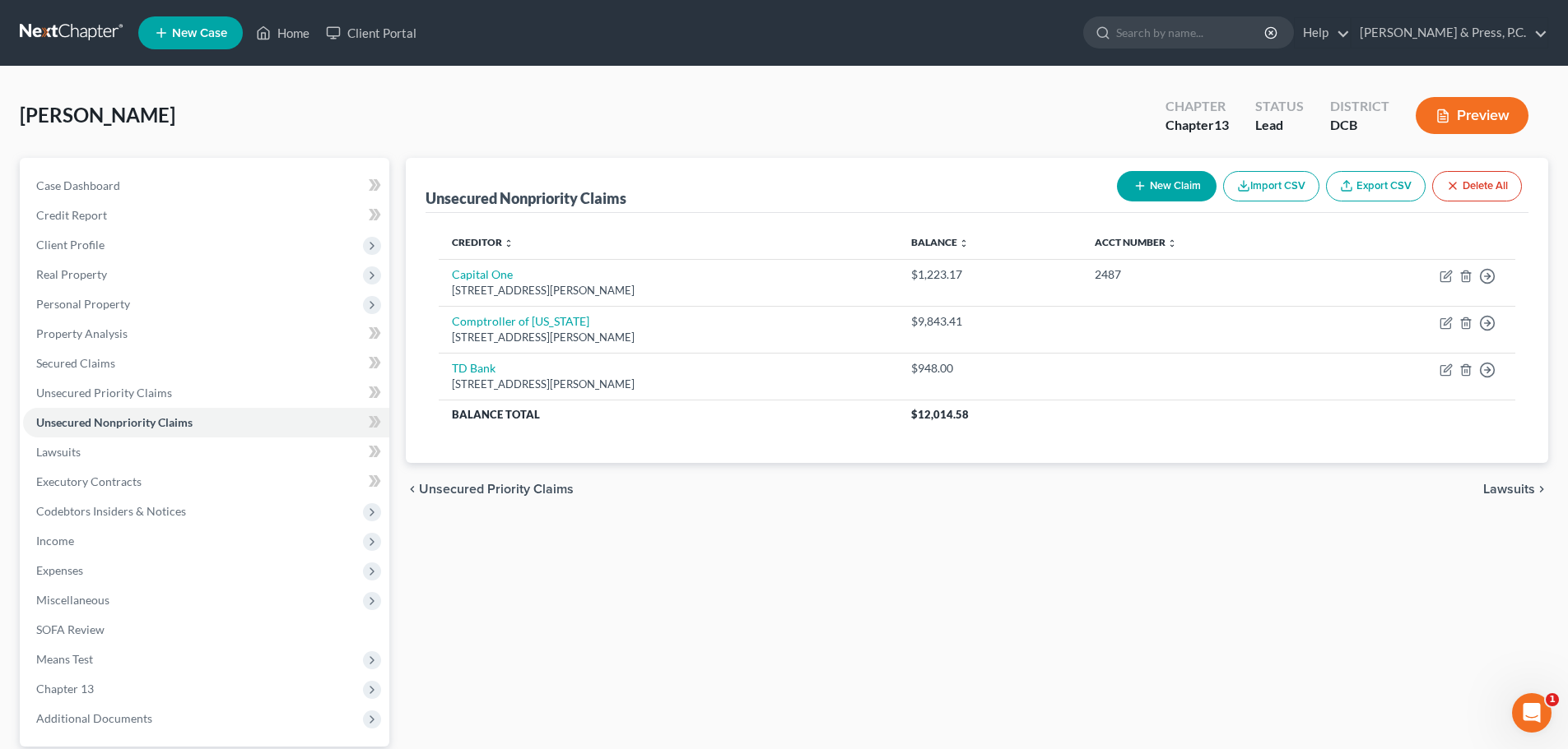
click at [1167, 190] on button "New Claim" at bounding box center [1166, 187] width 99 height 31
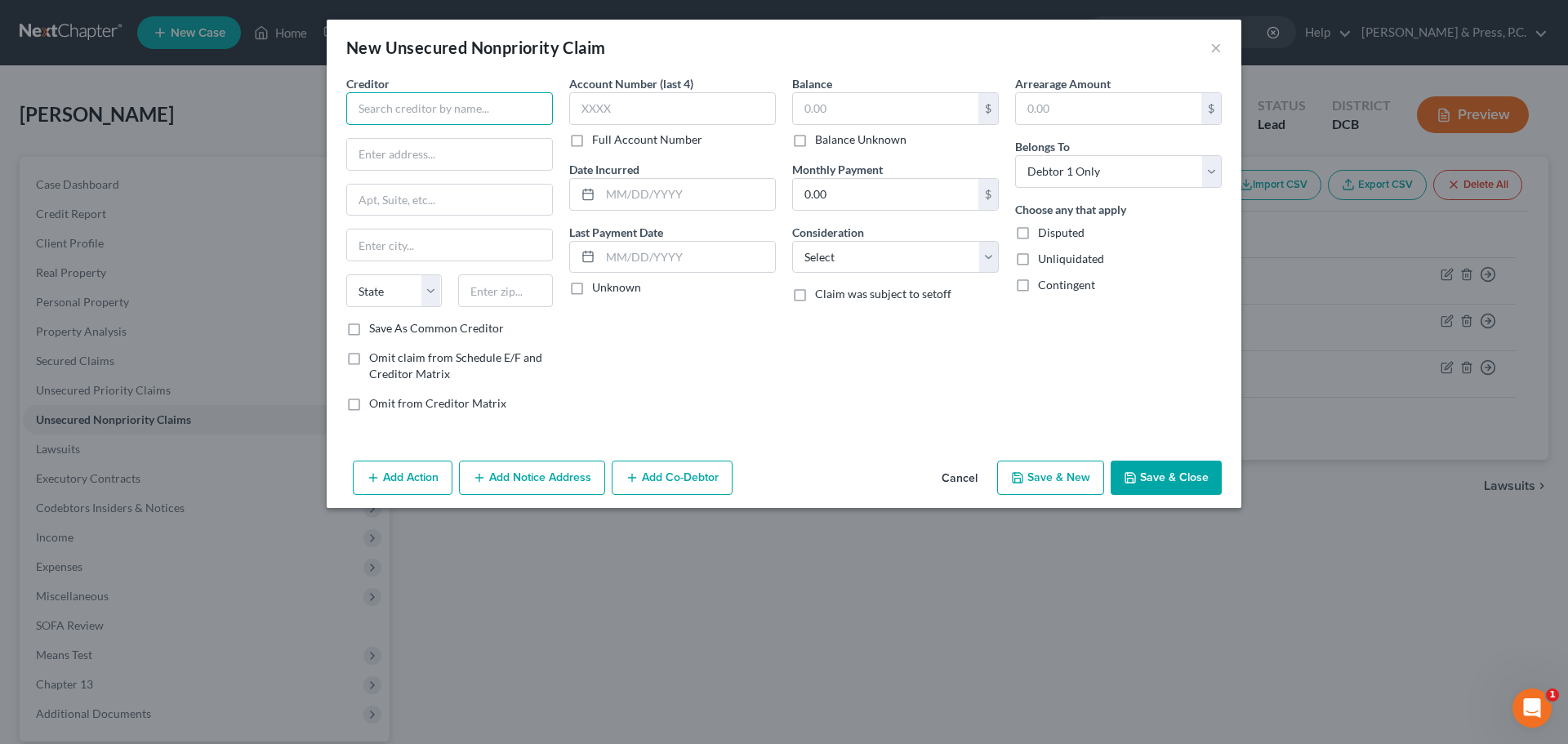
click at [496, 115] on input "text" at bounding box center [450, 108] width 207 height 32
click at [404, 145] on input "text" at bounding box center [449, 154] width 205 height 31
click at [1038, 235] on label "Disputed" at bounding box center [1062, 233] width 47 height 16
click at [1045, 235] on input "Disputed" at bounding box center [1050, 230] width 11 height 11
click at [473, 282] on input "text" at bounding box center [505, 290] width 96 height 32
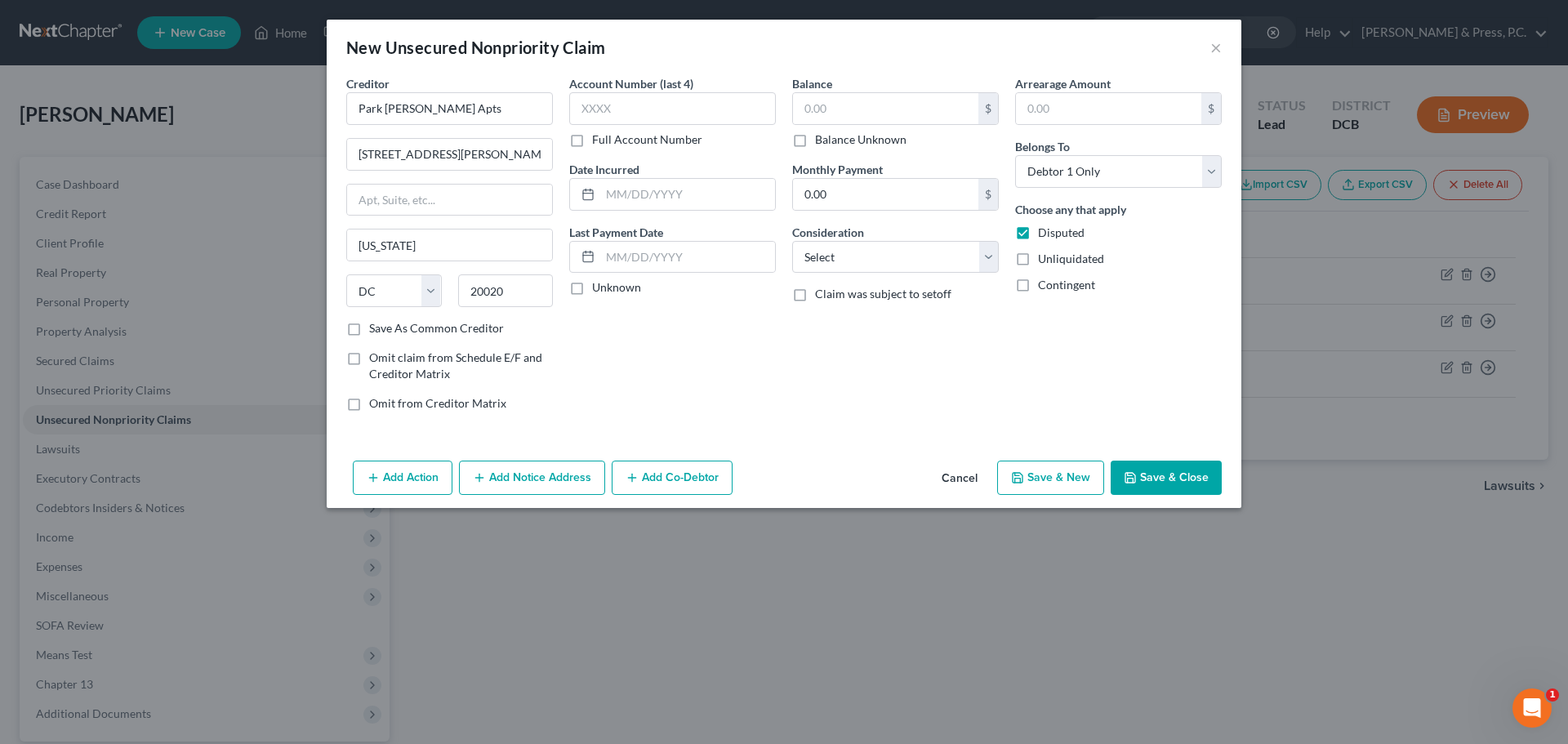
drag, startPoint x: 695, startPoint y: 373, endPoint x: 688, endPoint y: 359, distance: 15.7
click at [698, 373] on div "Account Number (last 4) Full Account Number Date Incurred Last Payment Date Unk…" at bounding box center [672, 250] width 223 height 350
click at [612, 110] on input "text" at bounding box center [672, 108] width 207 height 32
click at [739, 426] on div "Creditor * Park [PERSON_NAME] Apts 2562 [PERSON_NAME] [PERSON_NAME][US_STATE][G…" at bounding box center [784, 264] width 915 height 379
click at [876, 115] on input "text" at bounding box center [885, 108] width 185 height 31
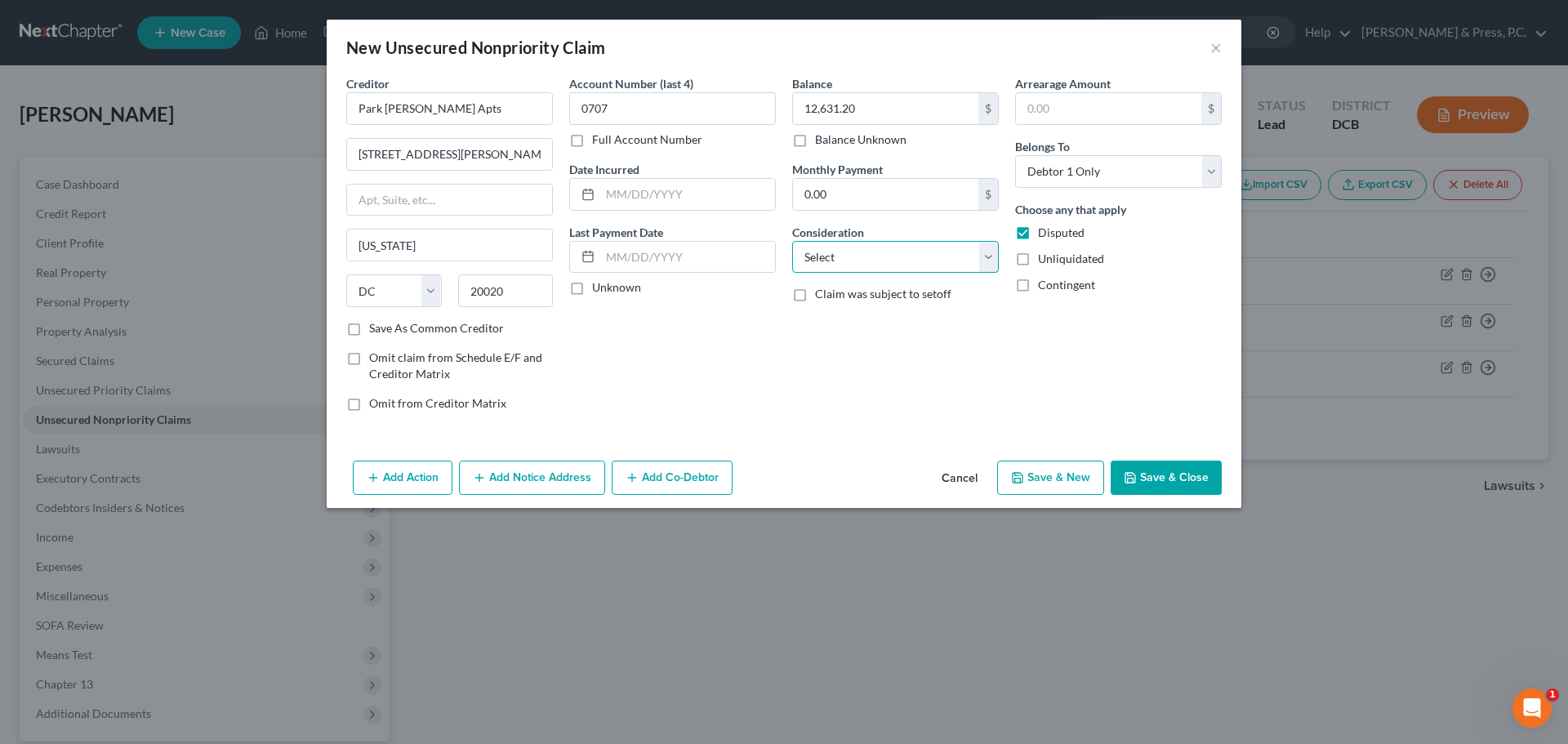
click at [834, 258] on select "Select Cable / Satellite Services Collection Agency Credit Card Debt Debt Couns…" at bounding box center [895, 257] width 207 height 32
click at [792, 241] on select "Select Cable / Satellite Services Collection Agency Credit Card Debt Debt Couns…" at bounding box center [895, 257] width 207 height 32
click at [840, 319] on input "text" at bounding box center [895, 319] width 205 height 31
click at [1101, 410] on div "Arrearage Amount $ Belongs To * Select Debtor 1 Only Debtor 2 Only Debtor 1 And…" at bounding box center [1118, 250] width 223 height 350
click at [527, 483] on button "Add Notice Address" at bounding box center [531, 478] width 146 height 34
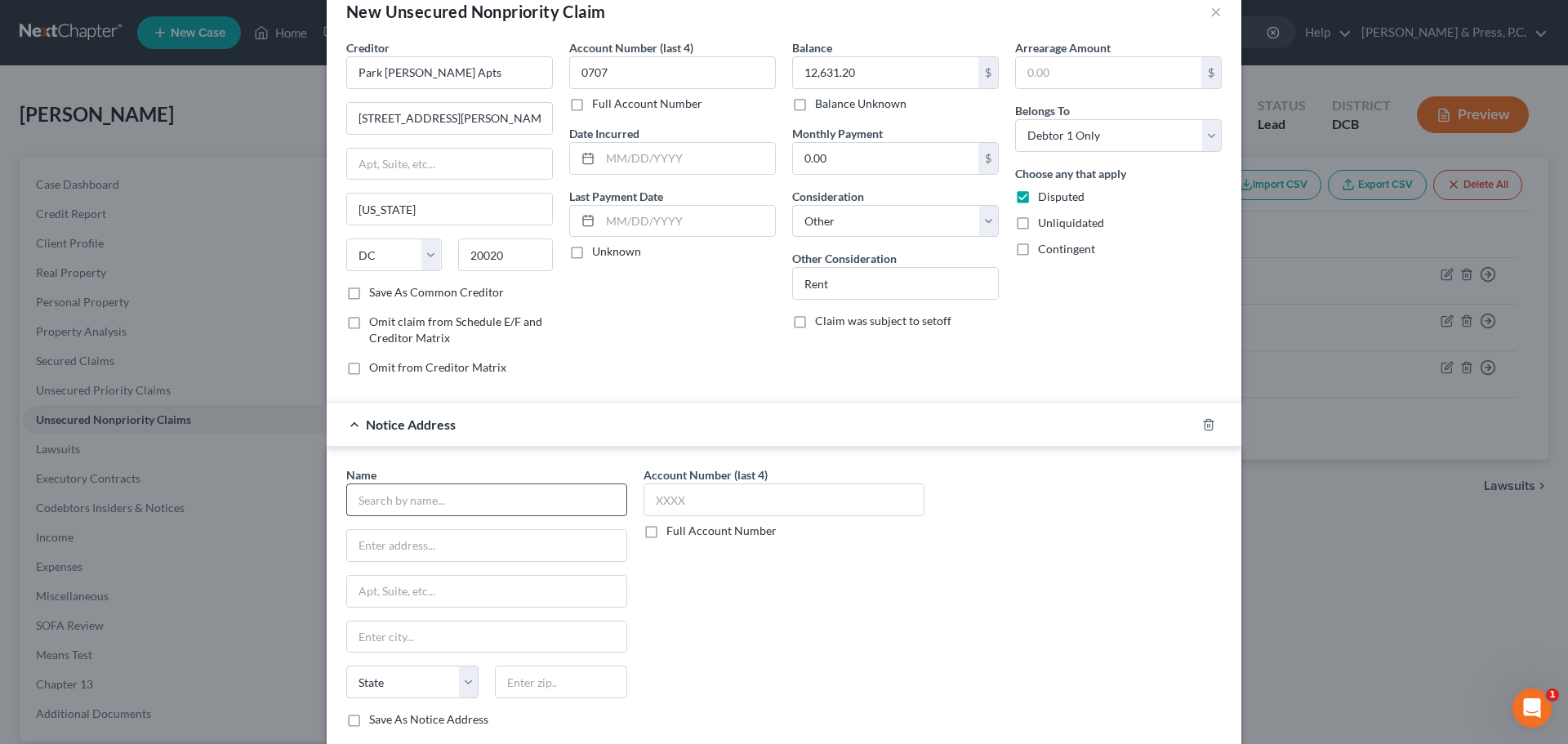
scroll to position [135, 0]
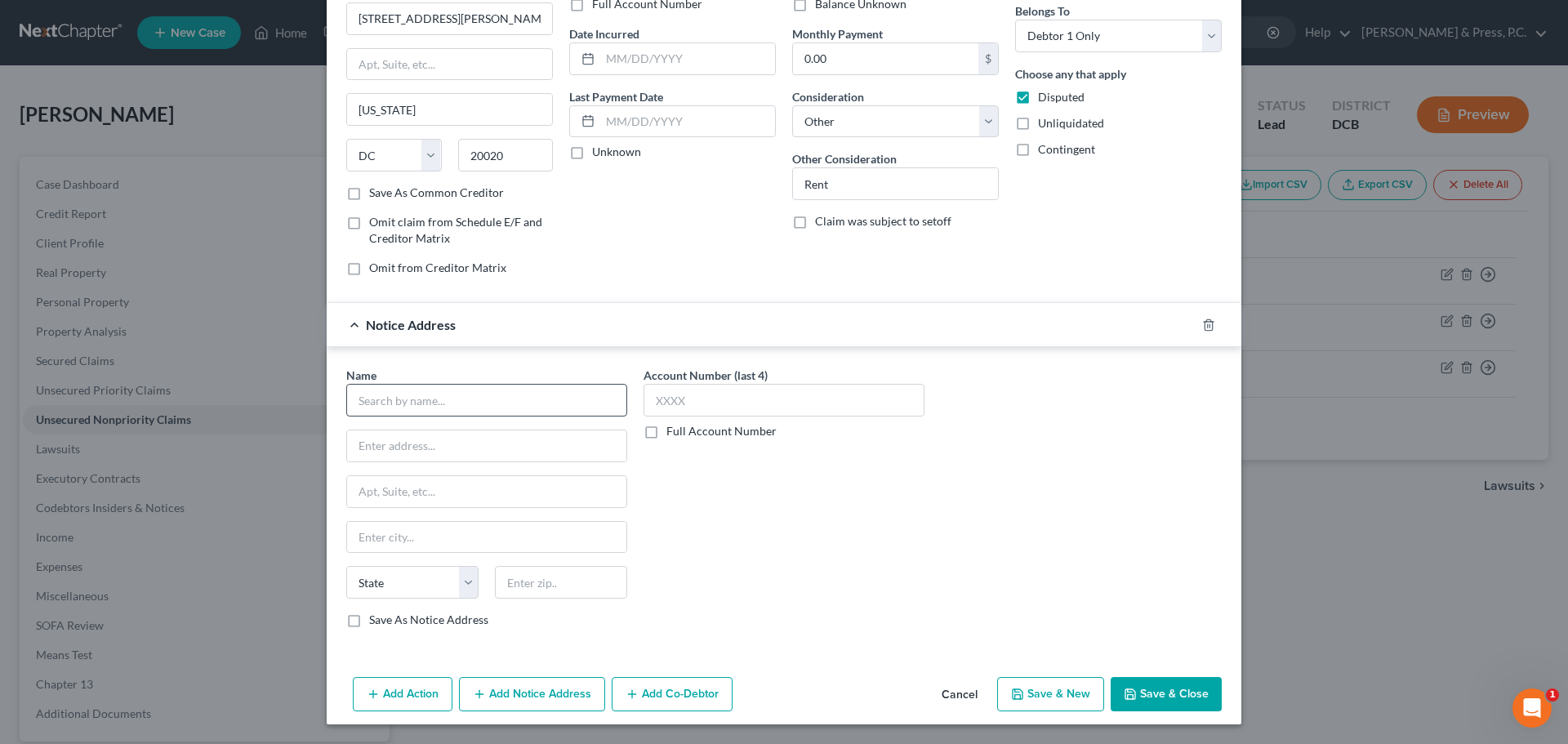
click at [439, 389] on div "Name *" at bounding box center [487, 392] width 281 height 50
click at [439, 402] on input "text" at bounding box center [487, 400] width 281 height 32
click at [418, 388] on input "Fair Coll" at bounding box center [487, 400] width 281 height 32
click at [418, 402] on input "Fair Coll" at bounding box center [487, 400] width 281 height 32
click at [369, 621] on label "Save As Notice Address" at bounding box center [428, 620] width 119 height 16
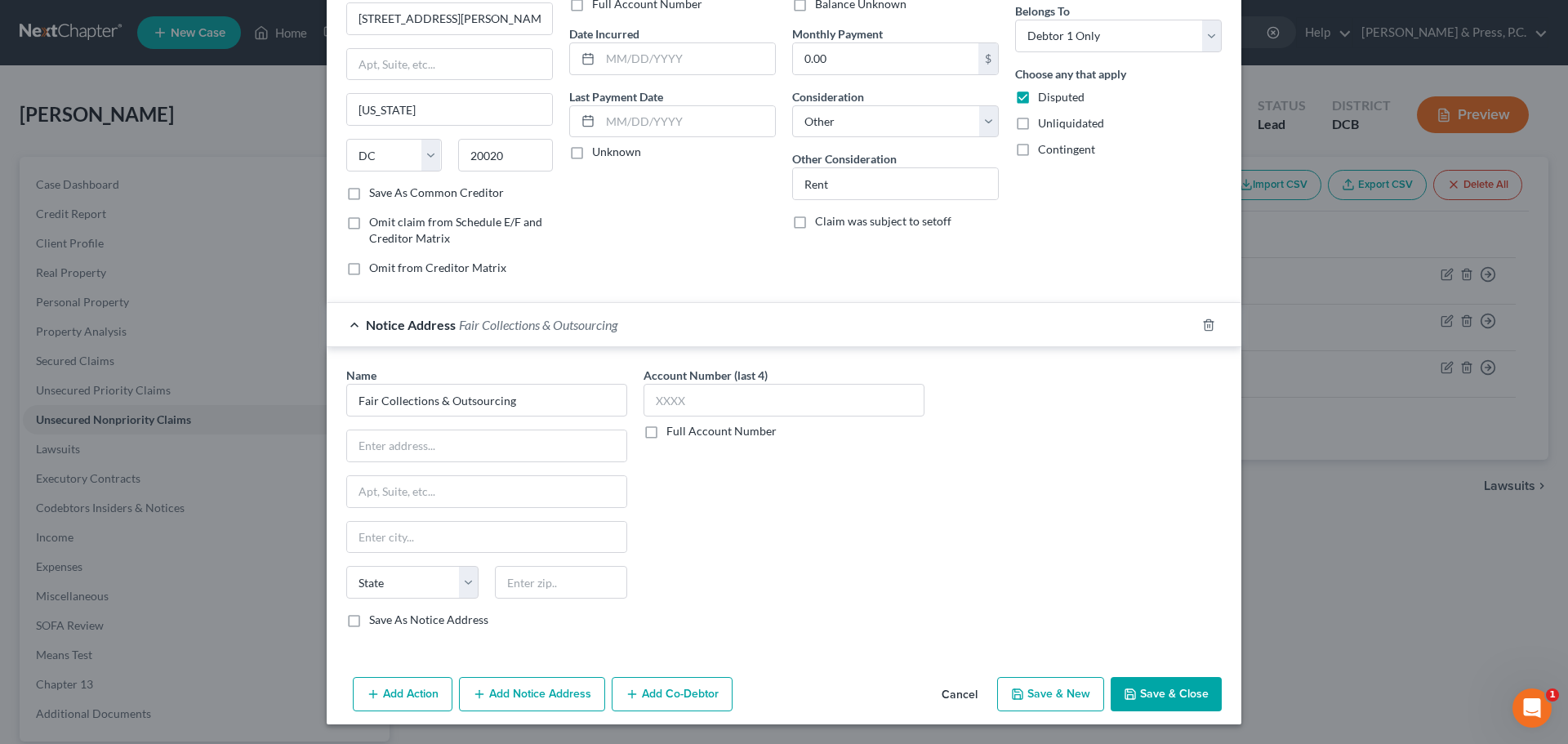
click at [375, 621] on input "Save As Notice Address" at bounding box center [381, 618] width 11 height 11
click at [438, 437] on input "text" at bounding box center [487, 446] width 280 height 31
click at [491, 442] on input "[STREET_ADDRESS][PERSON_NAME]" at bounding box center [487, 446] width 280 height 31
click at [582, 589] on input "text" at bounding box center [561, 583] width 133 height 32
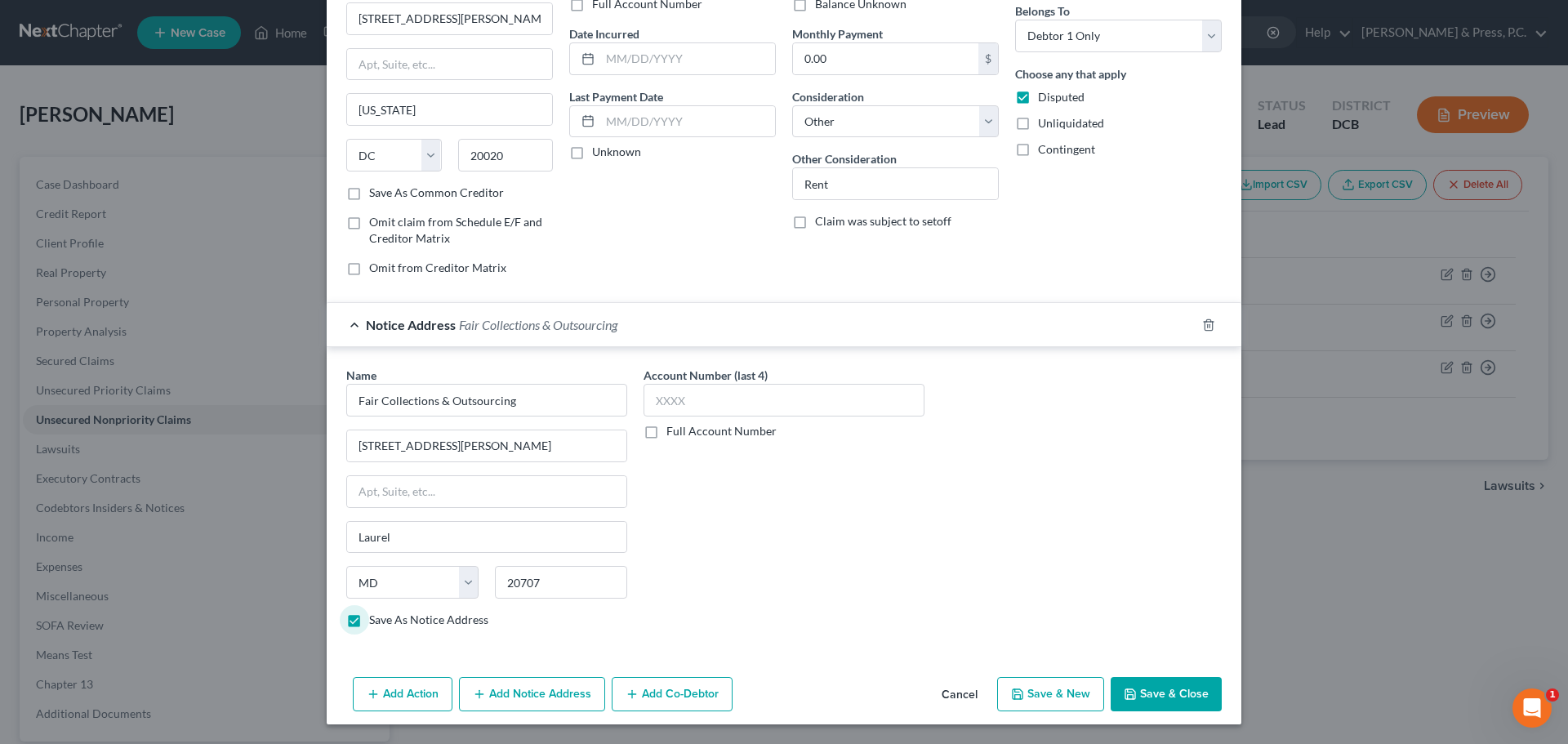
click at [929, 541] on div "Name * Fair Collections & Outsourcing 14400 [PERSON_NAME] #235 [PERSON_NAME][GE…" at bounding box center [783, 504] width 892 height 274
click at [1161, 698] on button "Save & Close" at bounding box center [1167, 695] width 111 height 34
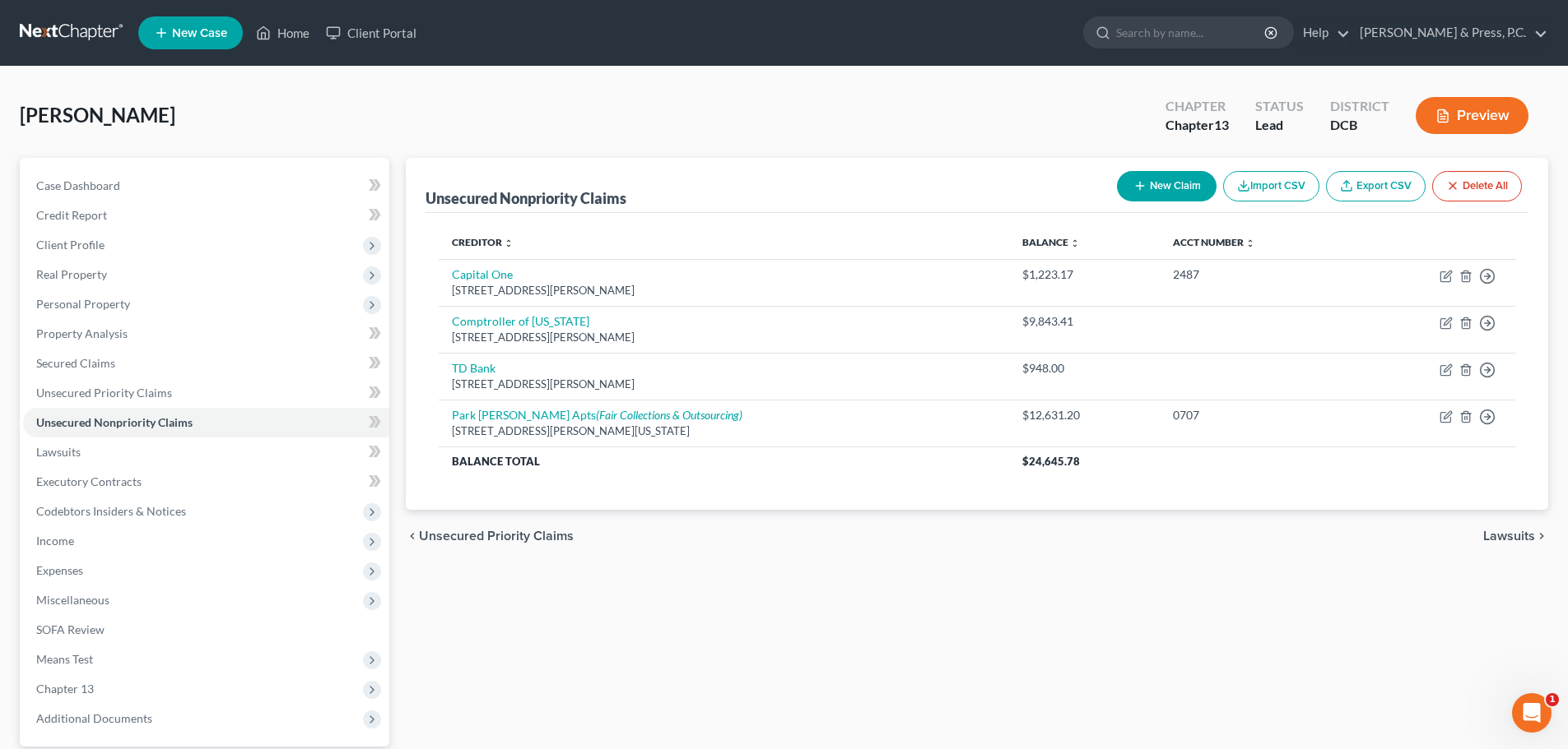
click at [1175, 184] on button "New Claim" at bounding box center [1166, 187] width 99 height 31
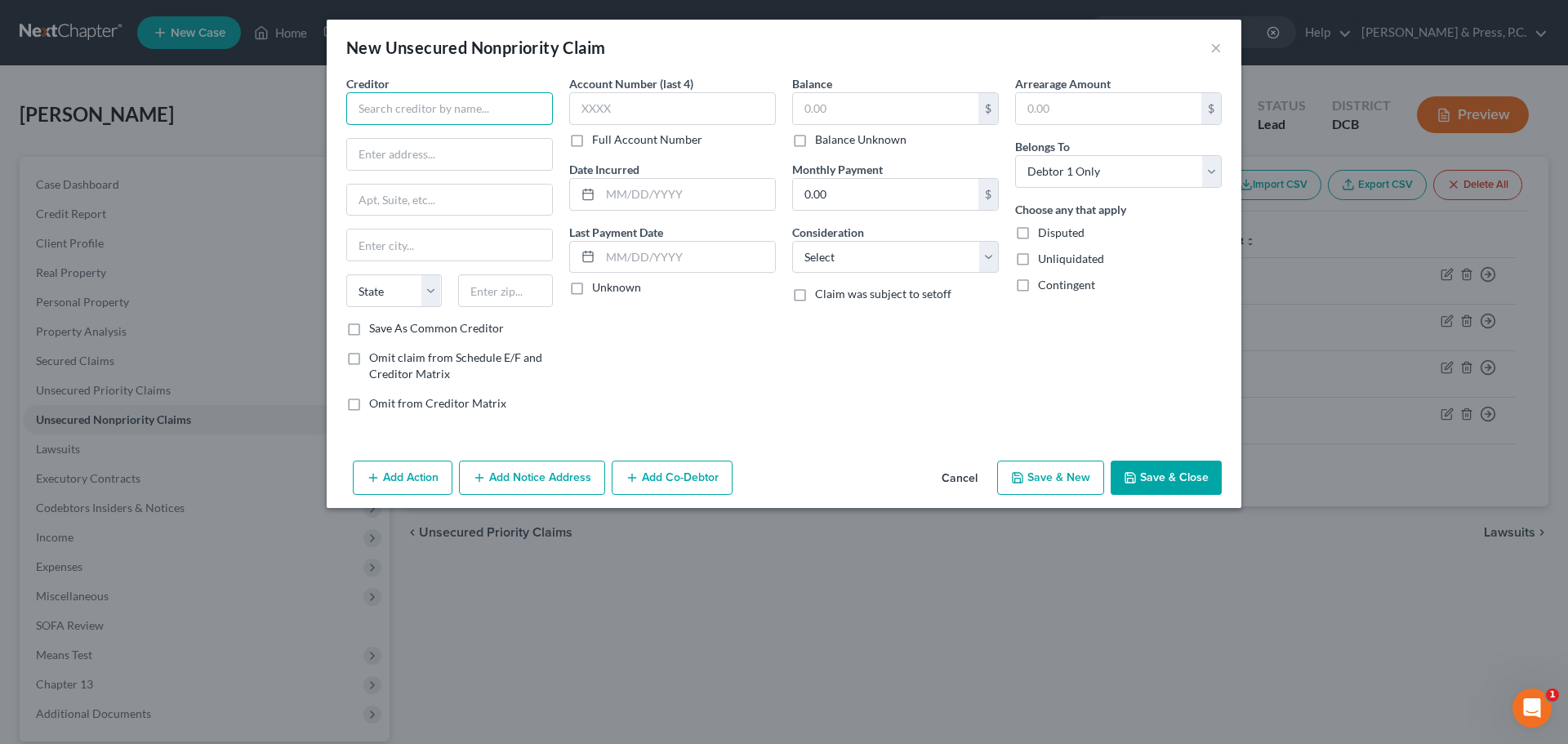
click at [448, 112] on input "text" at bounding box center [450, 108] width 207 height 32
click at [460, 145] on input "text" at bounding box center [449, 154] width 205 height 31
click at [435, 162] on input "PO Box 9010" at bounding box center [449, 154] width 205 height 31
click at [478, 299] on input "text" at bounding box center [505, 290] width 96 height 32
click at [369, 334] on label "Save As Common Creditor" at bounding box center [436, 328] width 134 height 16
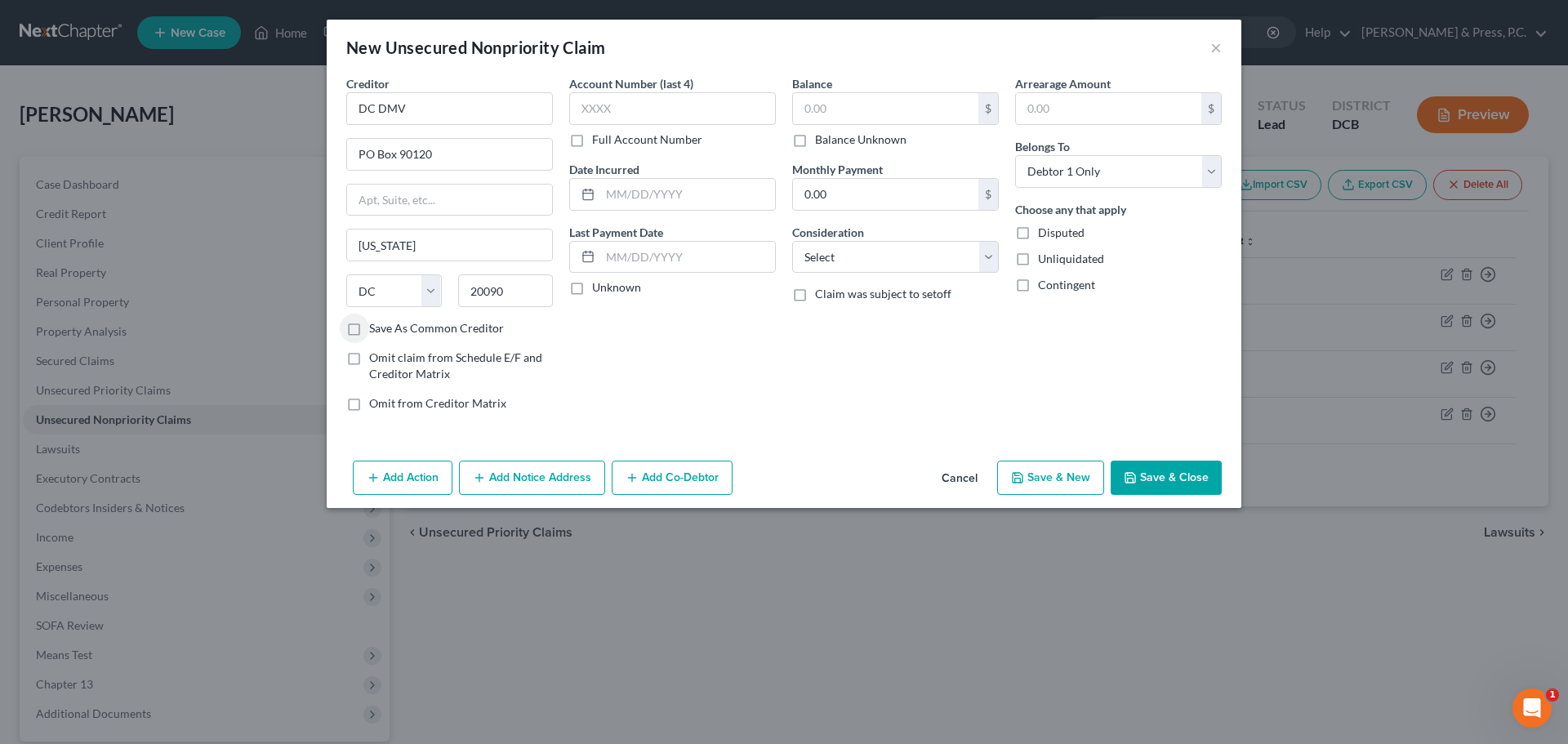
click at [375, 331] on input "Save As Common Creditor" at bounding box center [381, 325] width 11 height 11
click at [849, 108] on input "text" at bounding box center [885, 108] width 185 height 31
click at [849, 255] on select "Select Cable / Satellite Services Collection Agency Credit Card Debt Debt Couns…" at bounding box center [895, 257] width 207 height 32
click at [792, 241] on select "Select Cable / Satellite Services Collection Agency Credit Card Debt Debt Couns…" at bounding box center [895, 257] width 207 height 32
click at [872, 316] on input "text" at bounding box center [895, 319] width 205 height 31
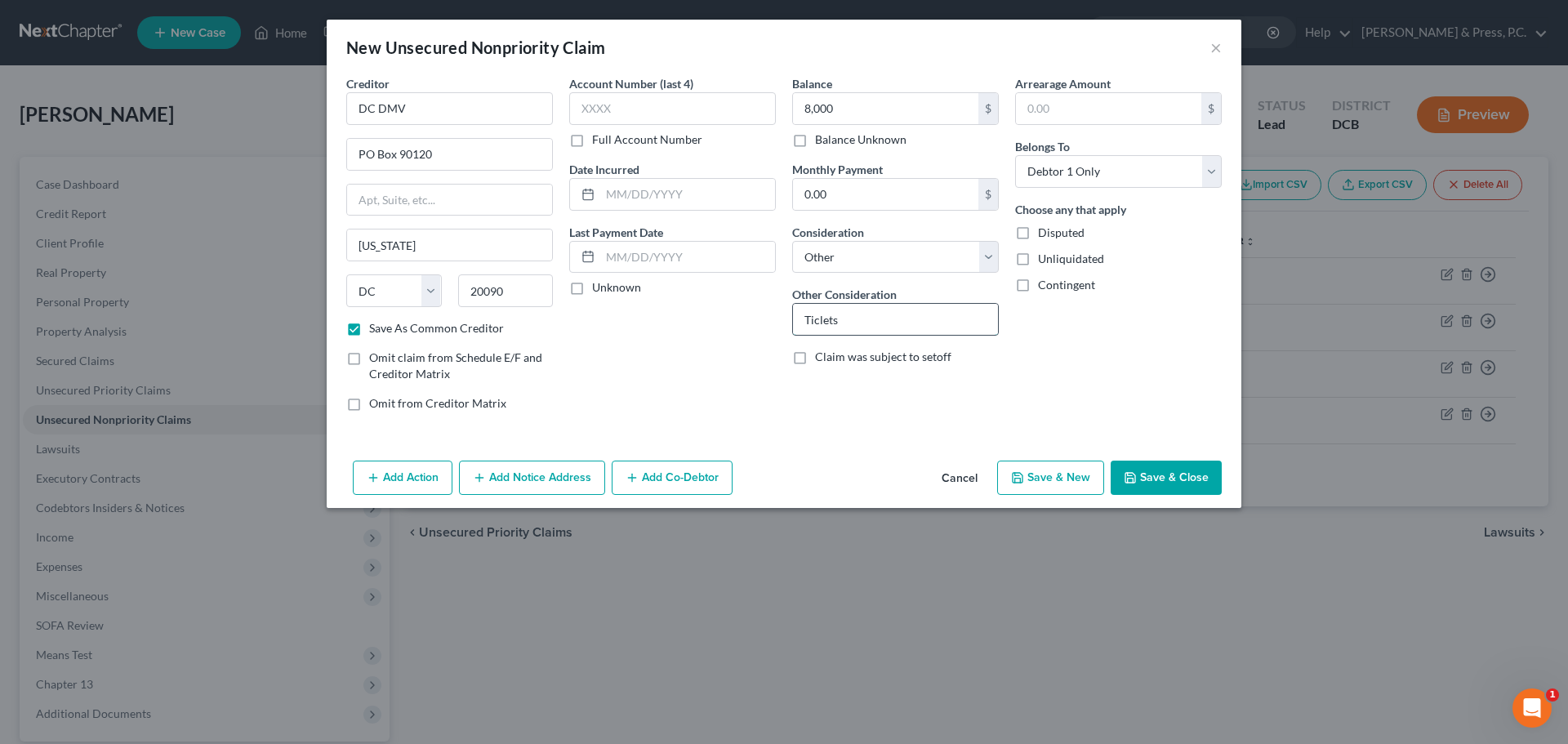
click at [823, 323] on input "Ticlets" at bounding box center [895, 319] width 205 height 31
click at [1060, 343] on div "Arrearage Amount $ Belongs To * Select Debtor 1 Only Debtor 2 Only Debtor 1 And…" at bounding box center [1118, 250] width 223 height 350
click at [1172, 473] on button "Save & Close" at bounding box center [1167, 478] width 111 height 34
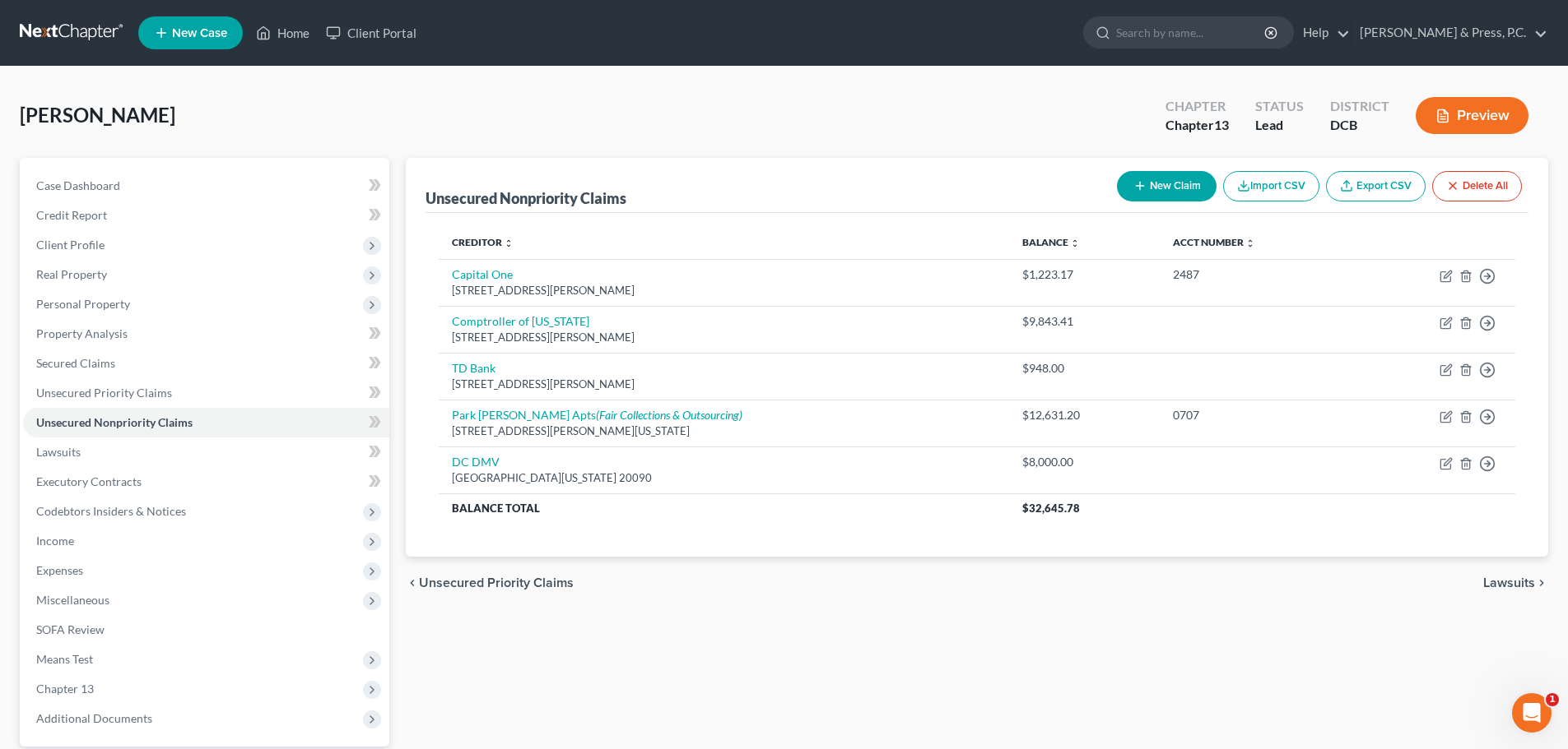
click at [1150, 185] on button "New Claim" at bounding box center [1166, 187] width 99 height 31
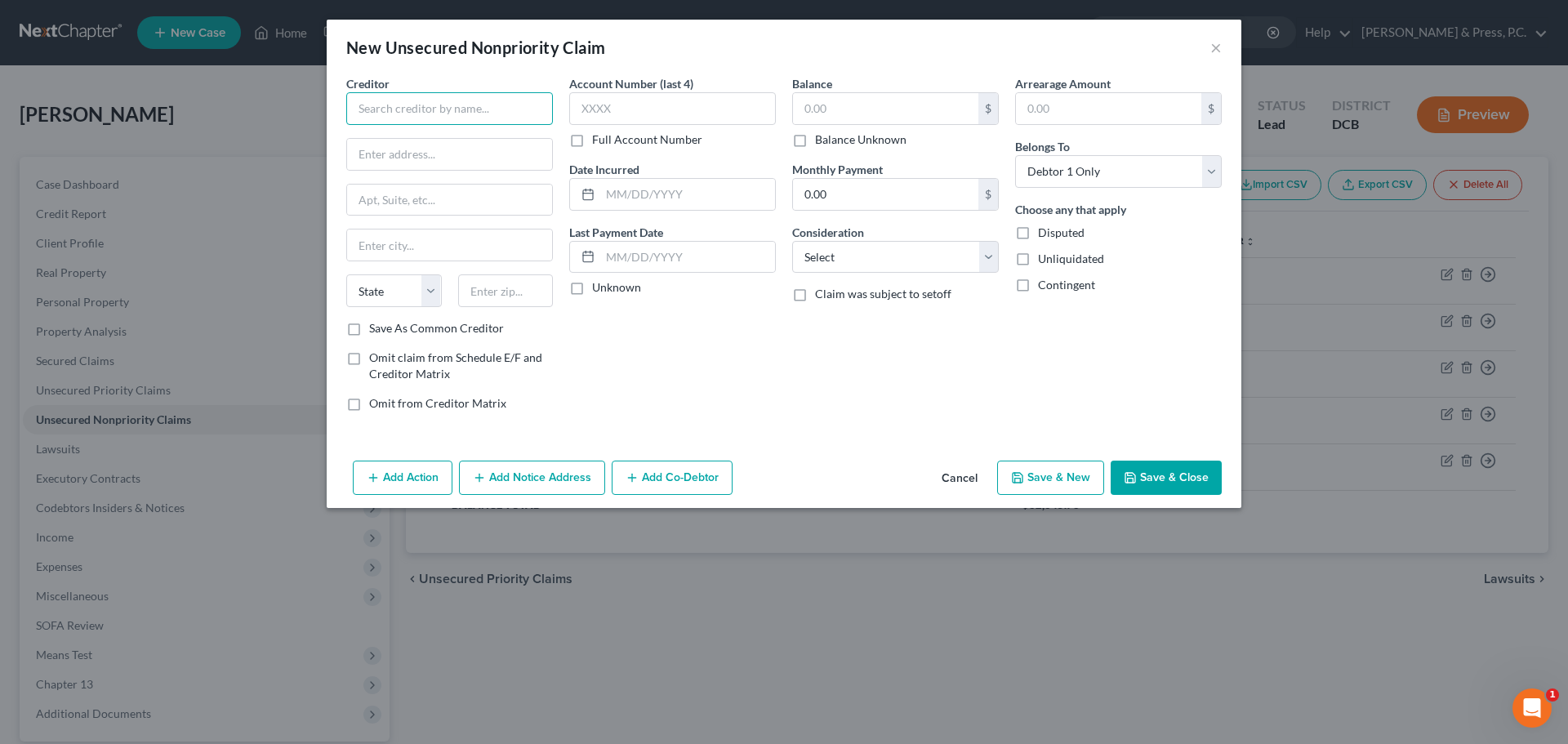
click at [480, 116] on input "text" at bounding box center [450, 108] width 207 height 32
click at [513, 285] on input "text" at bounding box center [505, 290] width 96 height 32
click at [437, 308] on div "State [US_STATE] AK AR AZ CA CO CT DE DC [GEOGRAPHIC_DATA] [GEOGRAPHIC_DATA] GU…" at bounding box center [449, 297] width 223 height 46
click at [439, 331] on label "Save As Common Creditor" at bounding box center [436, 328] width 134 height 16
click at [386, 331] on input "Save As Common Creditor" at bounding box center [381, 325] width 11 height 11
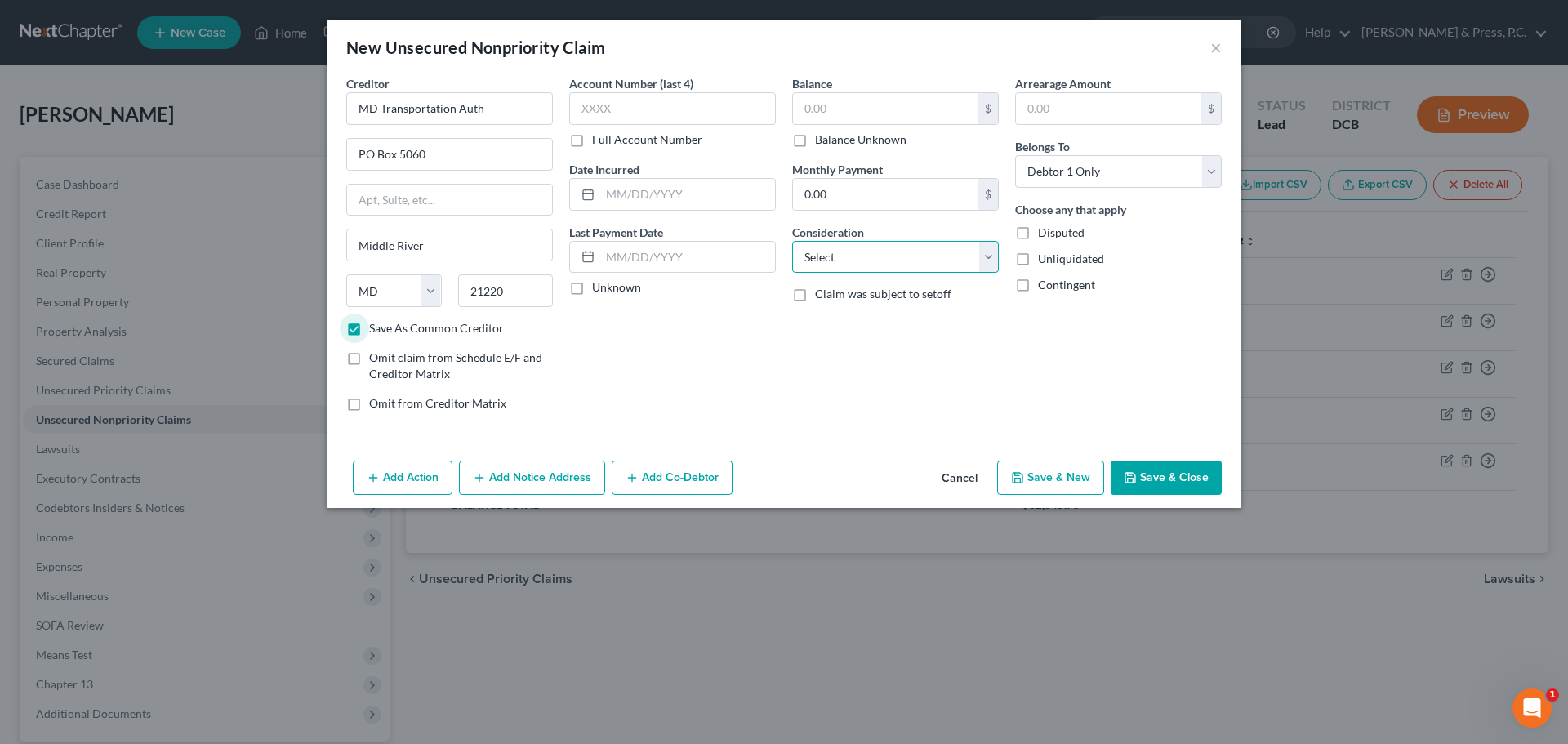
drag, startPoint x: 861, startPoint y: 259, endPoint x: 856, endPoint y: 269, distance: 11.2
click at [861, 259] on select "Select Cable / Satellite Services Collection Agency Credit Card Debt Debt Couns…" at bounding box center [895, 257] width 207 height 32
click at [792, 241] on select "Select Cable / Satellite Services Collection Agency Credit Card Debt Debt Couns…" at bounding box center [895, 257] width 207 height 32
click at [838, 319] on input "text" at bounding box center [895, 319] width 205 height 31
click at [633, 337] on div "Account Number (last 4) Full Account Number Date Incurred Last Payment Date Unk…" at bounding box center [672, 250] width 223 height 350
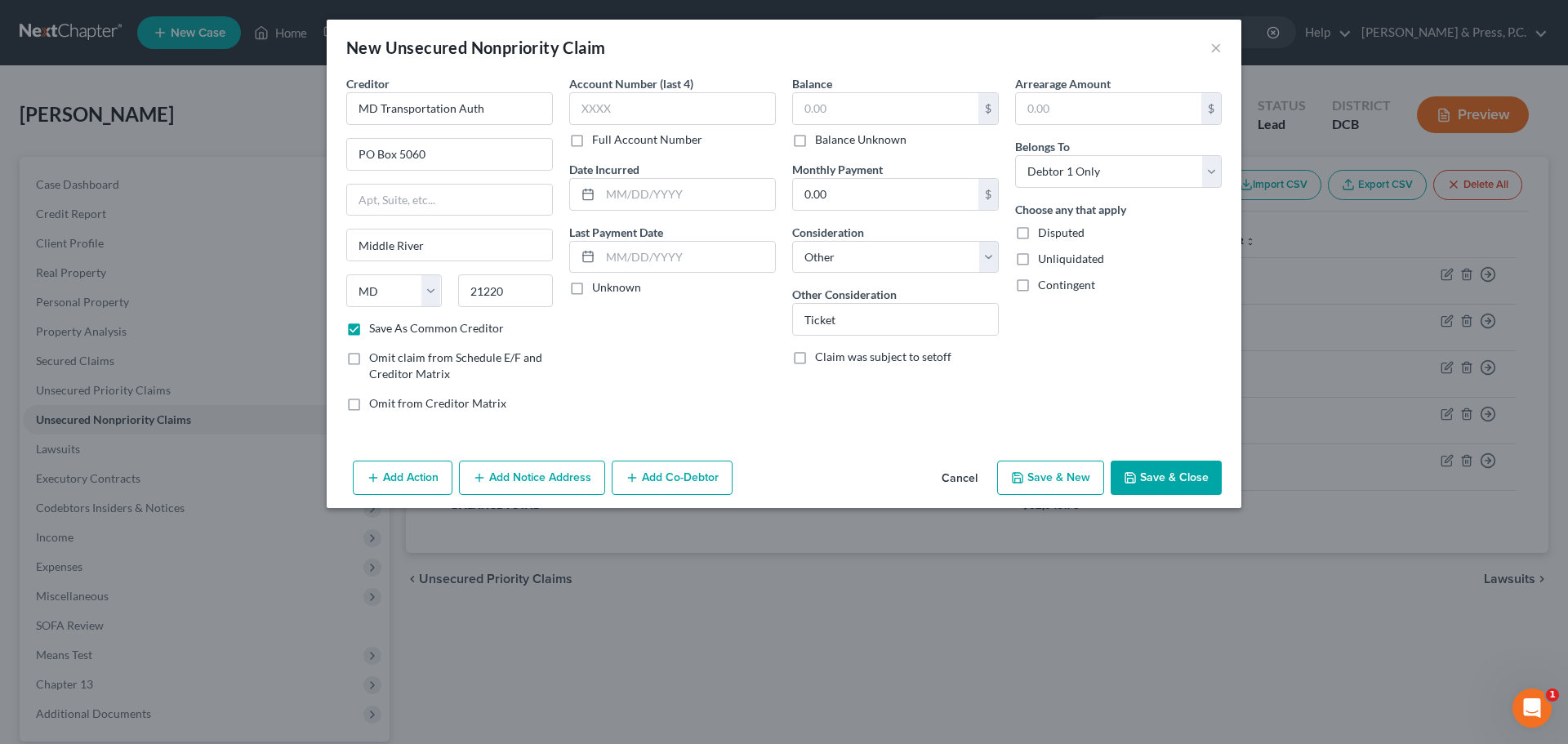
click at [865, 88] on div "Balance $ Balance Unknown Balance Undetermined $ Balance Unknown" at bounding box center [895, 111] width 207 height 73
click at [858, 110] on input "text" at bounding box center [885, 108] width 185 height 31
click at [1184, 474] on button "Save & Close" at bounding box center [1167, 478] width 111 height 34
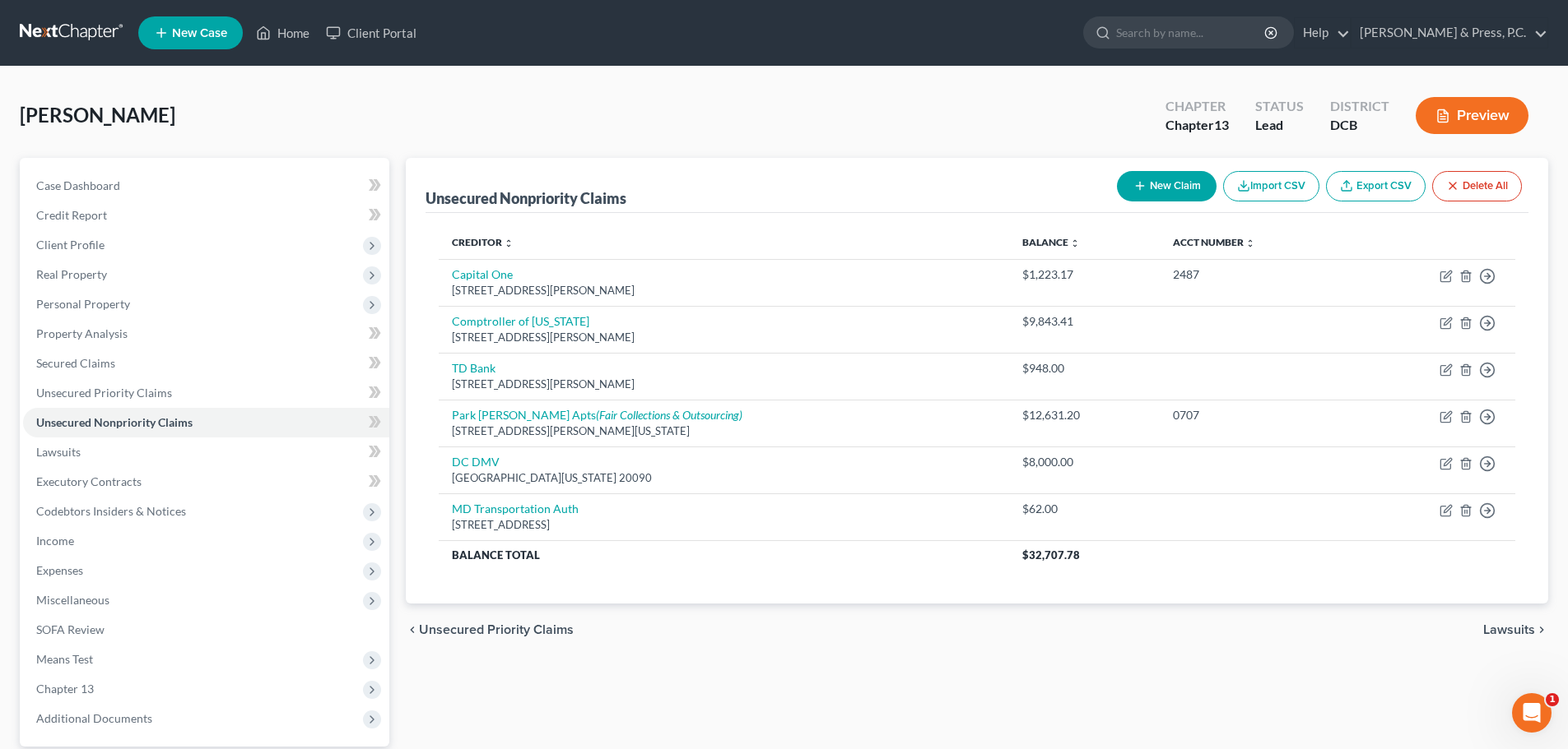
click at [1159, 185] on button "New Claim" at bounding box center [1166, 187] width 99 height 31
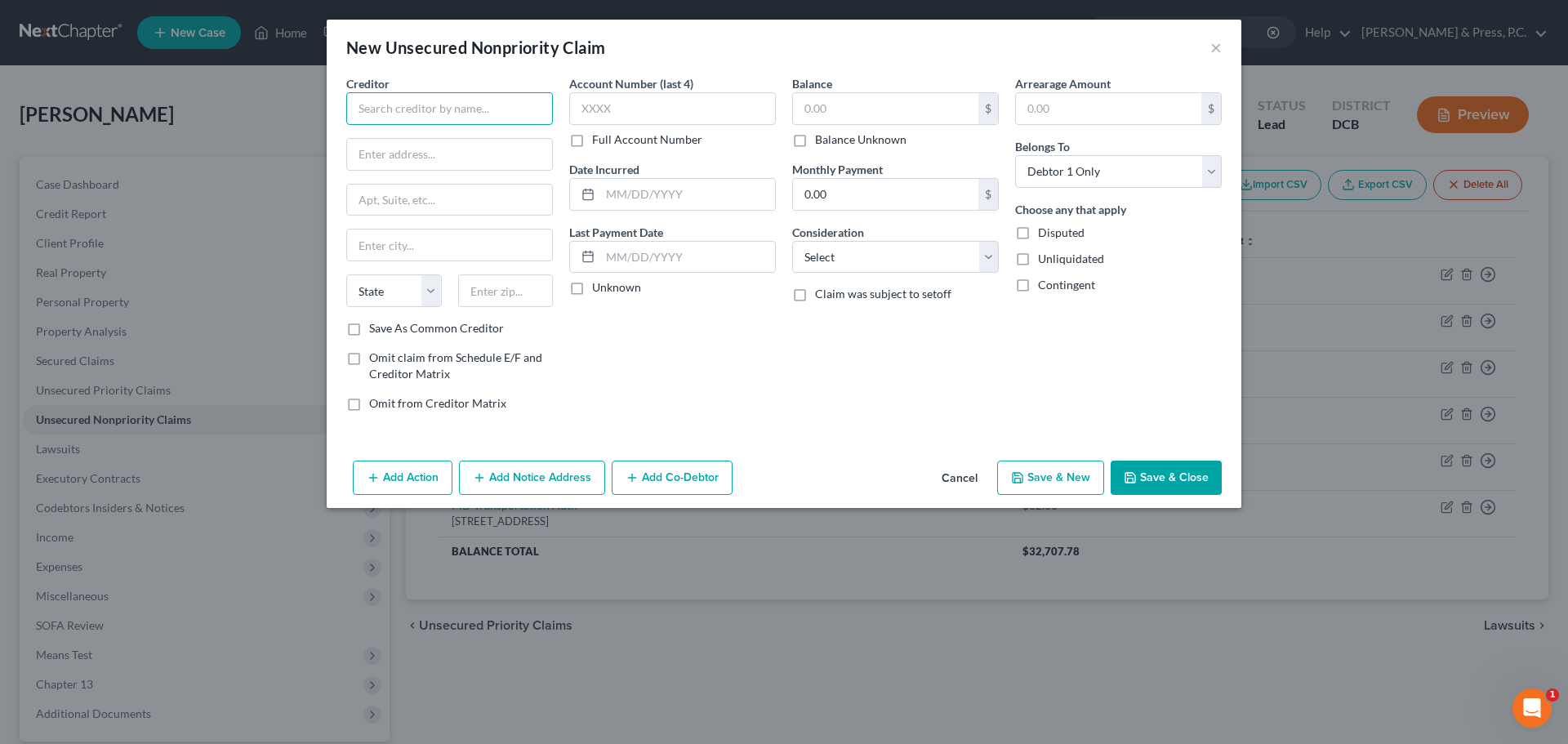
click at [521, 116] on input "text" at bounding box center [450, 108] width 207 height 32
click at [485, 300] on input "text" at bounding box center [505, 290] width 96 height 32
click at [369, 335] on label "Save As Common Creditor" at bounding box center [436, 328] width 134 height 16
click at [375, 331] on input "Save As Common Creditor" at bounding box center [381, 325] width 11 height 11
click at [883, 114] on input "text" at bounding box center [885, 108] width 185 height 31
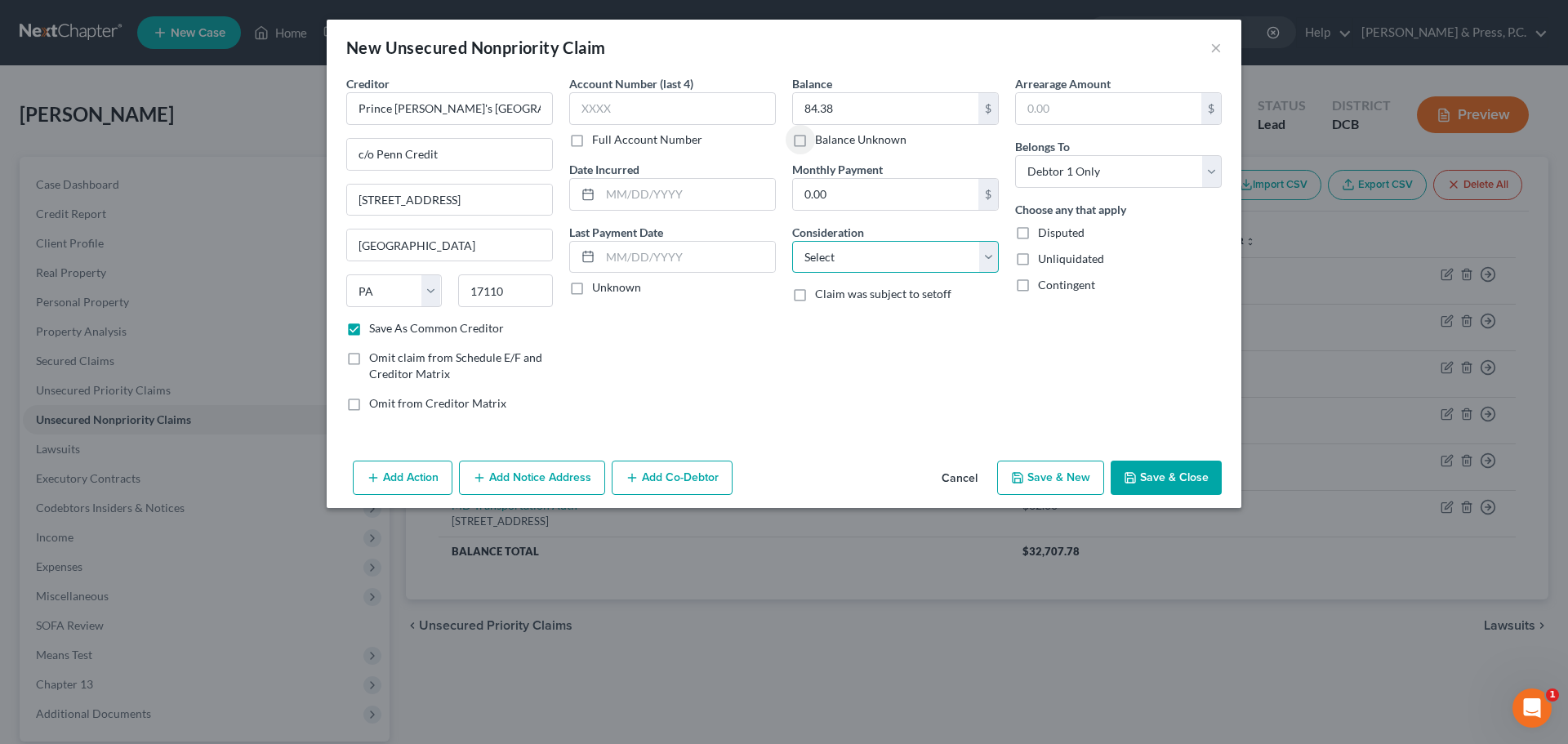
drag, startPoint x: 898, startPoint y: 249, endPoint x: 883, endPoint y: 271, distance: 26.6
click at [898, 249] on select "Select Cable / Satellite Services Collection Agency Credit Card Debt Debt Couns…" at bounding box center [895, 257] width 207 height 32
click at [792, 241] on select "Select Cable / Satellite Services Collection Agency Credit Card Debt Debt Couns…" at bounding box center [895, 257] width 207 height 32
click at [874, 310] on input "text" at bounding box center [895, 319] width 205 height 31
click at [1177, 467] on button "Save & Close" at bounding box center [1167, 478] width 111 height 34
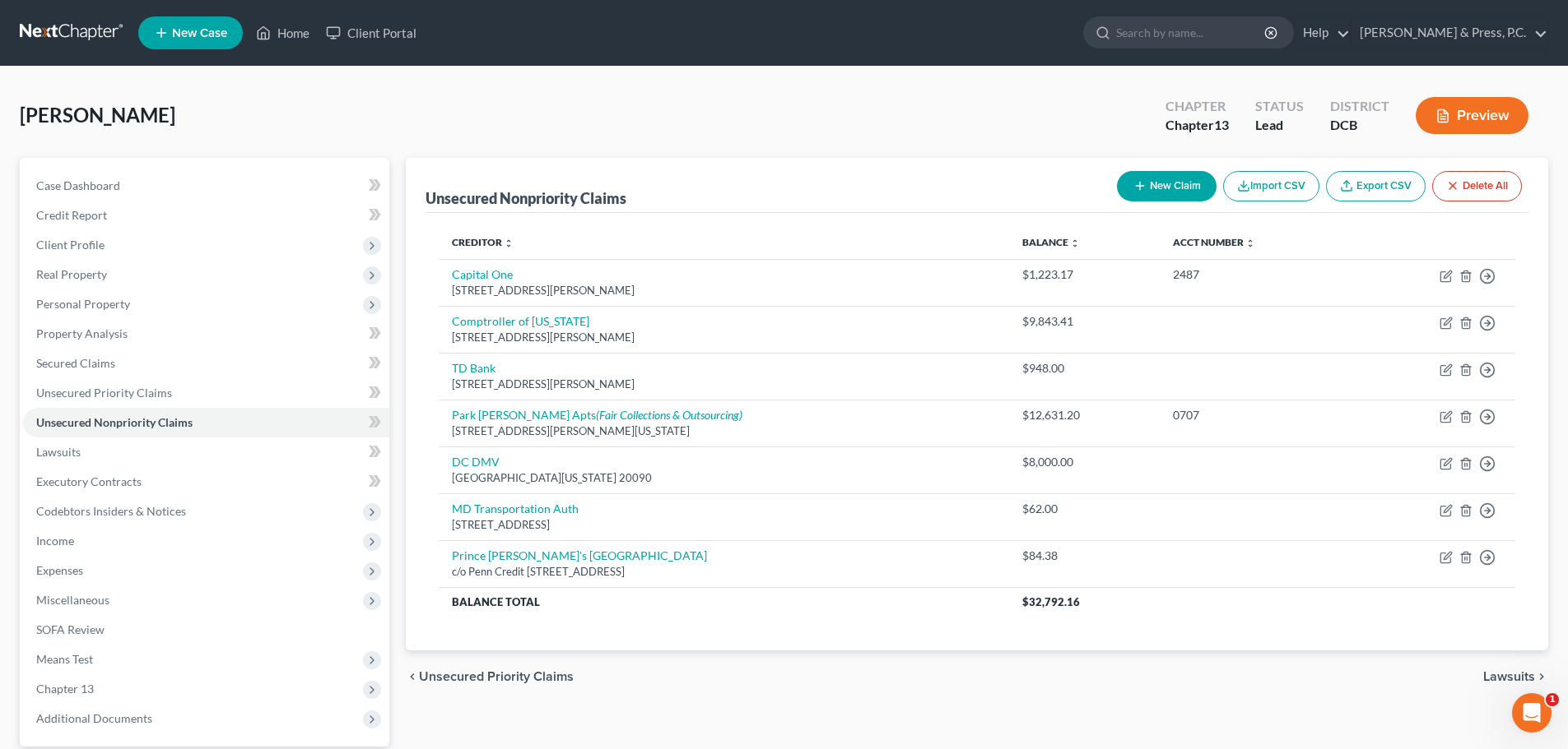
click at [1163, 180] on button "New Claim" at bounding box center [1166, 187] width 99 height 31
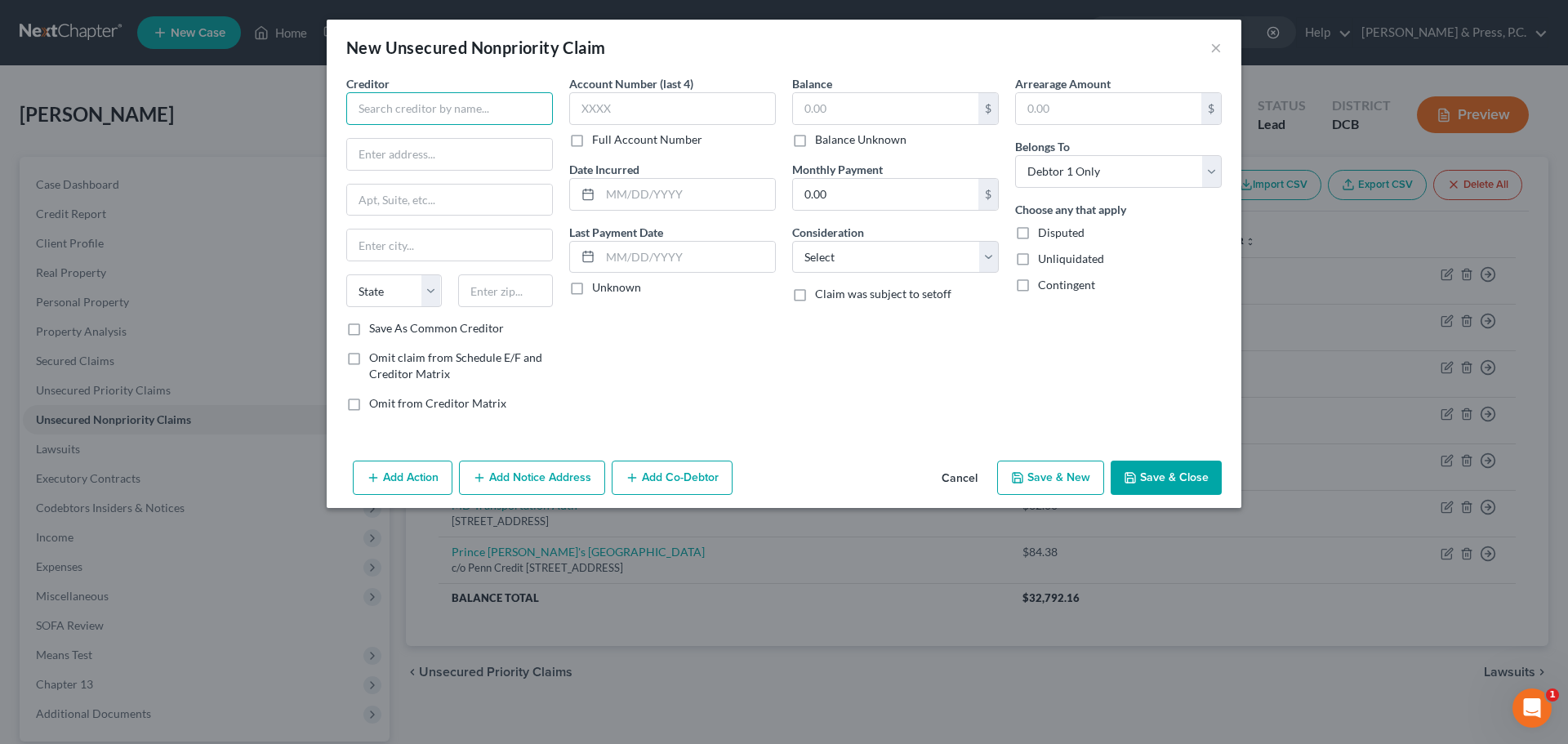
click at [477, 116] on input "text" at bounding box center [450, 108] width 207 height 32
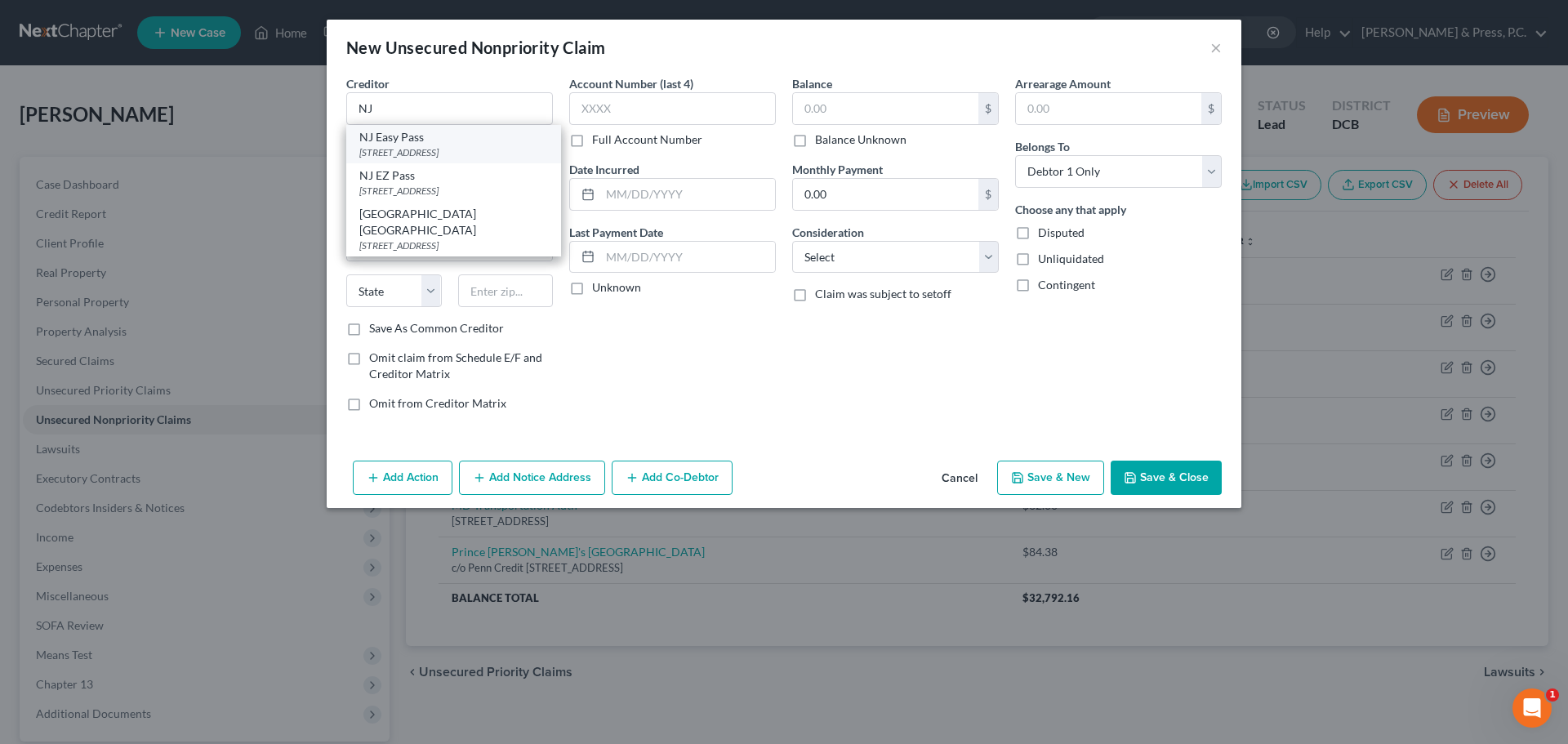
click at [444, 156] on div "[STREET_ADDRESS]" at bounding box center [453, 151] width 189 height 13
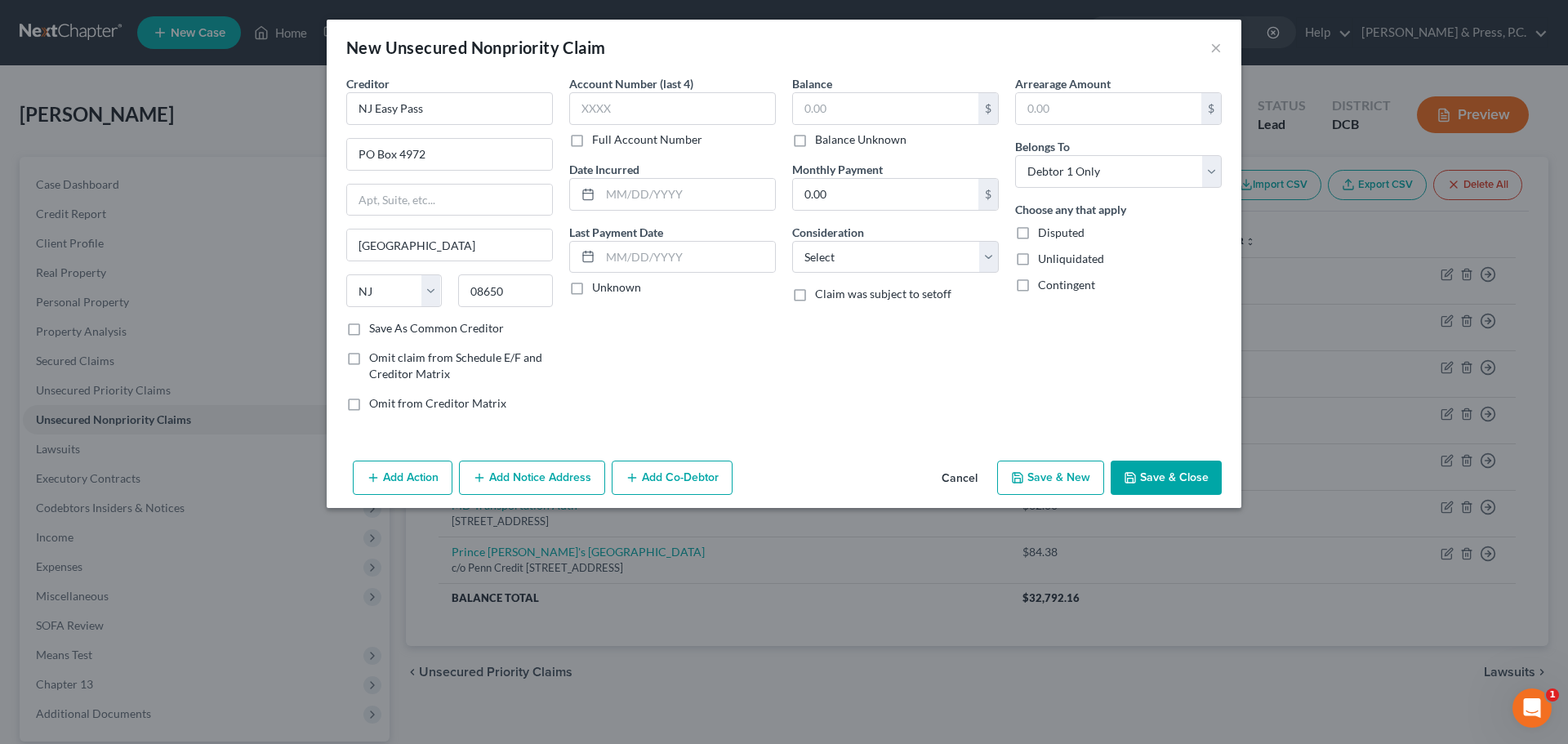
click at [640, 91] on label "Account Number (last 4)" at bounding box center [631, 83] width 125 height 17
click at [637, 116] on input "text" at bounding box center [672, 108] width 207 height 32
drag, startPoint x: 664, startPoint y: 783, endPoint x: 1081, endPoint y: 642, distance: 440.2
click at [1081, 641] on div "New Unsecured Nonpriority Claim × Creditor * [GEOGRAPHIC_DATA] Easy Pass [GEOGR…" at bounding box center [784, 372] width 1568 height 744
click at [823, 115] on input "text" at bounding box center [885, 108] width 185 height 31
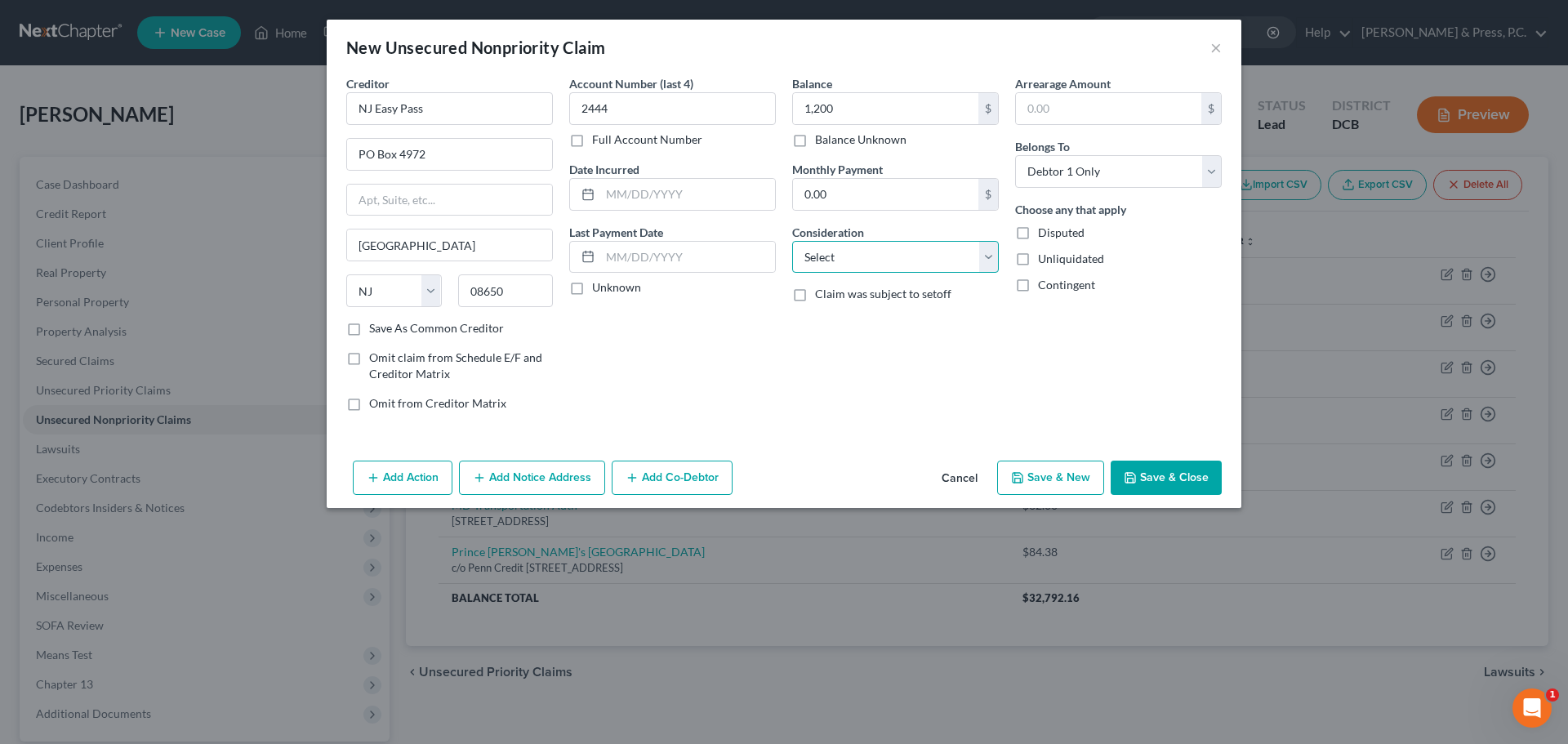
click at [836, 245] on select "Select Cable / Satellite Services Collection Agency Credit Card Debt Debt Couns…" at bounding box center [895, 257] width 207 height 32
click at [792, 241] on select "Select Cable / Satellite Services Collection Agency Credit Card Debt Debt Couns…" at bounding box center [895, 257] width 207 height 32
drag, startPoint x: 818, startPoint y: 318, endPoint x: 830, endPoint y: 319, distance: 12.0
click at [818, 318] on input "text" at bounding box center [895, 319] width 205 height 31
drag, startPoint x: 1075, startPoint y: 393, endPoint x: 1114, endPoint y: 327, distance: 76.7
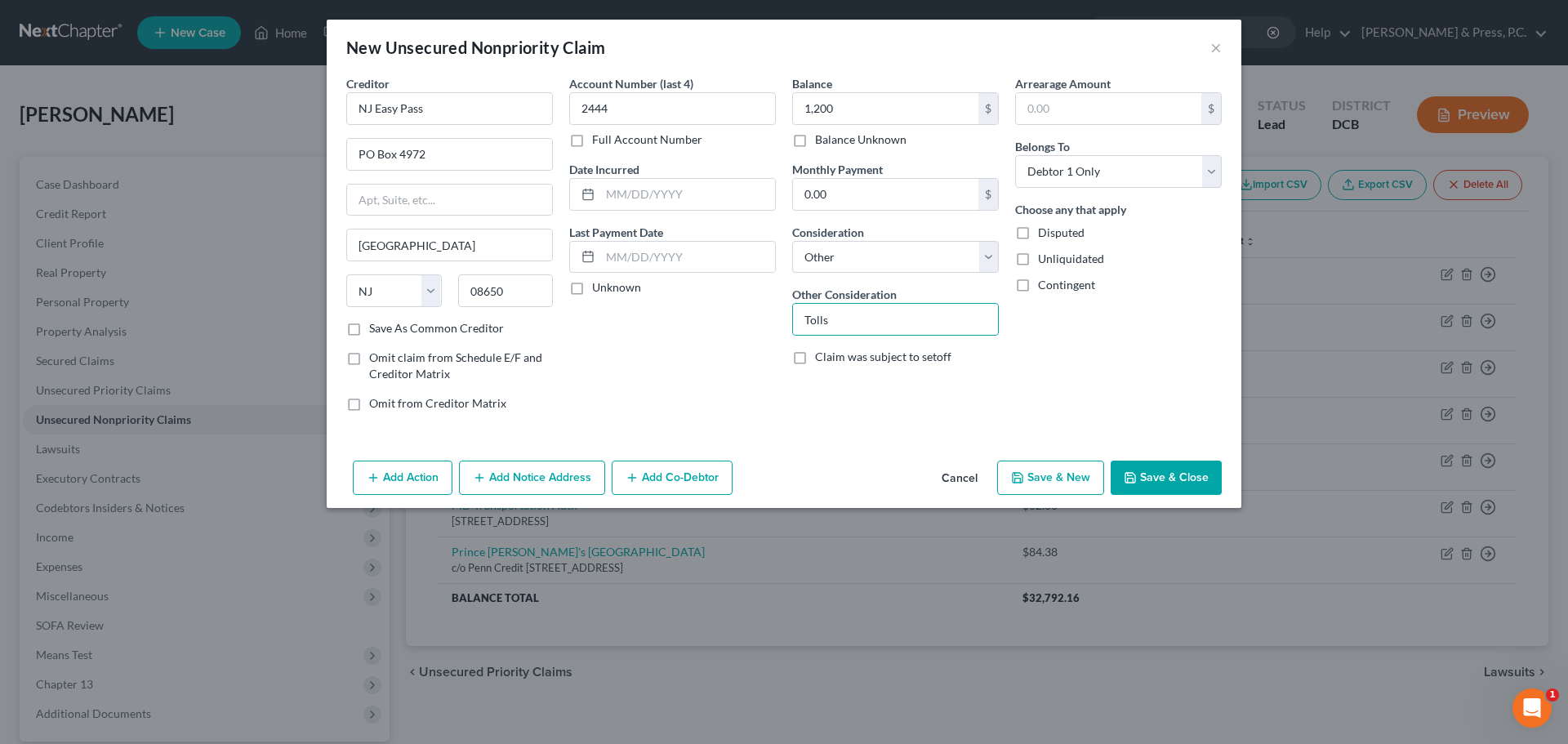
click at [1075, 392] on div "Arrearage Amount $ Belongs To * Select Debtor 1 Only Debtor 2 Only Debtor 1 And…" at bounding box center [1118, 250] width 223 height 350
click at [1141, 477] on button "Save & Close" at bounding box center [1167, 478] width 111 height 34
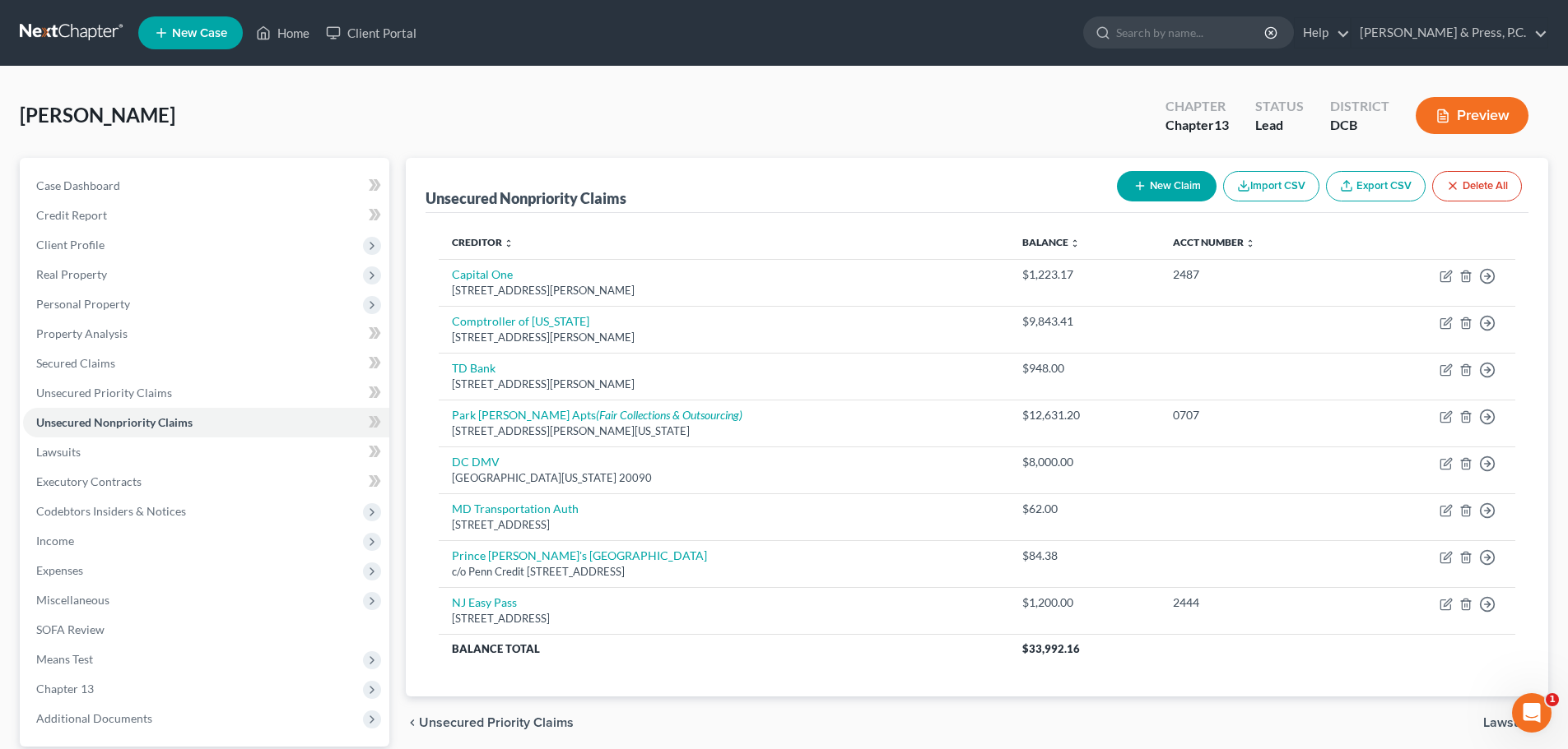
click at [1167, 190] on button "New Claim" at bounding box center [1166, 187] width 99 height 31
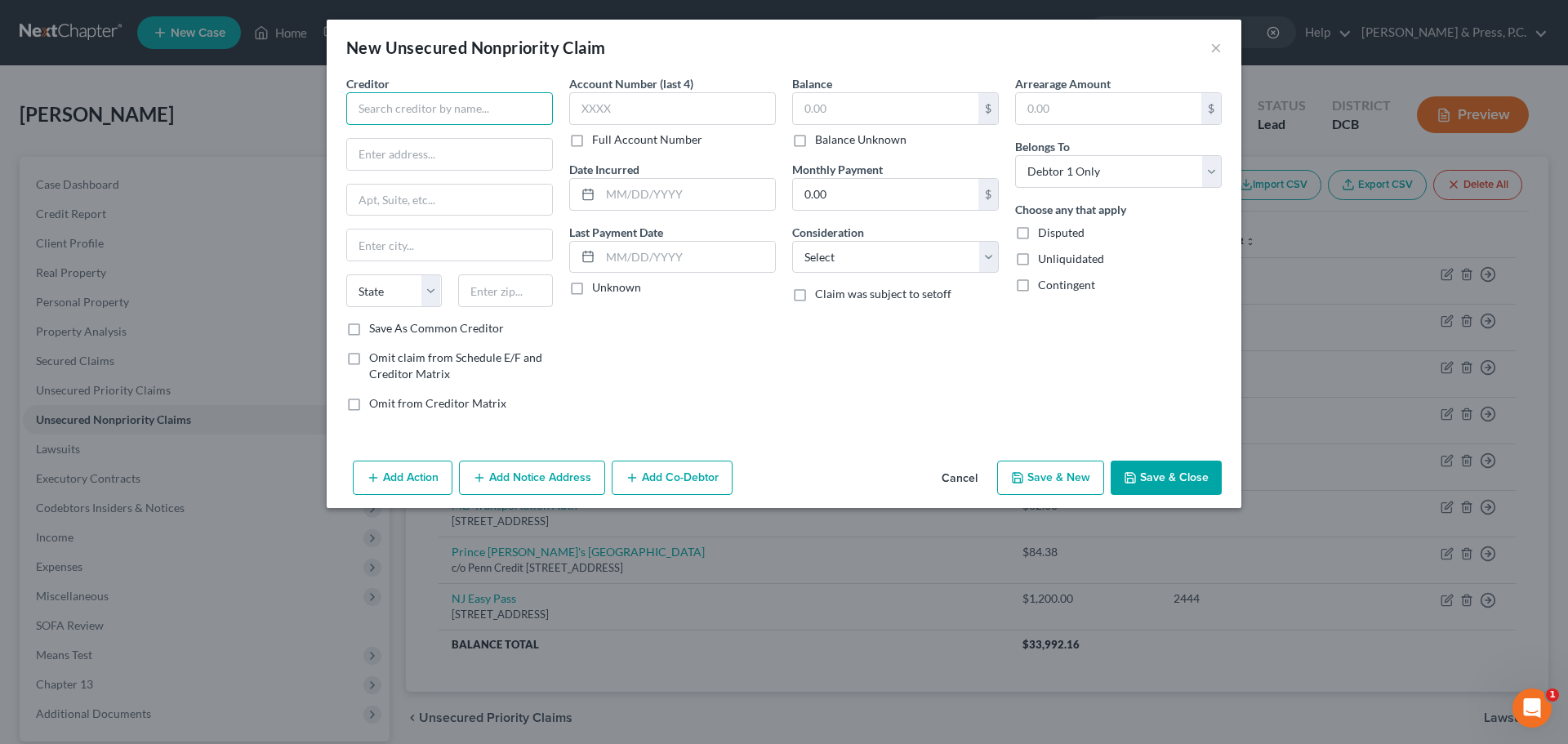
click at [462, 101] on input "text" at bounding box center [450, 108] width 207 height 32
click at [513, 300] on input "text" at bounding box center [505, 290] width 96 height 32
drag, startPoint x: 355, startPoint y: 328, endPoint x: 574, endPoint y: 454, distance: 252.7
click at [369, 327] on label "Save As Common Creditor" at bounding box center [436, 328] width 134 height 16
click at [375, 327] on input "Save As Common Creditor" at bounding box center [381, 325] width 11 height 11
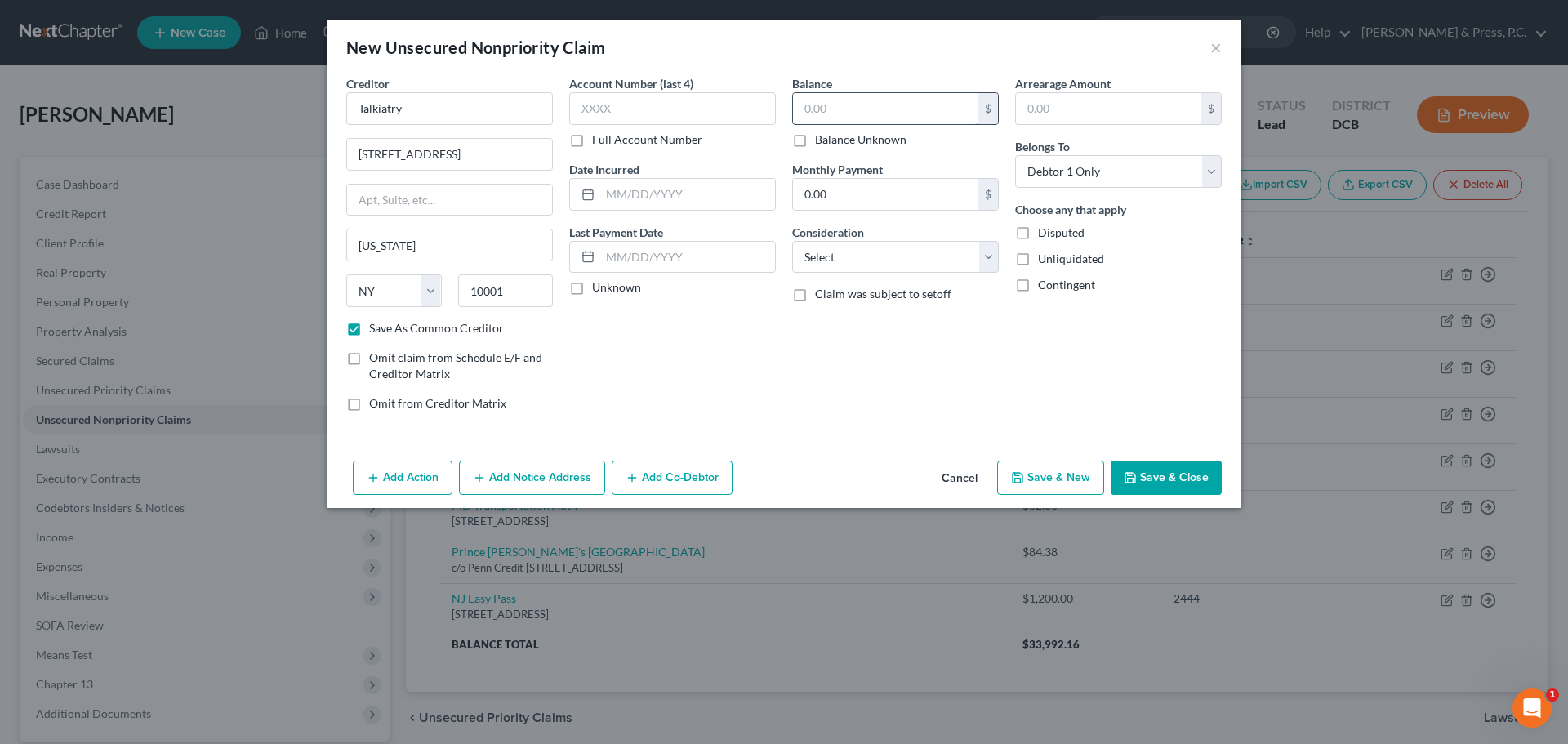
click at [850, 111] on input "text" at bounding box center [885, 108] width 185 height 31
drag, startPoint x: 947, startPoint y: 362, endPoint x: 837, endPoint y: 268, distance: 144.7
click at [946, 362] on div "Balance 122.36 $ Balance Unknown Balance Undetermined 122.36 $ Balance Unknown …" at bounding box center [895, 250] width 223 height 350
click at [828, 254] on select "Select Cable / Satellite Services Collection Agency Credit Card Debt Debt Couns…" at bounding box center [895, 257] width 207 height 32
click at [792, 241] on select "Select Cable / Satellite Services Collection Agency Credit Card Debt Debt Couns…" at bounding box center [895, 257] width 207 height 32
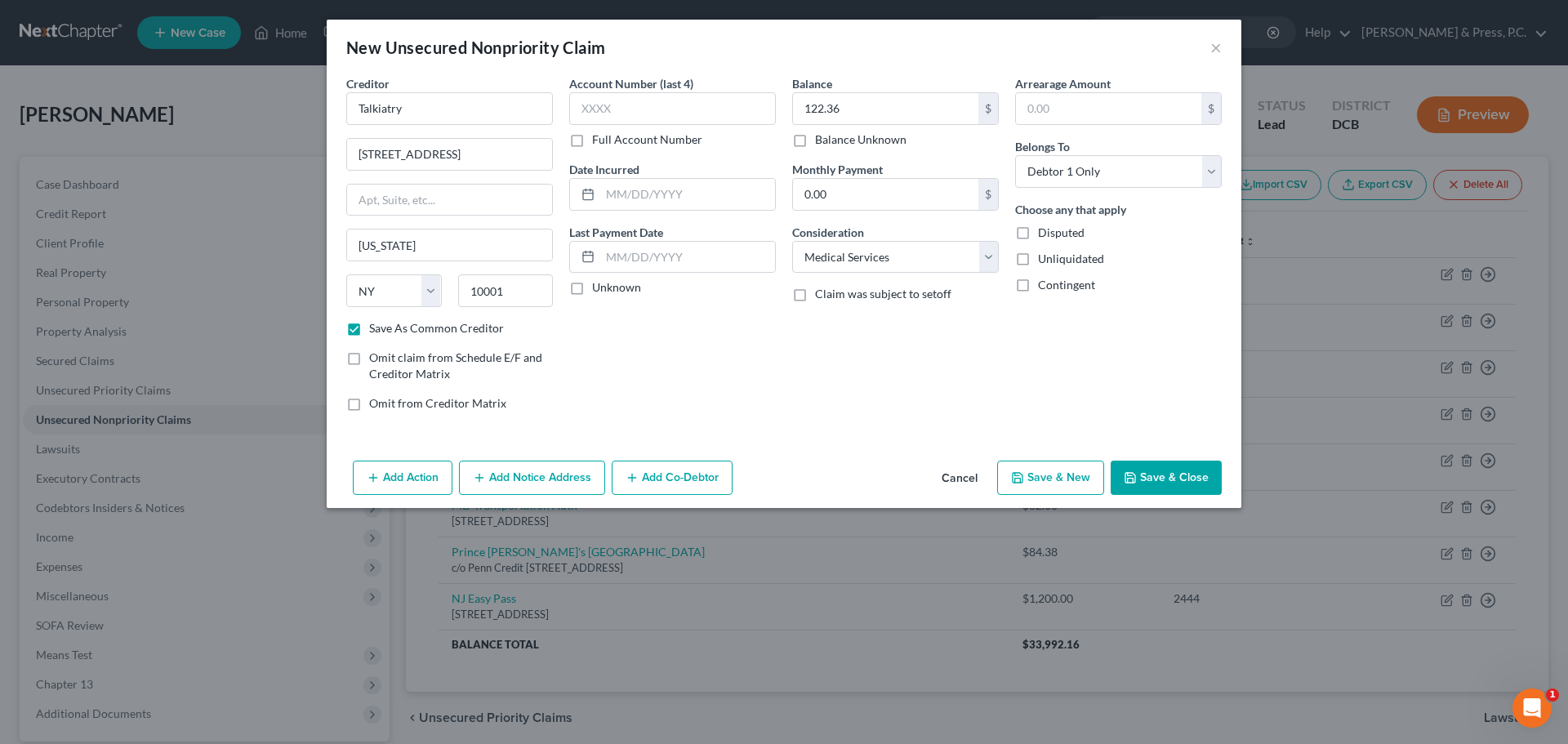
click at [924, 382] on div "Balance 122.36 $ Balance Unknown Balance Undetermined 122.36 $ Balance Unknown …" at bounding box center [895, 250] width 223 height 350
click at [659, 117] on input "text" at bounding box center [672, 108] width 207 height 32
click at [839, 387] on div "Balance 122.36 $ Balance Unknown Balance Undetermined 122.36 $ Balance Unknown …" at bounding box center [895, 250] width 223 height 350
drag, startPoint x: 1132, startPoint y: 467, endPoint x: 1142, endPoint y: 471, distance: 10.8
click at [1132, 468] on button "Save & Close" at bounding box center [1167, 478] width 111 height 34
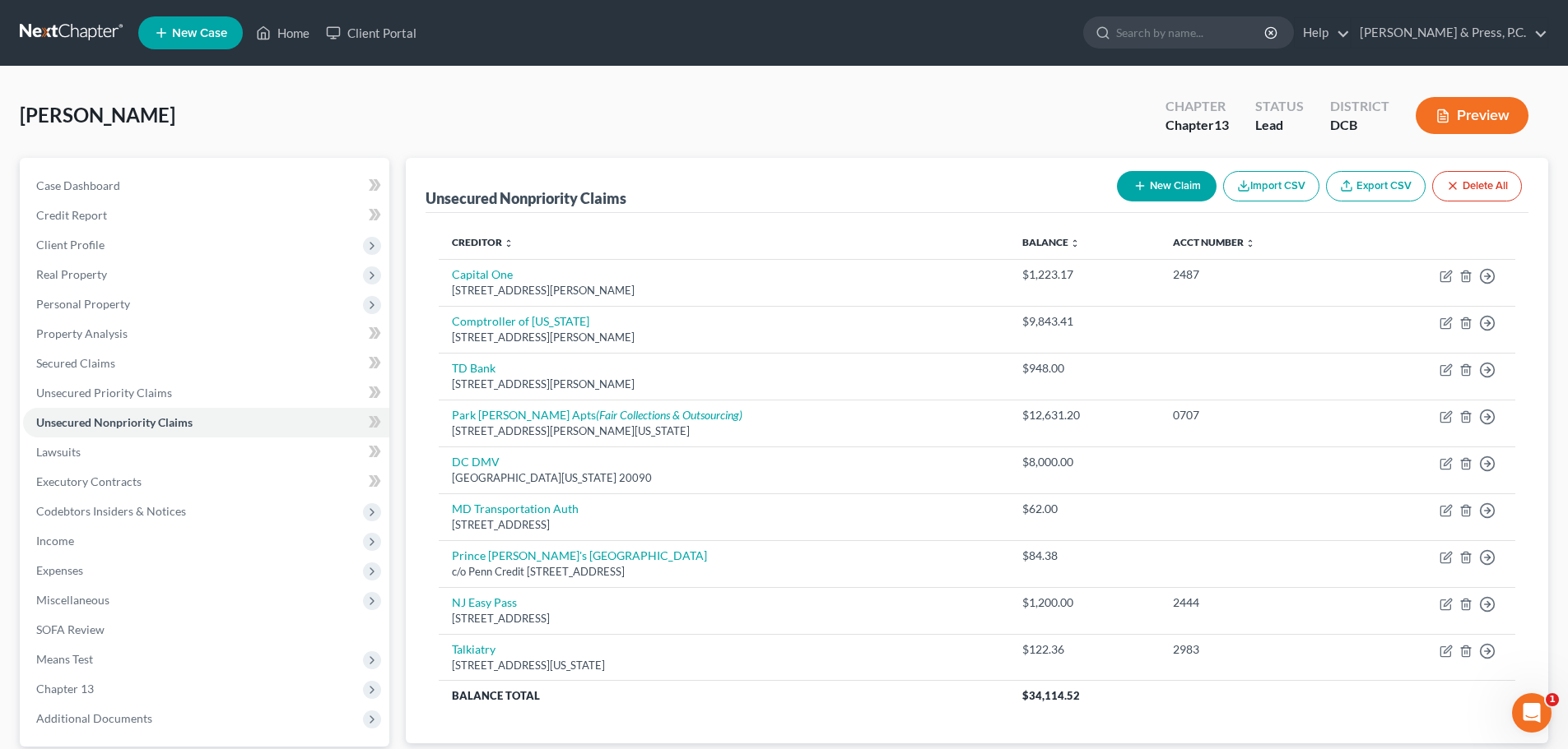
click at [1162, 179] on button "New Claim" at bounding box center [1166, 187] width 99 height 31
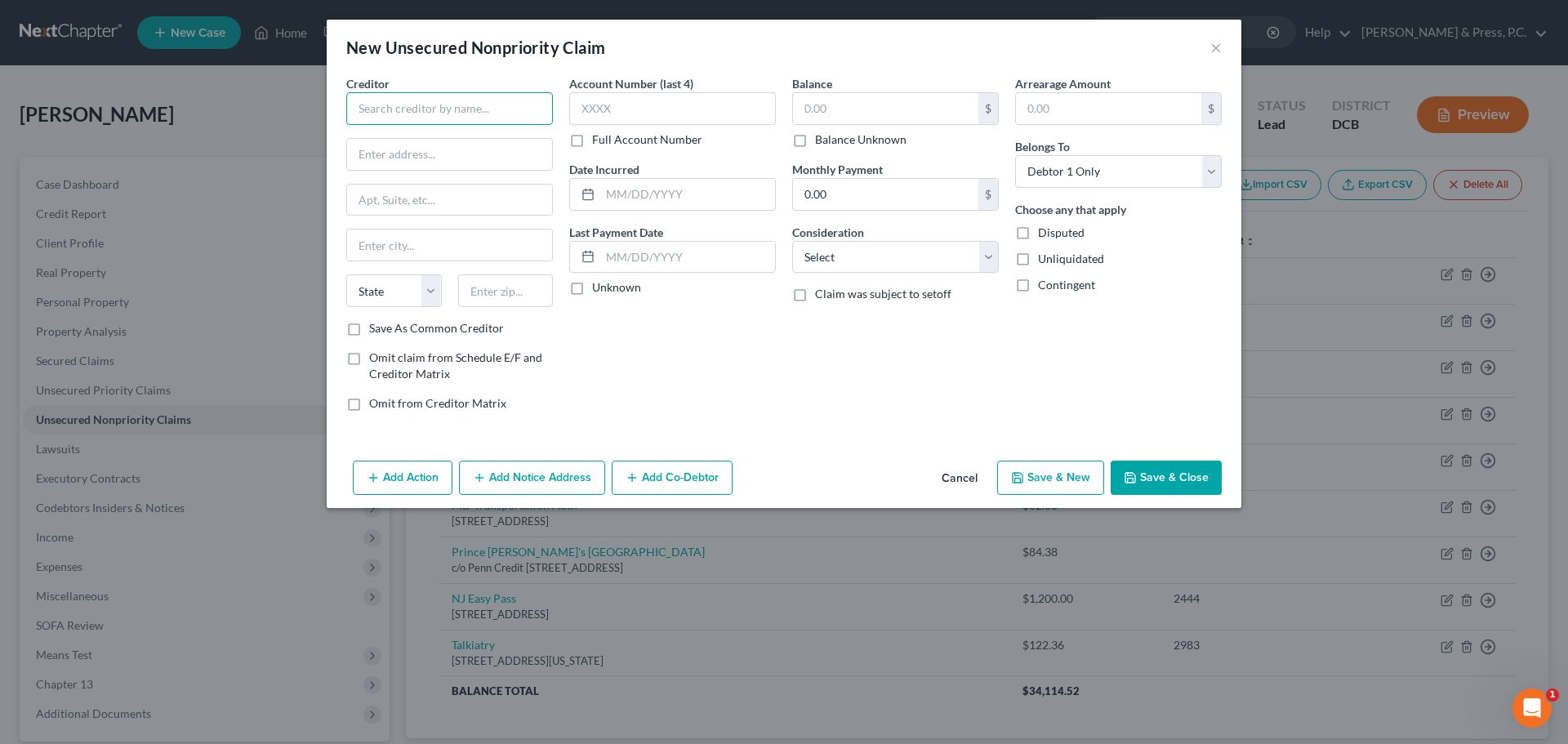
click at [439, 102] on input "text" at bounding box center [450, 108] width 207 height 32
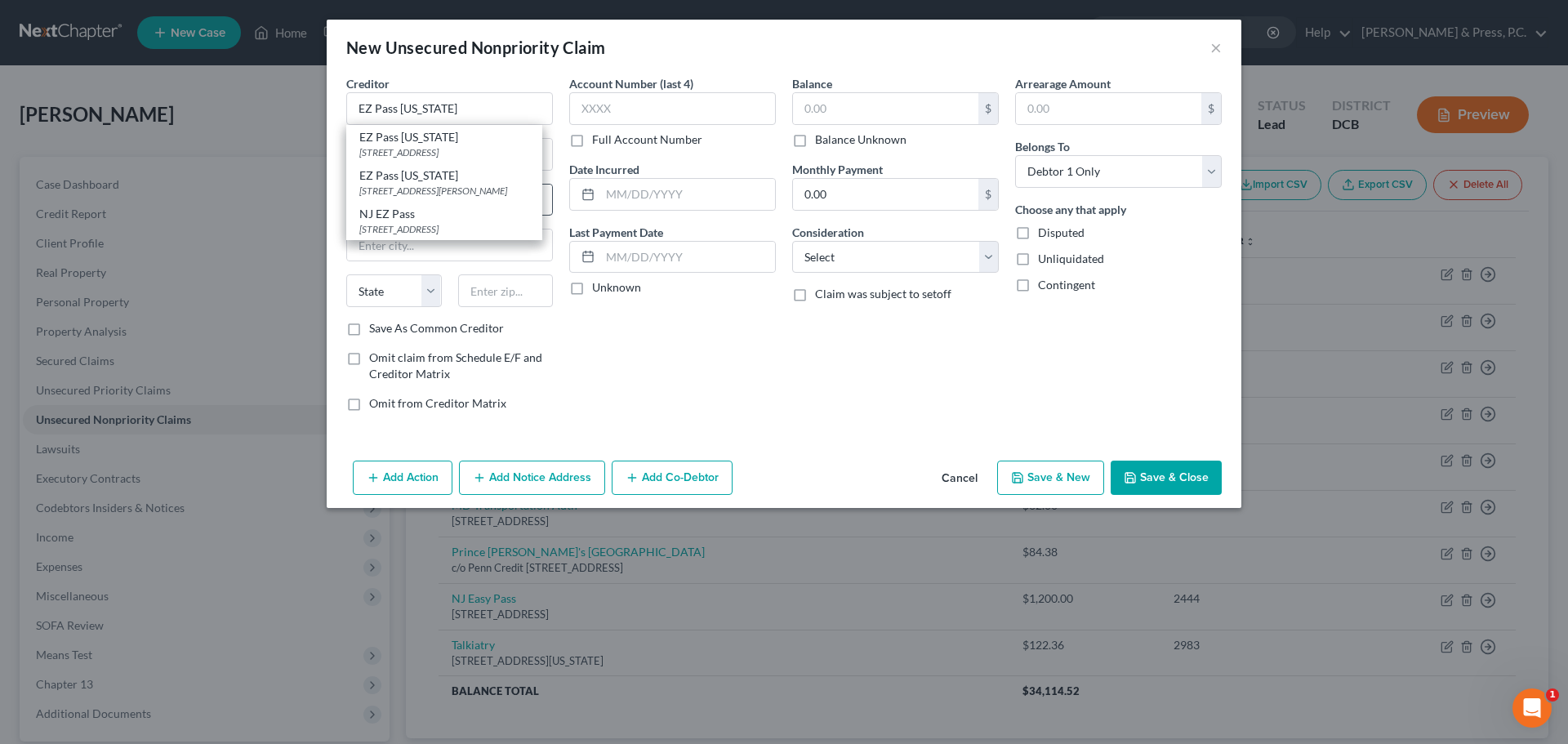
drag, startPoint x: 448, startPoint y: 178, endPoint x: 438, endPoint y: 202, distance: 26.0
click at [445, 177] on div "EZ Pass [US_STATE]" at bounding box center [444, 176] width 170 height 16
click at [764, 354] on div "Account Number (last 4) Full Account Number Date Incurred Last Payment Date Unk…" at bounding box center [672, 250] width 223 height 350
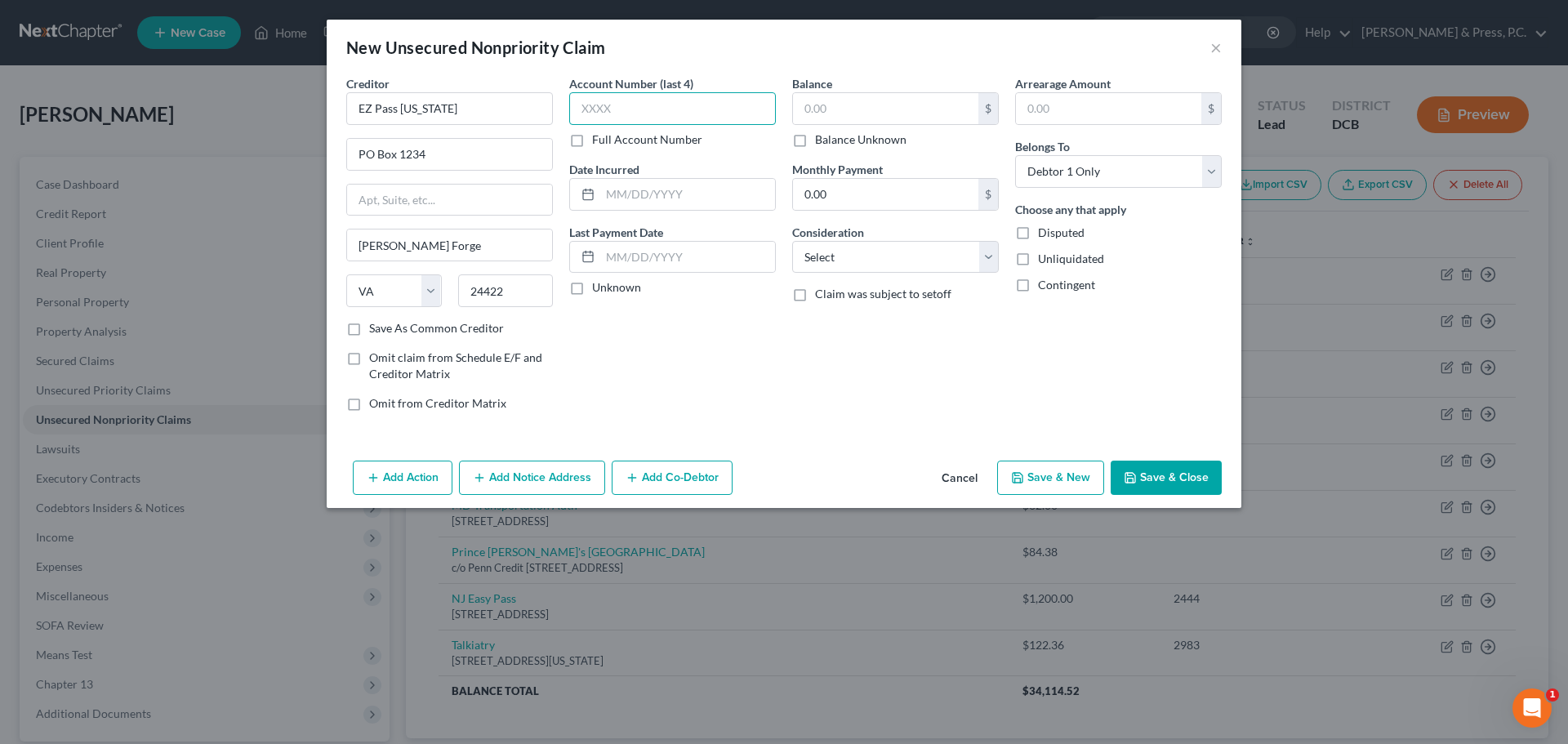
click at [627, 102] on input "text" at bounding box center [672, 108] width 207 height 32
click at [709, 413] on div "Account Number (last 4) 6010 Full Account Number Date Incurred Last Payment Dat…" at bounding box center [672, 250] width 223 height 350
click at [836, 109] on input "text" at bounding box center [885, 108] width 185 height 31
click at [863, 248] on select "Select Cable / Satellite Services Collection Agency Credit Card Debt Debt Couns…" at bounding box center [895, 257] width 207 height 32
click at [792, 241] on select "Select Cable / Satellite Services Collection Agency Credit Card Debt Debt Couns…" at bounding box center [895, 257] width 207 height 32
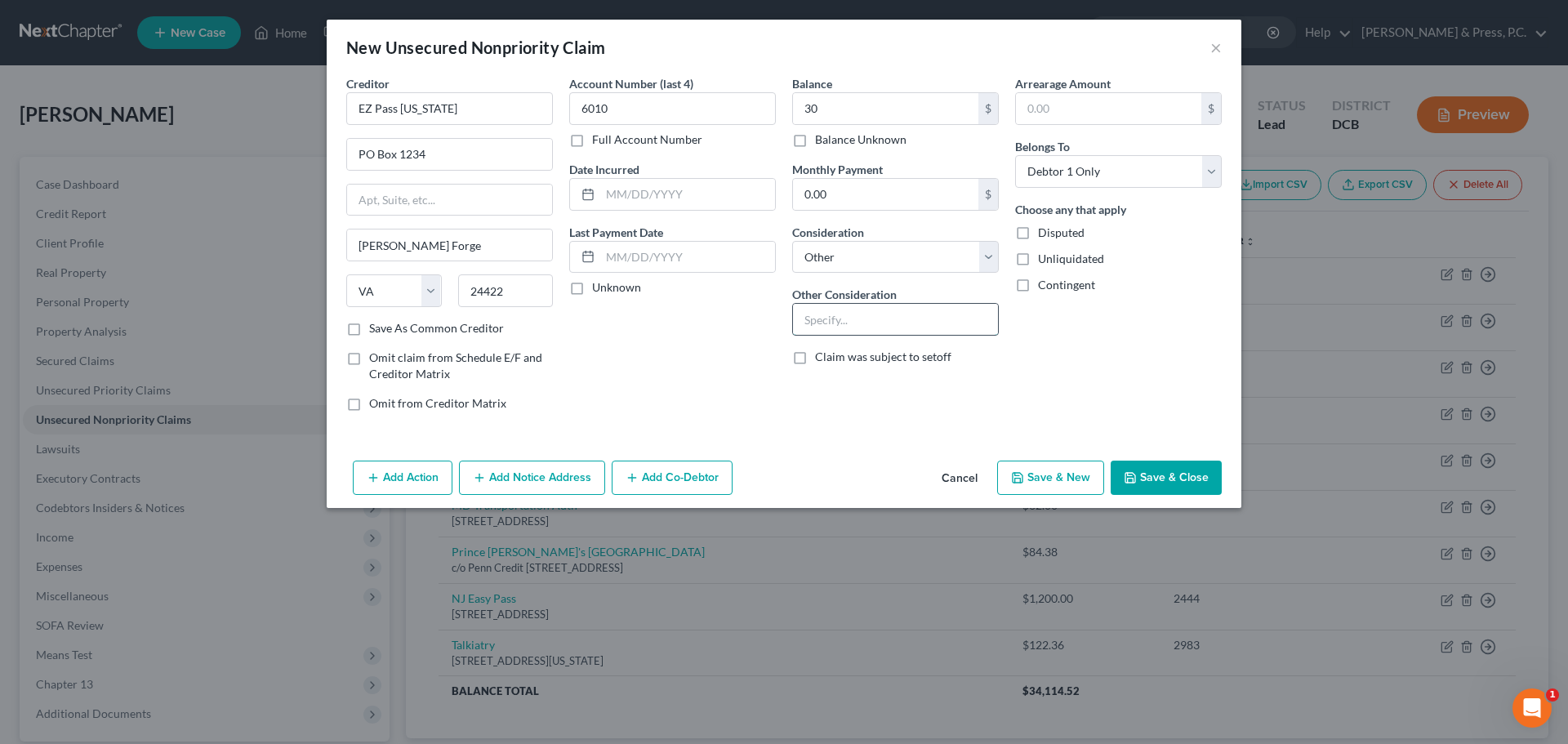
click at [832, 318] on input "text" at bounding box center [895, 319] width 205 height 31
click at [904, 419] on div "Balance 30.00 $ Balance Unknown Balance Undetermined 30 $ Balance Unknown Month…" at bounding box center [895, 250] width 223 height 350
click at [1170, 454] on div "New Unsecured Nonpriority Claim × Creditor * EZ Pass [US_STATE] PO Box 1234 [PE…" at bounding box center [784, 264] width 915 height 489
click at [1168, 471] on button "Save & Close" at bounding box center [1167, 478] width 111 height 34
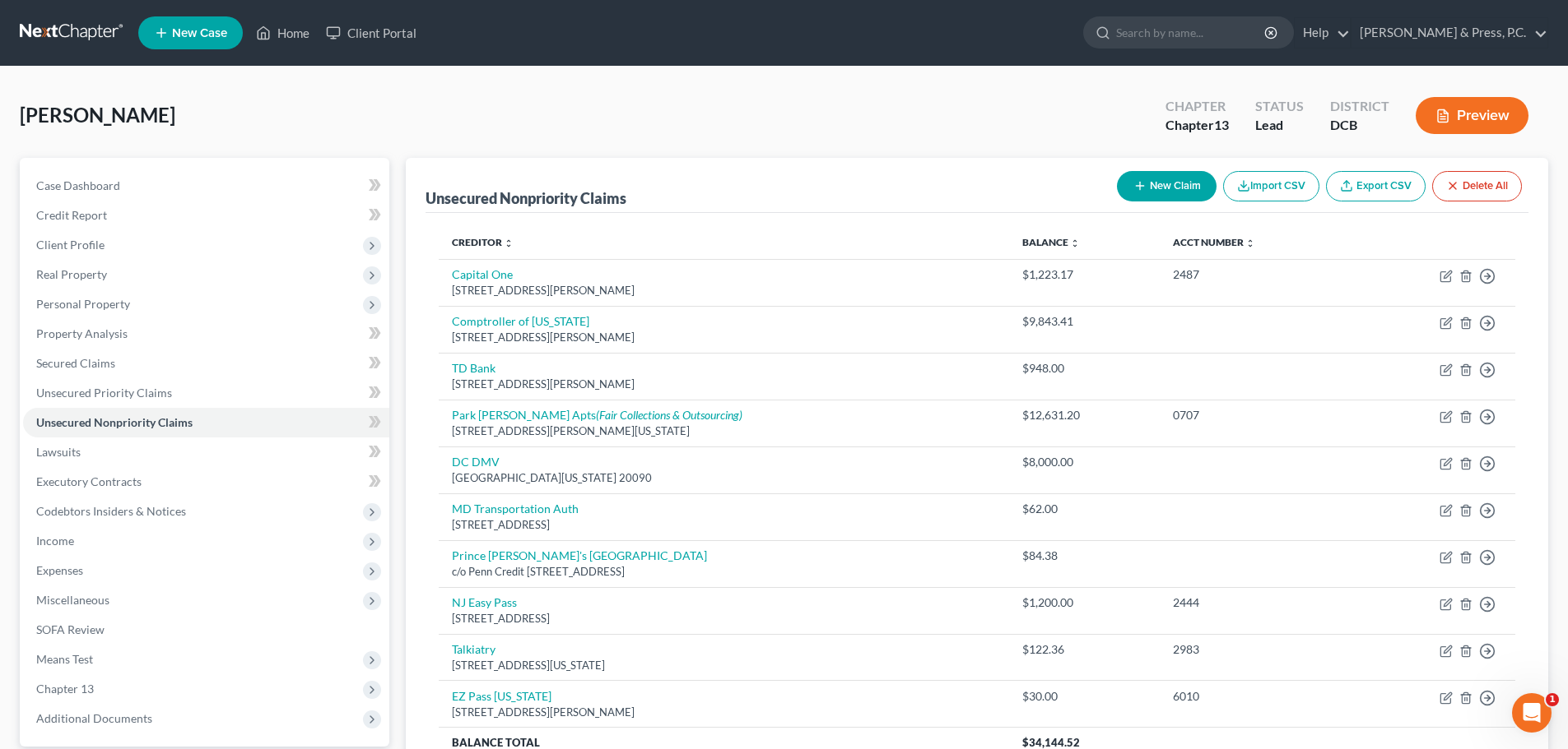
click at [1145, 190] on button "New Claim" at bounding box center [1166, 187] width 99 height 31
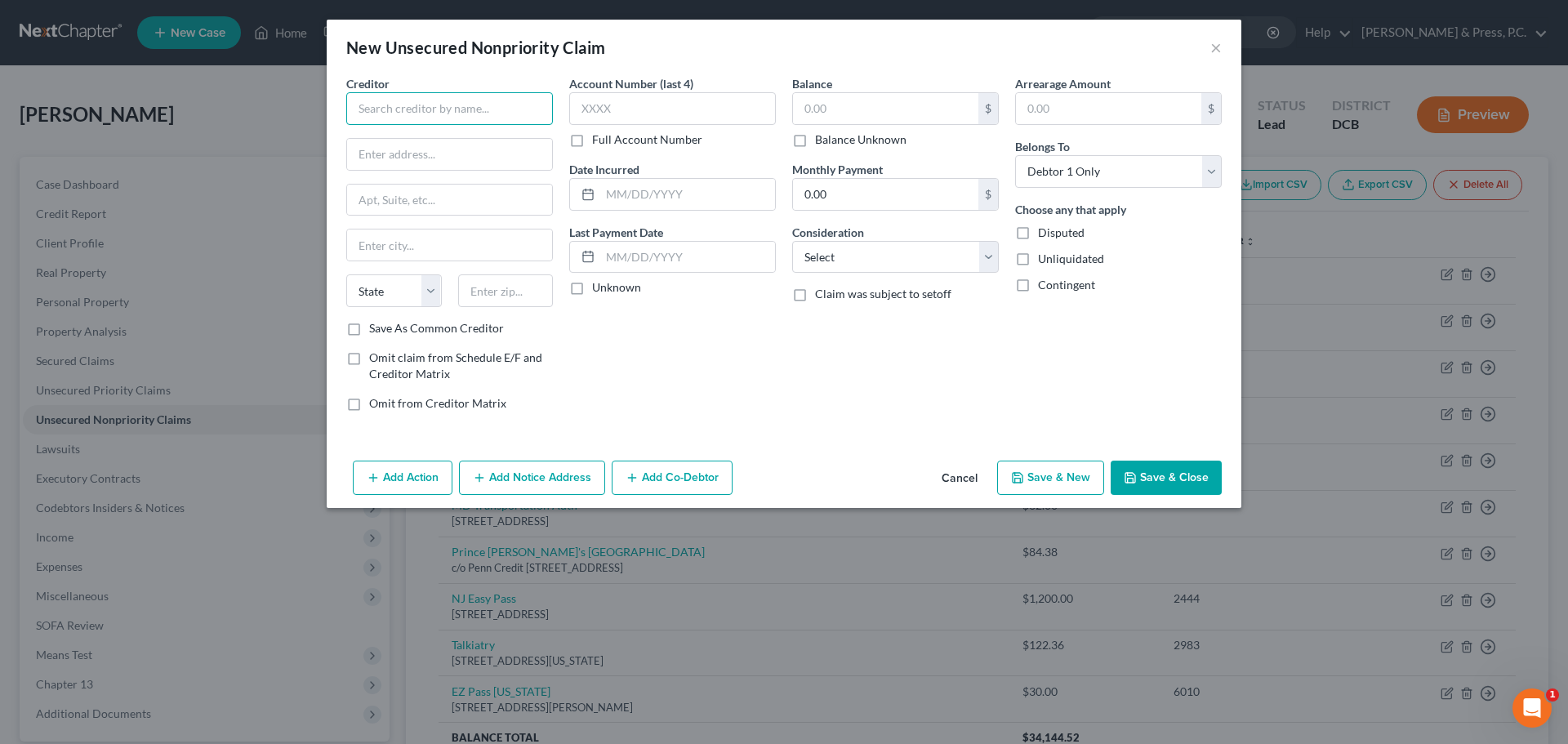
click at [462, 115] on input "text" at bounding box center [450, 108] width 207 height 32
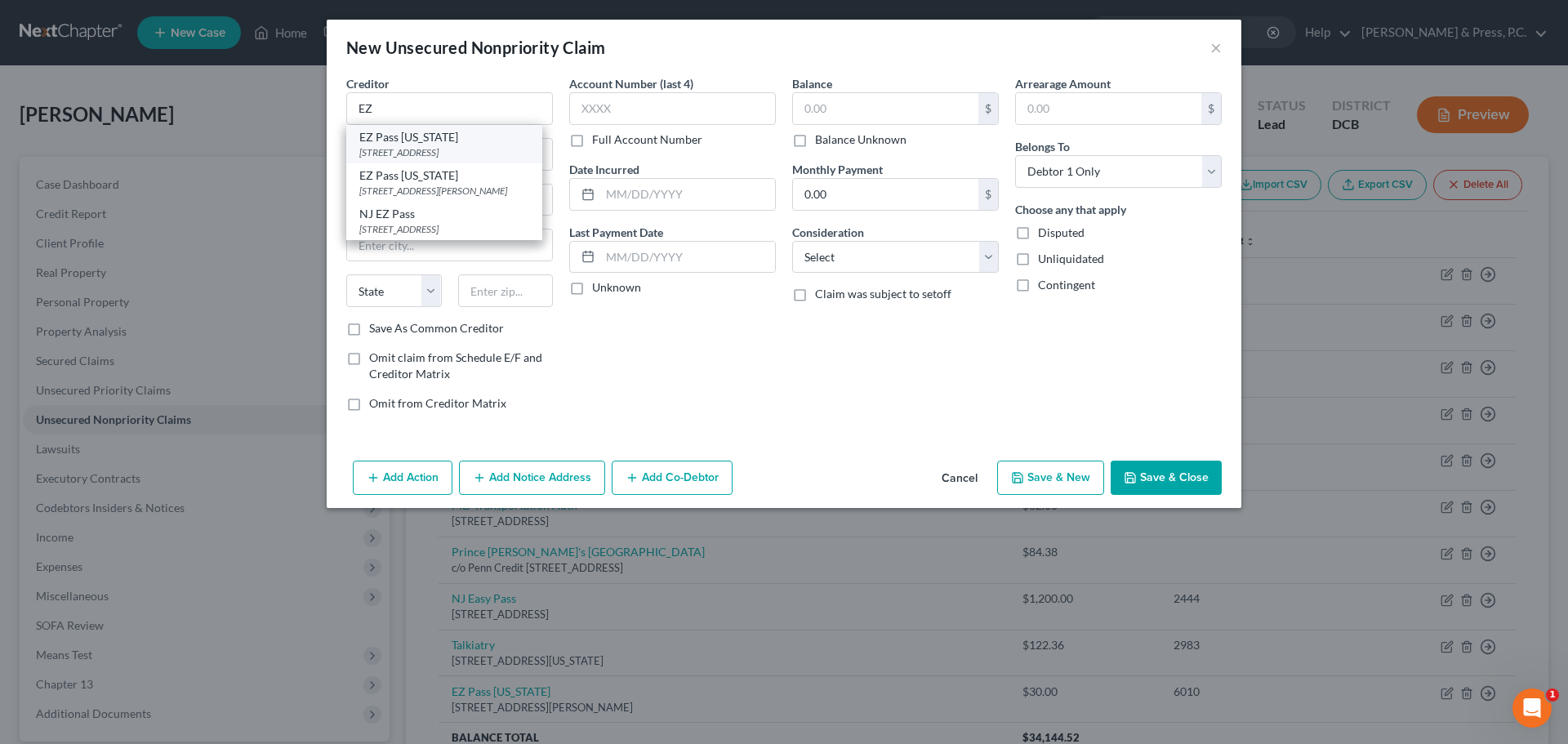
click at [461, 149] on div "[STREET_ADDRESS]" at bounding box center [444, 151] width 170 height 13
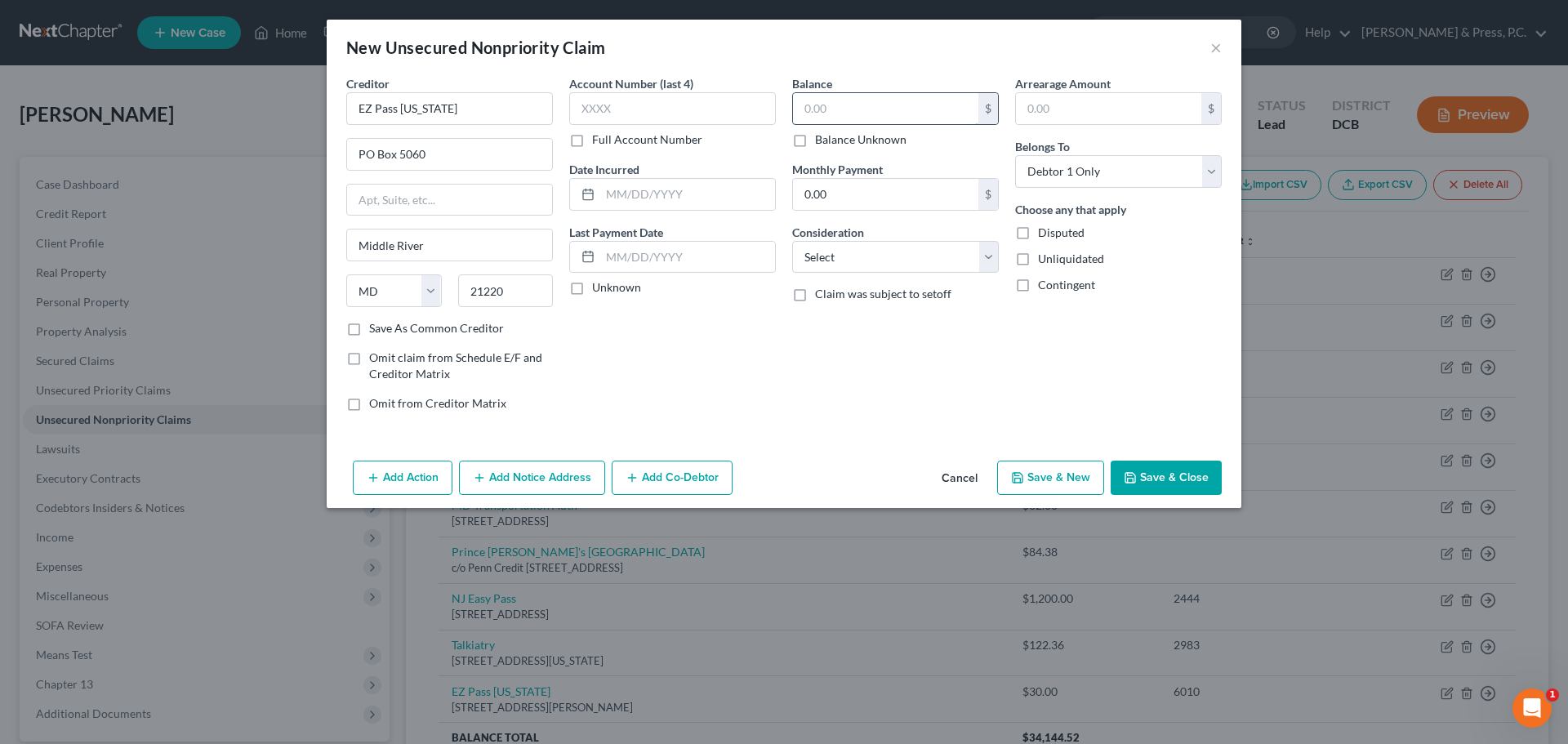
click at [869, 100] on input "text" at bounding box center [885, 108] width 185 height 31
click at [590, 99] on input "text" at bounding box center [672, 108] width 207 height 32
click at [742, 384] on div "Account Number (last 4) 1192 Full Account Number Date Incurred Last Payment Dat…" at bounding box center [672, 250] width 223 height 350
click at [855, 245] on select "Select Cable / Satellite Services Collection Agency Credit Card Debt Debt Couns…" at bounding box center [895, 257] width 207 height 32
click at [792, 241] on select "Select Cable / Satellite Services Collection Agency Credit Card Debt Debt Couns…" at bounding box center [895, 257] width 207 height 32
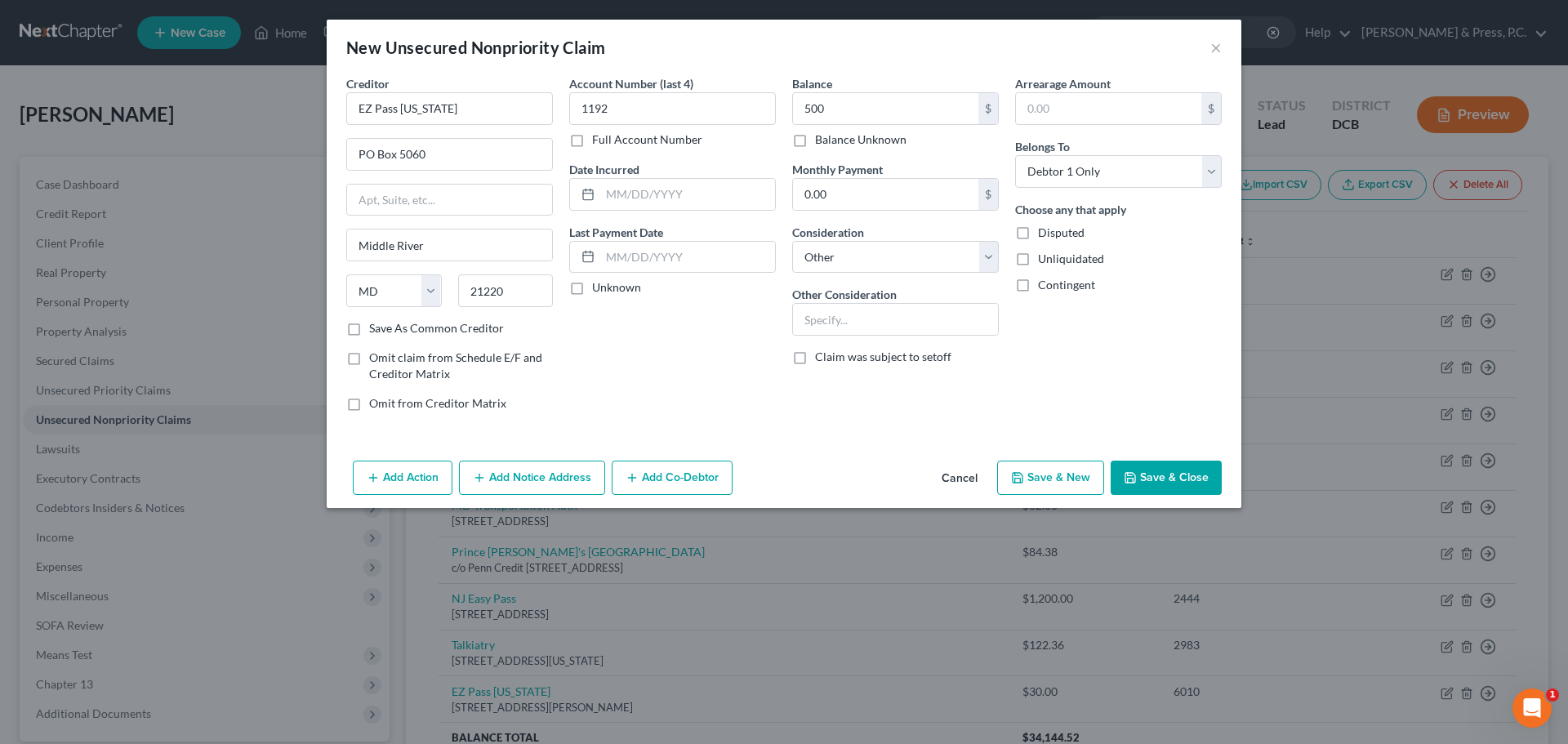
click at [852, 300] on label "Other Consideration" at bounding box center [844, 294] width 105 height 17
click at [861, 320] on input "text" at bounding box center [895, 319] width 205 height 31
drag, startPoint x: 1189, startPoint y: 497, endPoint x: 1171, endPoint y: 480, distance: 24.8
click at [1185, 495] on div "Add Action Add Notice Address Add Co-Debtor Cancel Save & New Save & Close" at bounding box center [784, 481] width 915 height 54
click at [1166, 473] on button "Save & Close" at bounding box center [1167, 478] width 111 height 34
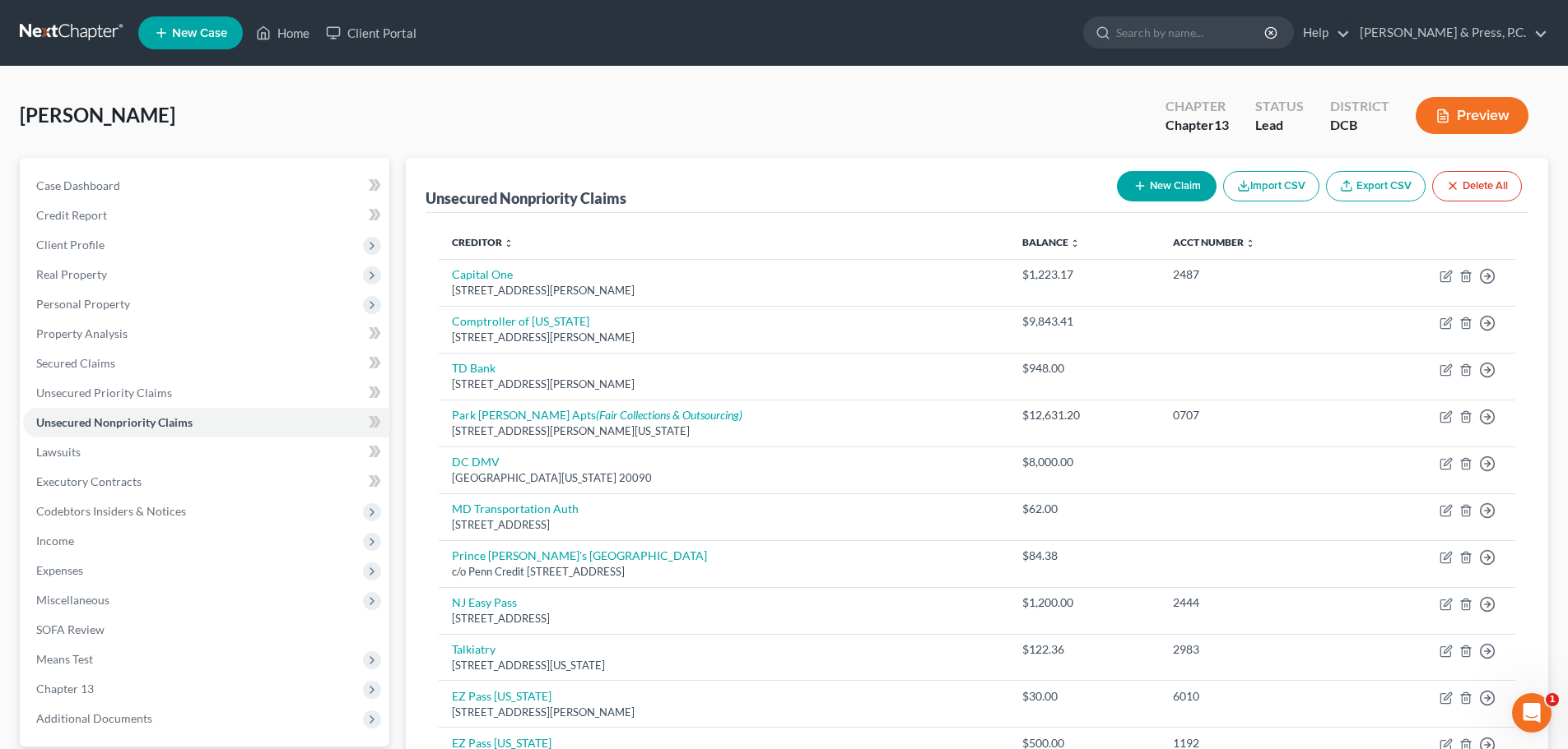
click at [1145, 192] on button "New Claim" at bounding box center [1166, 187] width 99 height 31
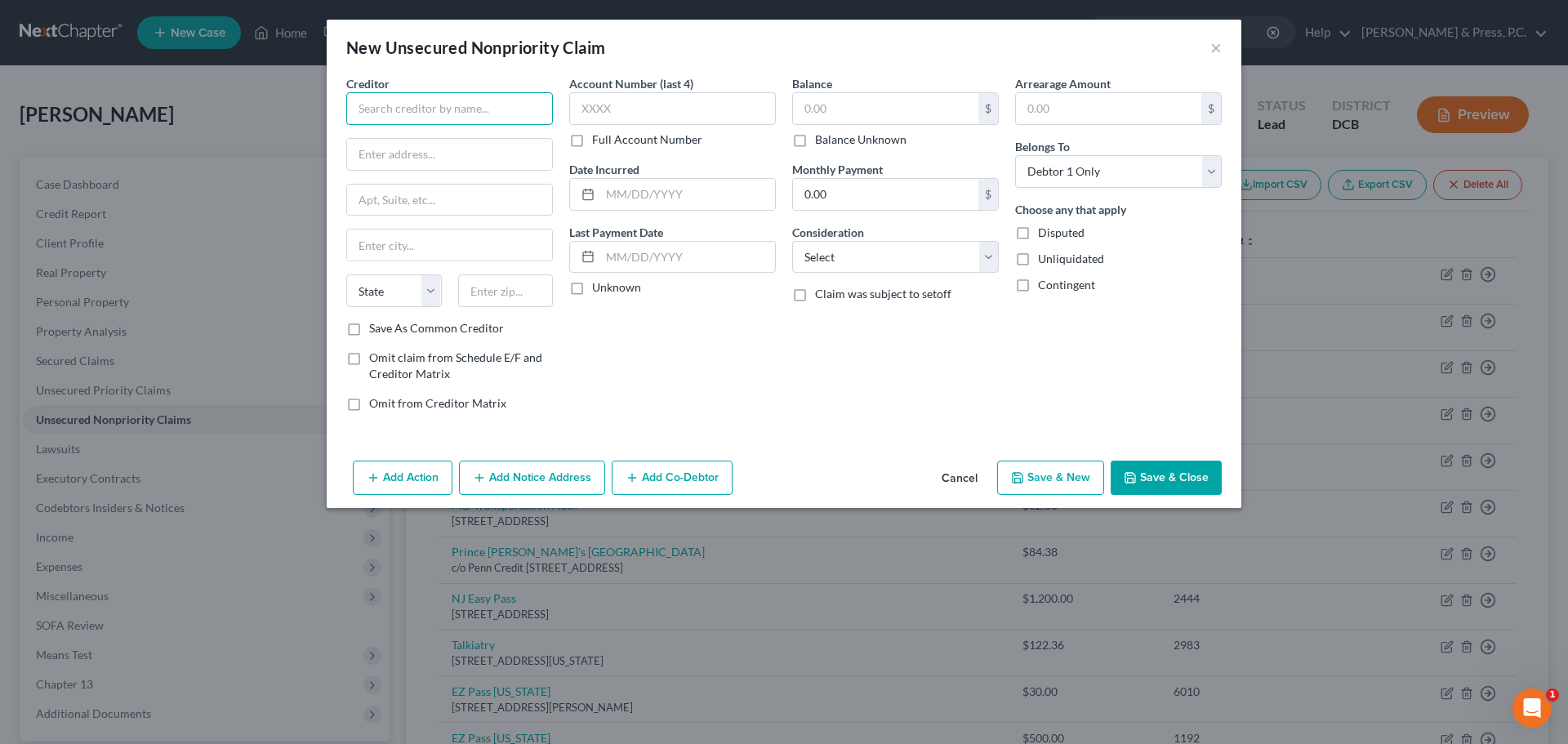
click at [499, 108] on input "text" at bounding box center [450, 108] width 207 height 32
click at [435, 162] on input "text" at bounding box center [449, 154] width 205 height 31
click at [504, 281] on input "text" at bounding box center [505, 290] width 96 height 32
click at [369, 328] on label "Save As Common Creditor" at bounding box center [436, 328] width 134 height 16
click at [375, 328] on input "Save As Common Creditor" at bounding box center [381, 325] width 11 height 11
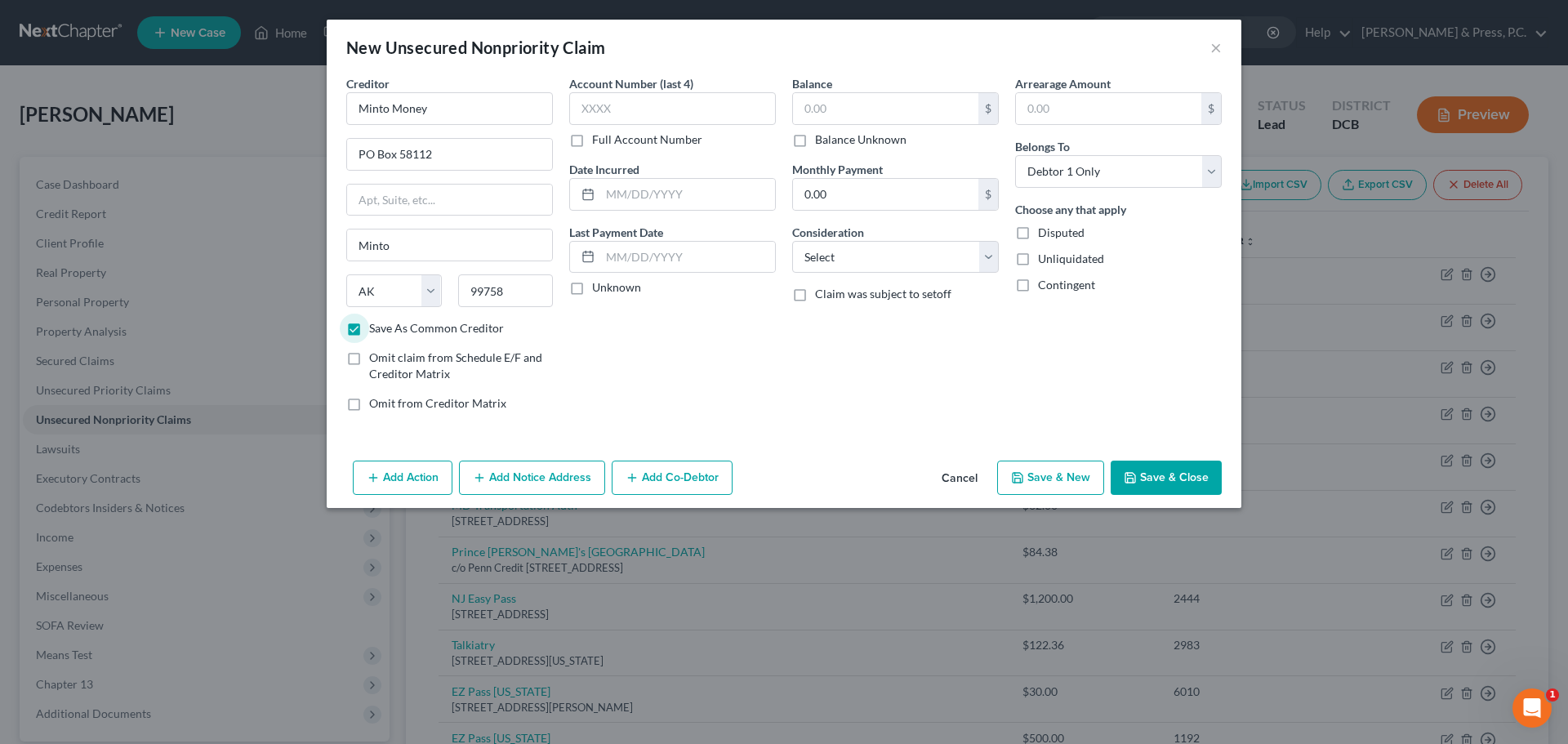
click at [815, 143] on label "Balance Unknown" at bounding box center [861, 140] width 91 height 16
click at [822, 143] on input "Balance Unknown" at bounding box center [827, 137] width 11 height 11
click at [866, 253] on select "Select Cable / Satellite Services Collection Agency Credit Card Debt Debt Couns…" at bounding box center [895, 257] width 207 height 32
click at [792, 241] on select "Select Cable / Satellite Services Collection Agency Credit Card Debt Debt Couns…" at bounding box center [895, 257] width 207 height 32
click at [650, 377] on div "Account Number (last 4) Full Account Number Date Incurred Last Payment Date Unk…" at bounding box center [672, 250] width 223 height 350
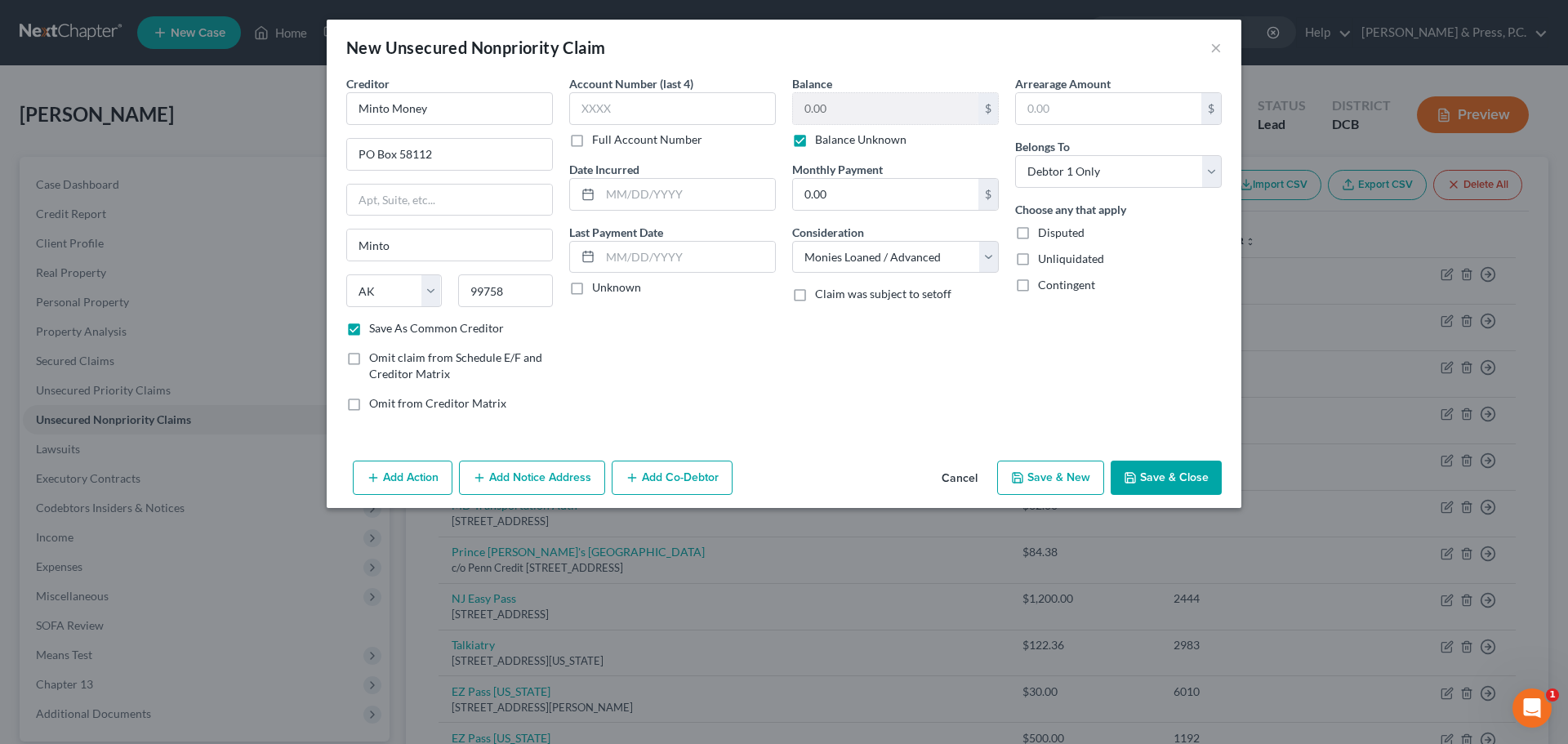
drag, startPoint x: 1150, startPoint y: 470, endPoint x: 1123, endPoint y: 481, distance: 29.2
click at [1150, 469] on button "Save & Close" at bounding box center [1167, 478] width 111 height 34
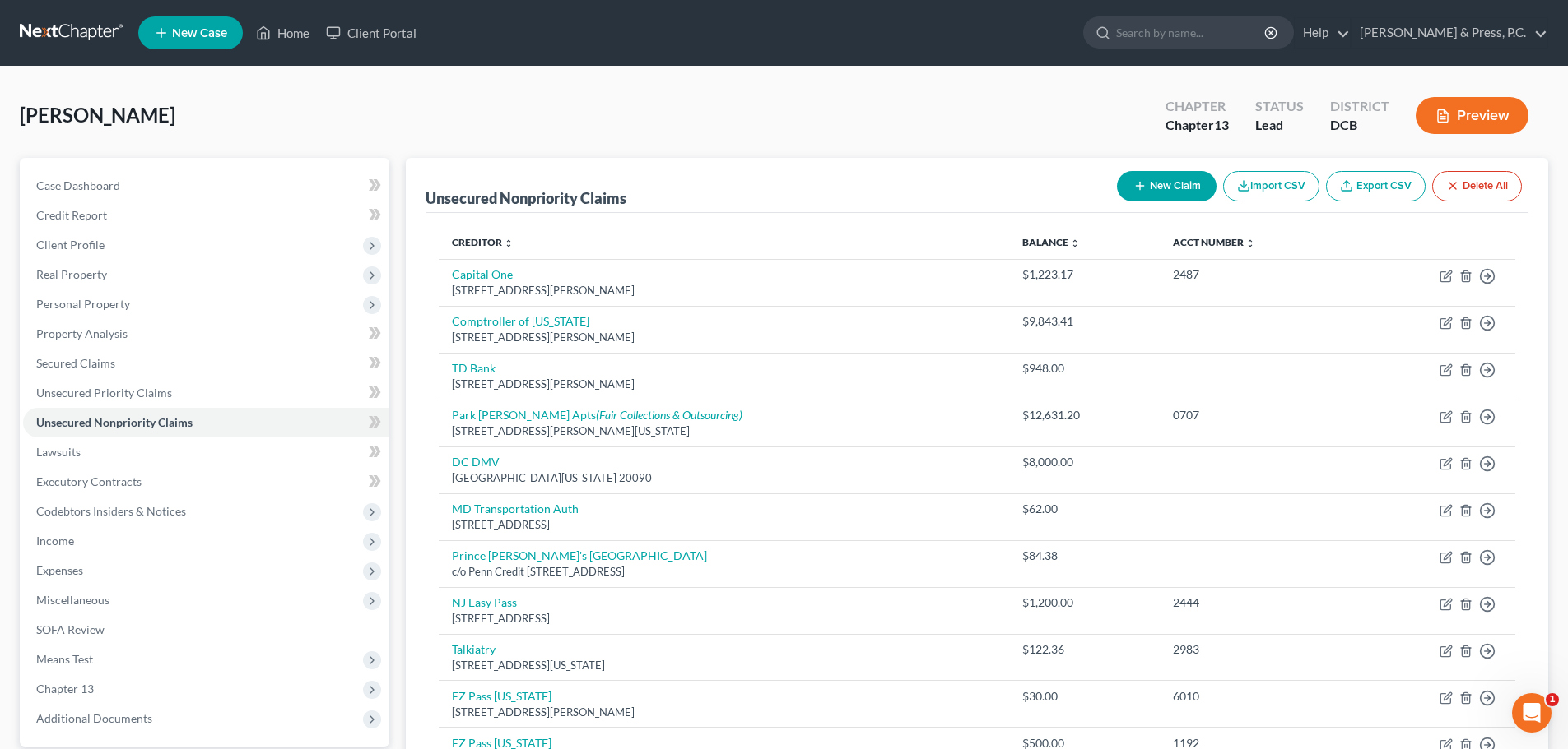
click at [1178, 181] on button "New Claim" at bounding box center [1166, 187] width 99 height 31
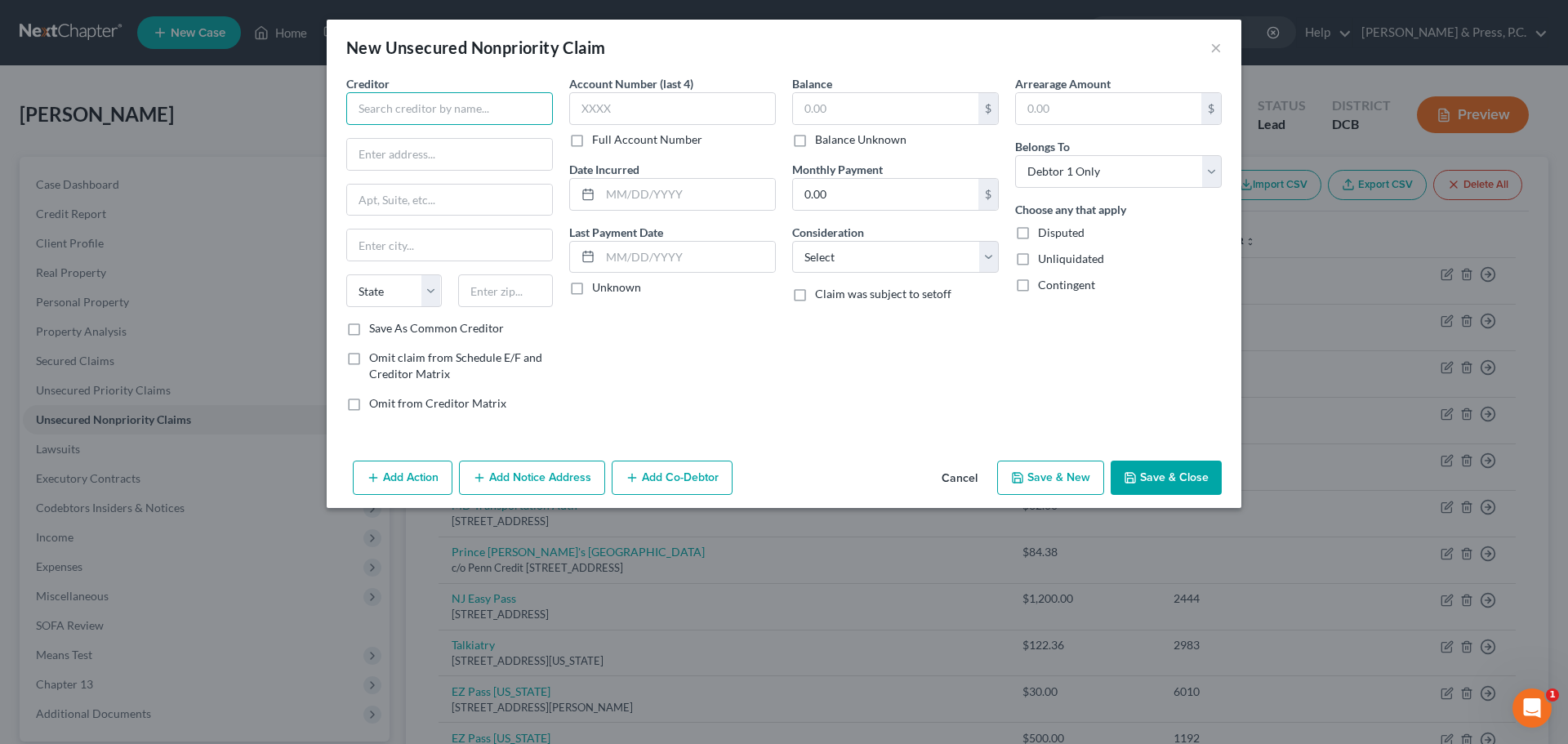
click at [495, 98] on input "text" at bounding box center [450, 108] width 207 height 32
click at [460, 145] on div "[STREET_ADDRESS][US_STATE][US_STATE]" at bounding box center [444, 151] width 170 height 13
click at [673, 110] on input "text" at bounding box center [672, 108] width 207 height 32
click at [861, 103] on input "text" at bounding box center [885, 108] width 185 height 31
click at [496, 488] on button "Add Notice Address" at bounding box center [531, 478] width 146 height 34
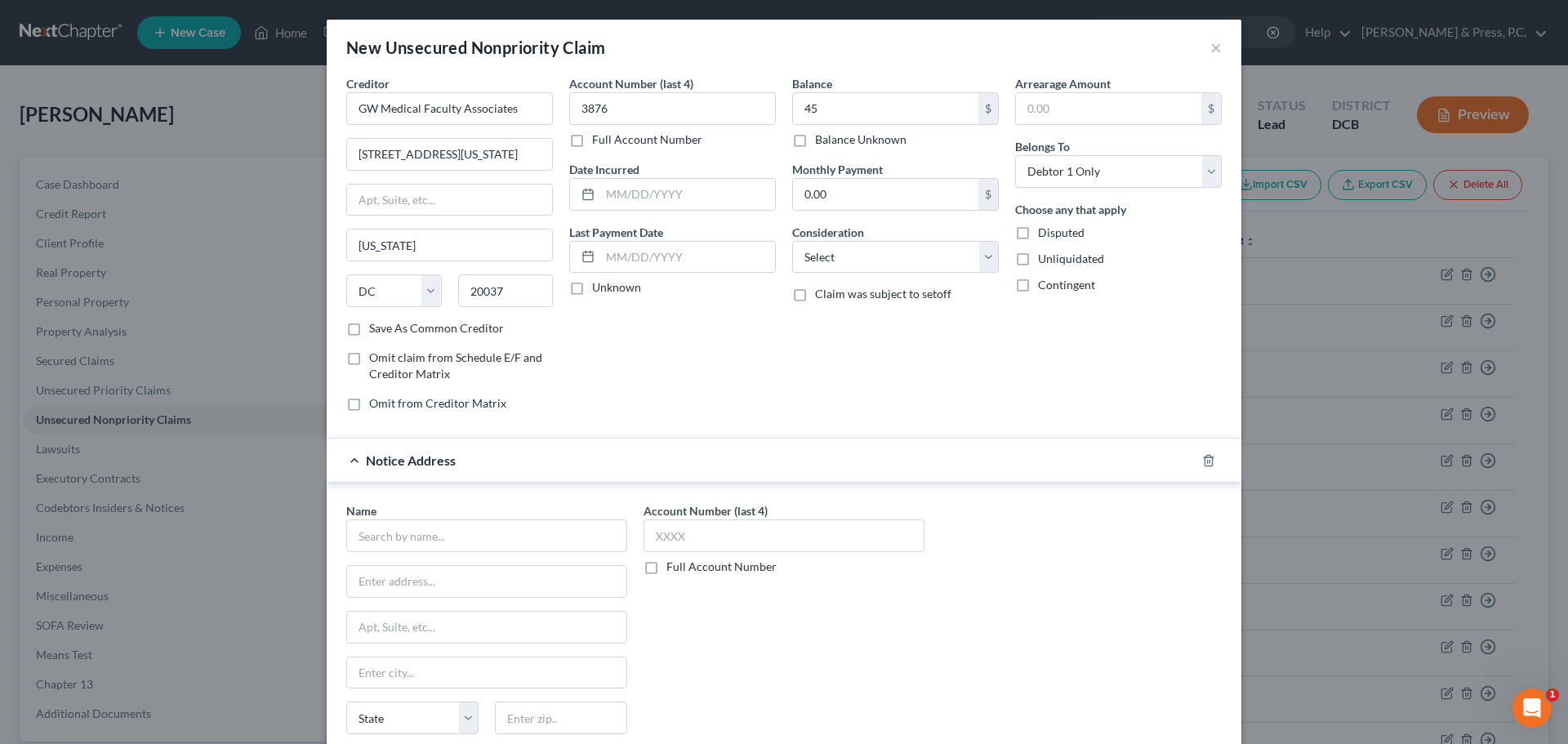
click at [1205, 468] on div at bounding box center [1219, 461] width 46 height 26
click at [1208, 461] on line "button" at bounding box center [1208, 462] width 0 height 4
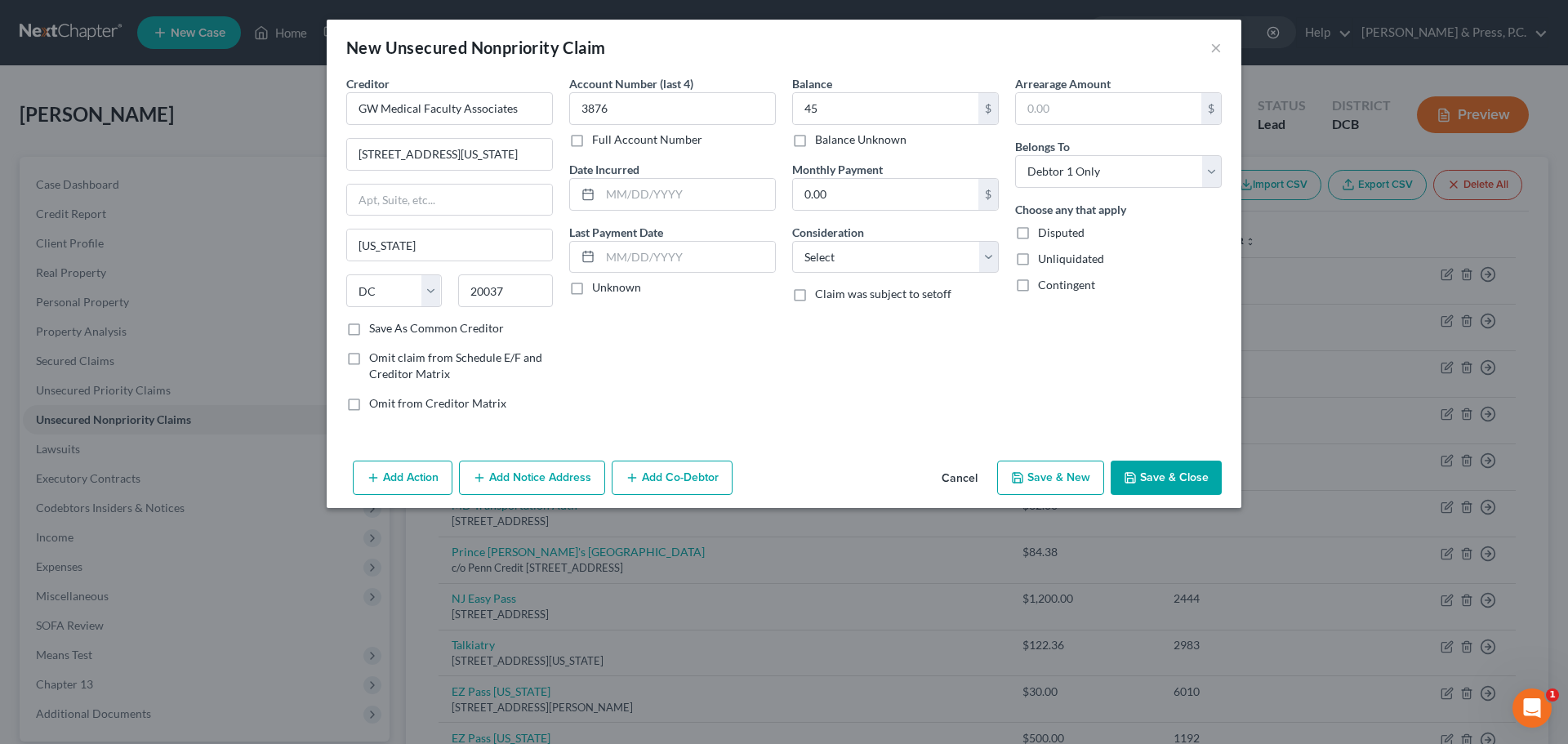
click at [1159, 471] on button "Save & Close" at bounding box center [1167, 478] width 111 height 34
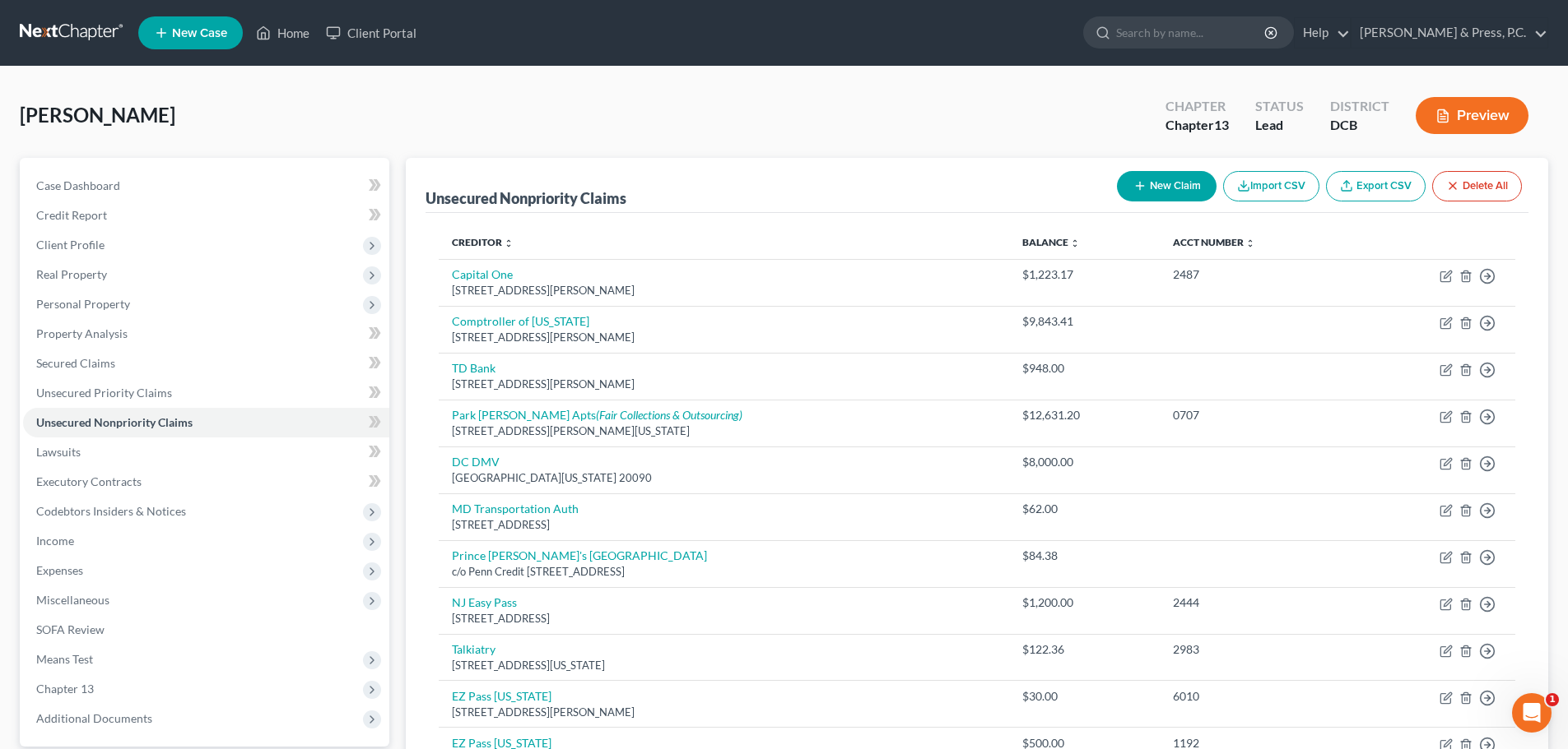
click at [1174, 191] on button "New Claim" at bounding box center [1166, 187] width 99 height 31
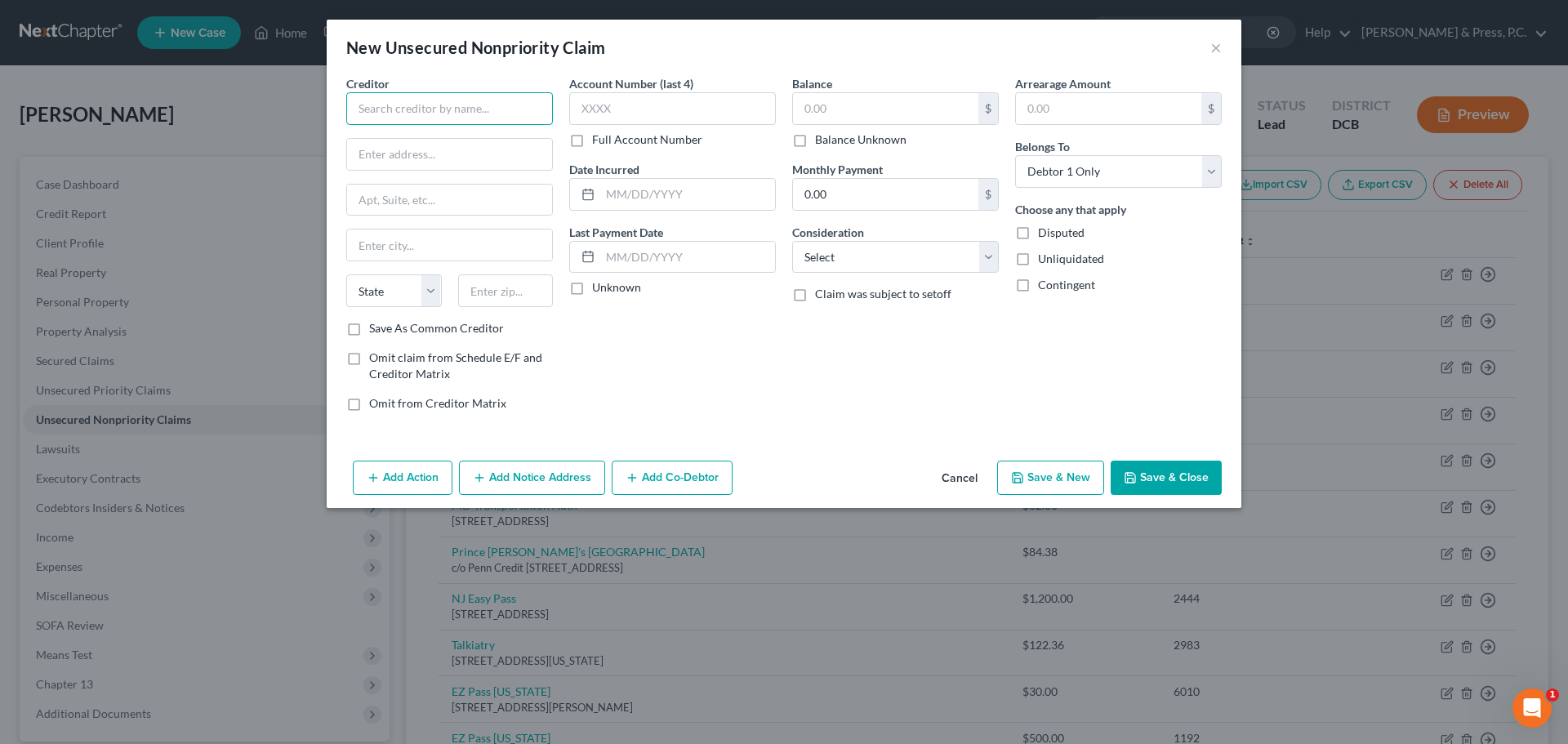
click at [462, 117] on input "text" at bounding box center [450, 108] width 207 height 32
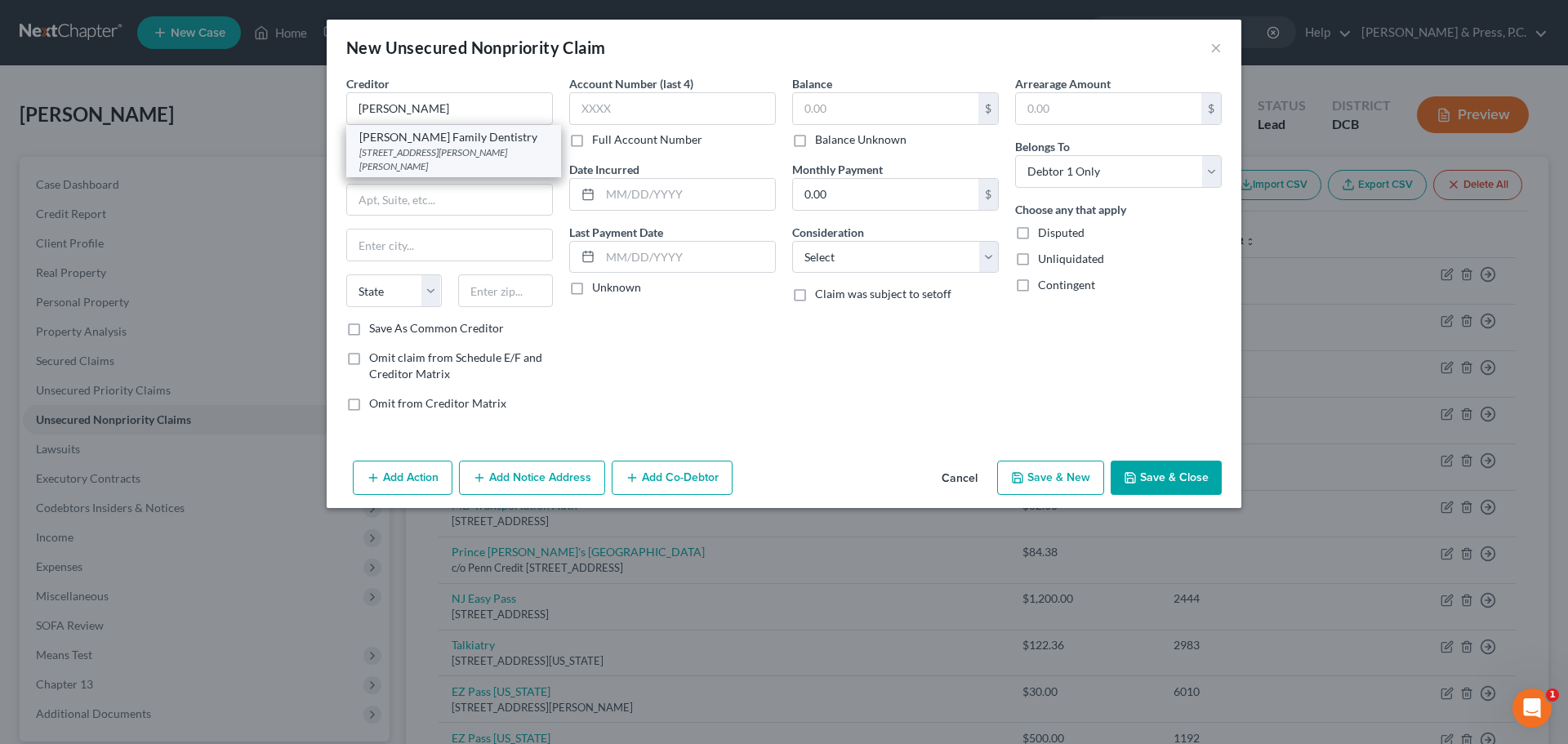
click at [475, 157] on div "[STREET_ADDRESS][PERSON_NAME][PERSON_NAME]" at bounding box center [453, 159] width 189 height 28
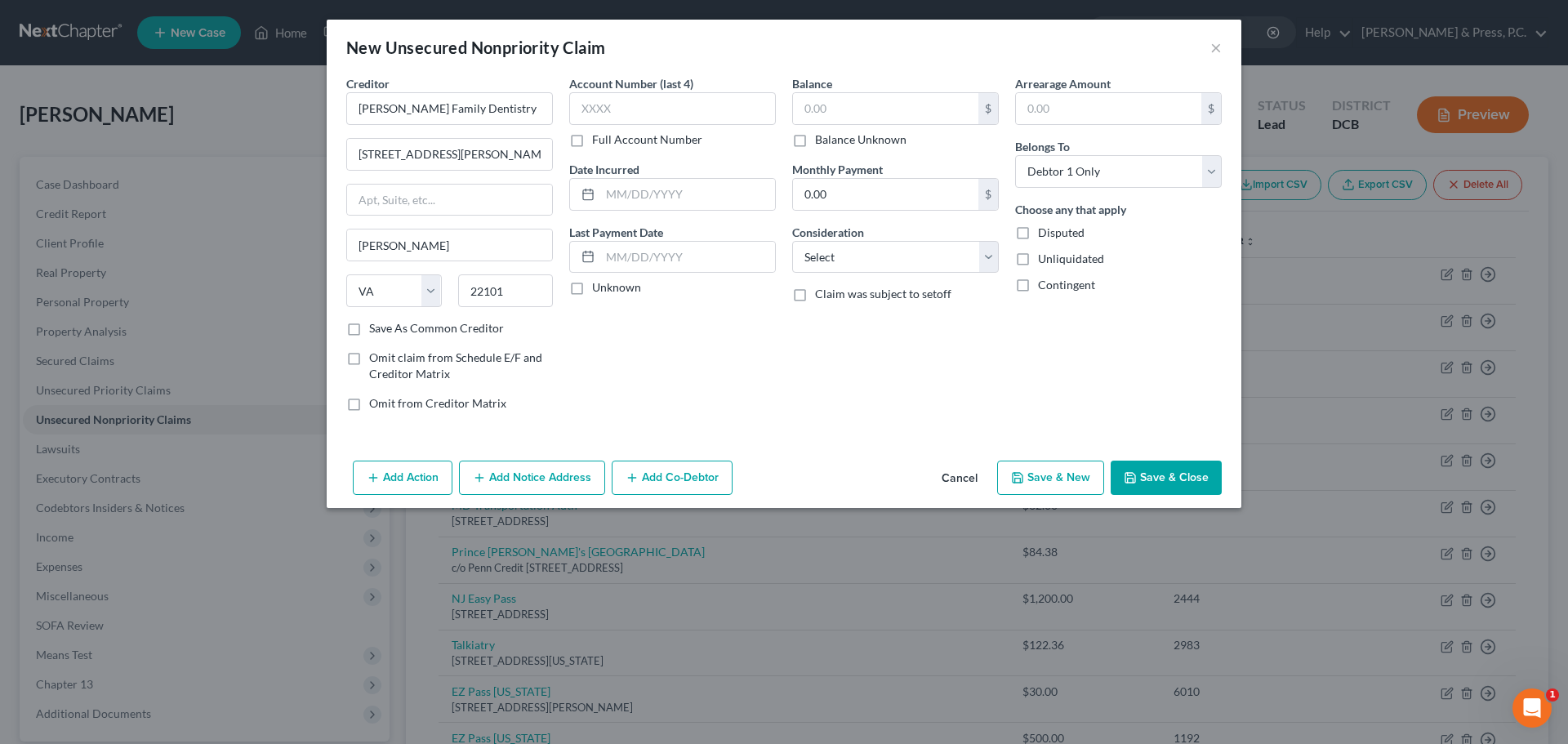
click at [727, 368] on div "Account Number (last 4) Full Account Number Date Incurred Last Payment Date Unk…" at bounding box center [672, 250] width 223 height 350
click at [840, 99] on input "text" at bounding box center [885, 108] width 185 height 31
click at [641, 98] on input "text" at bounding box center [672, 108] width 207 height 32
click at [720, 335] on div "Account Number (last 4) 8218 Full Account Number Date Incurred Last Payment Dat…" at bounding box center [672, 250] width 223 height 350
click at [879, 255] on select "Select Cable / Satellite Services Collection Agency Credit Card Debt Debt Couns…" at bounding box center [895, 257] width 207 height 32
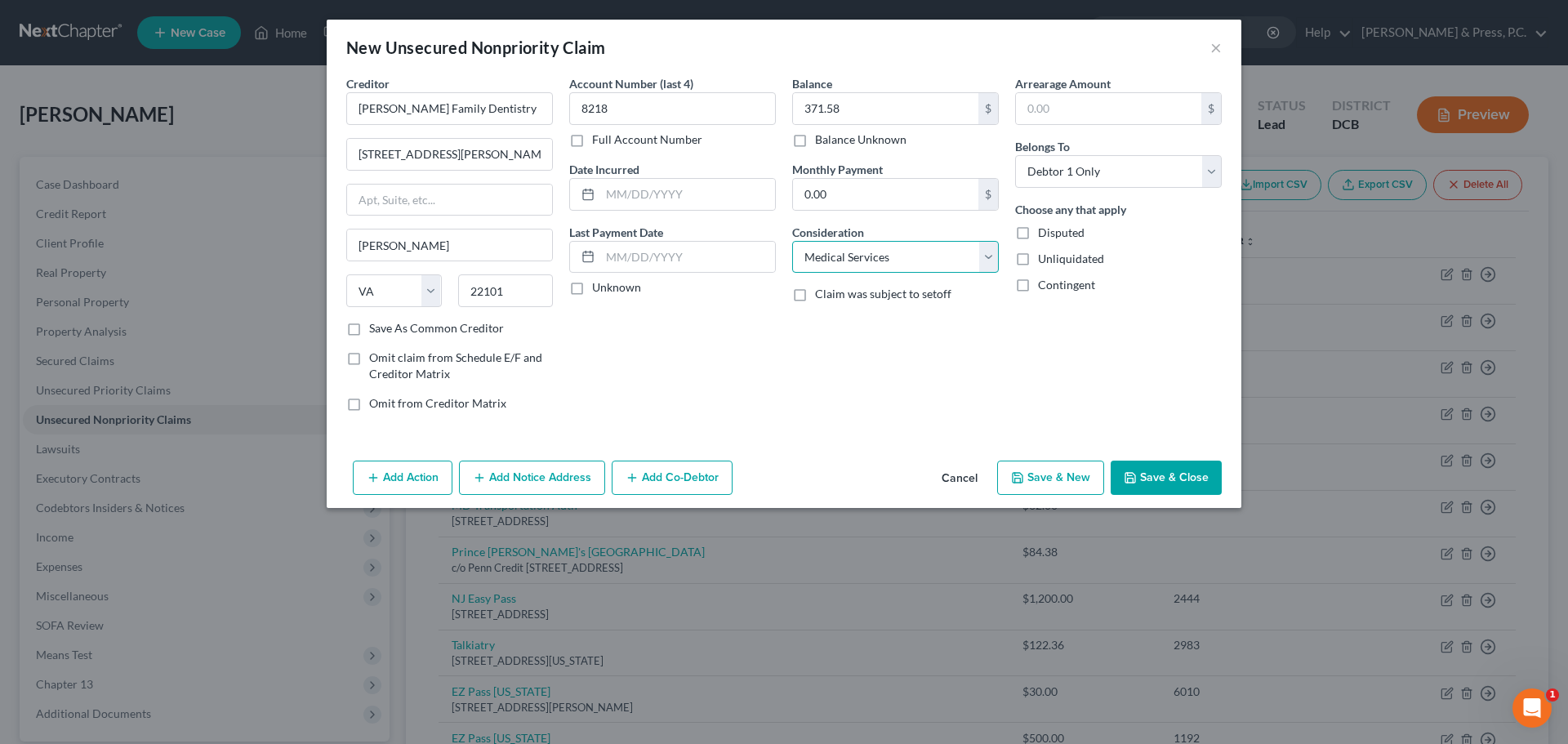
click at [792, 241] on select "Select Cable / Satellite Services Collection Agency Credit Card Debt Debt Couns…" at bounding box center [895, 257] width 207 height 32
click at [849, 412] on div "Balance 371.58 $ Balance Unknown Balance Undetermined 371.58 $ Balance Unknown …" at bounding box center [895, 250] width 223 height 350
click at [1167, 473] on button "Save & Close" at bounding box center [1167, 478] width 111 height 34
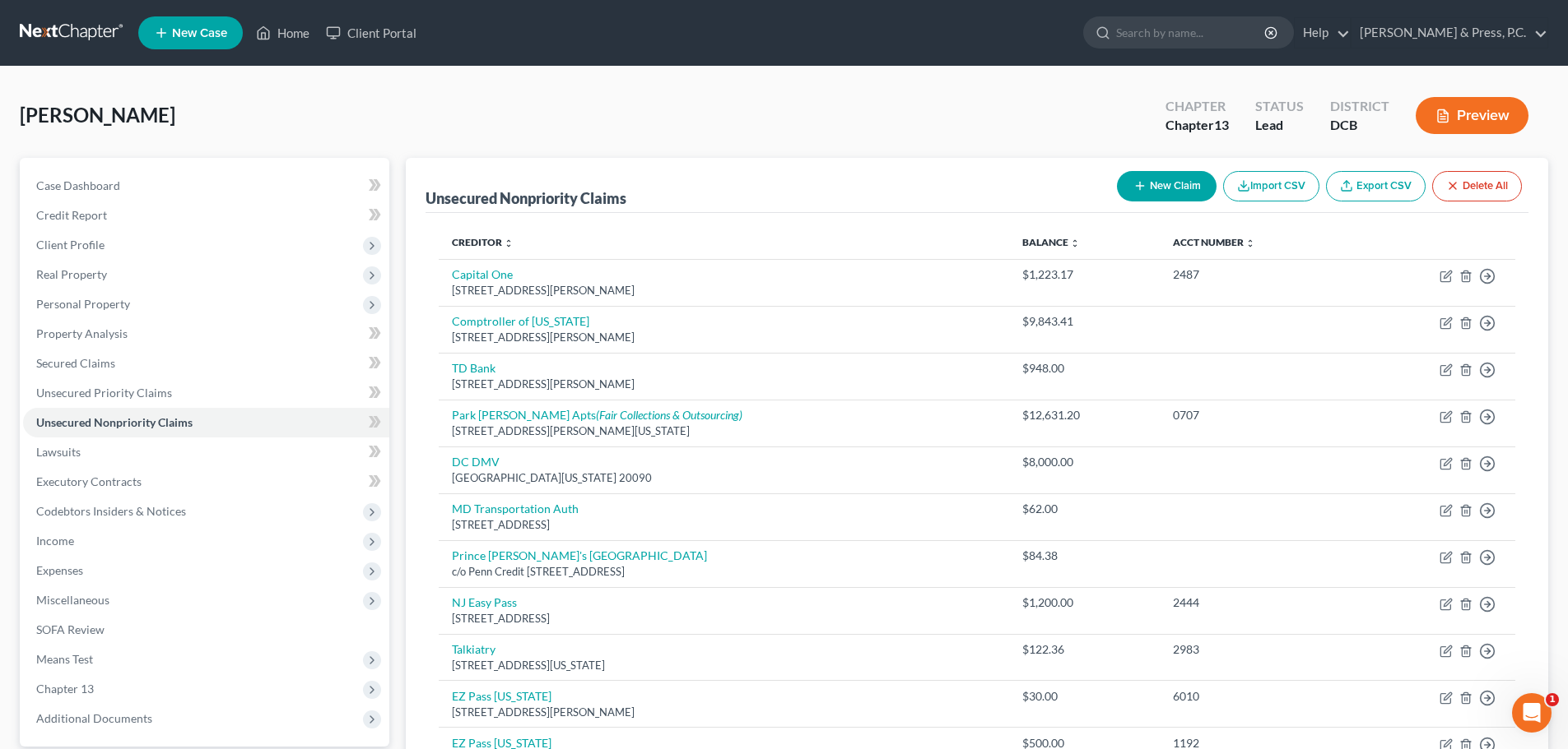
click at [1155, 179] on button "New Claim" at bounding box center [1166, 187] width 99 height 31
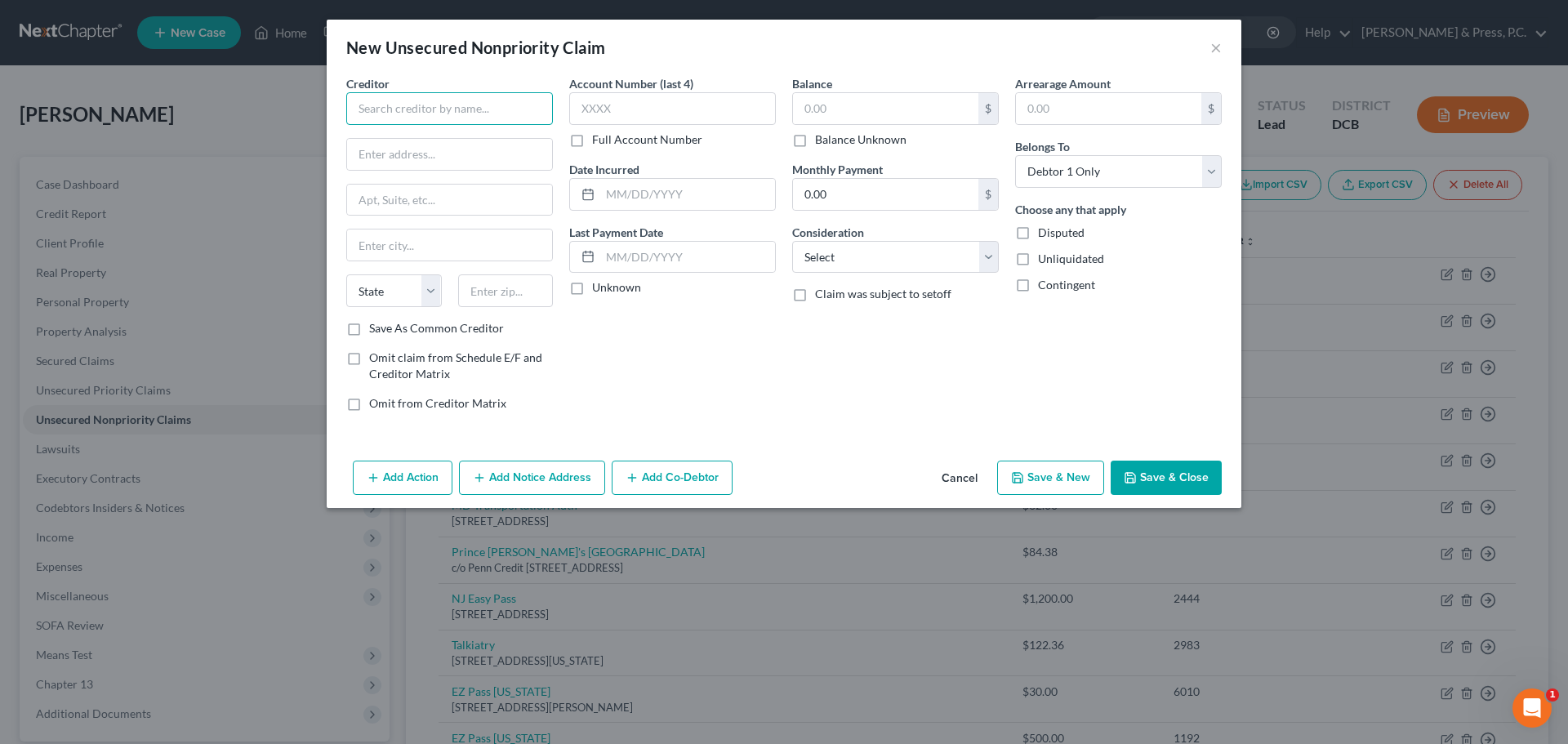
click at [467, 97] on input "text" at bounding box center [450, 108] width 207 height 32
click at [491, 287] on input "text" at bounding box center [505, 290] width 96 height 32
click at [369, 326] on label "Save As Common Creditor" at bounding box center [436, 328] width 134 height 16
click at [375, 326] on input "Save As Common Creditor" at bounding box center [381, 325] width 11 height 11
click at [685, 357] on div "Account Number (last 4) Full Account Number Date Incurred Last Payment Date Unk…" at bounding box center [672, 250] width 223 height 350
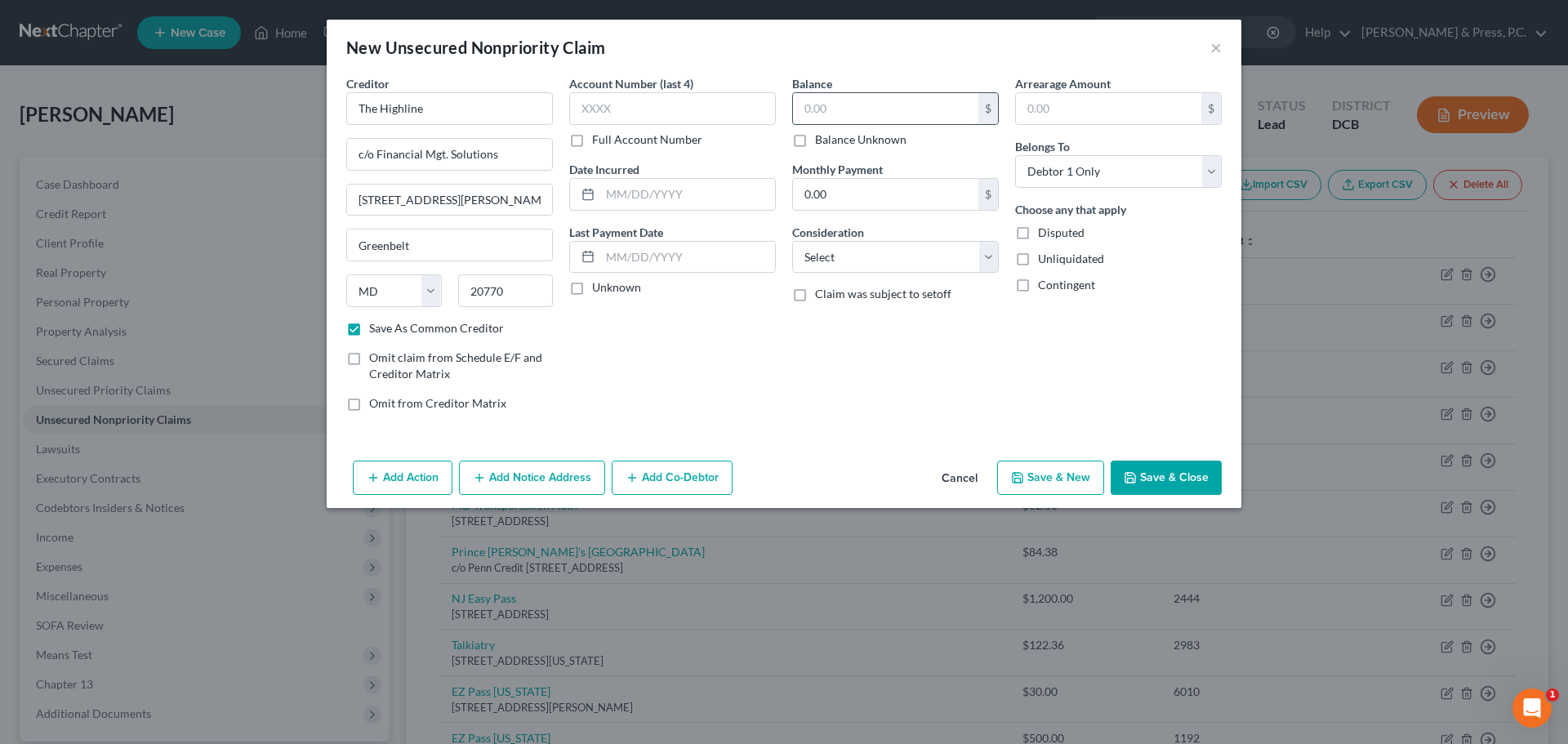
click at [840, 112] on input "text" at bounding box center [885, 108] width 185 height 31
click at [833, 251] on select "Select Cable / Satellite Services Collection Agency Credit Card Debt Debt Couns…" at bounding box center [895, 257] width 207 height 32
click at [678, 388] on div "Account Number (last 4) Full Account Number Date Incurred Last Payment Date Unk…" at bounding box center [672, 250] width 223 height 350
click at [1150, 476] on button "Save & Close" at bounding box center [1167, 478] width 111 height 34
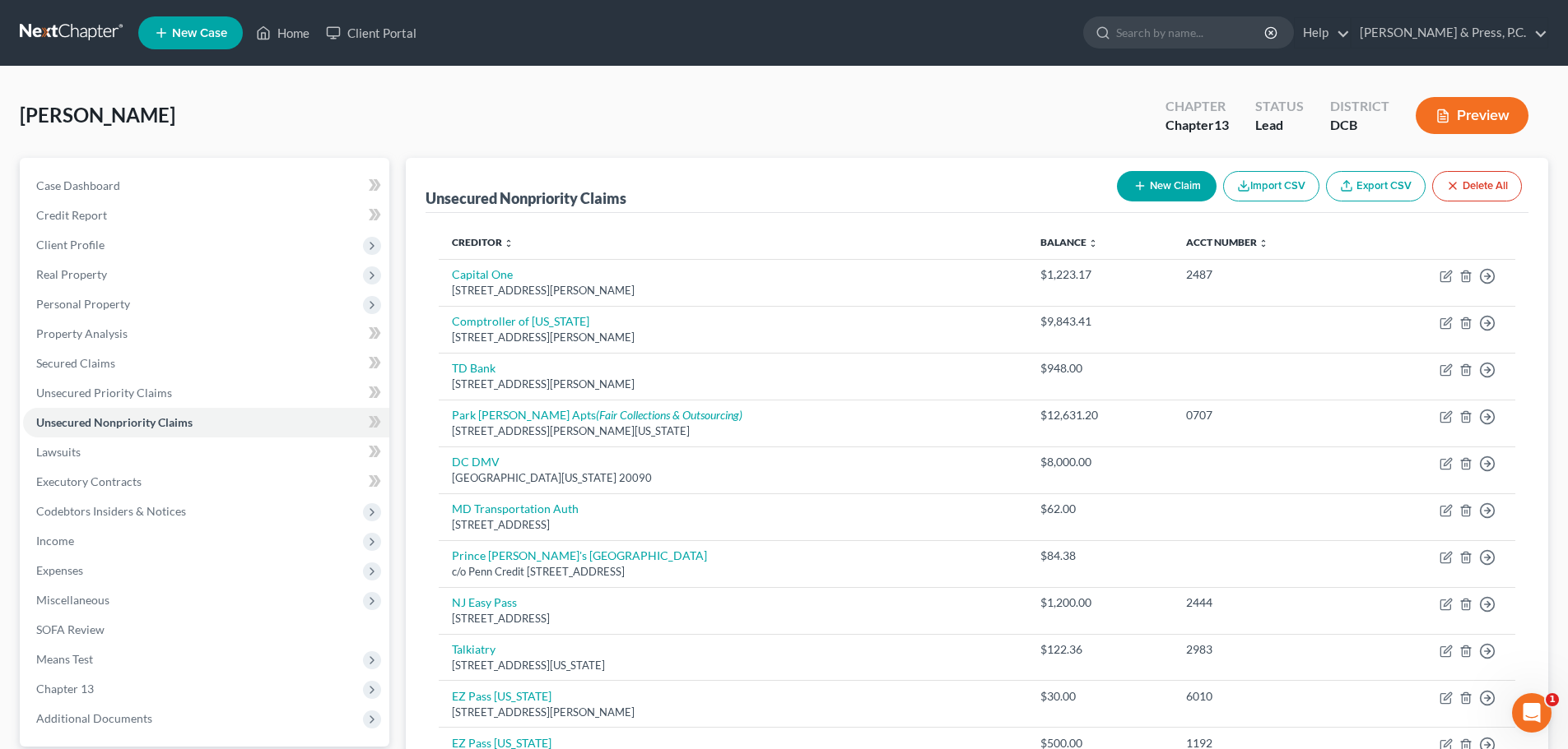
click at [1164, 190] on button "New Claim" at bounding box center [1166, 187] width 99 height 31
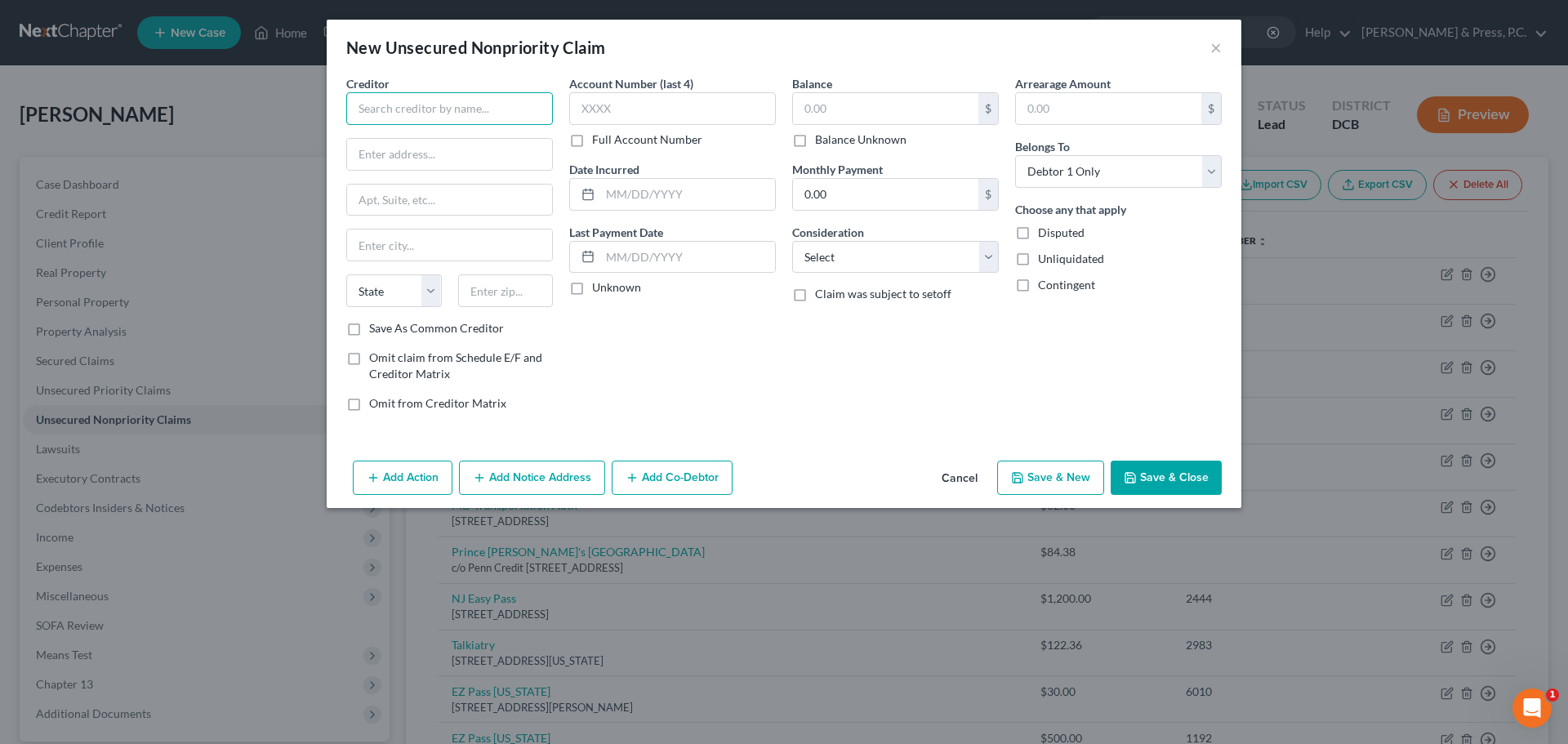
click at [450, 119] on input "text" at bounding box center [450, 108] width 207 height 32
drag, startPoint x: 382, startPoint y: 144, endPoint x: 406, endPoint y: 158, distance: 27.8
click at [383, 145] on div "[STREET_ADDRESS][PERSON_NAME]" at bounding box center [444, 151] width 170 height 13
click at [810, 99] on input "text" at bounding box center [885, 108] width 185 height 31
click at [829, 251] on select "Select Cable / Satellite Services Collection Agency Credit Card Debt Debt Couns…" at bounding box center [895, 257] width 207 height 32
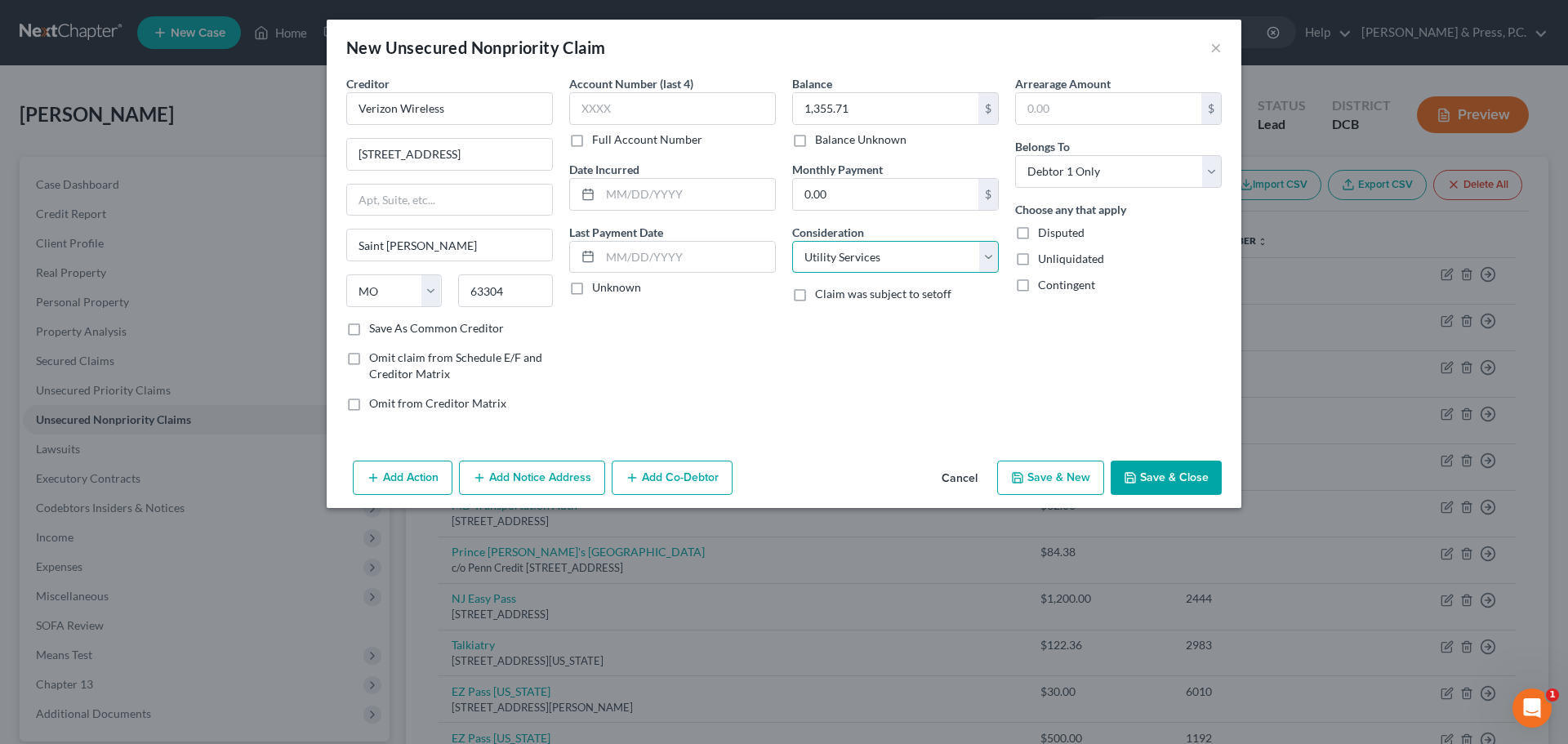
click at [792, 241] on select "Select Cable / Satellite Services Collection Agency Credit Card Debt Debt Couns…" at bounding box center [895, 257] width 207 height 32
click at [711, 256] on input "text" at bounding box center [687, 257] width 175 height 31
click at [991, 388] on div "Balance 1,355.71 $ Balance Unknown Balance Undetermined 1,355.71 $ Balance Unkn…" at bounding box center [895, 250] width 223 height 350
click at [698, 108] on input "text" at bounding box center [672, 108] width 207 height 32
click at [732, 351] on div "Account Number (last 4) 0001 Full Account Number Date Incurred Last Payment Dat…" at bounding box center [672, 250] width 223 height 350
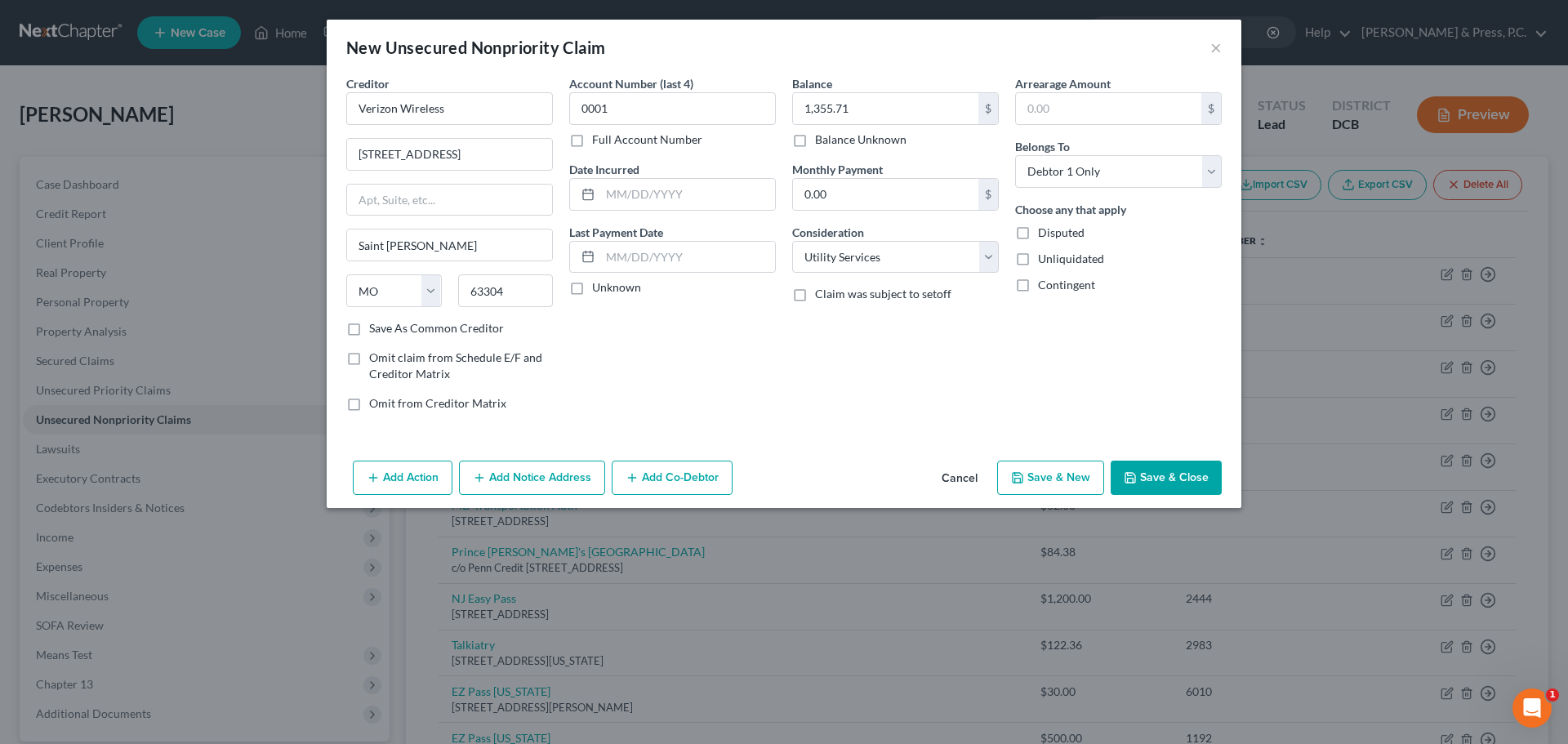
click at [574, 476] on button "Add Notice Address" at bounding box center [531, 478] width 146 height 34
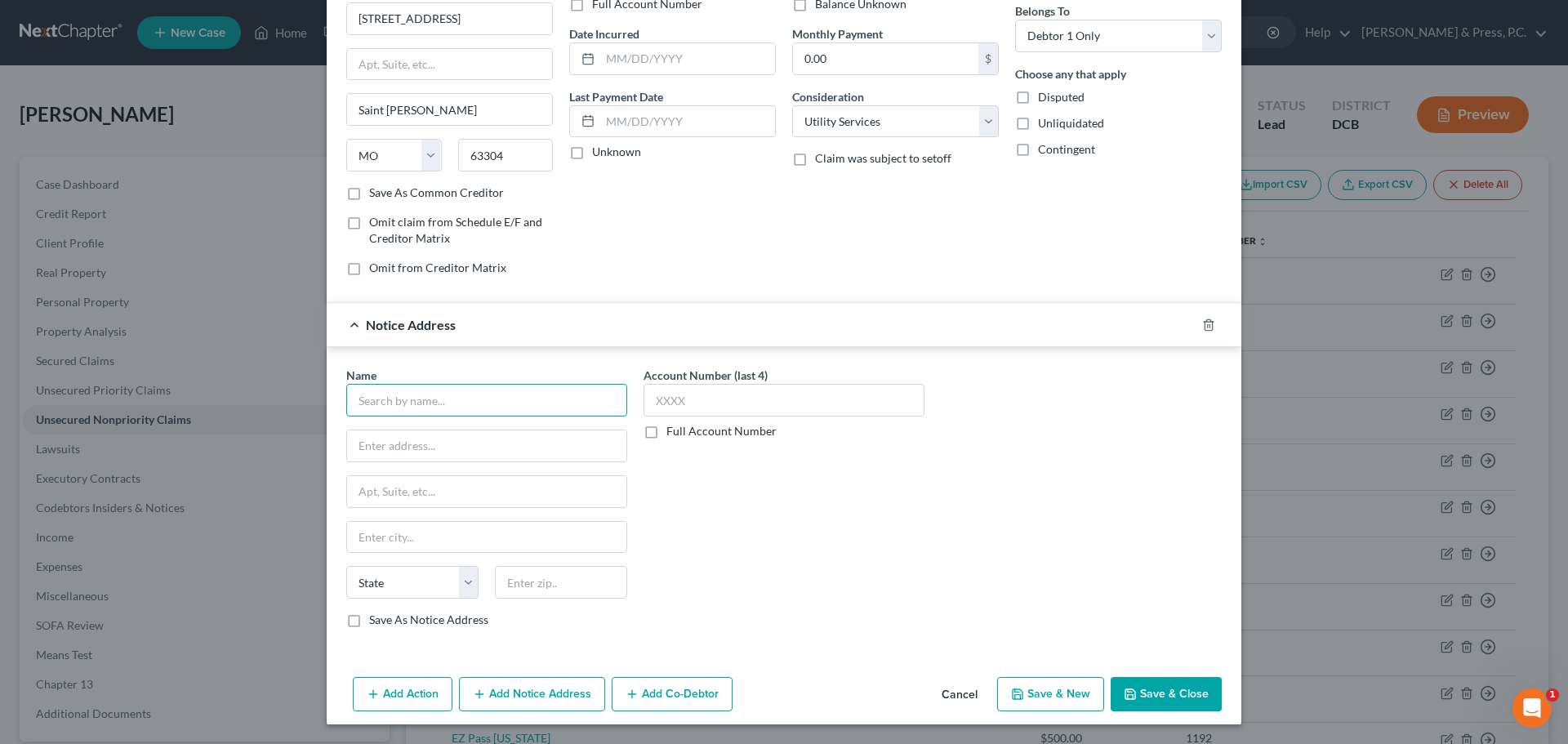
click at [408, 409] on input "text" at bounding box center [487, 400] width 281 height 32
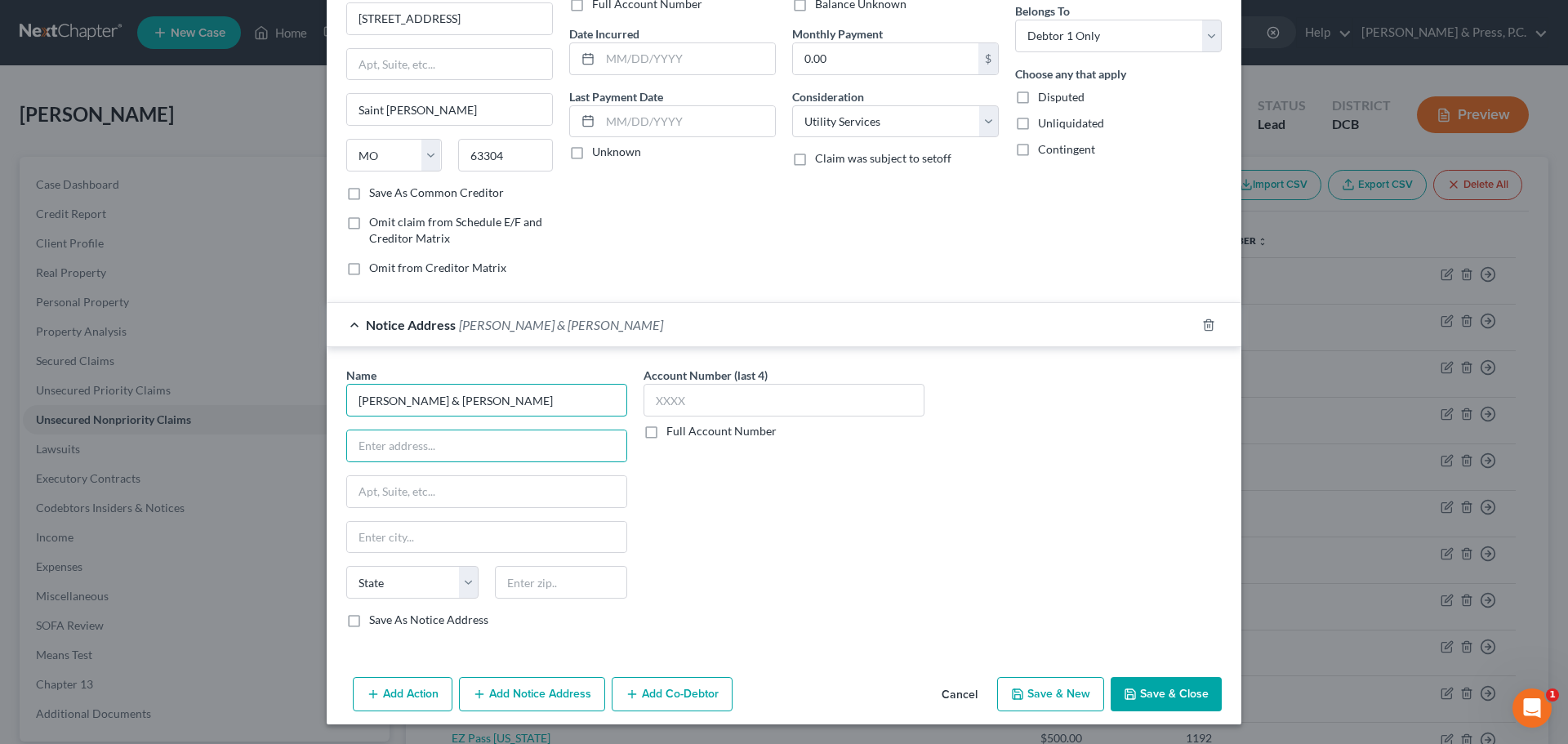
click at [492, 403] on input "[PERSON_NAME] & [PERSON_NAME]" at bounding box center [487, 400] width 281 height 32
click at [481, 451] on input "text" at bounding box center [487, 446] width 280 height 31
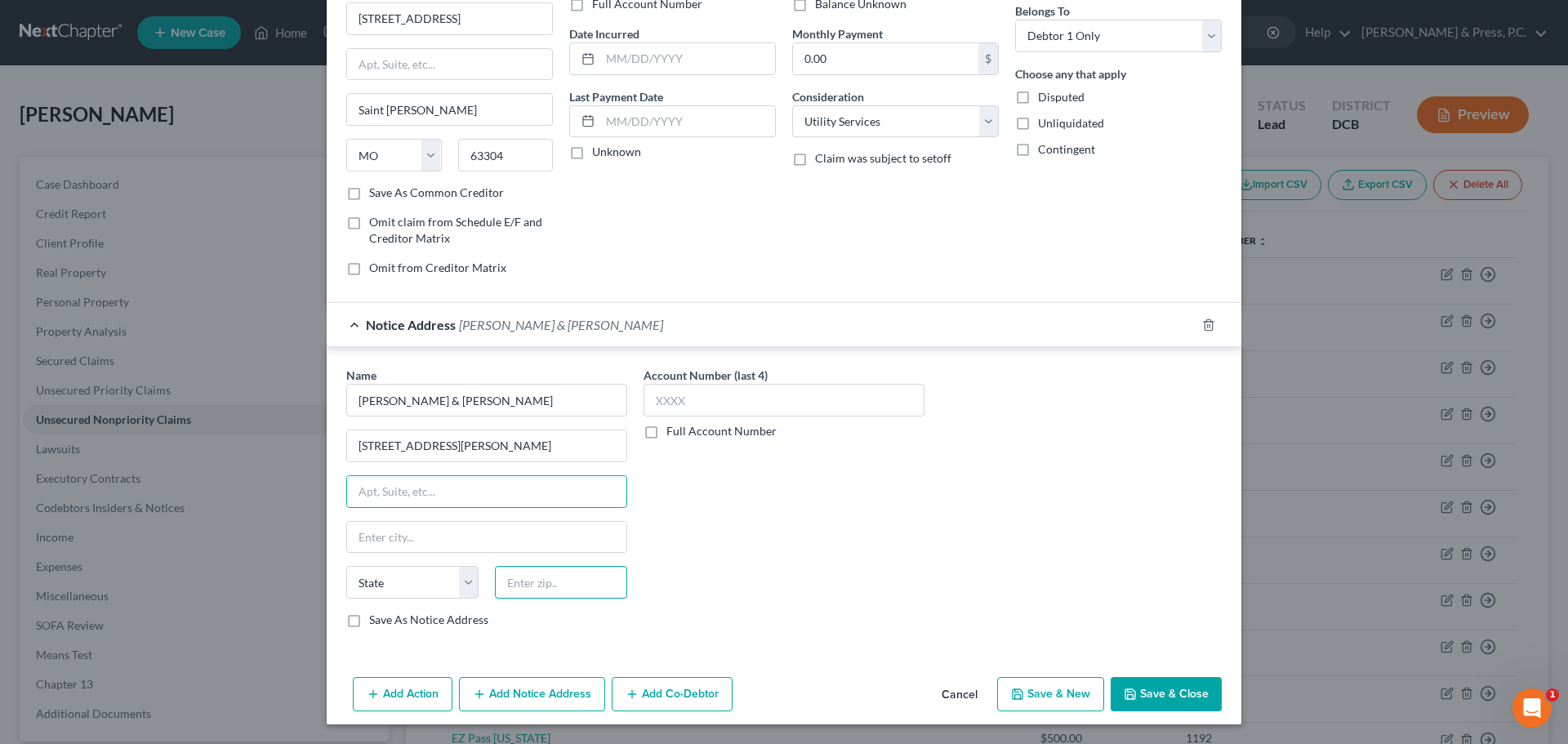
click at [578, 584] on input "text" at bounding box center [561, 583] width 133 height 32
click at [439, 545] on input "[GEOGRAPHIC_DATA]" at bounding box center [487, 538] width 280 height 31
click at [953, 619] on div "Name * [PERSON_NAME] & [PERSON_NAME] [STREET_ADDRESS][GEOGRAPHIC_DATA][PERSON_N…" at bounding box center [783, 504] width 892 height 274
click at [1153, 696] on button "Save & Close" at bounding box center [1167, 695] width 111 height 34
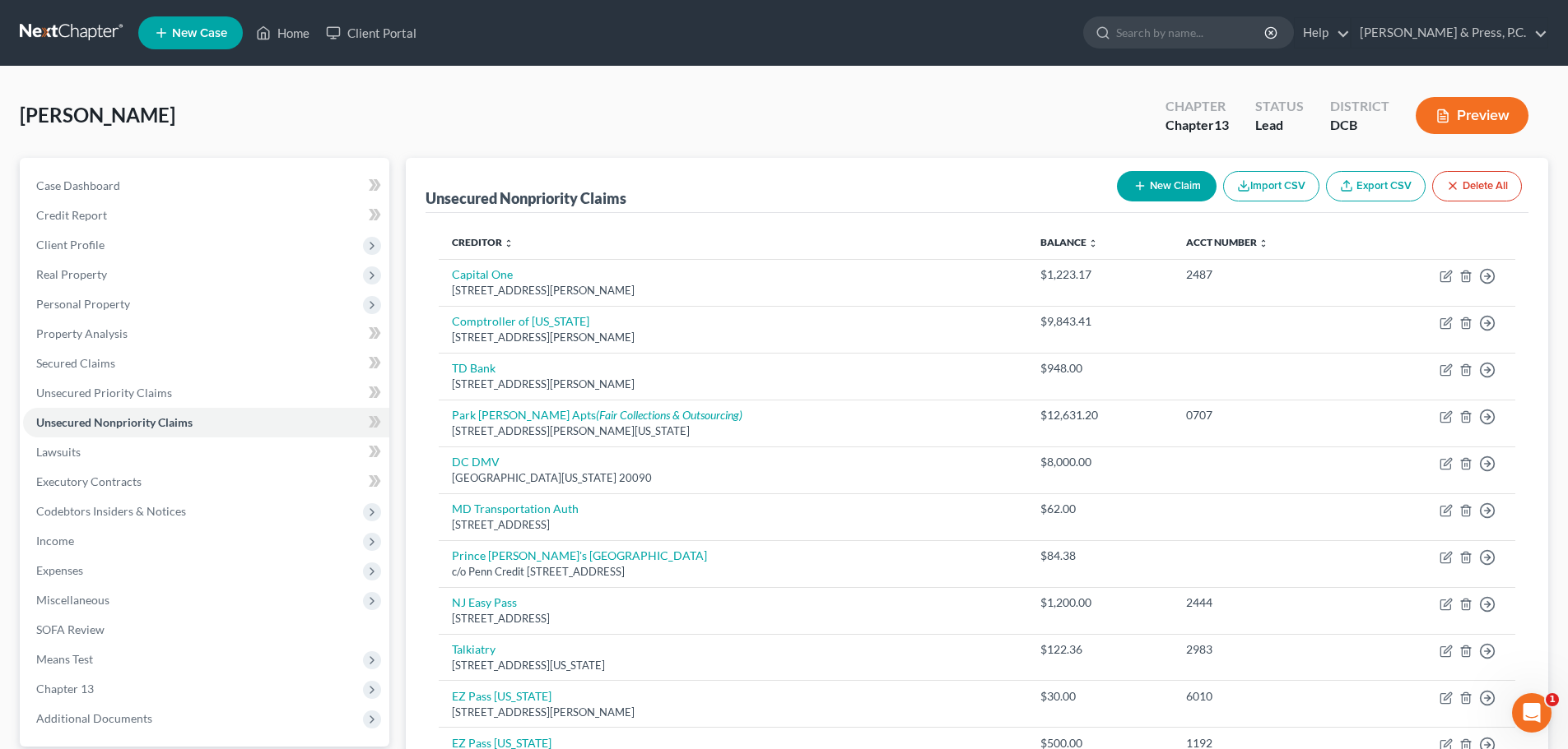
click at [1173, 188] on button "New Claim" at bounding box center [1166, 187] width 99 height 31
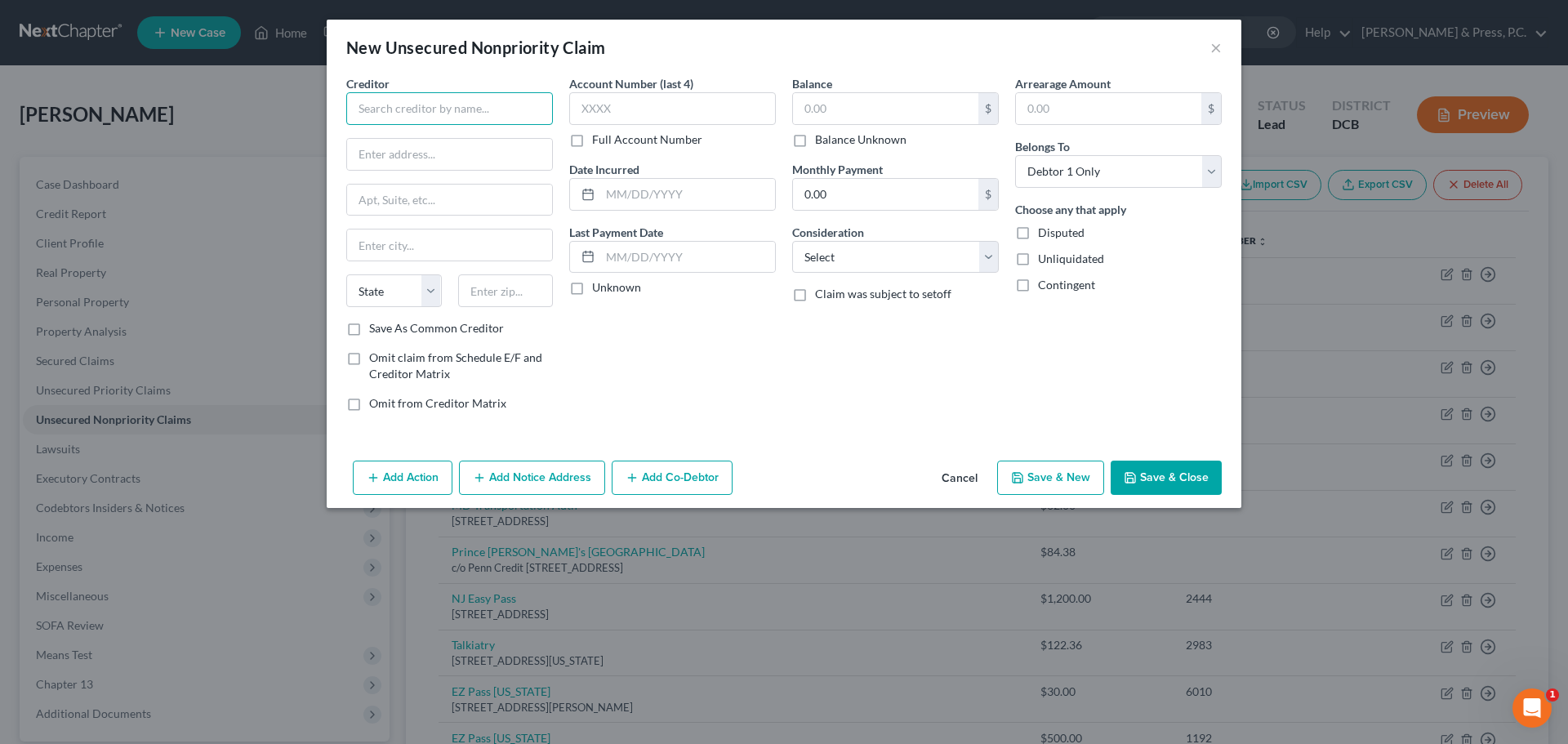
click at [454, 108] on input "text" at bounding box center [450, 108] width 207 height 32
click at [516, 90] on div "Creditor * Nissan Motor Acceptance" at bounding box center [450, 100] width 207 height 50
click at [494, 102] on input "Nissan Motor Acceptance" at bounding box center [450, 108] width 207 height 32
click at [443, 161] on input "text" at bounding box center [449, 154] width 205 height 31
click at [487, 297] on input "text" at bounding box center [505, 290] width 96 height 32
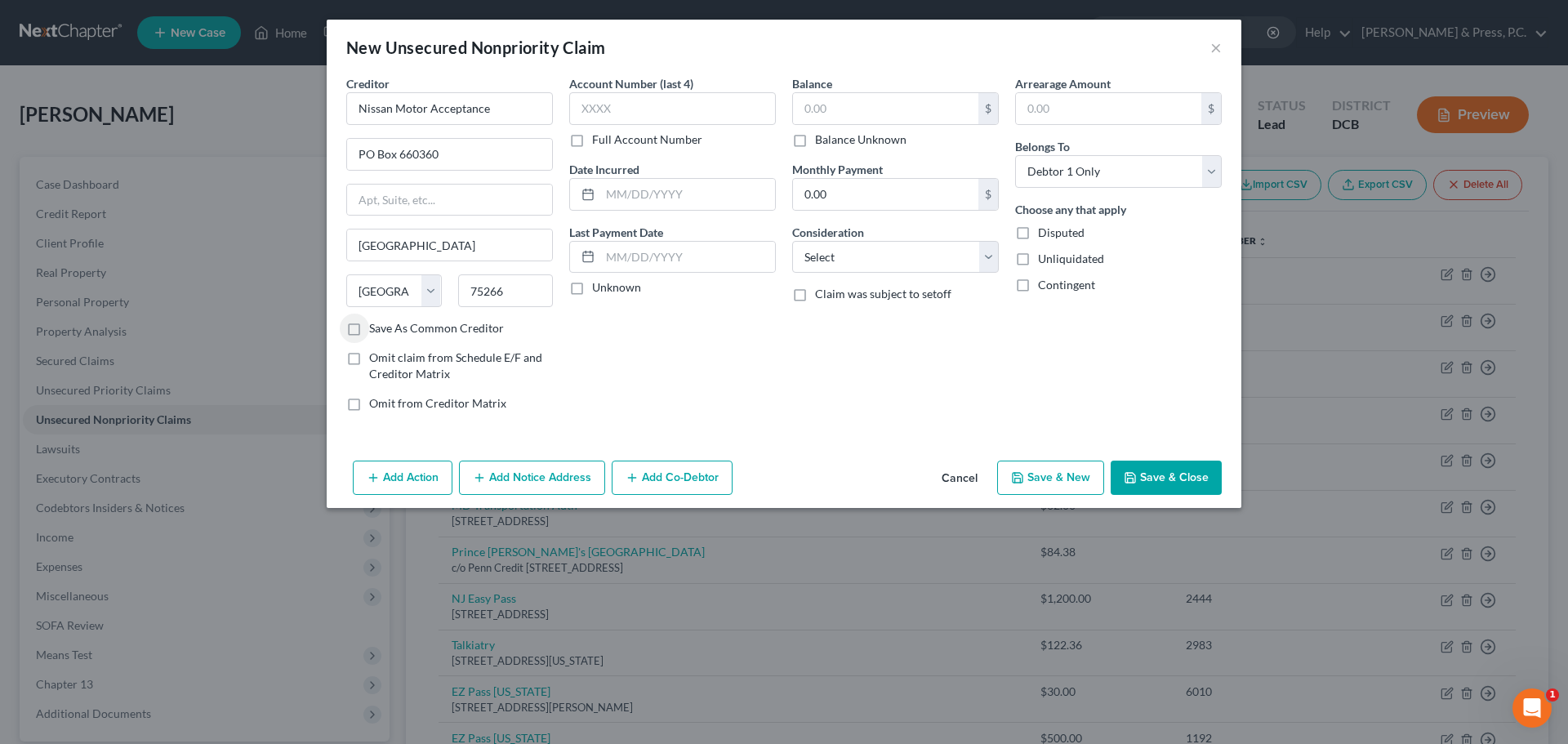
click at [472, 337] on div "Creditor * Nissan Motor Acceptance PO Box 660360 [GEOGRAPHIC_DATA] [US_STATE][G…" at bounding box center [449, 250] width 223 height 350
click at [369, 328] on label "Save As Common Creditor" at bounding box center [436, 328] width 134 height 16
click at [375, 328] on input "Save As Common Creditor" at bounding box center [381, 325] width 11 height 11
click at [617, 100] on input "text" at bounding box center [672, 108] width 207 height 32
click at [676, 367] on div "Account Number (last 4) 2837 Full Account Number Date Incurred Last Payment Dat…" at bounding box center [672, 250] width 223 height 350
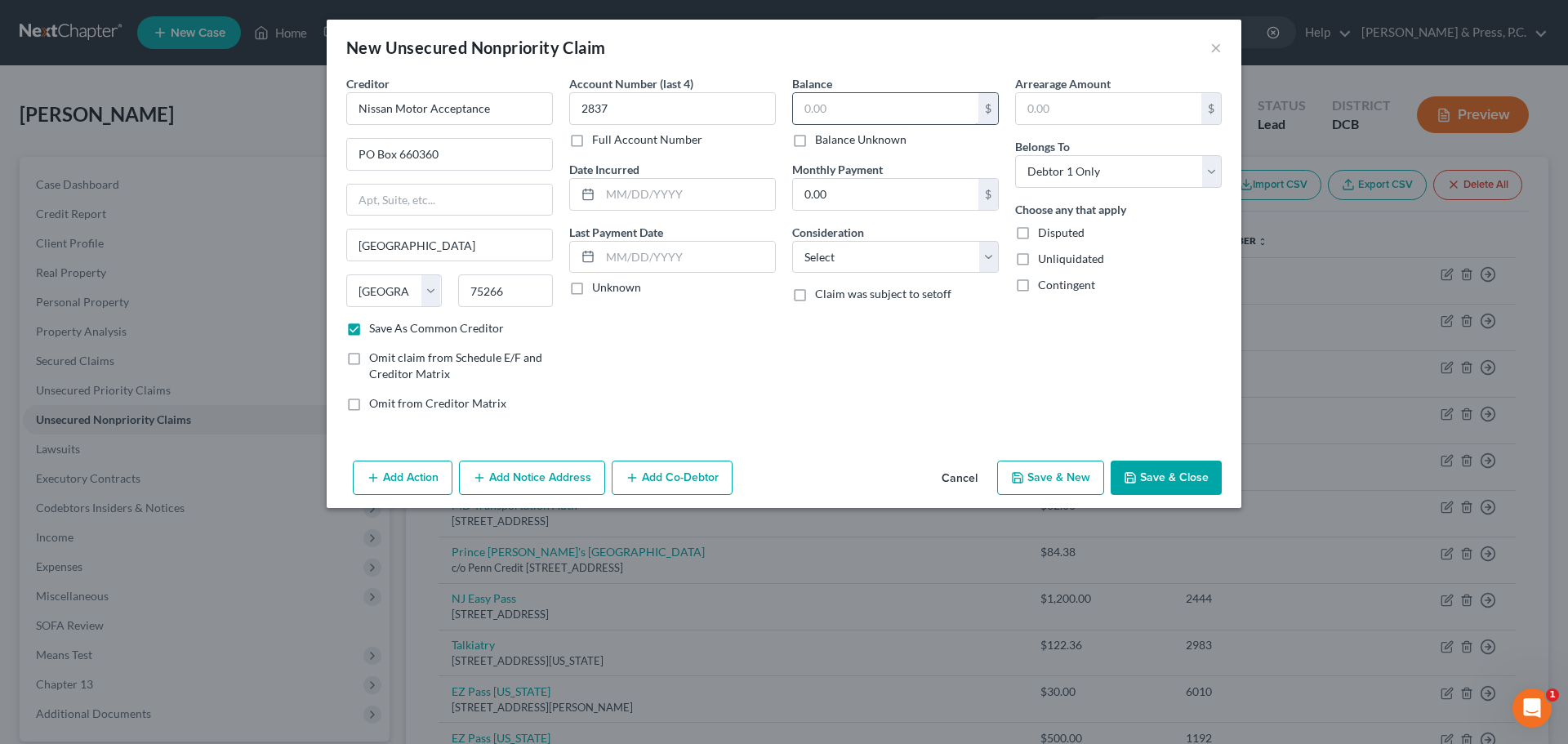
click at [833, 112] on input "text" at bounding box center [885, 108] width 185 height 31
click at [883, 113] on input "5,725.2" at bounding box center [885, 108] width 185 height 31
click at [878, 265] on select "Select Cable / Satellite Services Collection Agency Credit Card Debt Debt Couns…" at bounding box center [895, 257] width 207 height 32
click at [792, 241] on select "Select Cable / Satellite Services Collection Agency Credit Card Debt Debt Couns…" at bounding box center [895, 257] width 207 height 32
click at [806, 342] on div "Balance 5,725.21 $ Balance Unknown Balance Undetermined 5,725.21 $ Balance Unkn…" at bounding box center [895, 250] width 223 height 350
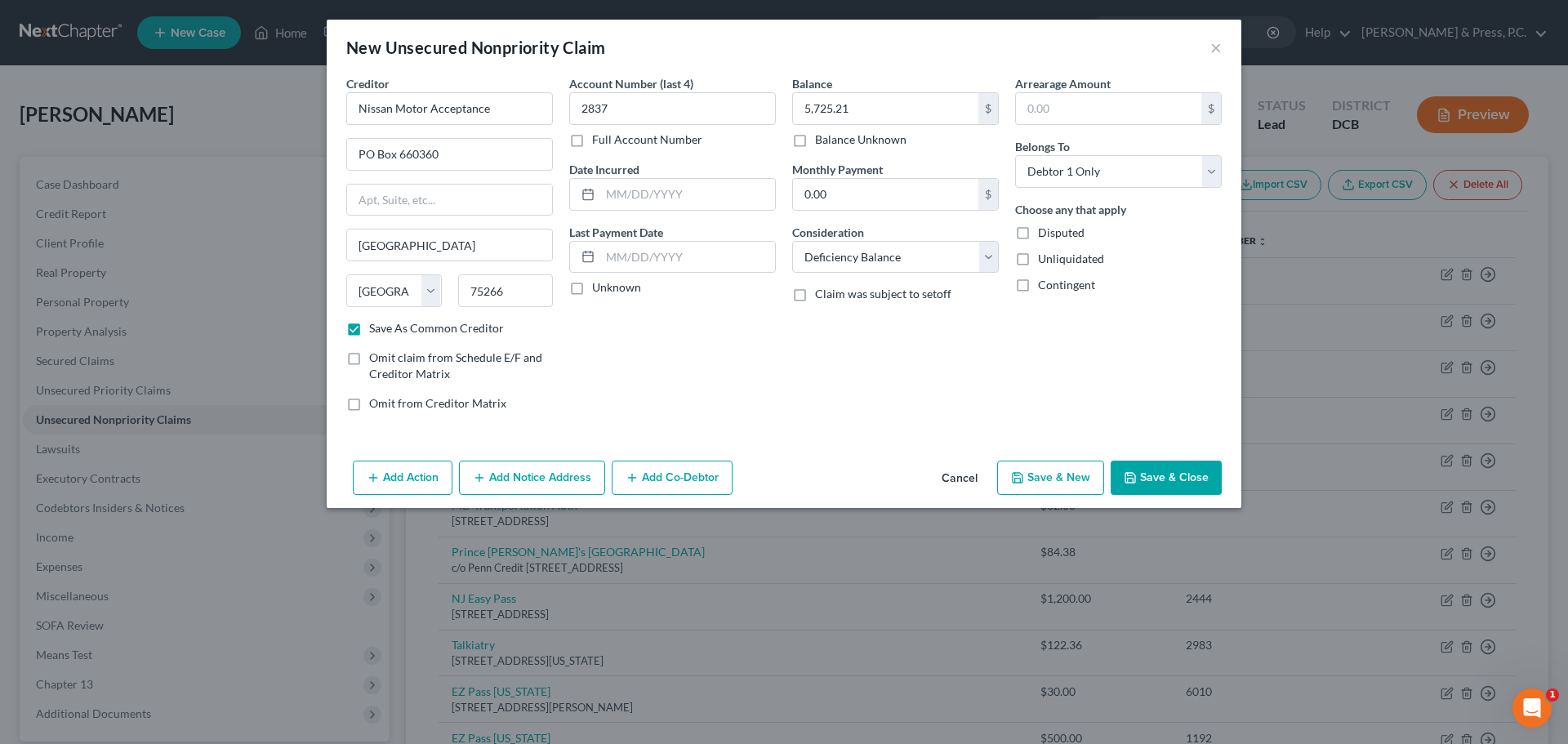
click at [1178, 481] on button "Save & Close" at bounding box center [1167, 478] width 111 height 34
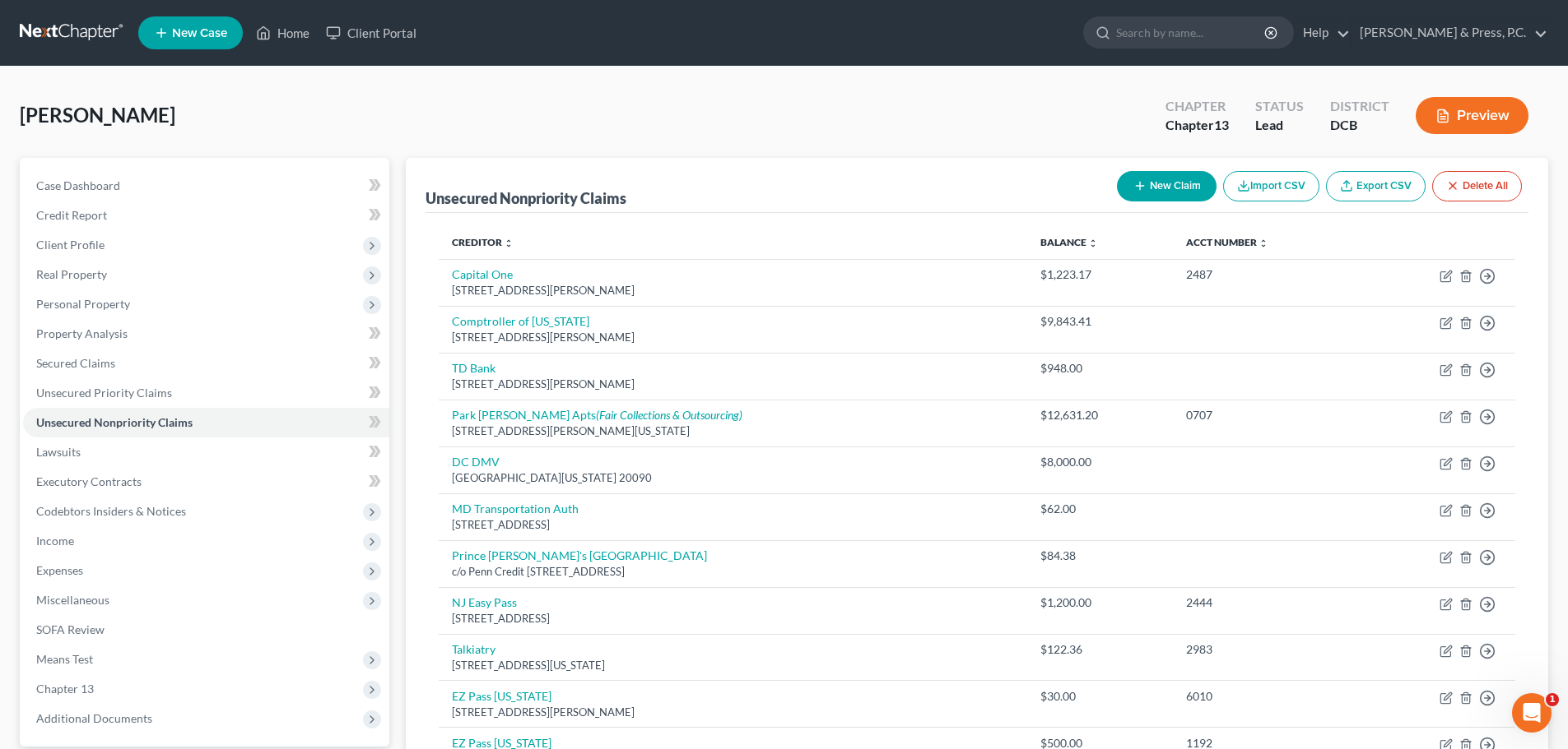
click at [1157, 195] on button "New Claim" at bounding box center [1166, 187] width 99 height 31
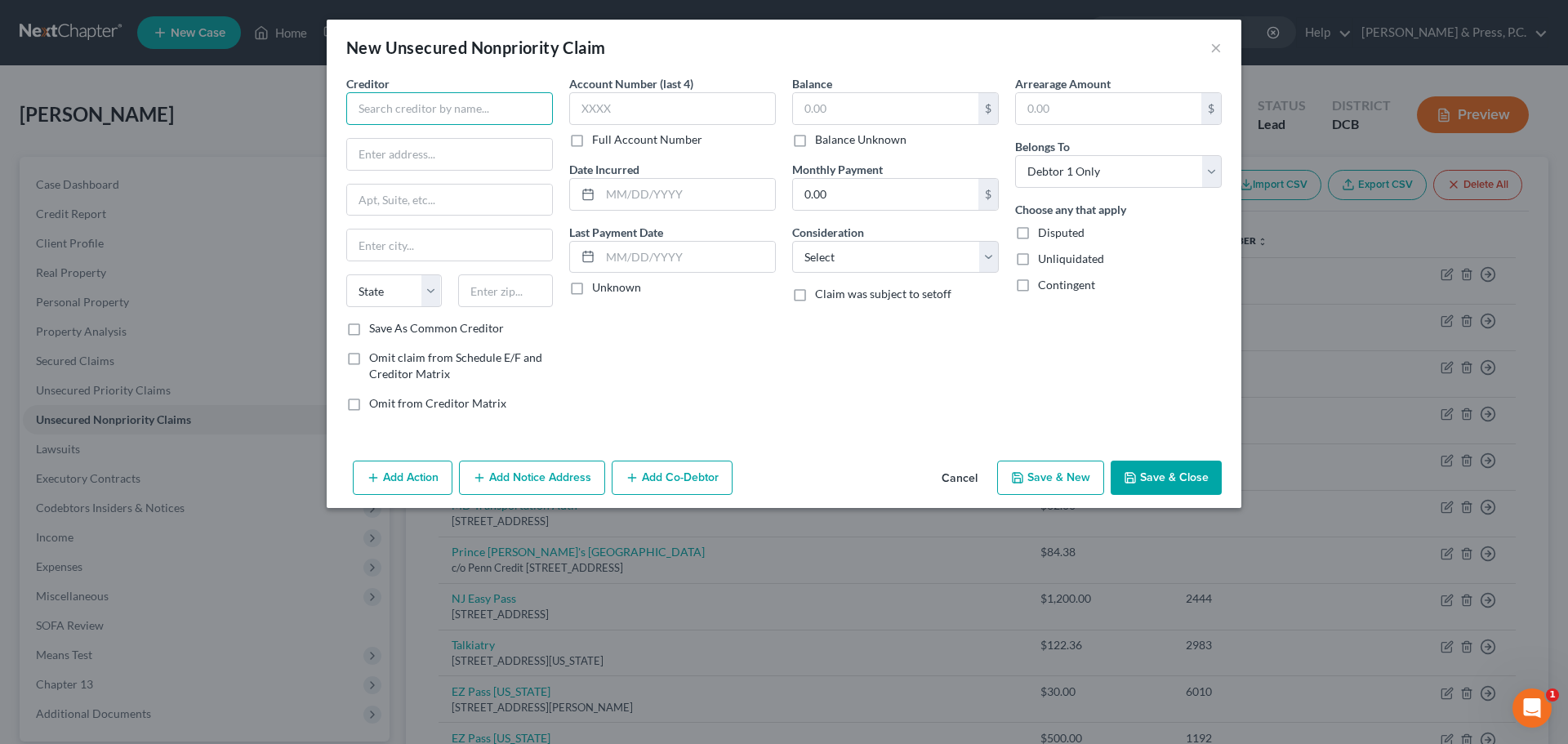
click at [469, 109] on input "text" at bounding box center [450, 108] width 207 height 32
click at [443, 99] on input "text" at bounding box center [450, 108] width 207 height 32
click at [476, 161] on input "text" at bounding box center [449, 154] width 205 height 31
click at [519, 285] on input "text" at bounding box center [505, 290] width 96 height 32
click at [369, 331] on label "Save As Common Creditor" at bounding box center [436, 328] width 134 height 16
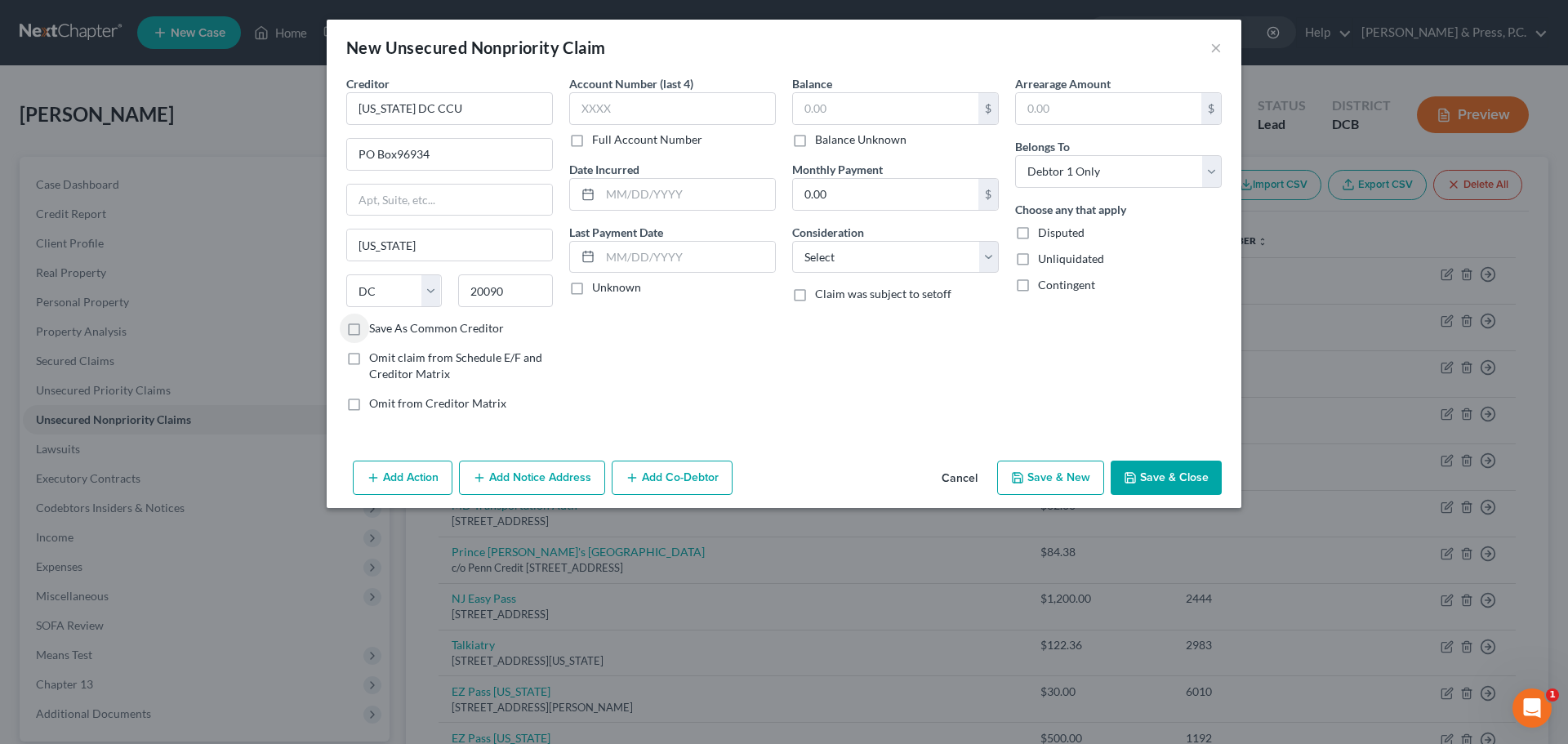
click at [375, 331] on input "Save As Common Creditor" at bounding box center [381, 325] width 11 height 11
drag, startPoint x: 850, startPoint y: 60, endPoint x: 845, endPoint y: 77, distance: 17.7
click at [849, 60] on div "New Unsecured Nonpriority Claim ×" at bounding box center [784, 48] width 915 height 56
click at [846, 104] on input "text" at bounding box center [885, 108] width 185 height 31
drag, startPoint x: 868, startPoint y: 434, endPoint x: 884, endPoint y: 523, distance: 90.4
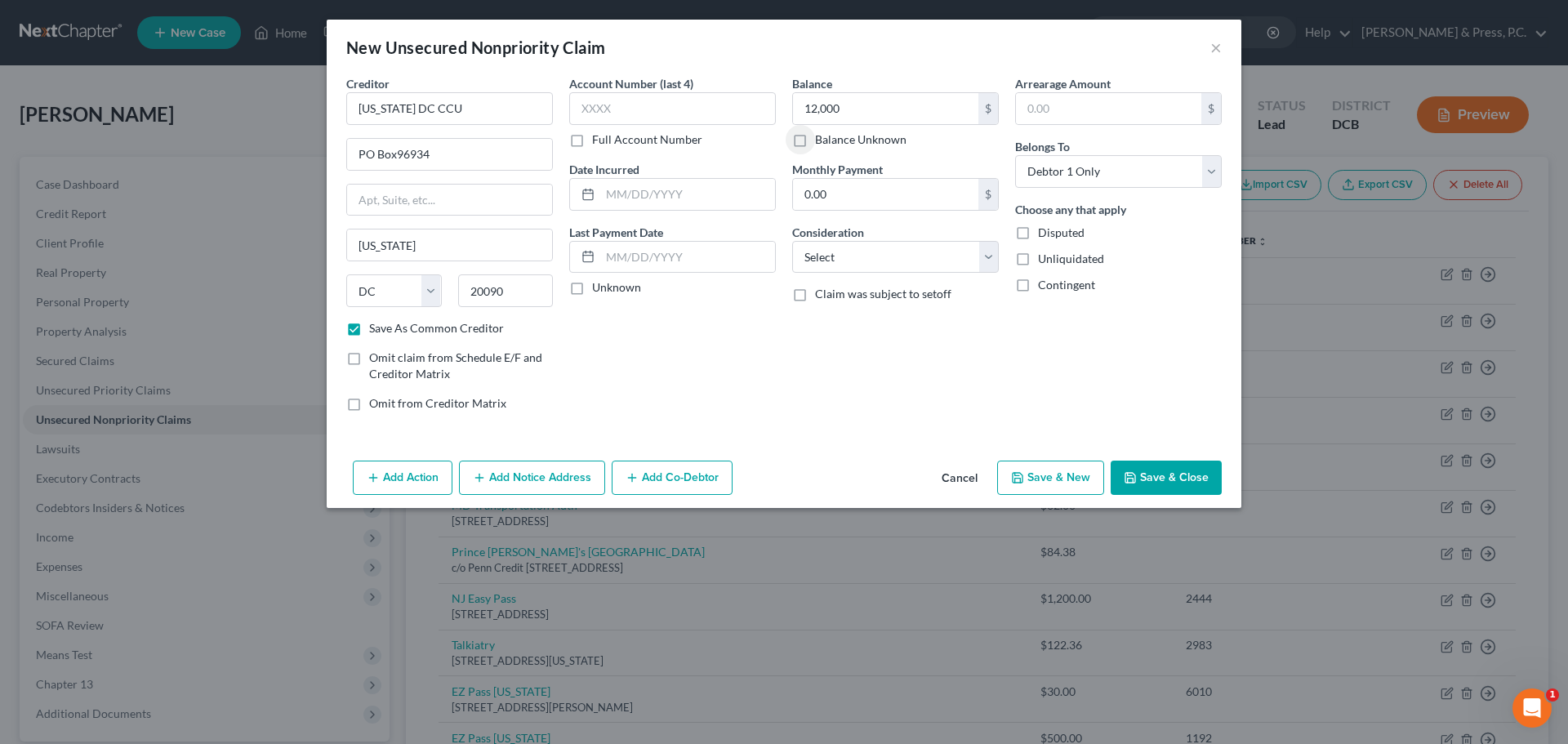
click at [871, 434] on div "Creditor * [US_STATE][GEOGRAPHIC_DATA][US_STATE][US_STATE] AZ CA CO [GEOGRAPHIC…" at bounding box center [784, 264] width 915 height 379
click at [603, 118] on input "text" at bounding box center [672, 108] width 207 height 32
click at [1038, 236] on label "Disputed" at bounding box center [1062, 233] width 47 height 16
click at [1045, 236] on input "Disputed" at bounding box center [1050, 230] width 11 height 11
click at [981, 350] on div "Balance 12,000.00 $ Balance Unknown Balance Undetermined 12,000 $ Balance Unkno…" at bounding box center [895, 250] width 223 height 350
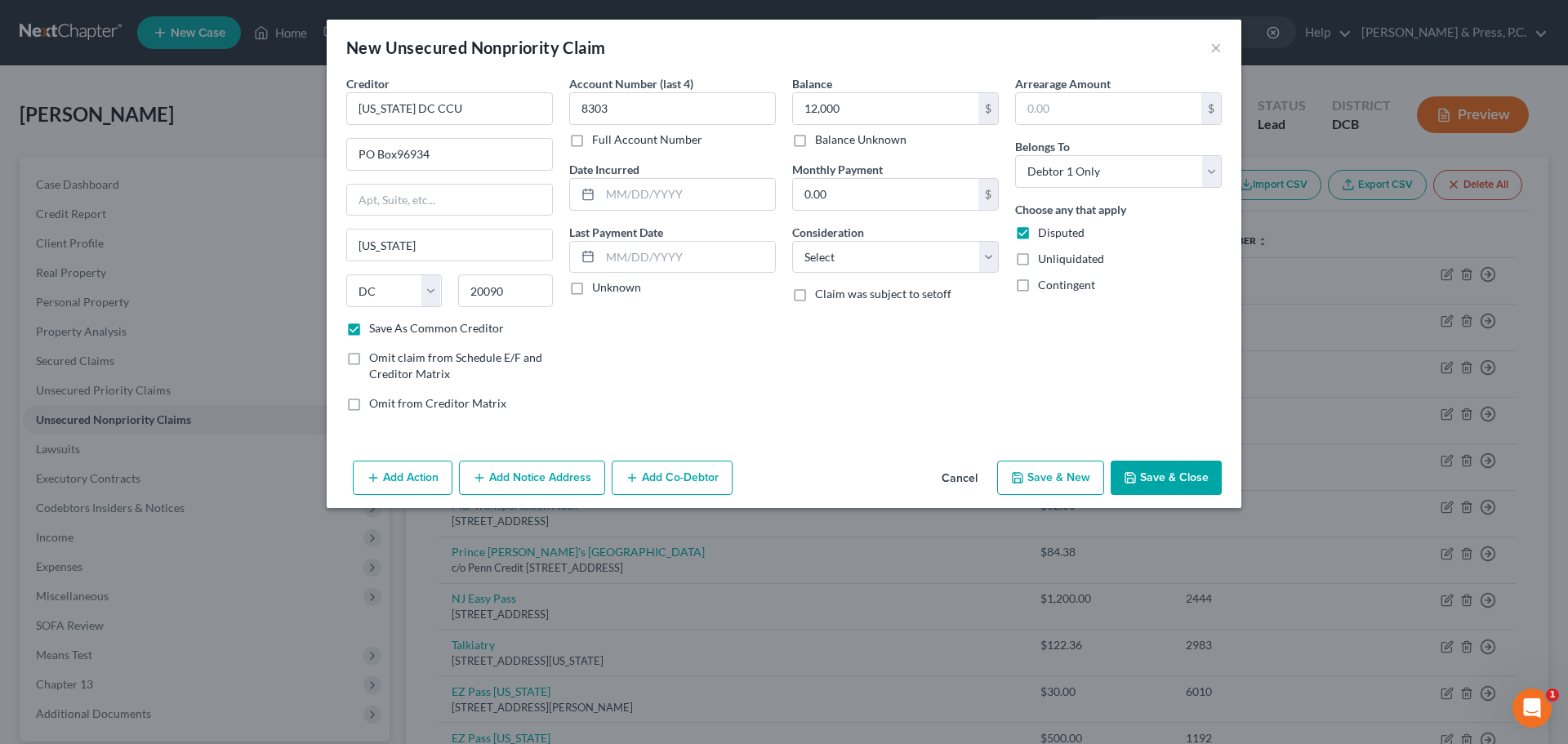
click at [544, 480] on button "Add Notice Address" at bounding box center [531, 478] width 146 height 34
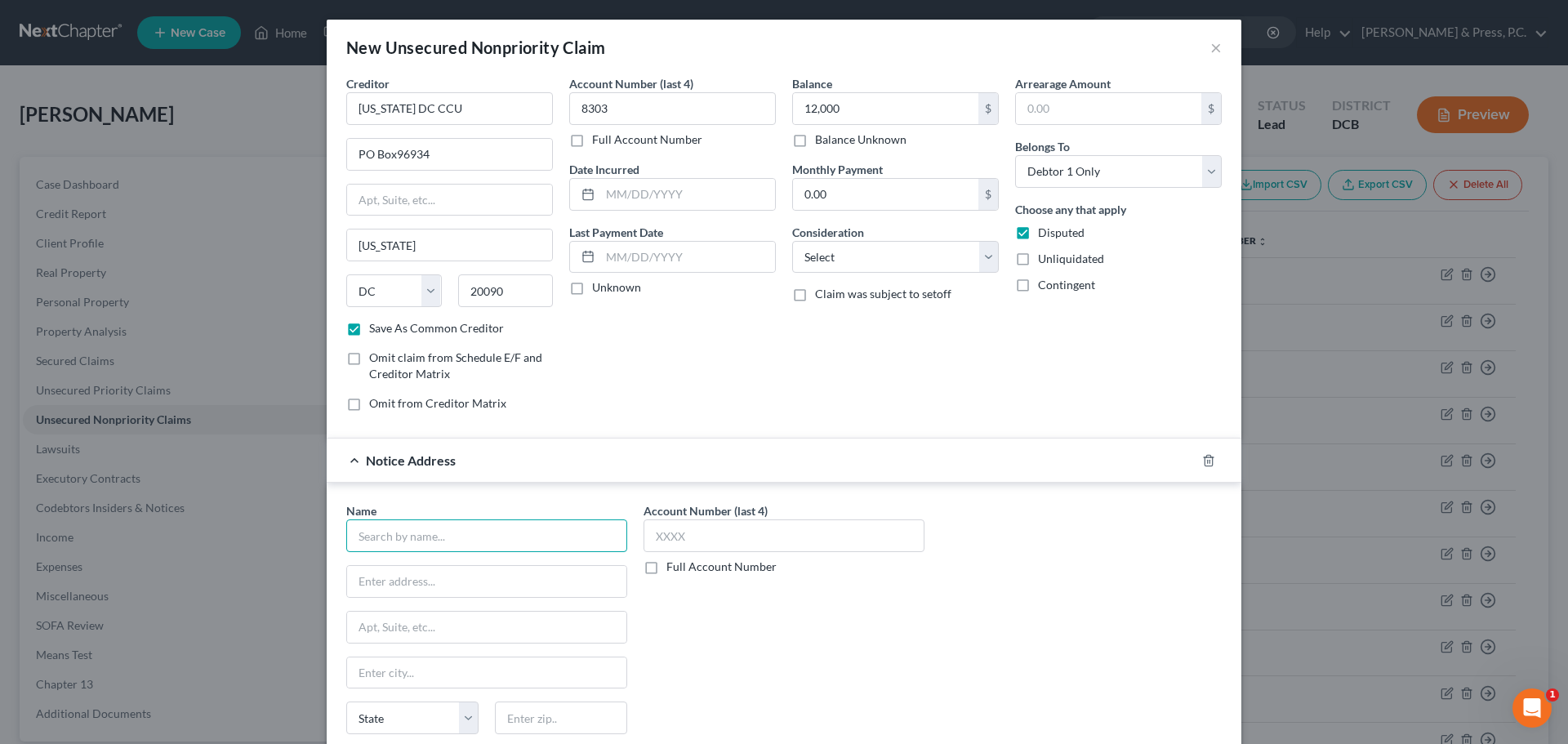
click at [495, 520] on input "text" at bounding box center [487, 536] width 281 height 32
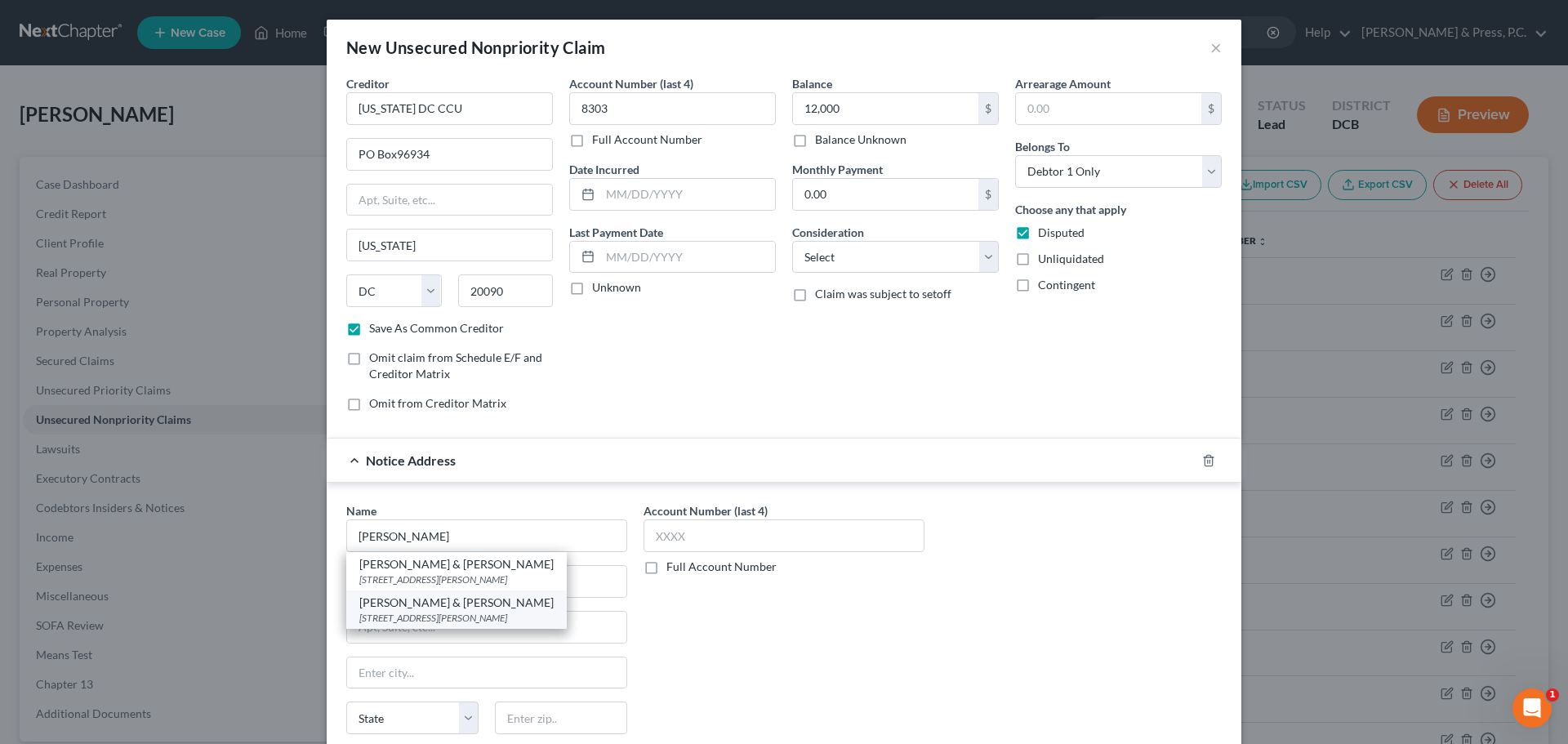
click at [483, 611] on div "[STREET_ADDRESS][PERSON_NAME]" at bounding box center [456, 618] width 194 height 13
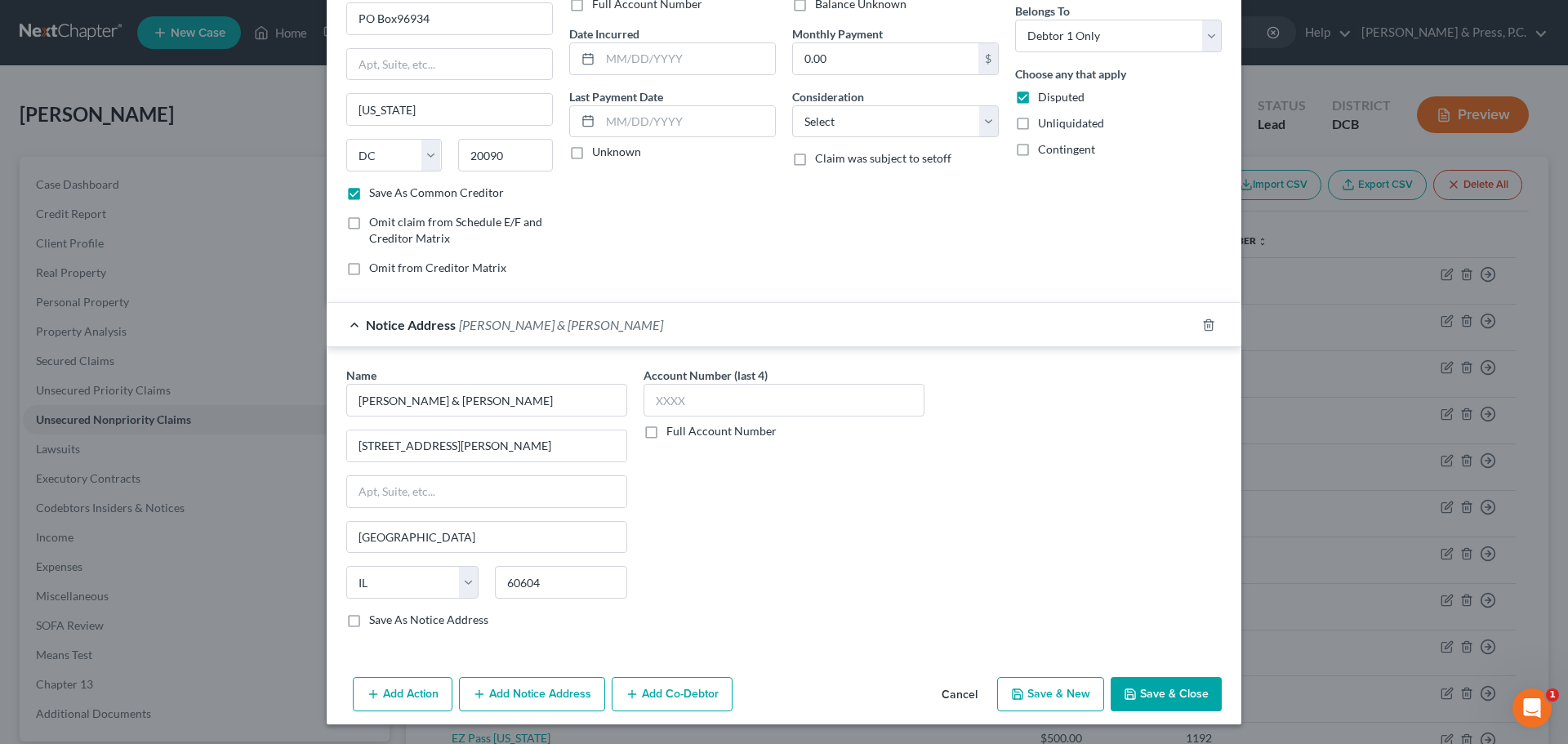
click at [1155, 693] on button "Save & Close" at bounding box center [1167, 695] width 111 height 34
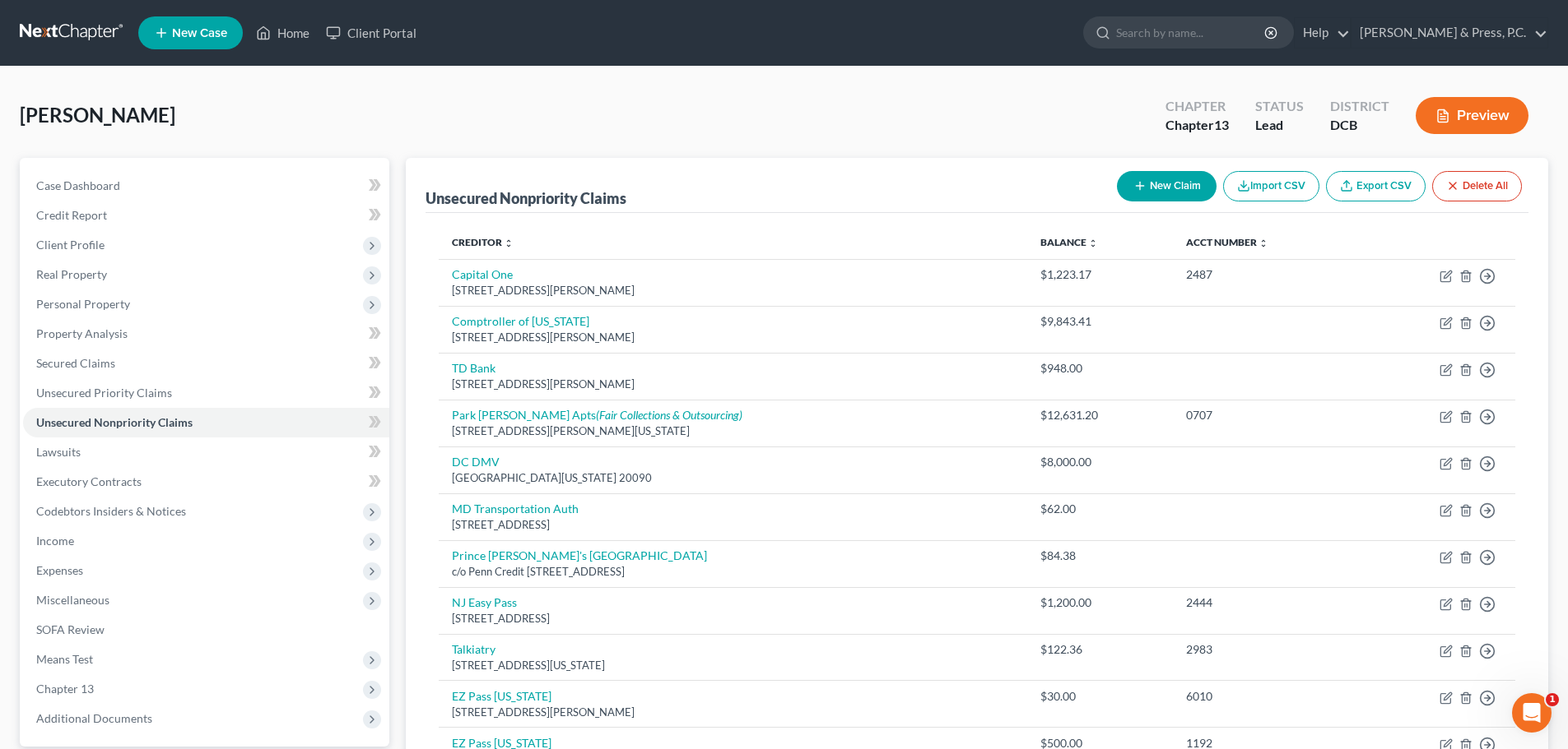
click at [1143, 199] on button "New Claim" at bounding box center [1166, 187] width 99 height 31
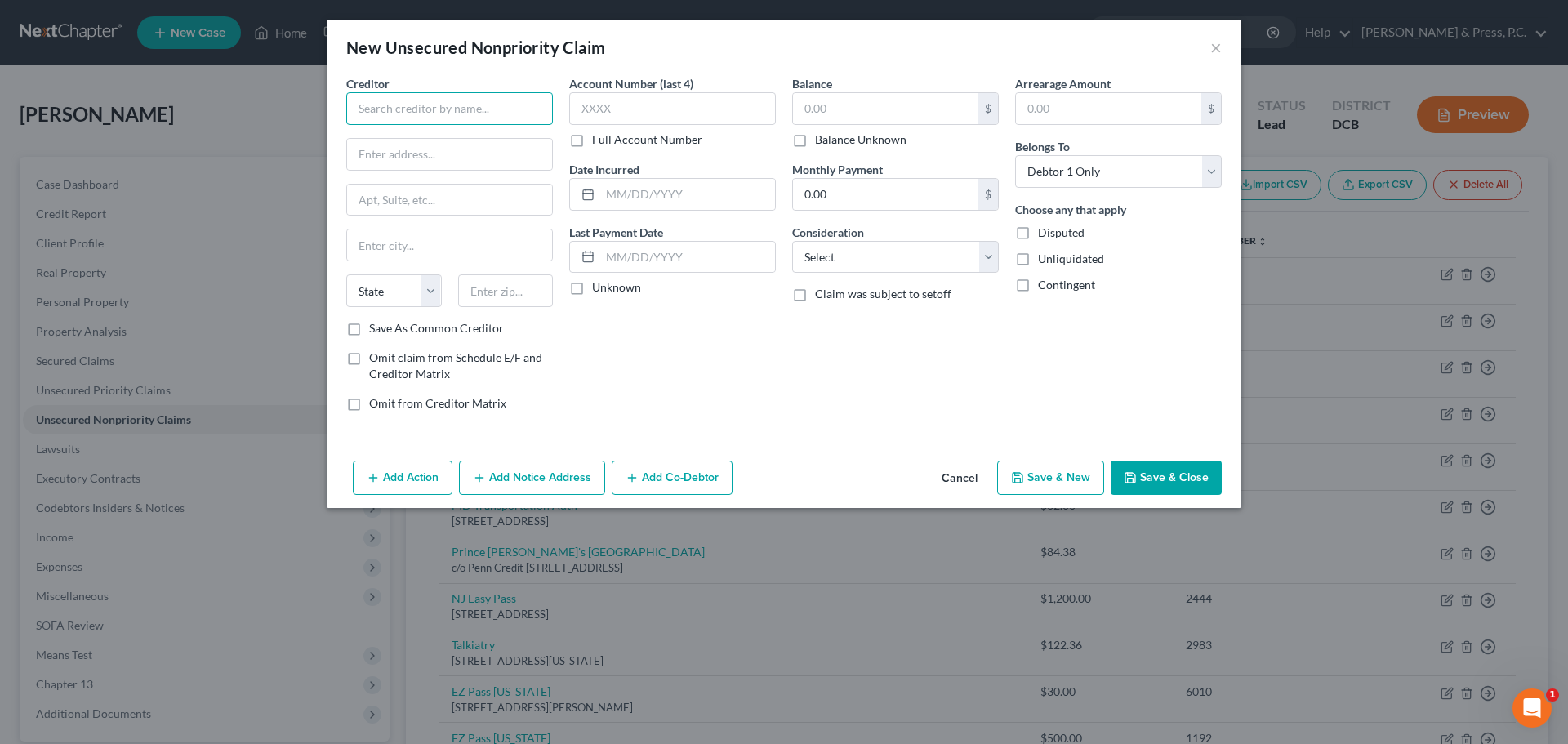
click at [459, 115] on input "text" at bounding box center [450, 108] width 207 height 32
click at [515, 148] on input "[STREET_ADDRESS]" at bounding box center [449, 154] width 205 height 31
click at [516, 291] on input "text" at bounding box center [505, 290] width 96 height 32
drag, startPoint x: 487, startPoint y: 329, endPoint x: 647, endPoint y: 532, distance: 258.5
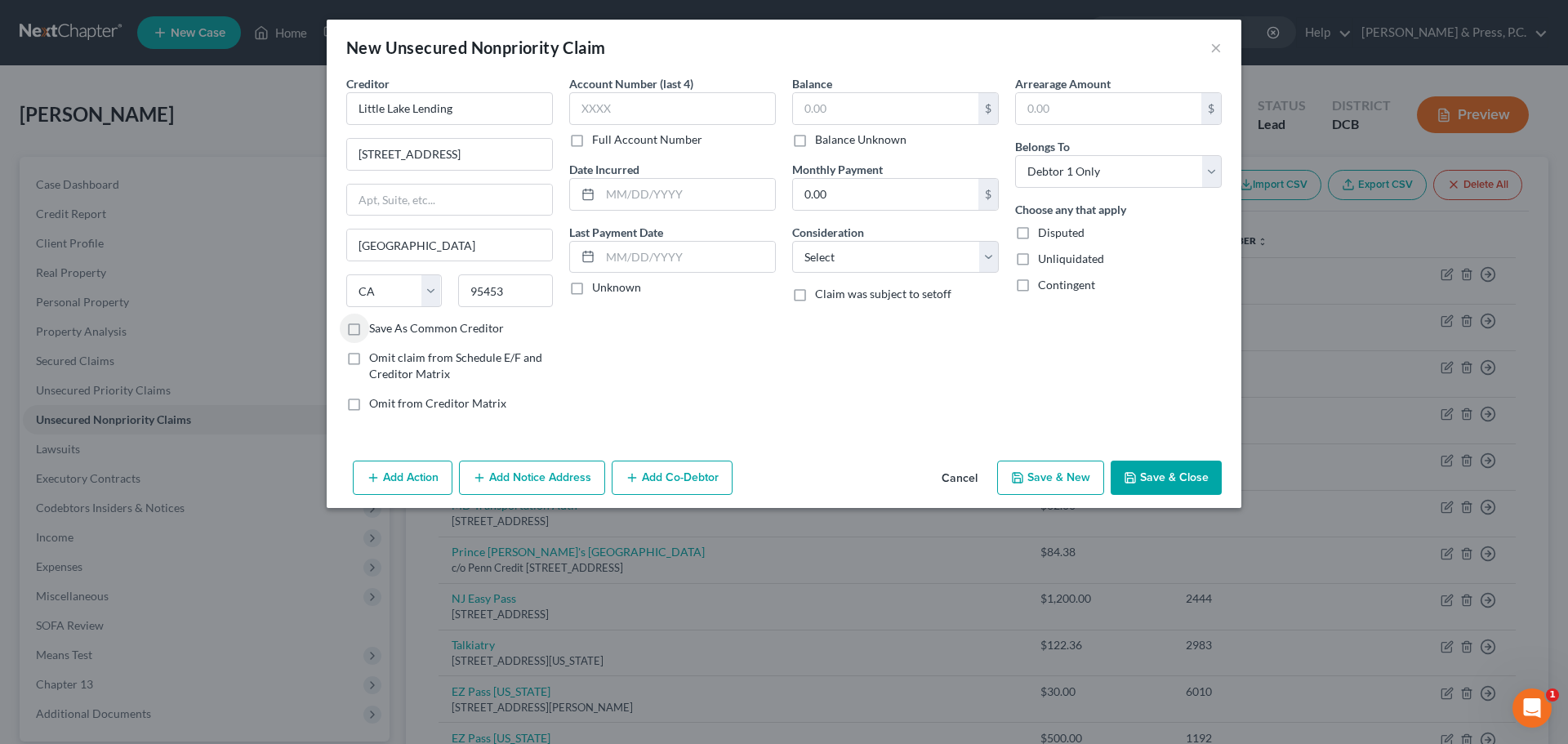
click at [487, 328] on label "Save As Common Creditor" at bounding box center [436, 328] width 134 height 16
click at [386, 328] on input "Save As Common Creditor" at bounding box center [381, 325] width 11 height 11
click at [835, 106] on input "text" at bounding box center [885, 108] width 185 height 31
click at [845, 107] on input "16,416" at bounding box center [885, 108] width 185 height 31
click at [652, 330] on div "Account Number (last 4) Full Account Number Date Incurred Last Payment Date Unk…" at bounding box center [672, 250] width 223 height 350
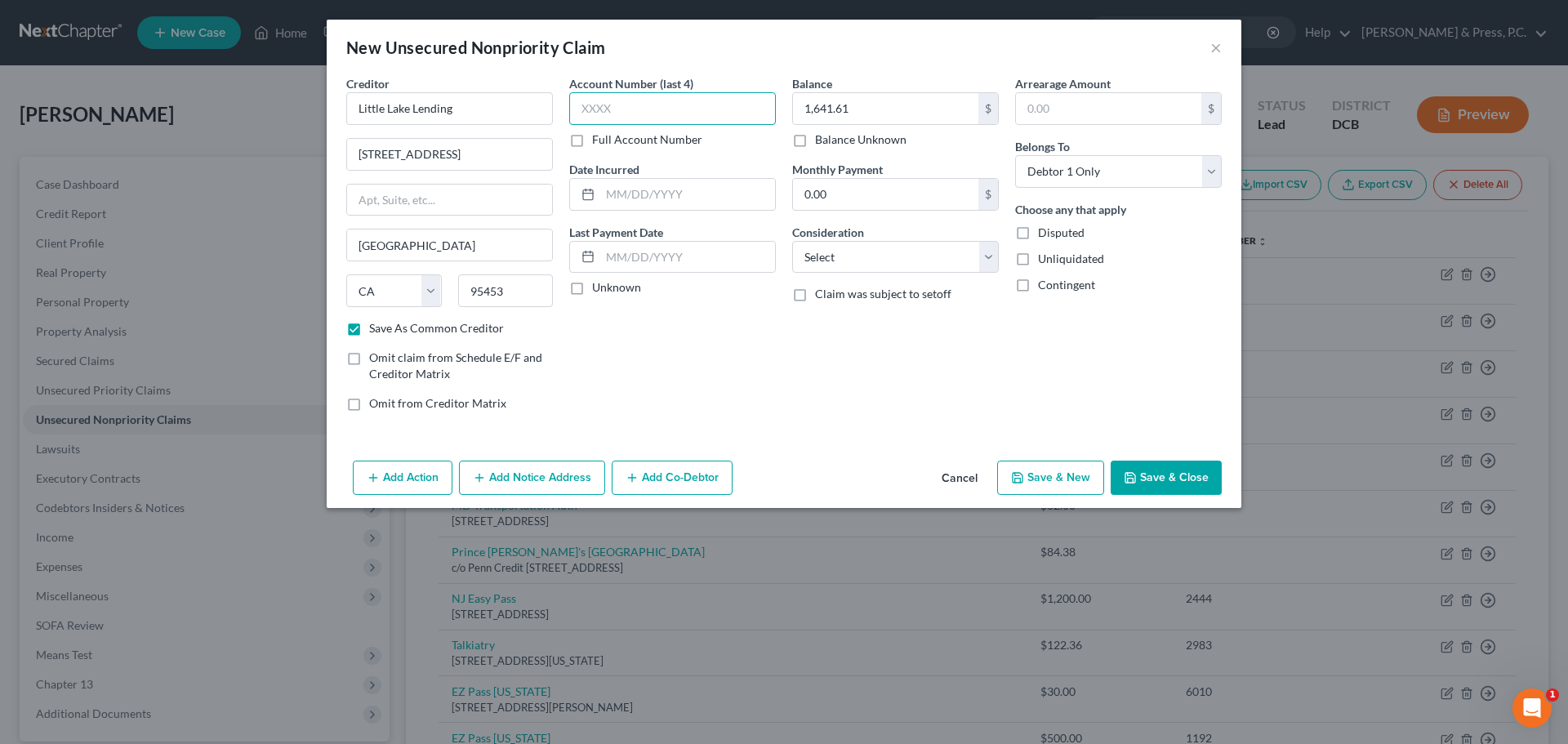
click at [582, 106] on input "text" at bounding box center [672, 108] width 207 height 32
click at [647, 354] on div "Account Number (last 4) 0940 Full Account Number Date Incurred Last Payment Dat…" at bounding box center [672, 250] width 223 height 350
drag, startPoint x: 839, startPoint y: 262, endPoint x: 828, endPoint y: 265, distance: 11.4
click at [839, 262] on select "Select Cable / Satellite Services Collection Agency Credit Card Debt Debt Couns…" at bounding box center [895, 257] width 207 height 32
click at [792, 241] on select "Select Cable / Satellite Services Collection Agency Credit Card Debt Debt Couns…" at bounding box center [895, 257] width 207 height 32
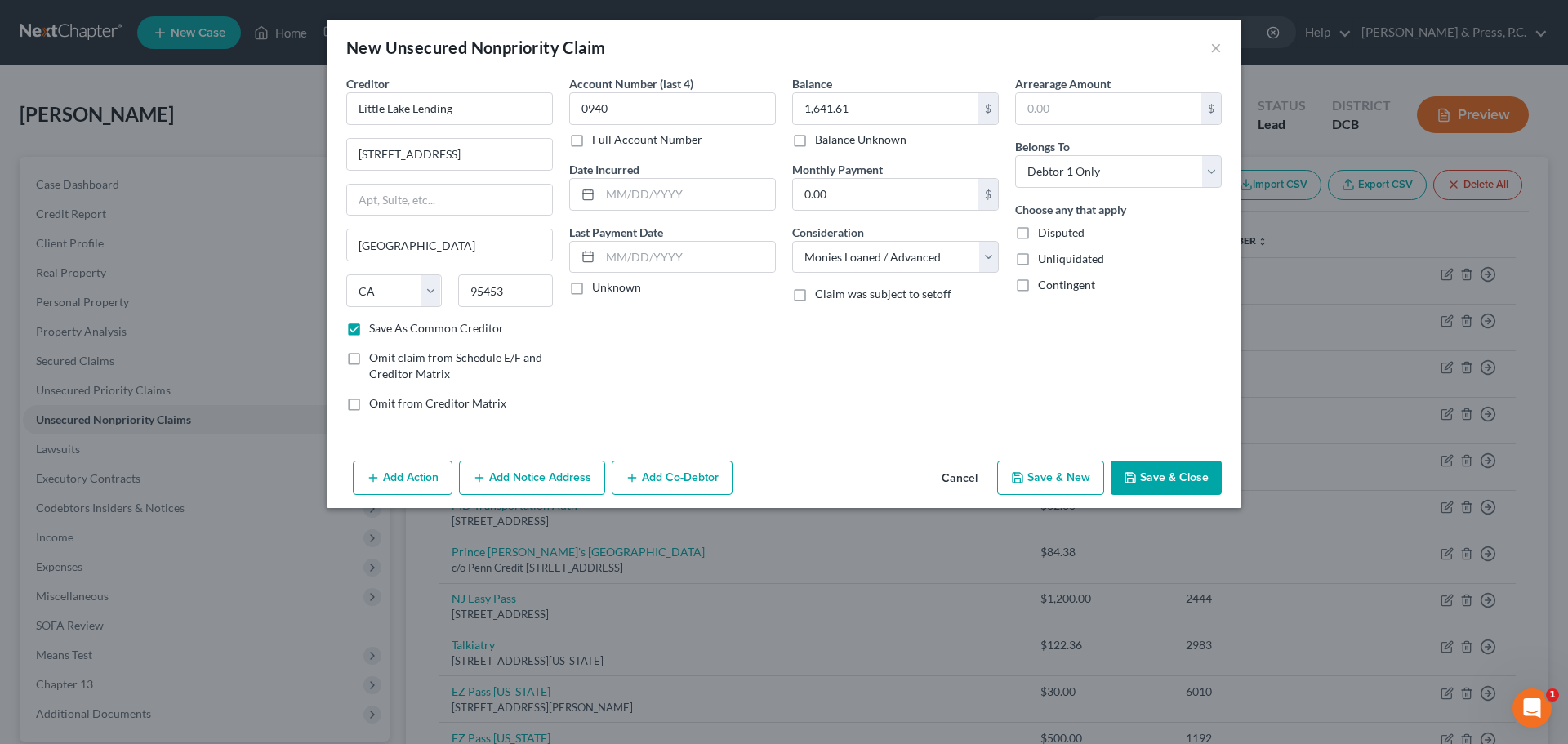
drag, startPoint x: 1142, startPoint y: 467, endPoint x: 1117, endPoint y: 474, distance: 26.0
click at [1146, 467] on button "Save & Close" at bounding box center [1167, 478] width 111 height 34
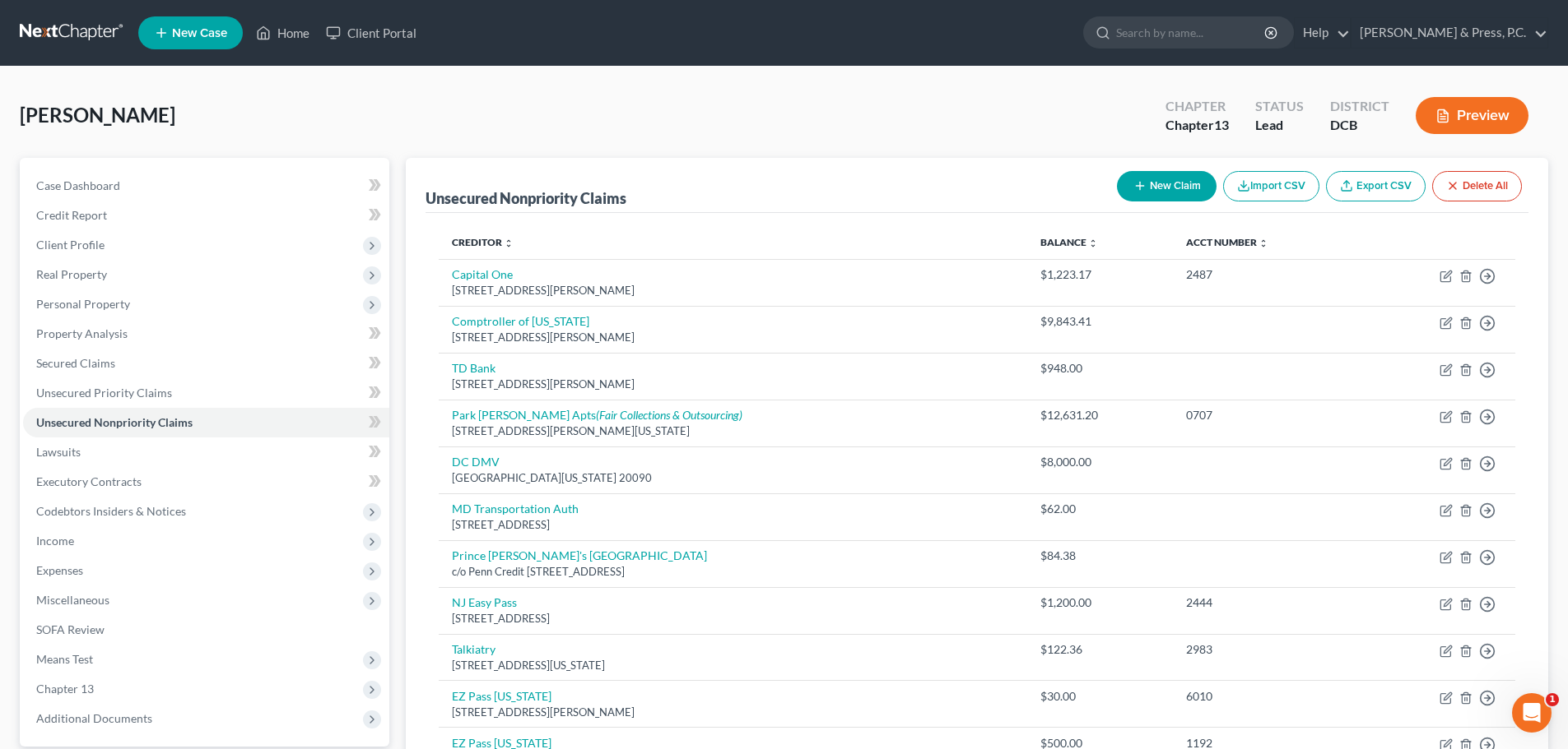
click at [1147, 193] on button "New Claim" at bounding box center [1166, 187] width 99 height 31
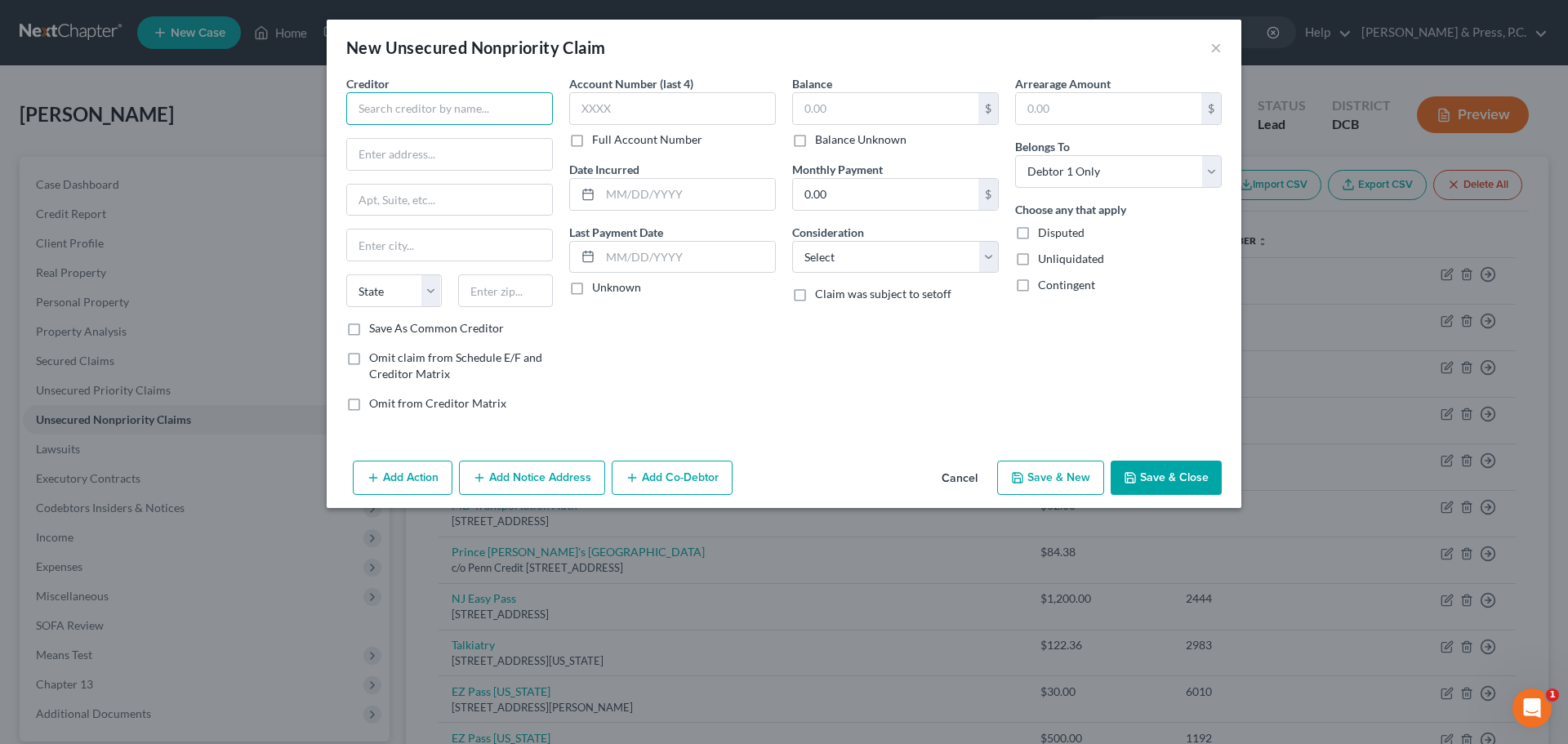
click at [442, 107] on input "text" at bounding box center [450, 108] width 207 height 32
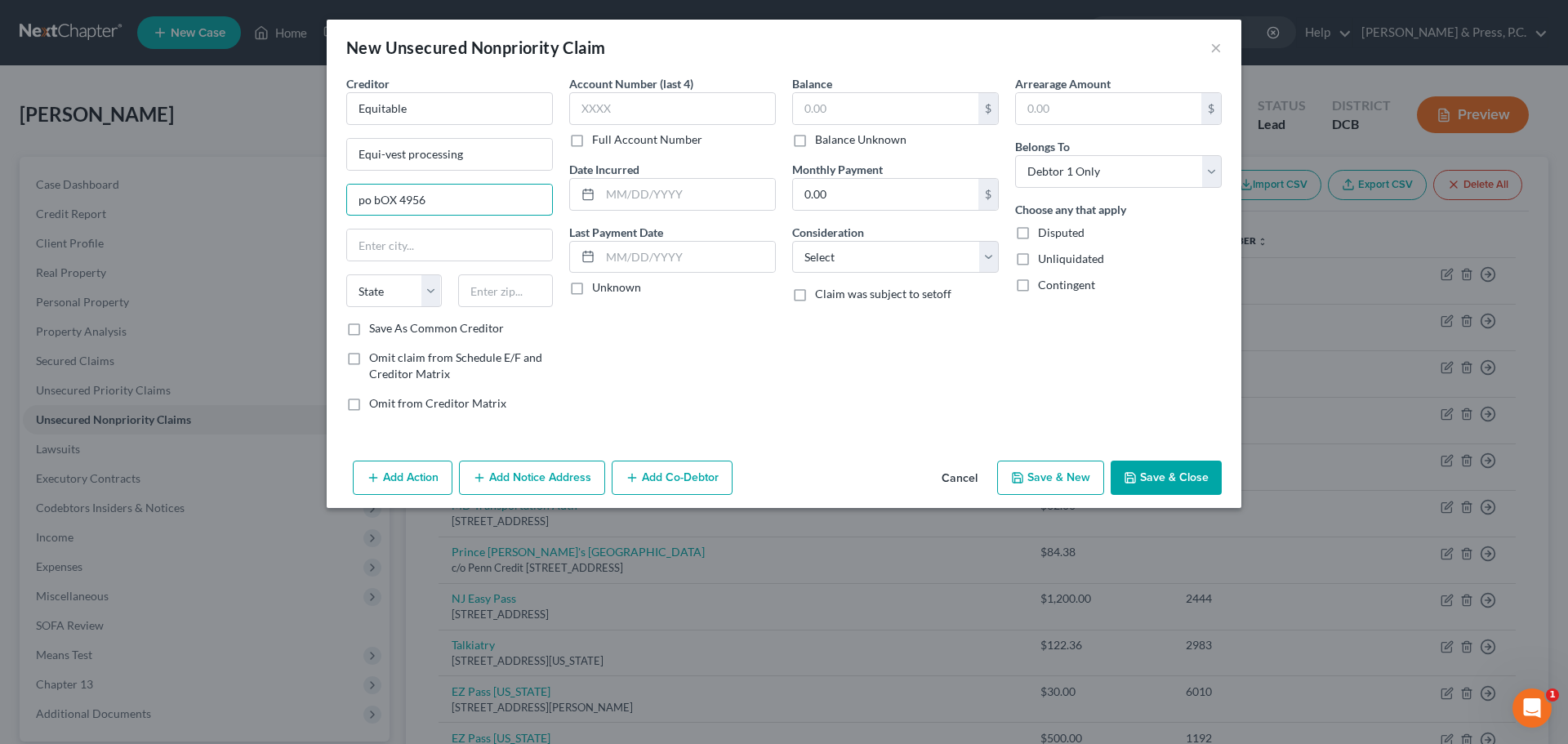
drag, startPoint x: 402, startPoint y: 199, endPoint x: 99, endPoint y: 193, distance: 303.1
click at [151, 198] on div "New Unsecured Nonpriority Claim × Creditor * Equitable Equi-vest processing po …" at bounding box center [784, 372] width 1568 height 744
click at [499, 284] on input "text" at bounding box center [505, 290] width 96 height 32
click at [532, 297] on input "text" at bounding box center [505, 290] width 96 height 32
click at [493, 328] on label "Save As Common Creditor" at bounding box center [436, 328] width 134 height 16
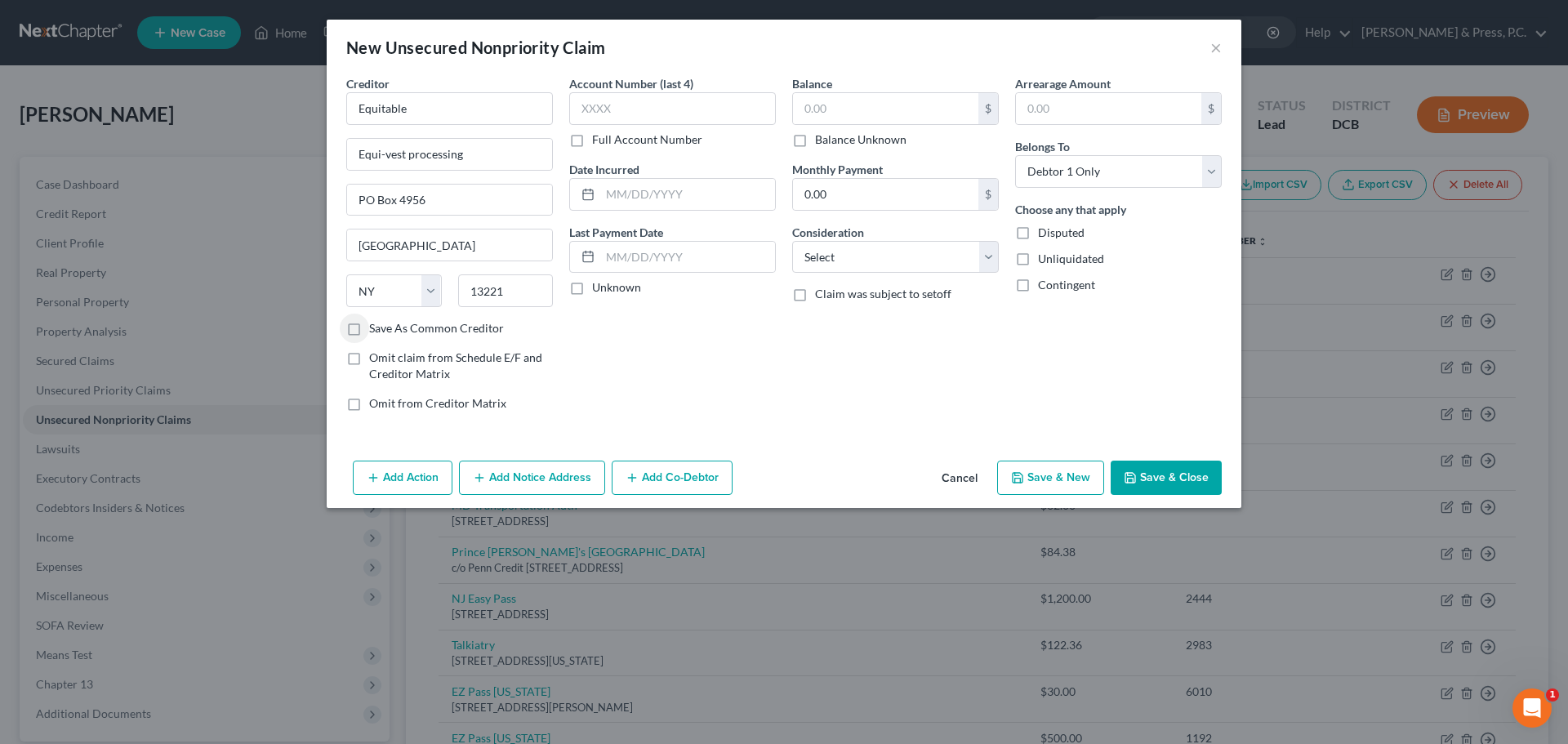
click at [386, 328] on input "Save As Common Creditor" at bounding box center [381, 325] width 11 height 11
click at [661, 89] on label "Account Number (last 4)" at bounding box center [631, 83] width 125 height 17
click at [657, 97] on input "text" at bounding box center [672, 108] width 207 height 32
click at [769, 442] on div "Creditor * Equitable Equi-vest processing PO Box 4956 [GEOGRAPHIC_DATA] [US_STA…" at bounding box center [784, 264] width 915 height 379
click at [859, 257] on select "Select Cable / Satellite Services Collection Agency Credit Card Debt Debt Couns…" at bounding box center [895, 257] width 207 height 32
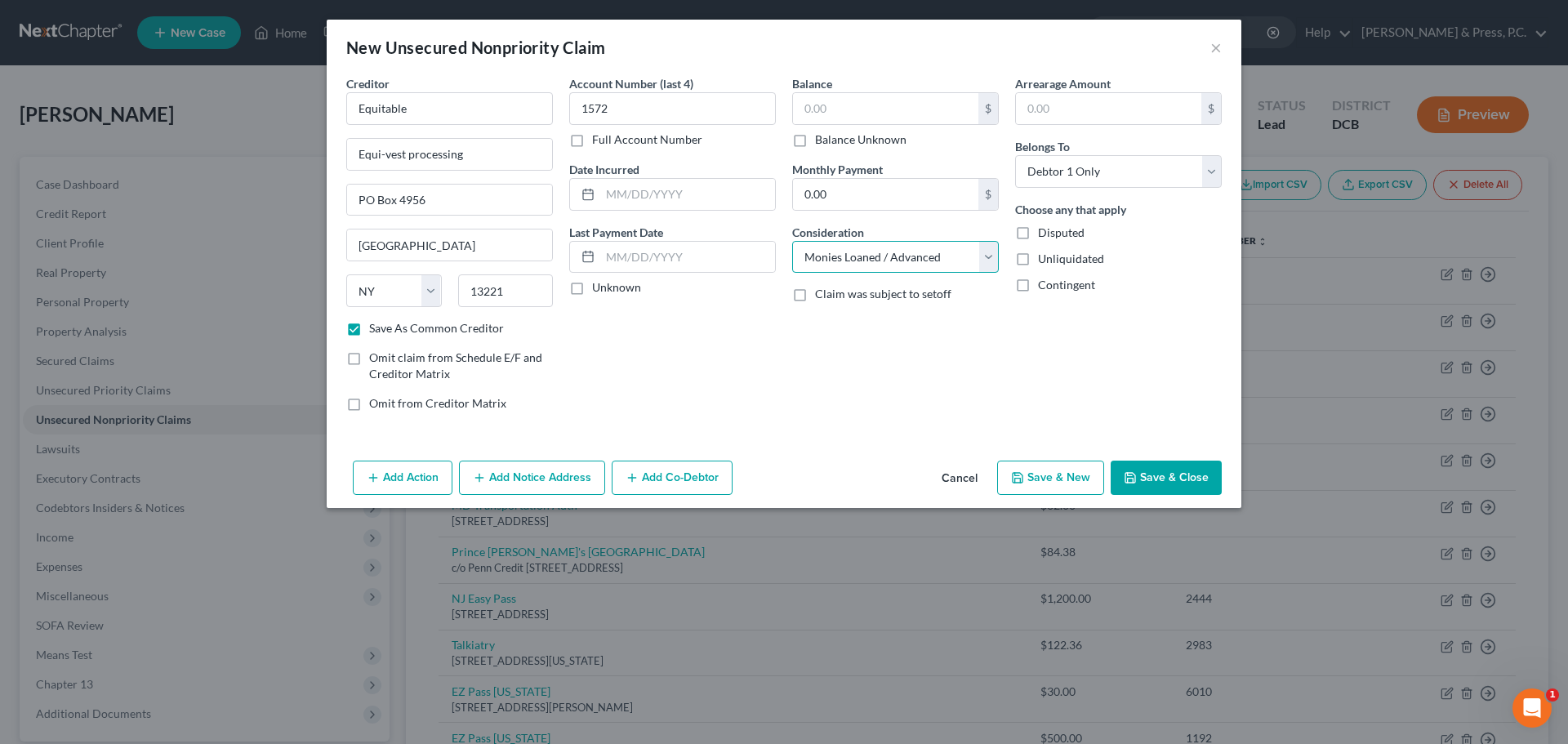
click at [792, 241] on select "Select Cable / Satellite Services Collection Agency Credit Card Debt Debt Couns…" at bounding box center [895, 257] width 207 height 32
click at [753, 419] on div "Account Number (last 4) 1572 Full Account Number Date Incurred Last Payment Dat…" at bounding box center [672, 250] width 223 height 350
click at [876, 102] on input "text" at bounding box center [885, 108] width 185 height 31
drag, startPoint x: 1179, startPoint y: 491, endPoint x: 1161, endPoint y: 493, distance: 18.1
click at [1178, 490] on button "Save & Close" at bounding box center [1167, 478] width 111 height 34
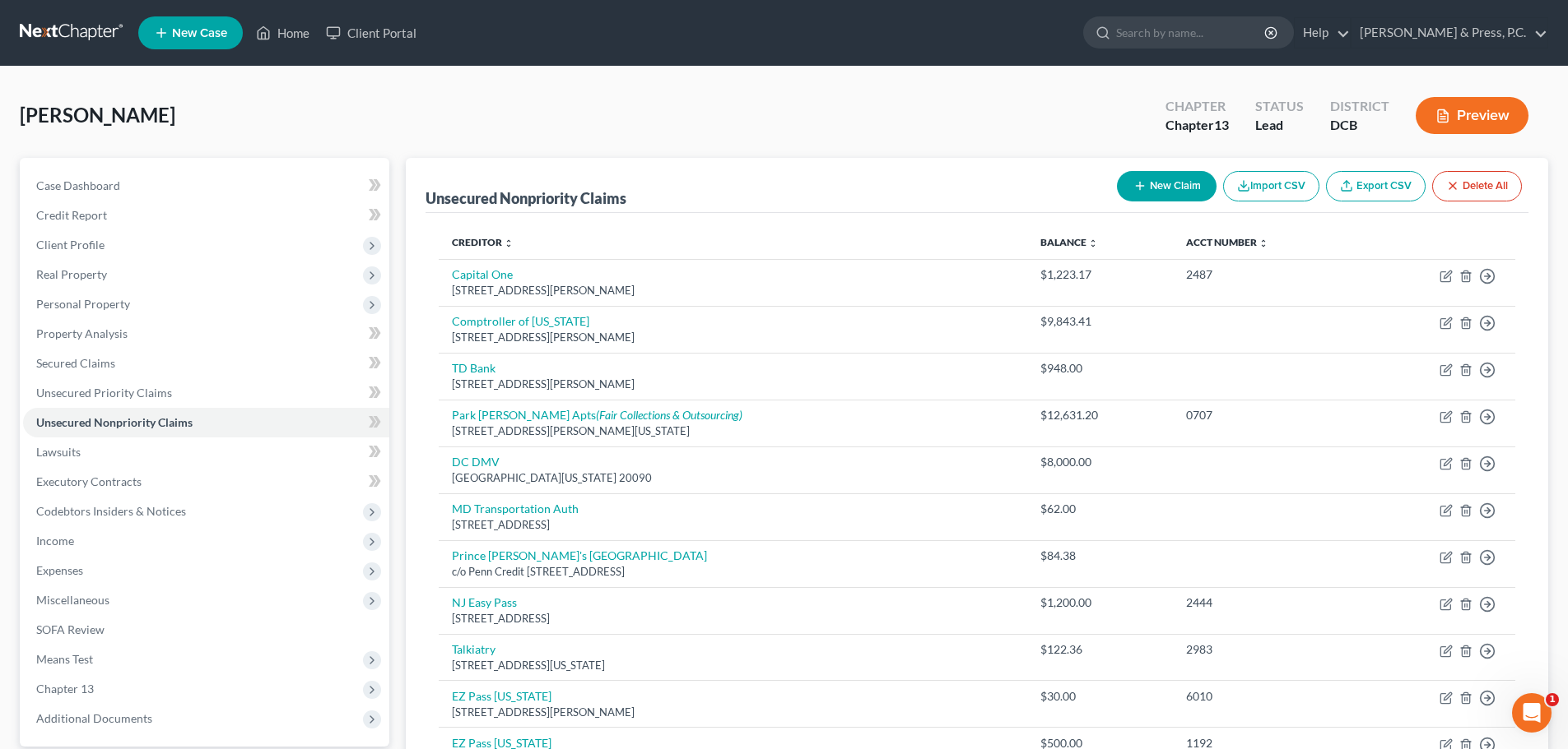
click at [1177, 190] on button "New Claim" at bounding box center [1166, 187] width 99 height 31
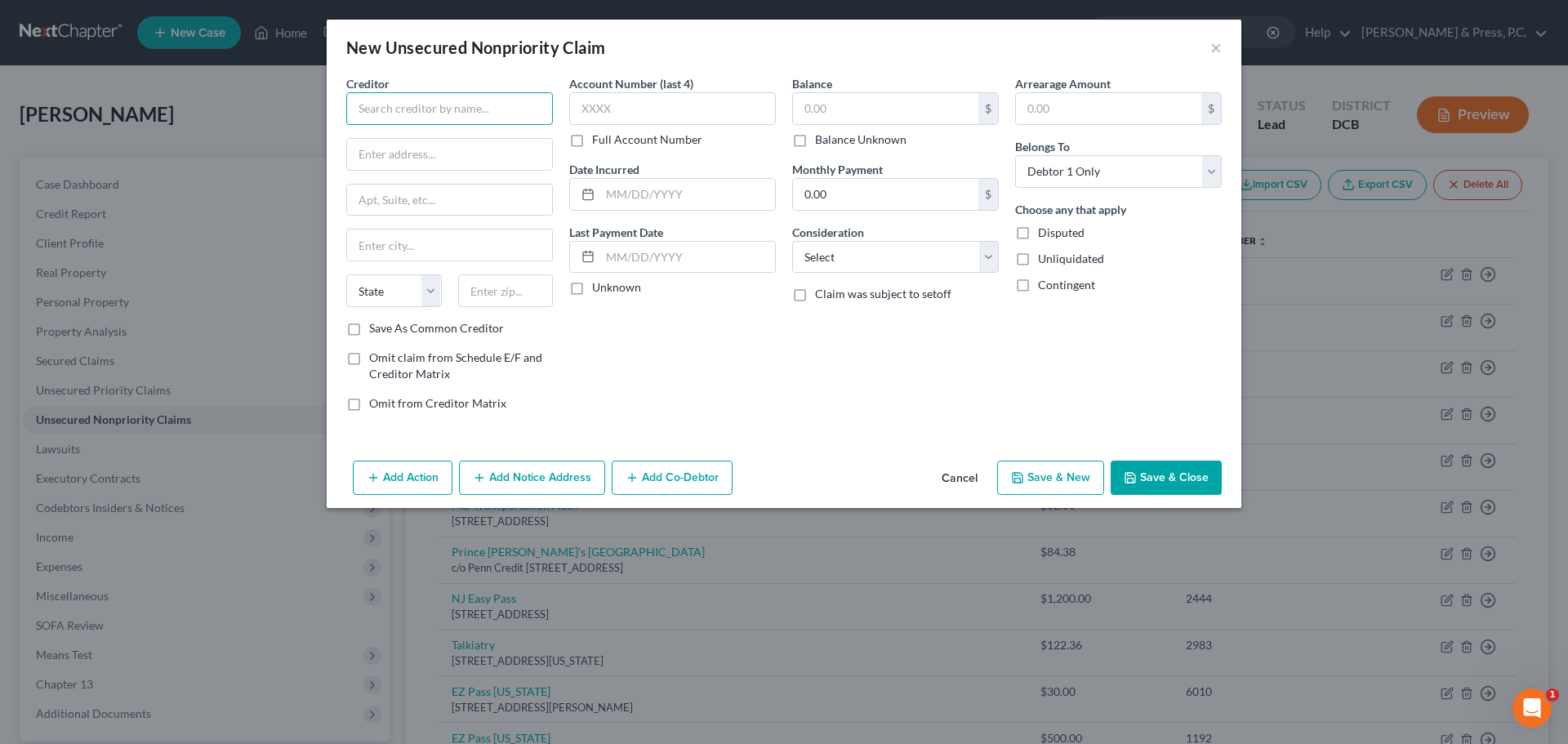
click at [414, 105] on input "text" at bounding box center [450, 108] width 207 height 32
click at [832, 125] on div "$ Balance Unknown" at bounding box center [895, 120] width 207 height 56
click at [832, 114] on input "text" at bounding box center [885, 108] width 185 height 31
click at [892, 99] on input "3,429.5" at bounding box center [885, 108] width 185 height 31
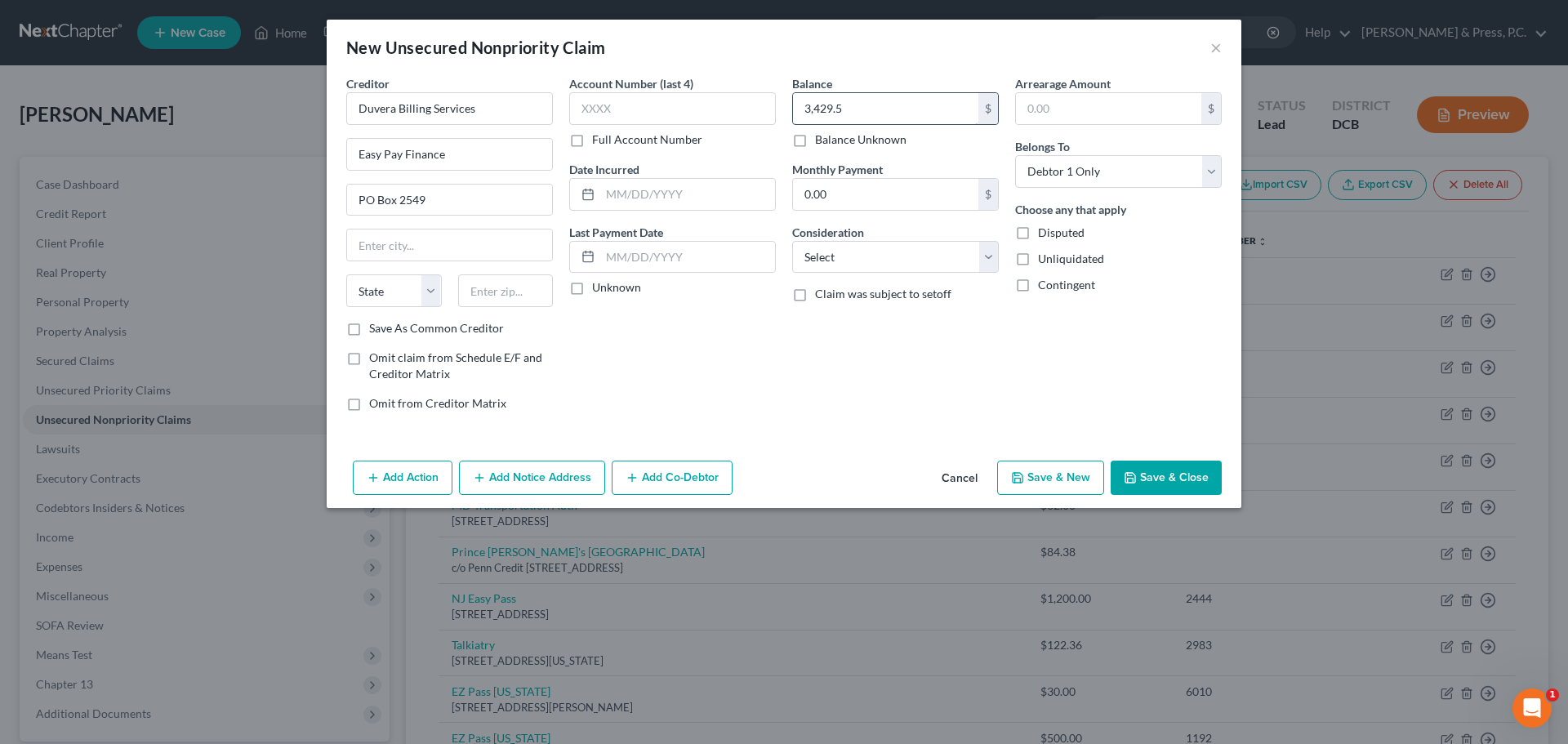
drag, startPoint x: 892, startPoint y: 99, endPoint x: 890, endPoint y: 107, distance: 8.2
click at [890, 107] on input "3,429.5" at bounding box center [885, 108] width 185 height 31
click at [886, 116] on input "3,429.5" at bounding box center [885, 108] width 185 height 31
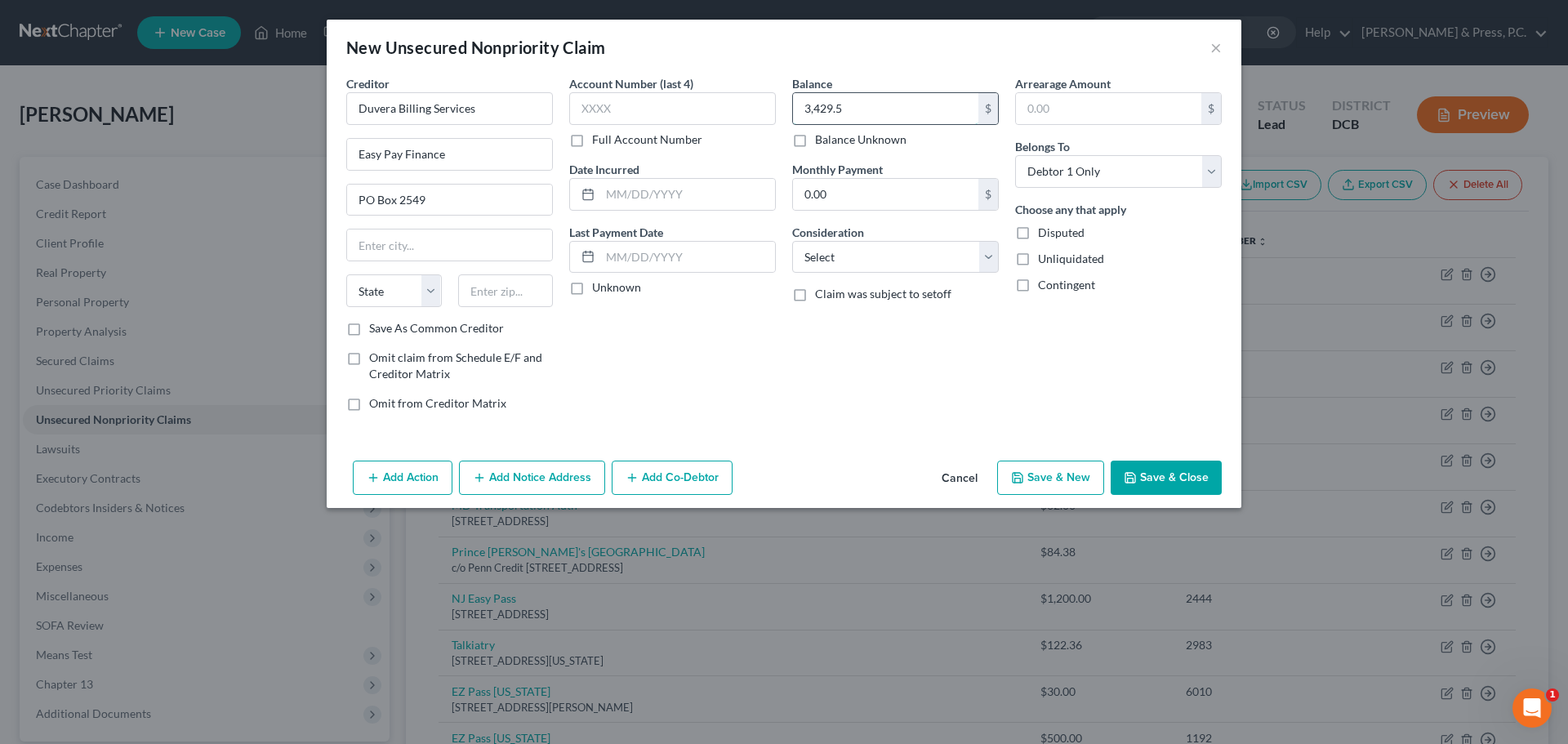
click at [886, 116] on input "3,429.5" at bounding box center [885, 108] width 185 height 31
click at [837, 261] on select "Select Cable / Satellite Services Collection Agency Credit Card Debt Debt Couns…" at bounding box center [895, 257] width 207 height 32
click at [792, 241] on select "Select Cable / Satellite Services Collection Agency Credit Card Debt Debt Couns…" at bounding box center [895, 257] width 207 height 32
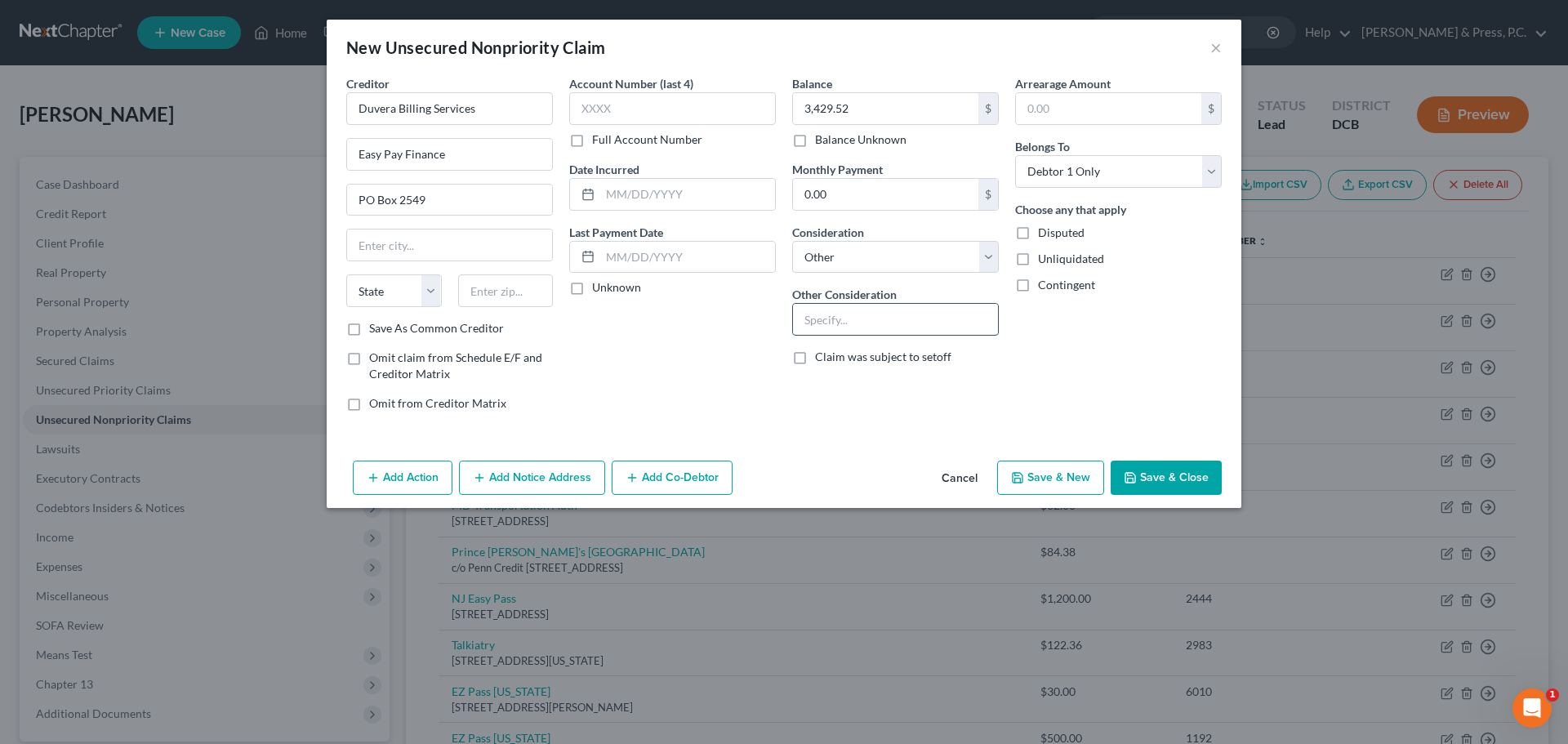
click at [859, 326] on input "text" at bounding box center [895, 319] width 205 height 31
click at [702, 333] on div "Account Number (last 4) Full Account Number Date Incurred Last Payment Date Unk…" at bounding box center [672, 250] width 223 height 350
click at [1038, 227] on label "Disputed" at bounding box center [1062, 233] width 47 height 16
click at [1045, 227] on input "Disputed" at bounding box center [1050, 230] width 11 height 11
click at [503, 247] on input "text" at bounding box center [449, 245] width 205 height 31
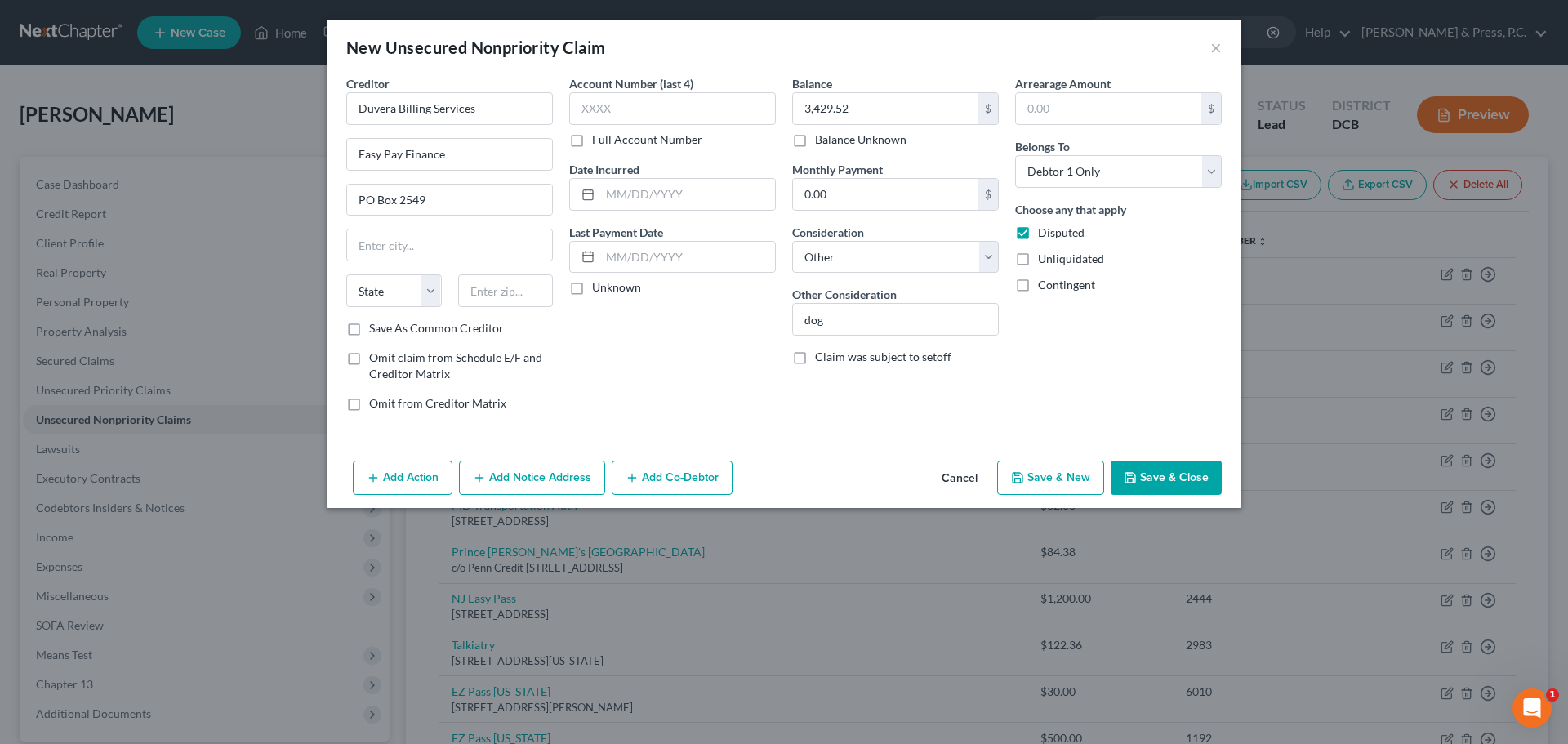
drag, startPoint x: 725, startPoint y: 408, endPoint x: 645, endPoint y: 347, distance: 100.6
click at [716, 394] on div "Account Number (last 4) Full Account Number Date Incurred Last Payment Date Unk…" at bounding box center [672, 250] width 223 height 350
click at [535, 291] on input "text" at bounding box center [505, 290] width 96 height 32
click at [369, 330] on label "Save As Common Creditor" at bounding box center [436, 328] width 134 height 16
click at [375, 330] on input "Save As Common Creditor" at bounding box center [381, 325] width 11 height 11
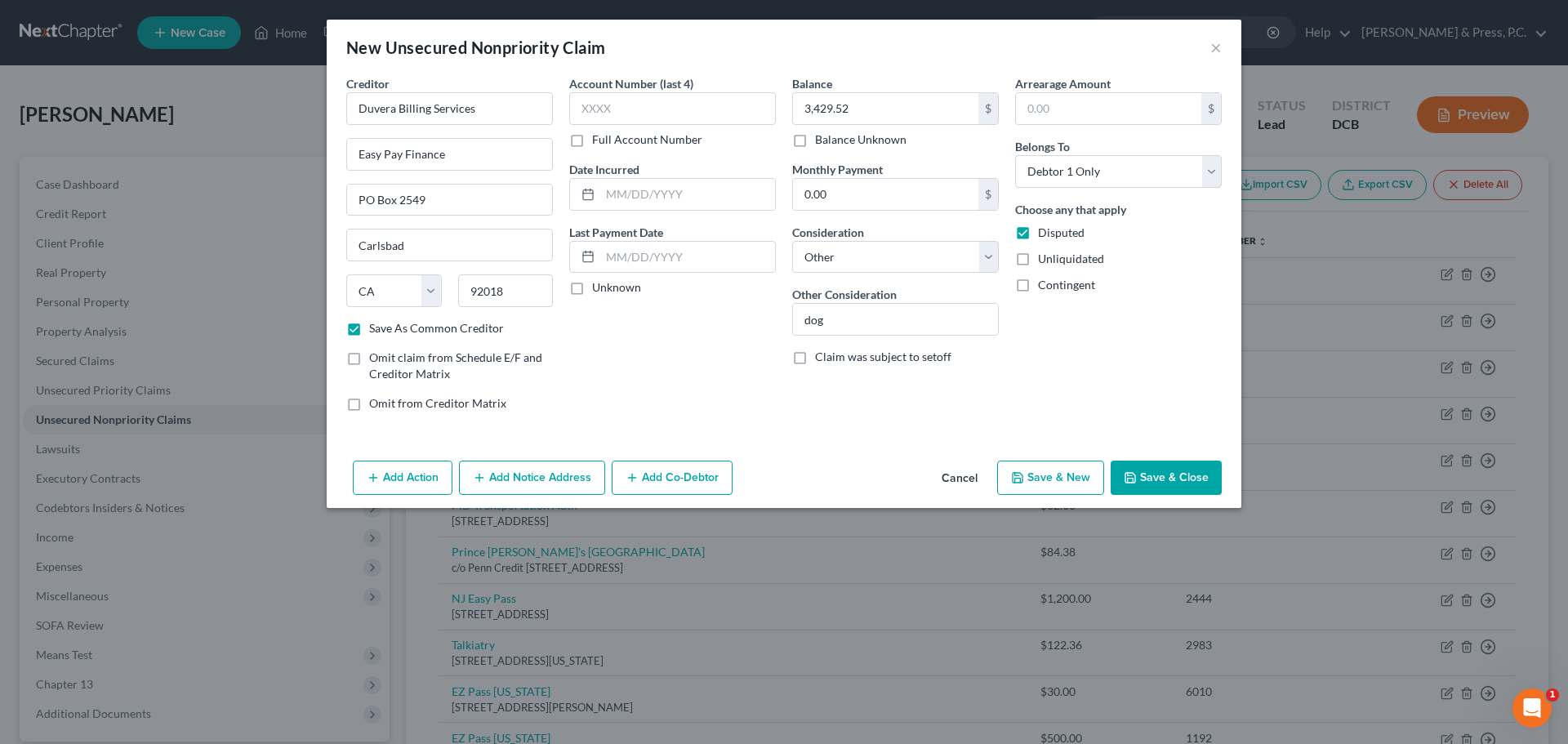
click at [1136, 480] on icon "button" at bounding box center [1130, 478] width 13 height 13
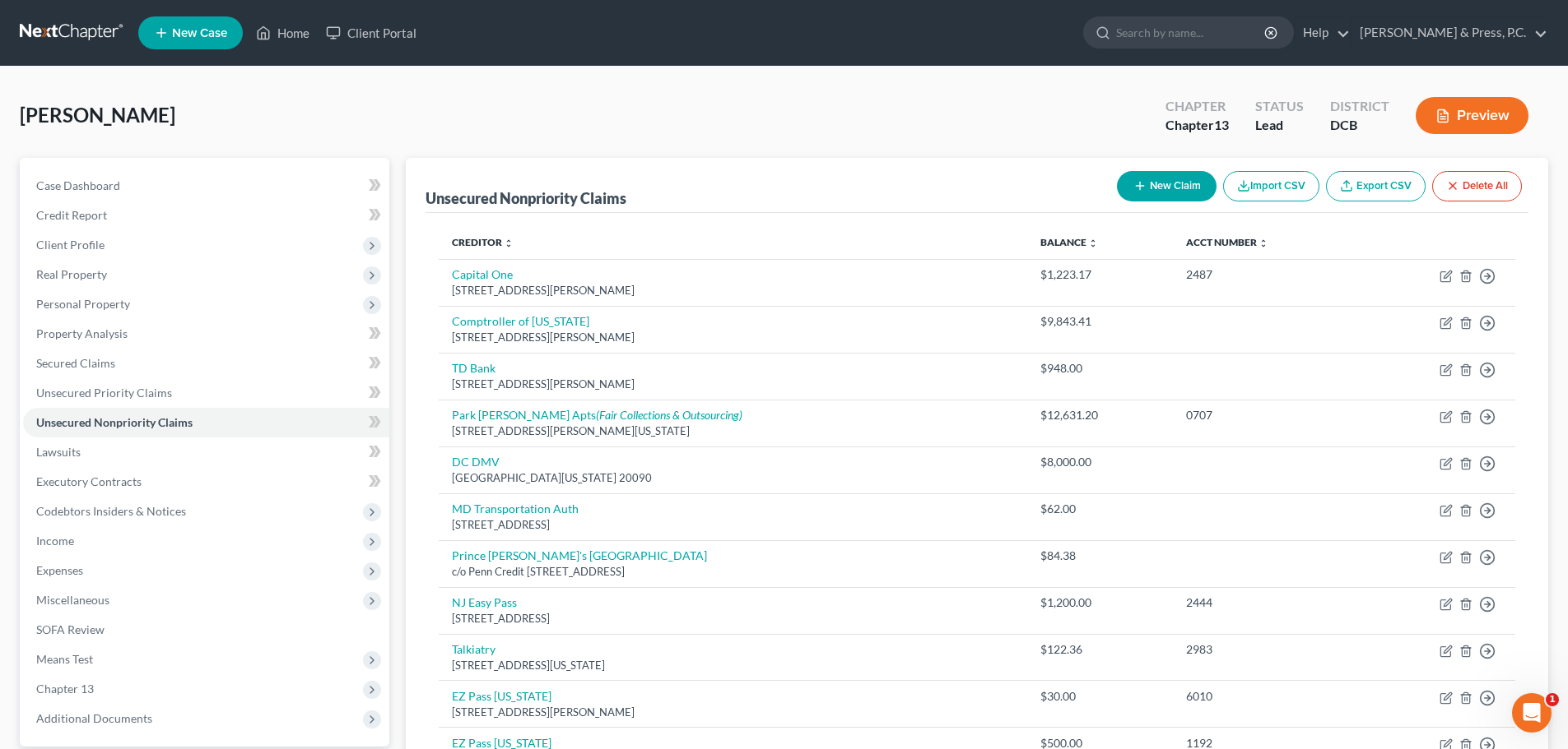
click at [1154, 190] on button "New Claim" at bounding box center [1166, 187] width 99 height 31
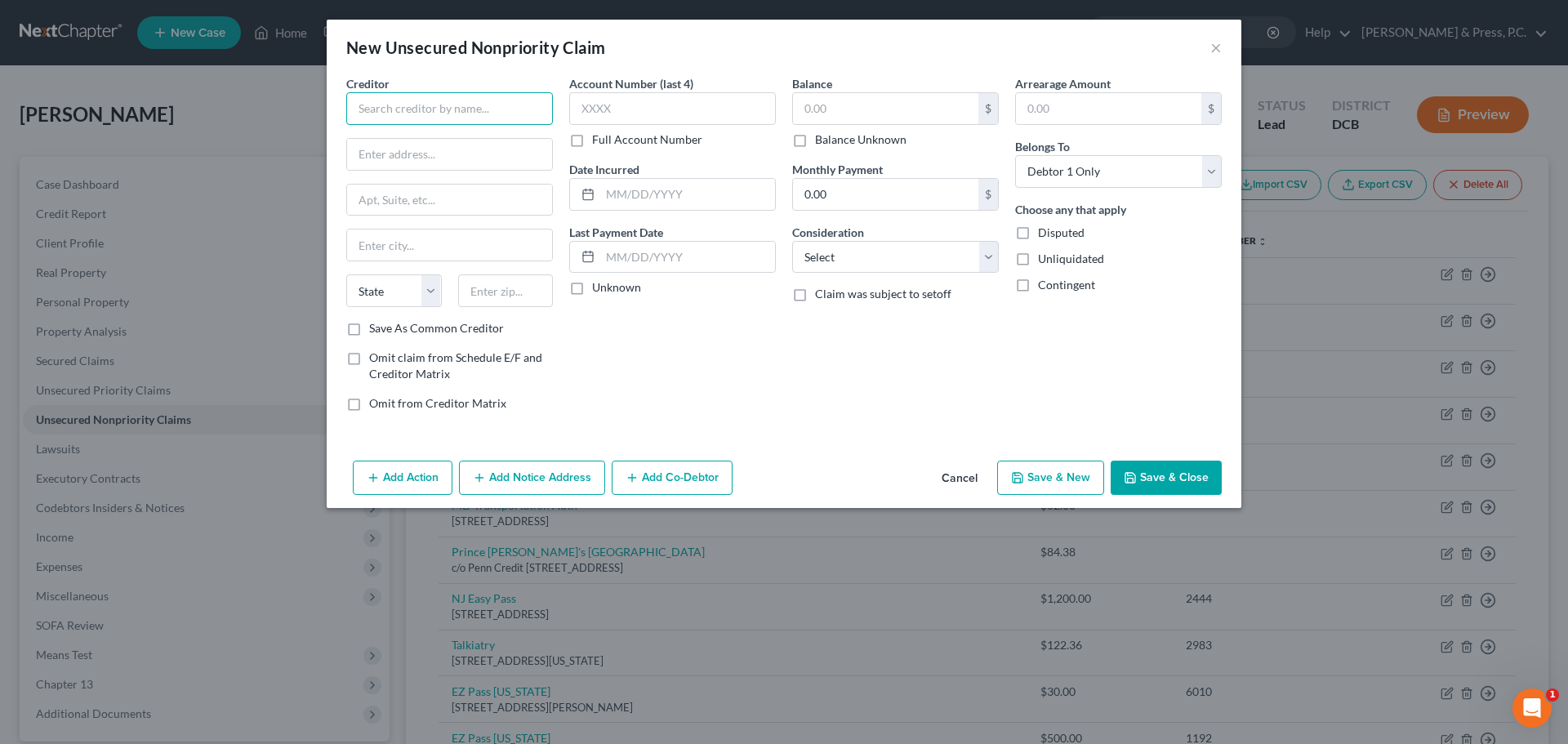
click at [513, 99] on input "text" at bounding box center [450, 108] width 207 height 32
click at [504, 294] on input "text" at bounding box center [505, 290] width 96 height 32
click at [486, 331] on label "Save As Common Creditor" at bounding box center [436, 328] width 134 height 16
click at [386, 331] on input "Save As Common Creditor" at bounding box center [381, 325] width 11 height 11
click at [827, 101] on input "text" at bounding box center [885, 108] width 185 height 31
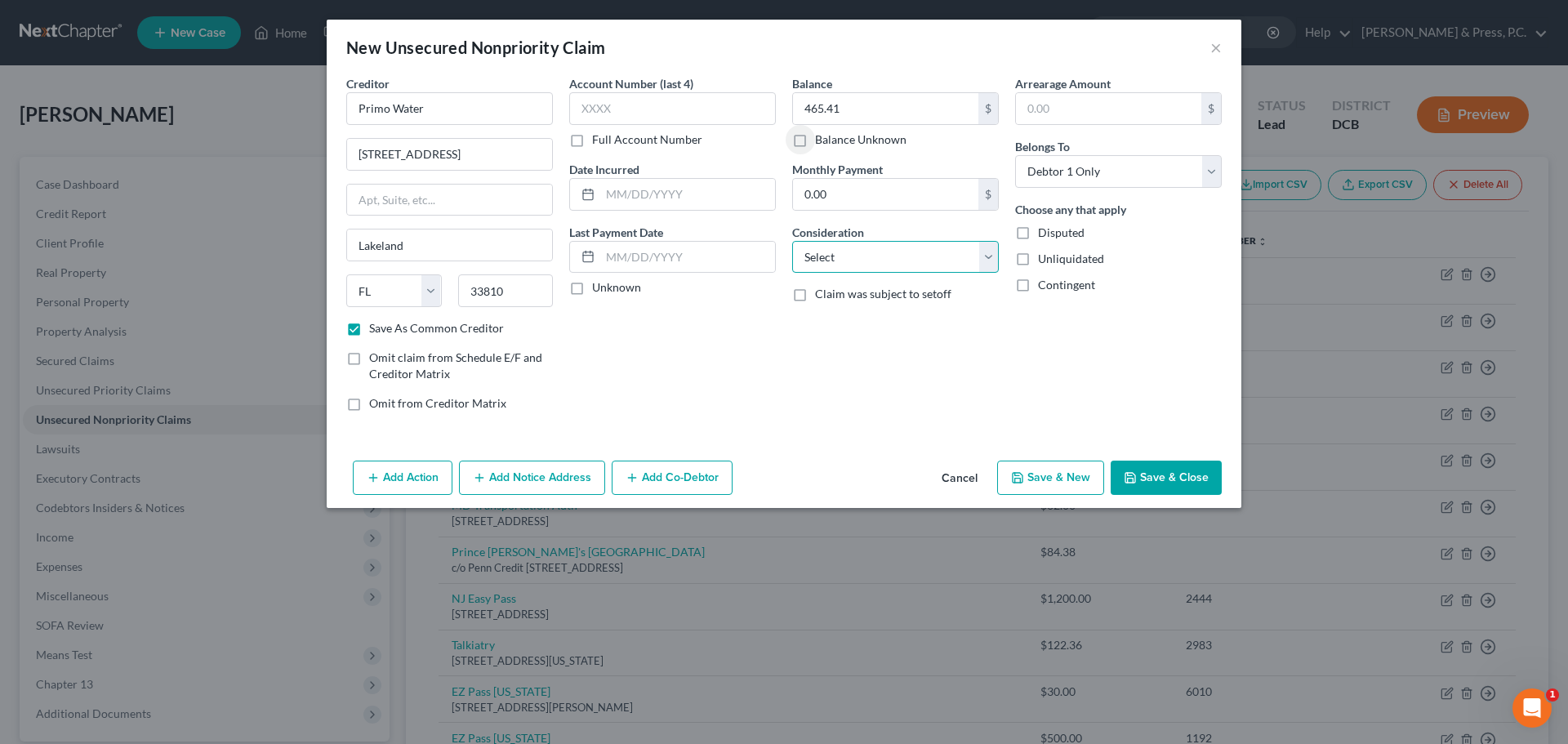
click at [868, 263] on select "Select Cable / Satellite Services Collection Agency Credit Card Debt Debt Couns…" at bounding box center [895, 257] width 207 height 32
click at [698, 356] on div "Account Number (last 4) Full Account Number Date Incurred Last Payment Date Unk…" at bounding box center [672, 250] width 223 height 350
click at [1156, 486] on button "Save & Close" at bounding box center [1167, 478] width 111 height 34
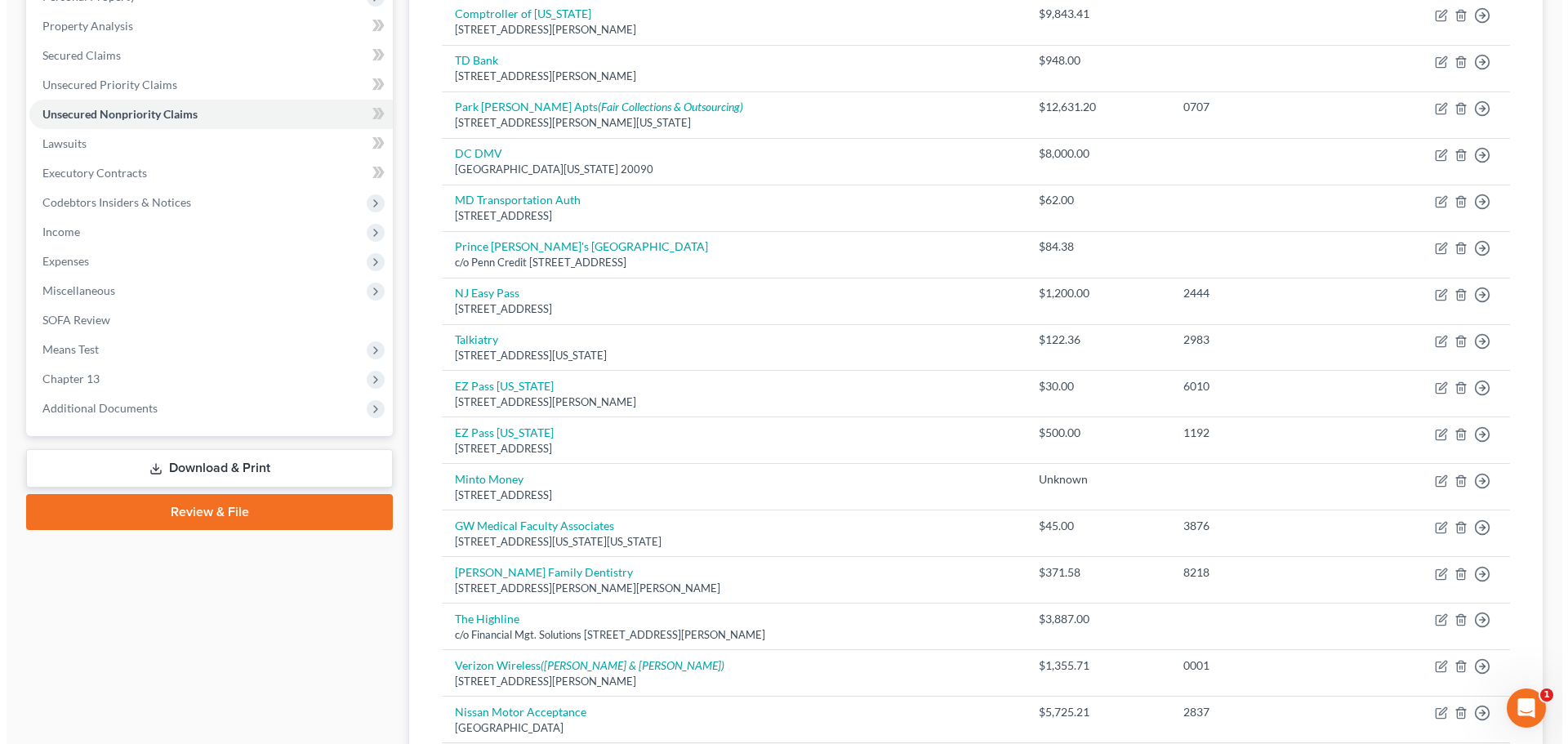
scroll to position [653, 0]
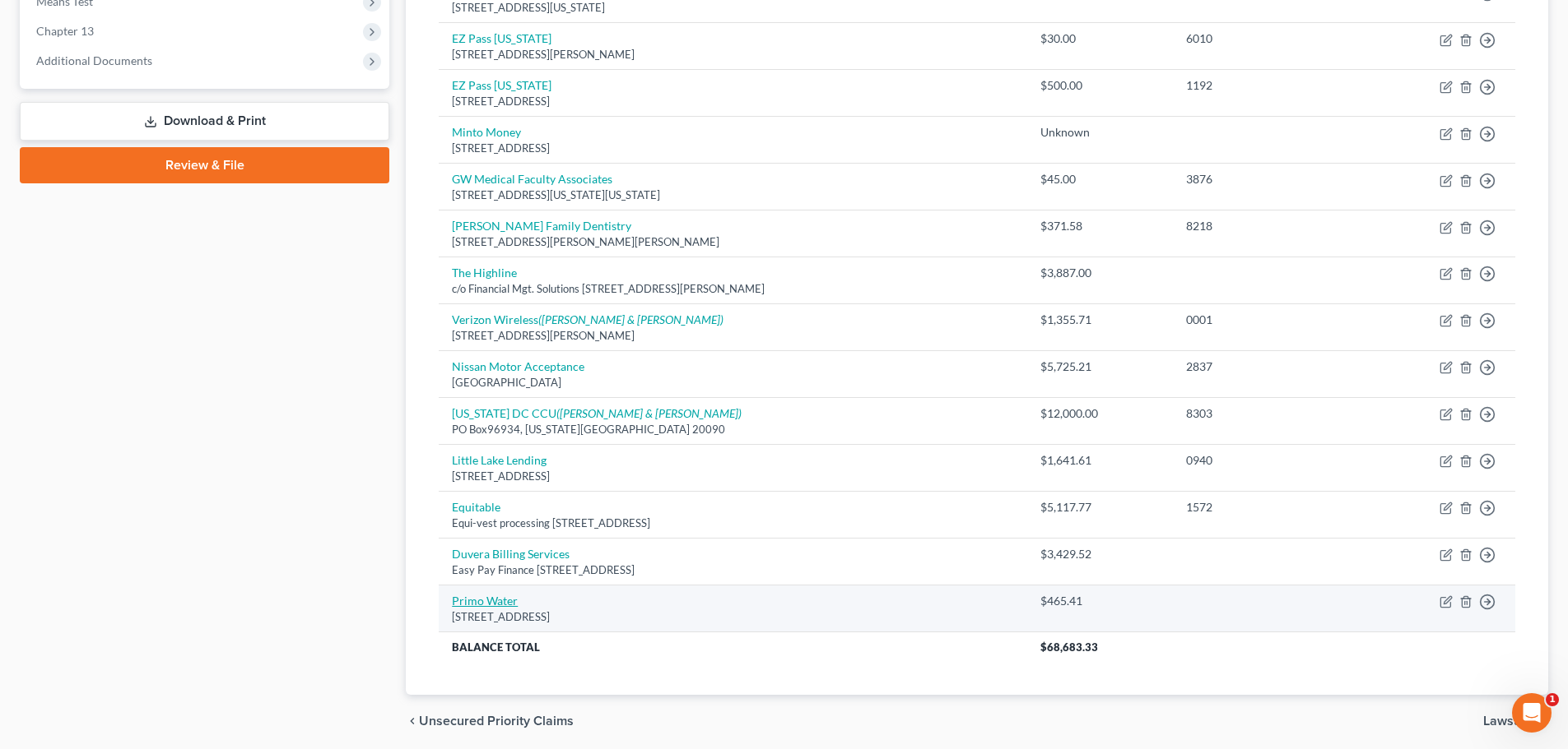
click at [486, 600] on link "Primo Water" at bounding box center [484, 600] width 66 height 14
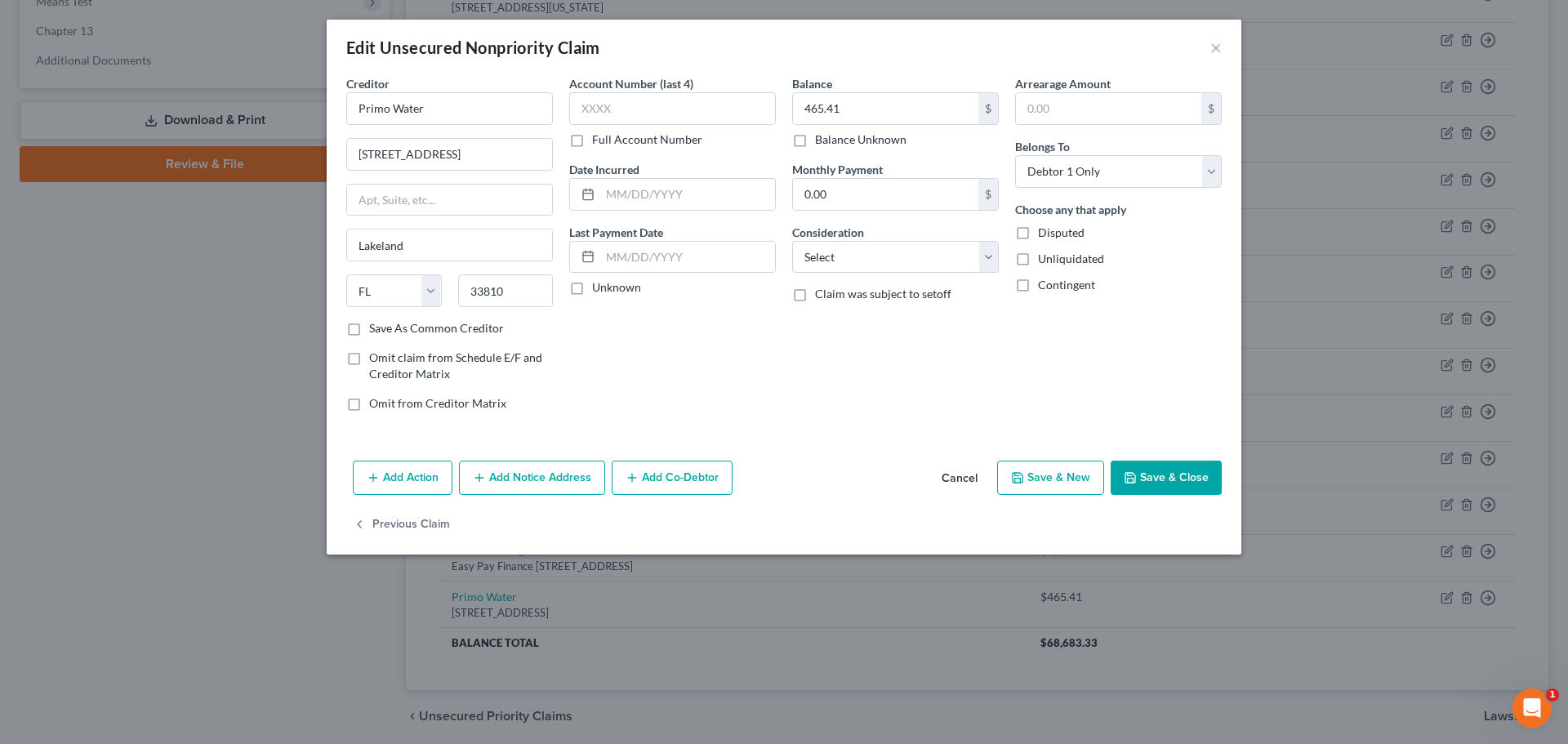
click at [527, 476] on button "Add Notice Address" at bounding box center [531, 478] width 146 height 34
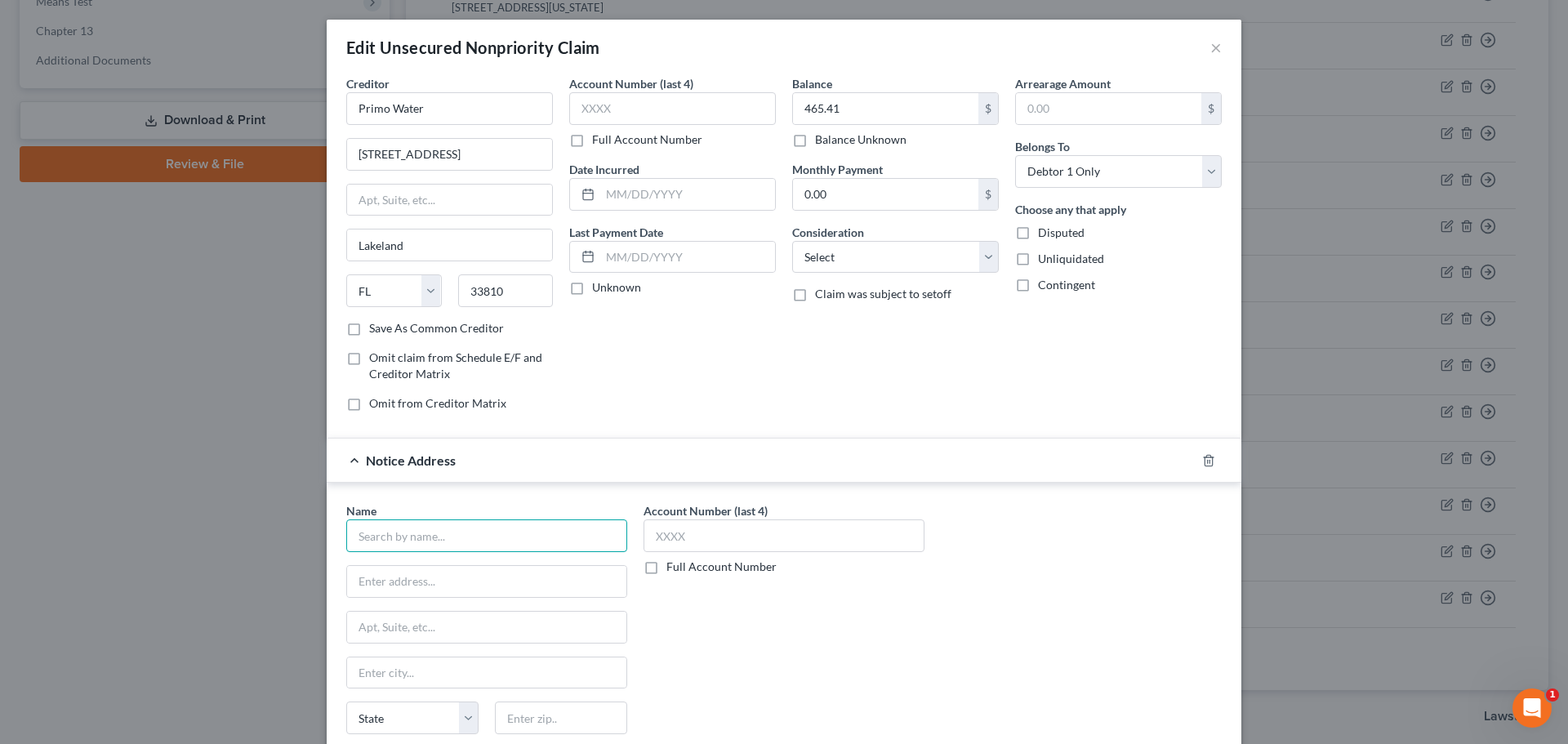
click at [494, 538] on input "text" at bounding box center [487, 536] width 281 height 32
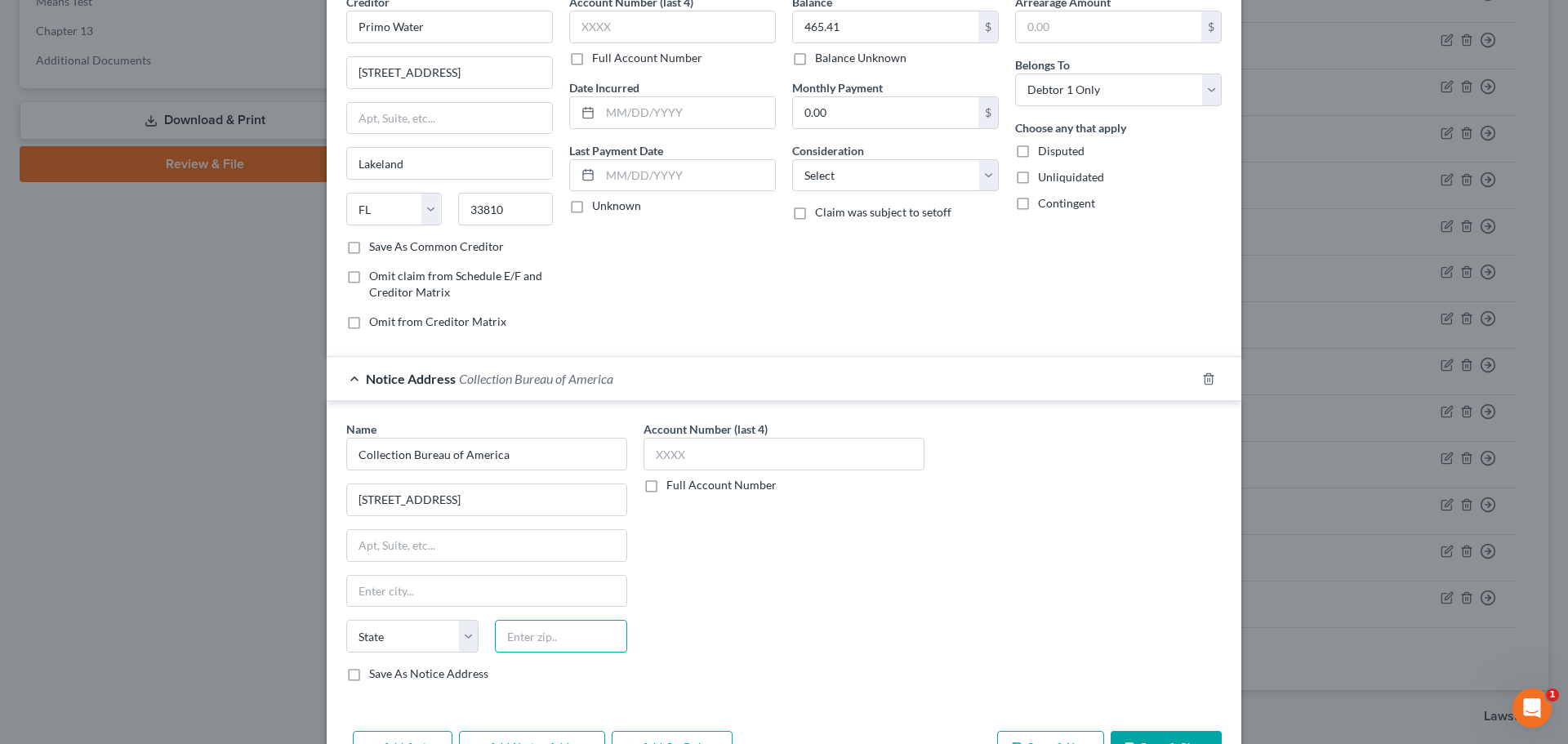
click at [560, 639] on input "text" at bounding box center [561, 636] width 133 height 32
click at [369, 679] on label "Save As Notice Address" at bounding box center [428, 674] width 119 height 16
click at [375, 677] on input "Save As Notice Address" at bounding box center [381, 671] width 11 height 11
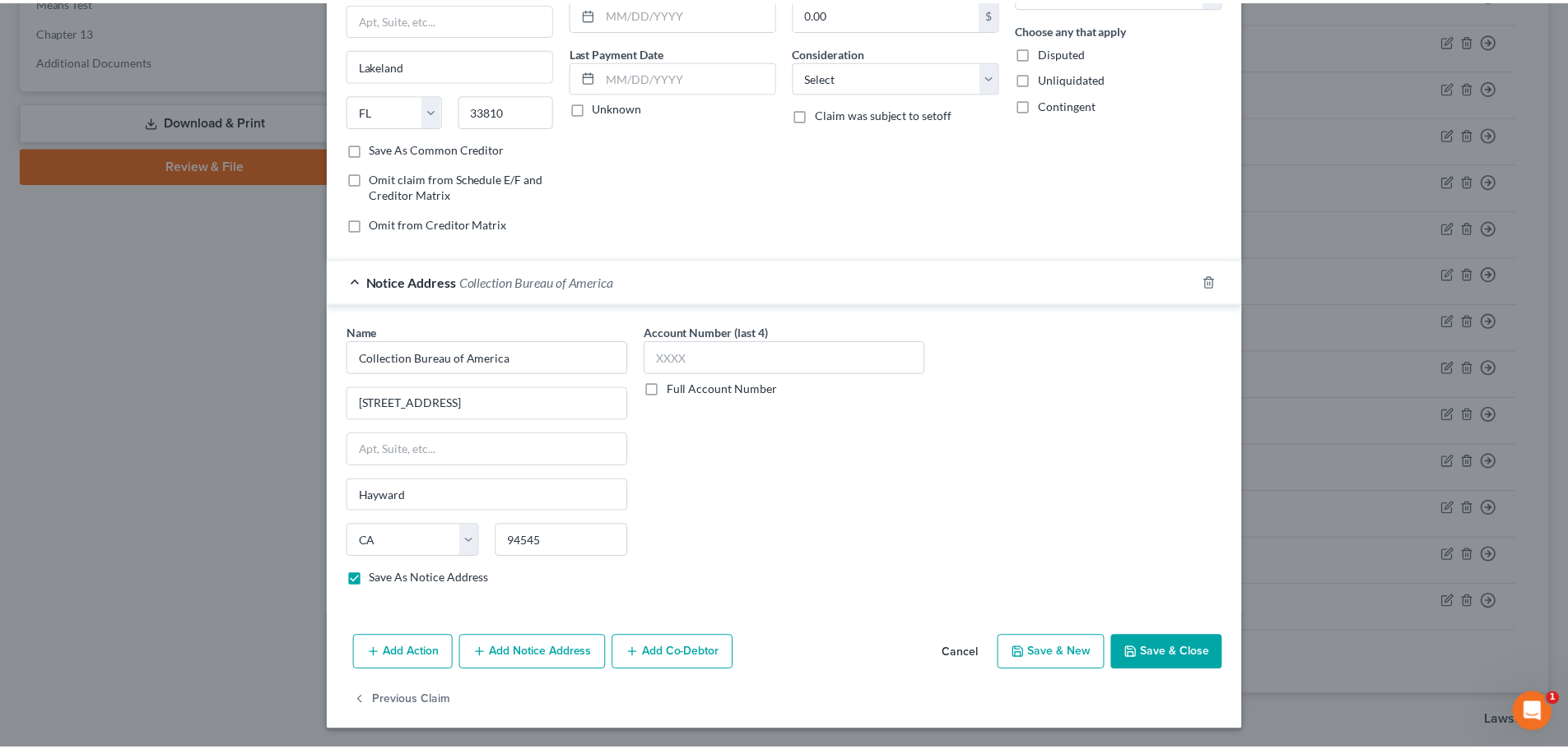
scroll to position [183, 0]
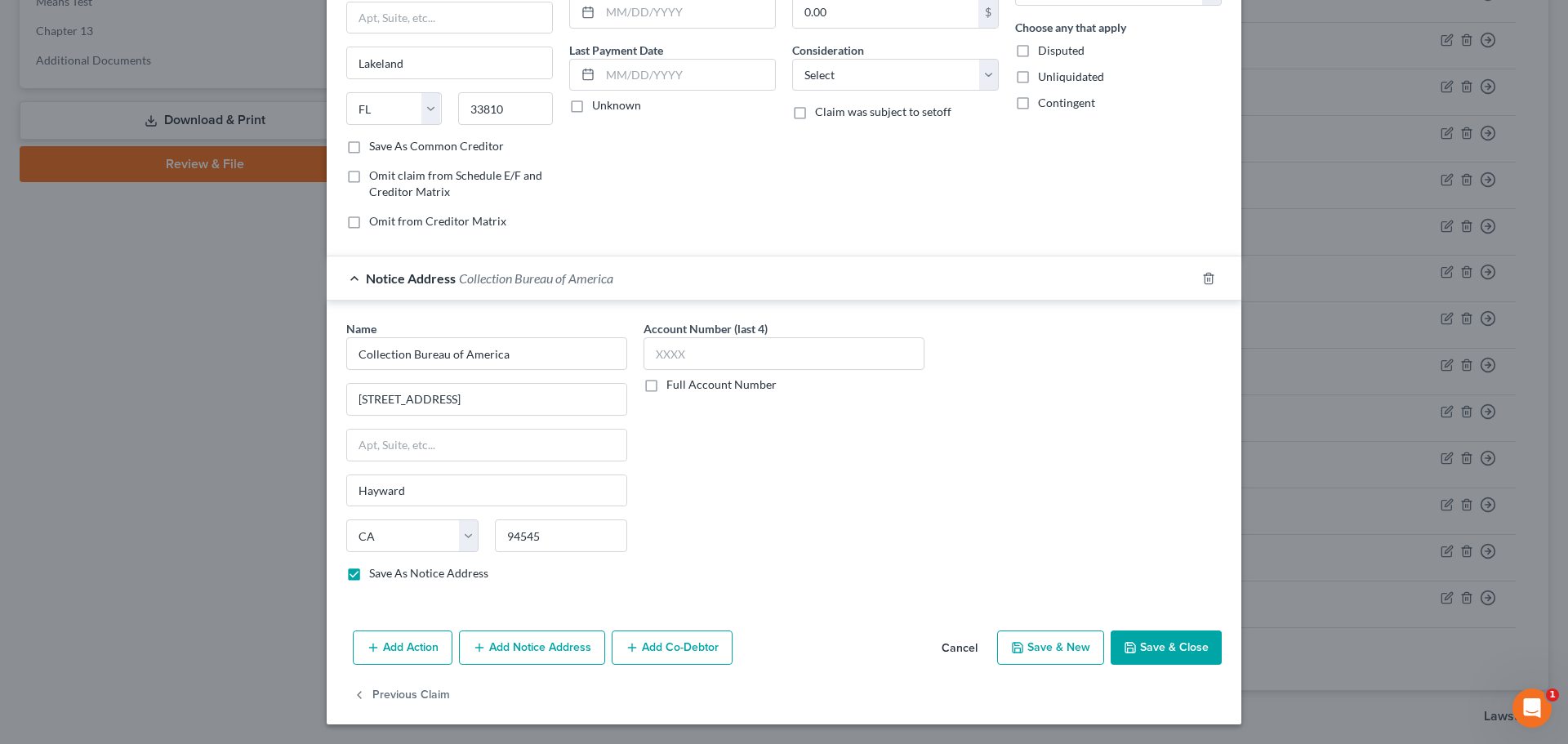
click at [1165, 661] on button "Save & Close" at bounding box center [1167, 648] width 111 height 34
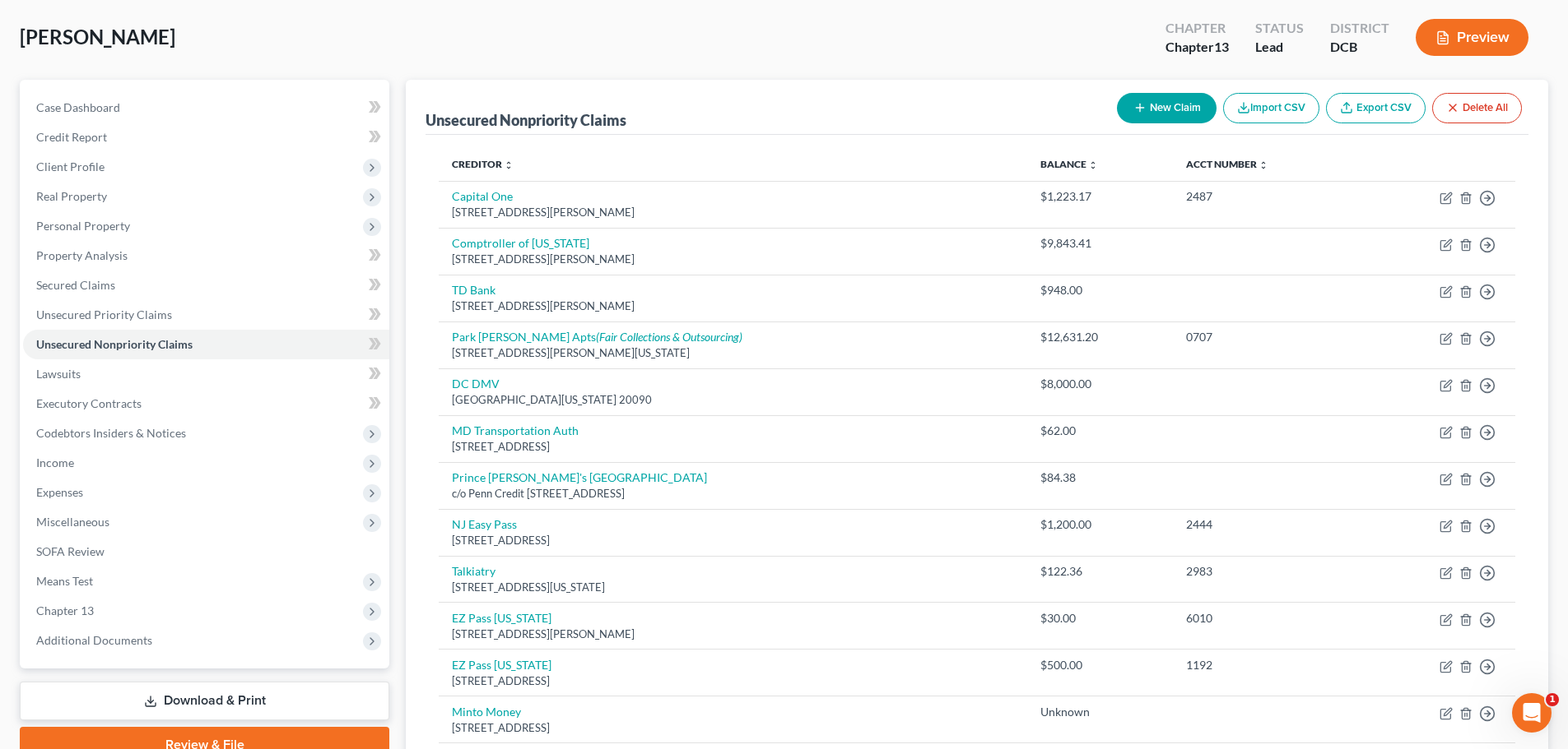
scroll to position [0, 0]
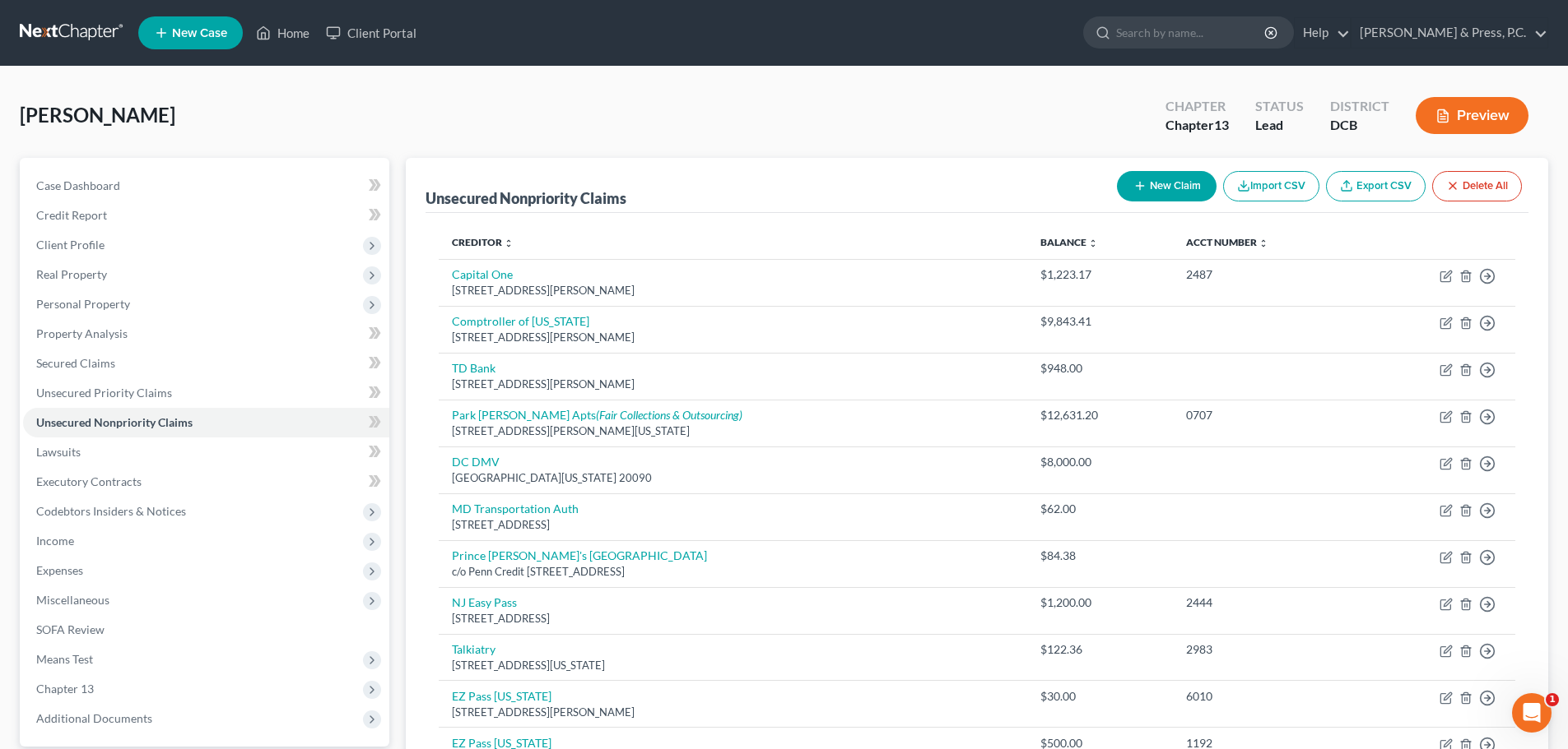
click at [1157, 197] on button "New Claim" at bounding box center [1166, 187] width 99 height 31
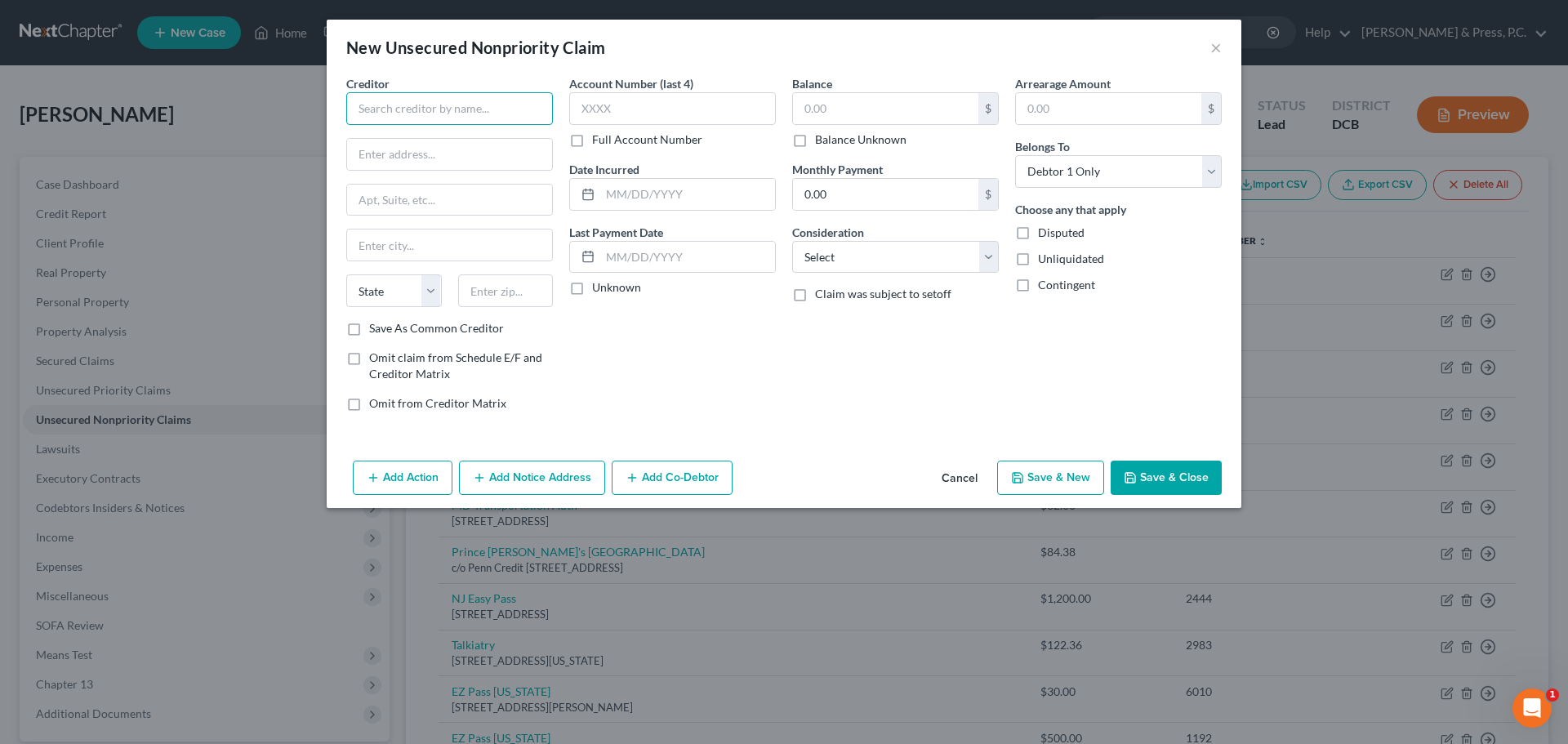
click at [420, 107] on input "text" at bounding box center [450, 108] width 207 height 32
click at [445, 106] on input "America First Fimance" at bounding box center [450, 108] width 207 height 32
click at [730, 300] on div "Account Number (last 4) Full Account Number Date Incurred Last Payment Date Unk…" at bounding box center [672, 250] width 223 height 350
click at [401, 105] on input "America First Finance" at bounding box center [450, 108] width 207 height 32
click at [502, 116] on input "American First Finance" at bounding box center [450, 108] width 207 height 32
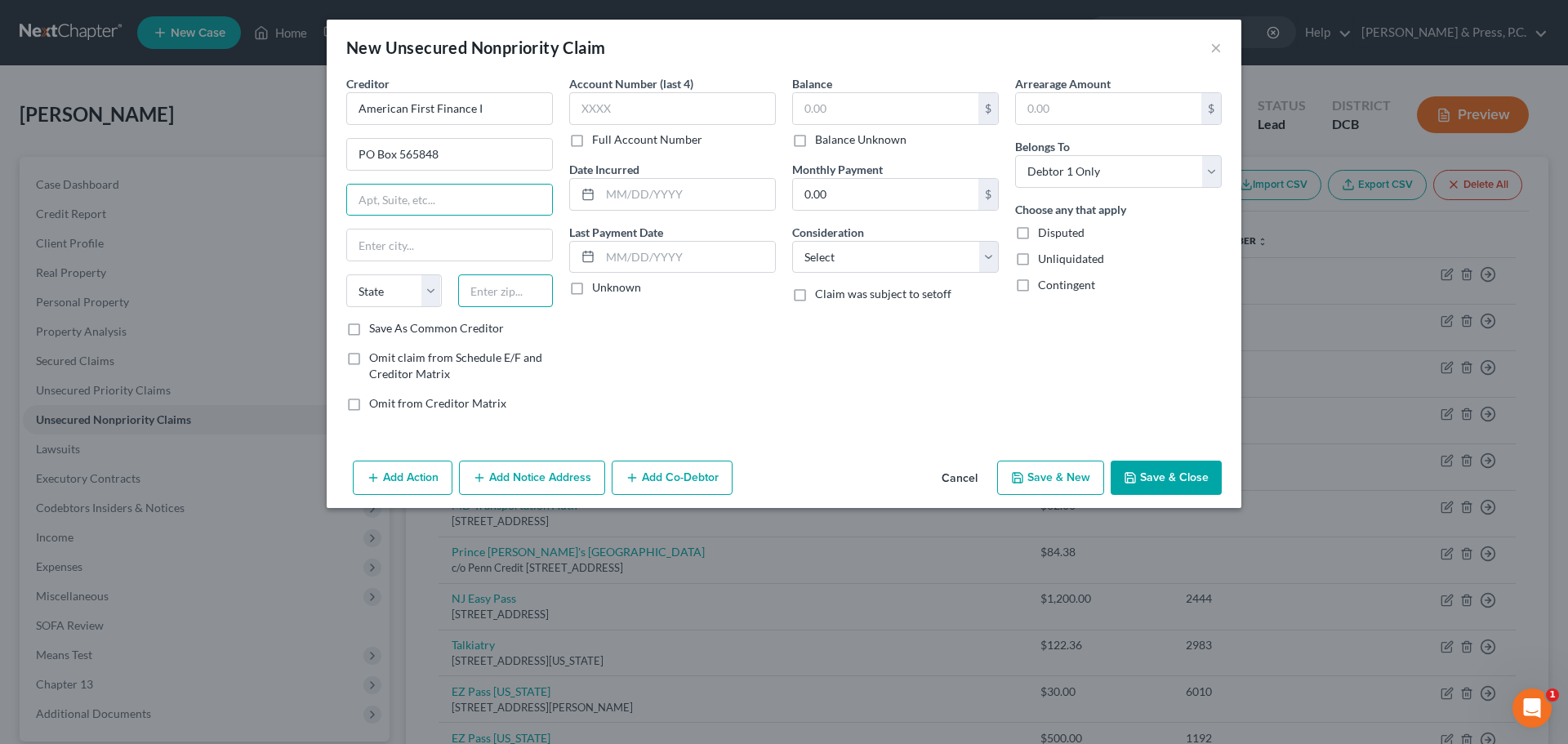
click at [518, 291] on input "text" at bounding box center [505, 290] width 96 height 32
click at [445, 306] on div "State [US_STATE] AK AR AZ CA CO CT DE DC [GEOGRAPHIC_DATA] [GEOGRAPHIC_DATA] GU…" at bounding box center [393, 290] width 112 height 32
click at [437, 347] on div "Creditor * American First Finance I PO Box 565848 [GEOGRAPHIC_DATA] [US_STATE] …" at bounding box center [449, 250] width 223 height 350
click at [438, 325] on label "Save As Common Creditor" at bounding box center [436, 328] width 134 height 16
click at [386, 325] on input "Save As Common Creditor" at bounding box center [381, 325] width 11 height 11
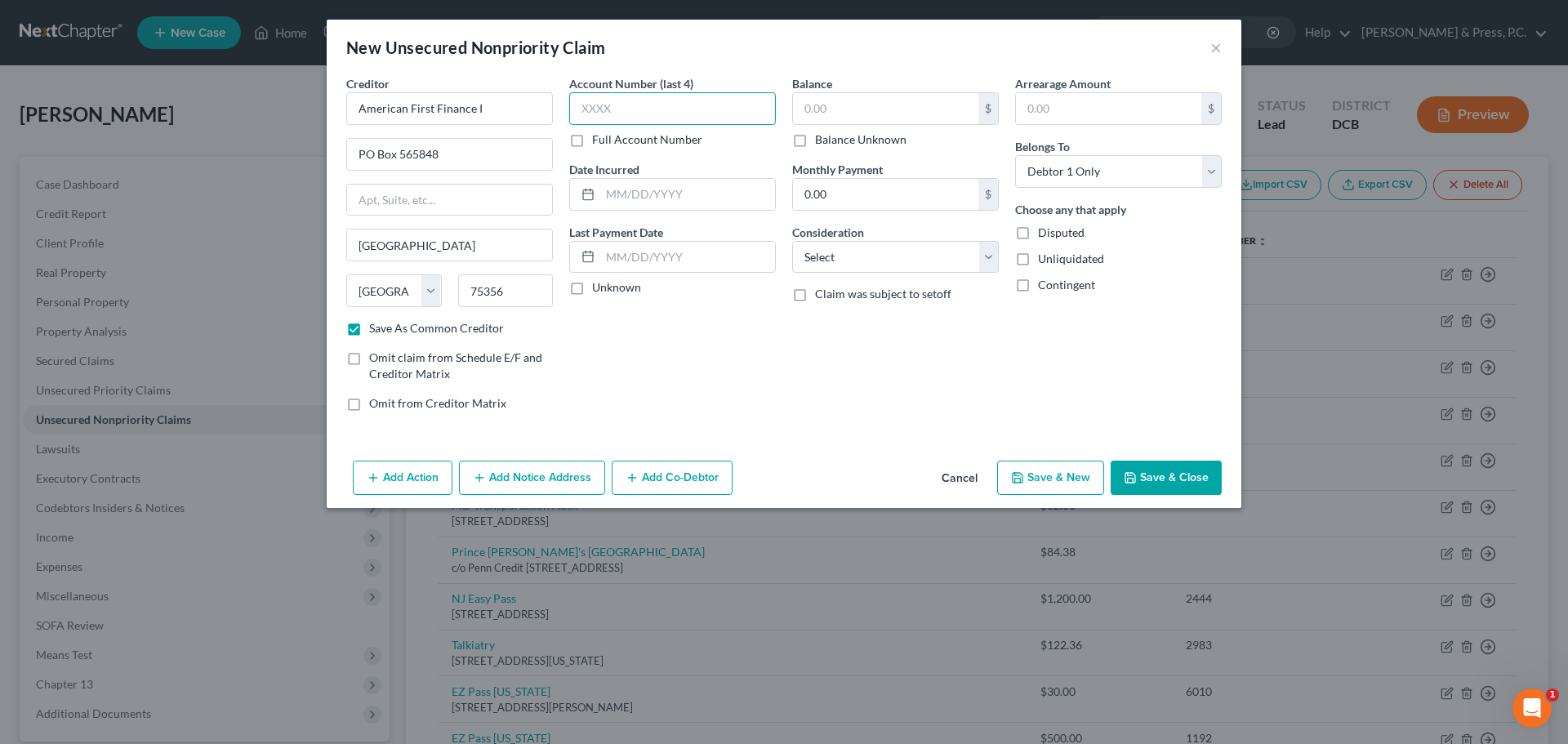
click at [665, 112] on input "text" at bounding box center [672, 108] width 207 height 32
click at [791, 331] on div "Balance $ Balance Unknown Balance Undetermined $ Balance Unknown Monthly Paymen…" at bounding box center [895, 250] width 223 height 350
click at [824, 107] on input "text" at bounding box center [885, 108] width 185 height 31
click at [1157, 459] on div "Add Action Add Notice Address Add Co-Debtor Cancel Save & New Save & Close" at bounding box center [784, 481] width 915 height 54
click at [1157, 471] on button "Save & Close" at bounding box center [1167, 478] width 111 height 34
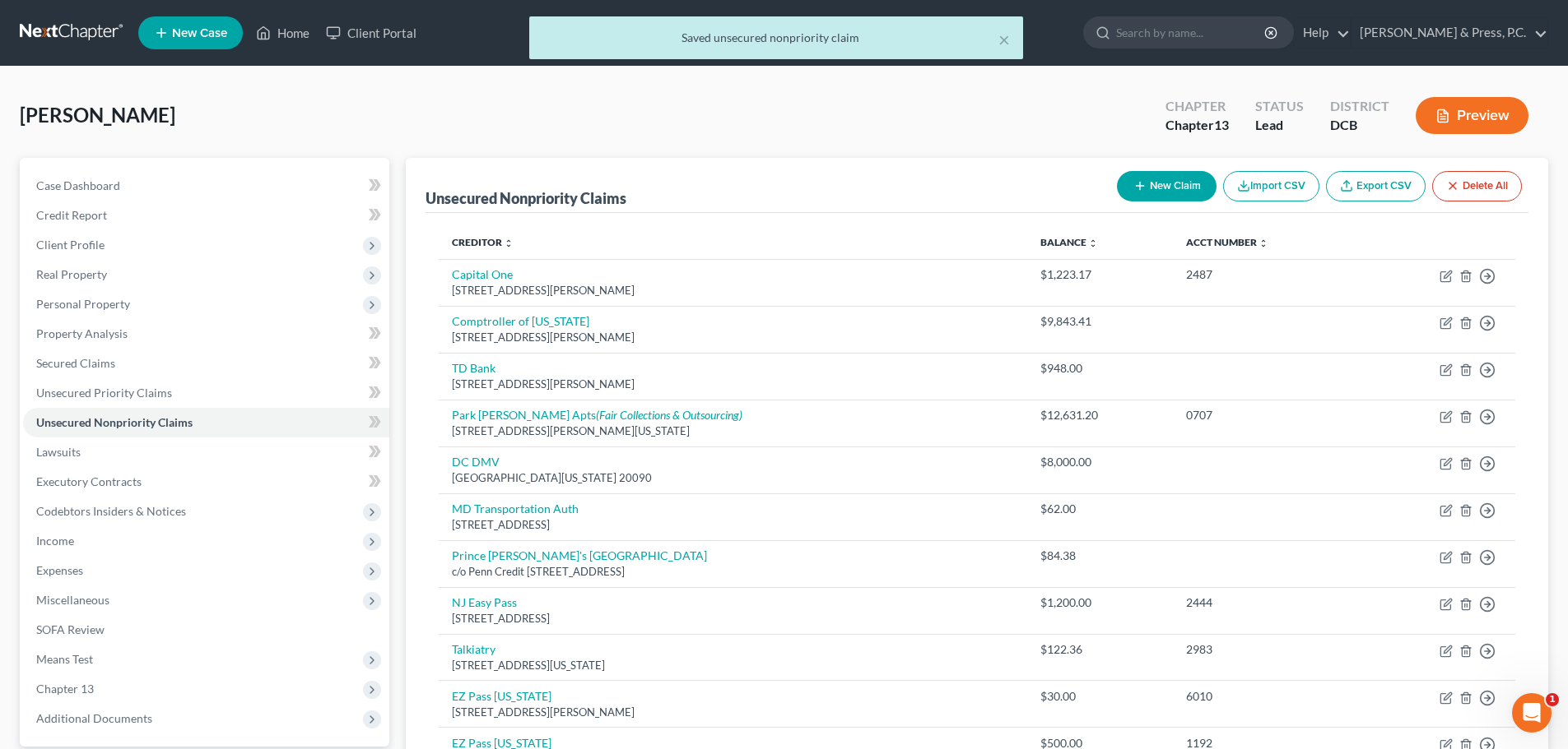
click at [1171, 185] on button "New Claim" at bounding box center [1166, 187] width 99 height 31
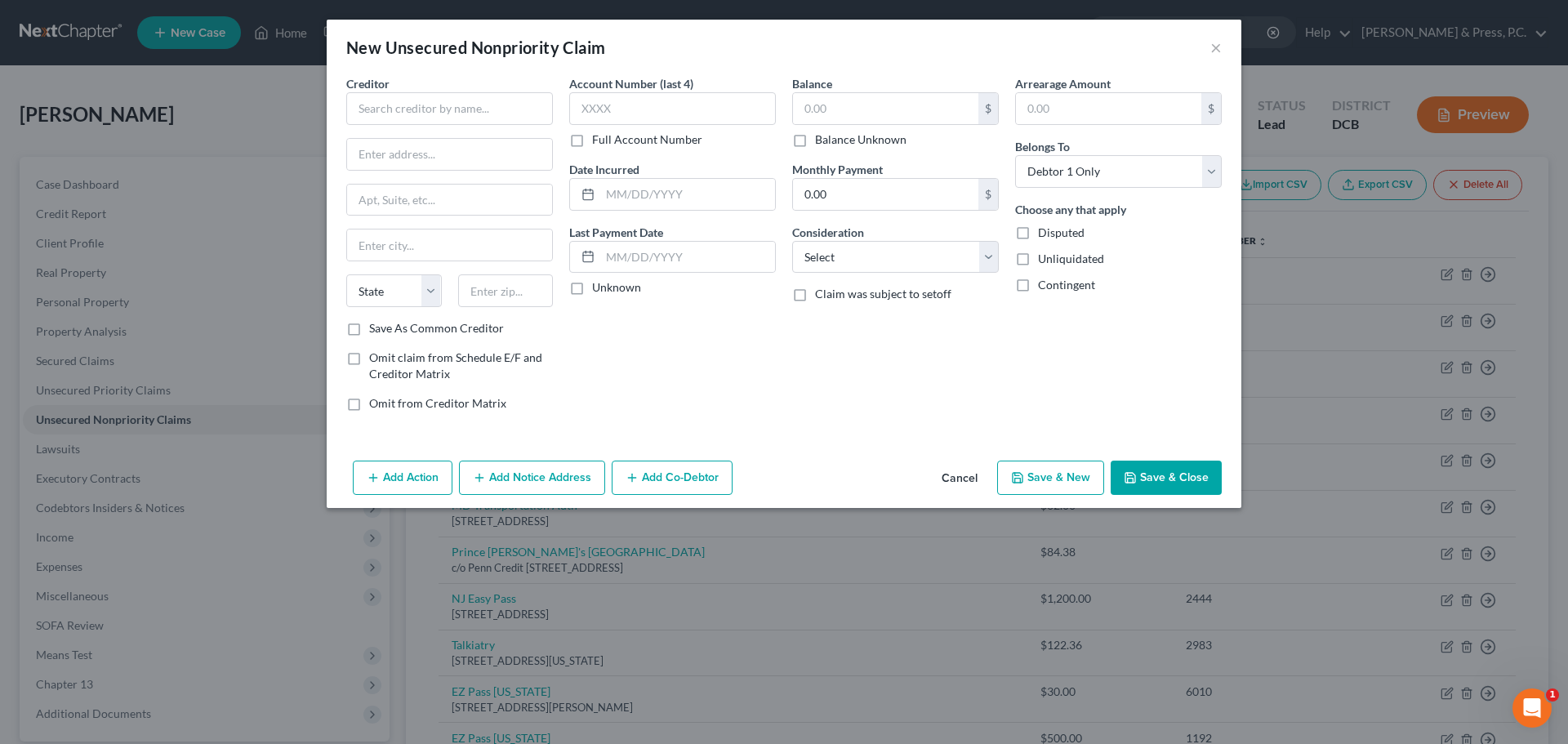
click at [964, 474] on button "Cancel" at bounding box center [959, 479] width 62 height 32
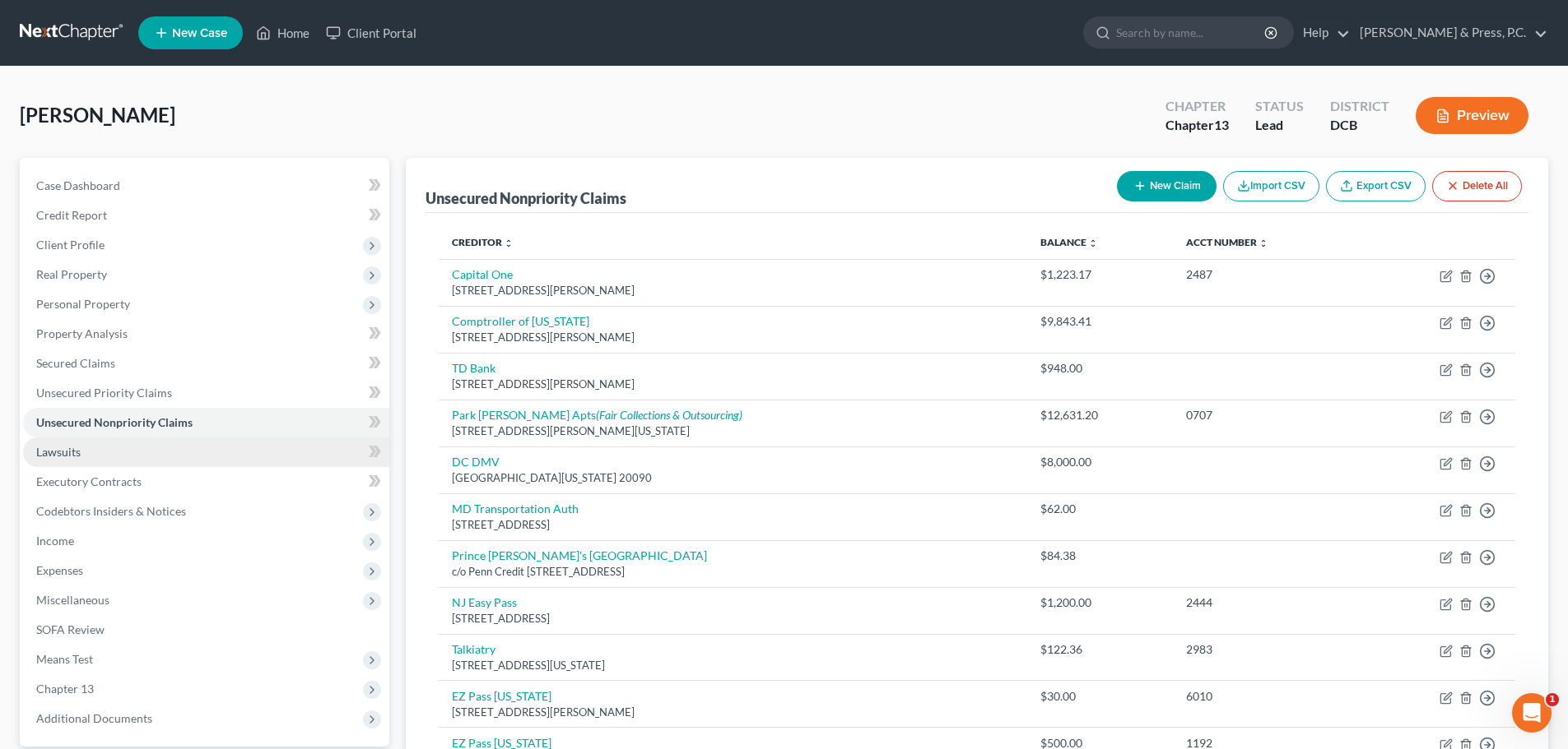
click at [152, 443] on link "Lawsuits" at bounding box center [207, 452] width 366 height 30
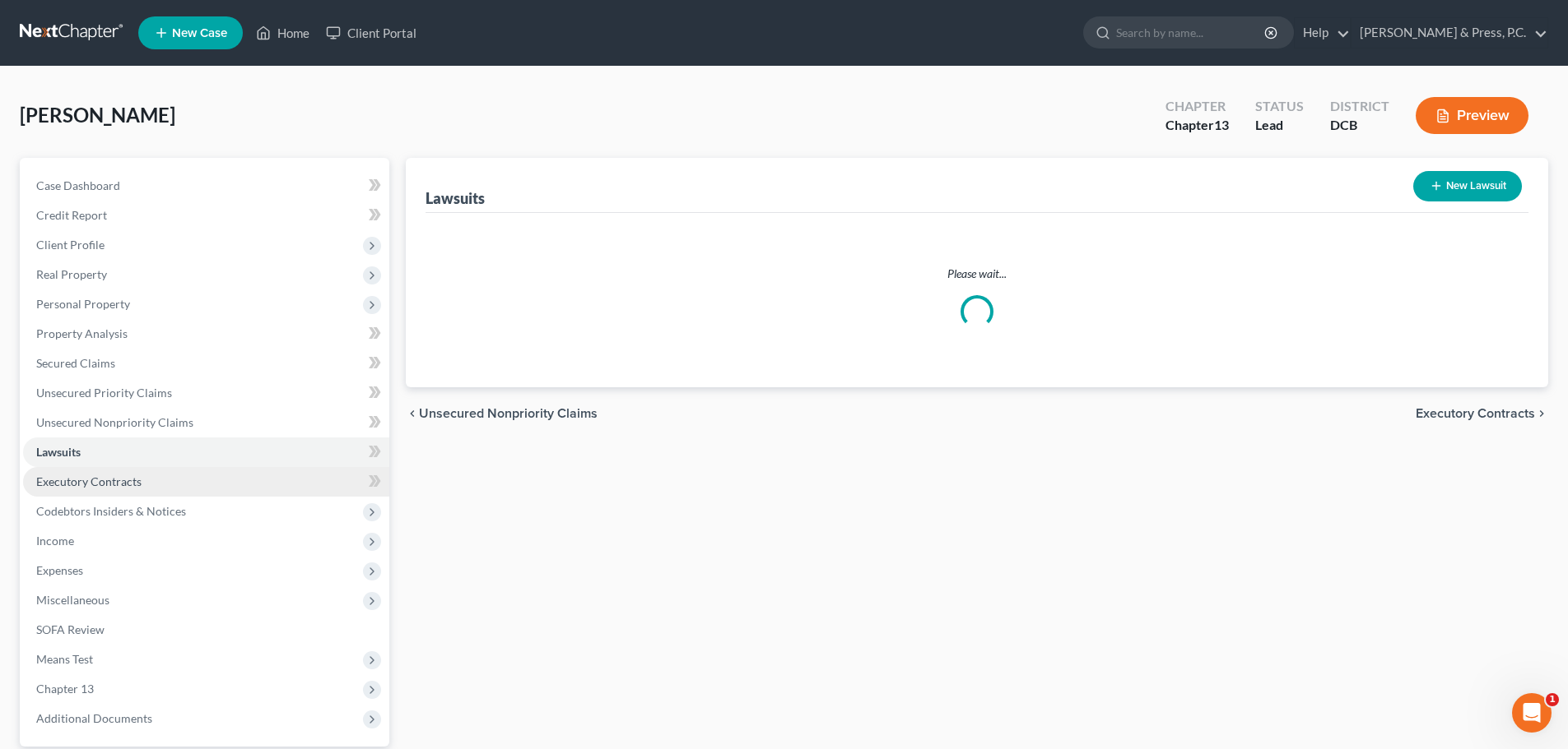
click at [153, 484] on link "Executory Contracts" at bounding box center [207, 482] width 366 height 30
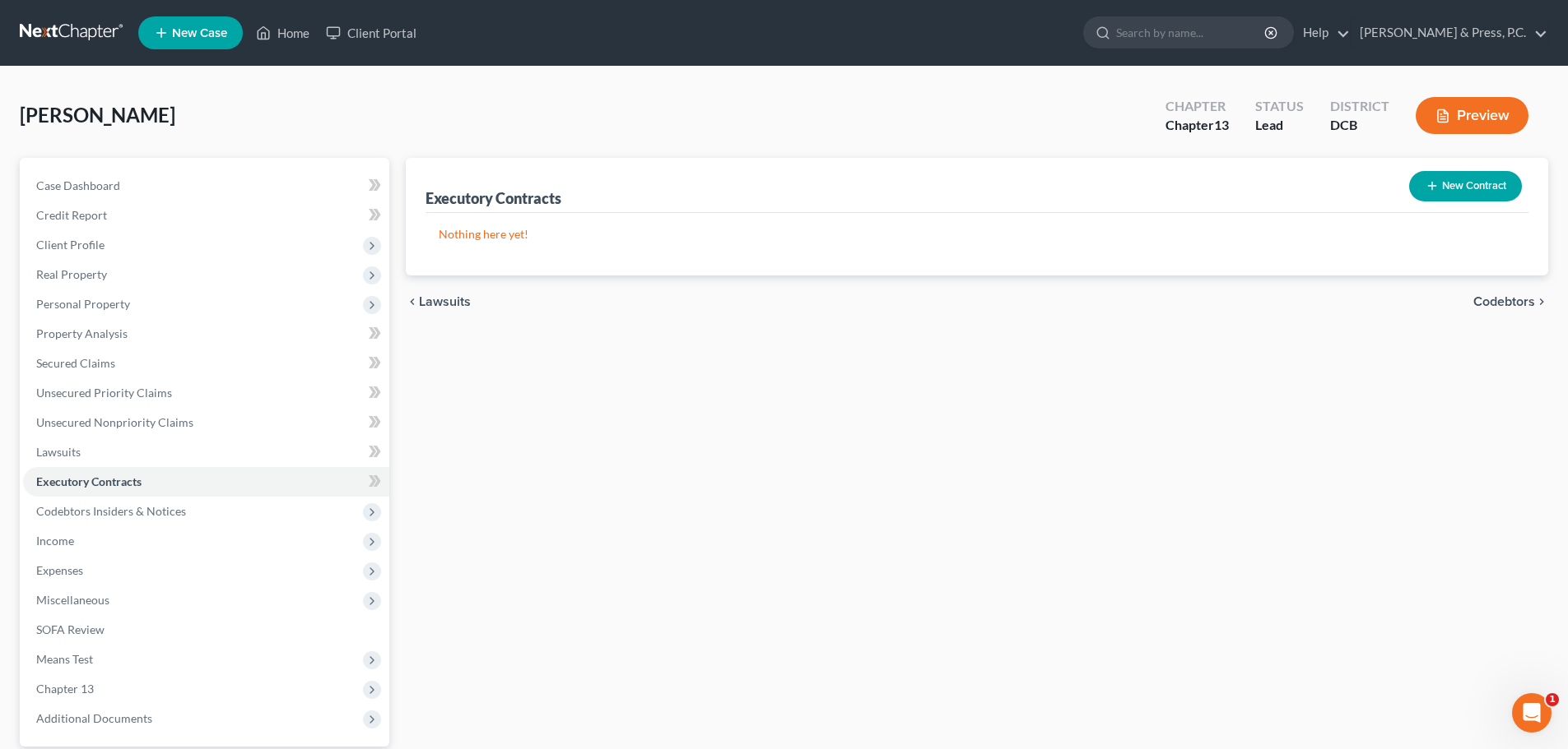
click at [1486, 183] on button "New Contract" at bounding box center [1465, 187] width 113 height 31
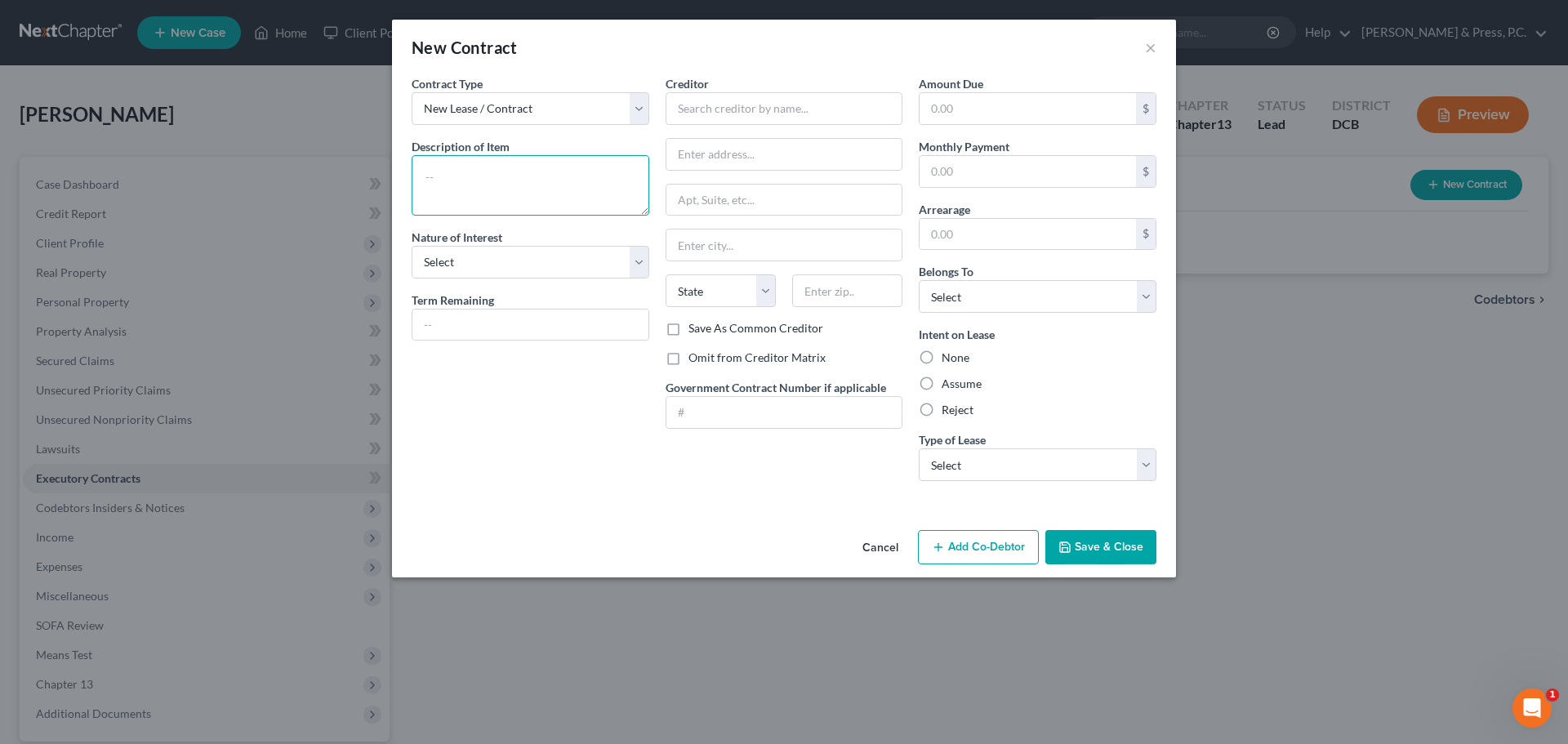
click at [474, 171] on textarea at bounding box center [530, 185] width 237 height 60
click at [810, 114] on input "text" at bounding box center [784, 108] width 237 height 32
click at [748, 141] on div "Acima Leasing" at bounding box center [764, 137] width 170 height 16
click at [568, 480] on div "Contract Type New Lease / Contract New Timeshare Description of non-residential…" at bounding box center [530, 285] width 254 height 420
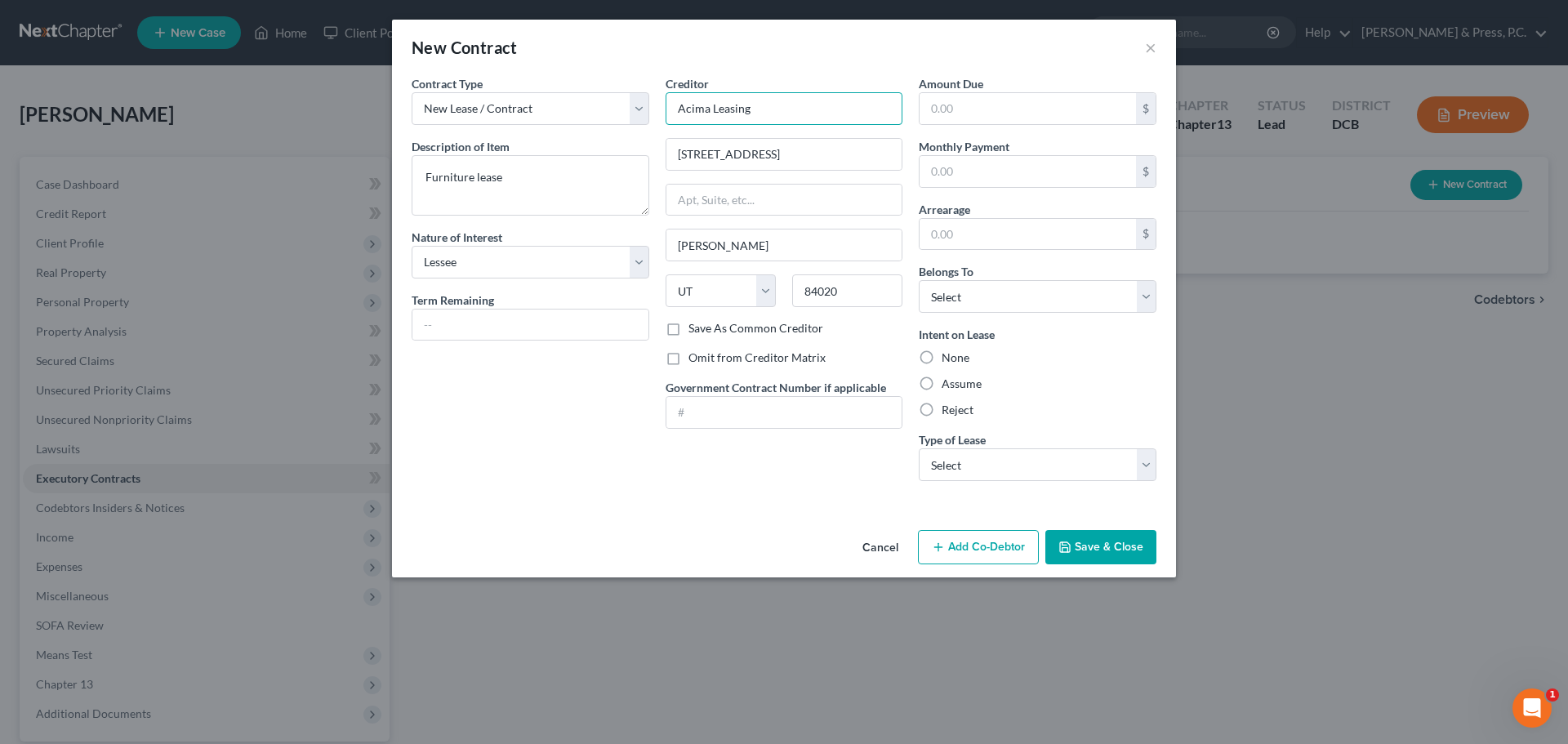
click at [771, 120] on input "Acima Leasing" at bounding box center [784, 108] width 237 height 32
click at [843, 294] on input "84020" at bounding box center [847, 290] width 110 height 32
click at [688, 324] on label "Save As Common Creditor" at bounding box center [755, 328] width 134 height 16
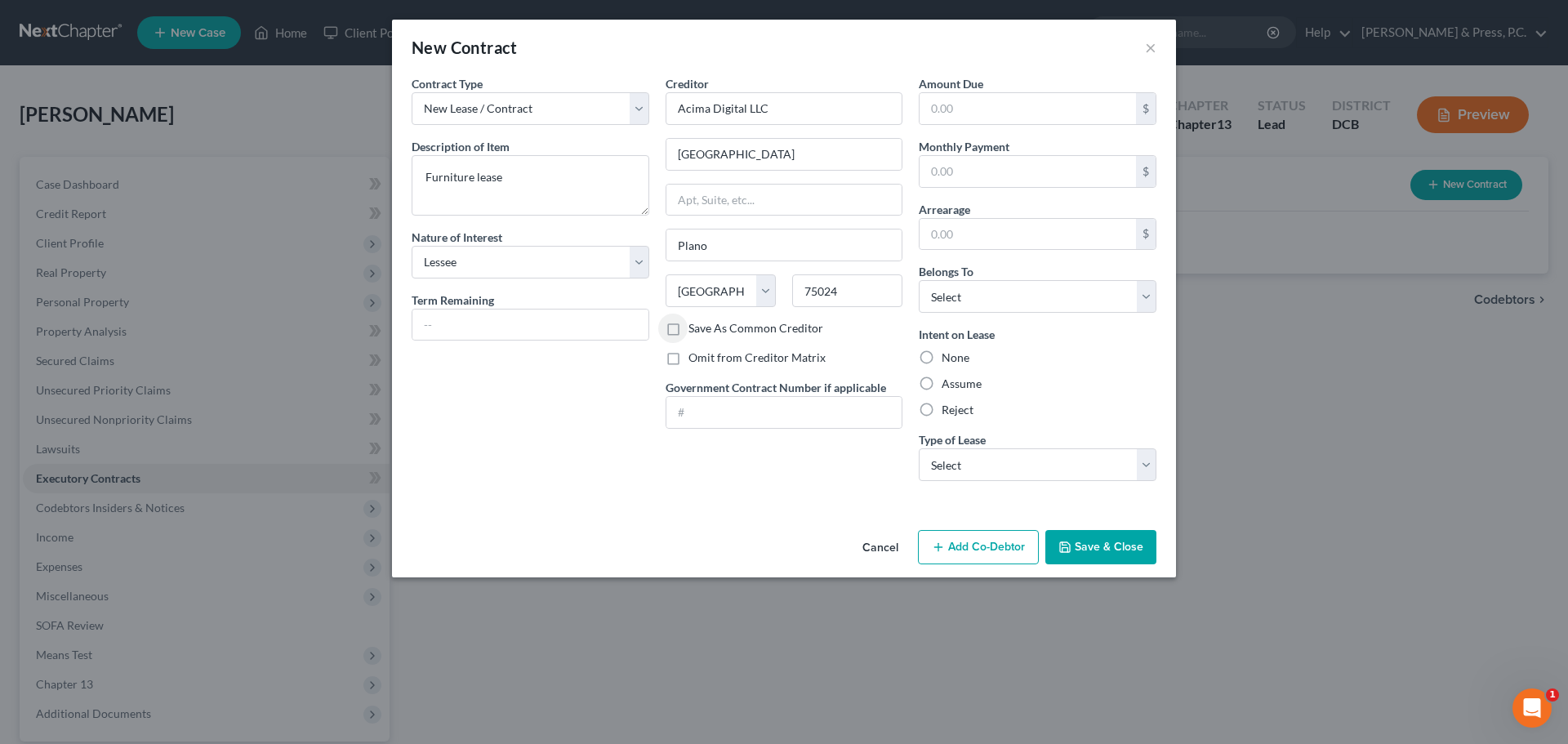
click at [695, 324] on input "Save As Common Creditor" at bounding box center [701, 325] width 11 height 11
click at [642, 416] on div "Contract Type New Lease / Contract New Timeshare Description of non-residential…" at bounding box center [530, 285] width 254 height 420
click at [1006, 110] on input "text" at bounding box center [1028, 108] width 217 height 31
click at [977, 301] on select "Select Debtor 1 Only Debtor 2 Only Debtor 1 And Debtor 2 Only At Least One Of T…" at bounding box center [1038, 297] width 237 height 32
click at [919, 281] on select "Select Debtor 1 Only Debtor 2 Only Debtor 1 And Debtor 2 Only At Least One Of T…" at bounding box center [1038, 297] width 237 height 32
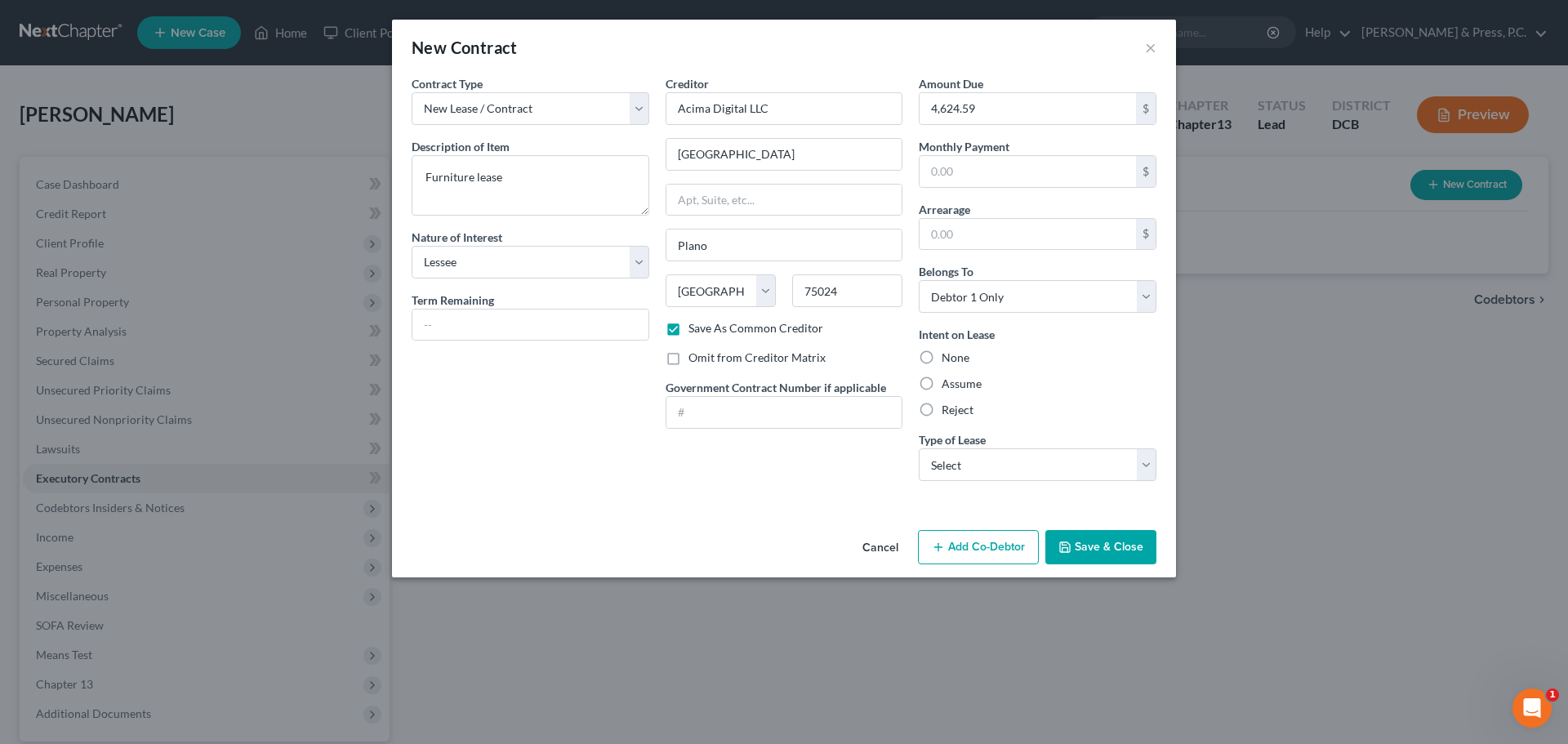
click at [864, 501] on div "Contract Type New Lease / Contract New Timeshare Description of non-residential…" at bounding box center [784, 299] width 784 height 448
click at [934, 471] on select "Select Real Estate Car Other" at bounding box center [1038, 464] width 237 height 32
click at [919, 448] on select "Select Real Estate Car Other" at bounding box center [1038, 464] width 237 height 32
click at [760, 505] on div "Contract Type New Lease / Contract New Timeshare Description of non-residential…" at bounding box center [784, 299] width 784 height 448
click at [1074, 531] on button "Save & Close" at bounding box center [1101, 548] width 111 height 34
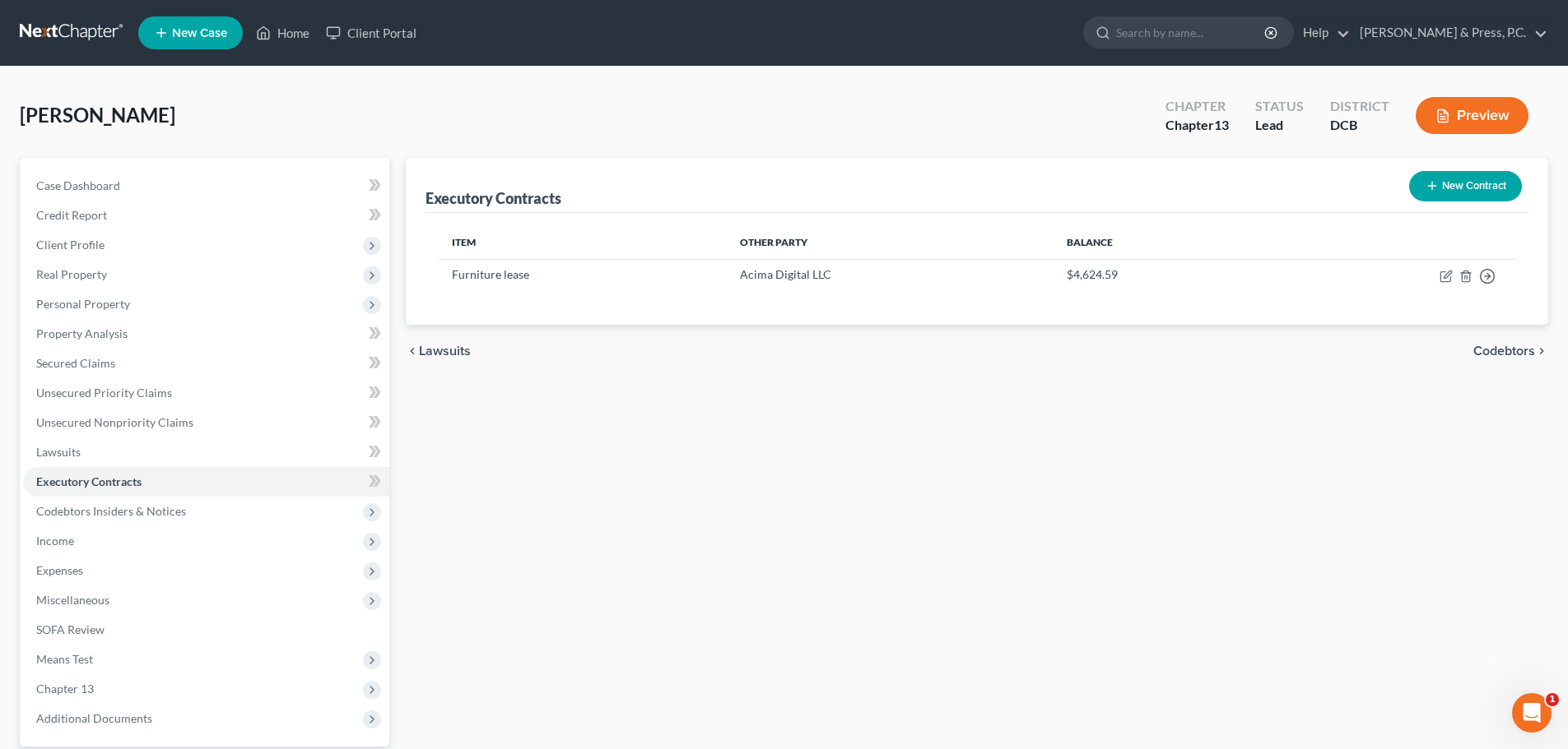
click at [1461, 189] on button "New Contract" at bounding box center [1465, 187] width 113 height 31
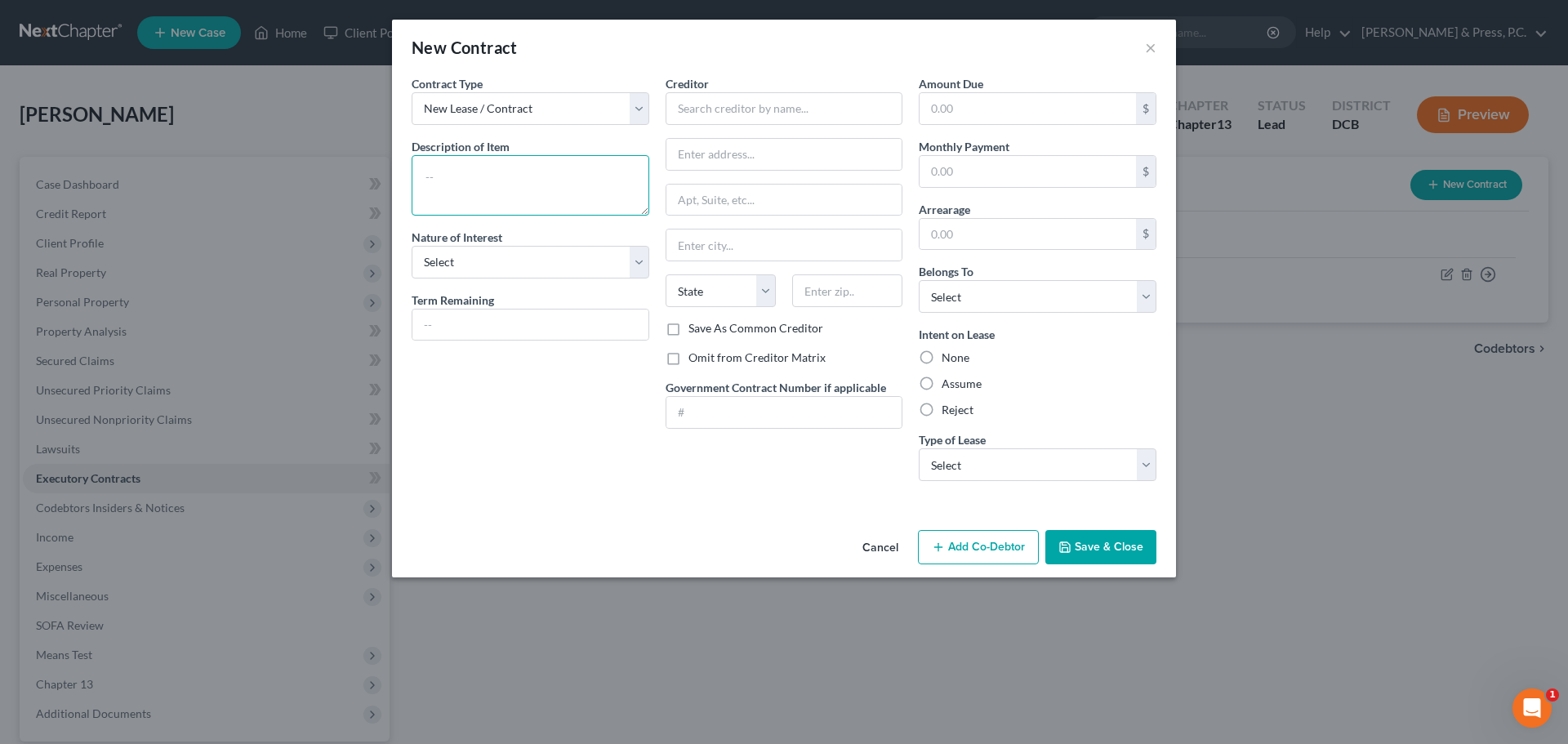
click at [518, 171] on textarea at bounding box center [530, 185] width 237 height 60
click at [813, 95] on input "text" at bounding box center [784, 108] width 237 height 32
click at [829, 290] on input "text" at bounding box center [847, 290] width 110 height 32
click at [761, 327] on label "Save As Common Creditor" at bounding box center [755, 328] width 134 height 16
click at [706, 327] on input "Save As Common Creditor" at bounding box center [701, 325] width 11 height 11
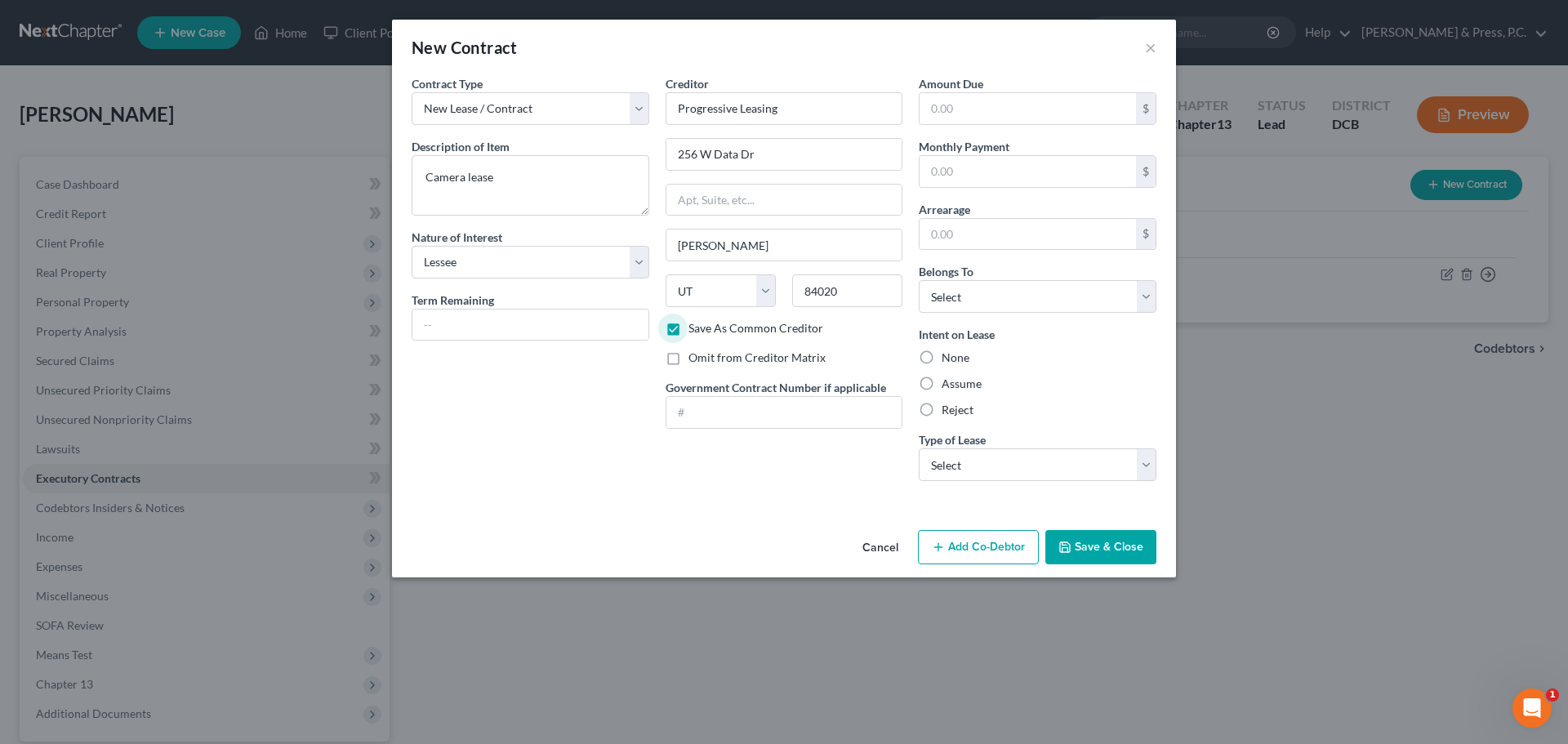
click at [542, 505] on div "Contract Type New Lease / Contract New Timeshare Description of non-residential…" at bounding box center [784, 299] width 784 height 448
click at [949, 117] on input "text" at bounding box center [1028, 108] width 217 height 31
click at [986, 301] on select "Select Debtor 1 Only Debtor 2 Only Debtor 1 And Debtor 2 Only At Least One Of T…" at bounding box center [1038, 297] width 237 height 32
click at [919, 281] on select "Select Debtor 1 Only Debtor 2 Only Debtor 1 And Debtor 2 Only At Least One Of T…" at bounding box center [1038, 297] width 237 height 32
click at [1127, 552] on button "Save & Close" at bounding box center [1101, 548] width 111 height 34
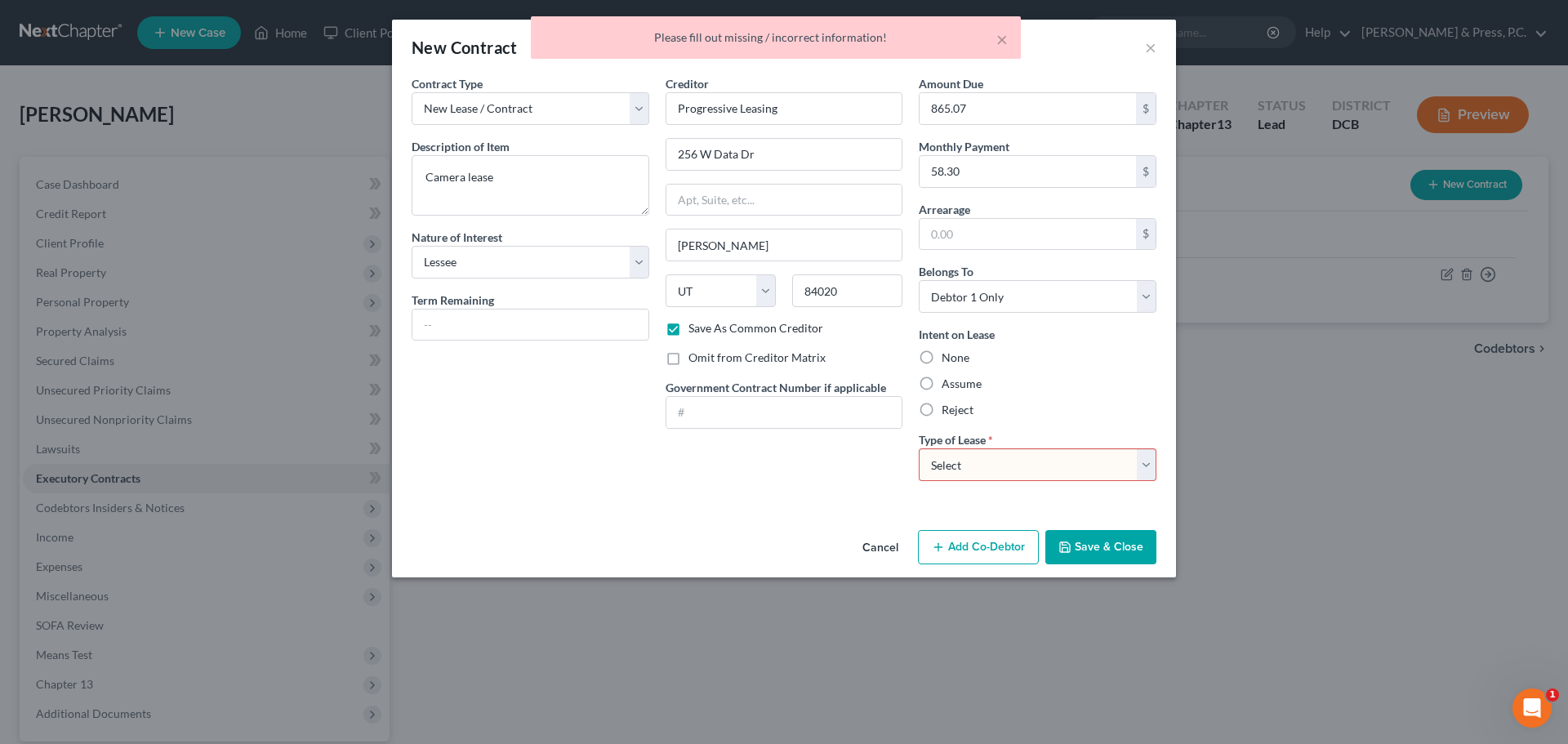
click at [993, 470] on select "Select Real Estate Car Other" at bounding box center [1038, 464] width 237 height 32
click at [919, 448] on select "Select Real Estate Car Other" at bounding box center [1038, 464] width 237 height 32
drag, startPoint x: 1086, startPoint y: 534, endPoint x: 1100, endPoint y: 544, distance: 17.2
click at [1100, 544] on button "Save & Close" at bounding box center [1101, 548] width 111 height 34
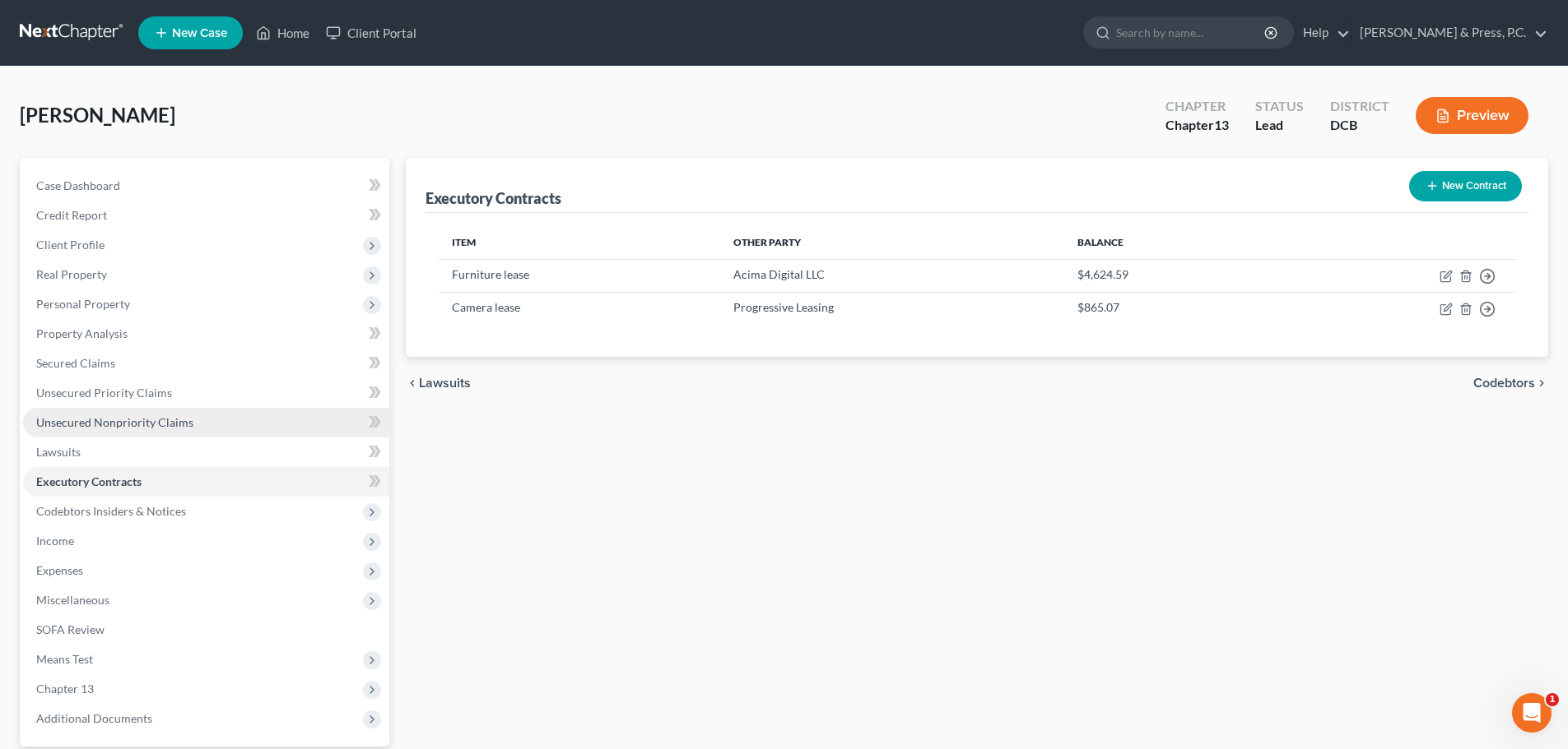
click at [105, 420] on span "Unsecured Nonpriority Claims" at bounding box center [115, 421] width 157 height 14
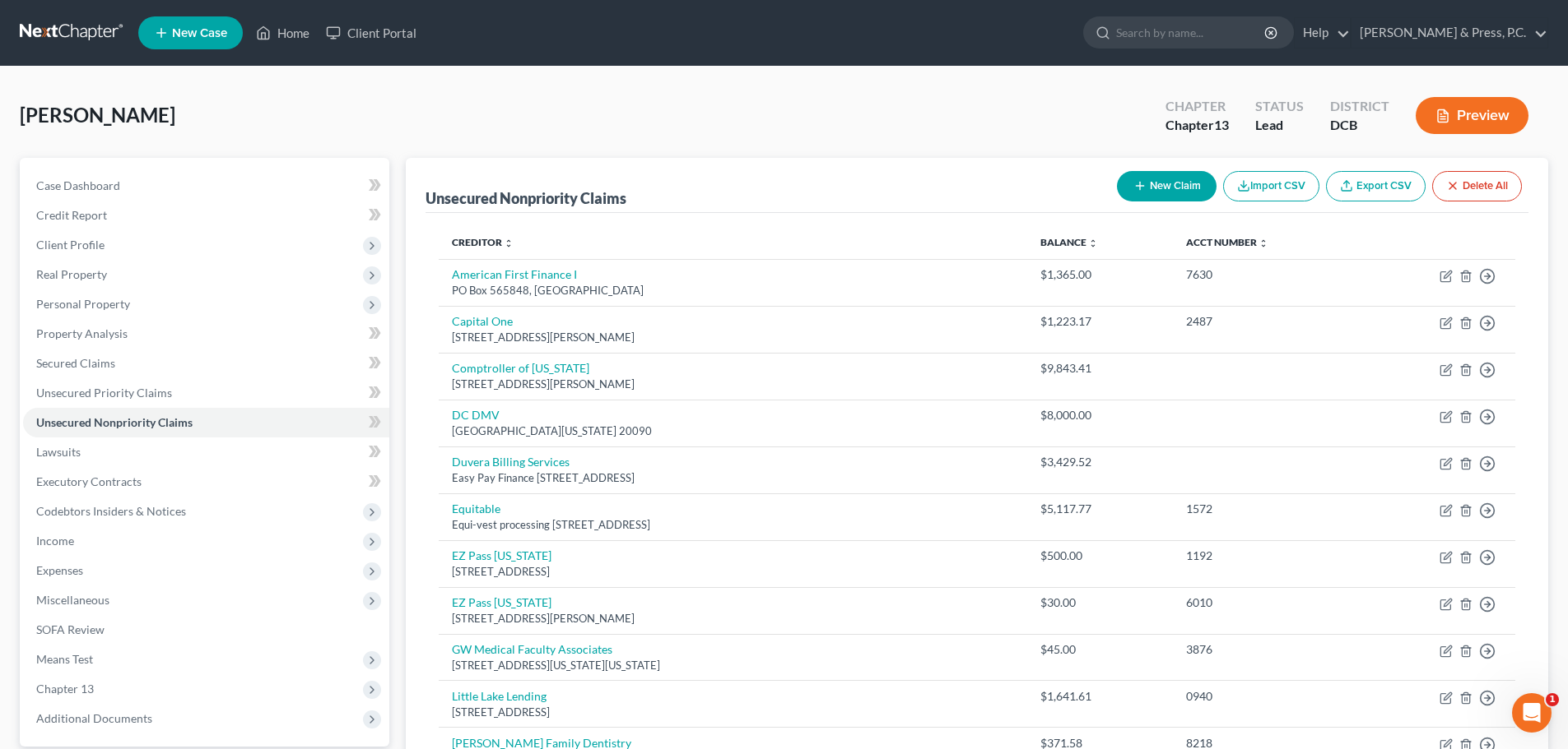
click at [1118, 185] on button "New Claim" at bounding box center [1166, 187] width 99 height 31
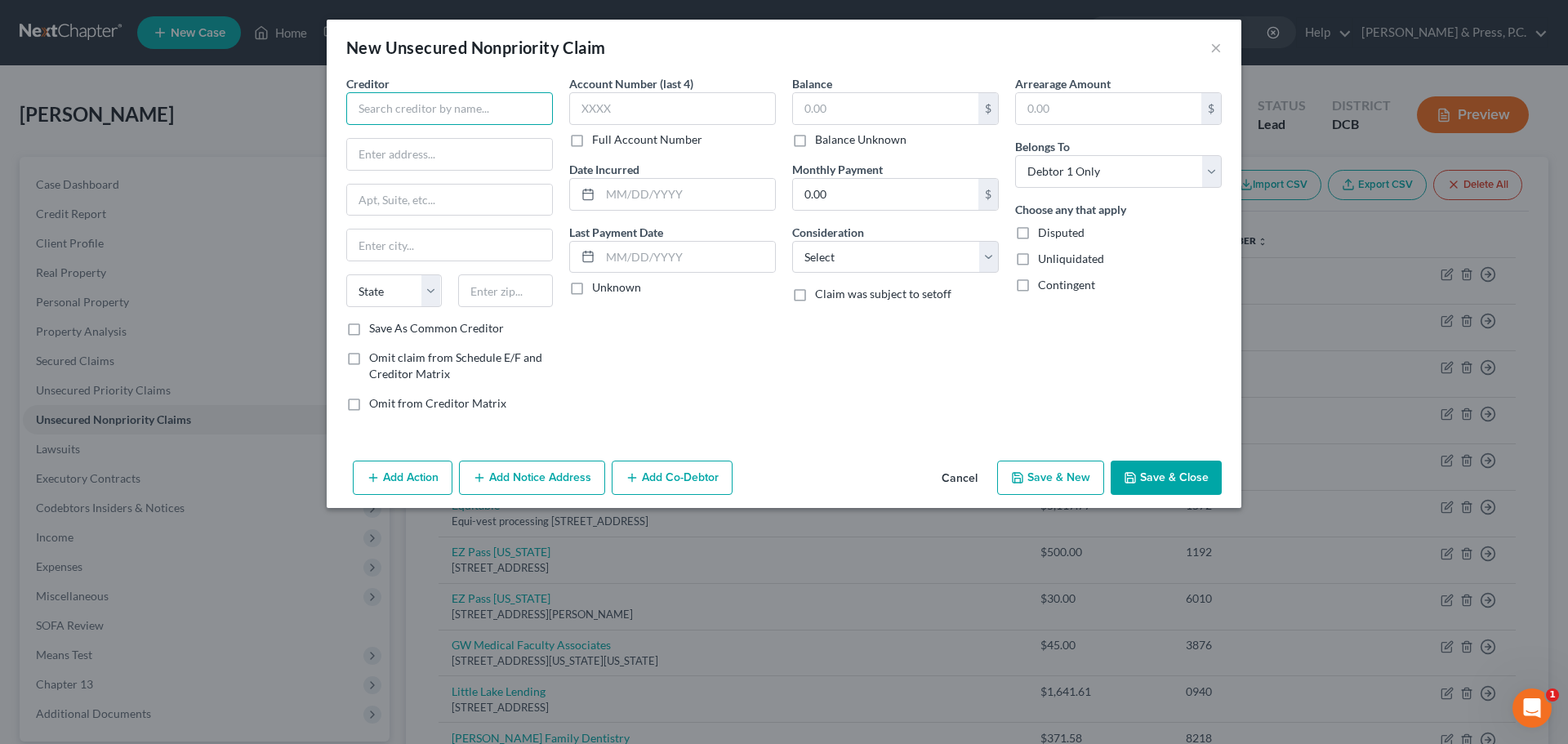
click at [430, 115] on input "text" at bounding box center [450, 108] width 207 height 32
click at [446, 112] on input "express" at bounding box center [450, 108] width 207 height 32
click at [397, 197] on input "PO Box28148" at bounding box center [449, 200] width 205 height 31
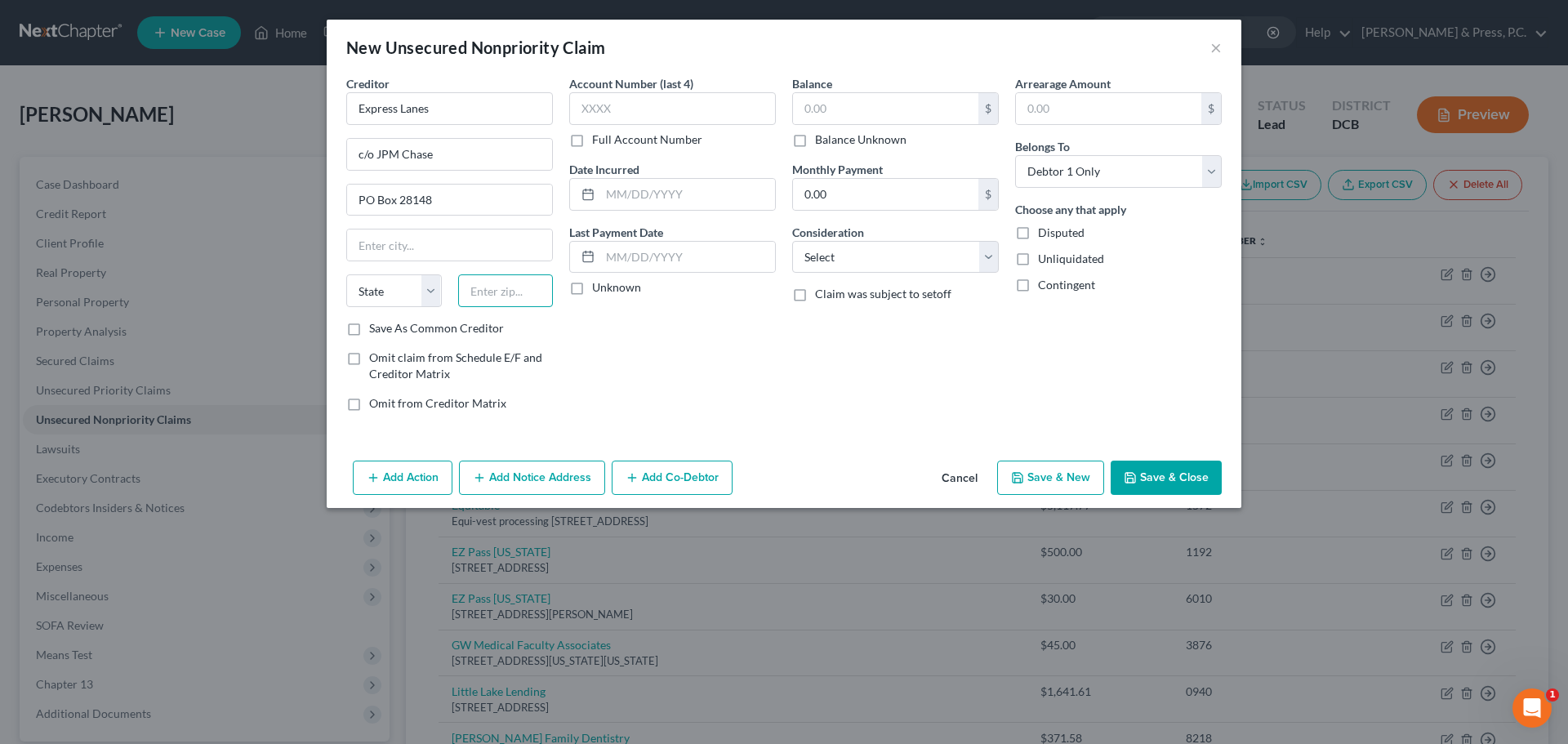
click at [527, 292] on input "text" at bounding box center [505, 290] width 96 height 32
click at [461, 329] on label "Save As Common Creditor" at bounding box center [436, 328] width 134 height 16
click at [386, 329] on input "Save As Common Creditor" at bounding box center [381, 325] width 11 height 11
click at [660, 125] on input "text" at bounding box center [672, 108] width 207 height 32
click at [849, 111] on input "text" at bounding box center [885, 108] width 185 height 31
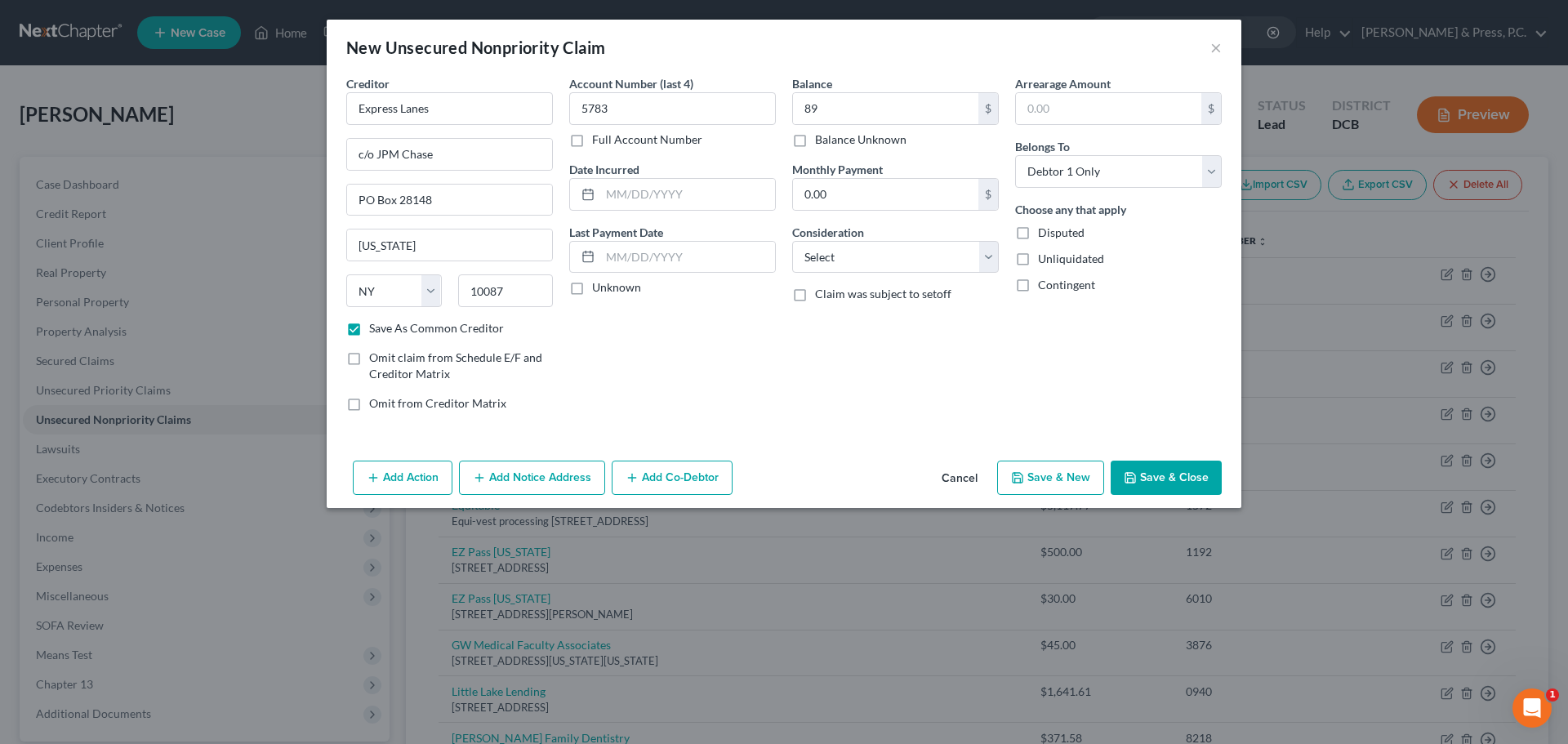
click at [1173, 497] on div "Add Action Add Notice Address Add Co-Debtor Cancel Save & New Save & Close" at bounding box center [784, 481] width 915 height 54
click at [1177, 480] on button "Save & Close" at bounding box center [1167, 478] width 111 height 34
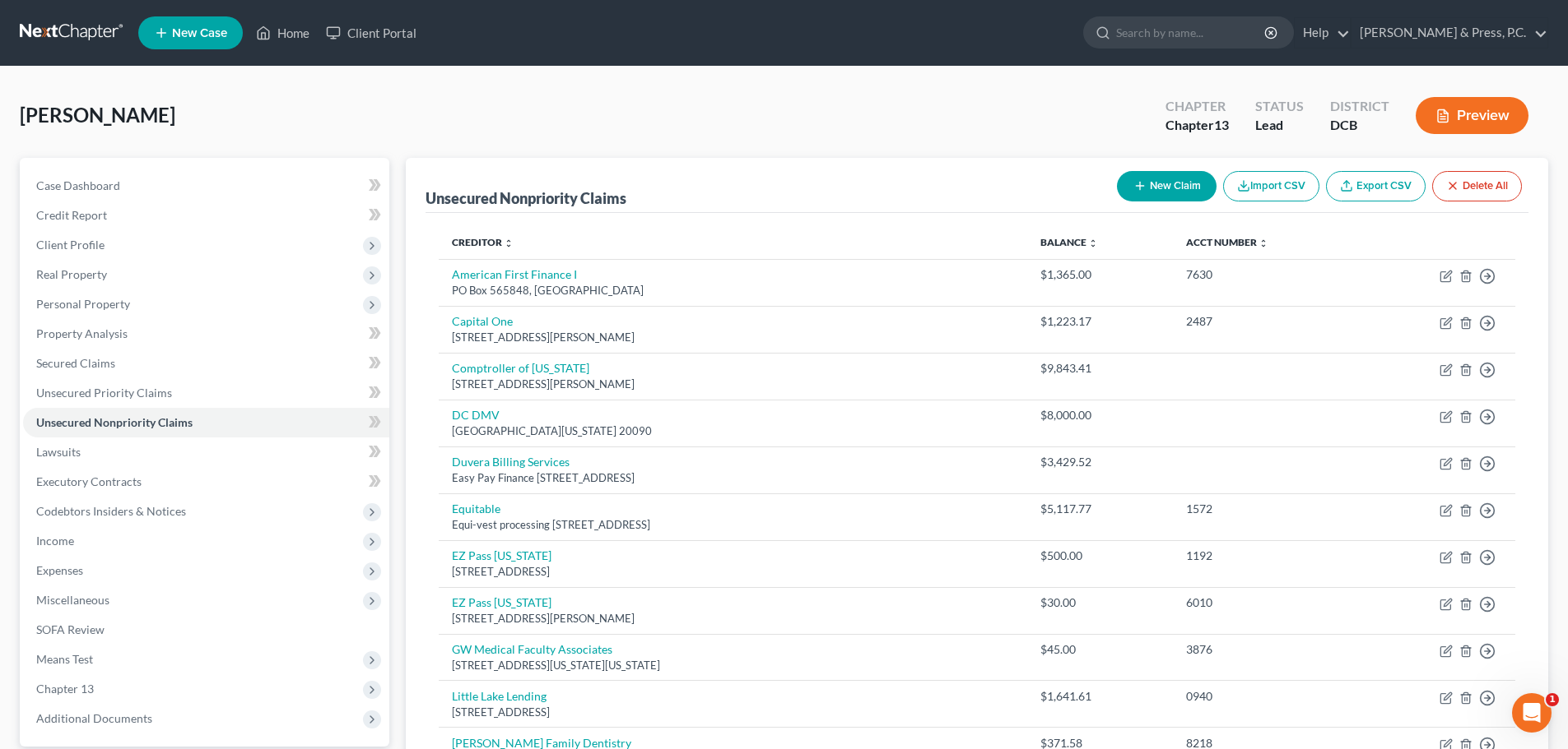
click at [1174, 175] on button "New Claim" at bounding box center [1166, 187] width 99 height 31
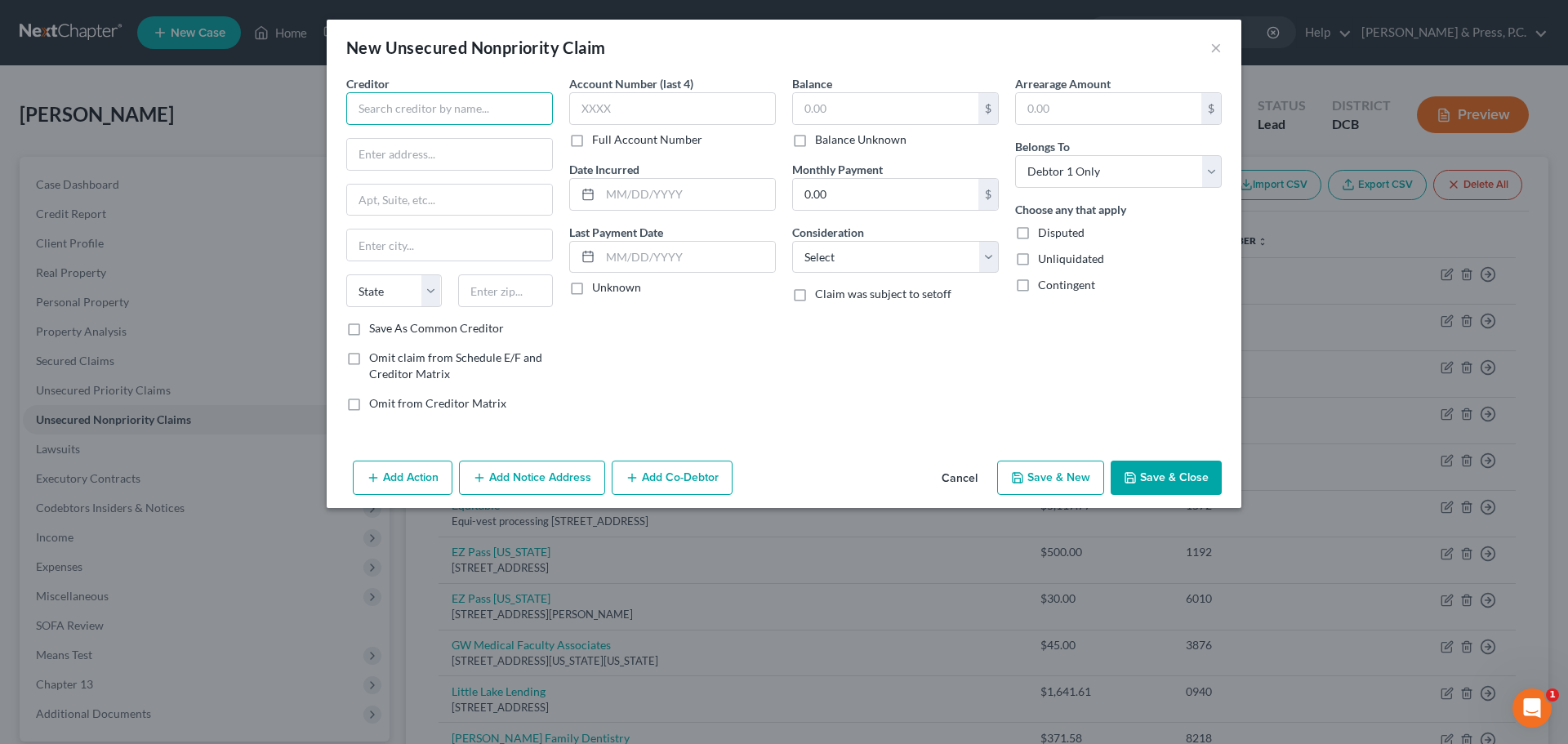
click at [418, 116] on input "text" at bounding box center [450, 108] width 207 height 32
click at [528, 300] on input "text" at bounding box center [505, 290] width 96 height 32
click at [418, 317] on div "State [US_STATE] AK AR AZ CA CO CT DE DC [GEOGRAPHIC_DATA] [GEOGRAPHIC_DATA] GU…" at bounding box center [449, 297] width 223 height 46
click at [426, 332] on label "Save As Common Creditor" at bounding box center [436, 328] width 134 height 16
click at [386, 331] on input "Save As Common Creditor" at bounding box center [381, 325] width 11 height 11
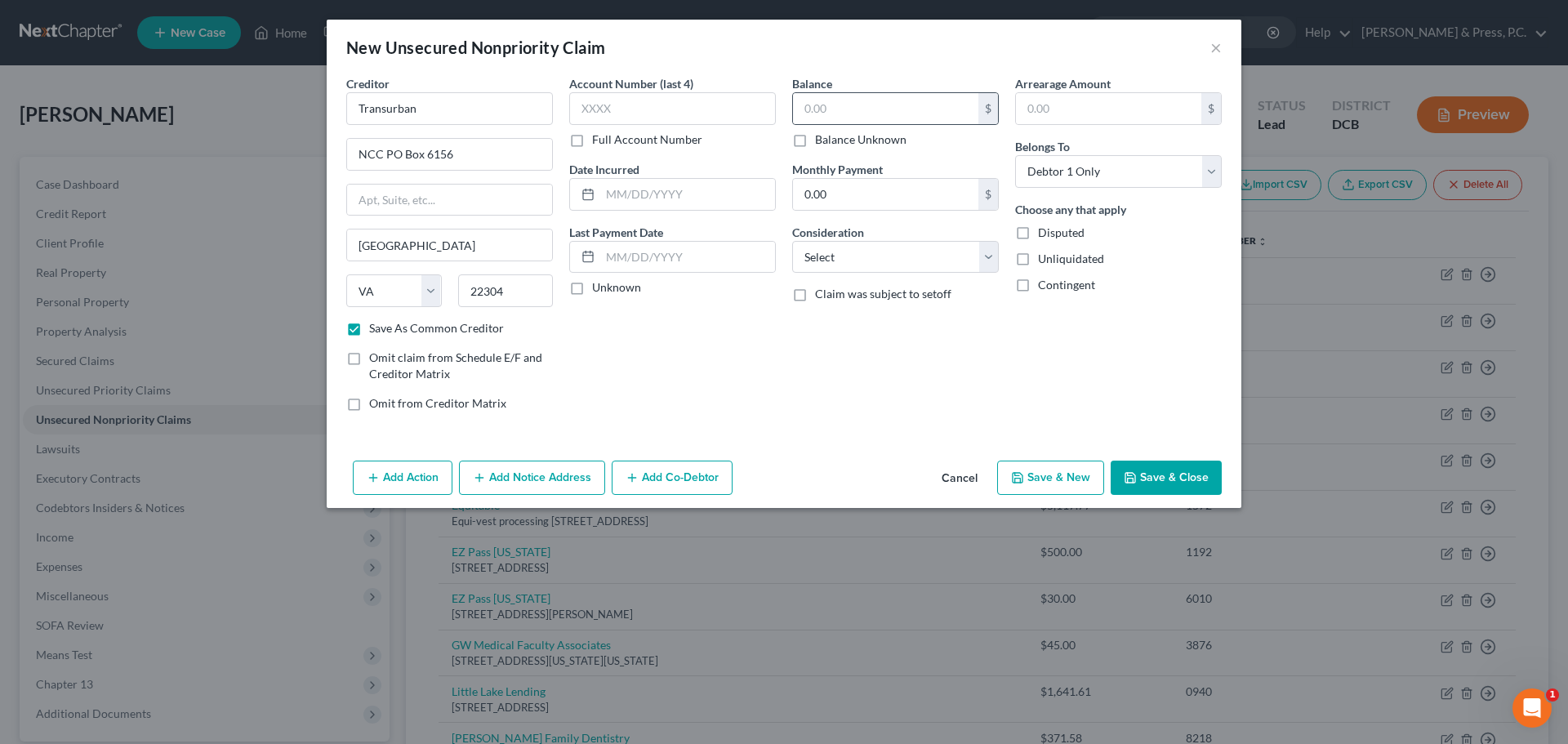
click at [839, 92] on div "Balance $ Balance Unknown Balance Undetermined $ Balance Unknown" at bounding box center [895, 111] width 207 height 73
click at [832, 117] on input "text" at bounding box center [885, 108] width 185 height 31
drag, startPoint x: 468, startPoint y: 150, endPoint x: 383, endPoint y: 154, distance: 85.1
click at [383, 154] on input "NCC PO Box 6156" at bounding box center [449, 154] width 205 height 31
paste input "PO Box 6156"
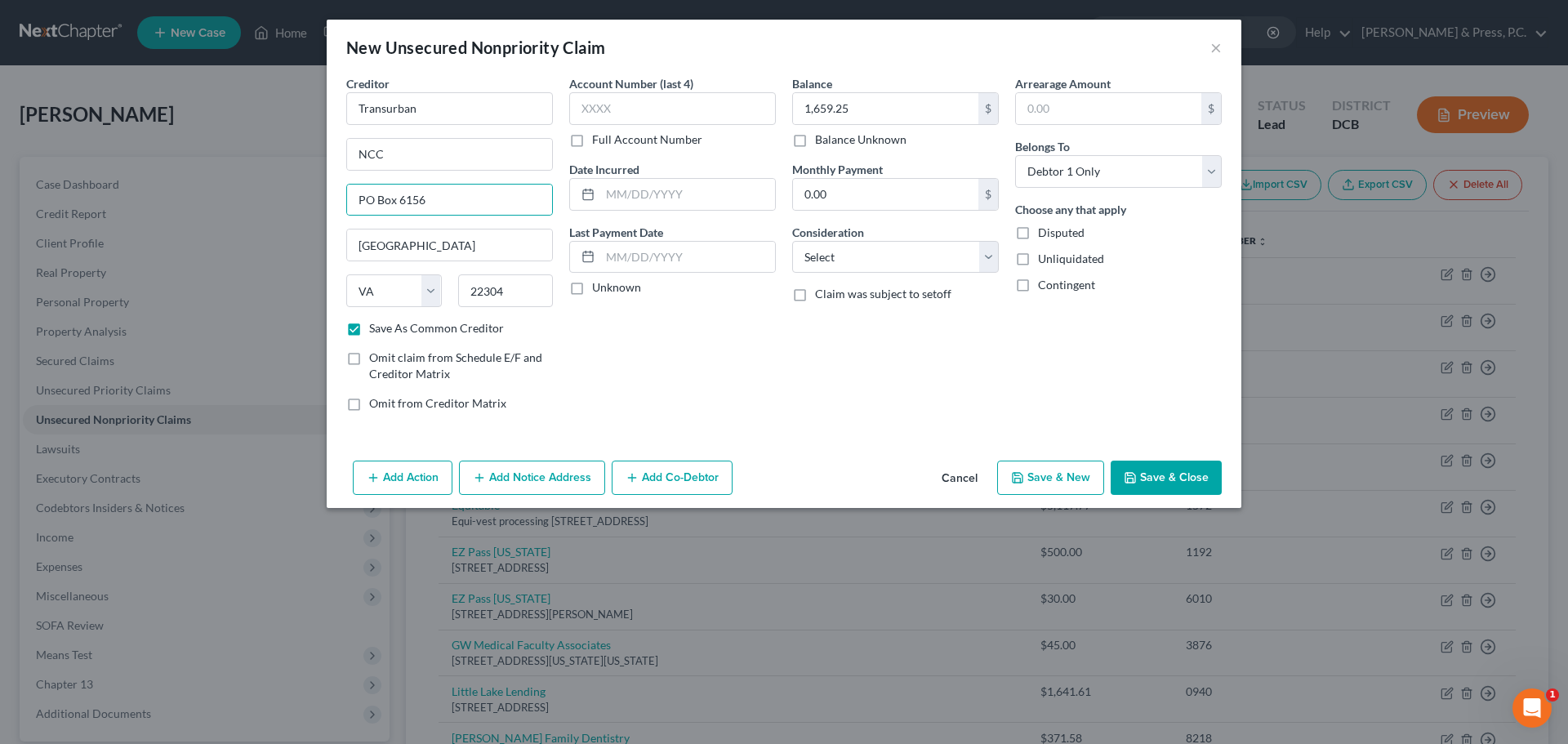
click at [786, 404] on div "Balance 1,659.25 $ Balance Unknown Balance Undetermined 1,659.25 $ Balance Unkn…" at bounding box center [895, 250] width 223 height 350
click at [611, 107] on input "text" at bounding box center [672, 108] width 207 height 32
drag, startPoint x: 818, startPoint y: 338, endPoint x: 842, endPoint y: 262, distance: 79.7
click at [821, 327] on div "Balance 1,659.25 $ Balance Unknown Balance Undetermined 1,659.25 $ Balance Unkn…" at bounding box center [895, 250] width 223 height 350
click at [842, 262] on select "Select Cable / Satellite Services Collection Agency Credit Card Debt Debt Couns…" at bounding box center [895, 257] width 207 height 32
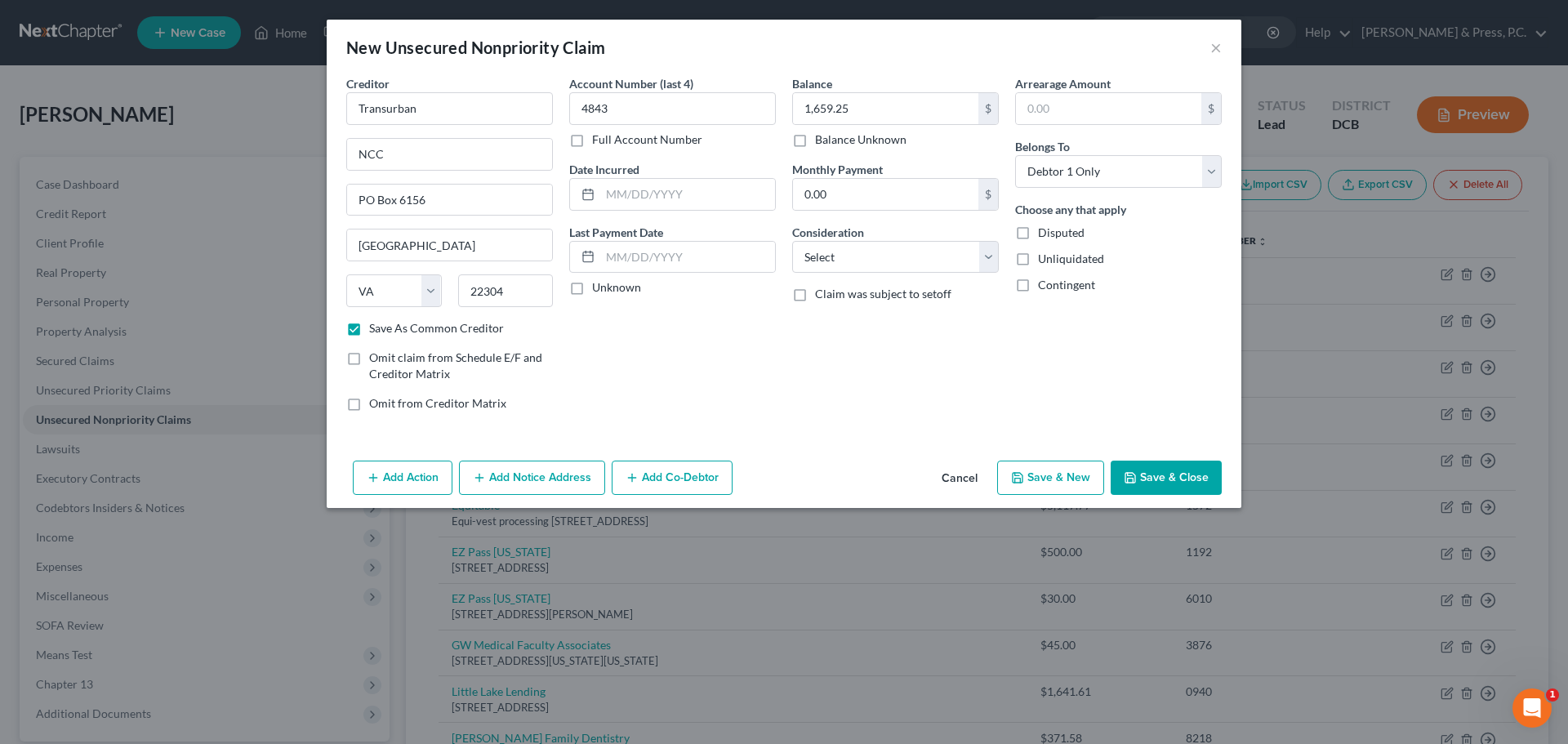
click at [716, 339] on div "Account Number (last 4) 4843 Full Account Number Date Incurred Last Payment Dat…" at bounding box center [672, 250] width 223 height 350
click at [1150, 476] on button "Save & Close" at bounding box center [1167, 478] width 111 height 34
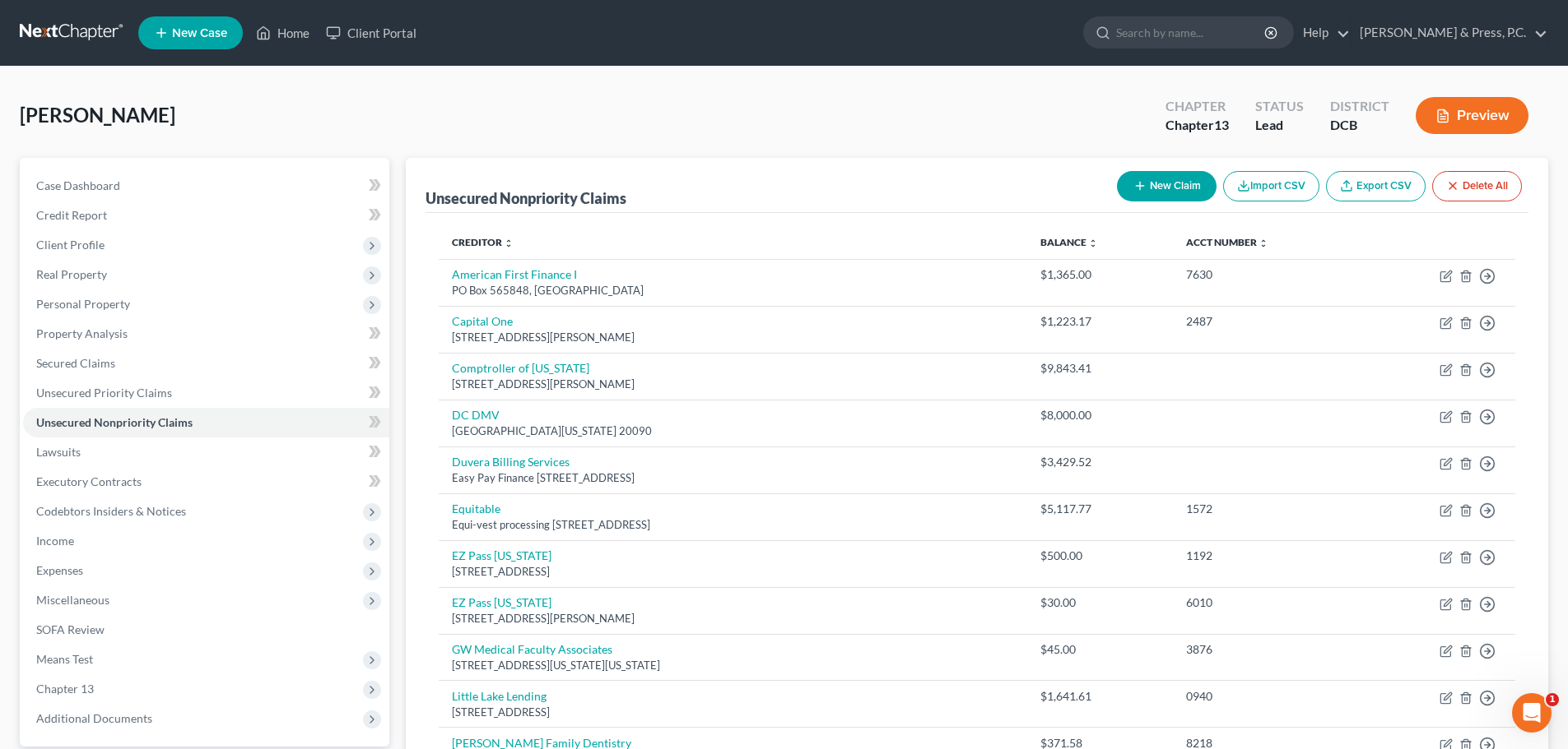
click at [1174, 188] on button "New Claim" at bounding box center [1166, 187] width 99 height 31
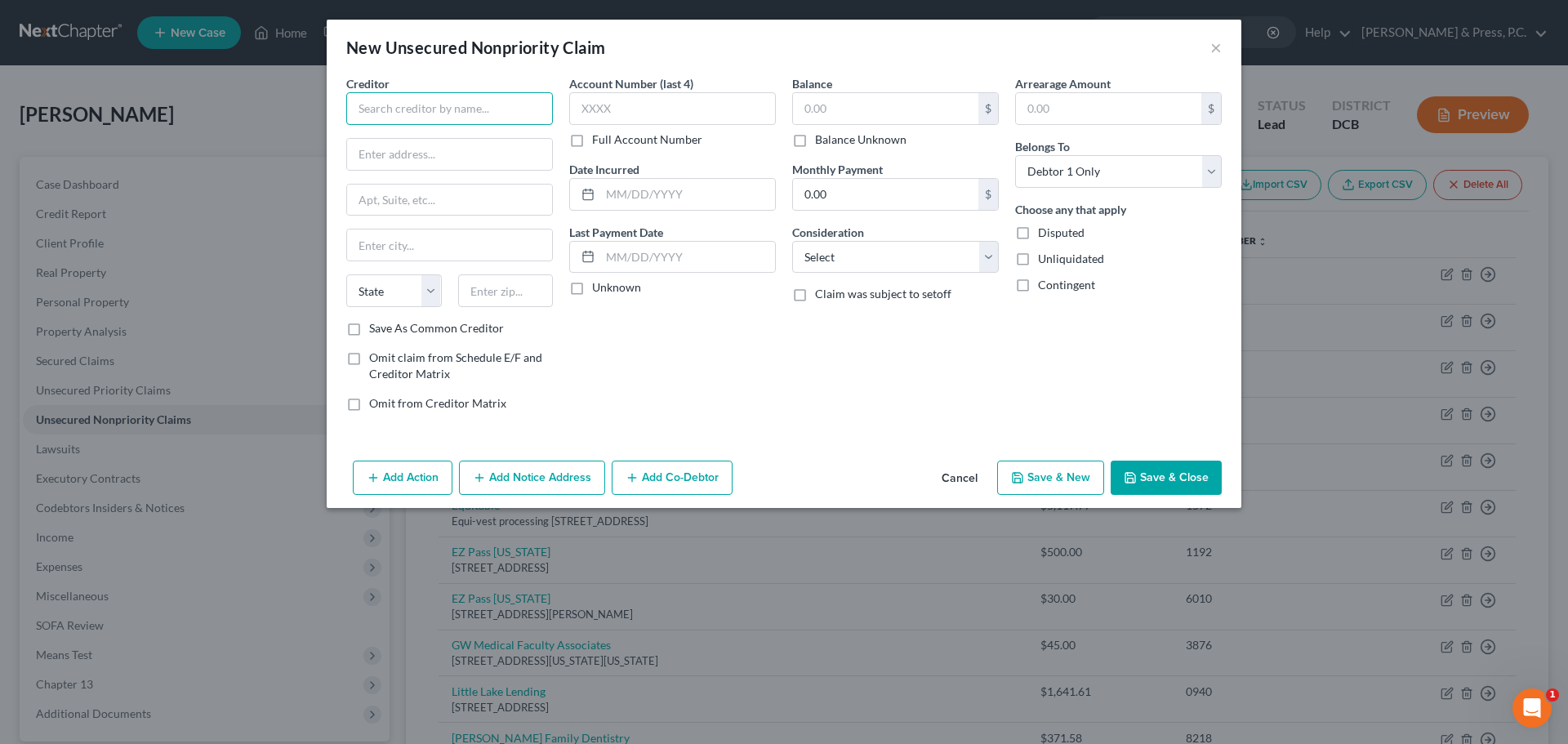
click at [495, 110] on input "text" at bounding box center [450, 108] width 207 height 32
click at [495, 289] on input "text" at bounding box center [505, 290] width 96 height 32
click at [438, 334] on label "Save As Common Creditor" at bounding box center [436, 328] width 134 height 16
click at [386, 331] on input "Save As Common Creditor" at bounding box center [381, 325] width 11 height 11
click at [825, 112] on input "text" at bounding box center [885, 108] width 185 height 31
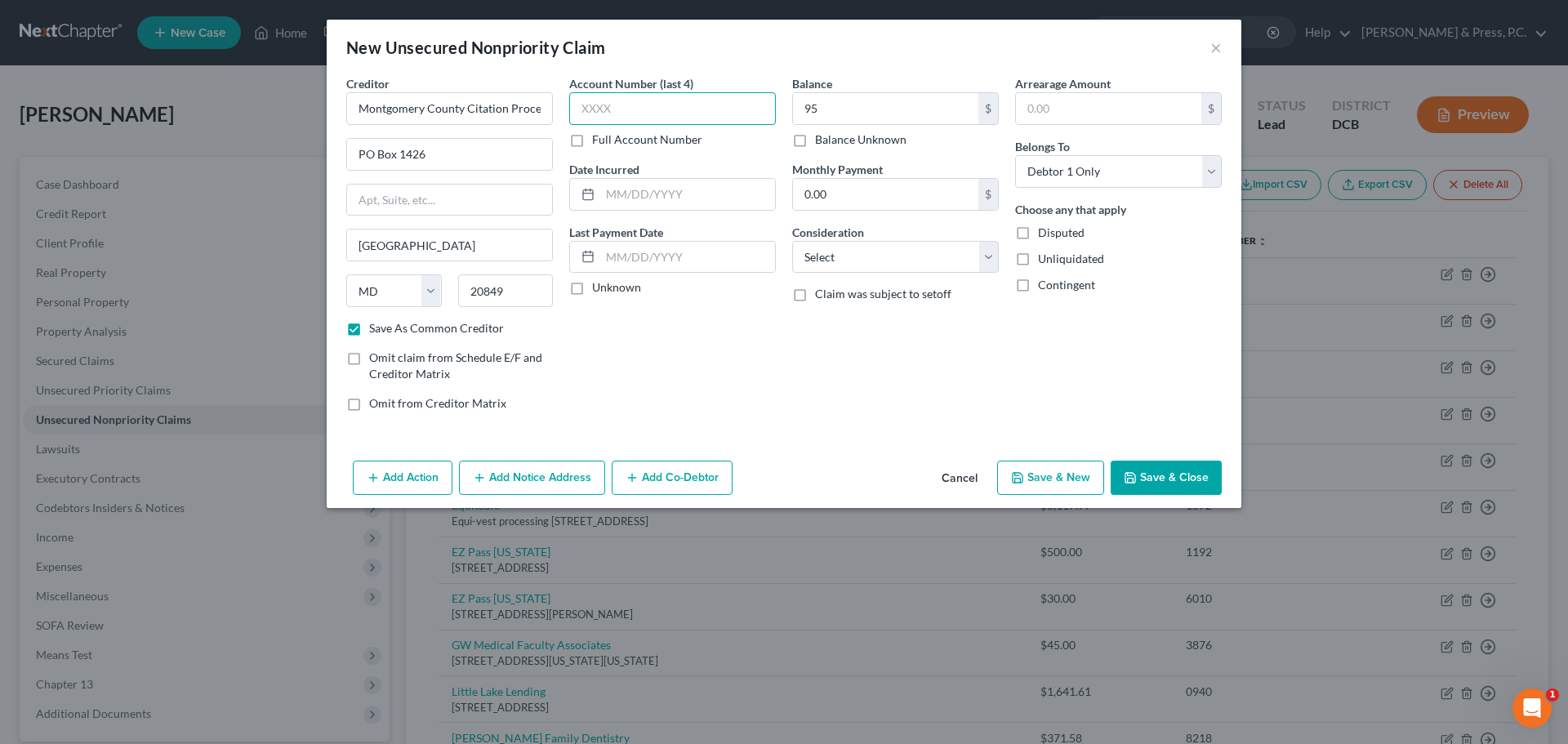
click at [668, 119] on input "text" at bounding box center [672, 108] width 207 height 32
drag, startPoint x: 819, startPoint y: 399, endPoint x: 839, endPoint y: 389, distance: 22.4
click at [822, 399] on div "Balance 95.00 $ Balance Unknown Balance Undetermined 95 $ Balance Unknown Month…" at bounding box center [895, 250] width 223 height 350
click at [1180, 469] on button "Save & Close" at bounding box center [1167, 478] width 111 height 34
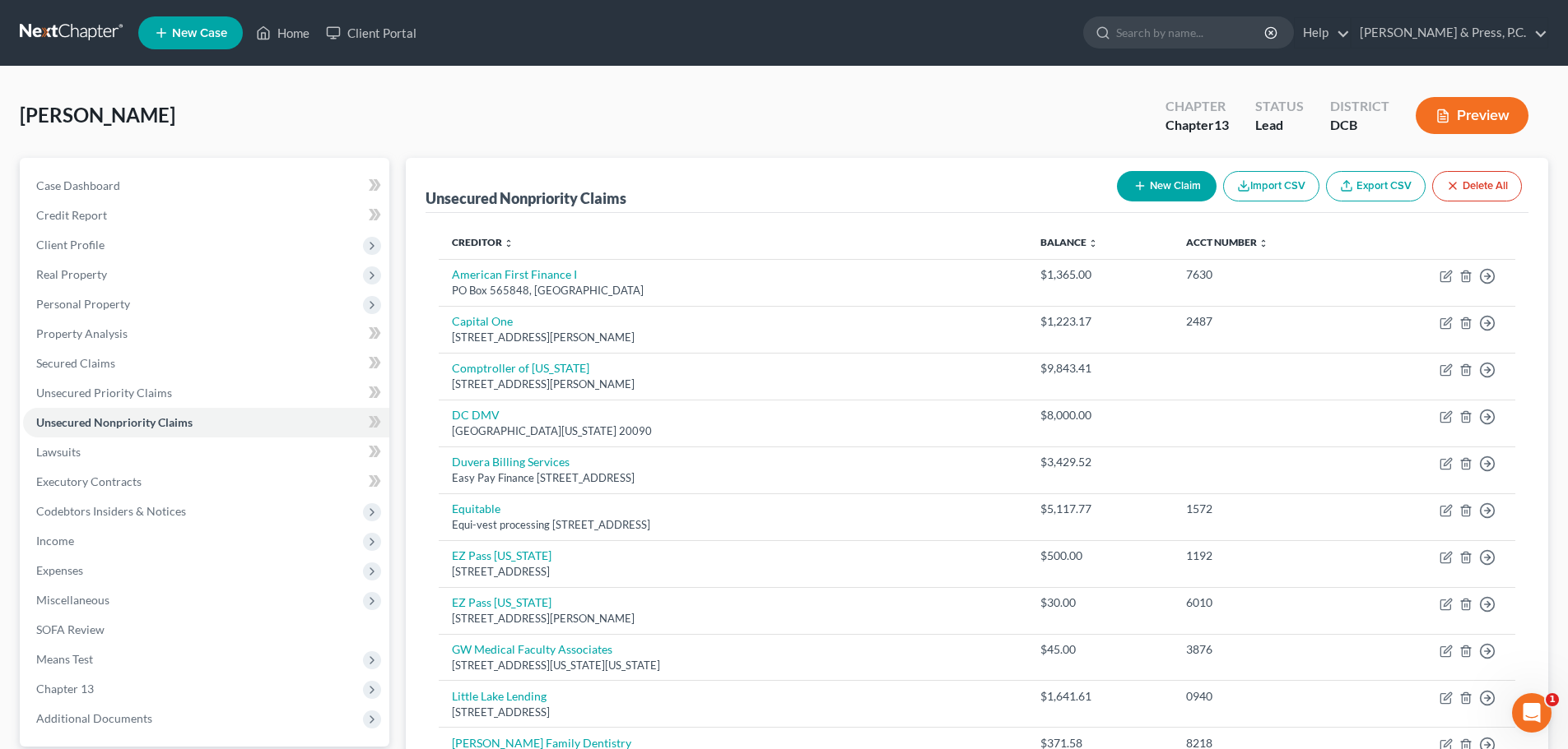
click at [1147, 190] on button "New Claim" at bounding box center [1166, 187] width 99 height 31
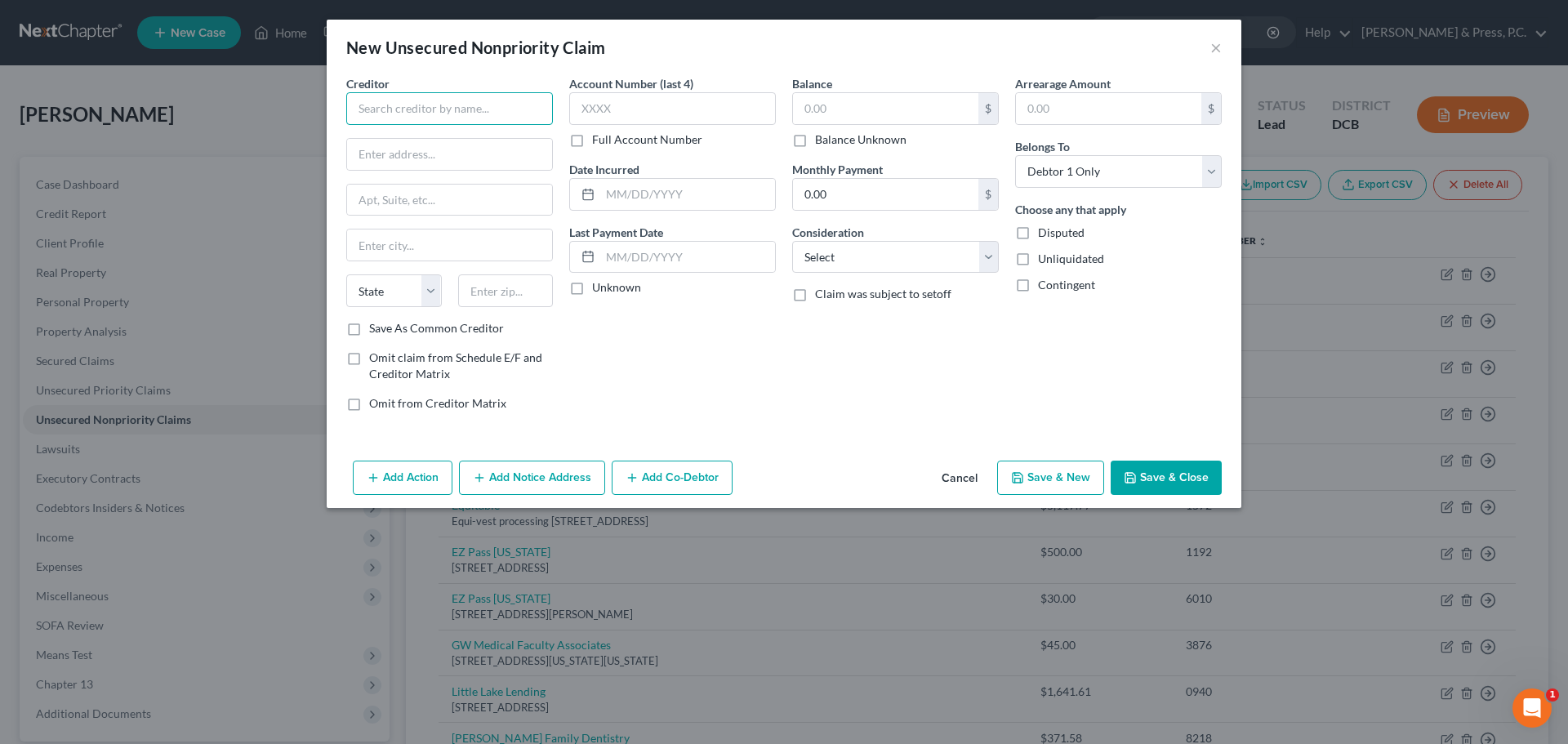
click at [393, 98] on input "text" at bounding box center [450, 108] width 207 height 32
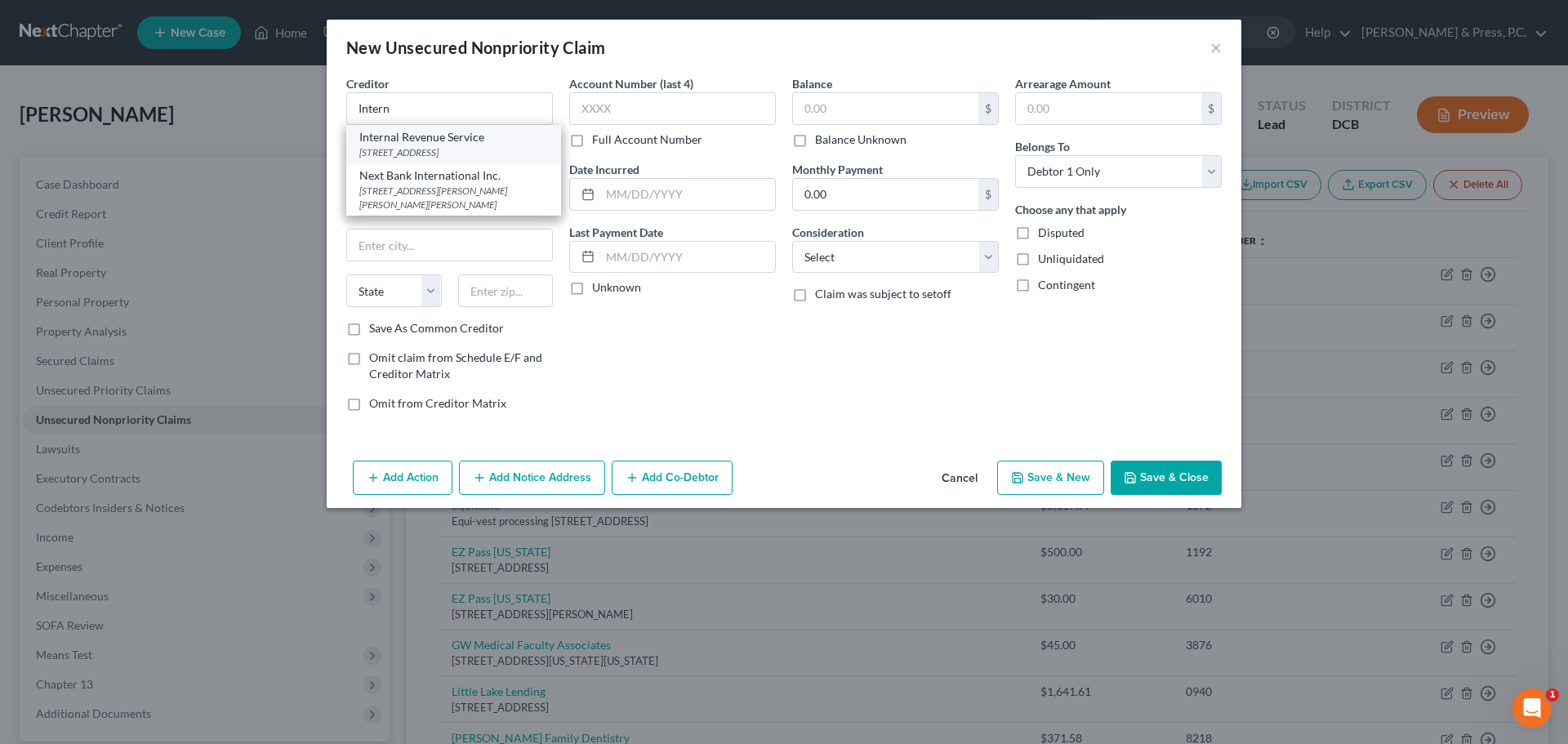
click at [426, 143] on div "Internal Revenue Service" at bounding box center [453, 137] width 189 height 16
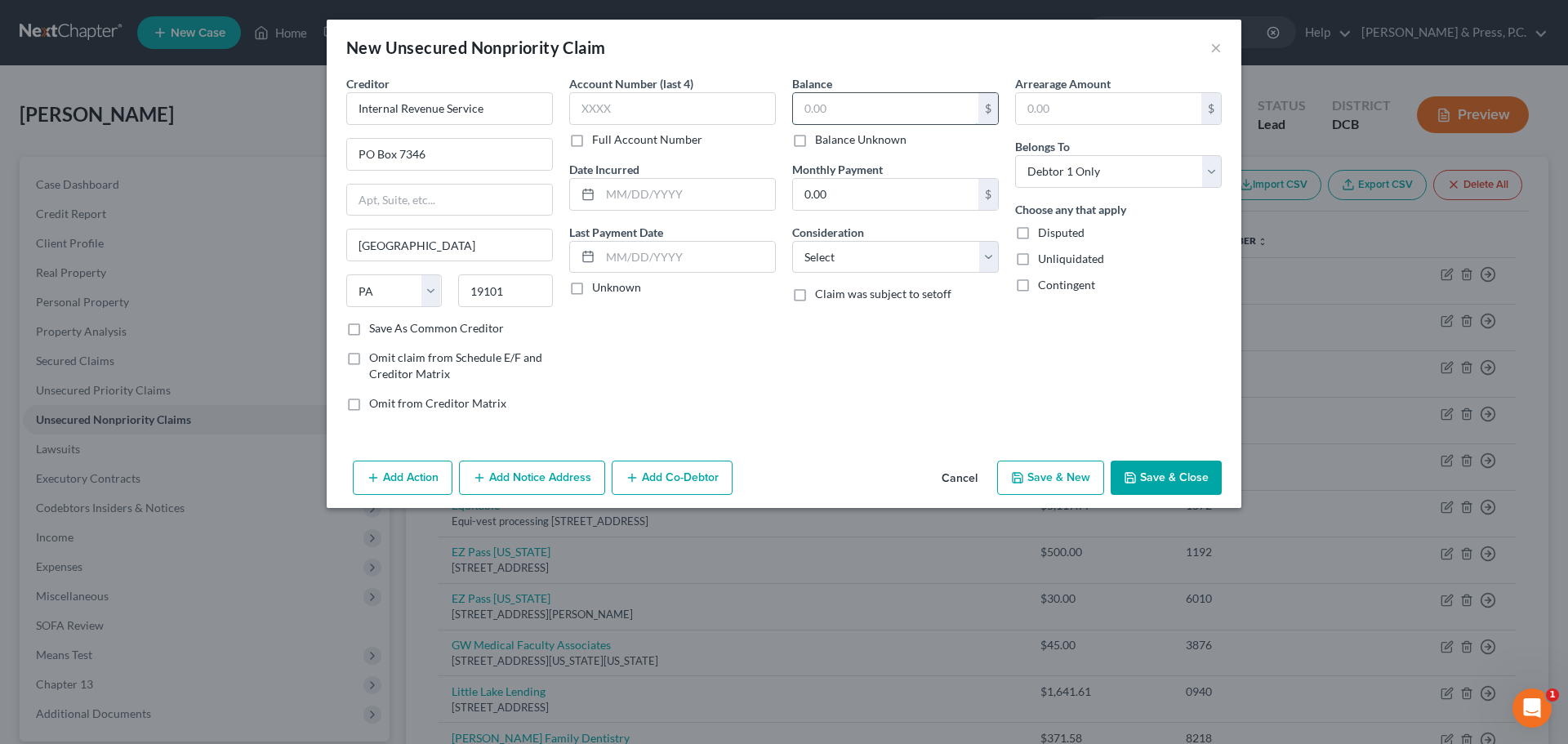
click at [855, 115] on input "text" at bounding box center [885, 108] width 185 height 31
click at [1210, 476] on button "Save & Close" at bounding box center [1167, 478] width 111 height 34
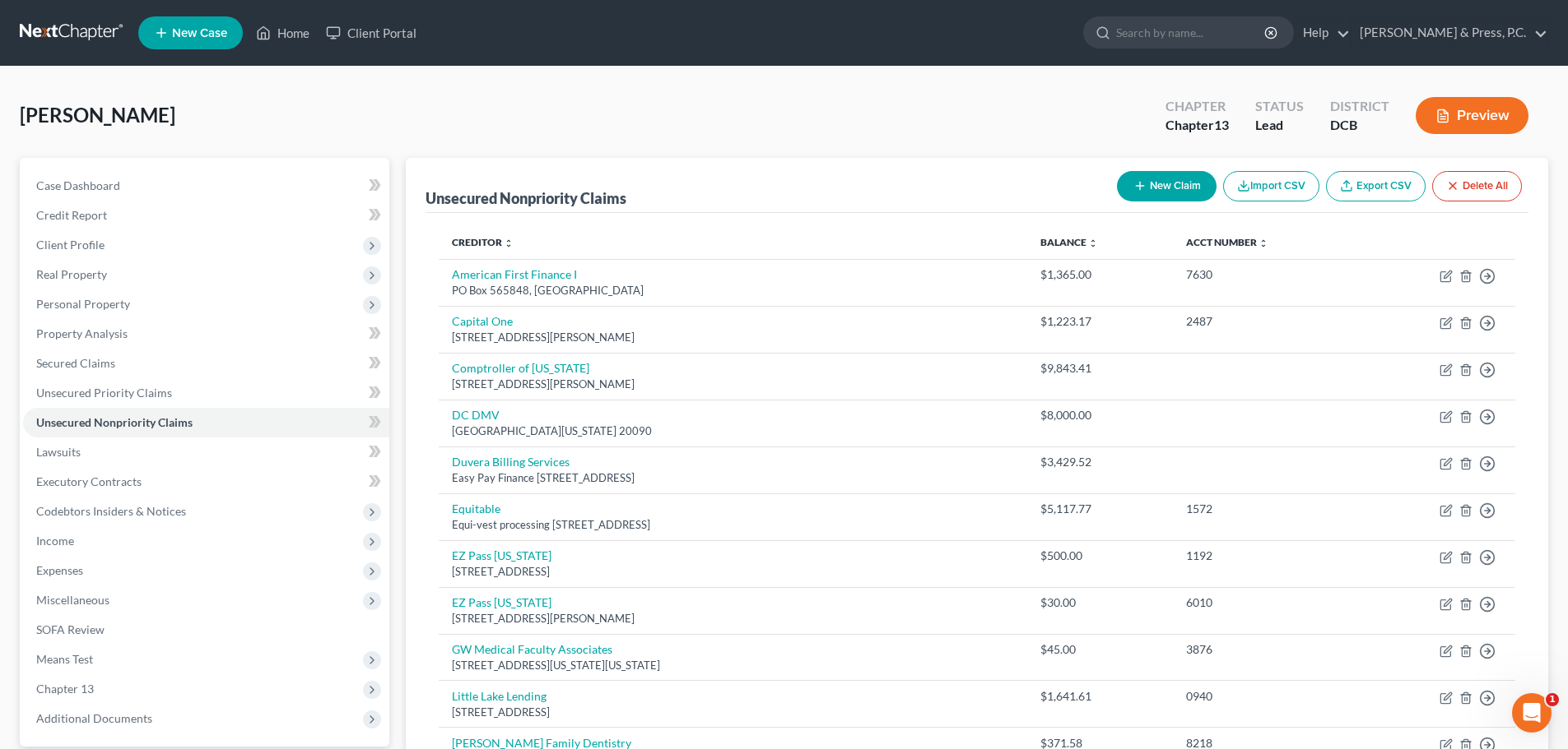
click at [1177, 192] on button "New Claim" at bounding box center [1166, 187] width 99 height 31
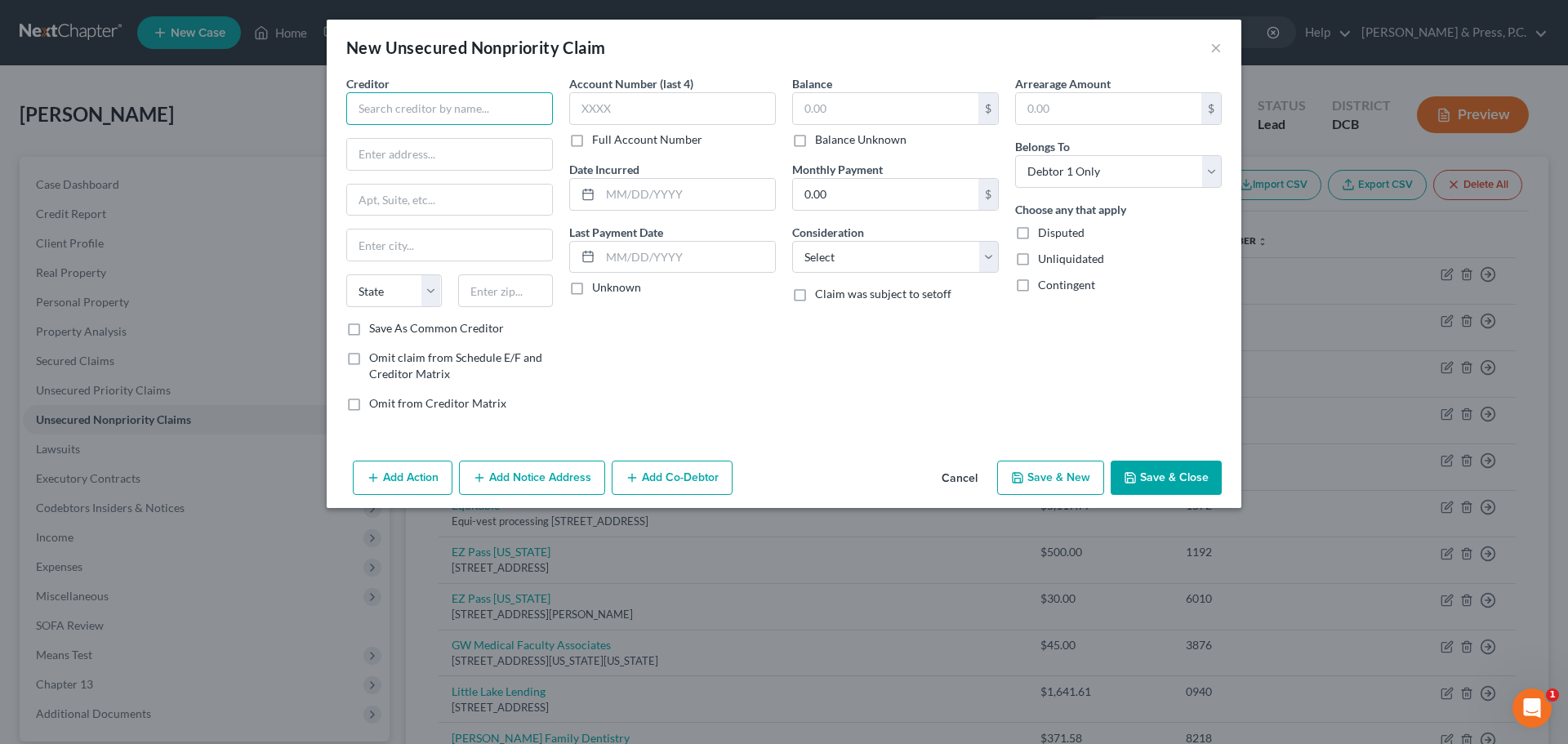
click at [423, 110] on input "text" at bounding box center [450, 108] width 207 height 32
click at [440, 151] on div "[STREET_ADDRESS]" at bounding box center [444, 151] width 170 height 13
click at [849, 117] on input "text" at bounding box center [885, 108] width 185 height 31
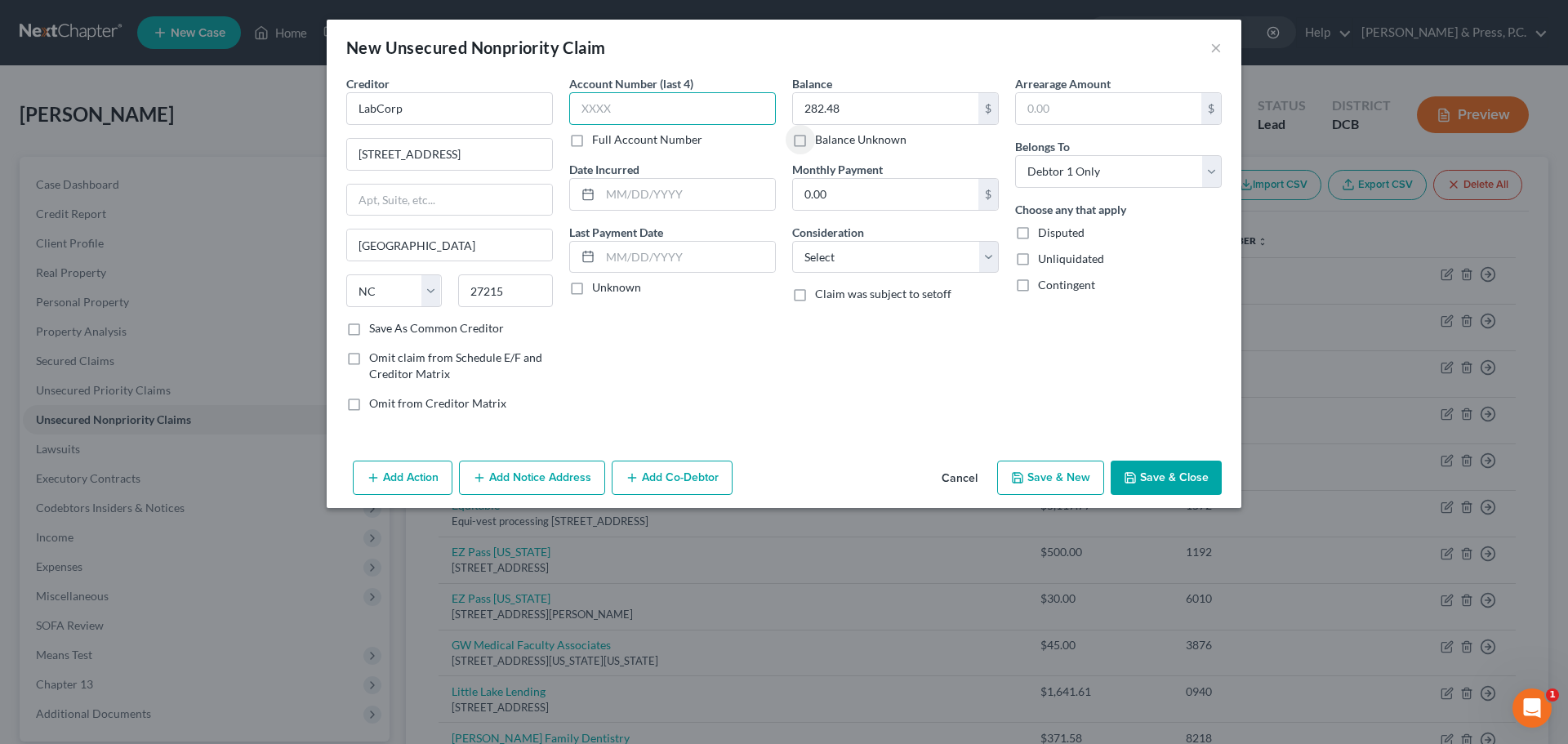
click at [638, 111] on input "text" at bounding box center [672, 108] width 207 height 32
click at [817, 266] on select "Select Cable / Satellite Services Collection Agency Credit Card Debt Debt Couns…" at bounding box center [895, 257] width 207 height 32
click at [792, 241] on select "Select Cable / Satellite Services Collection Agency Credit Card Debt Debt Couns…" at bounding box center [895, 257] width 207 height 32
click at [1185, 458] on div "Add Action Add Notice Address Add Co-Debtor Cancel Save & New Save & Close" at bounding box center [784, 481] width 915 height 54
click at [1176, 474] on button "Save & Close" at bounding box center [1167, 478] width 111 height 34
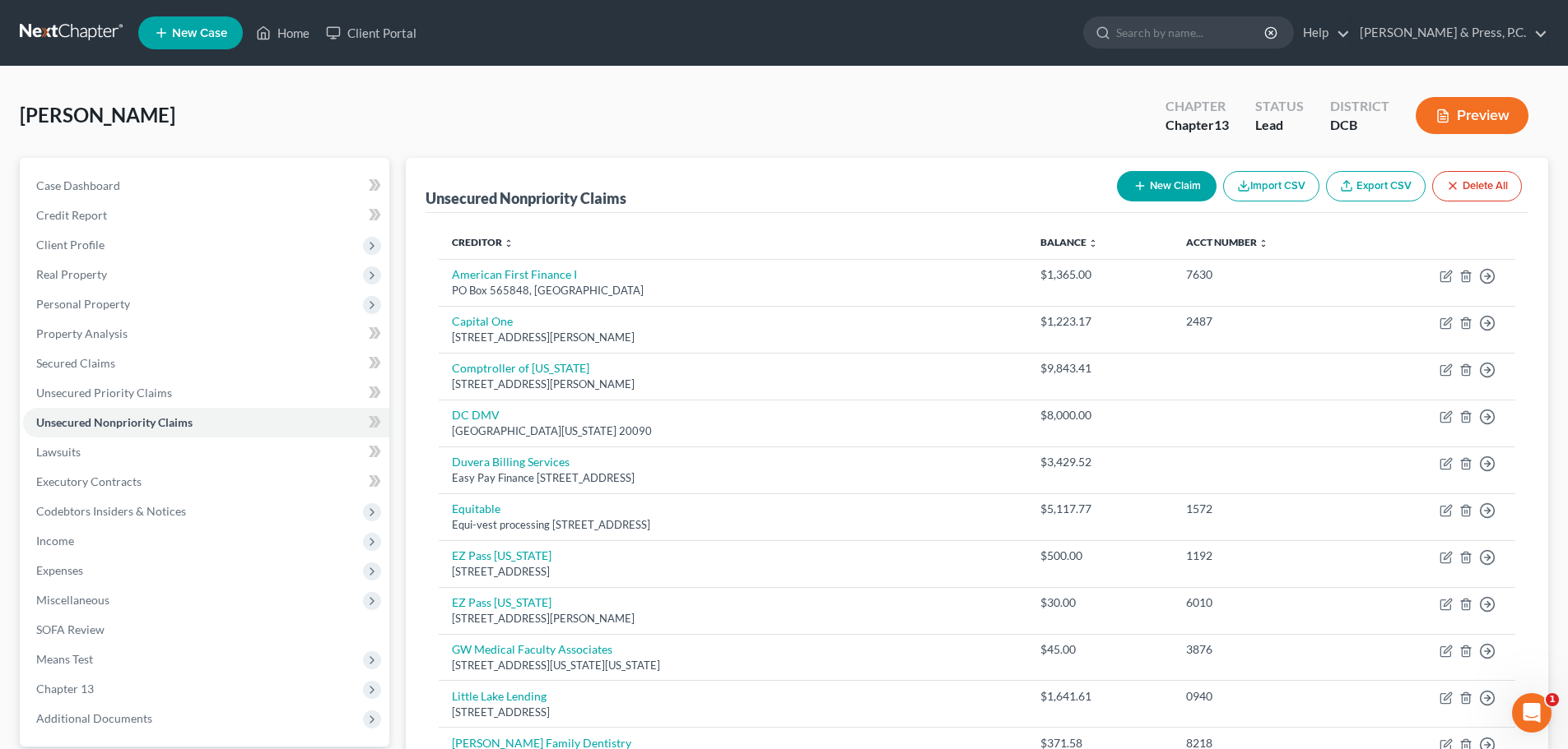
click at [1144, 180] on button "New Claim" at bounding box center [1166, 187] width 99 height 31
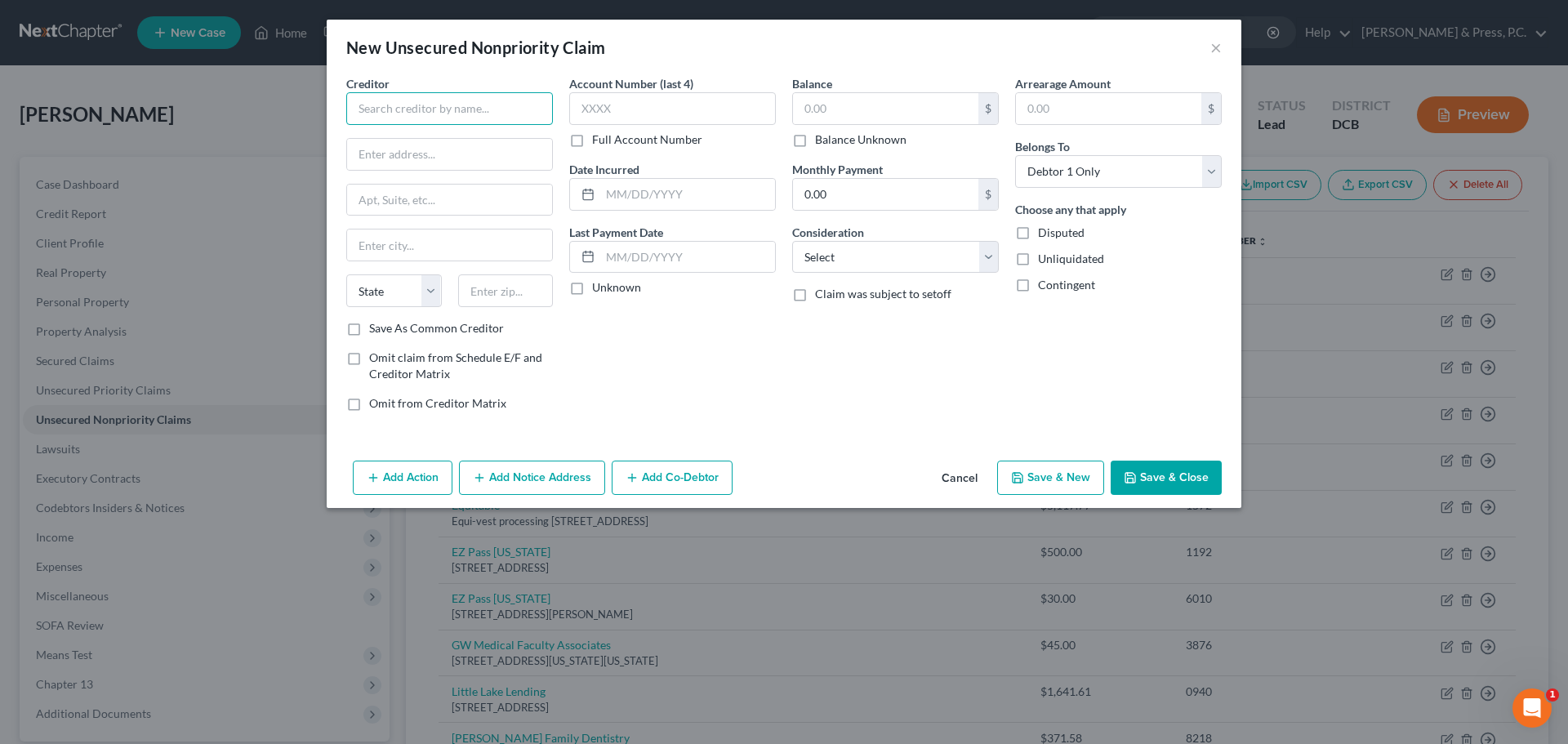
click at [527, 109] on input "text" at bounding box center [450, 108] width 207 height 32
click at [454, 108] on input "Pepco" at bounding box center [450, 108] width 207 height 32
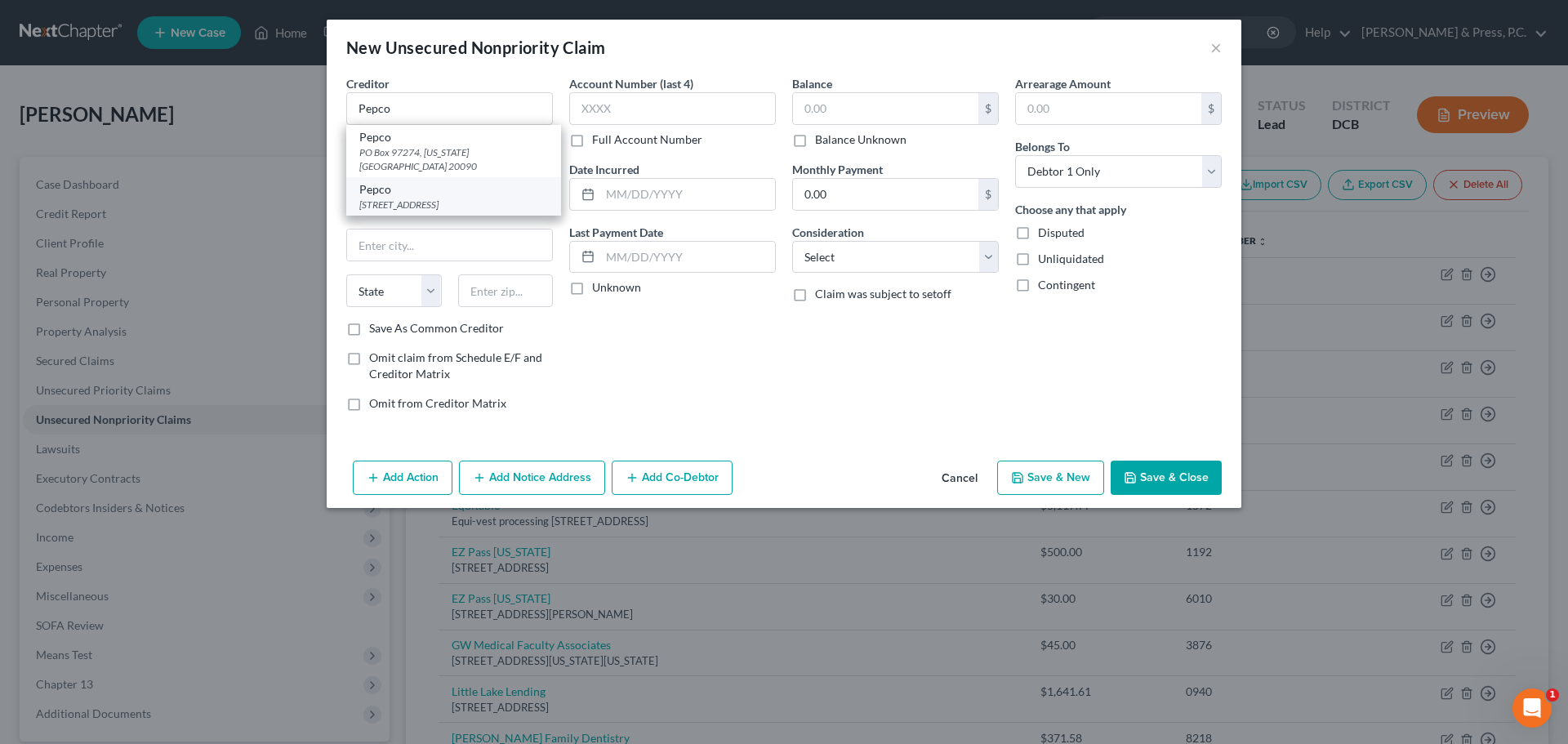
click at [436, 198] on div "[STREET_ADDRESS]" at bounding box center [453, 204] width 189 height 13
click at [904, 352] on div "Balance $ Balance Unknown Balance Undetermined $ Balance Unknown Monthly Paymen…" at bounding box center [895, 250] width 223 height 350
click at [377, 330] on label "Save As Common Creditor" at bounding box center [436, 328] width 134 height 16
click at [377, 330] on input "Save As Common Creditor" at bounding box center [381, 325] width 11 height 11
click at [377, 330] on label "Save As Common Creditor" at bounding box center [436, 328] width 134 height 16
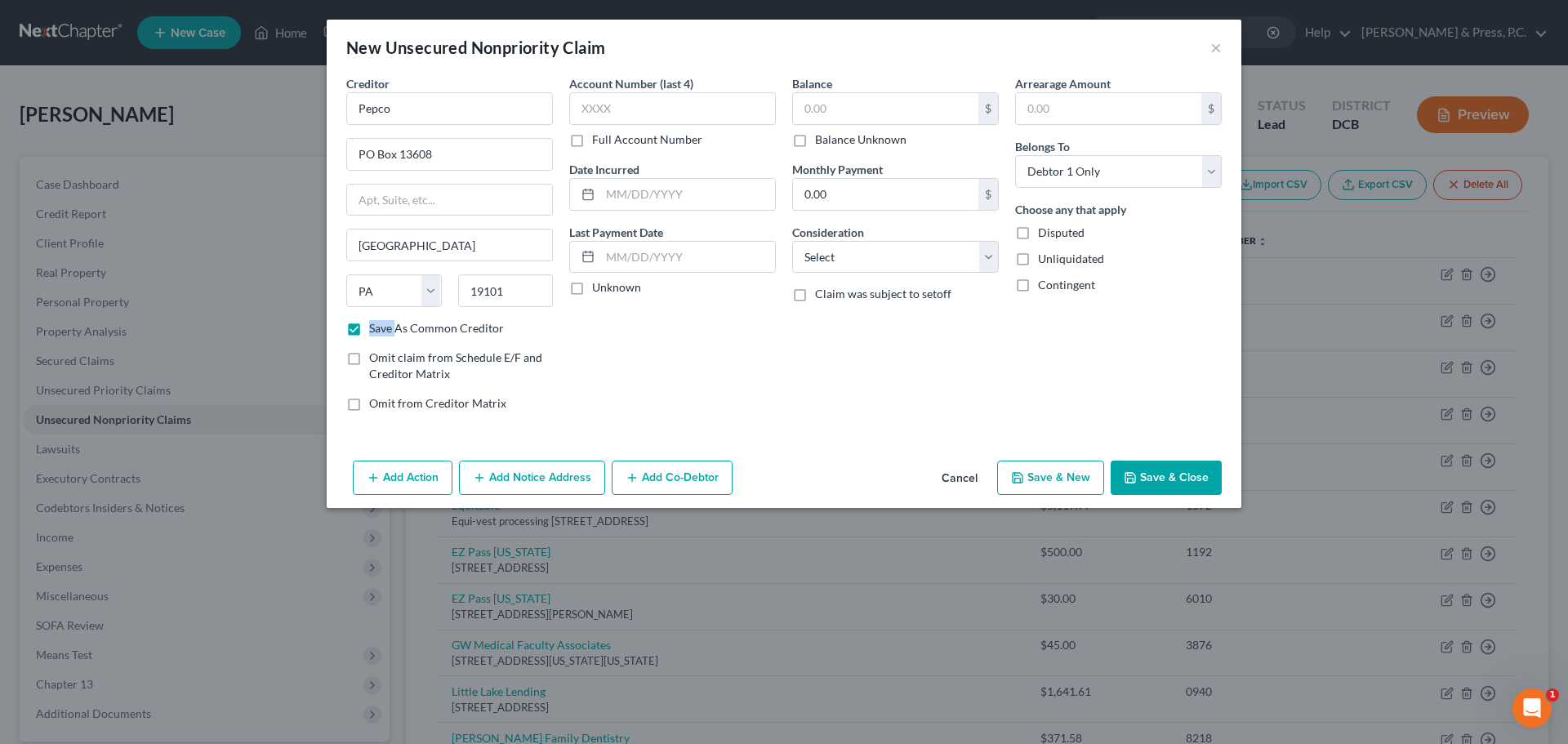
click at [377, 330] on input "Save As Common Creditor" at bounding box center [381, 325] width 11 height 11
click at [768, 398] on div "Account Number (last 4) Full Account Number Date Incurred Last Payment Date Unk…" at bounding box center [672, 250] width 223 height 350
click at [709, 116] on input "text" at bounding box center [672, 108] width 207 height 32
click at [887, 248] on select "Select Cable / Satellite Services Collection Agency Credit Card Debt Debt Couns…" at bounding box center [895, 257] width 207 height 32
click at [792, 241] on select "Select Cable / Satellite Services Collection Agency Credit Card Debt Debt Couns…" at bounding box center [895, 257] width 207 height 32
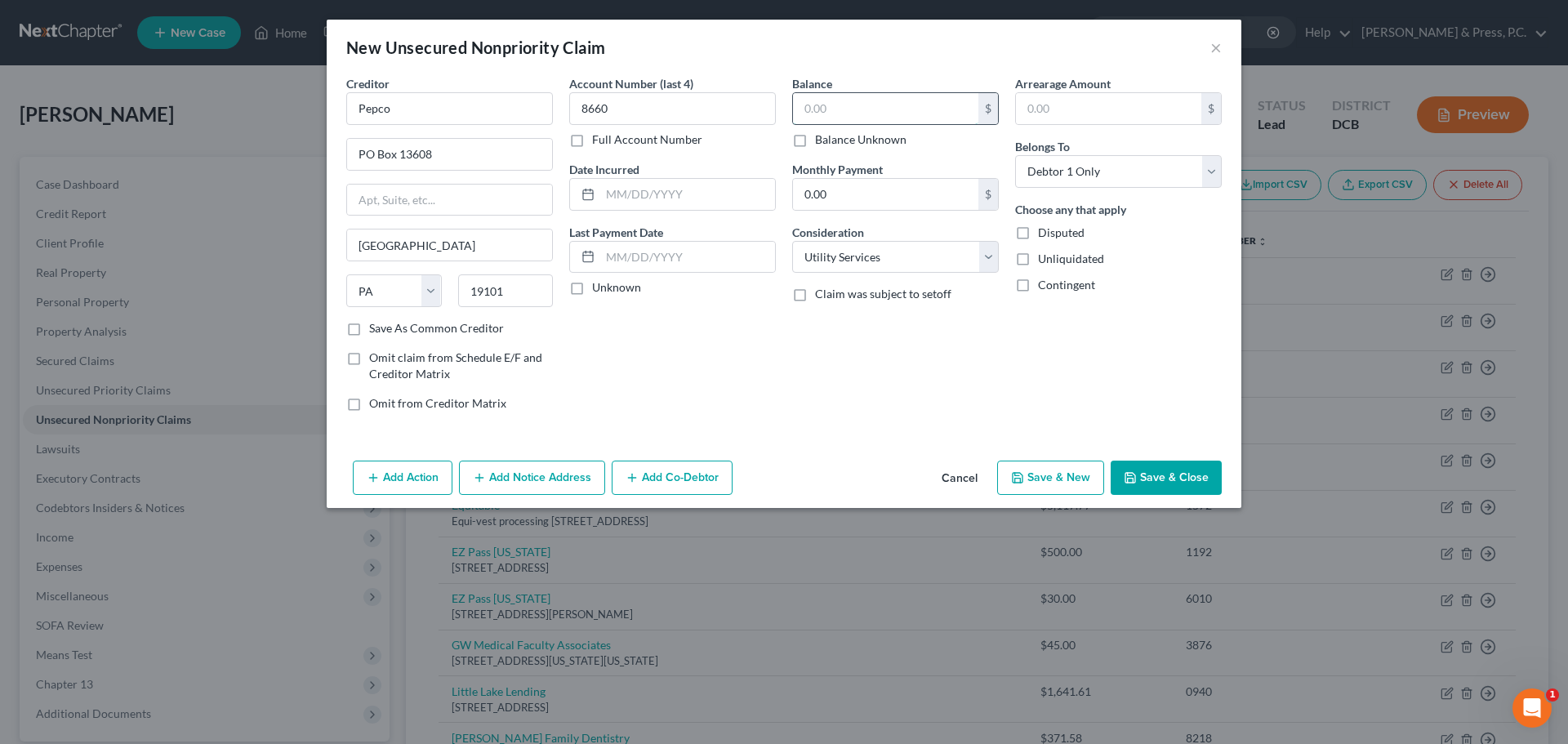
click at [849, 107] on input "text" at bounding box center [885, 108] width 185 height 31
drag, startPoint x: 1162, startPoint y: 480, endPoint x: 1153, endPoint y: 471, distance: 12.7
click at [1162, 480] on button "Save & Close" at bounding box center [1167, 478] width 111 height 34
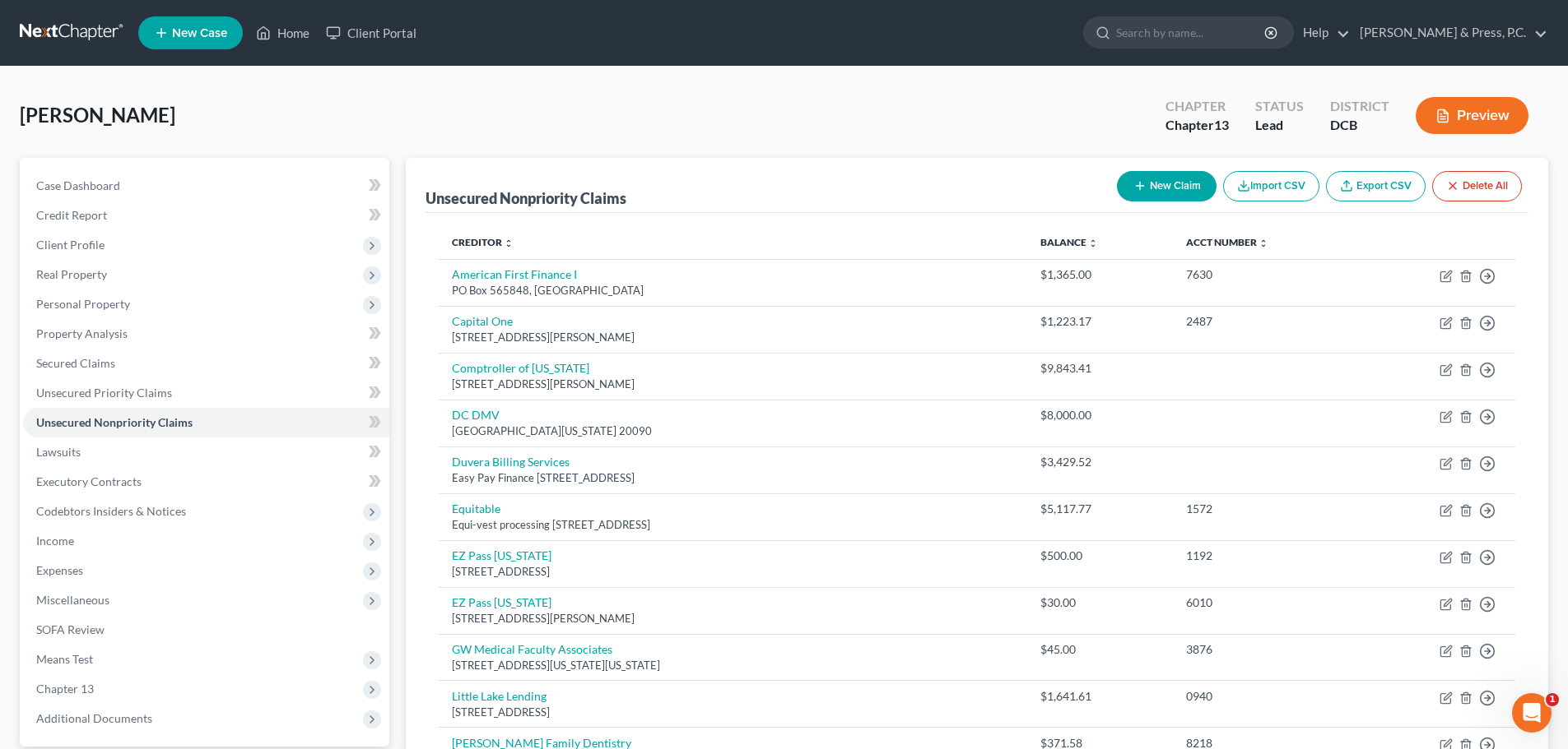
click at [1144, 176] on button "New Claim" at bounding box center [1166, 187] width 99 height 31
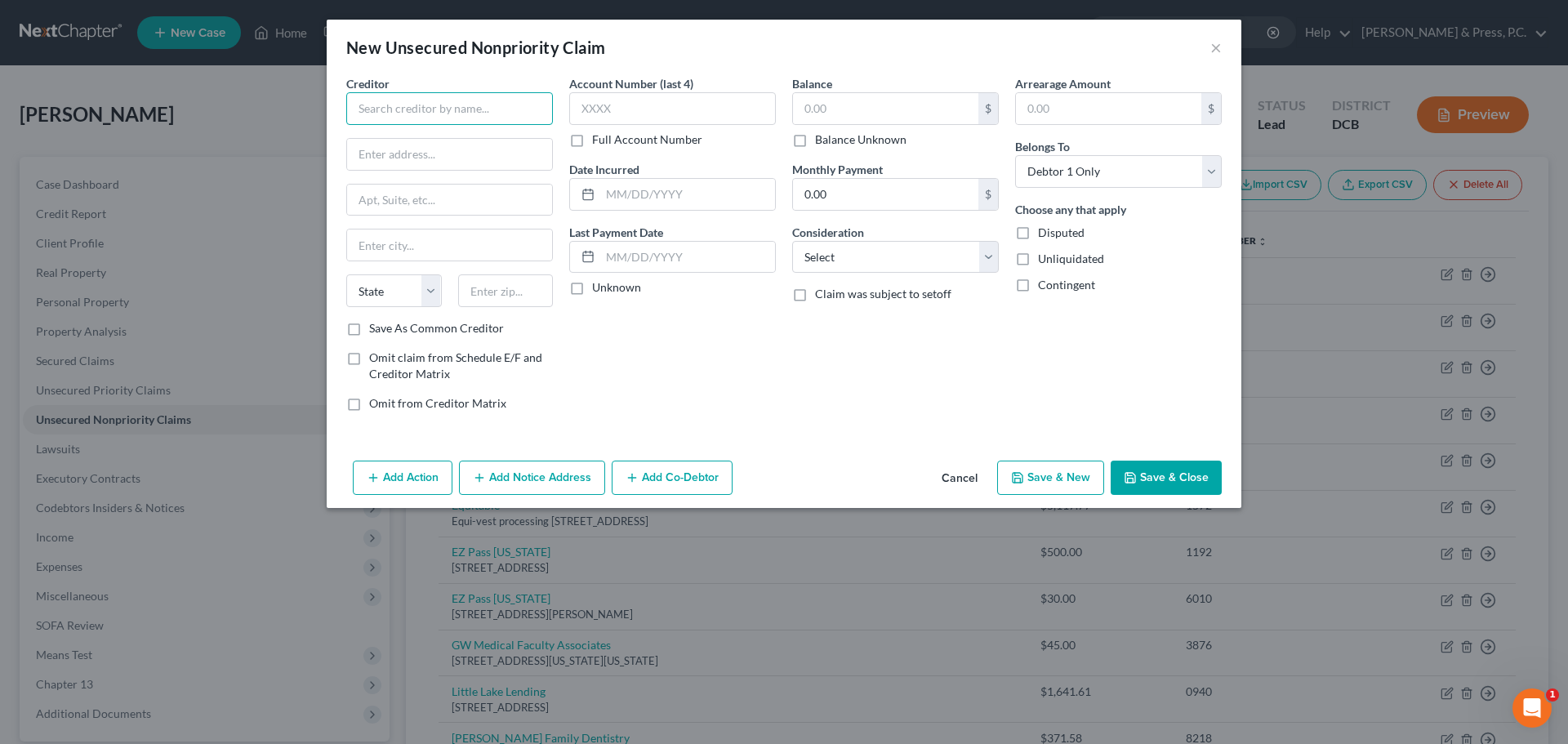
click at [447, 110] on input "text" at bounding box center [450, 108] width 207 height 32
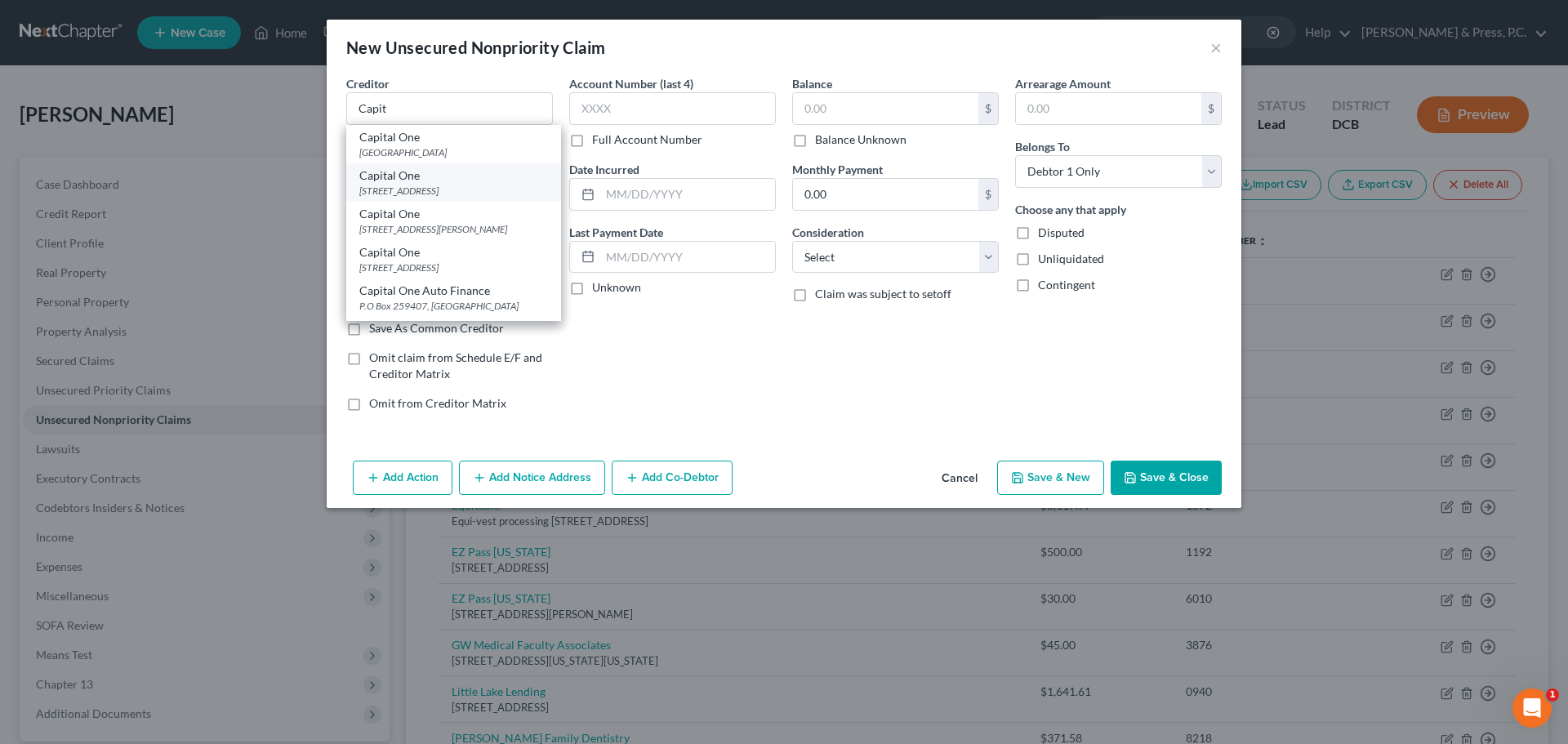
click at [455, 192] on div "[STREET_ADDRESS]" at bounding box center [453, 190] width 189 height 13
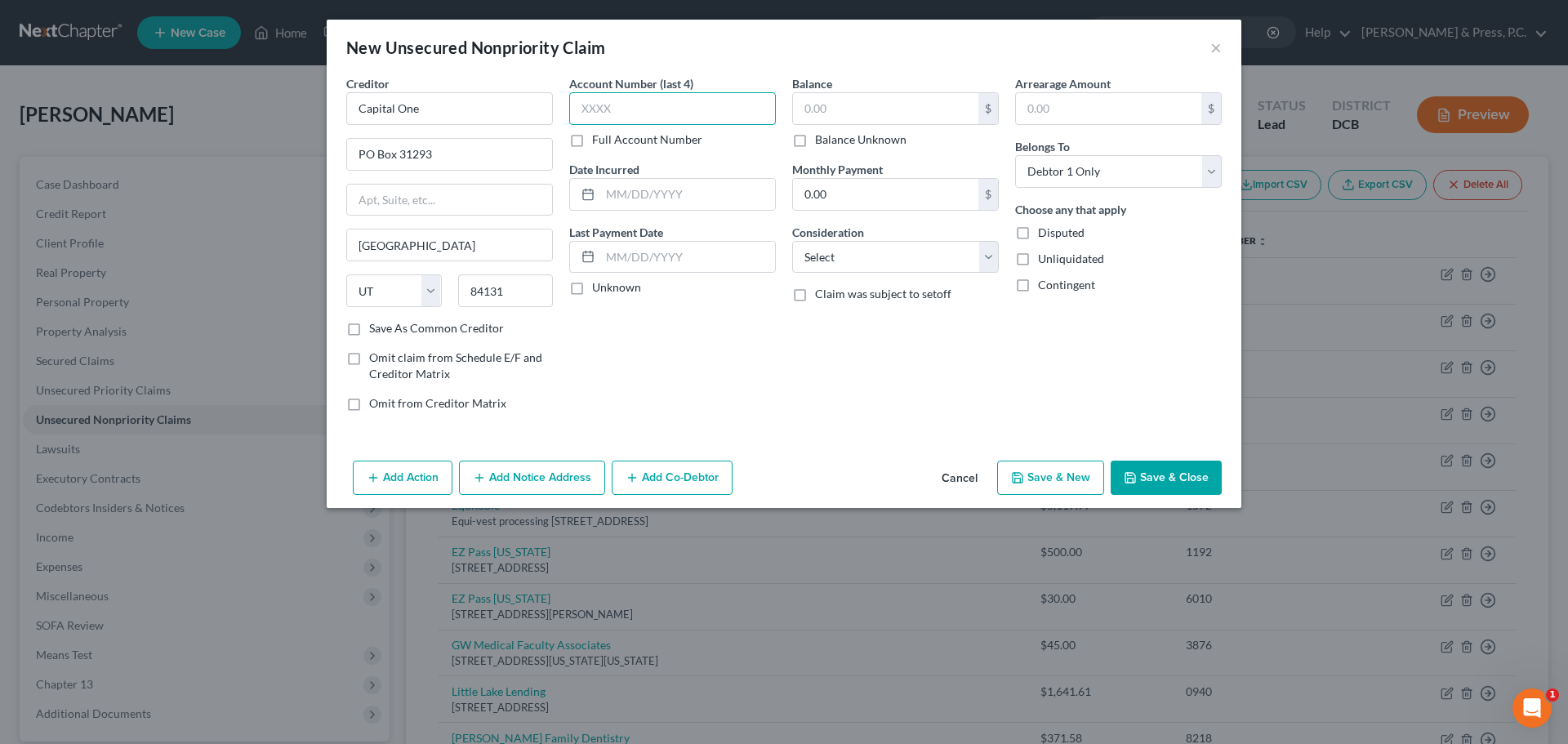
click at [661, 107] on input "text" at bounding box center [672, 108] width 207 height 32
drag, startPoint x: 700, startPoint y: 716, endPoint x: 725, endPoint y: 783, distance: 71.5
drag, startPoint x: 725, startPoint y: 783, endPoint x: 1008, endPoint y: 685, distance: 299.5
click at [1004, 670] on div "New Unsecured Nonpriority Claim × Creditor * Capital One PO Box 31293 [GEOGRAPH…" at bounding box center [784, 372] width 1568 height 744
click at [853, 115] on input "text" at bounding box center [885, 108] width 185 height 31
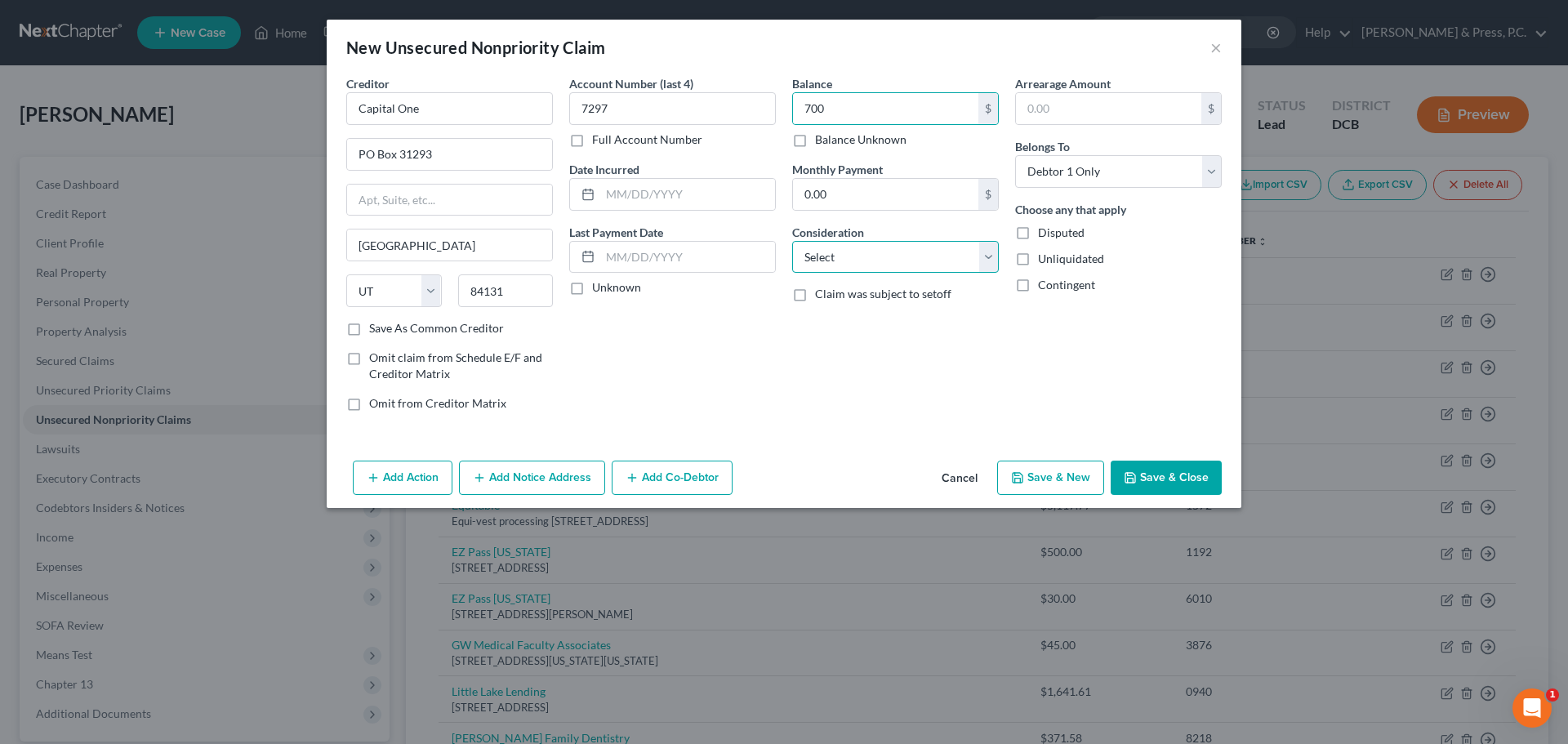
click at [910, 241] on select "Select Cable / Satellite Services Collection Agency Credit Card Debt Debt Couns…" at bounding box center [895, 257] width 207 height 32
click at [792, 241] on select "Select Cable / Satellite Services Collection Agency Credit Card Debt Debt Couns…" at bounding box center [895, 257] width 207 height 32
drag, startPoint x: 1182, startPoint y: 492, endPoint x: 1176, endPoint y: 480, distance: 13.4
click at [1181, 491] on button "Save & Close" at bounding box center [1167, 478] width 111 height 34
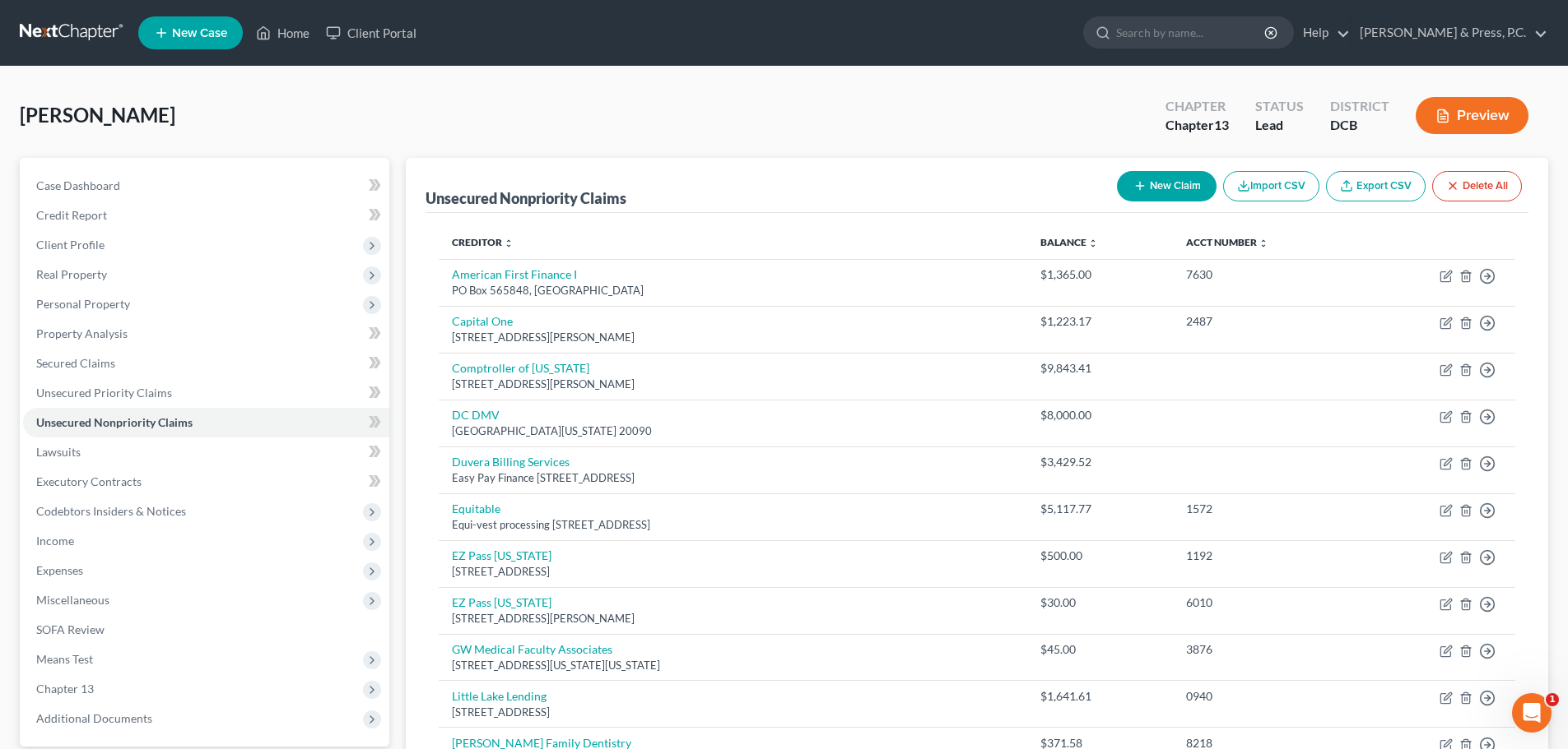
click at [1146, 181] on button "New Claim" at bounding box center [1166, 187] width 99 height 31
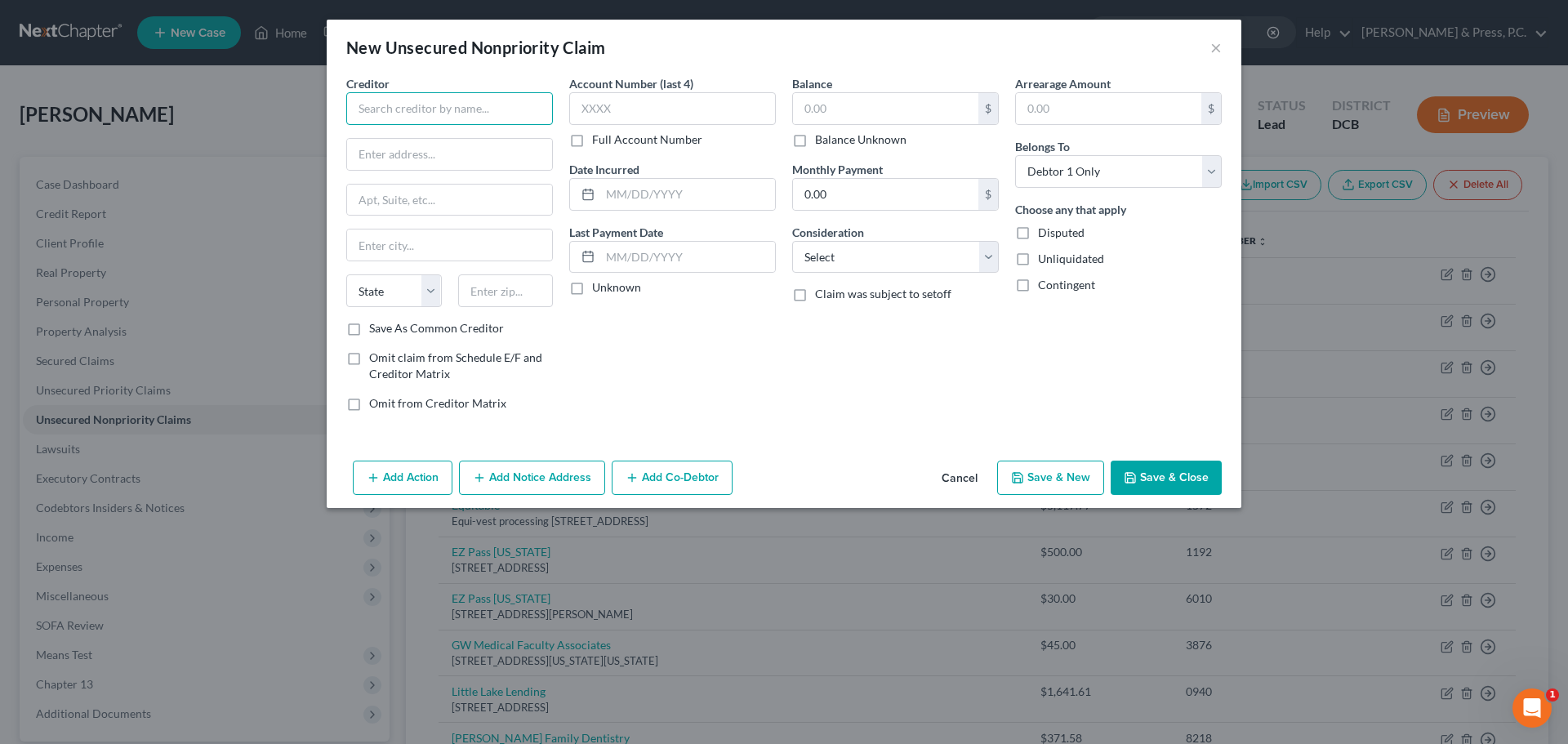
click at [458, 108] on input "text" at bounding box center [450, 108] width 207 height 32
click at [451, 116] on input "Discov" at bounding box center [450, 108] width 207 height 32
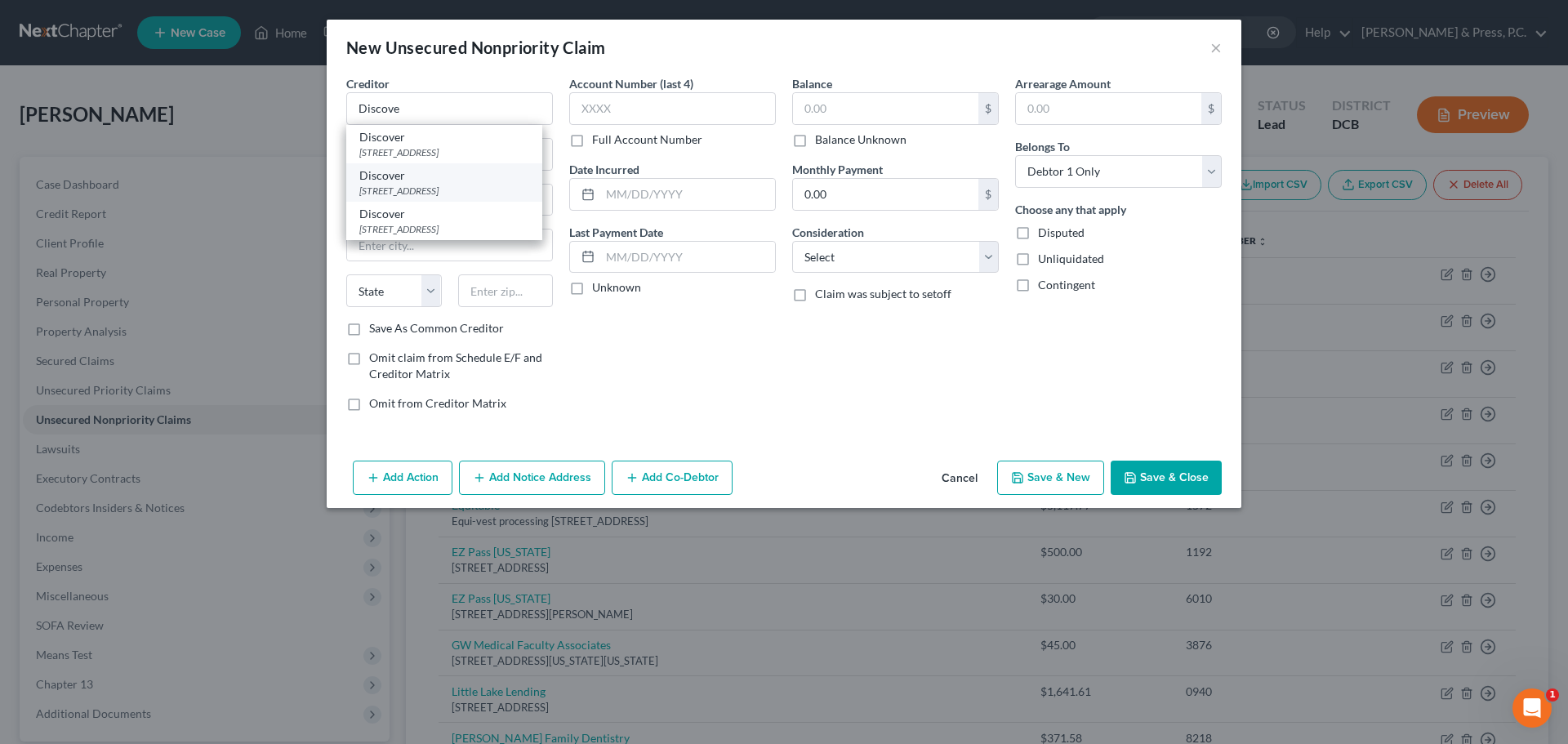
click at [471, 190] on div "[STREET_ADDRESS]" at bounding box center [444, 190] width 170 height 13
click at [448, 160] on input "PO Box 30916" at bounding box center [449, 154] width 205 height 31
click at [483, 331] on label "Save As Common Creditor" at bounding box center [436, 328] width 134 height 16
click at [386, 331] on input "Save As Common Creditor" at bounding box center [381, 325] width 11 height 11
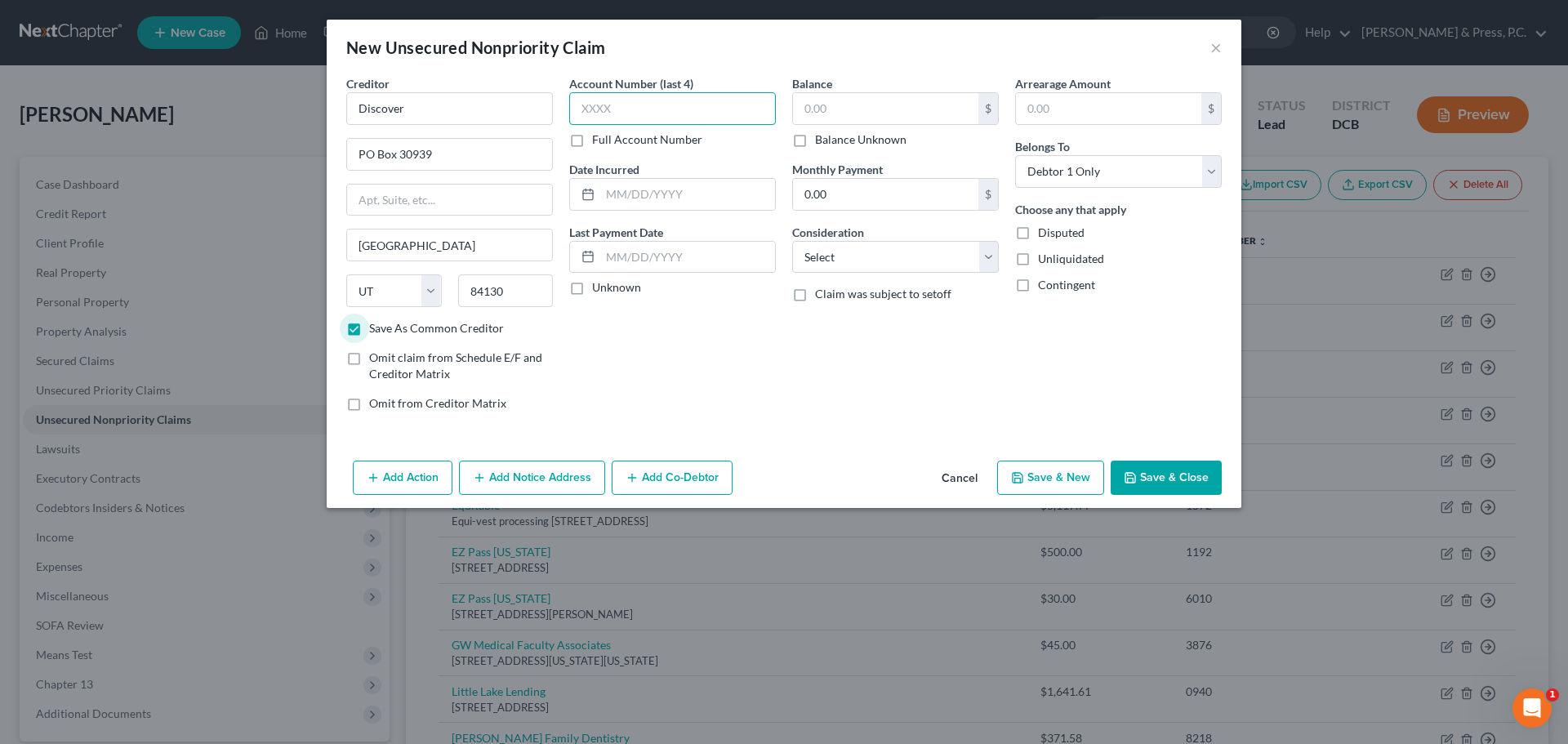
click at [664, 105] on input "text" at bounding box center [672, 108] width 207 height 32
click at [857, 107] on input "text" at bounding box center [885, 108] width 185 height 31
drag, startPoint x: 848, startPoint y: 263, endPoint x: 839, endPoint y: 272, distance: 12.7
click at [848, 263] on select "Select Cable / Satellite Services Collection Agency Credit Card Debt Debt Couns…" at bounding box center [895, 257] width 207 height 32
click at [792, 241] on select "Select Cable / Satellite Services Collection Agency Credit Card Debt Debt Couns…" at bounding box center [895, 257] width 207 height 32
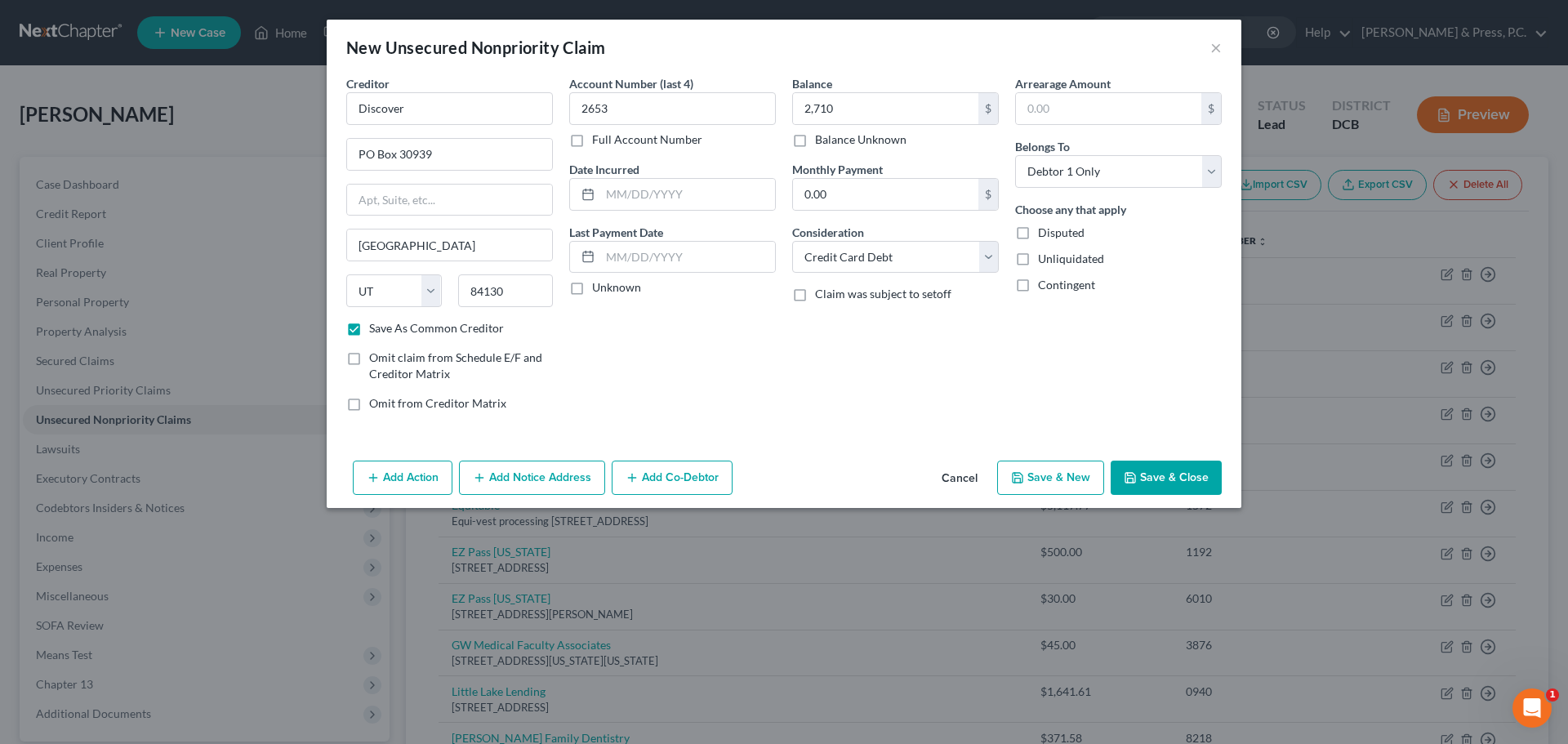
click at [848, 394] on div "Balance 2,710.00 $ Balance Unknown Balance Undetermined 2,710 $ Balance Unknown…" at bounding box center [895, 250] width 223 height 350
drag, startPoint x: 1157, startPoint y: 468, endPoint x: 1164, endPoint y: 494, distance: 26.9
click at [1161, 488] on div "Add Action Add Notice Address Add Co-Debtor Cancel Save & New Save & Close" at bounding box center [784, 481] width 915 height 54
click at [1159, 476] on button "Save & Close" at bounding box center [1167, 478] width 111 height 34
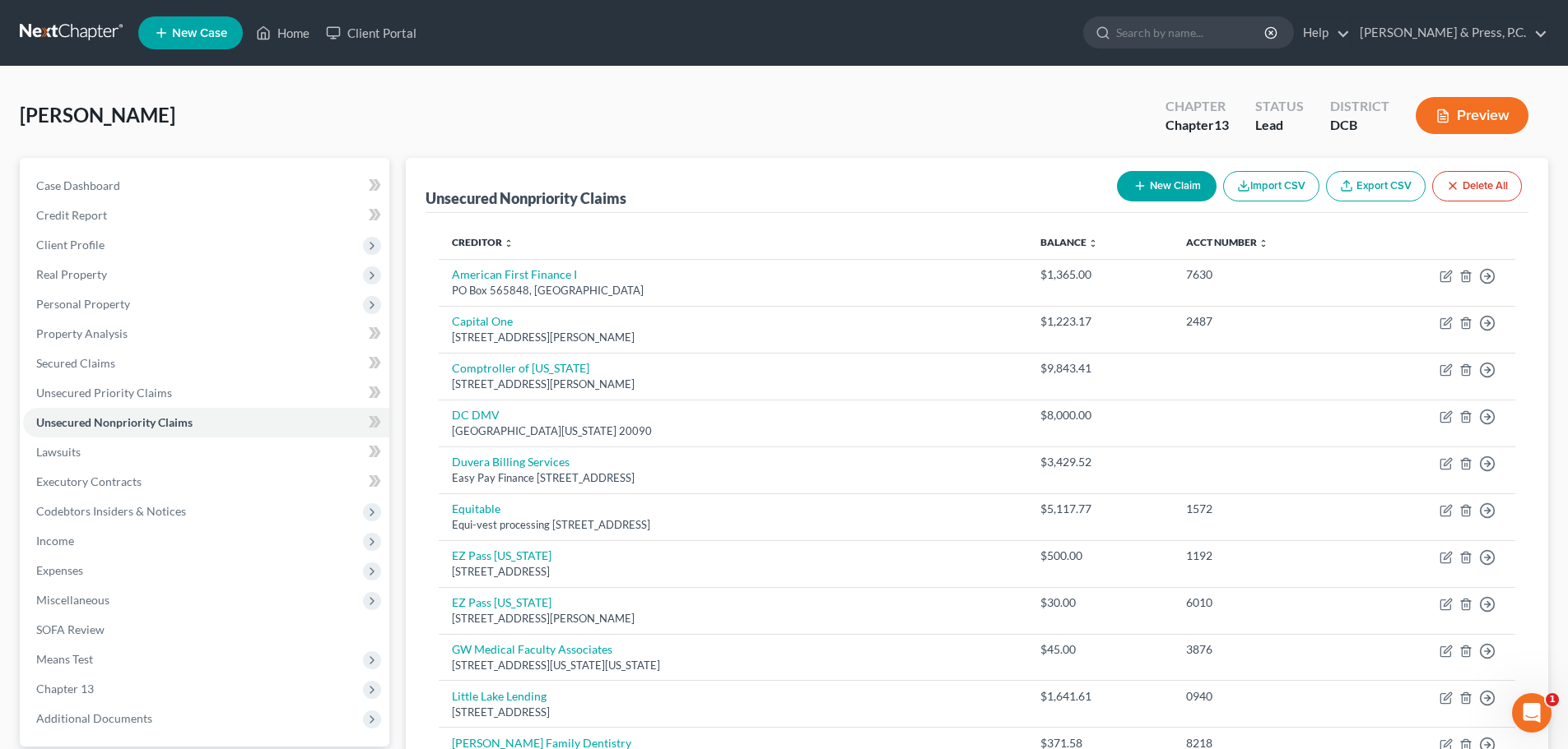
click at [1161, 186] on button "New Claim" at bounding box center [1166, 187] width 99 height 31
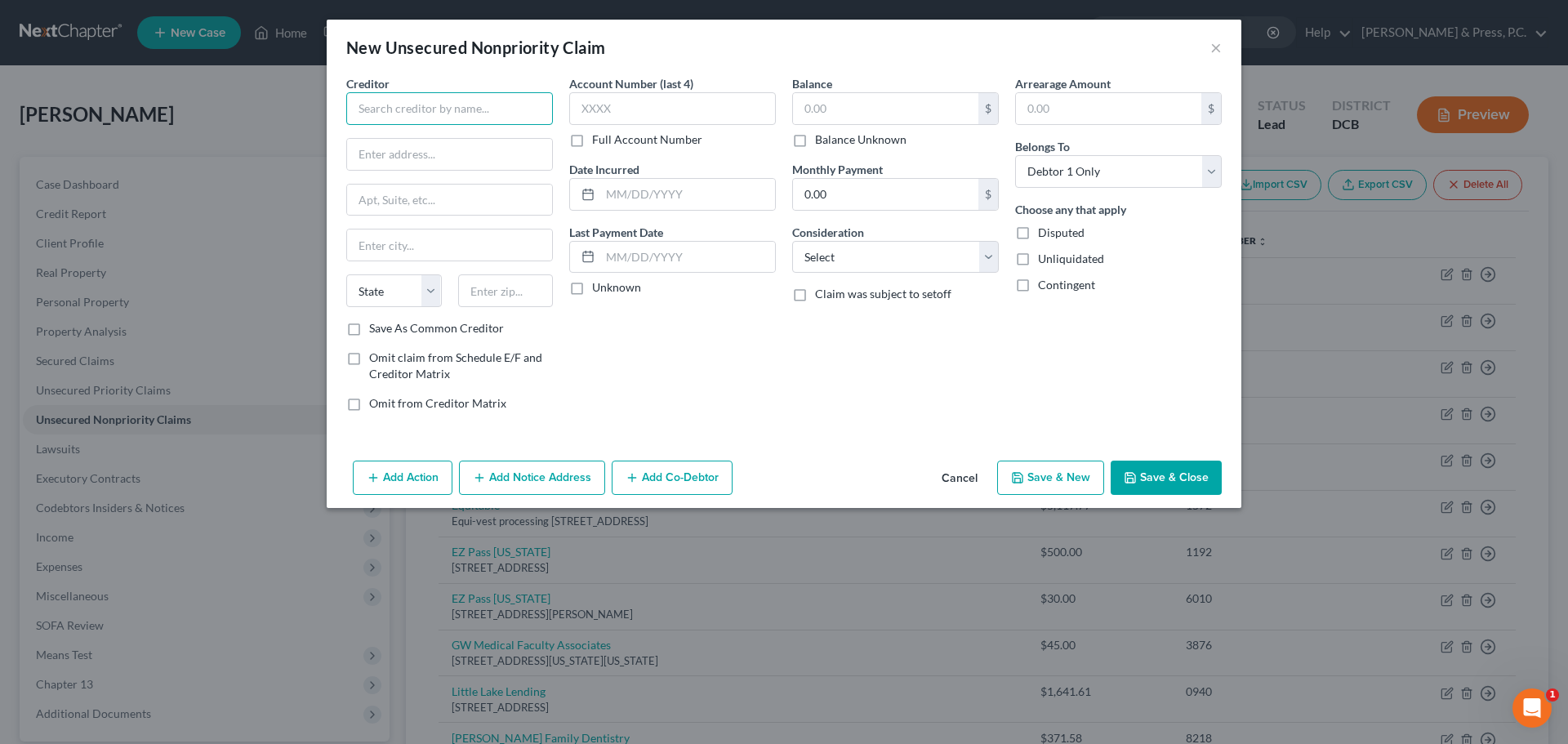
click at [458, 118] on input "text" at bounding box center [450, 108] width 207 height 32
click at [435, 96] on input "MOHELA" at bounding box center [450, 108] width 207 height 32
click at [430, 107] on input "MOHELA" at bounding box center [450, 108] width 207 height 32
click at [430, 107] on input "MOHEL" at bounding box center [450, 108] width 207 height 32
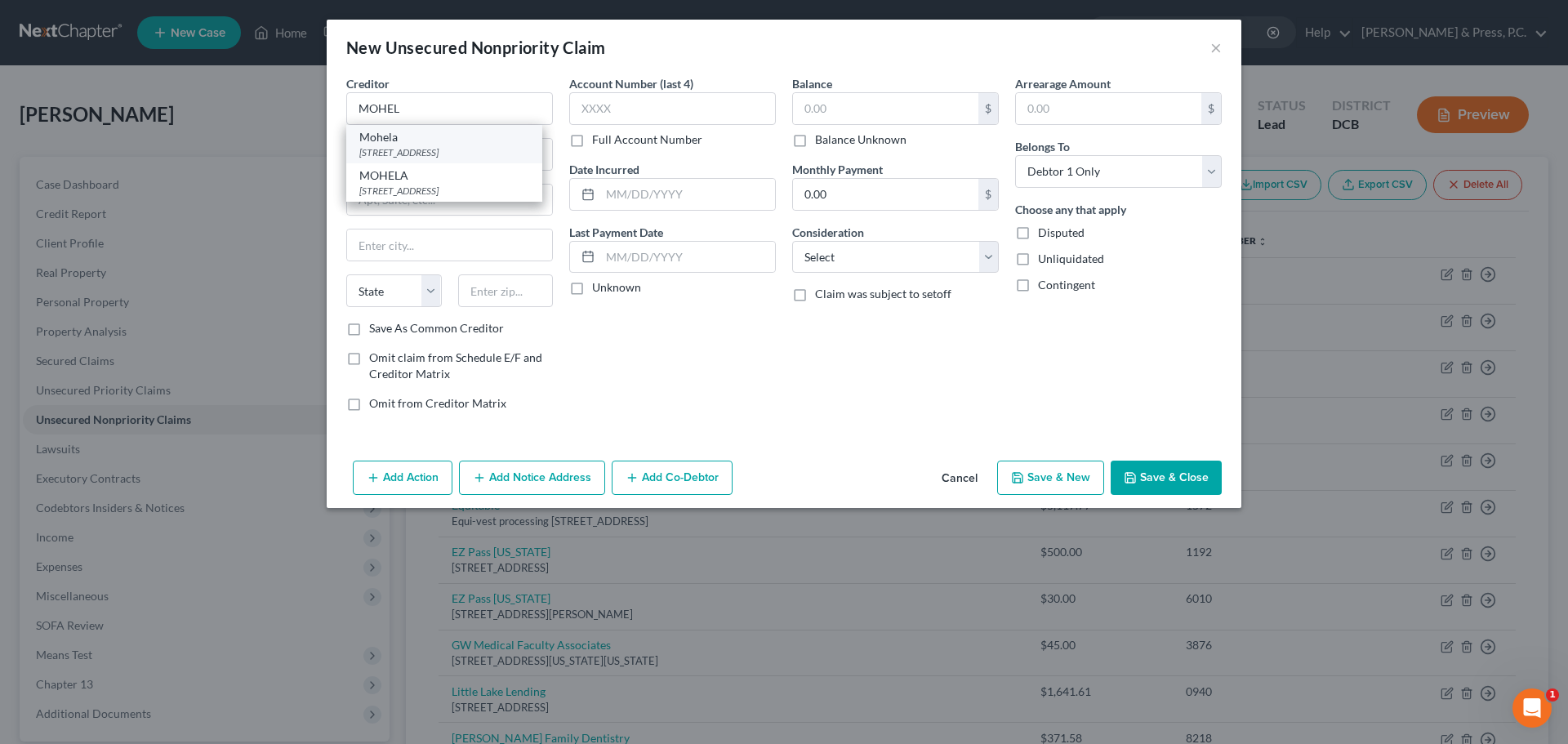
click at [436, 141] on div "Mohela" at bounding box center [444, 137] width 170 height 16
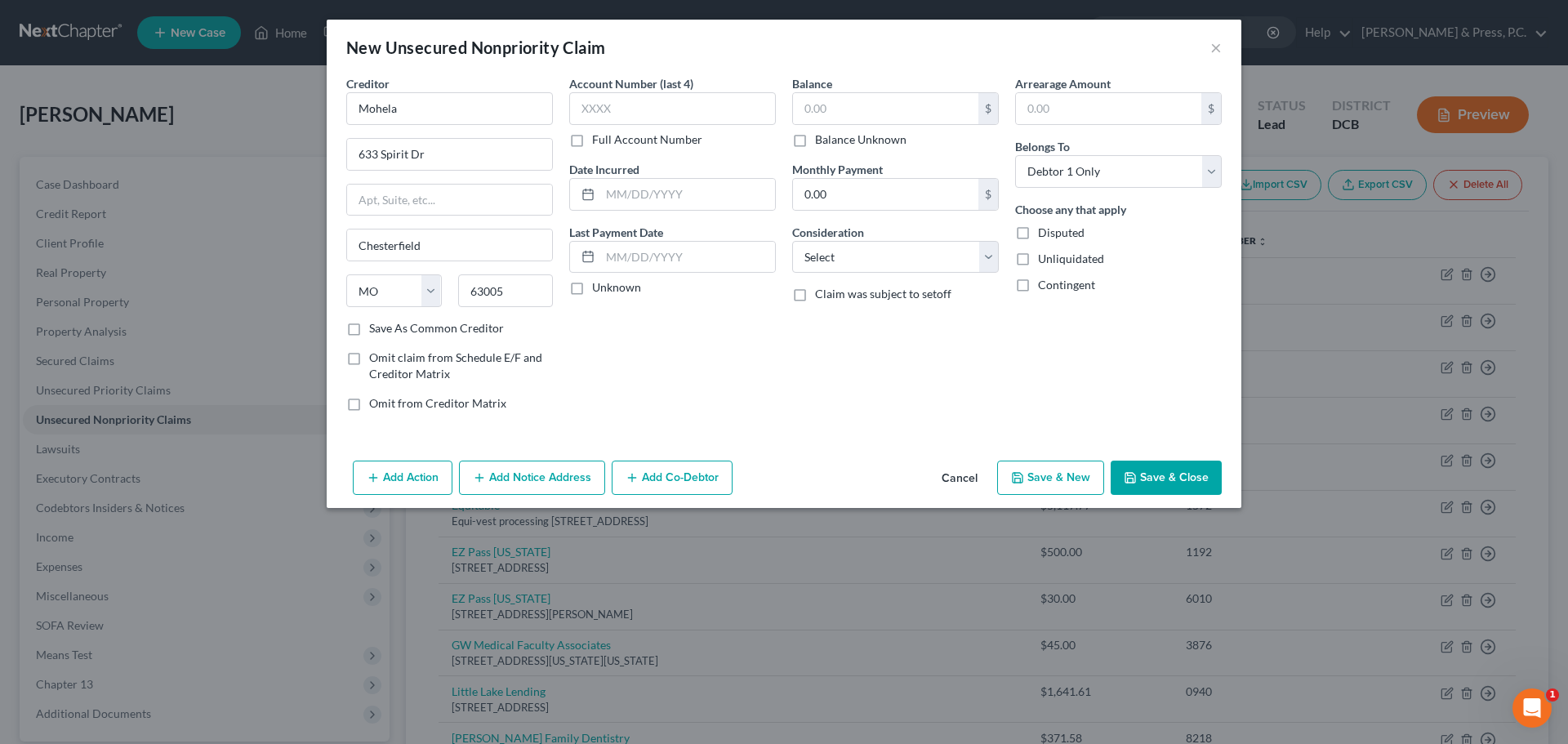
click at [435, 327] on label "Save As Common Creditor" at bounding box center [436, 328] width 134 height 16
click at [386, 327] on input "Save As Common Creditor" at bounding box center [381, 325] width 11 height 11
click at [432, 336] on label "Save As Common Creditor" at bounding box center [436, 328] width 134 height 16
click at [386, 331] on input "Save As Common Creditor" at bounding box center [381, 325] width 11 height 11
click at [606, 96] on input "text" at bounding box center [672, 108] width 207 height 32
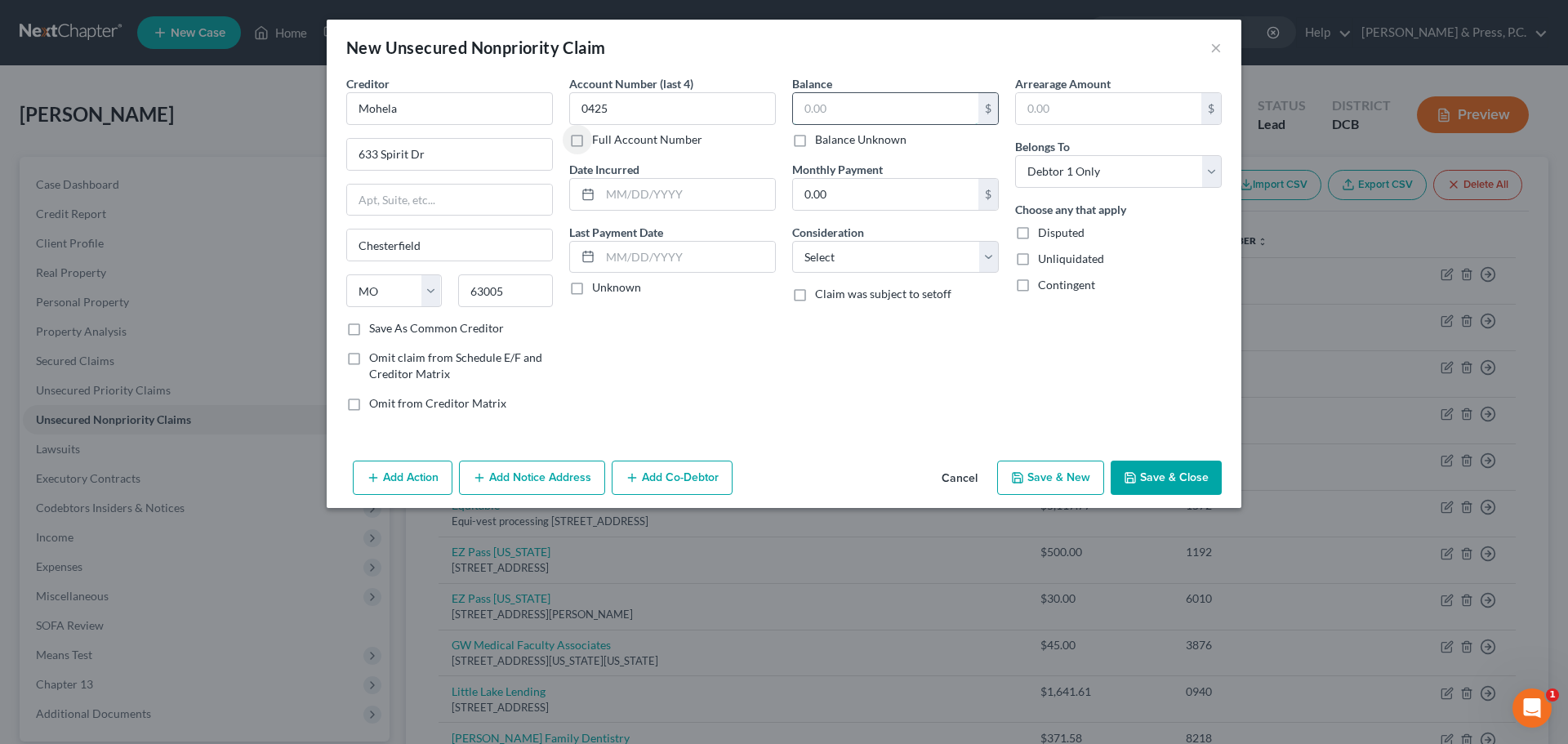
click at [857, 114] on input "text" at bounding box center [885, 108] width 185 height 31
click at [910, 350] on div "Balance 184,170.00 $ Balance Unknown Balance Undetermined 184,170 $ Balance Unk…" at bounding box center [895, 250] width 223 height 350
drag, startPoint x: 876, startPoint y: 255, endPoint x: 873, endPoint y: 266, distance: 11.4
click at [876, 255] on select "Select Cable / Satellite Services Collection Agency Credit Card Debt Debt Couns…" at bounding box center [895, 257] width 207 height 32
click at [792, 241] on select "Select Cable / Satellite Services Collection Agency Credit Card Debt Debt Couns…" at bounding box center [895, 257] width 207 height 32
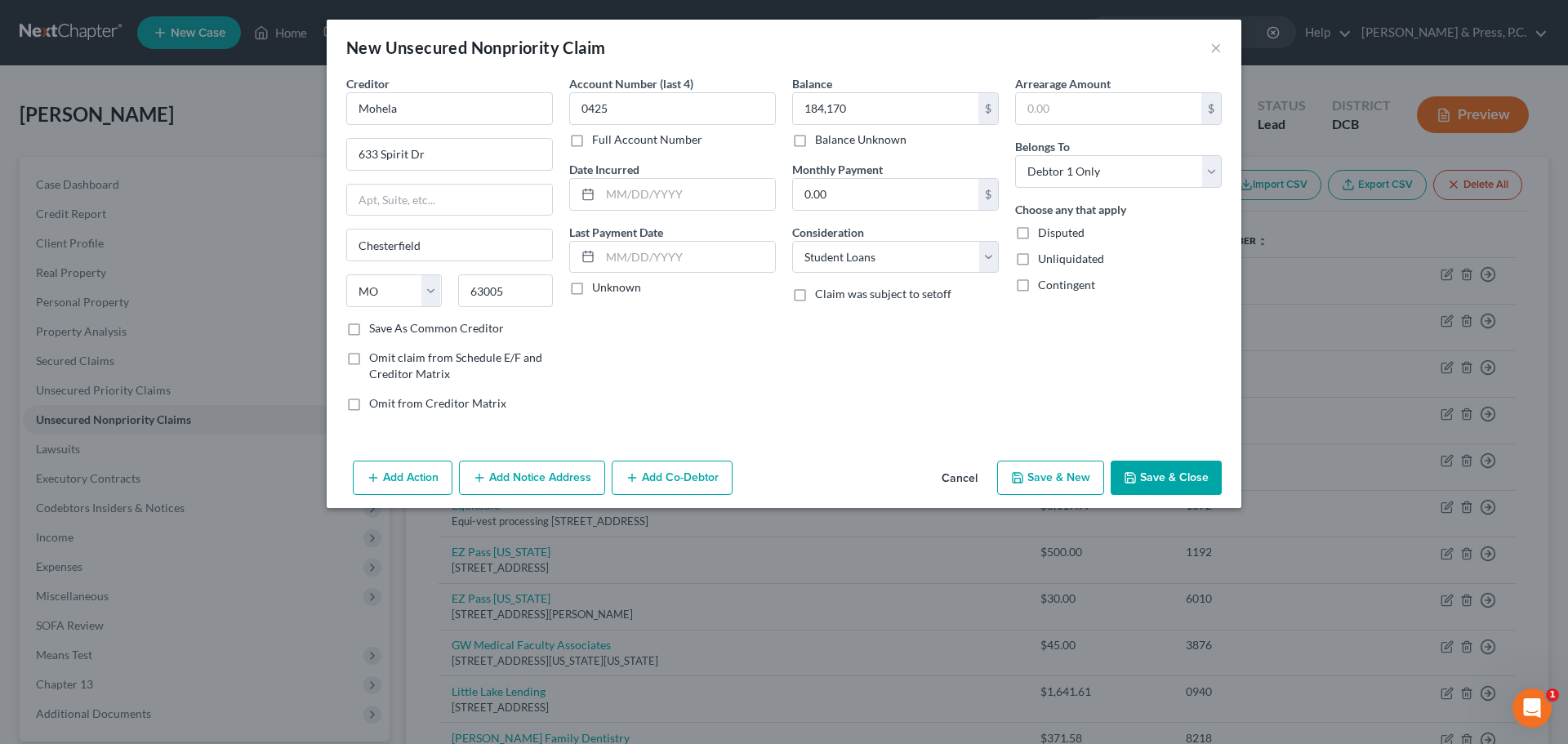
click at [856, 341] on div "Balance 184,170.00 $ Balance Unknown Balance Undetermined 184,170 $ Balance Unk…" at bounding box center [895, 250] width 223 height 350
click at [1155, 481] on button "Save & Close" at bounding box center [1167, 478] width 111 height 34
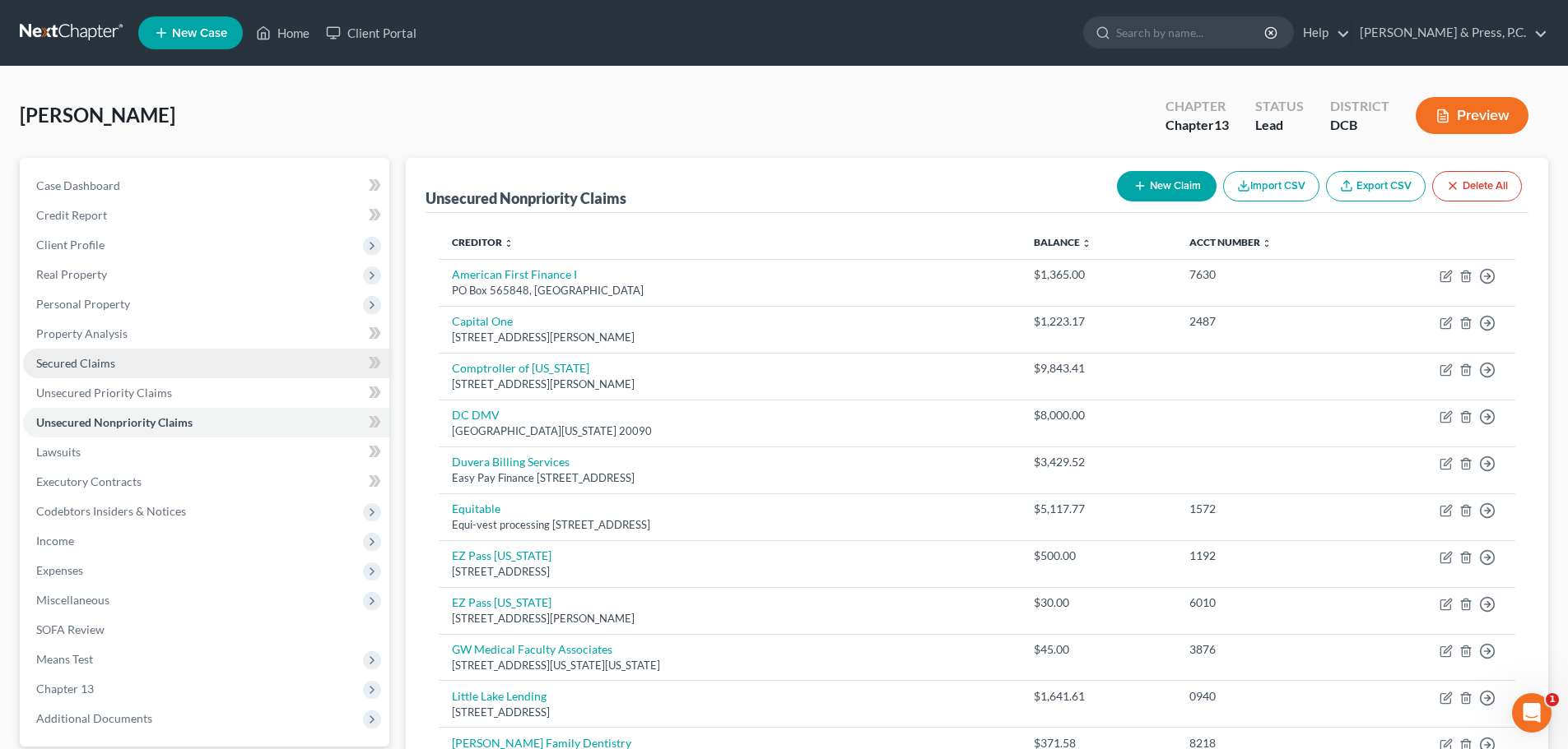
click at [117, 362] on link "Secured Claims" at bounding box center [207, 364] width 366 height 30
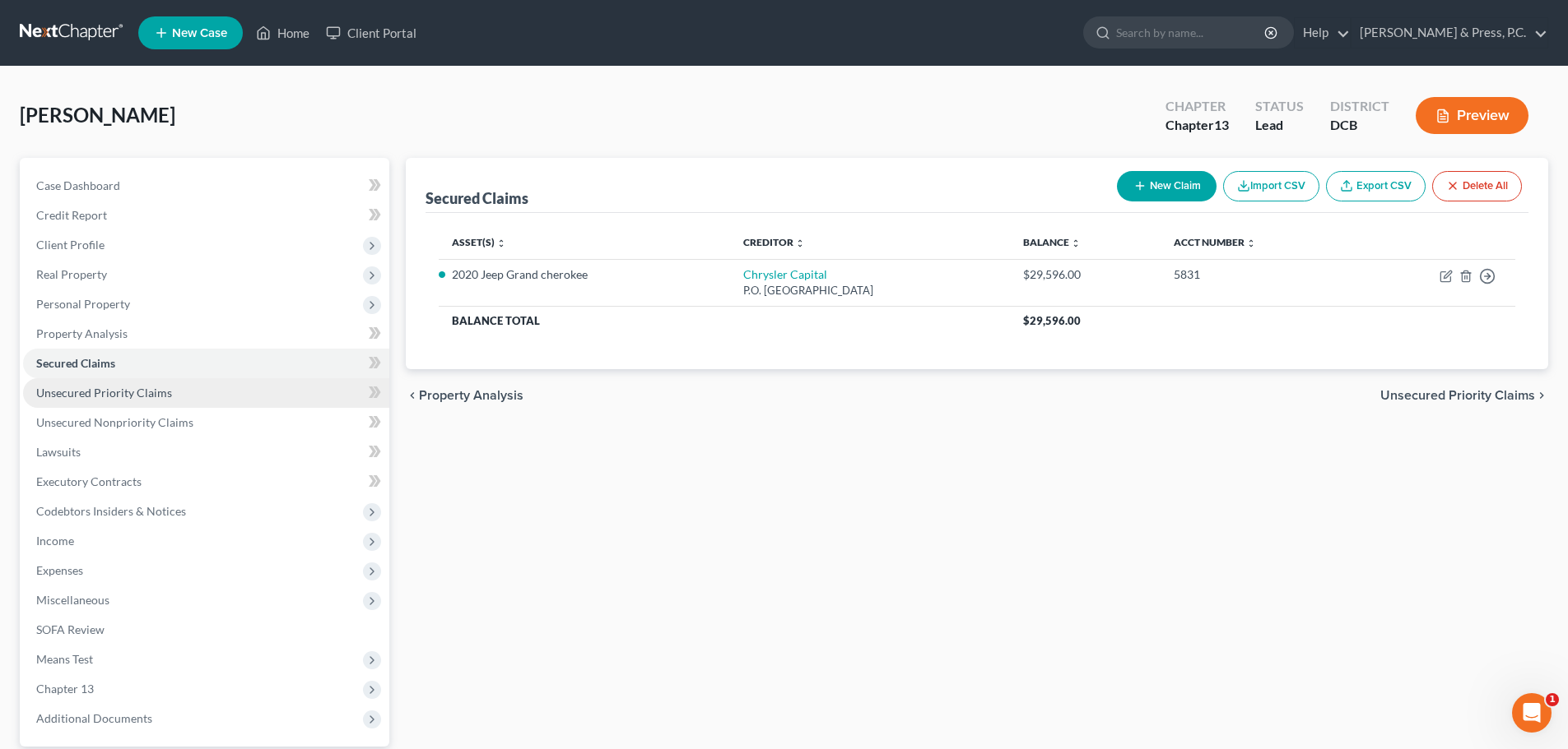
click at [121, 398] on span "Unsecured Priority Claims" at bounding box center [104, 393] width 135 height 14
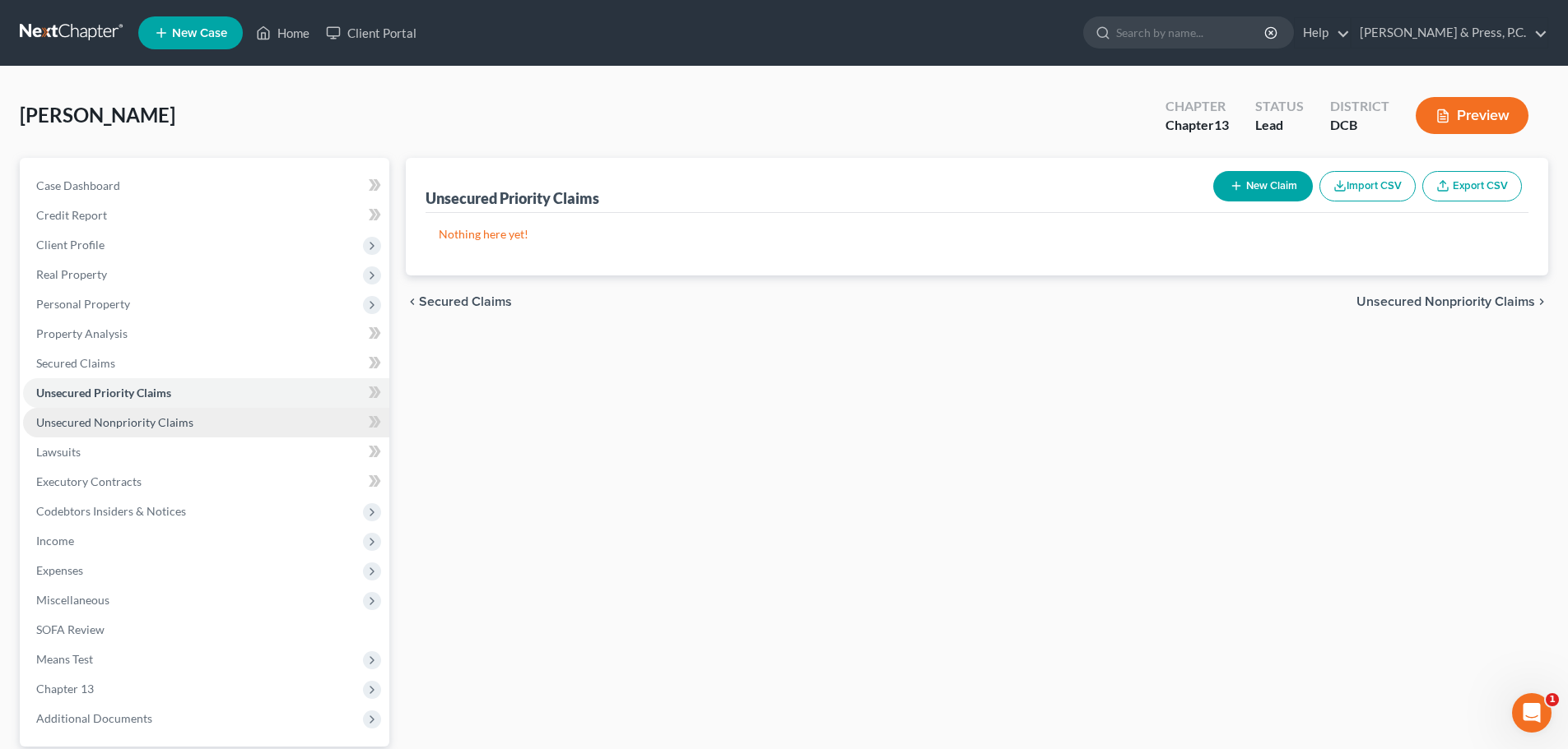
click at [135, 421] on span "Unsecured Nonpriority Claims" at bounding box center [115, 421] width 157 height 14
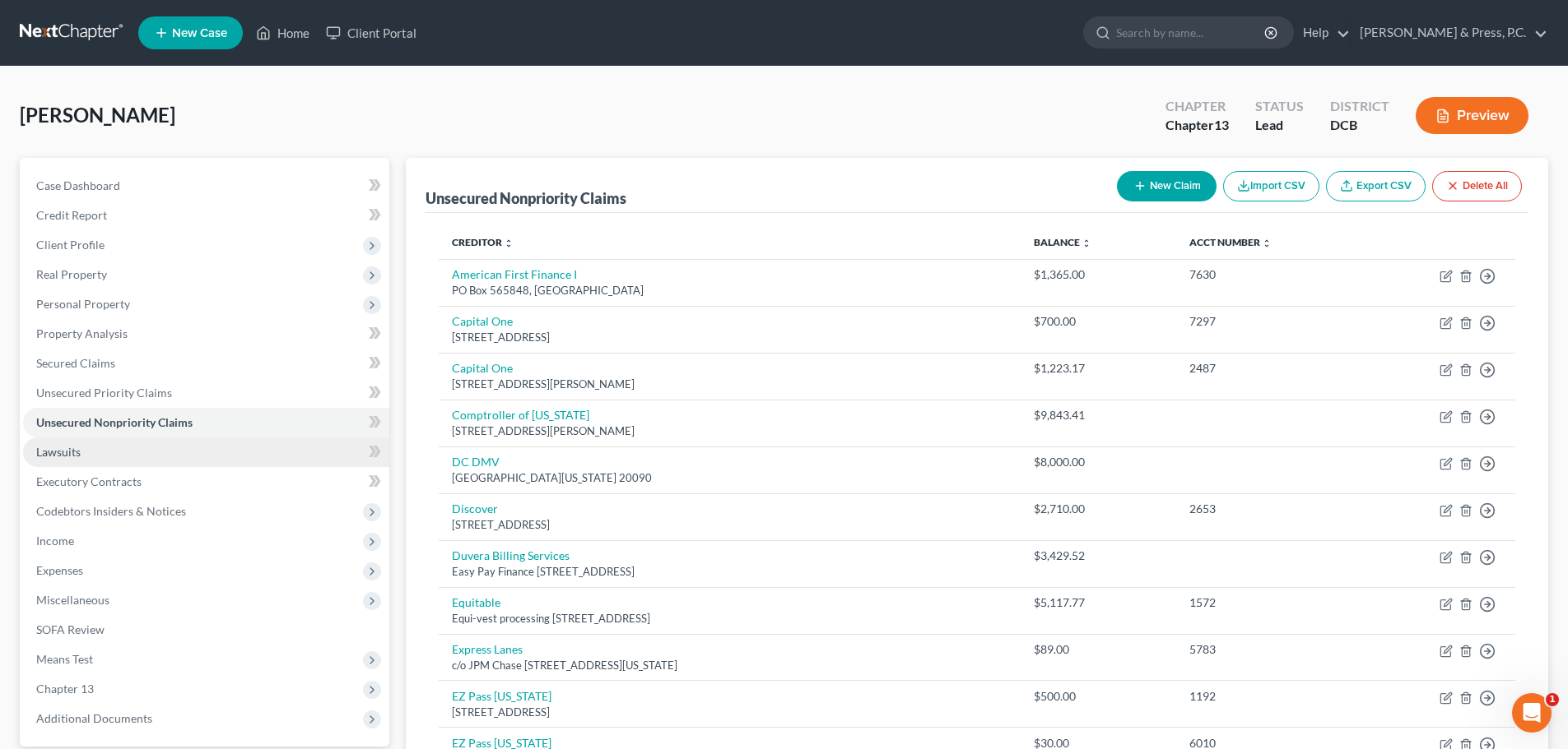
click at [107, 453] on link "Lawsuits" at bounding box center [207, 452] width 366 height 30
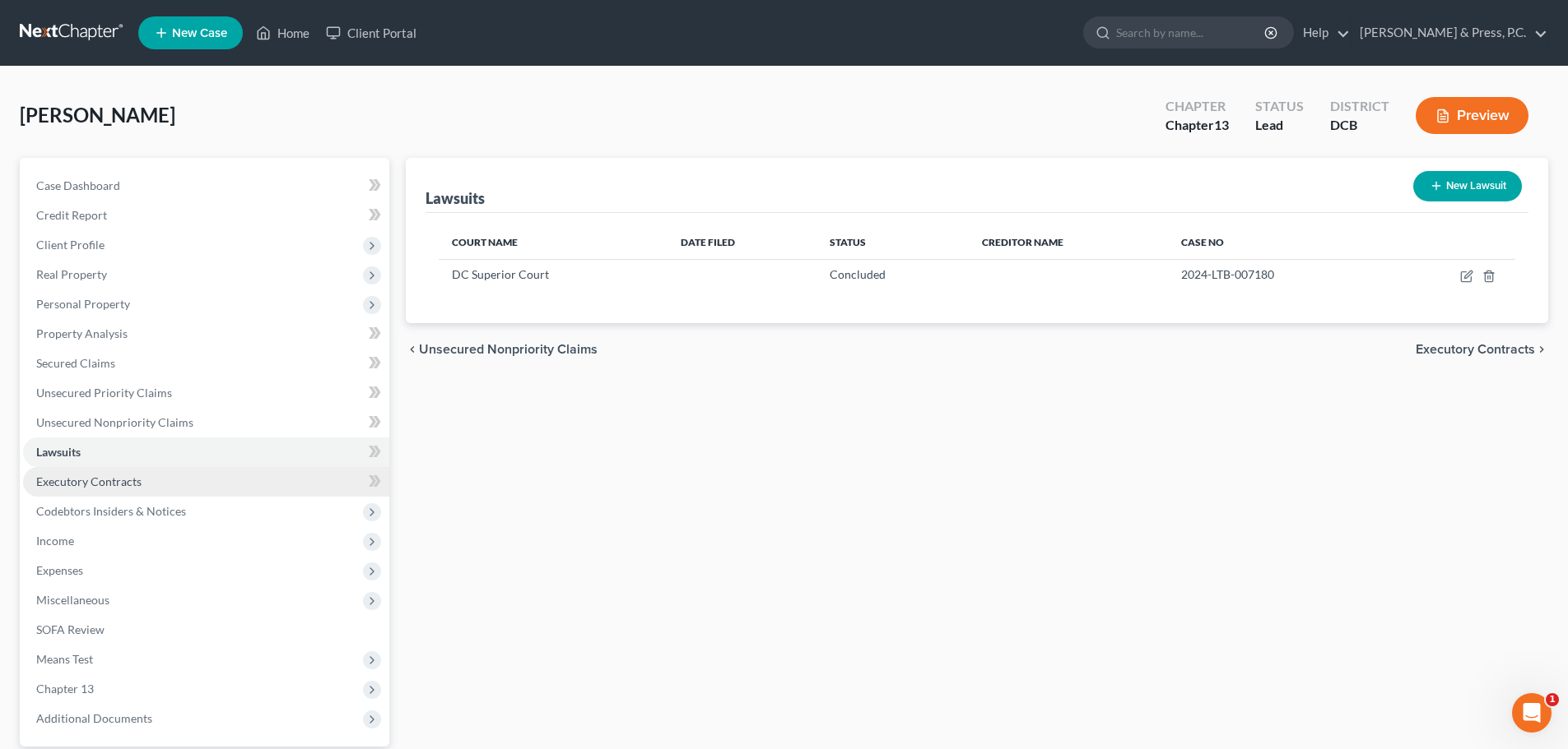
click at [112, 485] on span "Executory Contracts" at bounding box center [88, 481] width 106 height 14
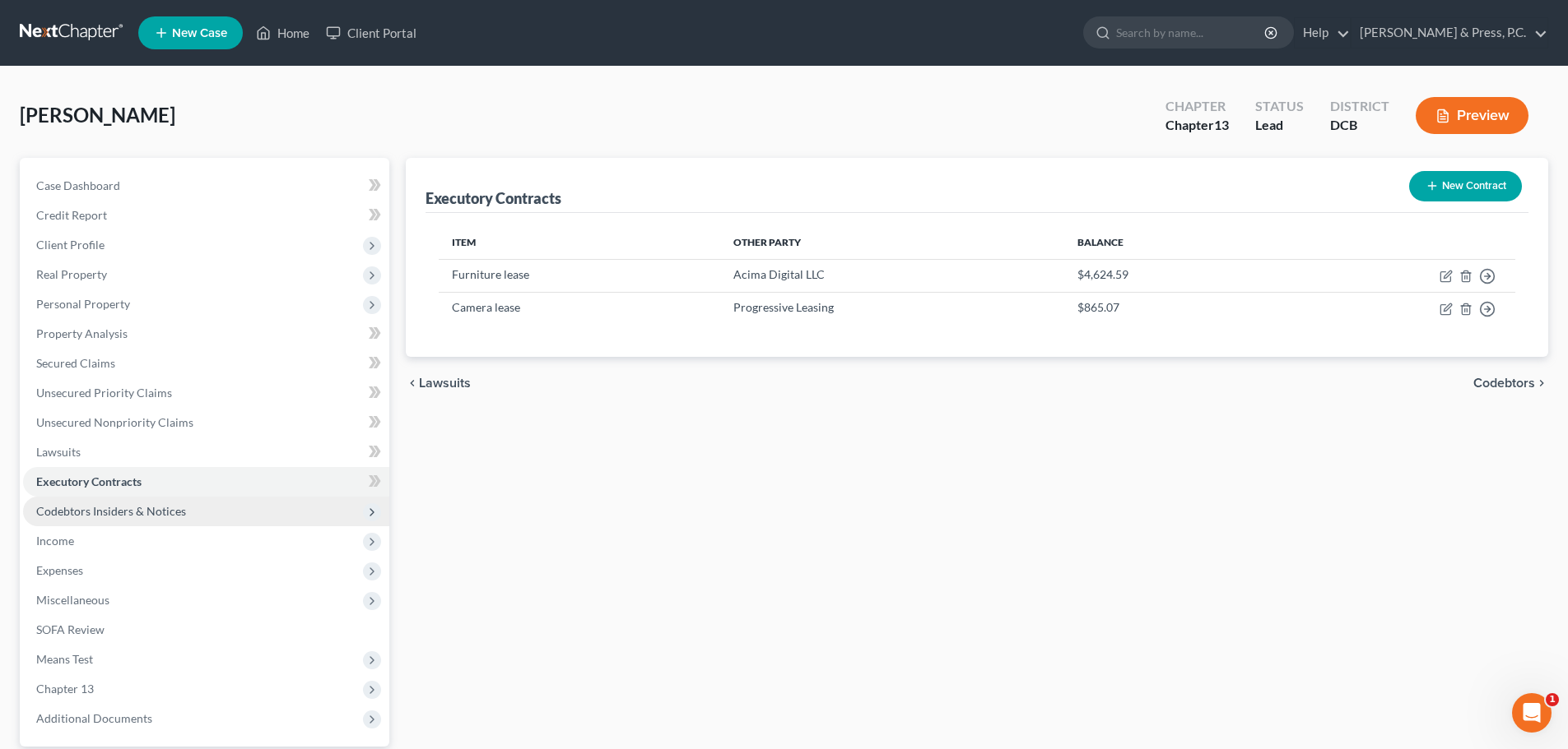
click at [191, 516] on span "Codebtors Insiders & Notices" at bounding box center [207, 512] width 366 height 30
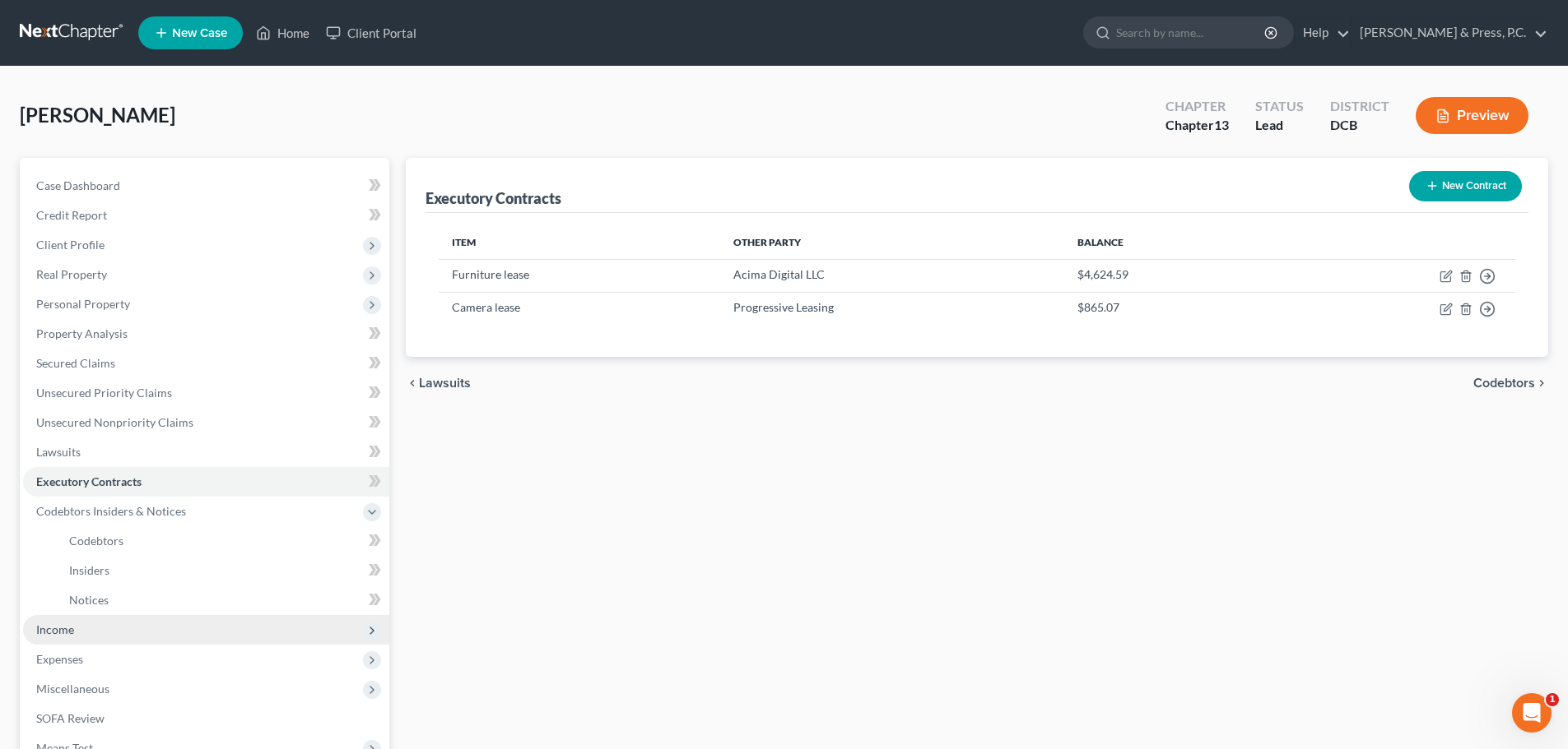
click at [141, 637] on span "Income" at bounding box center [207, 630] width 366 height 30
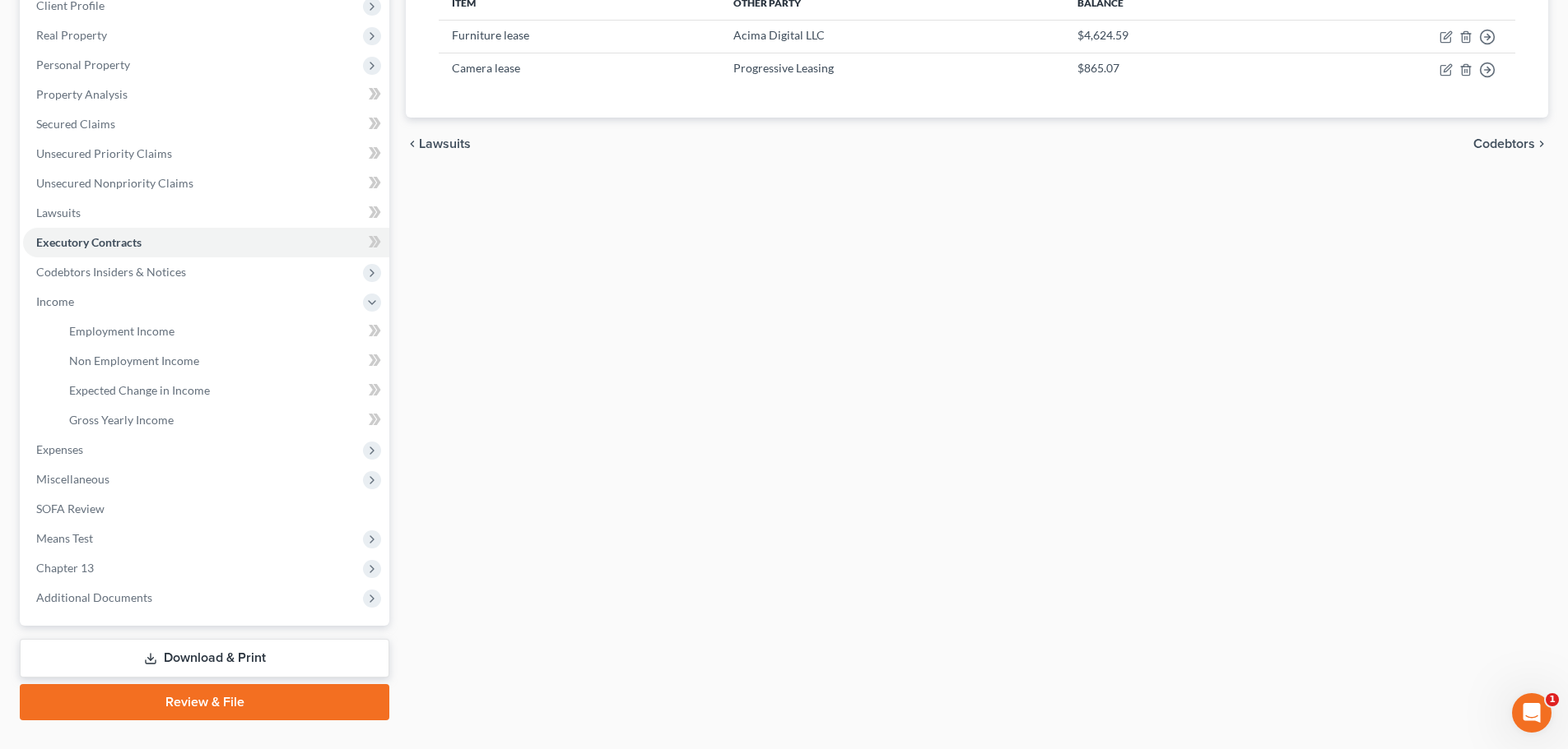
scroll to position [246, 0]
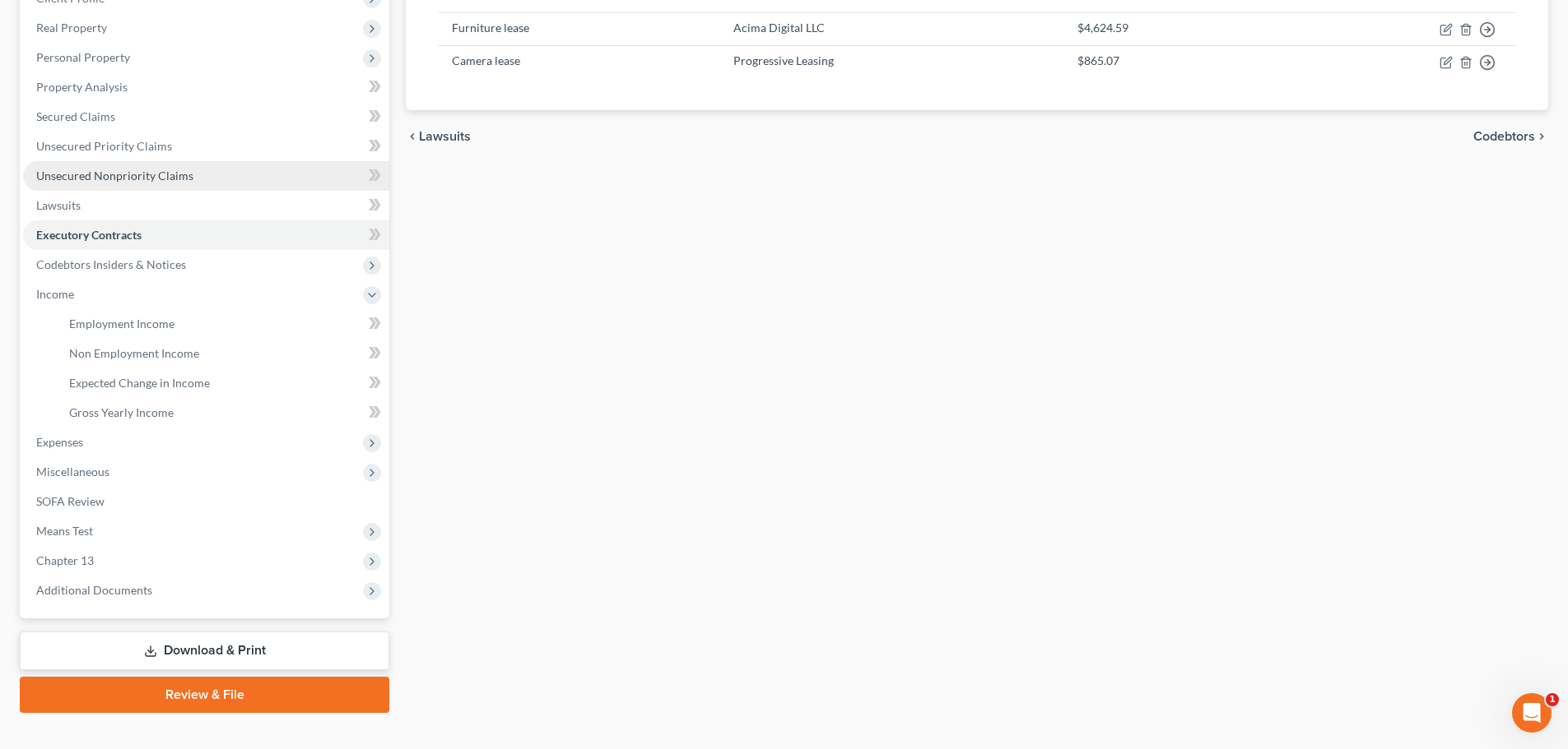
drag, startPoint x: 120, startPoint y: 174, endPoint x: 143, endPoint y: 174, distance: 23.0
click at [121, 175] on span "Unsecured Nonpriority Claims" at bounding box center [115, 175] width 157 height 14
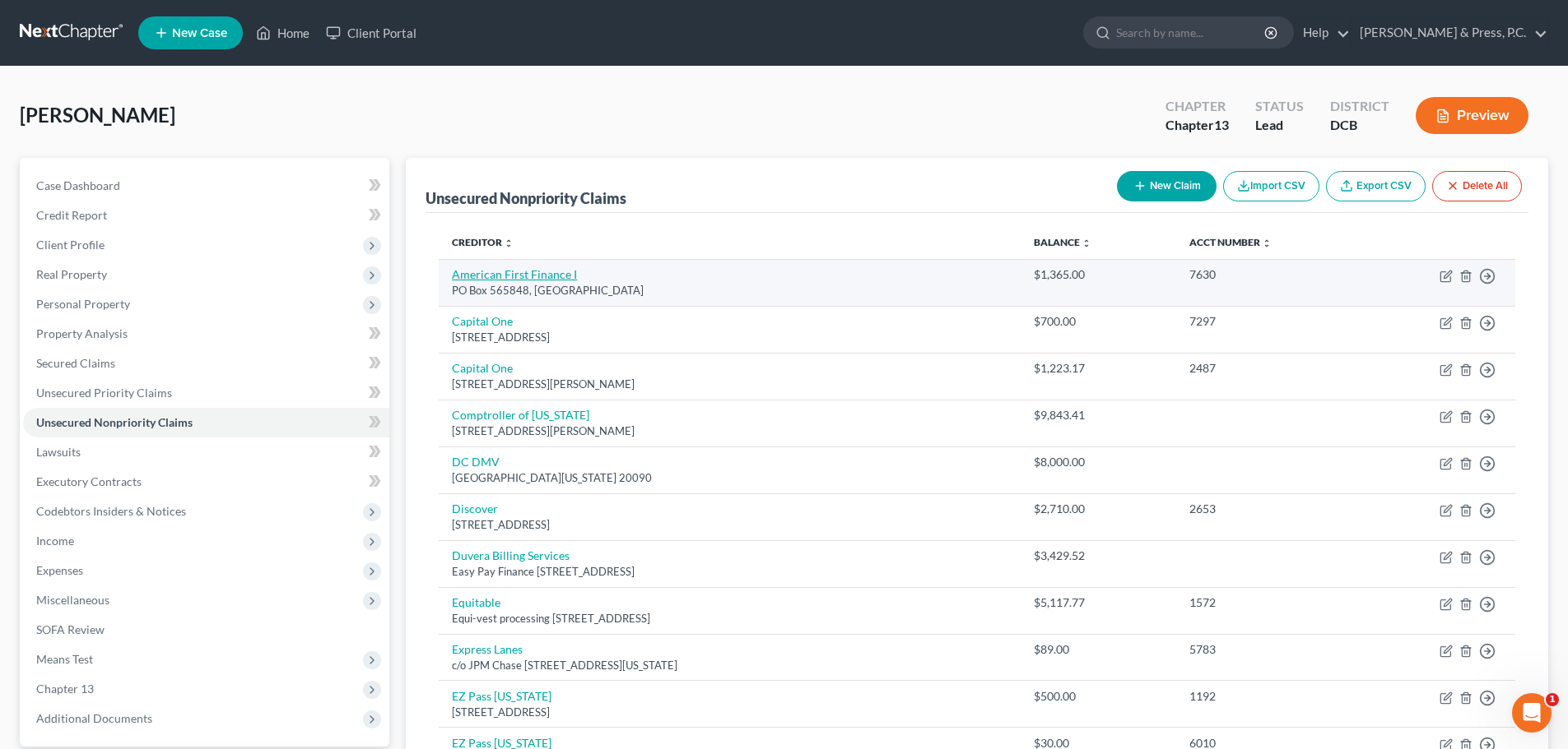
click at [557, 276] on link "American First Finance I" at bounding box center [514, 273] width 125 height 14
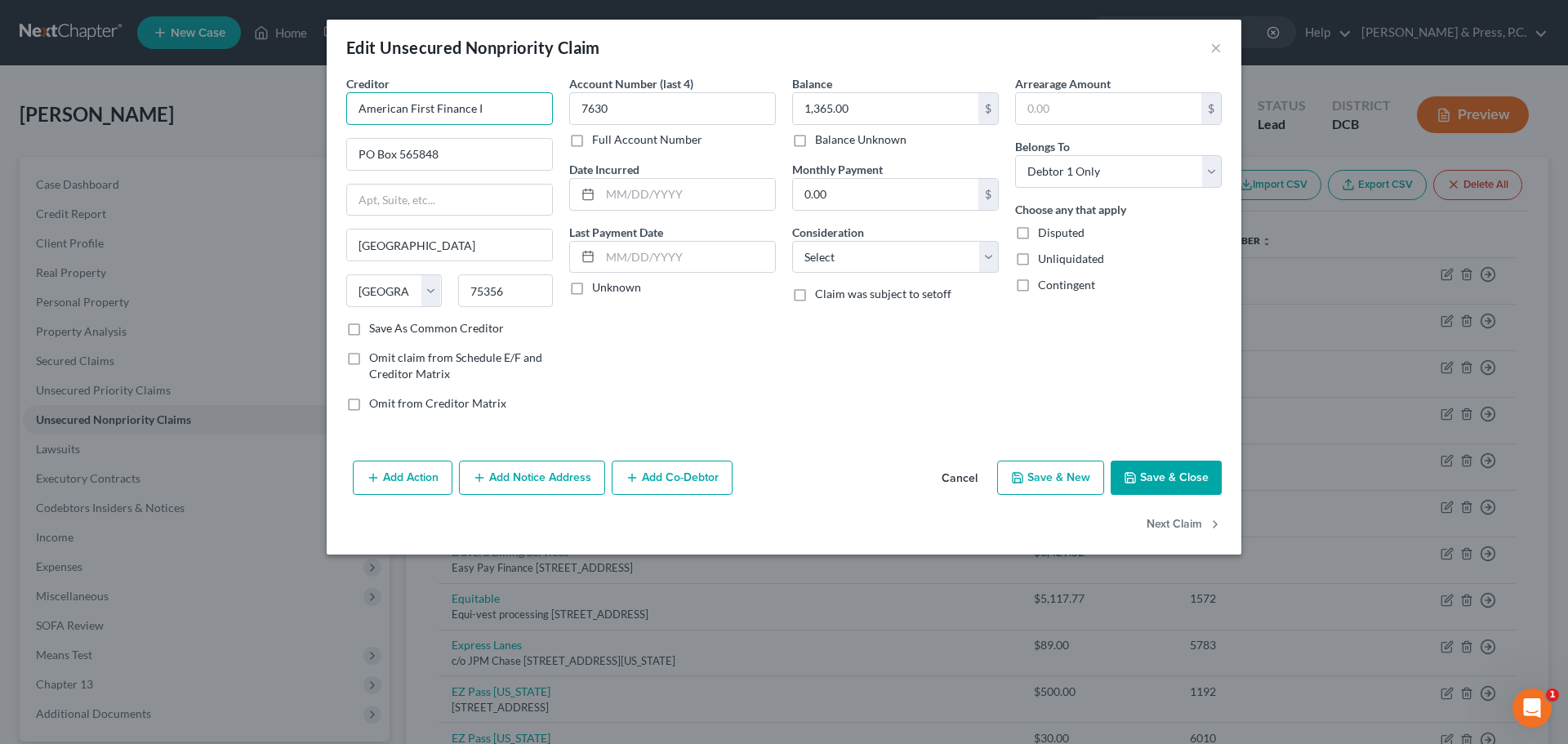
click at [503, 100] on input "American First Finance I" at bounding box center [450, 108] width 207 height 32
click at [919, 420] on div "Balance 1,365.00 $ Balance Unknown Balance Undetermined 1,365.00 $ Balance Unkn…" at bounding box center [895, 250] width 223 height 350
click at [829, 345] on div "Balance 1,365.00 $ Balance Unknown Balance Undetermined 1,365.00 $ Balance Unkn…" at bounding box center [895, 250] width 223 height 350
click at [1157, 458] on div "Add Action Add Notice Address Add Co-Debtor Cancel Save & New Save & Close" at bounding box center [784, 481] width 915 height 54
click at [1157, 475] on button "Save & Close" at bounding box center [1167, 478] width 111 height 34
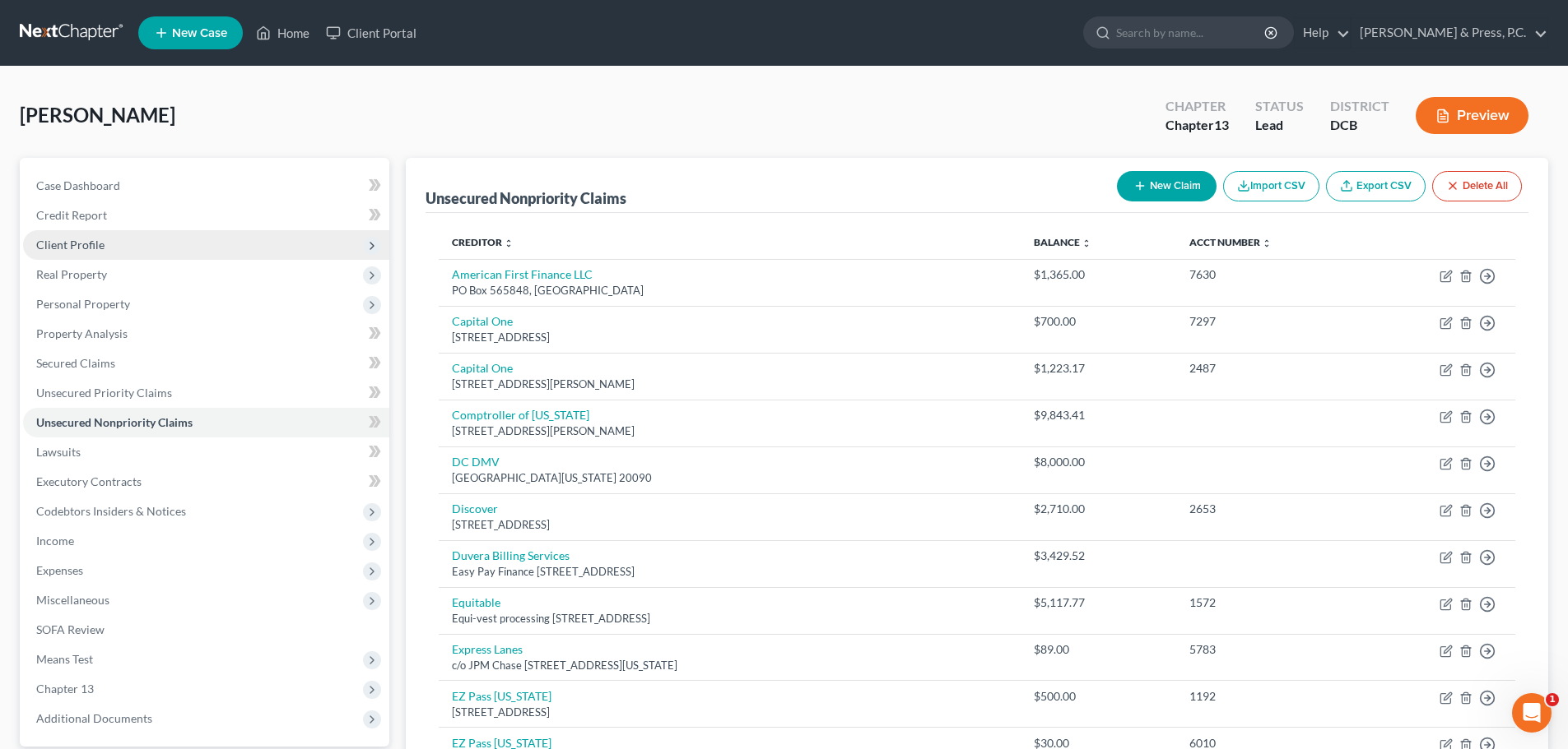
click at [82, 254] on span "Client Profile" at bounding box center [207, 245] width 366 height 30
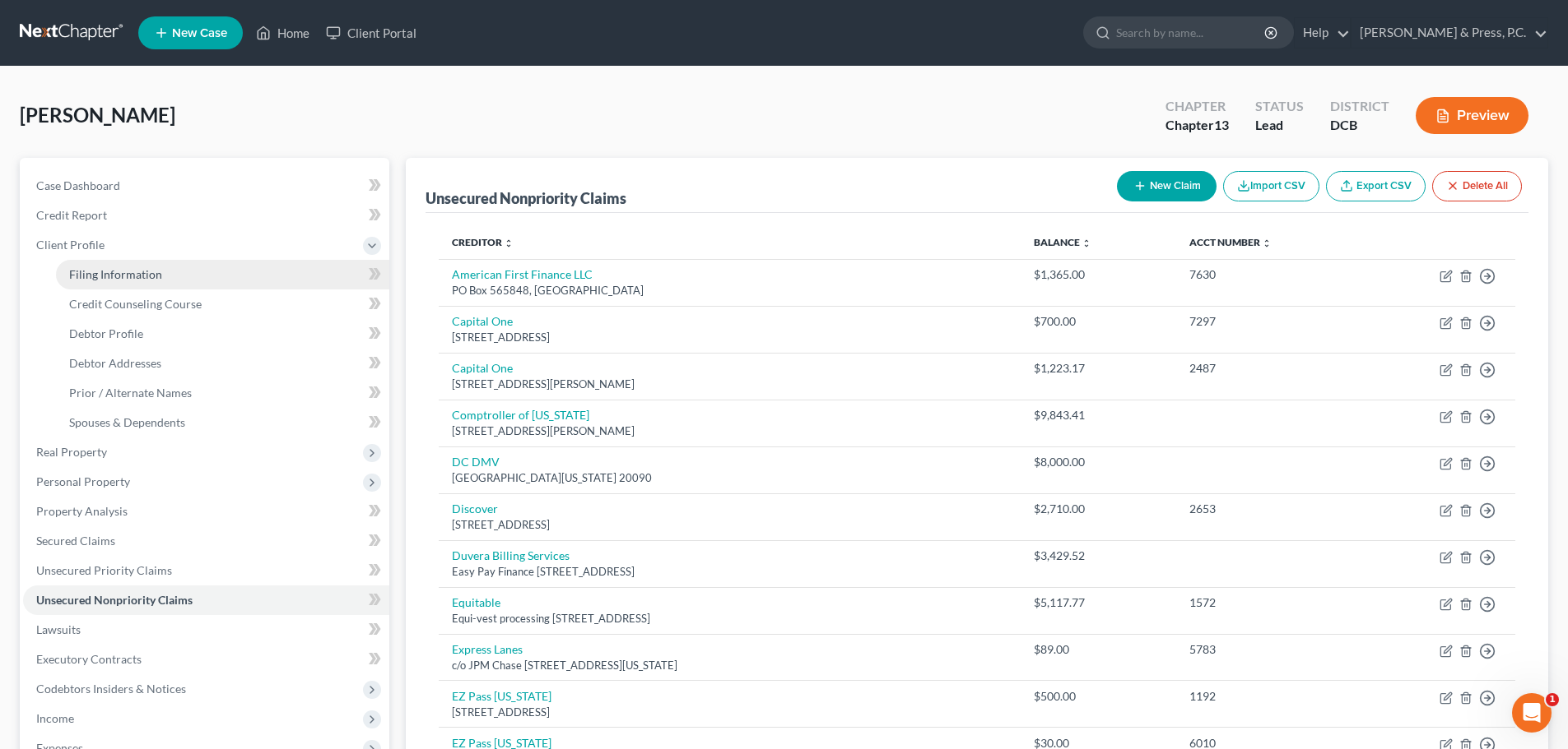
click at [131, 273] on span "Filing Information" at bounding box center [116, 273] width 93 height 14
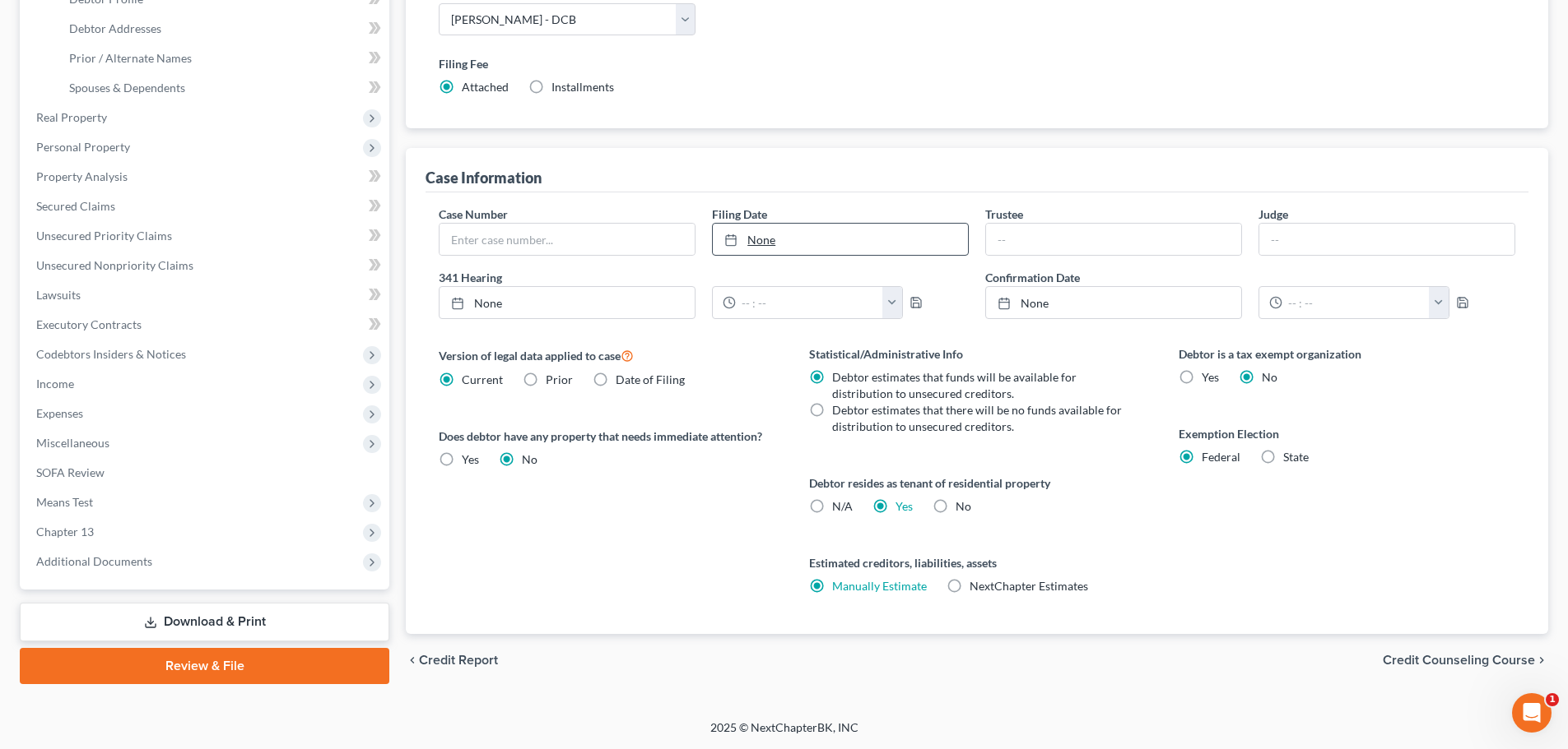
scroll to position [5, 0]
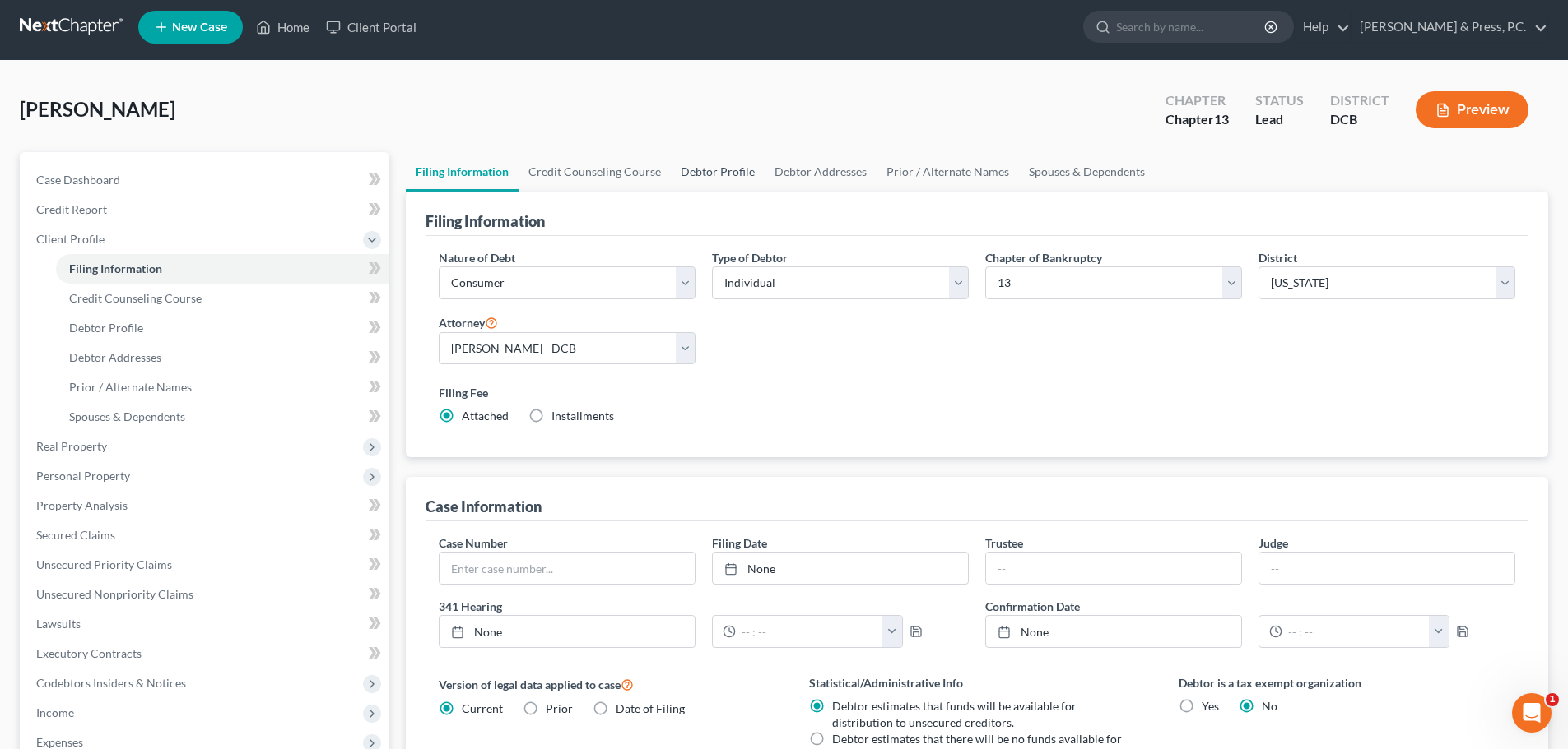
click at [720, 163] on link "Debtor Profile" at bounding box center [718, 172] width 94 height 40
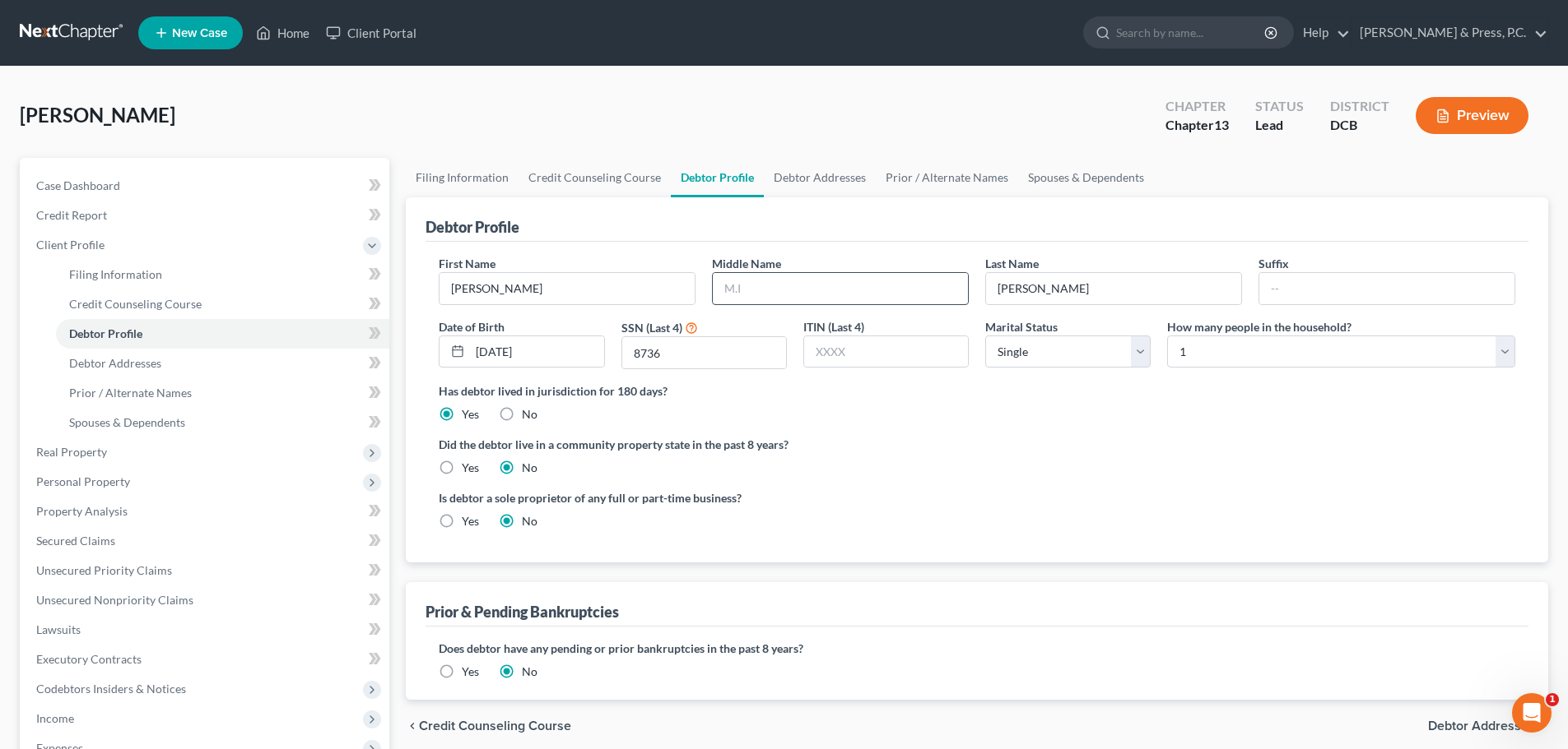
click at [783, 281] on input "text" at bounding box center [840, 289] width 255 height 32
click at [765, 278] on input "text" at bounding box center [840, 289] width 255 height 32
click at [993, 436] on label "Did the debtor live in a community property state in the past 8 years?" at bounding box center [977, 444] width 1076 height 17
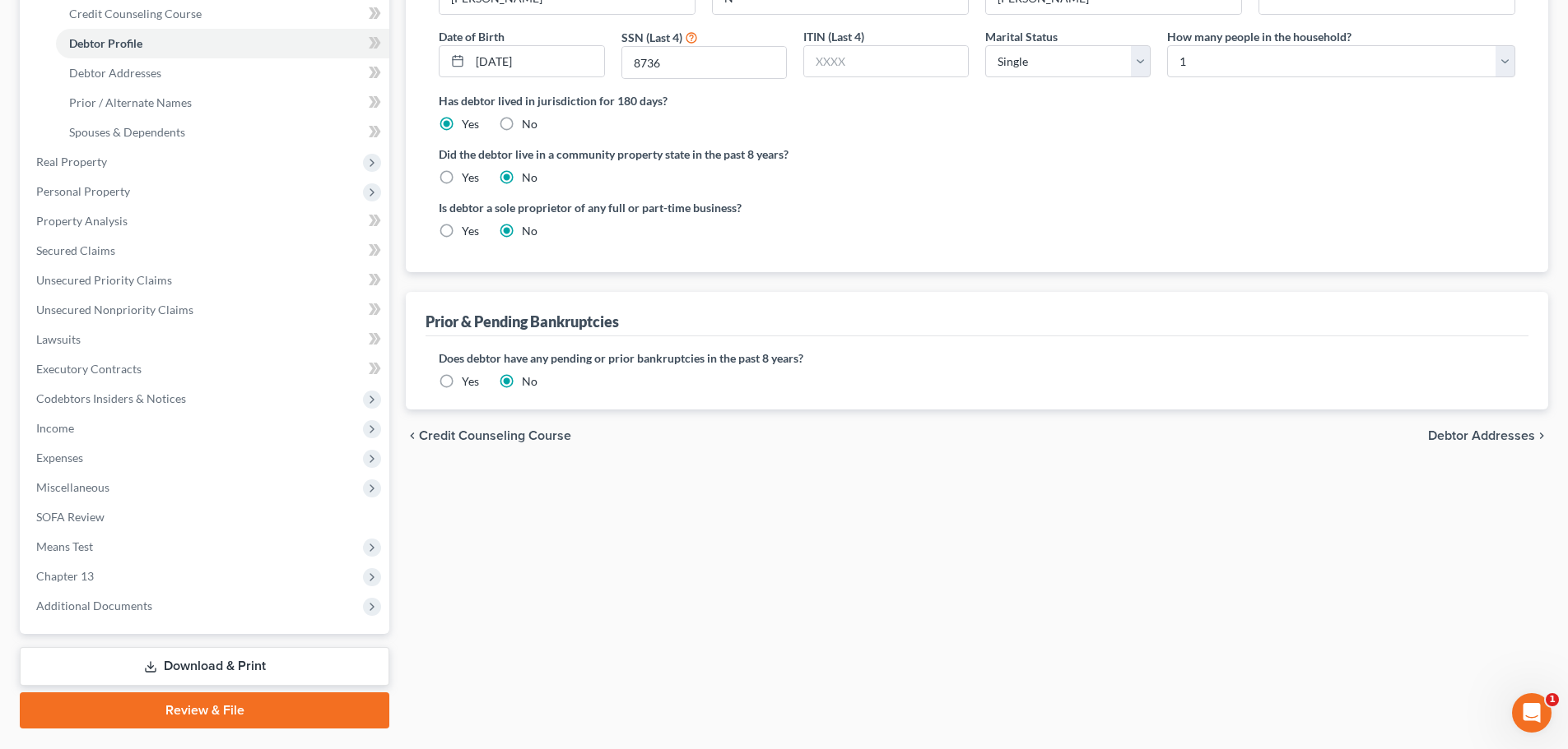
scroll to position [332, 0]
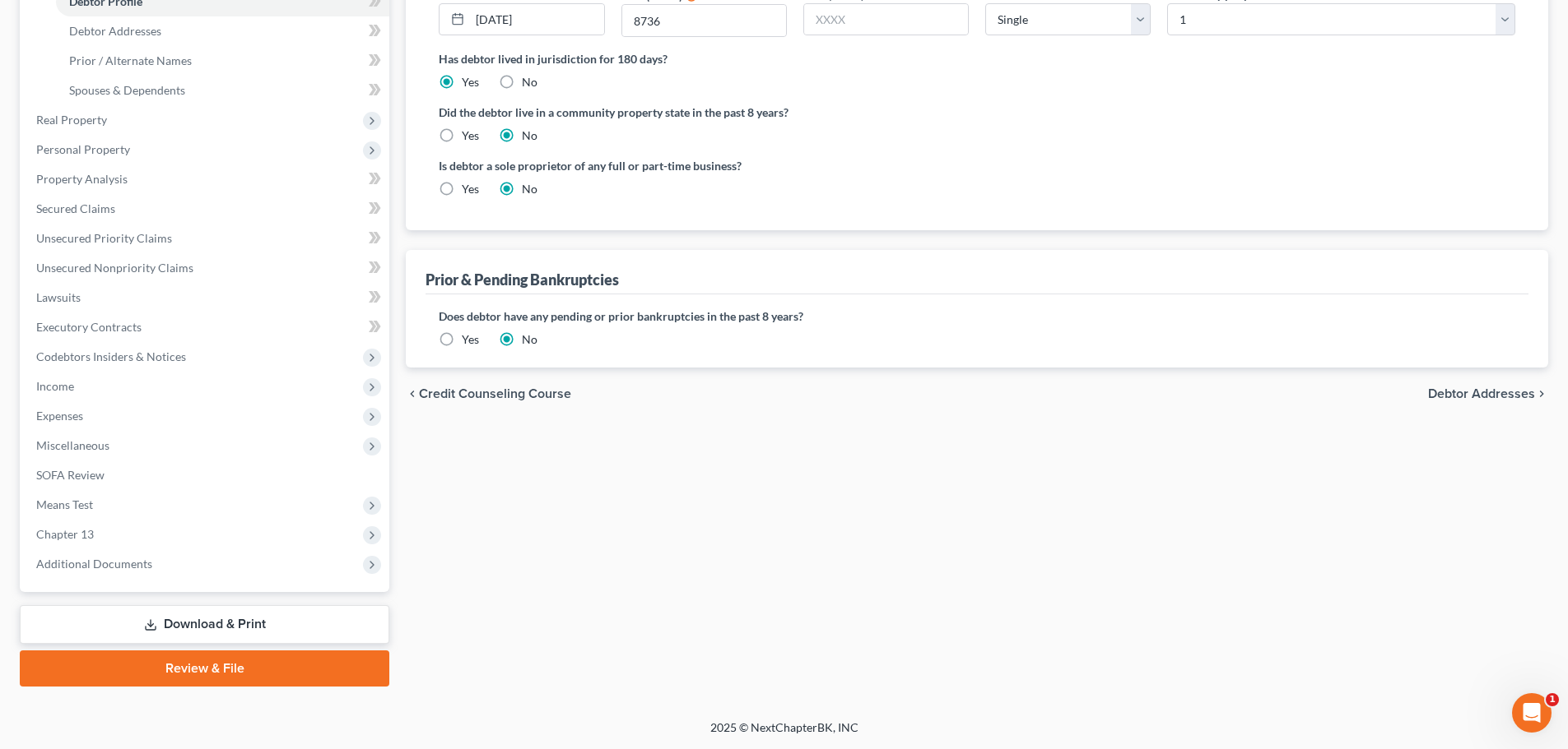
click at [1492, 377] on div "chevron_left Credit Counseling Course Debtor Addresses chevron_right" at bounding box center [976, 393] width 1142 height 52
click at [1486, 391] on span "Debtor Addresses" at bounding box center [1481, 393] width 107 height 14
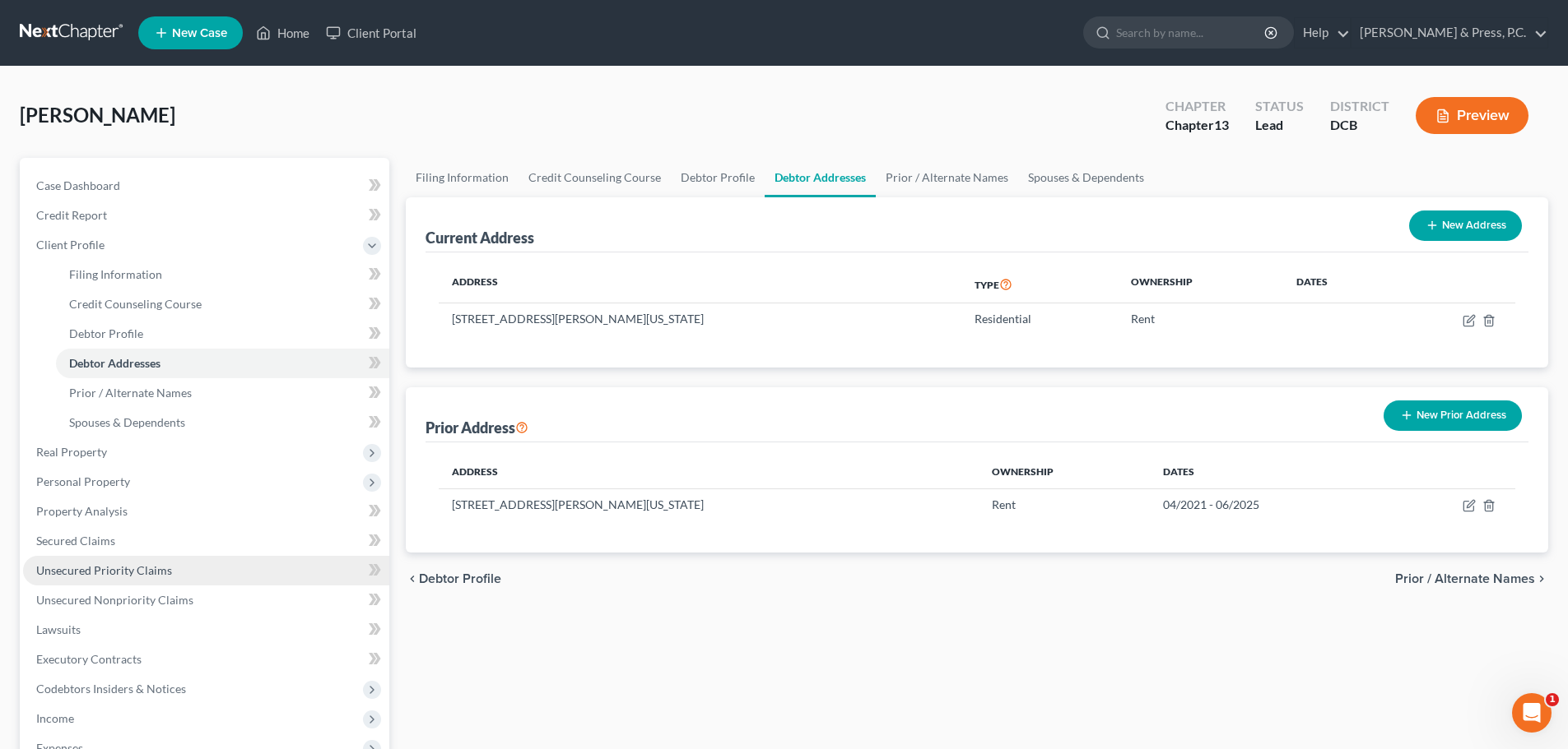
drag, startPoint x: 122, startPoint y: 572, endPoint x: 114, endPoint y: 560, distance: 14.4
click at [121, 572] on span "Unsecured Priority Claims" at bounding box center [104, 569] width 135 height 14
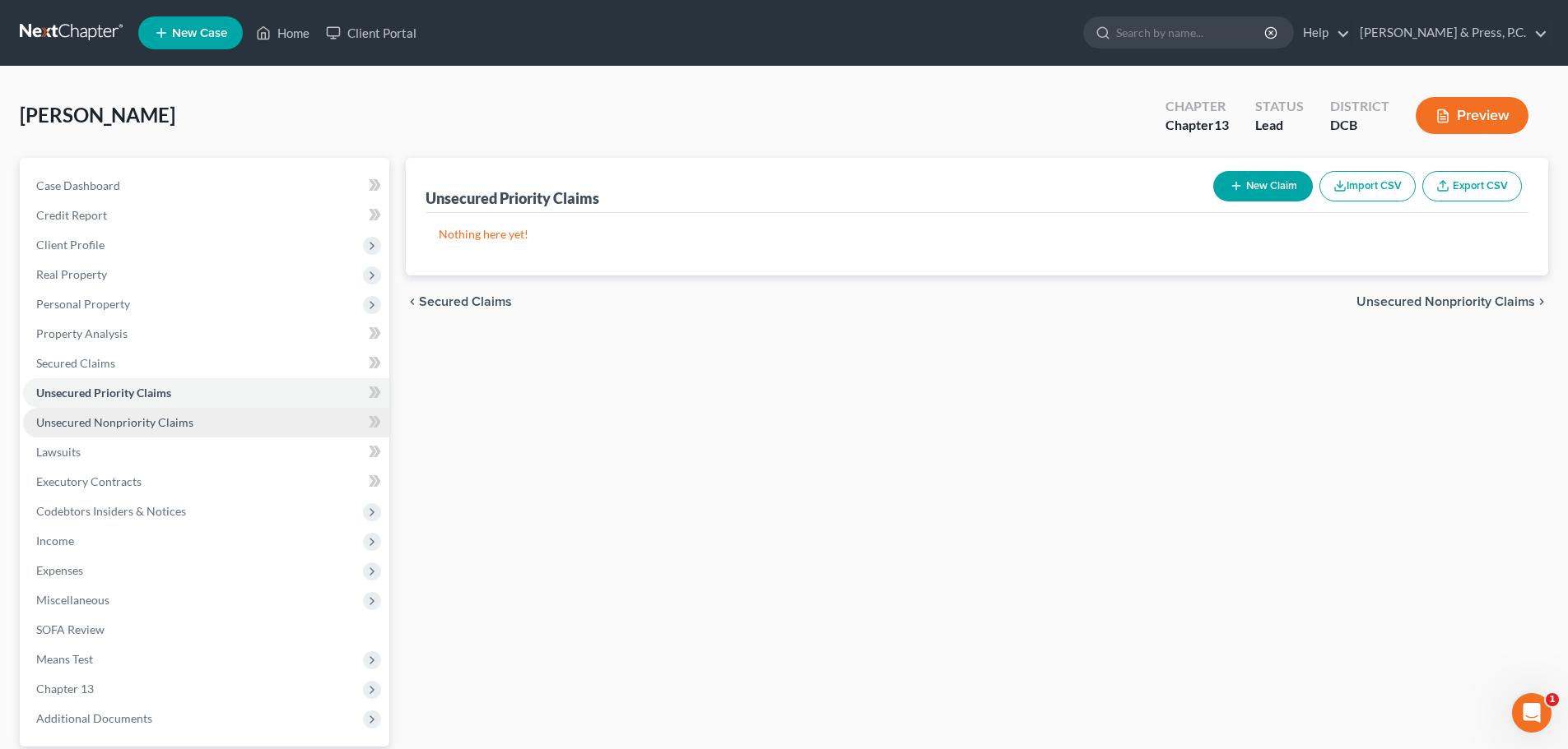
click at [148, 423] on span "Unsecured Nonpriority Claims" at bounding box center [115, 421] width 157 height 14
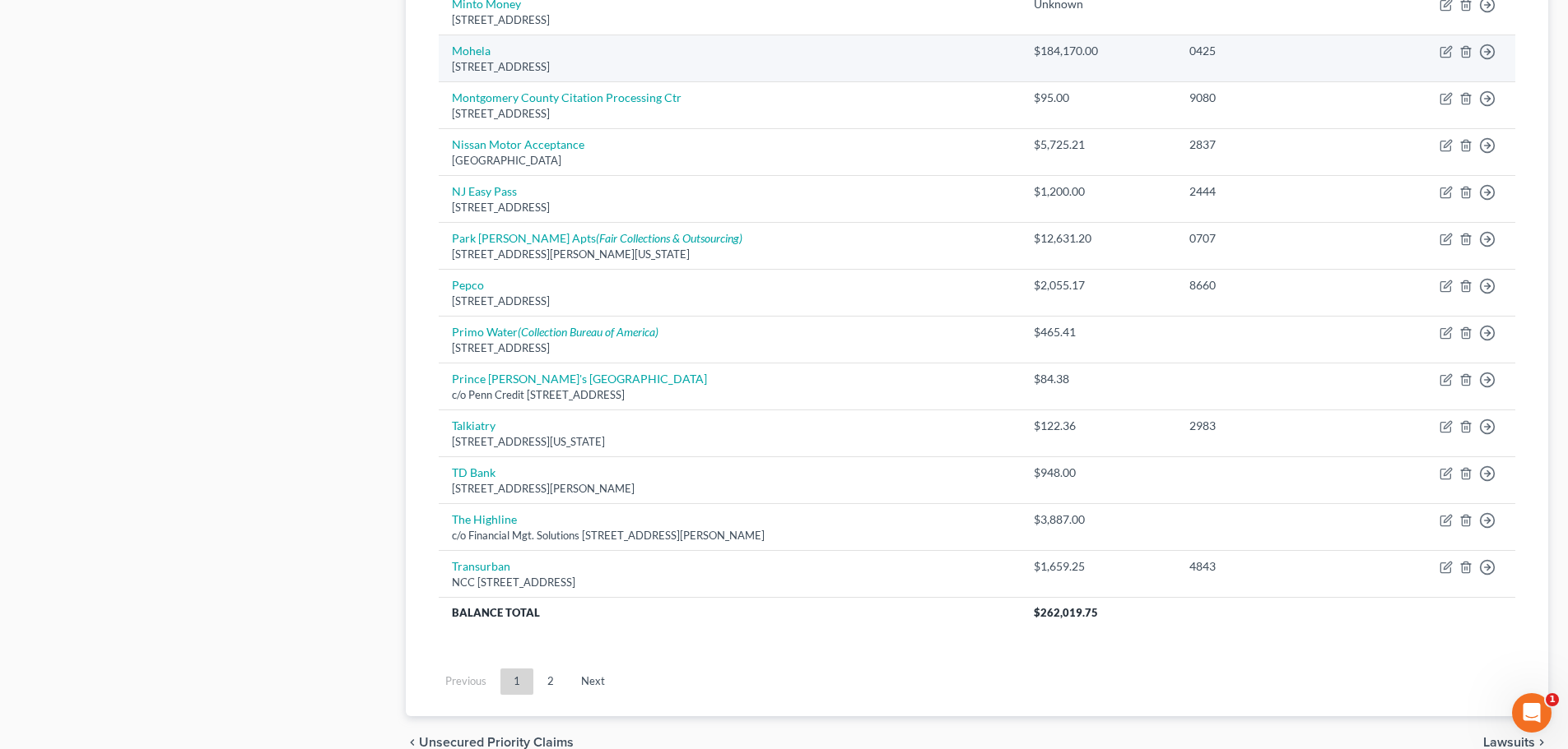
scroll to position [1150, 0]
